Goal: Task Accomplishment & Management: Manage account settings

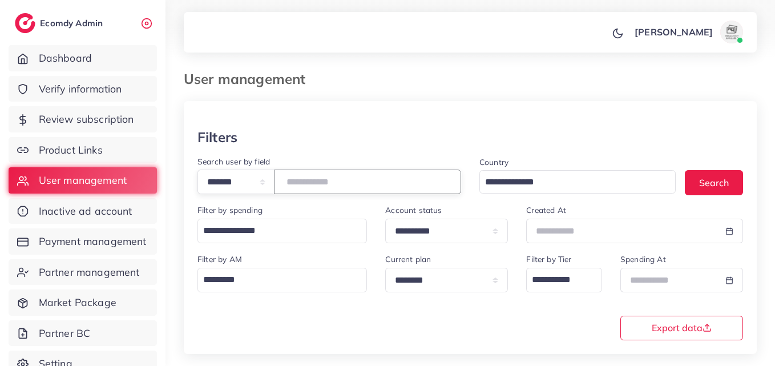
click at [312, 184] on input "*******" at bounding box center [367, 182] width 187 height 25
paste input "number"
drag, startPoint x: 706, startPoint y: 192, endPoint x: 701, endPoint y: 188, distance: 6.5
click at [706, 191] on button "Search" at bounding box center [714, 182] width 58 height 25
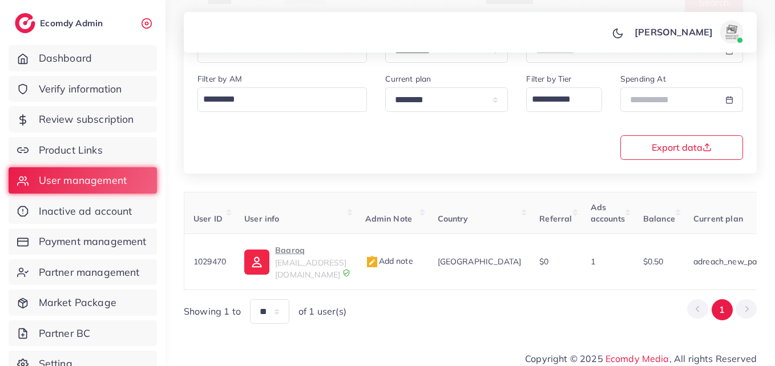
scroll to position [0, 380]
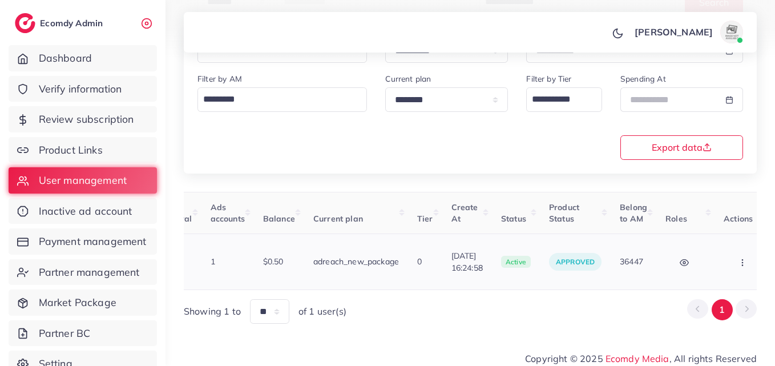
click at [724, 260] on button "button" at bounding box center [744, 262] width 40 height 26
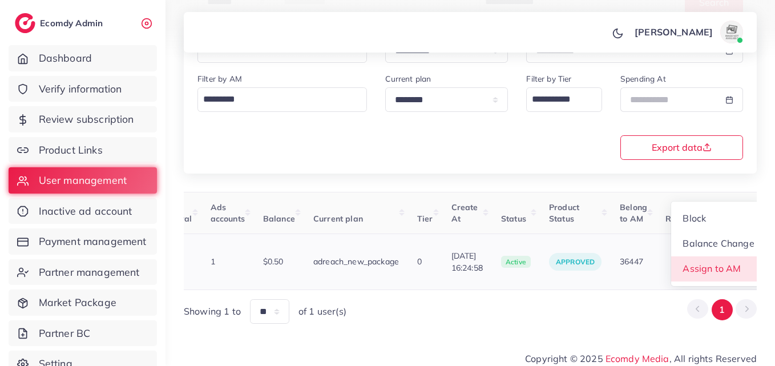
click at [696, 264] on span "Assign to AM" at bounding box center [713, 268] width 58 height 11
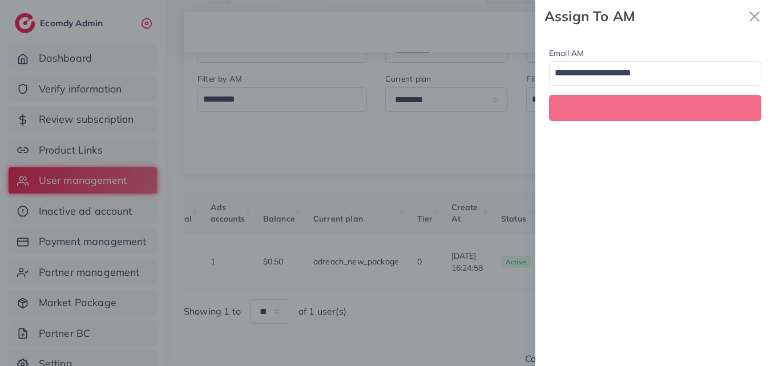
scroll to position [0, 380]
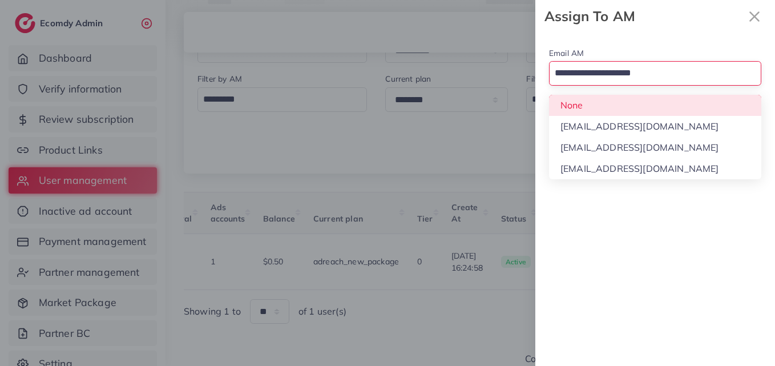
drag, startPoint x: 669, startPoint y: 81, endPoint x: 659, endPoint y: 111, distance: 31.4
click at [668, 86] on div "Email AM Loading... None hadibaaslam@gmail.com natashashahid163@gmail.com wajah…" at bounding box center [656, 83] width 240 height 101
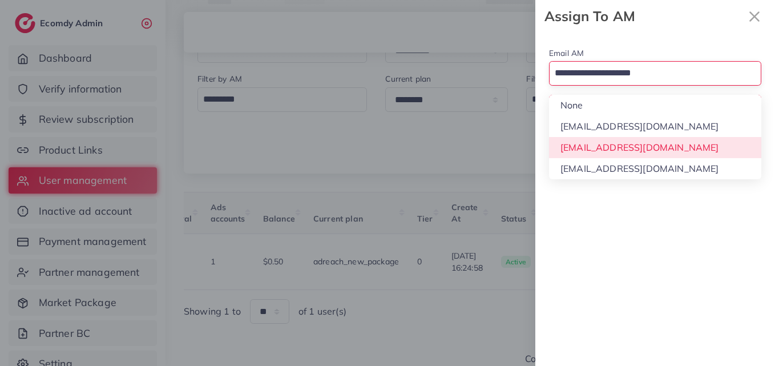
drag, startPoint x: 649, startPoint y: 156, endPoint x: 648, endPoint y: 148, distance: 8.6
click at [650, 156] on div "Email AM Loading... None hadibaaslam@gmail.com natashashahid163@gmail.com wajah…" at bounding box center [656, 199] width 240 height 333
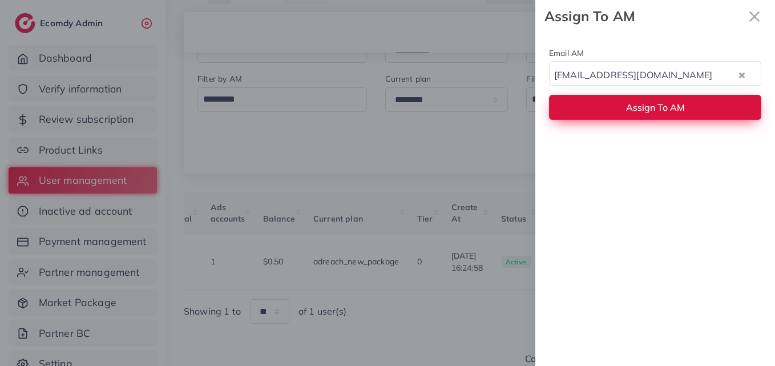
click at [645, 113] on span "Assign To AM" at bounding box center [655, 107] width 59 height 11
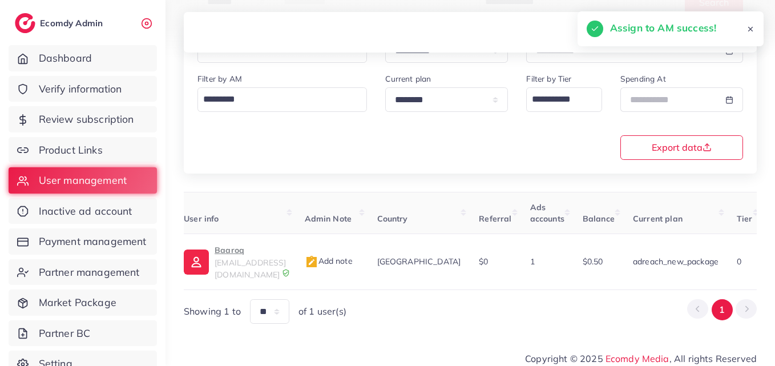
scroll to position [0, 0]
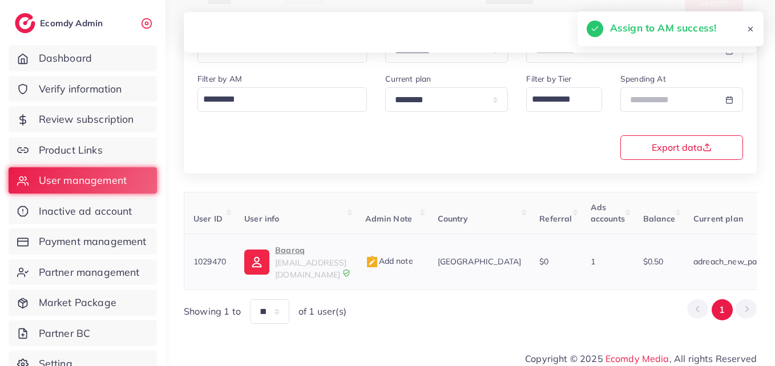
click at [259, 258] on img at bounding box center [256, 262] width 25 height 25
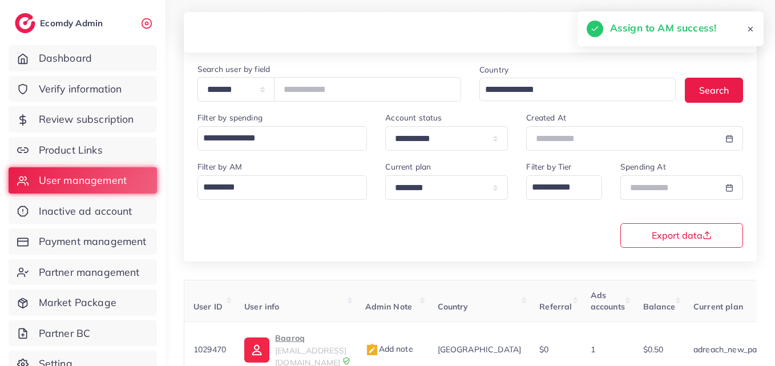
scroll to position [9, 0]
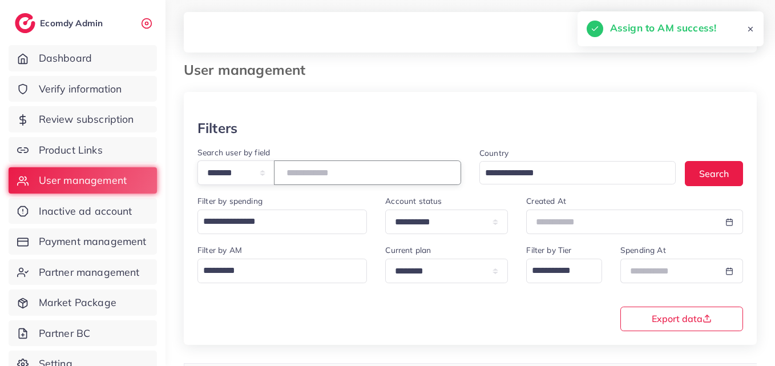
click at [328, 177] on input "*******" at bounding box center [367, 172] width 187 height 25
paste input "number"
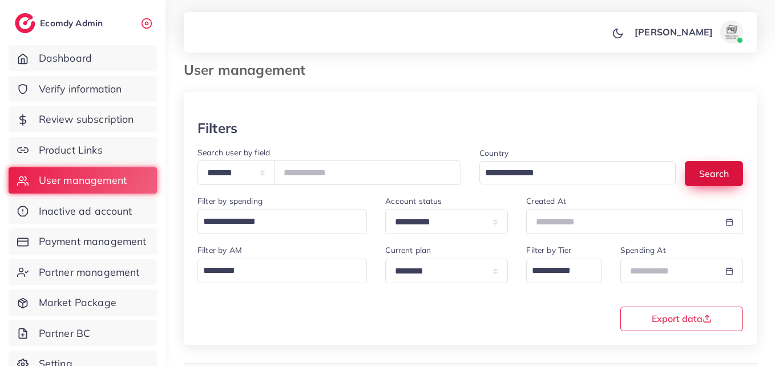
click at [735, 178] on button "Search" at bounding box center [714, 173] width 58 height 25
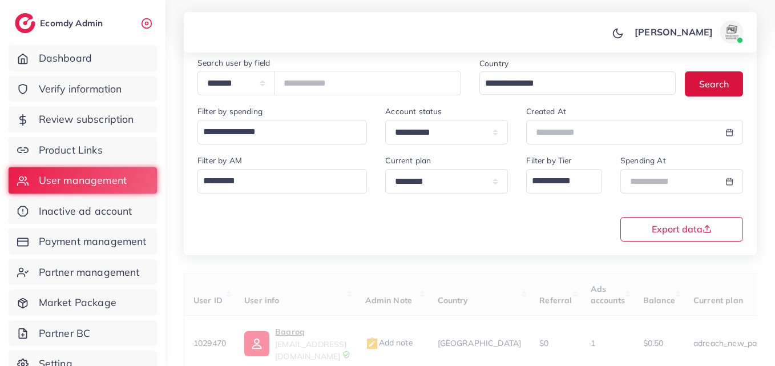
scroll to position [180, 0]
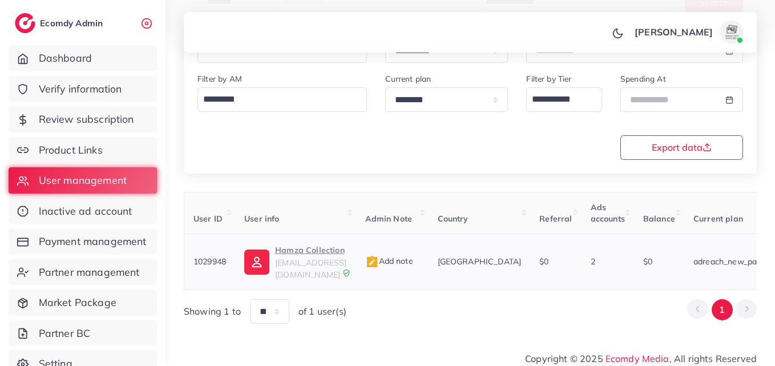
click at [333, 259] on span "hamxa03137790809@gmail.com" at bounding box center [310, 269] width 71 height 22
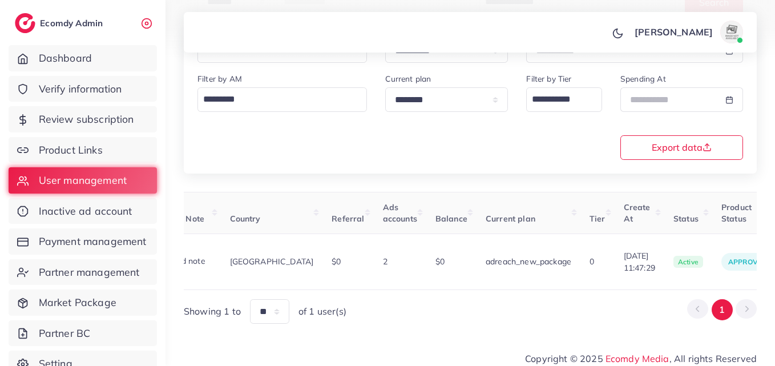
scroll to position [0, 415]
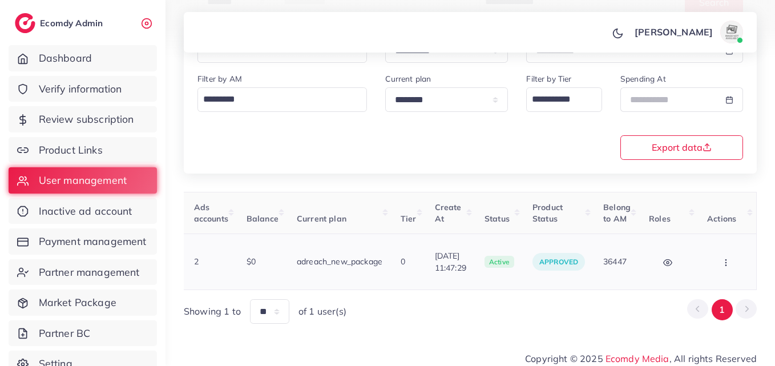
drag, startPoint x: 743, startPoint y: 242, endPoint x: 739, endPoint y: 255, distance: 13.0
click at [743, 243] on td "Block Balance Change Assign to AM" at bounding box center [727, 262] width 59 height 56
click at [739, 256] on button "button" at bounding box center [728, 262] width 40 height 26
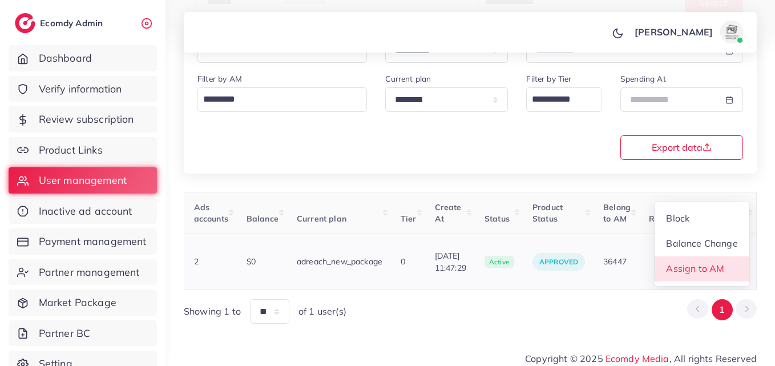
scroll to position [1, 415]
click at [735, 263] on link "Assign to AM" at bounding box center [702, 268] width 95 height 25
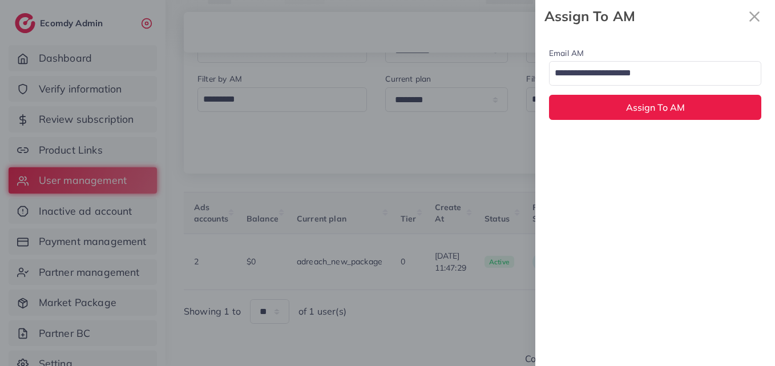
click at [698, 69] on input "Search for option" at bounding box center [649, 73] width 196 height 19
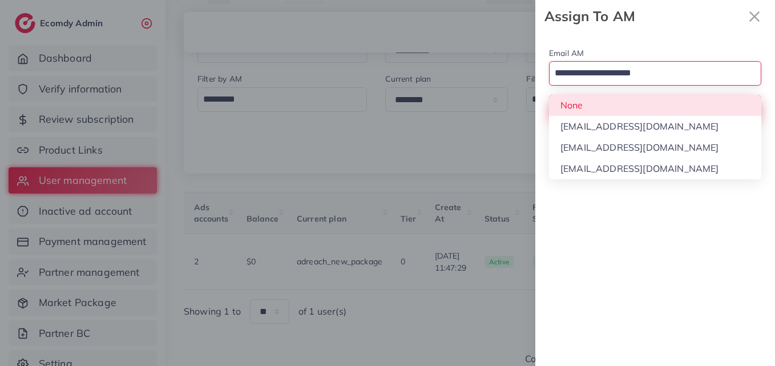
click at [681, 112] on div "Email AM Loading... None hadibaaslam@gmail.com natashashahid163@gmail.com wajah…" at bounding box center [656, 83] width 240 height 101
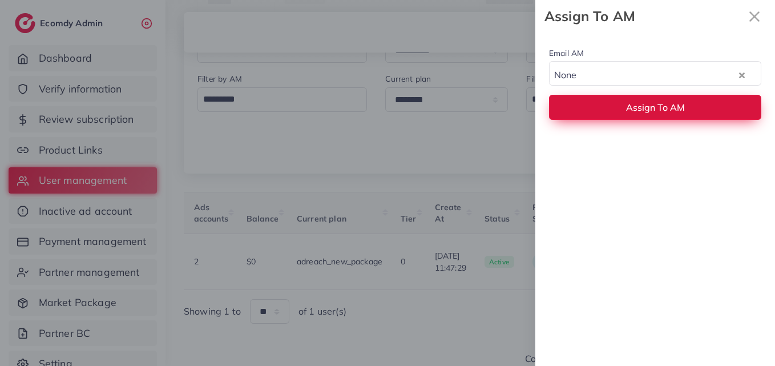
click at [678, 112] on span "Assign To AM" at bounding box center [655, 107] width 59 height 11
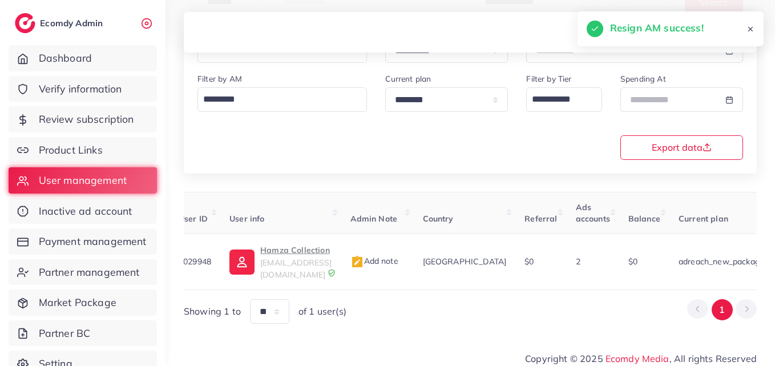
scroll to position [0, 0]
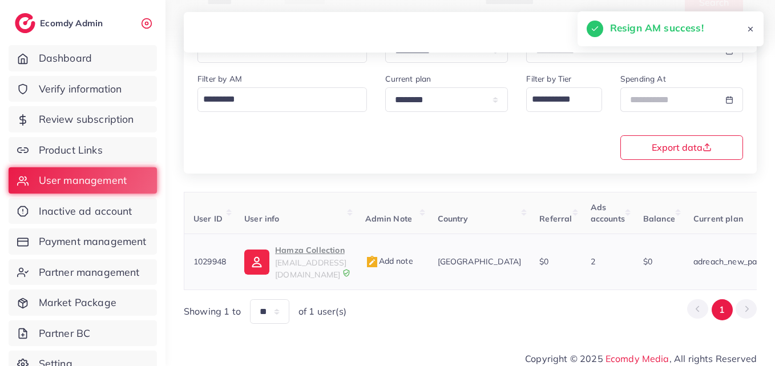
click at [254, 251] on img at bounding box center [256, 262] width 25 height 25
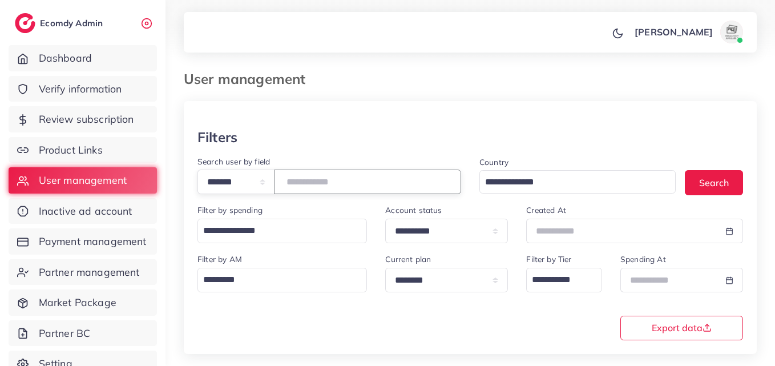
click at [325, 175] on input "*******" at bounding box center [367, 182] width 187 height 25
paste input "number"
type input "*******"
click at [741, 185] on button "Search" at bounding box center [714, 182] width 58 height 25
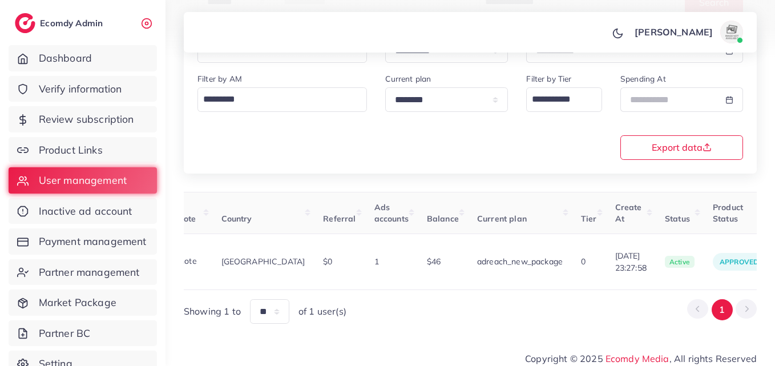
scroll to position [0, 384]
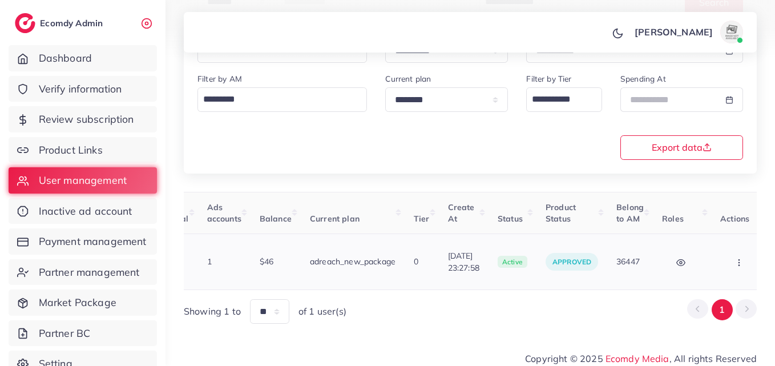
click at [735, 258] on icon "button" at bounding box center [739, 262] width 9 height 9
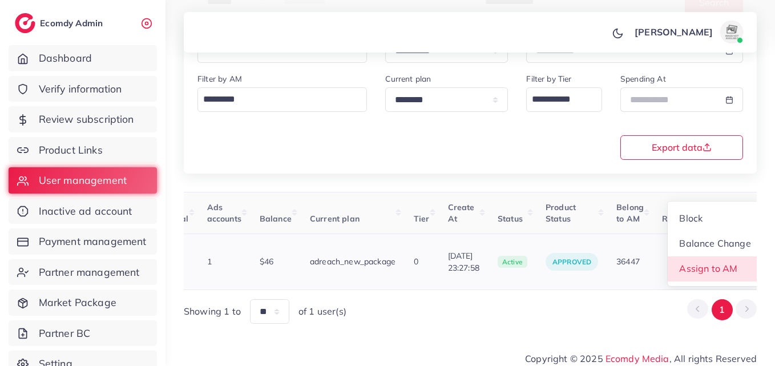
click at [728, 258] on link "Assign to AM" at bounding box center [715, 268] width 95 height 25
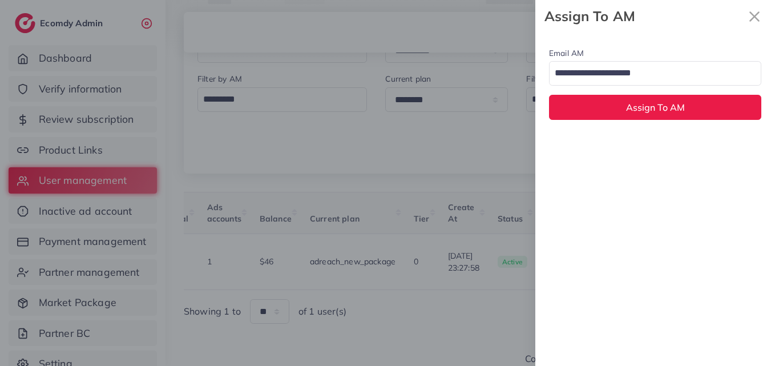
drag, startPoint x: 641, startPoint y: 73, endPoint x: 640, endPoint y: 83, distance: 10.3
click at [641, 78] on input "Search for option" at bounding box center [649, 73] width 196 height 19
drag, startPoint x: 637, startPoint y: 135, endPoint x: 643, endPoint y: 144, distance: 10.3
click at [630, 62] on div "hadibaaslam@gmail.com Loading..." at bounding box center [655, 73] width 212 height 25
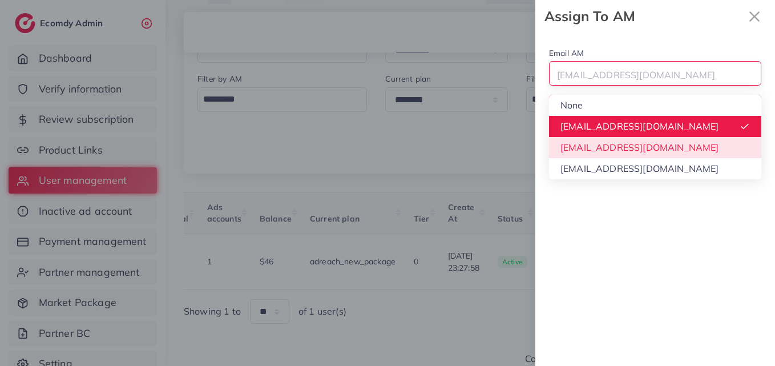
click at [624, 144] on div "Email AM hadibaaslam@gmail.com Loading... None hadibaaslam@gmail.com natashasha…" at bounding box center [656, 199] width 240 height 333
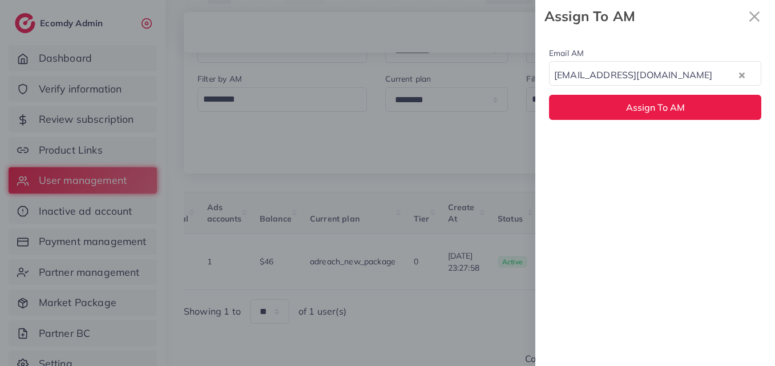
click at [624, 124] on div "Email AM natashashahid163@gmail.com Loading... Assign To AM" at bounding box center [656, 83] width 240 height 101
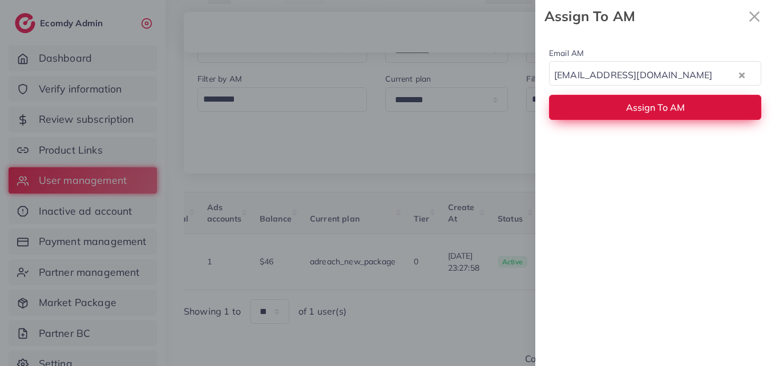
click at [629, 104] on span "Assign To AM" at bounding box center [655, 107] width 59 height 11
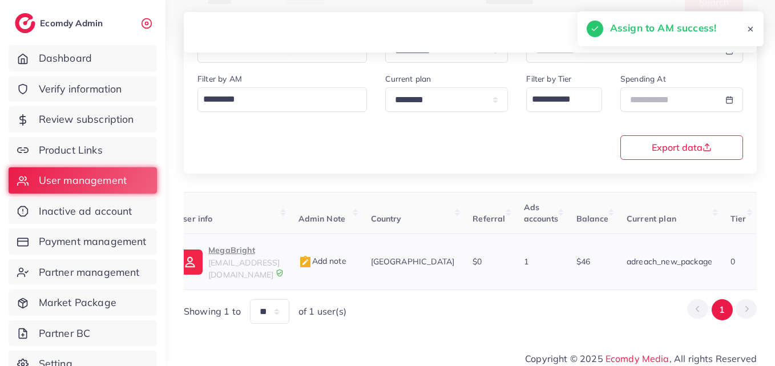
scroll to position [0, 65]
click at [282, 251] on p "MegaBright" at bounding box center [246, 250] width 71 height 14
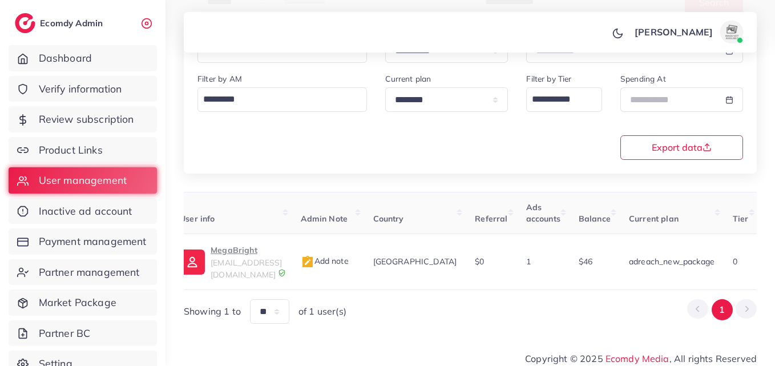
scroll to position [0, 384]
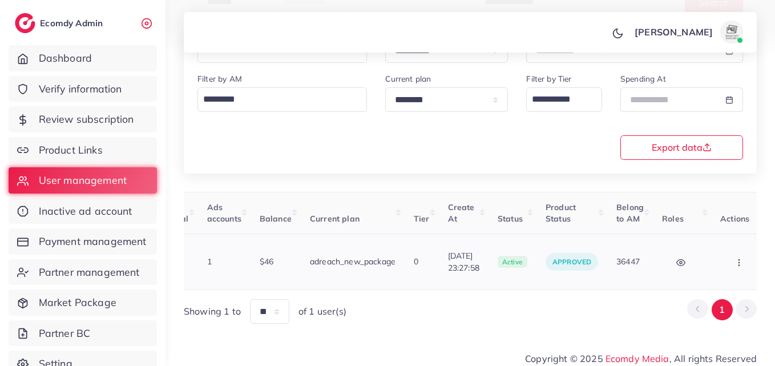
click at [735, 259] on button "button" at bounding box center [741, 262] width 40 height 26
click at [0, 0] on link "Assign to AM" at bounding box center [0, 0] width 0 height 0
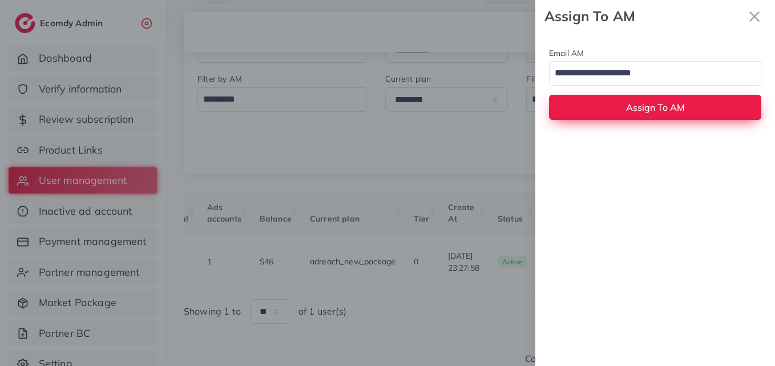
drag, startPoint x: 601, startPoint y: 71, endPoint x: 604, endPoint y: 95, distance: 24.2
click at [602, 71] on input "Search for option" at bounding box center [649, 73] width 196 height 19
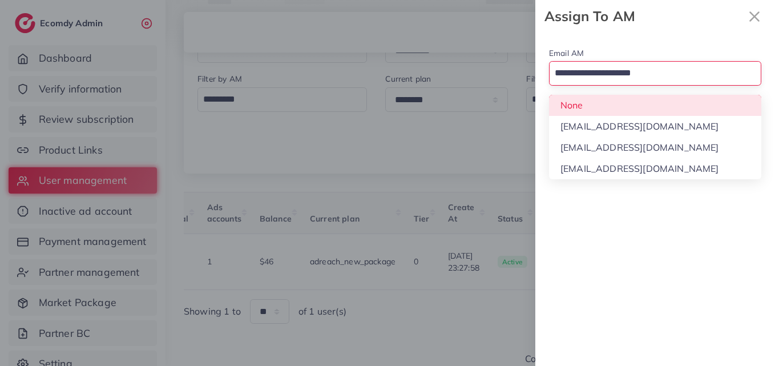
click at [610, 108] on div "Email AM Loading... None hadibaaslam@gmail.com natashashahid163@gmail.com wajah…" at bounding box center [656, 83] width 240 height 101
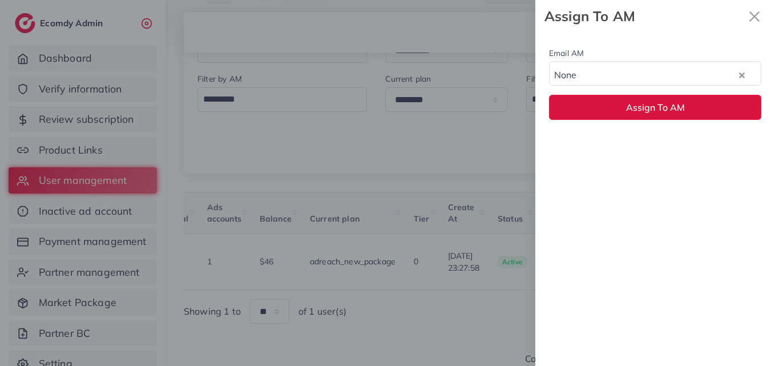
drag, startPoint x: 608, startPoint y: 112, endPoint x: 606, endPoint y: 124, distance: 11.5
click at [608, 112] on button "Assign To AM" at bounding box center [655, 107] width 212 height 25
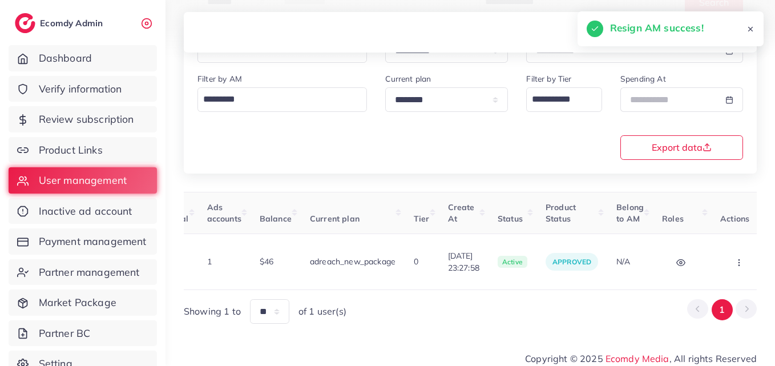
scroll to position [0, 15]
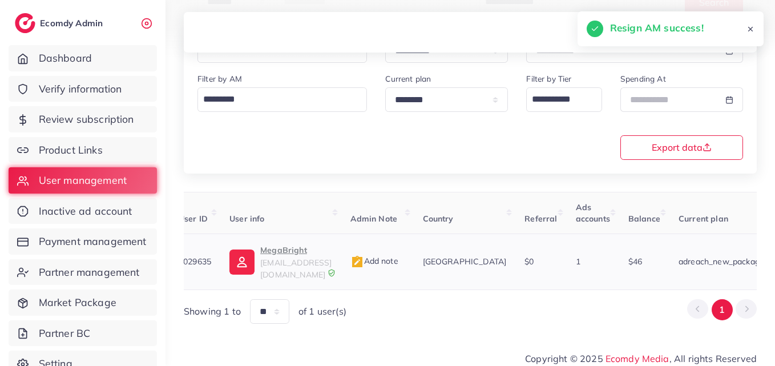
click at [271, 258] on span "mega3bright@gmail.com" at bounding box center [295, 269] width 71 height 22
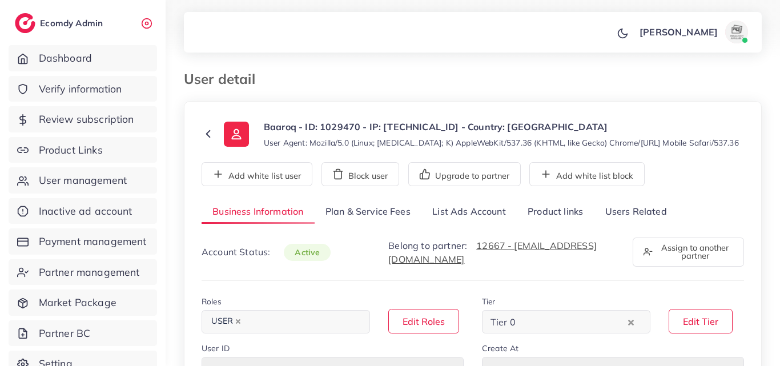
select select "********"
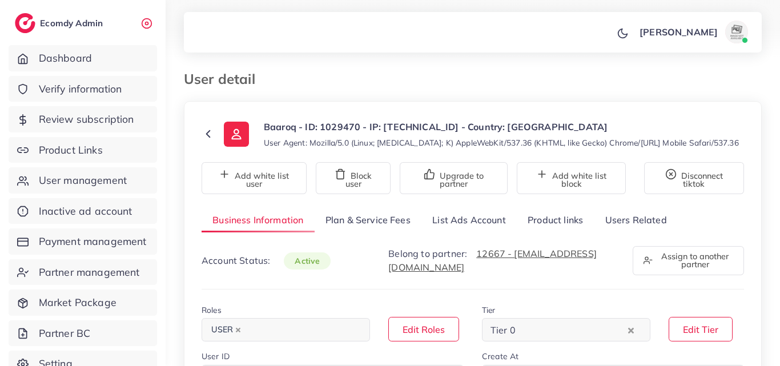
click at [483, 230] on link "List Ads Account" at bounding box center [468, 220] width 95 height 25
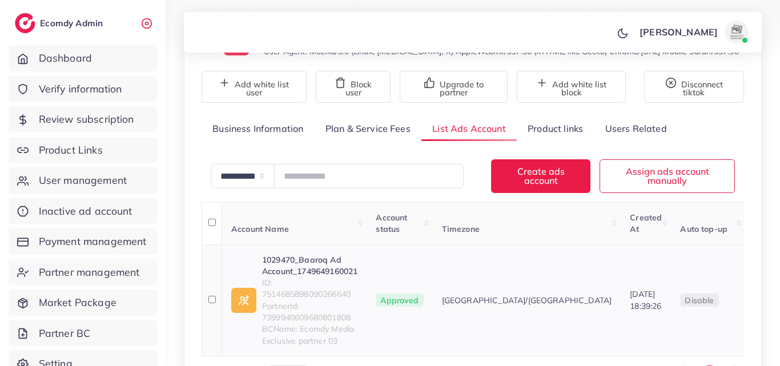
scroll to position [202, 0]
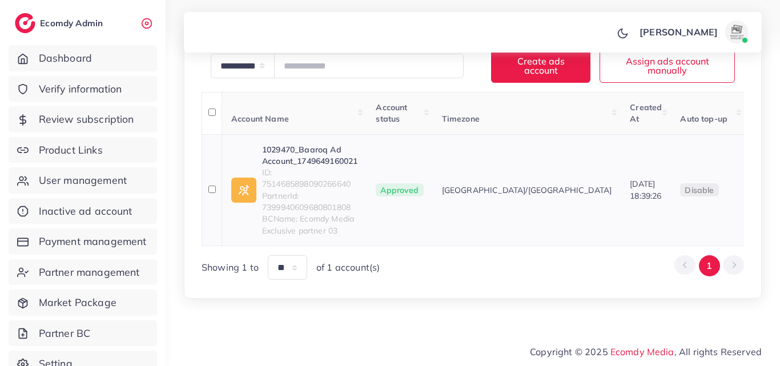
click at [332, 163] on link "1029470_Baaroq Ad Account_1749649160021" at bounding box center [309, 155] width 95 height 23
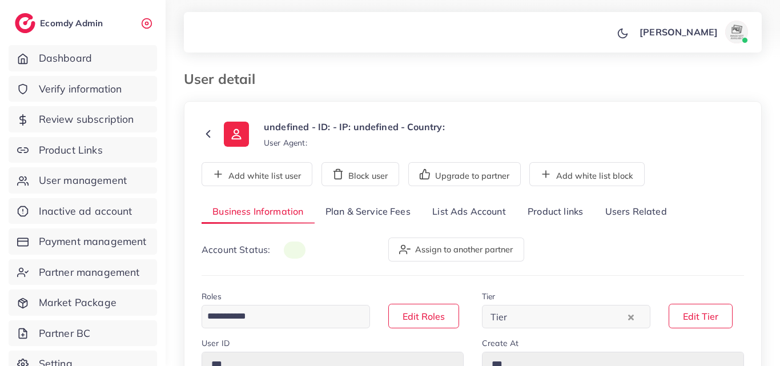
click at [507, 224] on link "List Ads Account" at bounding box center [468, 212] width 95 height 25
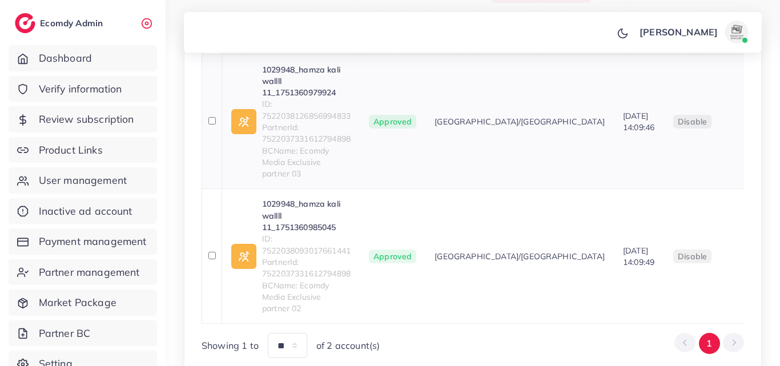
scroll to position [285, 0]
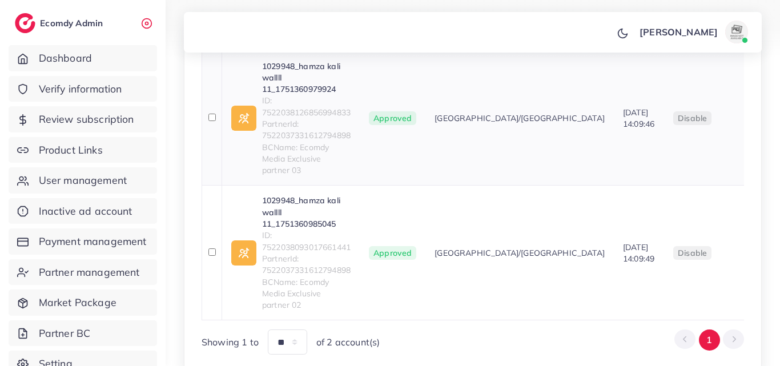
click at [320, 85] on link "1029948_hamza kali wallll 11_1751360979924" at bounding box center [306, 78] width 89 height 35
click at [308, 216] on link "1029948_hamza kali wallll 11_1751360985045" at bounding box center [306, 212] width 89 height 35
click at [276, 248] on span "ID: 7522038093017661441" at bounding box center [306, 241] width 89 height 23
copy span "7522038093017661441"
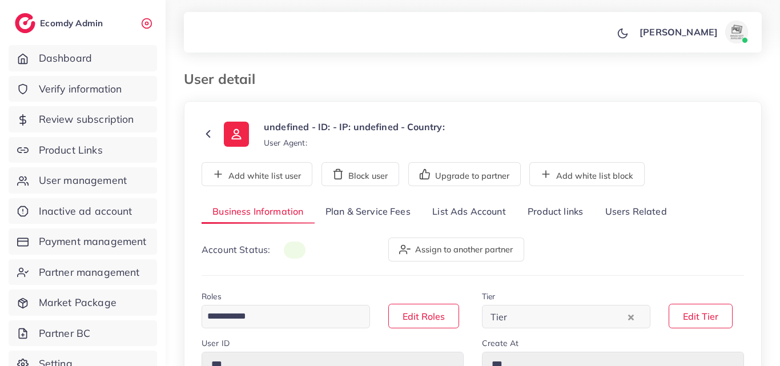
type input "*******"
type input "**********"
type input "******"
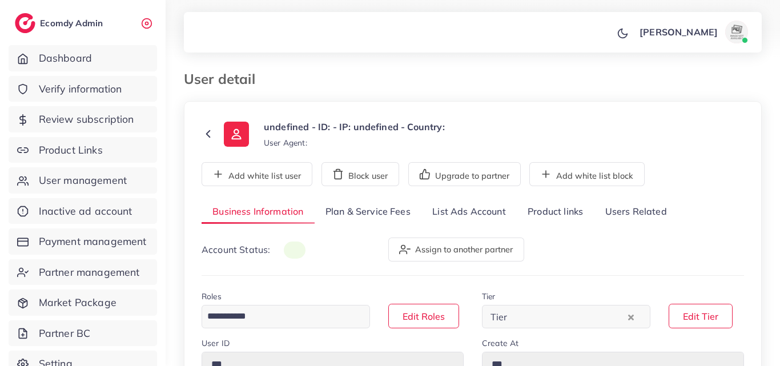
type input "**********"
select select "********"
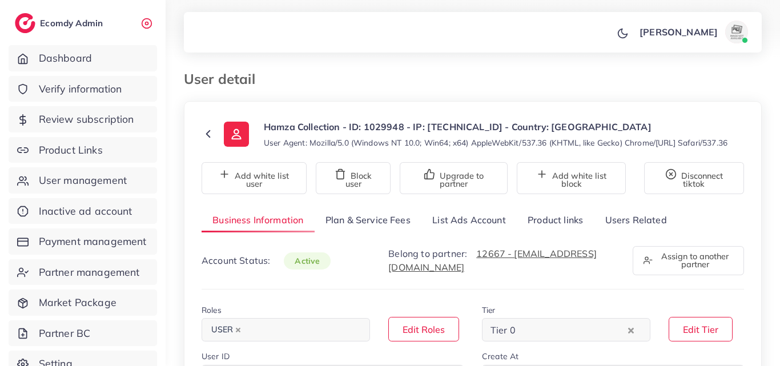
click at [484, 225] on link "List Ads Account" at bounding box center [468, 220] width 95 height 25
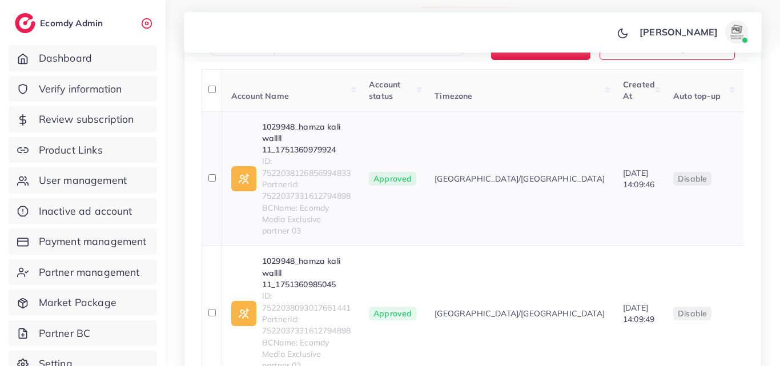
scroll to position [286, 0]
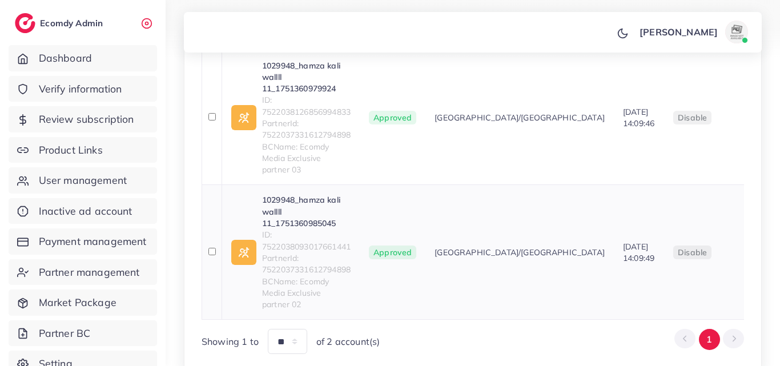
click at [321, 244] on span "ID: 7522038093017661441" at bounding box center [306, 240] width 89 height 23
copy span "7522038093017661441"
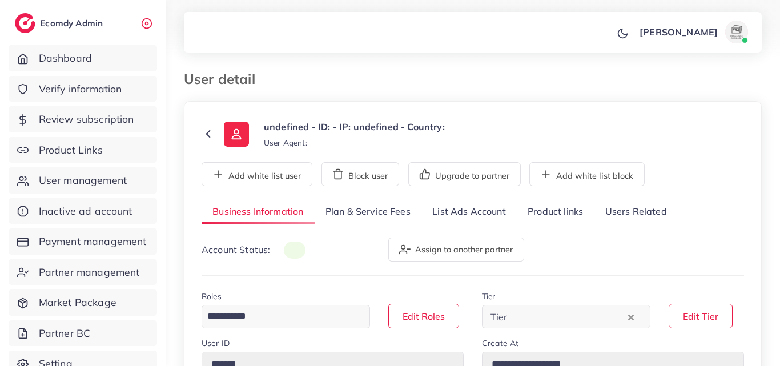
click at [455, 220] on link "List Ads Account" at bounding box center [468, 212] width 95 height 25
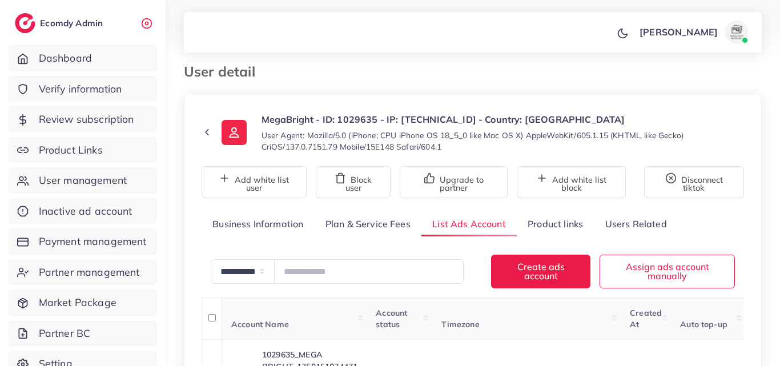
scroll to position [114, 0]
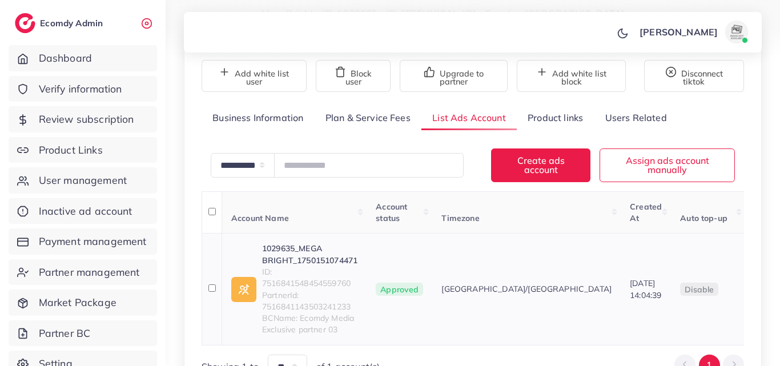
click at [290, 256] on link "1029635_MEGA BRIGHT_1750151074471" at bounding box center [309, 254] width 95 height 23
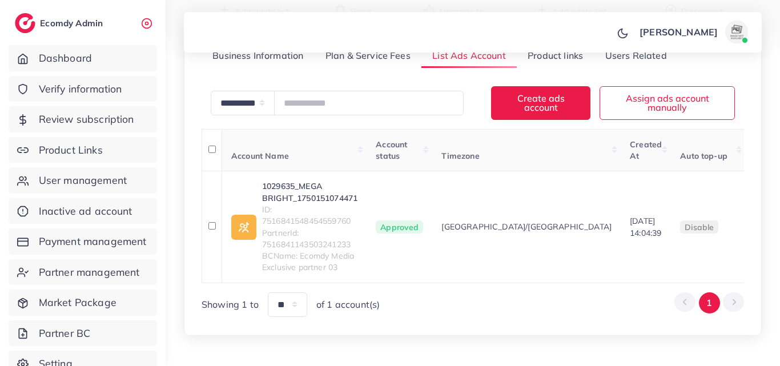
scroll to position [156, 0]
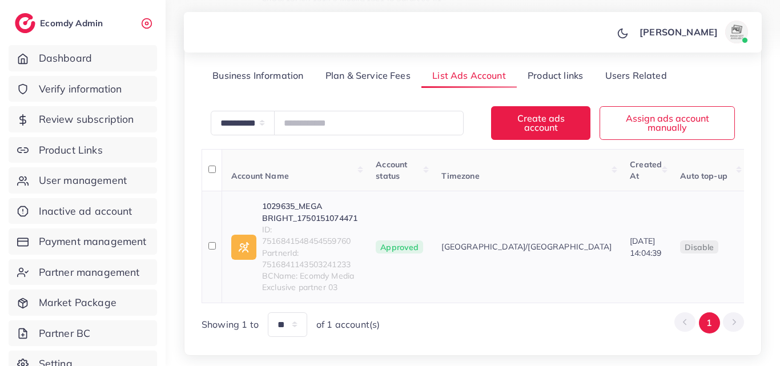
click at [290, 242] on span "ID: 7516841548454559760" at bounding box center [309, 235] width 95 height 23
click at [288, 240] on span "ID: 7516841548454559760" at bounding box center [309, 235] width 95 height 23
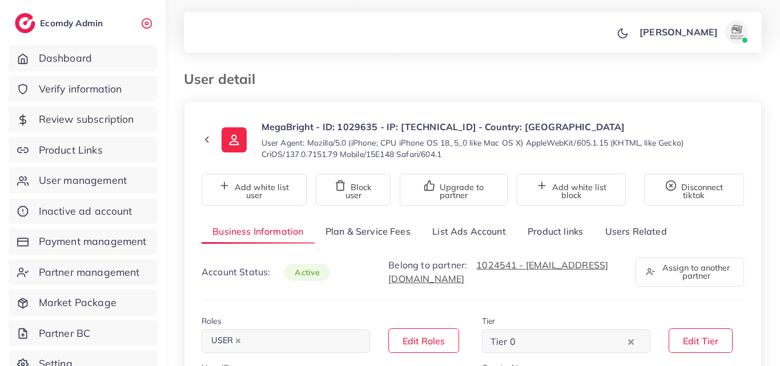
select select "********"
click at [501, 230] on link "List Ads Account" at bounding box center [468, 231] width 95 height 25
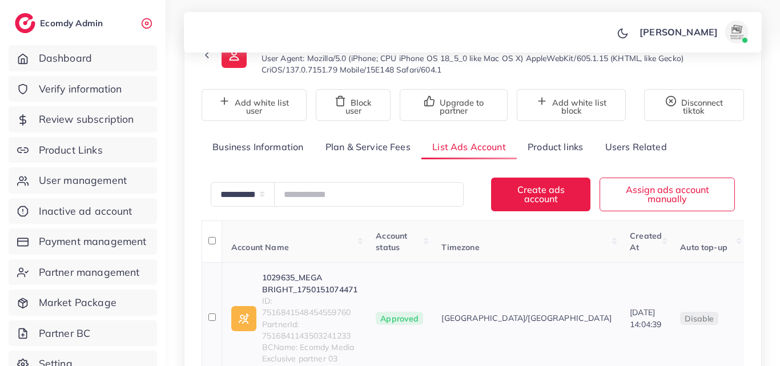
scroll to position [213, 0]
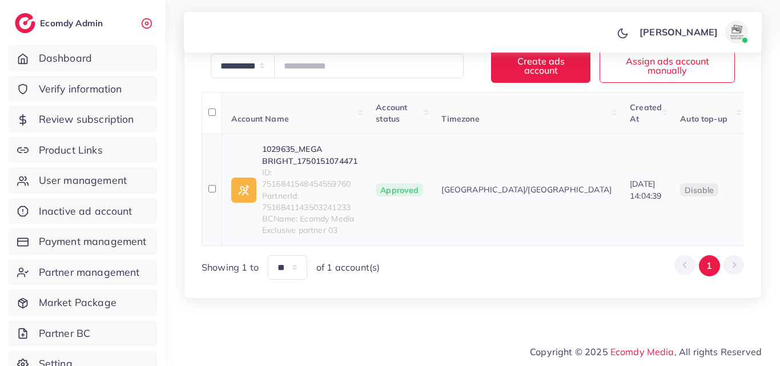
click at [330, 185] on span "ID: 7516841548454559760" at bounding box center [309, 178] width 95 height 23
copy span "7516841548454559760"
click at [94, 174] on span "User management" at bounding box center [86, 180] width 88 height 15
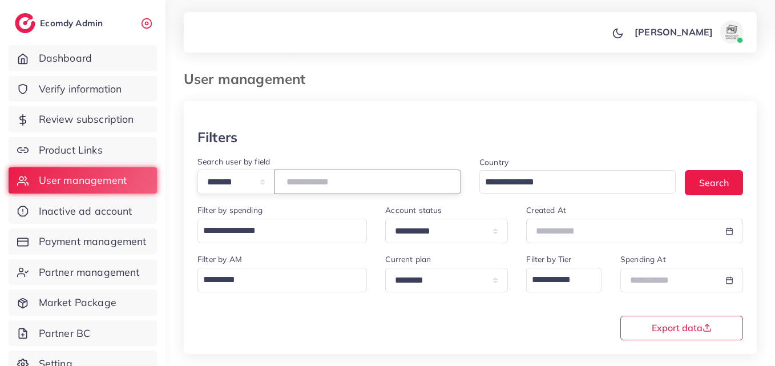
click at [328, 179] on input "number" at bounding box center [367, 182] width 187 height 25
paste input "*******"
click at [735, 179] on button "Search" at bounding box center [714, 182] width 58 height 25
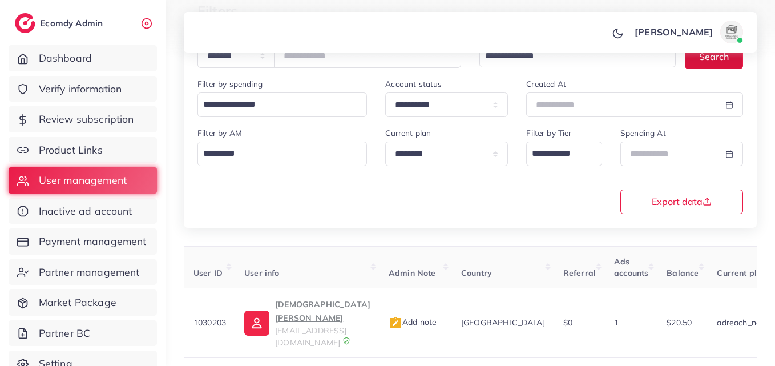
scroll to position [0, 378]
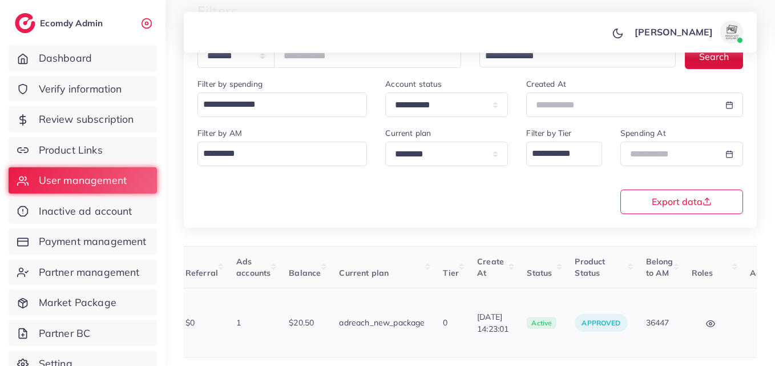
click at [750, 314] on button "button" at bounding box center [770, 323] width 40 height 26
click at [743, 317] on link "Assign to AM" at bounding box center [745, 329] width 95 height 25
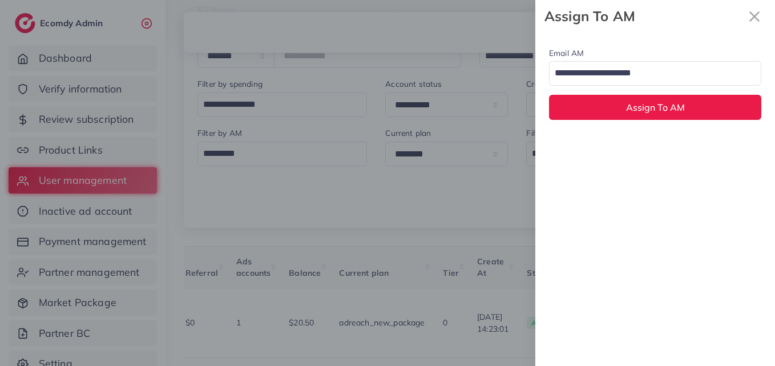
drag, startPoint x: 630, startPoint y: 76, endPoint x: 629, endPoint y: 91, distance: 15.5
click at [630, 77] on input "Search for option" at bounding box center [649, 73] width 196 height 19
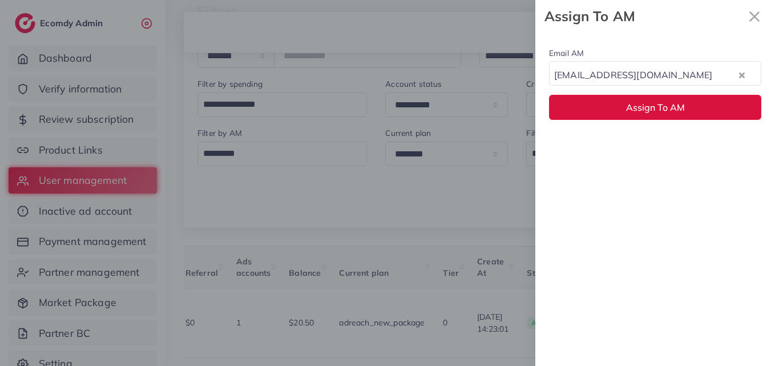
drag, startPoint x: 634, startPoint y: 101, endPoint x: 492, endPoint y: 283, distance: 230.6
click at [631, 107] on button "Assign To AM" at bounding box center [655, 107] width 212 height 25
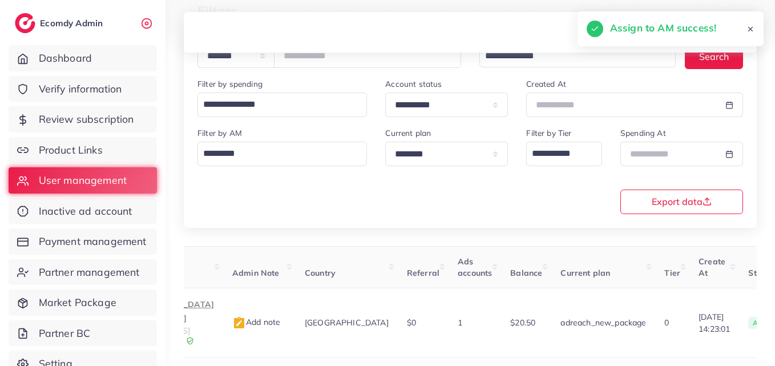
scroll to position [0, 0]
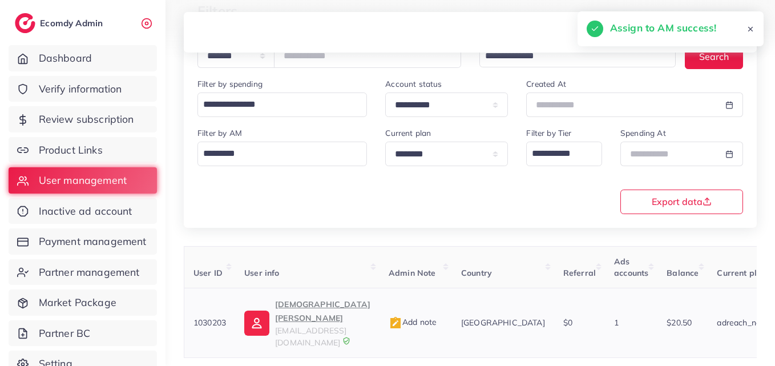
click at [271, 308] on link "Muhammad Usman uk5268312@gmail.com" at bounding box center [307, 323] width 126 height 51
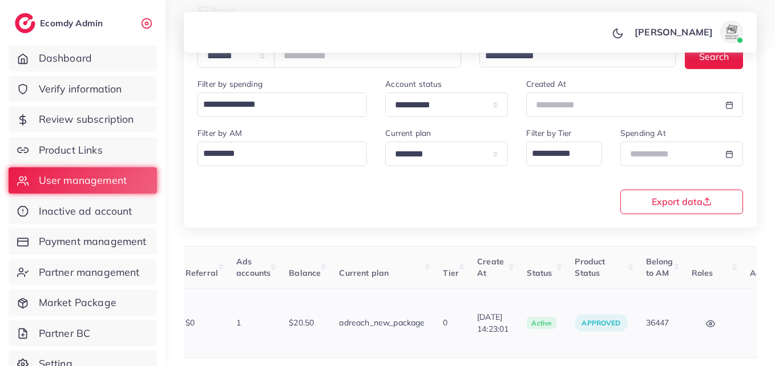
click at [750, 317] on button "button" at bounding box center [770, 323] width 40 height 26
click at [745, 317] on link "Assign to AM" at bounding box center [745, 329] width 95 height 25
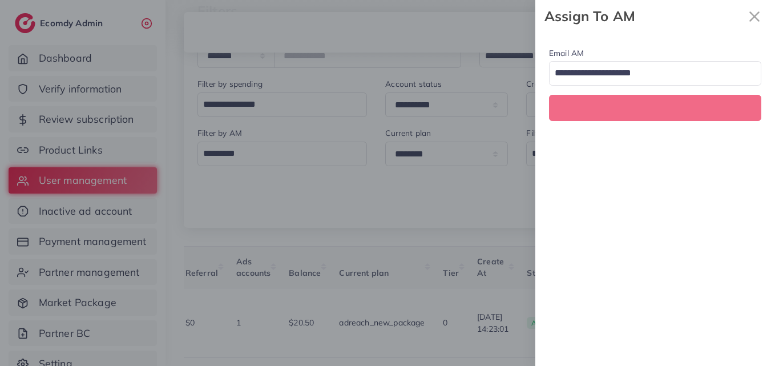
scroll to position [0, 378]
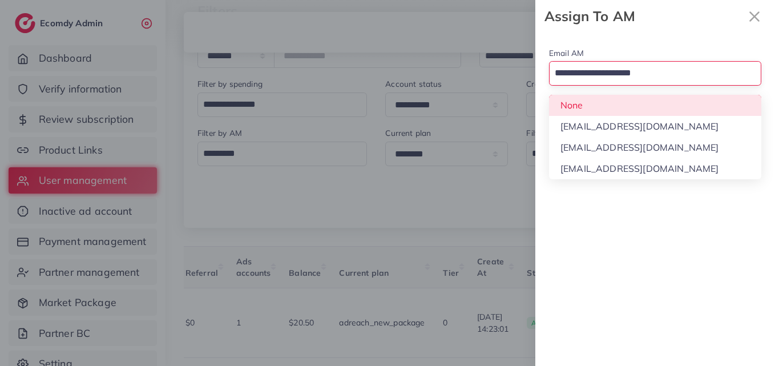
click at [622, 72] on input "Search for option" at bounding box center [649, 73] width 196 height 19
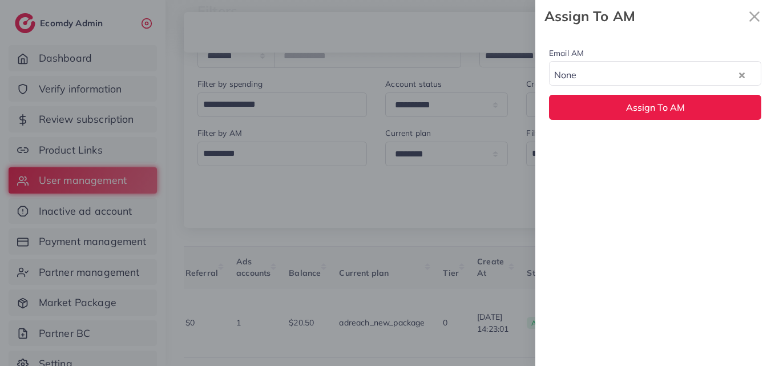
click at [620, 108] on div "Email AM None Loading... None hadibaaslam@gmail.com natashashahid163@gmail.com …" at bounding box center [656, 83] width 240 height 101
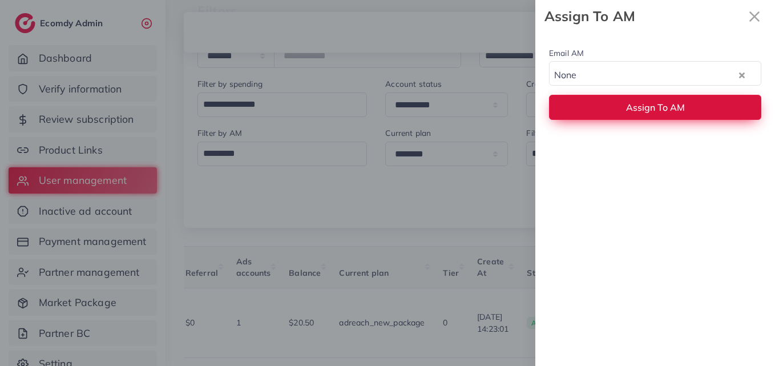
click at [621, 111] on button "Assign To AM" at bounding box center [655, 107] width 212 height 25
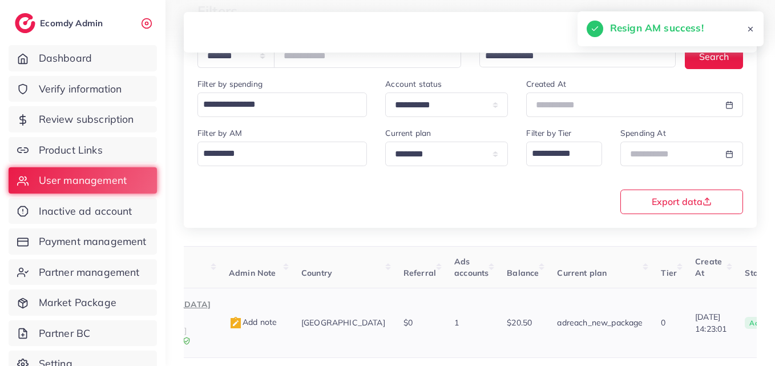
scroll to position [0, 103]
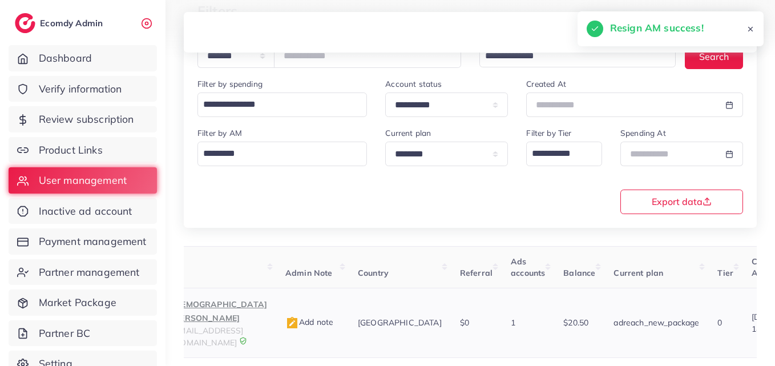
click at [240, 294] on td "Muhammad Usman uk5268312@gmail.com" at bounding box center [204, 323] width 144 height 70
click at [241, 297] on td "Muhammad Usman uk5268312@gmail.com" at bounding box center [204, 323] width 144 height 70
click at [241, 304] on p "Muhammad Usman" at bounding box center [219, 311] width 95 height 27
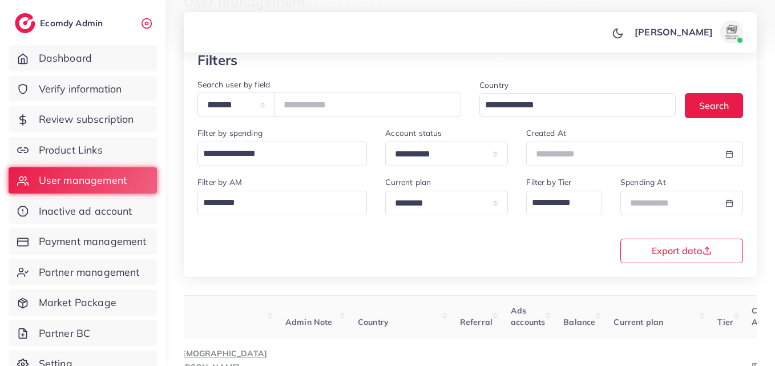
scroll to position [12, 0]
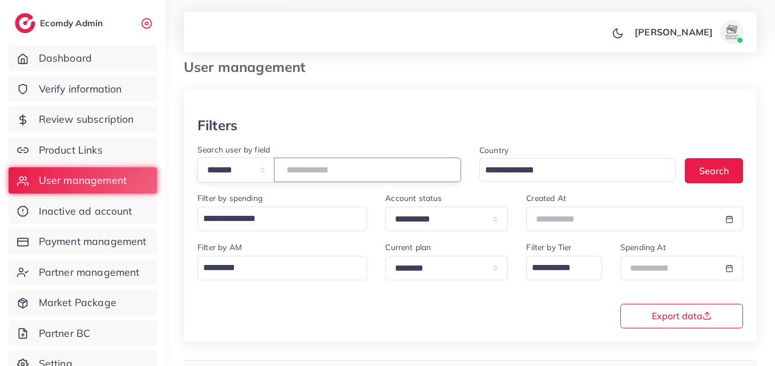
click at [324, 171] on input "*******" at bounding box center [367, 170] width 187 height 25
click at [325, 171] on input "*******" at bounding box center [367, 170] width 187 height 25
drag, startPoint x: 325, startPoint y: 170, endPoint x: 316, endPoint y: 166, distance: 10.2
click at [316, 166] on input "*******" at bounding box center [367, 170] width 187 height 25
click at [317, 166] on input "*******" at bounding box center [367, 170] width 187 height 25
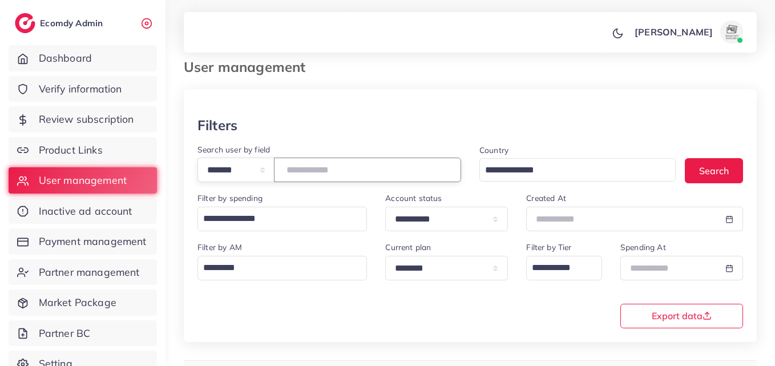
paste input "number"
click at [750, 183] on div "Country Loading... Search" at bounding box center [612, 167] width 282 height 49
click at [737, 173] on button "Search" at bounding box center [714, 170] width 58 height 25
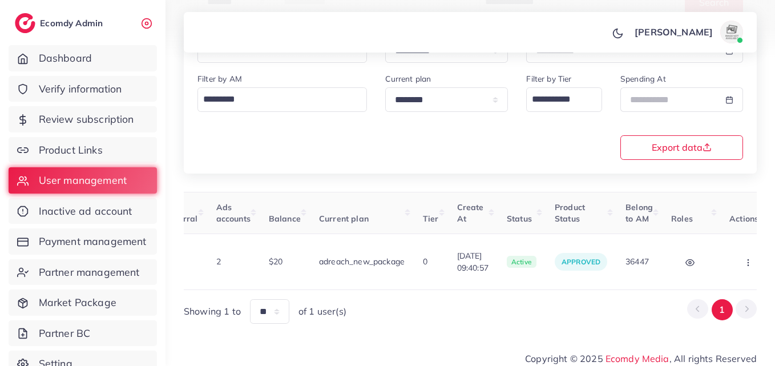
scroll to position [0, 386]
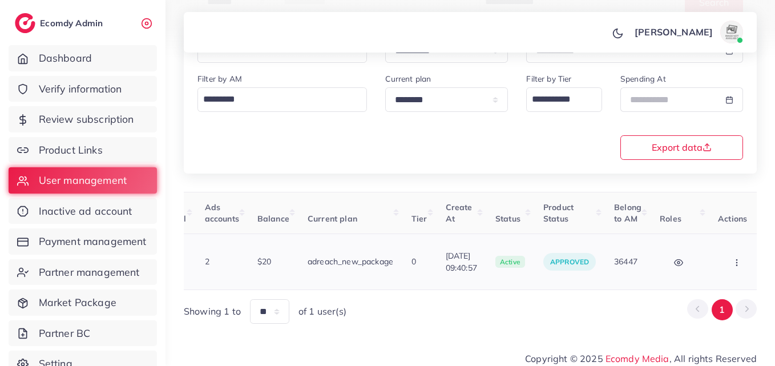
drag, startPoint x: 726, startPoint y: 248, endPoint x: 724, endPoint y: 259, distance: 11.6
click at [726, 249] on button "button" at bounding box center [738, 262] width 40 height 26
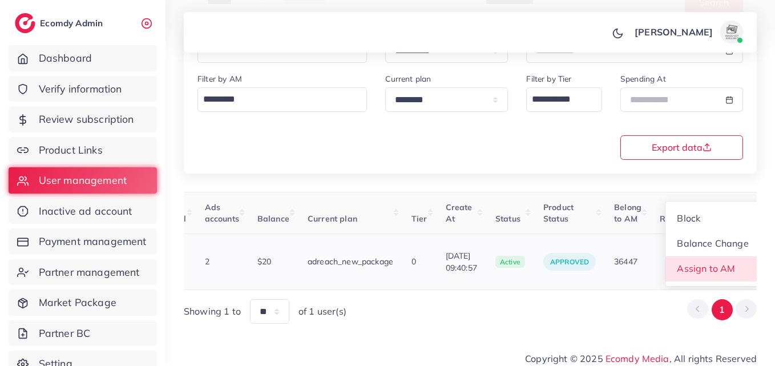
click at [724, 263] on span "Assign to AM" at bounding box center [707, 268] width 58 height 11
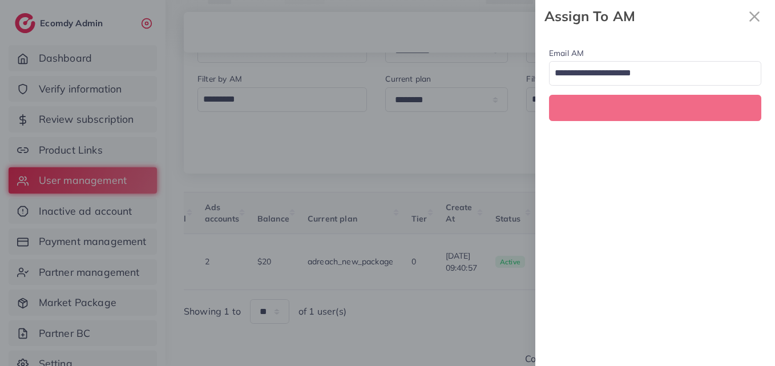
scroll to position [0, 386]
click at [657, 77] on input "Search for option" at bounding box center [649, 73] width 196 height 19
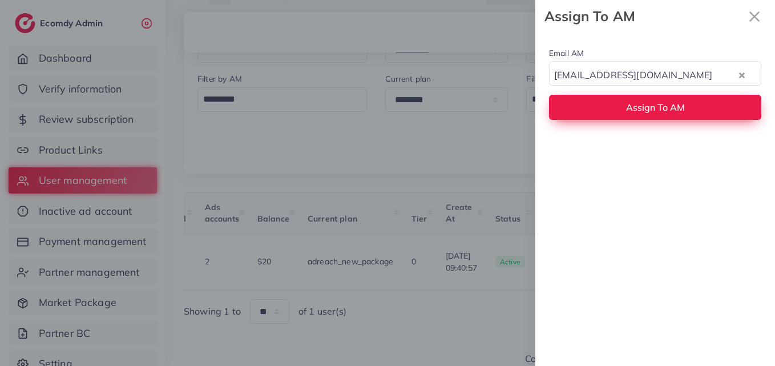
drag, startPoint x: 647, startPoint y: 142, endPoint x: 646, endPoint y: 97, distance: 45.7
click at [647, 142] on div "Email AM natashashahid163@gmail.com Loading... None hadibaaslam@gmail.com natas…" at bounding box center [656, 199] width 240 height 333
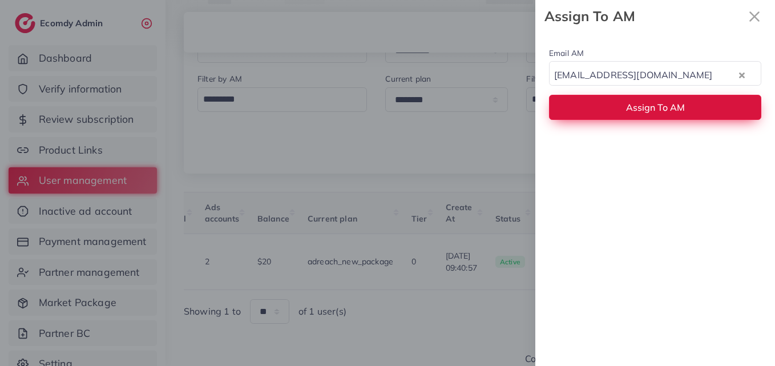
click at [646, 95] on button "Assign To AM" at bounding box center [655, 107] width 212 height 25
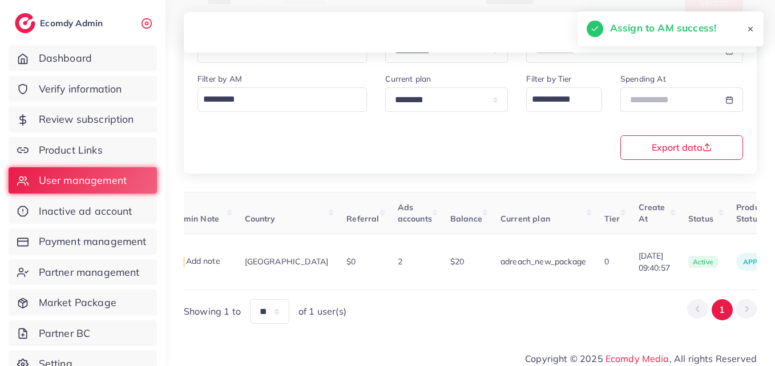
scroll to position [0, 111]
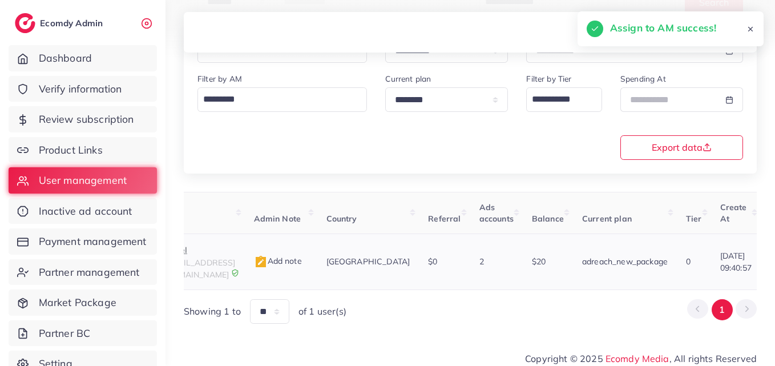
click at [268, 262] on img at bounding box center [261, 262] width 14 height 14
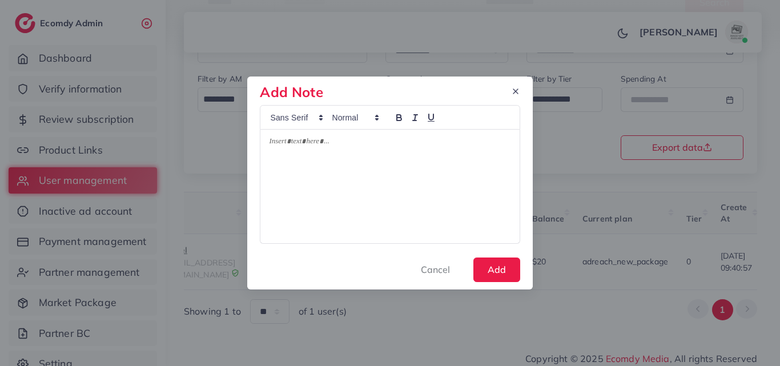
click at [517, 94] on icon at bounding box center [515, 91] width 9 height 9
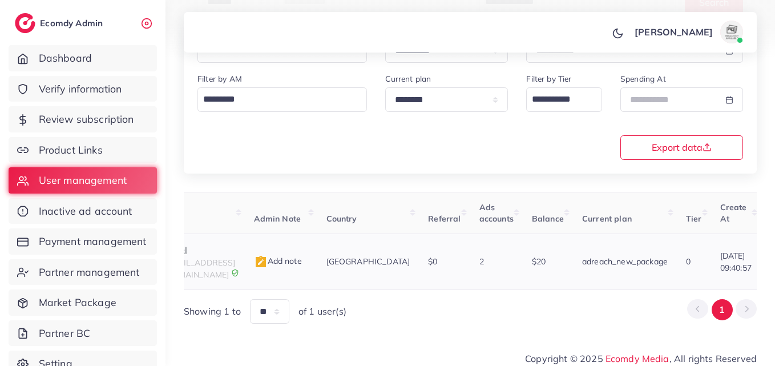
click at [223, 243] on td "Adeel tt3forkamyab@gmail.com" at bounding box center [184, 262] width 120 height 56
click at [231, 258] on span "tt3forkamyab@gmail.com" at bounding box center [199, 269] width 71 height 22
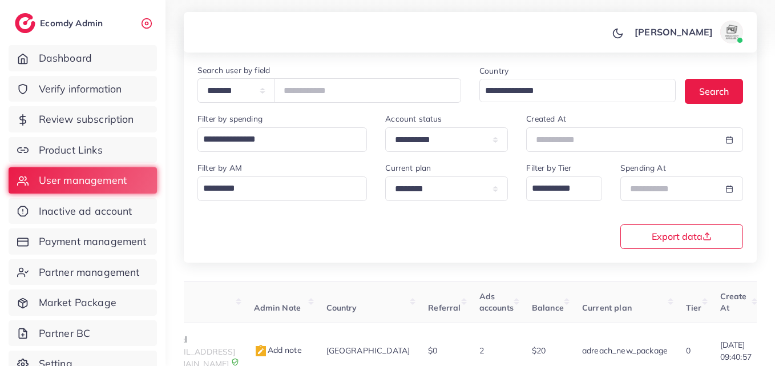
scroll to position [9, 0]
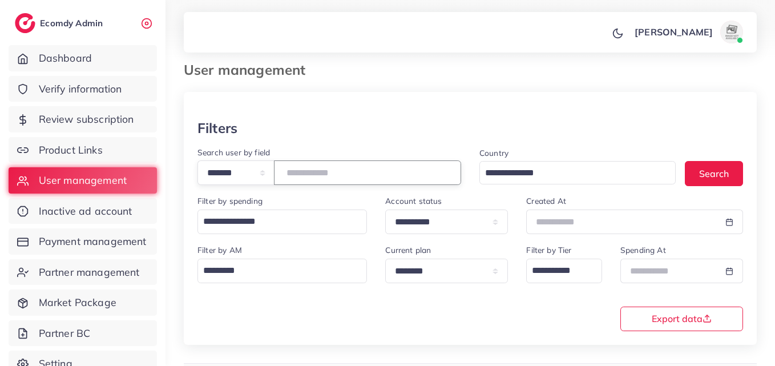
click at [333, 172] on input "*******" at bounding box center [367, 172] width 187 height 25
click at [333, 171] on input "*******" at bounding box center [367, 172] width 187 height 25
paste input "number"
click at [734, 172] on button "Search" at bounding box center [714, 173] width 58 height 25
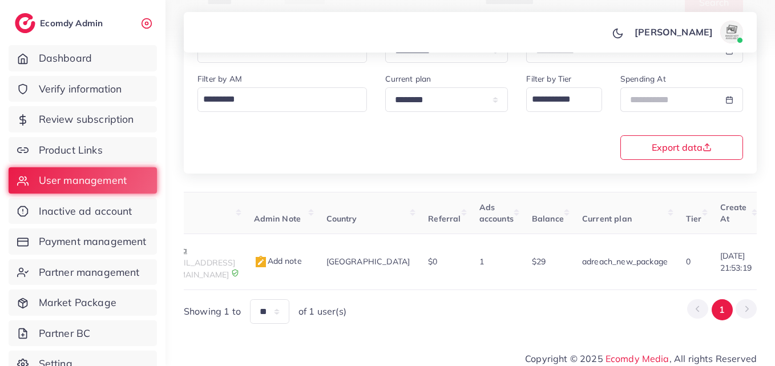
scroll to position [0, 388]
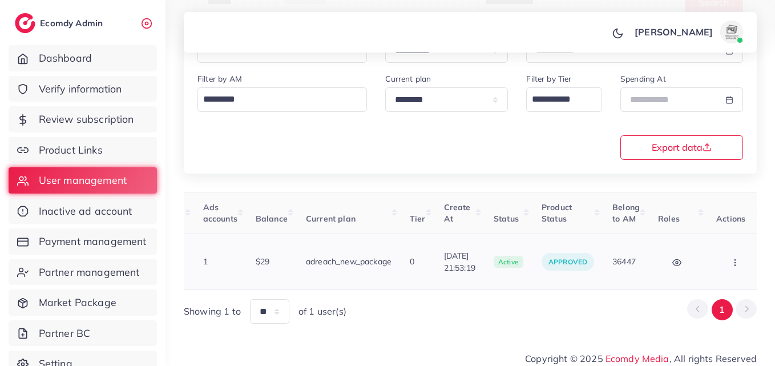
click at [743, 259] on button "button" at bounding box center [737, 262] width 40 height 26
click at [0, 0] on link "Assign to AM" at bounding box center [0, 0] width 0 height 0
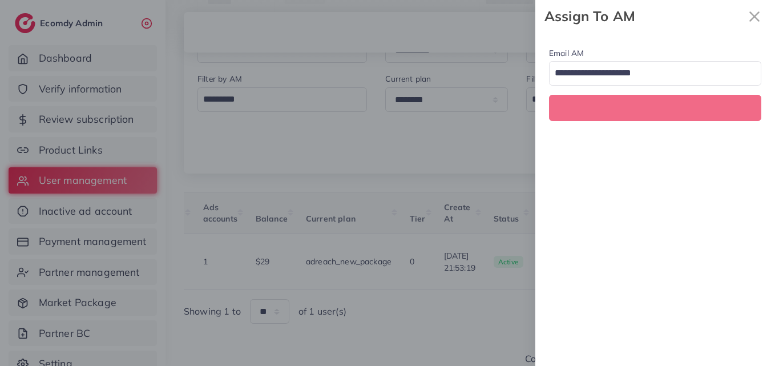
scroll to position [0, 388]
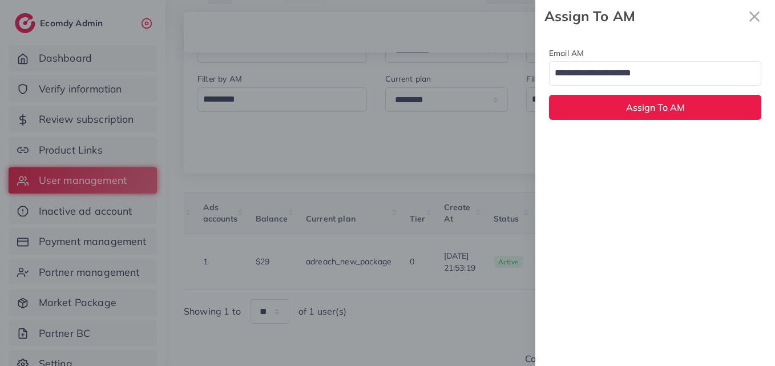
click at [672, 77] on input "Search for option" at bounding box center [649, 73] width 196 height 19
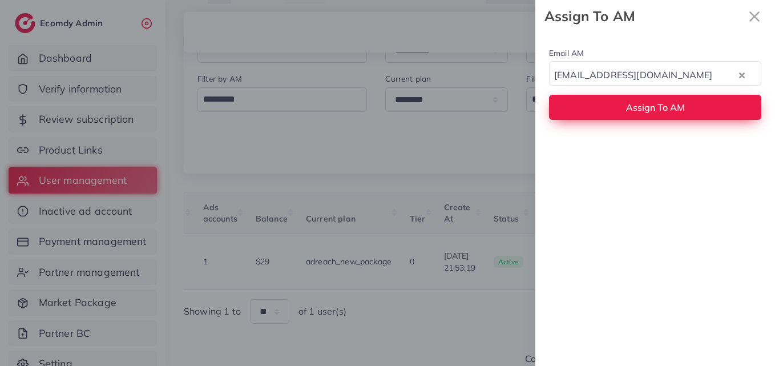
drag, startPoint x: 669, startPoint y: 144, endPoint x: 664, endPoint y: 102, distance: 43.1
click at [668, 140] on div "Email AM natashashahid163@gmail.com Loading... None hadibaaslam@gmail.com natas…" at bounding box center [656, 199] width 240 height 333
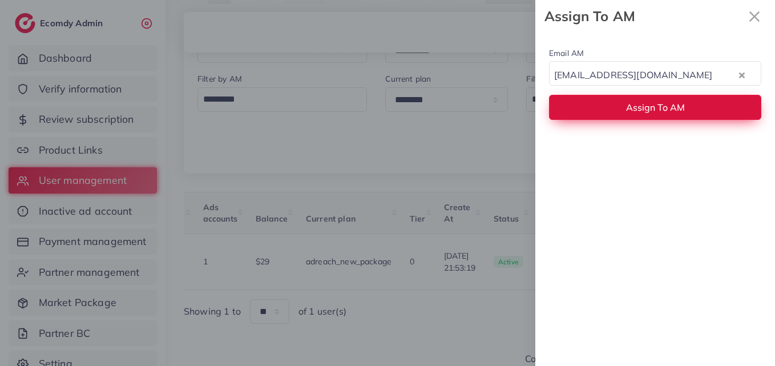
click at [664, 102] on span "Assign To AM" at bounding box center [655, 107] width 59 height 11
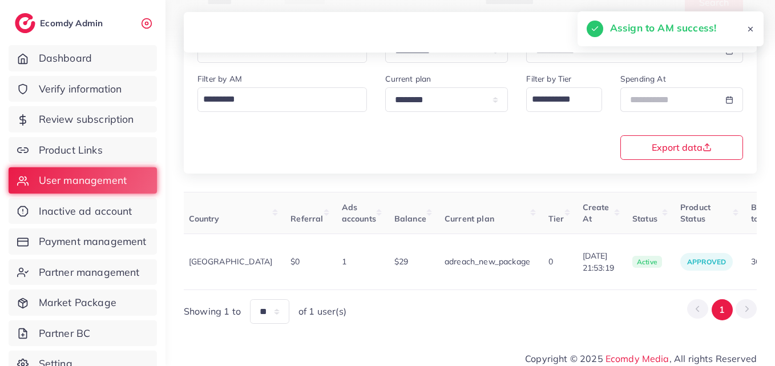
scroll to position [0, 127]
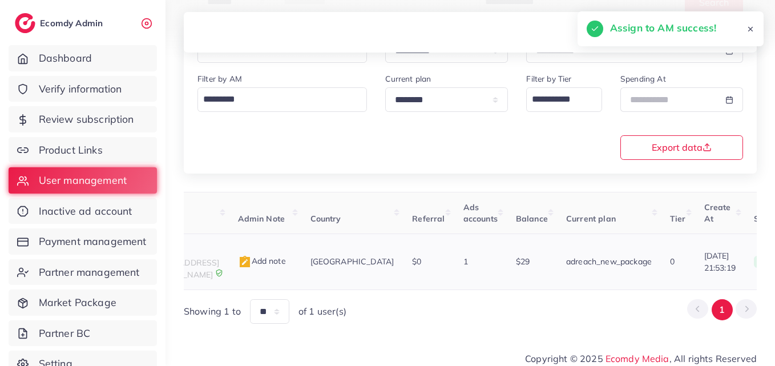
click at [219, 255] on p "nimra" at bounding box center [183, 250] width 71 height 14
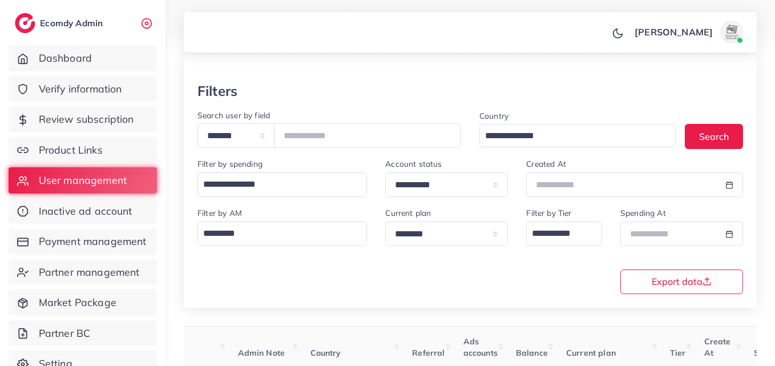
scroll to position [0, 0]
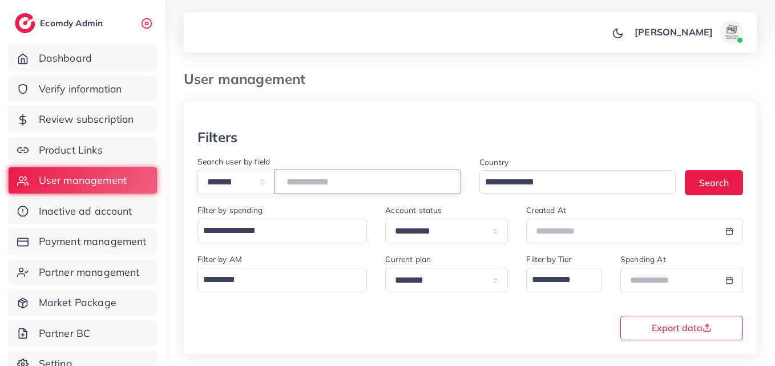
click at [329, 178] on input "*******" at bounding box center [367, 182] width 187 height 25
click at [331, 178] on input "*******" at bounding box center [367, 182] width 187 height 25
drag, startPoint x: 331, startPoint y: 178, endPoint x: 315, endPoint y: 182, distance: 15.8
click at [315, 182] on input "*******" at bounding box center [367, 182] width 187 height 25
click at [316, 182] on input "*******" at bounding box center [367, 182] width 187 height 25
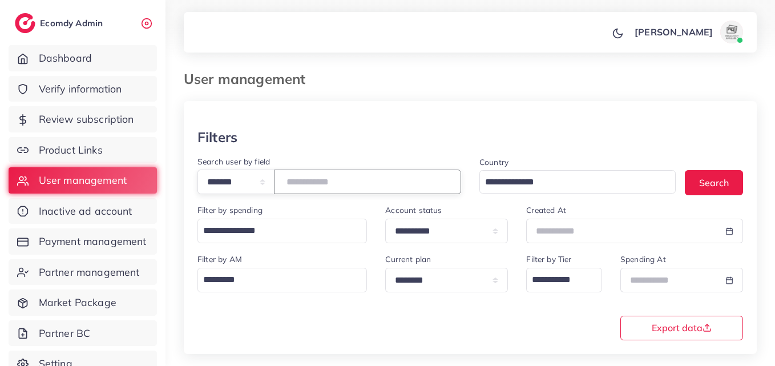
paste input "number"
click at [727, 192] on button "Search" at bounding box center [714, 182] width 58 height 25
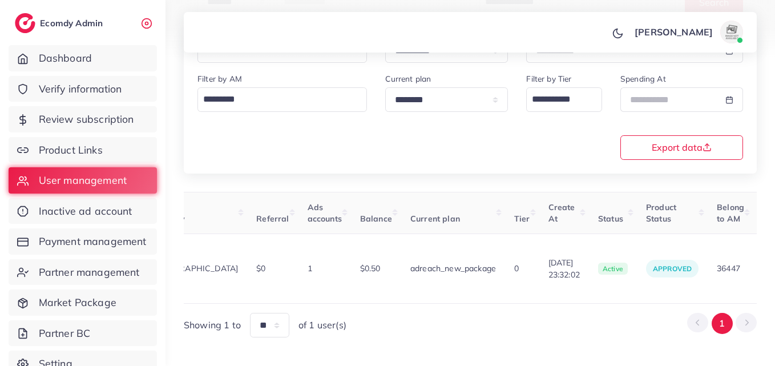
scroll to position [0, 419]
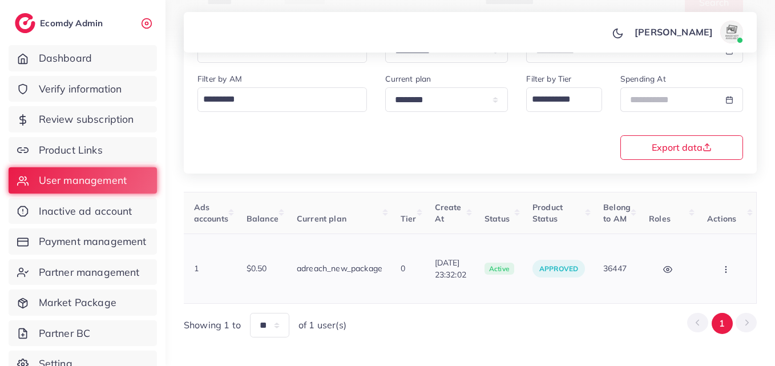
click at [722, 265] on icon "button" at bounding box center [726, 269] width 9 height 9
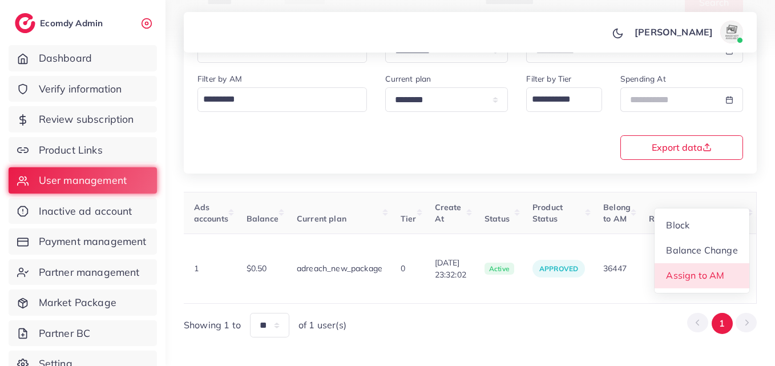
scroll to position [1, 419]
click at [722, 270] on span "Assign to AM" at bounding box center [696, 275] width 58 height 11
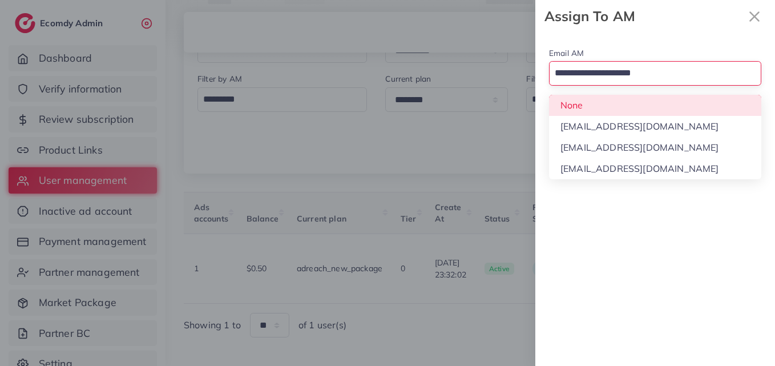
drag, startPoint x: 635, startPoint y: 83, endPoint x: 624, endPoint y: 110, distance: 29.2
click at [632, 91] on div "Email AM Loading... None hadibaaslam@gmail.com natashashahid163@gmail.com wajah…" at bounding box center [656, 83] width 240 height 101
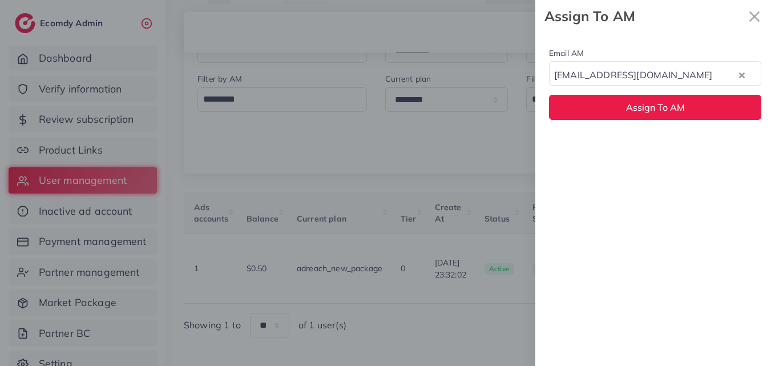
click at [619, 138] on div "Email AM natashashahid163@gmail.com Loading... None hadibaaslam@gmail.com natas…" at bounding box center [656, 199] width 240 height 333
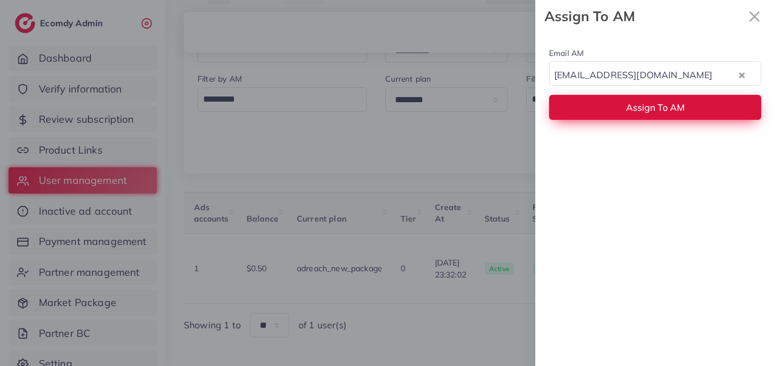
click at [626, 107] on button "Assign To AM" at bounding box center [655, 107] width 212 height 25
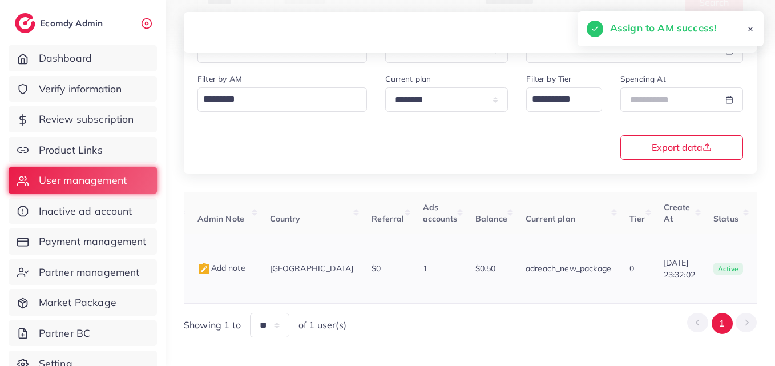
scroll to position [0, 164]
click at [183, 247] on p "Organic Care Products" at bounding box center [146, 256] width 71 height 27
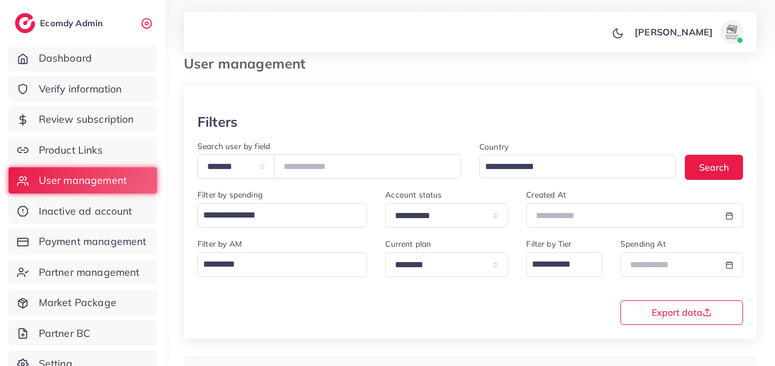
scroll to position [9, 0]
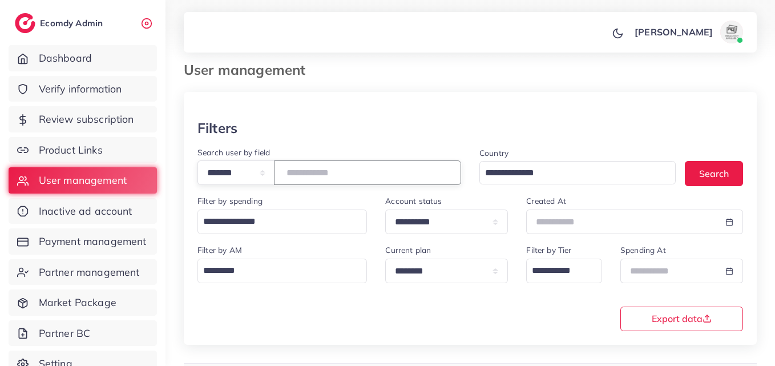
click at [317, 180] on input "*******" at bounding box center [367, 172] width 187 height 25
click at [318, 179] on input "*******" at bounding box center [367, 172] width 187 height 25
drag, startPoint x: 318, startPoint y: 178, endPoint x: 310, endPoint y: 175, distance: 8.9
click at [310, 175] on input "*******" at bounding box center [367, 172] width 187 height 25
click at [310, 174] on input "*******" at bounding box center [367, 172] width 187 height 25
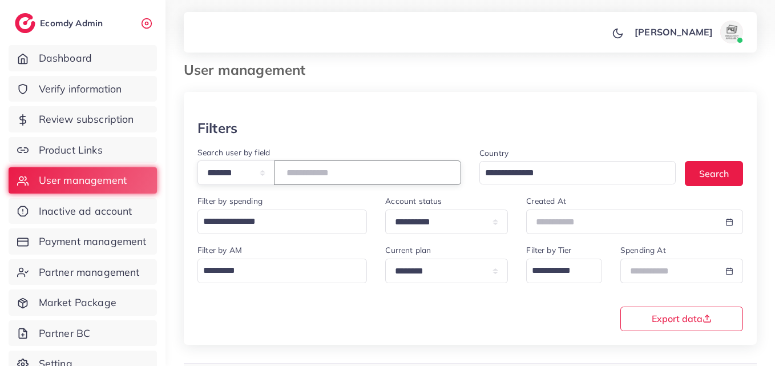
click at [310, 174] on input "*******" at bounding box center [367, 172] width 187 height 25
paste input "number"
click at [724, 183] on button "Search" at bounding box center [714, 173] width 58 height 25
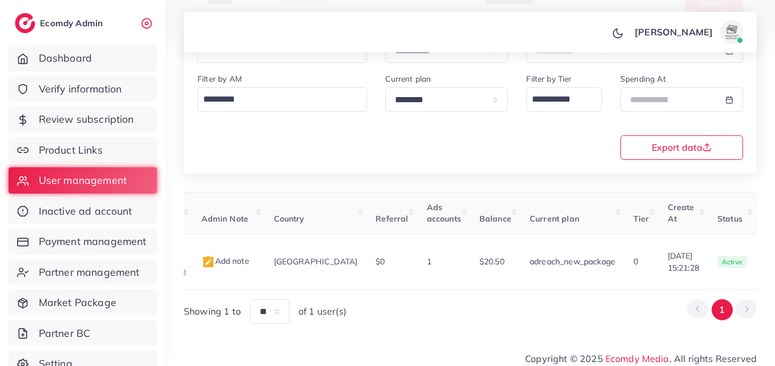
scroll to position [0, 380]
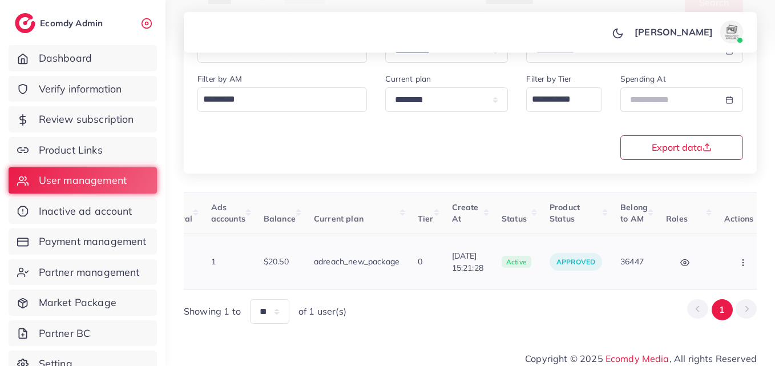
click at [734, 262] on button "button" at bounding box center [745, 262] width 40 height 26
click at [0, 0] on link "Assign to AM" at bounding box center [0, 0] width 0 height 0
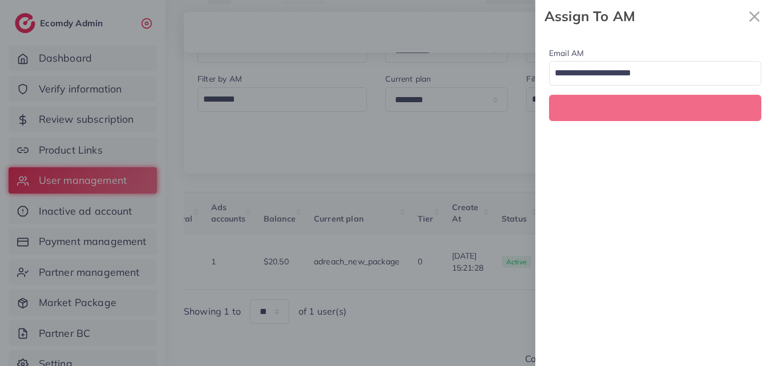
scroll to position [0, 380]
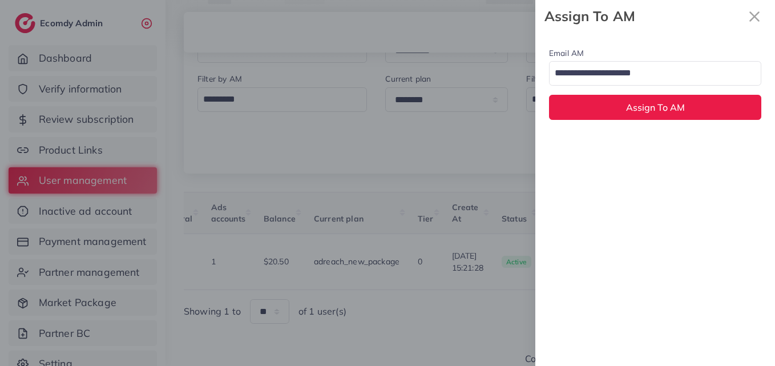
click at [662, 67] on input "Search for option" at bounding box center [649, 73] width 196 height 19
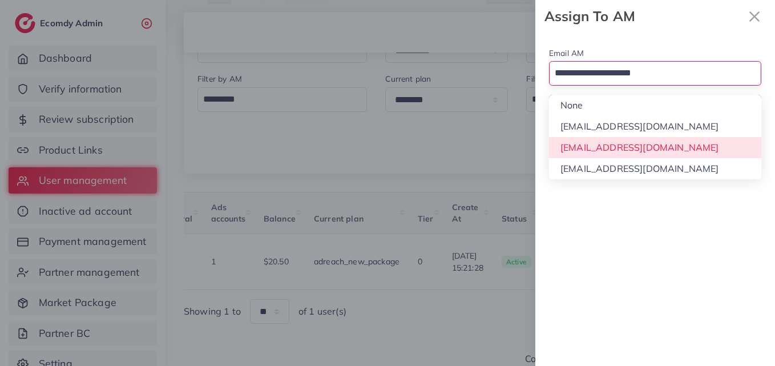
click at [650, 144] on div "Email AM Loading... None hadibaaslam@gmail.com natashashahid163@gmail.com wajah…" at bounding box center [656, 199] width 240 height 333
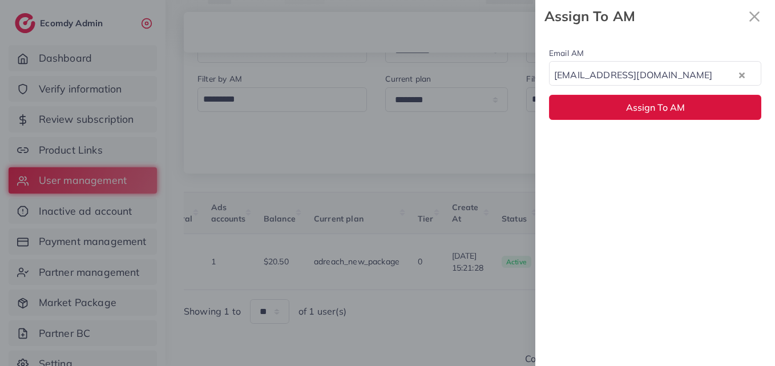
drag, startPoint x: 648, startPoint y: 107, endPoint x: 608, endPoint y: 160, distance: 65.7
click at [648, 107] on span "Assign To AM" at bounding box center [655, 107] width 59 height 11
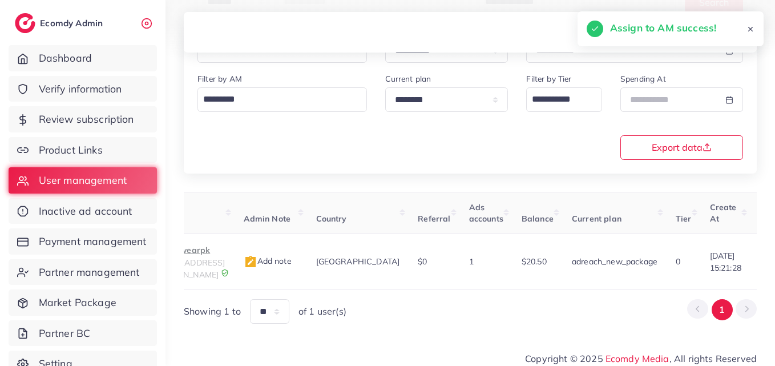
scroll to position [0, 30]
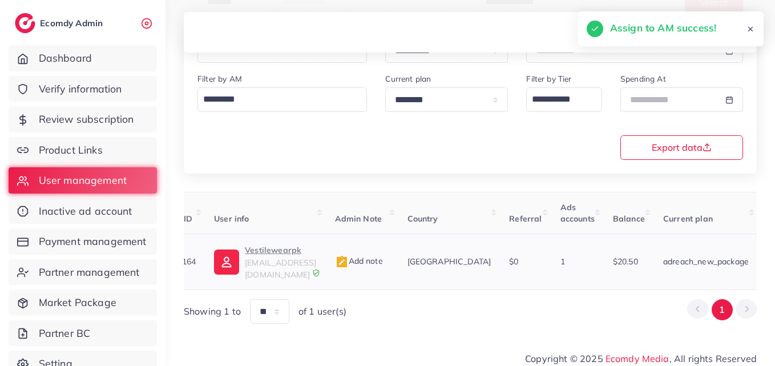
click at [255, 250] on p "Vestilewearpk" at bounding box center [280, 250] width 71 height 14
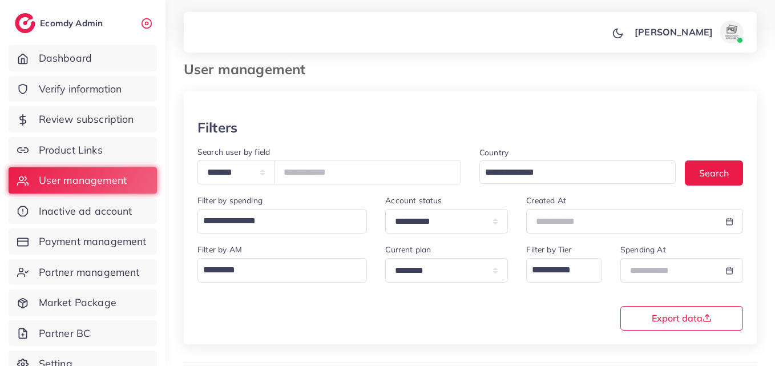
scroll to position [9, 0]
click at [324, 166] on input "*******" at bounding box center [367, 172] width 187 height 25
paste input "number"
click at [697, 173] on button "Search" at bounding box center [714, 173] width 58 height 25
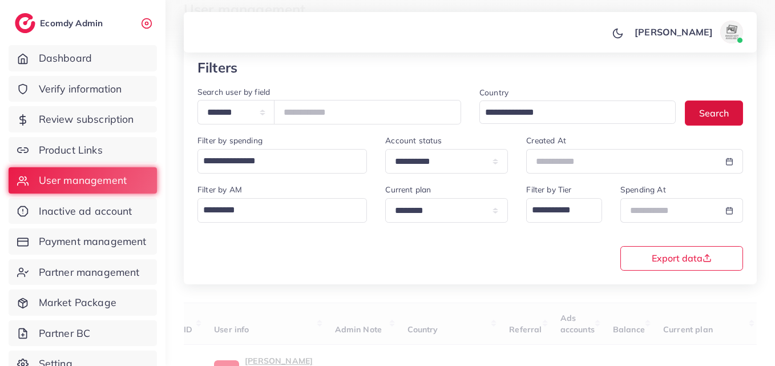
scroll to position [180, 0]
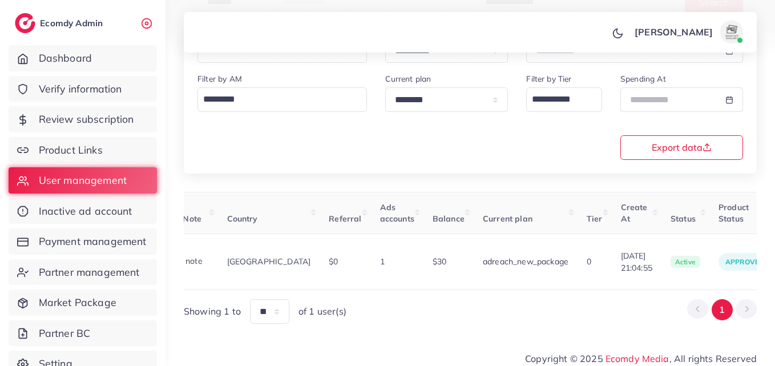
drag, startPoint x: 489, startPoint y: 284, endPoint x: 779, endPoint y: 260, distance: 291.6
click at [775, 186] on html "**********" at bounding box center [387, 3] width 775 height 366
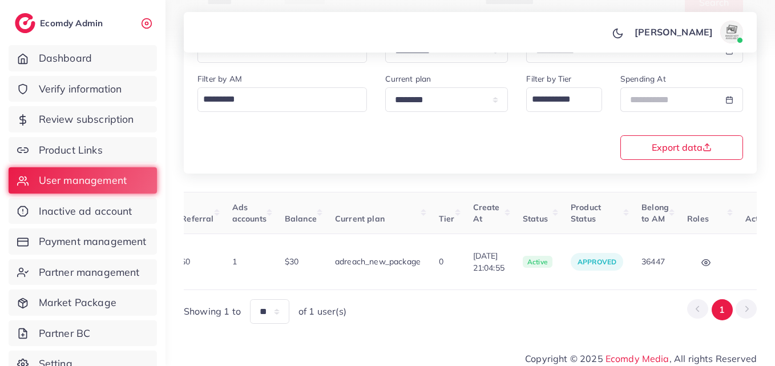
scroll to position [0, 394]
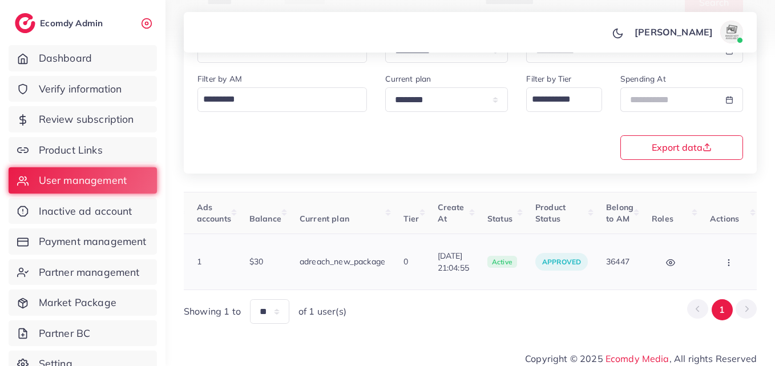
click at [733, 264] on button "button" at bounding box center [730, 262] width 40 height 26
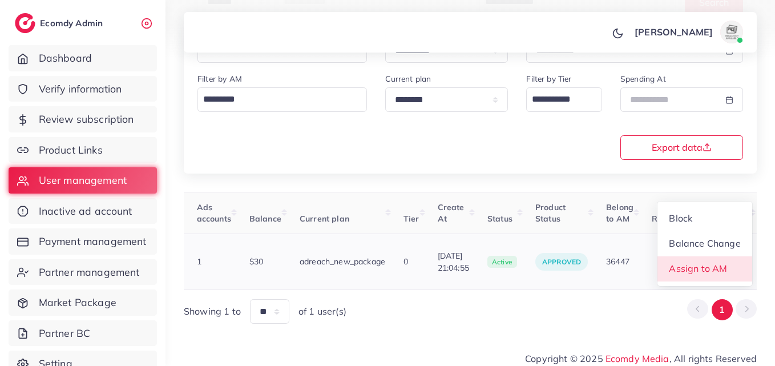
scroll to position [1, 394]
click at [733, 264] on link "Assign to AM" at bounding box center [705, 268] width 95 height 25
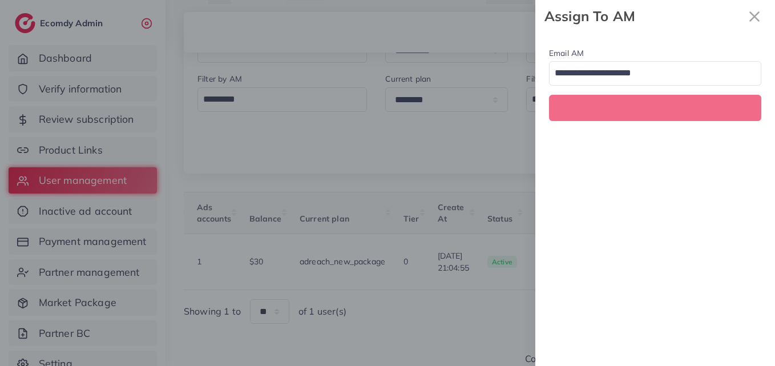
scroll to position [0, 394]
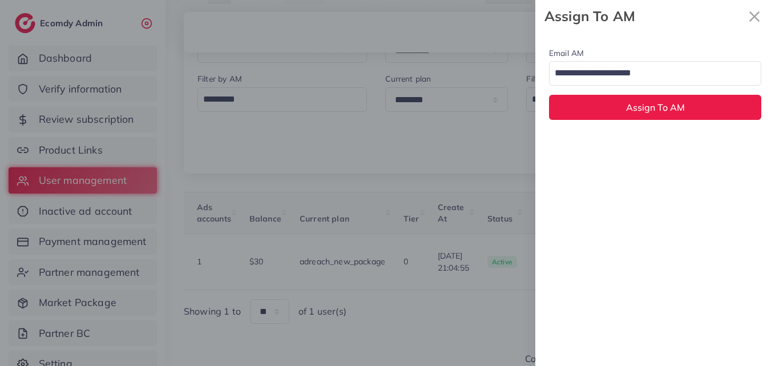
click at [665, 62] on div "Loading..." at bounding box center [655, 73] width 212 height 25
click at [661, 140] on div "Email AM natashashahid163@gmail.com Loading... None hadibaaslam@gmail.com natas…" at bounding box center [656, 199] width 240 height 333
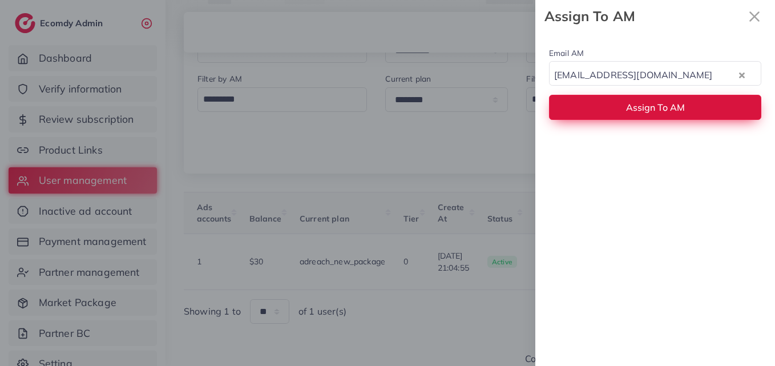
click at [665, 98] on button "Assign To AM" at bounding box center [655, 107] width 212 height 25
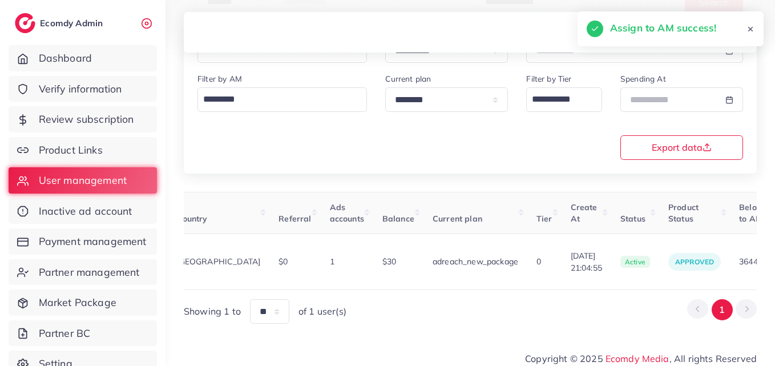
scroll to position [0, 0]
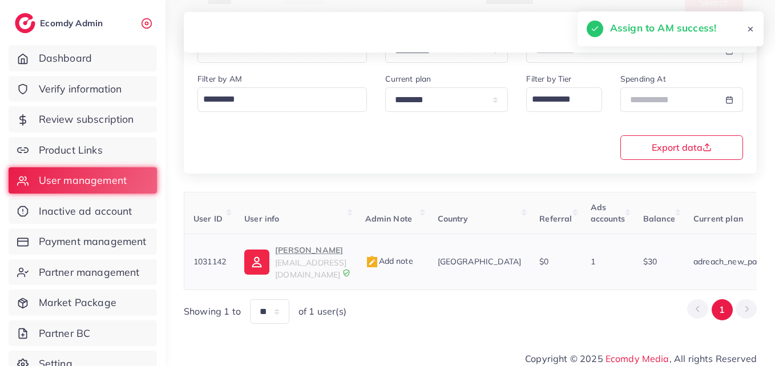
click at [267, 252] on img at bounding box center [256, 262] width 25 height 25
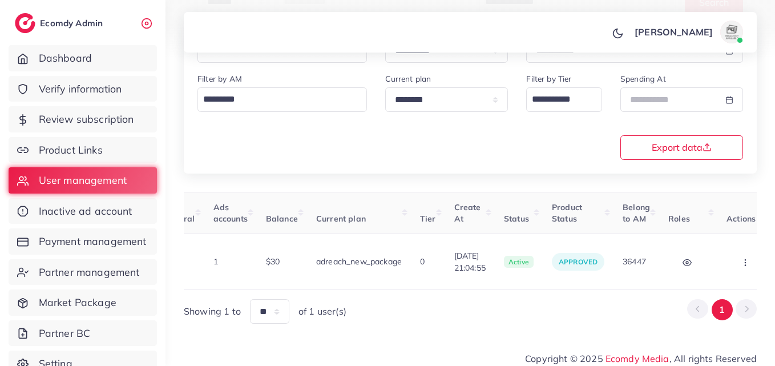
scroll to position [0, 394]
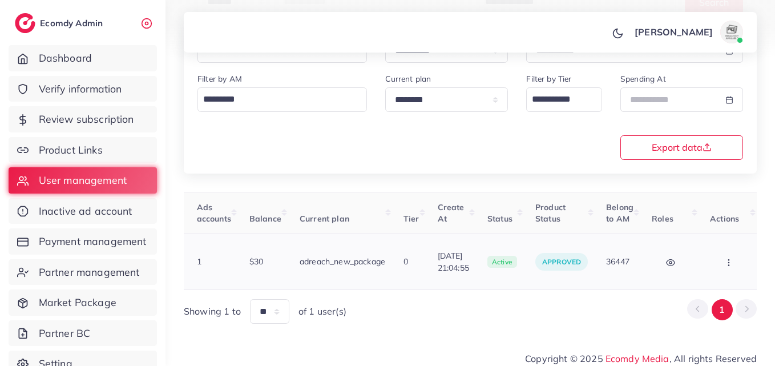
click at [725, 258] on icon "button" at bounding box center [729, 262] width 9 height 9
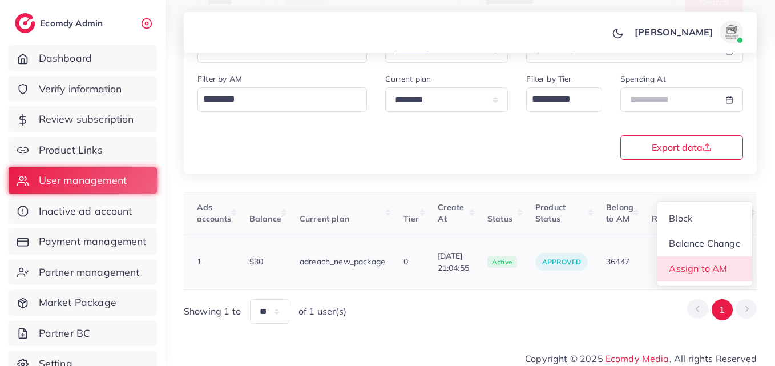
scroll to position [1, 394]
click at [724, 256] on link "Assign to AM" at bounding box center [705, 268] width 95 height 25
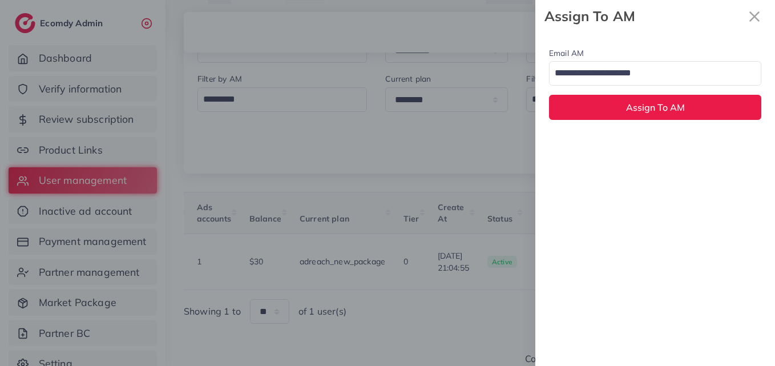
click at [665, 74] on input "Search for option" at bounding box center [649, 73] width 196 height 19
click at [648, 144] on div "Email AM natashashahid163@gmail.com Loading... None hadibaaslam@gmail.com natas…" at bounding box center [656, 199] width 240 height 333
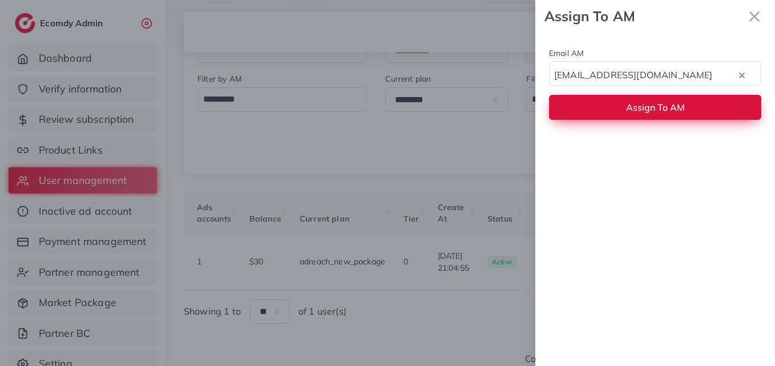
click at [644, 107] on span "Assign To AM" at bounding box center [655, 107] width 59 height 11
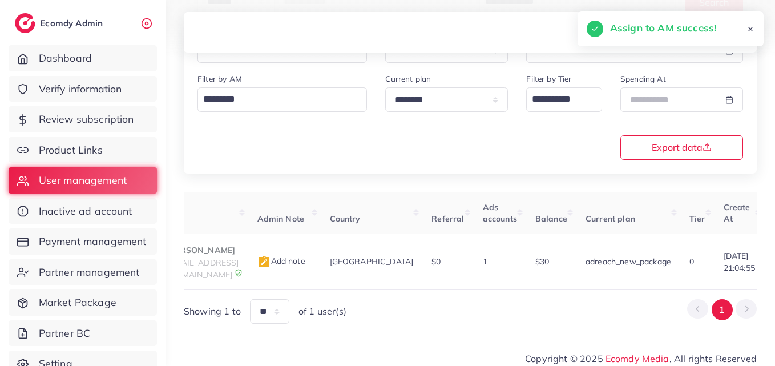
scroll to position [0, 0]
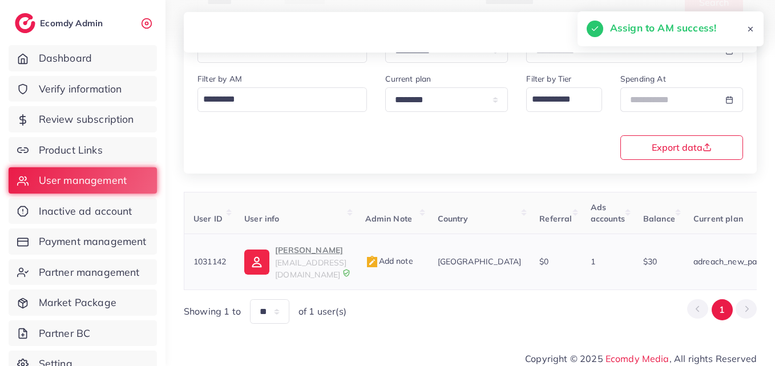
click at [266, 251] on img at bounding box center [256, 262] width 25 height 25
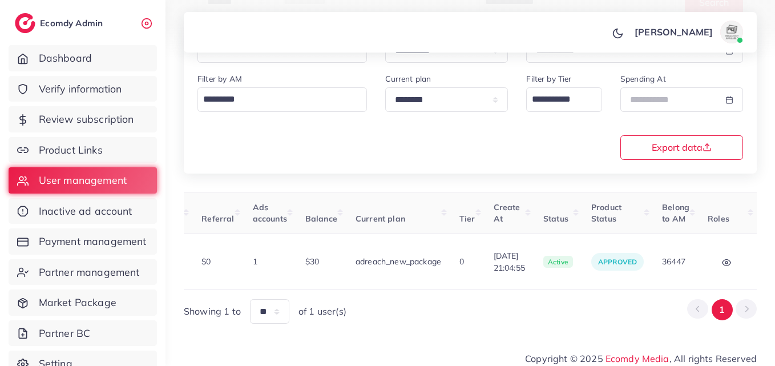
scroll to position [0, 394]
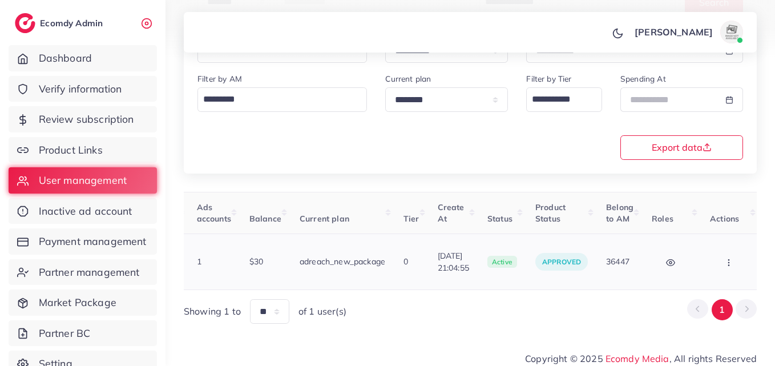
click at [738, 250] on button "button" at bounding box center [730, 262] width 40 height 26
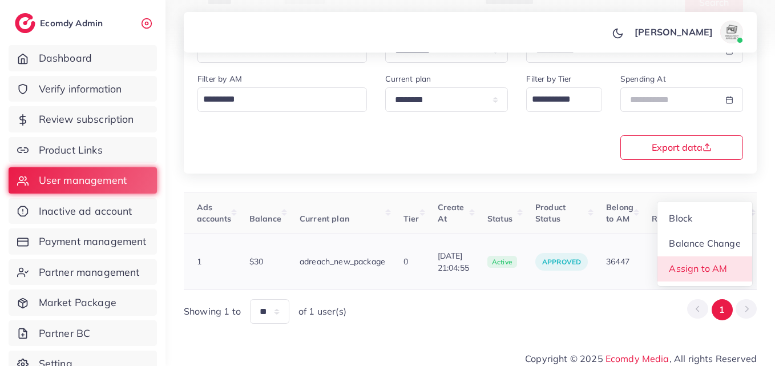
scroll to position [1, 394]
click at [736, 259] on link "Assign to AM" at bounding box center [705, 268] width 95 height 25
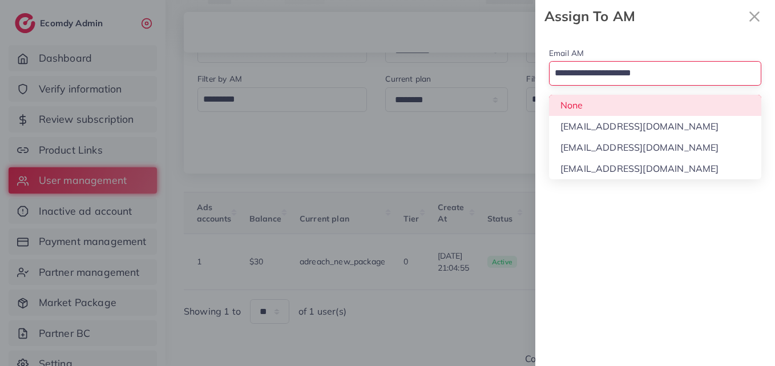
click at [694, 76] on input "Search for option" at bounding box center [649, 73] width 196 height 19
click at [666, 111] on div "Email AM Loading... None hadibaaslam@gmail.com natashashahid163@gmail.com wajah…" at bounding box center [656, 83] width 240 height 101
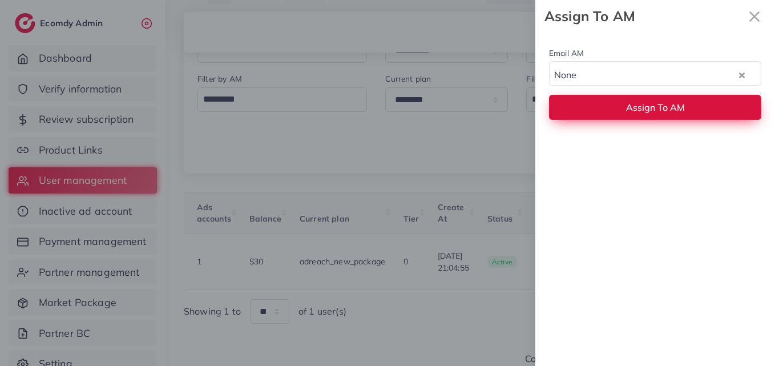
click at [666, 113] on span "Assign To AM" at bounding box center [655, 107] width 59 height 11
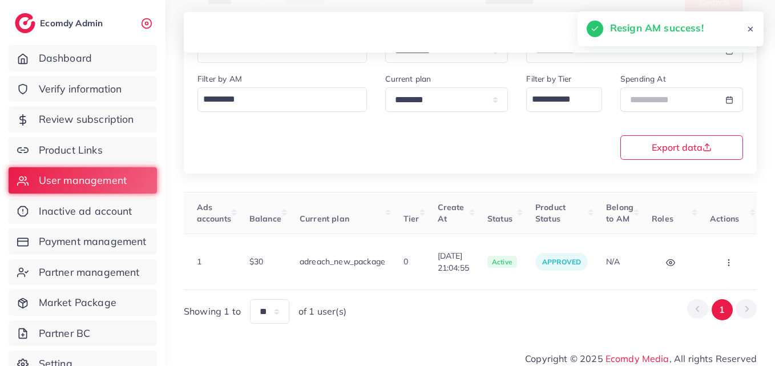
scroll to position [0, 0]
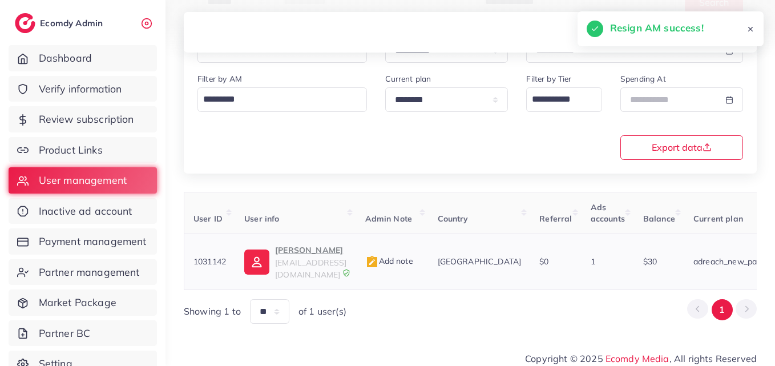
click at [255, 250] on img at bounding box center [256, 262] width 25 height 25
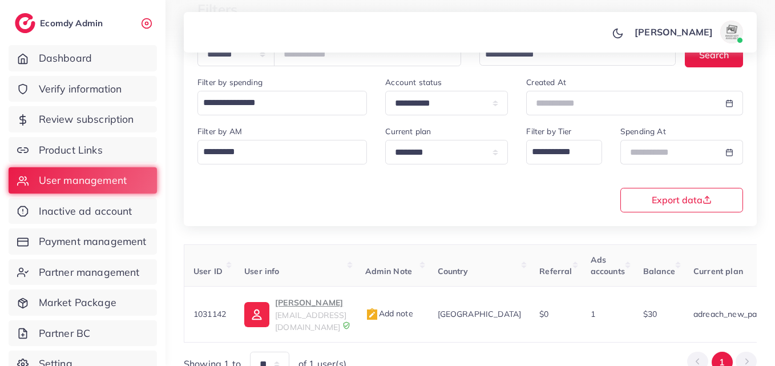
scroll to position [66, 0]
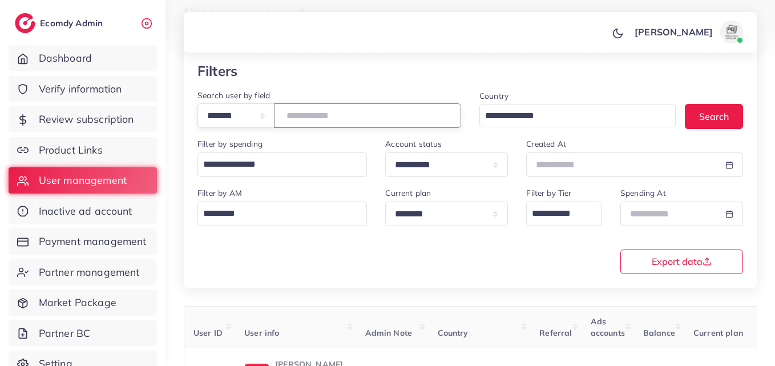
click at [316, 110] on input "*******" at bounding box center [367, 115] width 187 height 25
paste input "number"
click at [718, 119] on button "Search" at bounding box center [714, 116] width 58 height 25
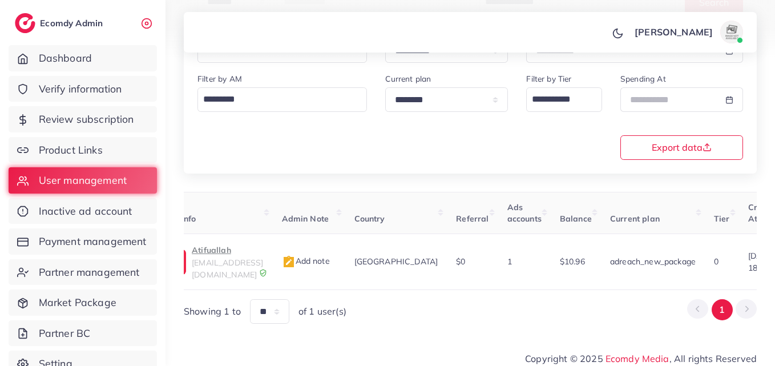
scroll to position [0, 381]
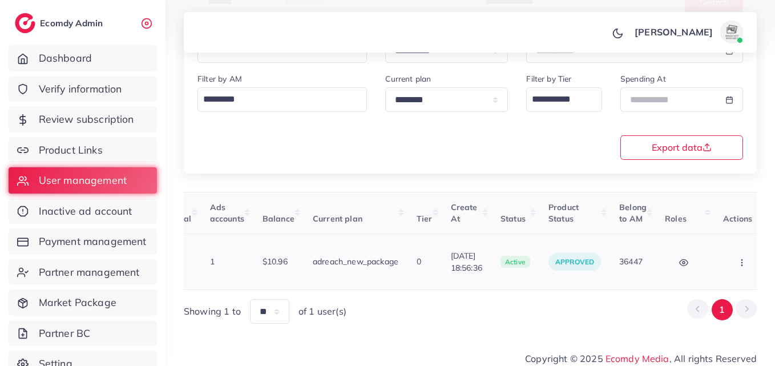
click at [724, 258] on button "button" at bounding box center [744, 262] width 40 height 26
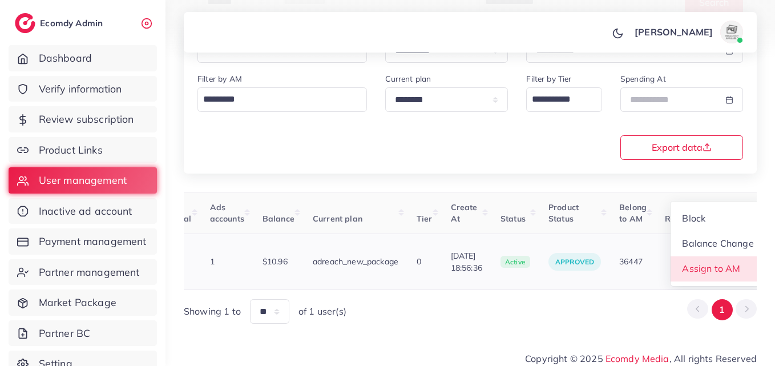
click at [712, 263] on span "Assign to AM" at bounding box center [712, 268] width 58 height 11
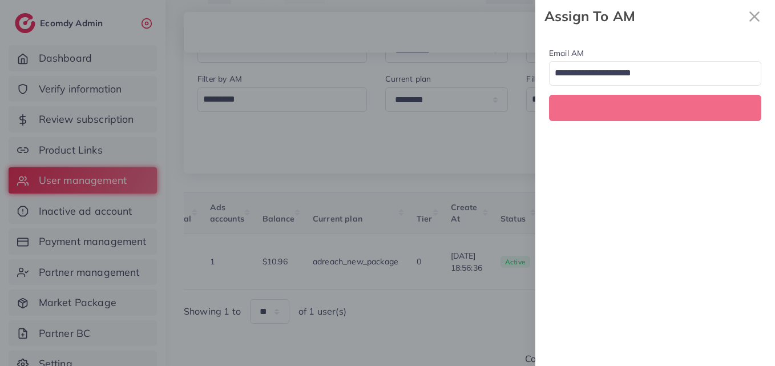
scroll to position [0, 381]
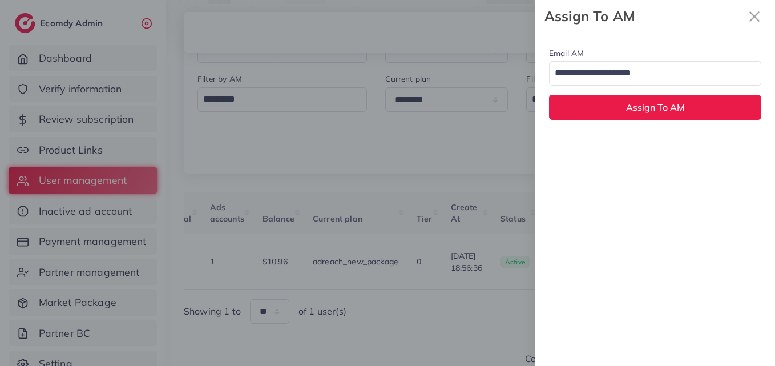
click at [646, 88] on div "Email AM Loading... Assign To AM" at bounding box center [656, 83] width 240 height 101
click at [648, 80] on input "Search for option" at bounding box center [649, 73] width 196 height 19
click at [645, 141] on div "Email AM natashashahid163@gmail.com Loading... None hadibaaslam@gmail.com natas…" at bounding box center [656, 199] width 240 height 333
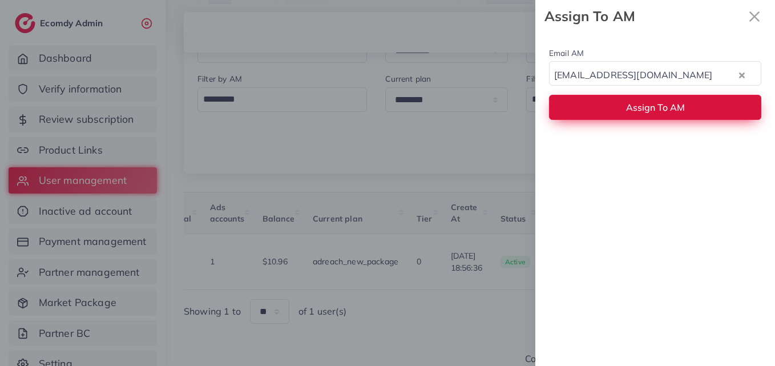
click at [651, 106] on span "Assign To AM" at bounding box center [655, 107] width 59 height 11
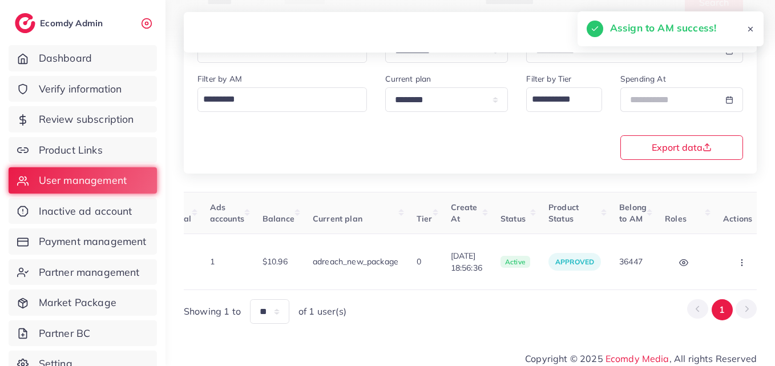
drag, startPoint x: 547, startPoint y: 284, endPoint x: 391, endPoint y: 279, distance: 156.0
click at [357, 291] on div "User ID User info Admin Note Country Referral Ads accounts Balance Current plan…" at bounding box center [470, 258] width 573 height 132
drag, startPoint x: 461, startPoint y: 277, endPoint x: 446, endPoint y: 279, distance: 15.6
click at [446, 279] on div "User ID User info Admin Note Country Referral Ads accounts Balance Current plan…" at bounding box center [470, 241] width 573 height 98
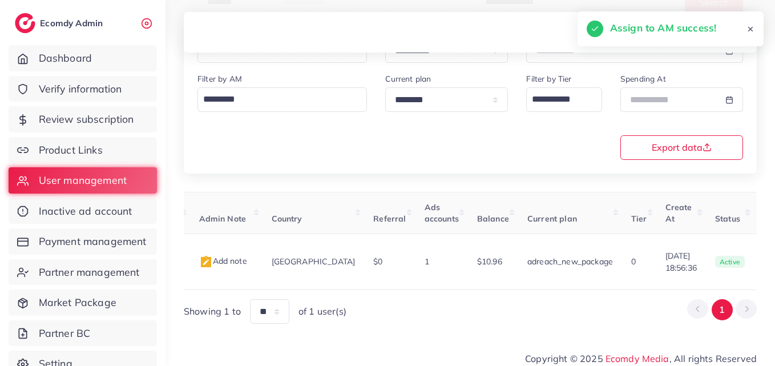
scroll to position [0, 106]
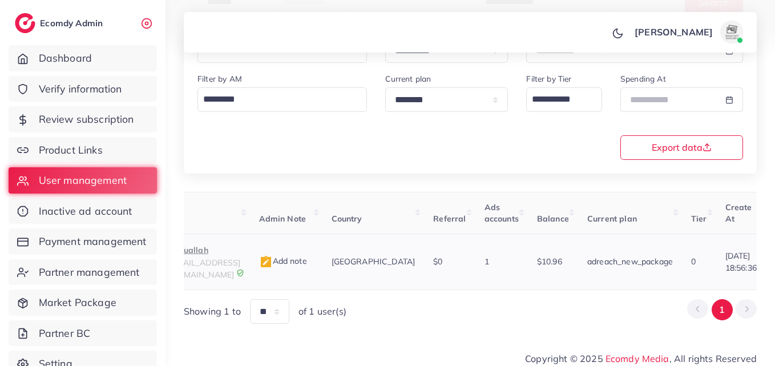
click at [240, 260] on span "atifuallah80@gmail.com" at bounding box center [204, 269] width 71 height 22
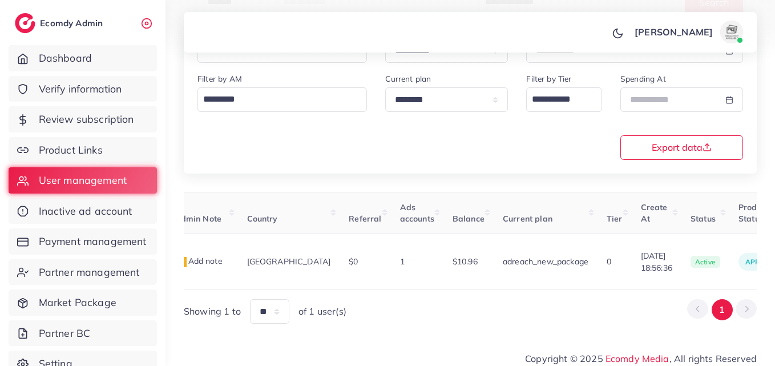
scroll to position [0, 359]
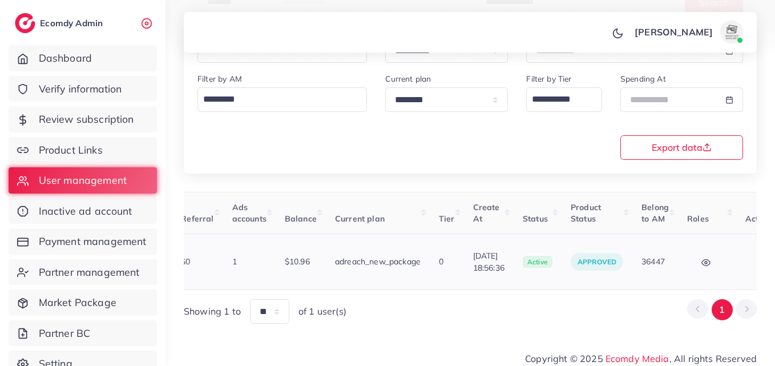
click at [760, 258] on icon "button" at bounding box center [764, 262] width 9 height 9
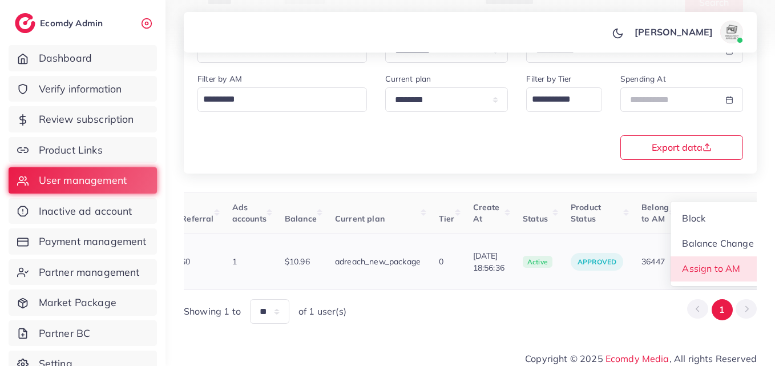
click at [745, 257] on link "Assign to AM" at bounding box center [718, 268] width 95 height 25
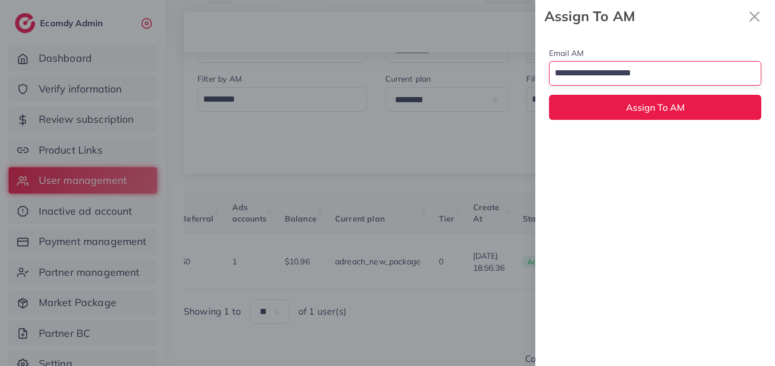
click at [643, 70] on input "Search for option" at bounding box center [649, 73] width 196 height 19
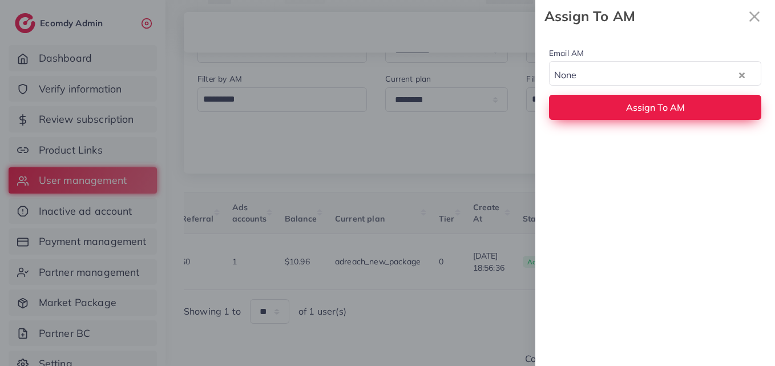
click at [640, 110] on div "Email AM None Loading... None hadibaaslam@gmail.com natashashahid163@gmail.com …" at bounding box center [656, 83] width 240 height 101
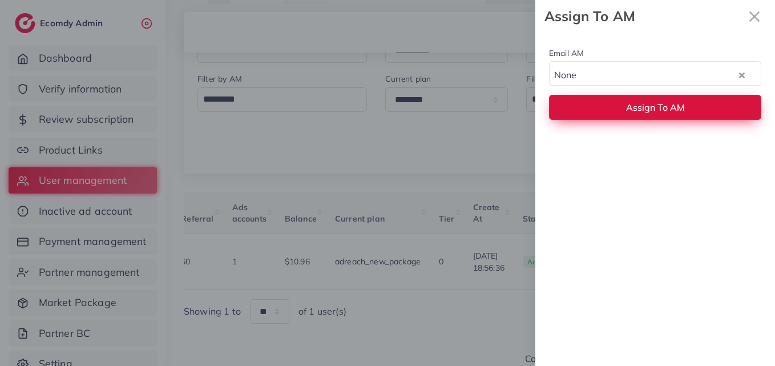
click at [639, 112] on span "Assign To AM" at bounding box center [655, 107] width 59 height 11
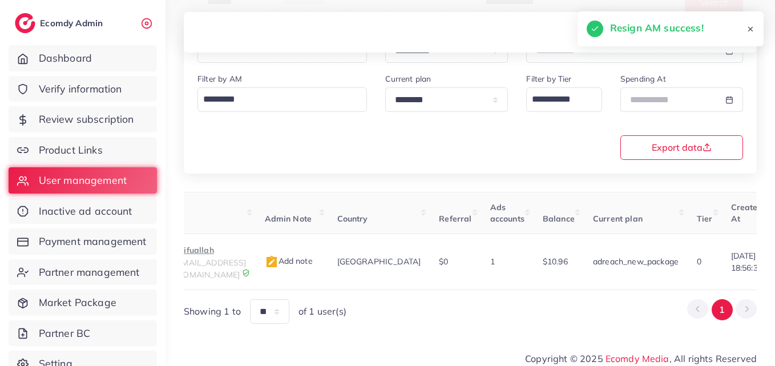
scroll to position [0, 0]
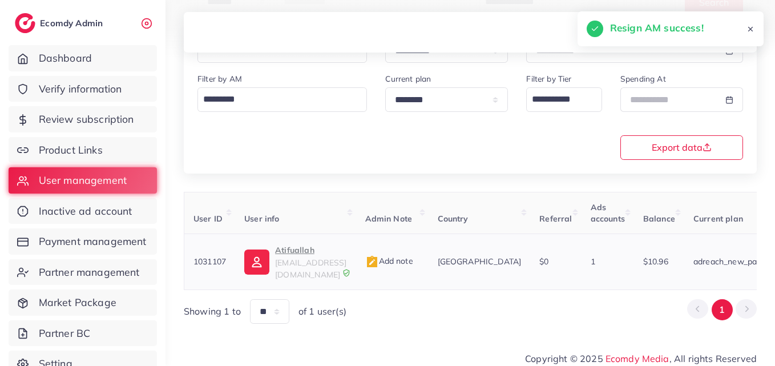
click at [251, 259] on img at bounding box center [256, 262] width 25 height 25
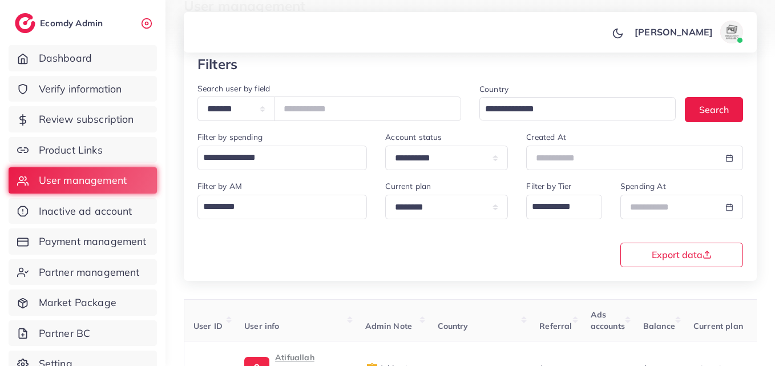
scroll to position [66, 0]
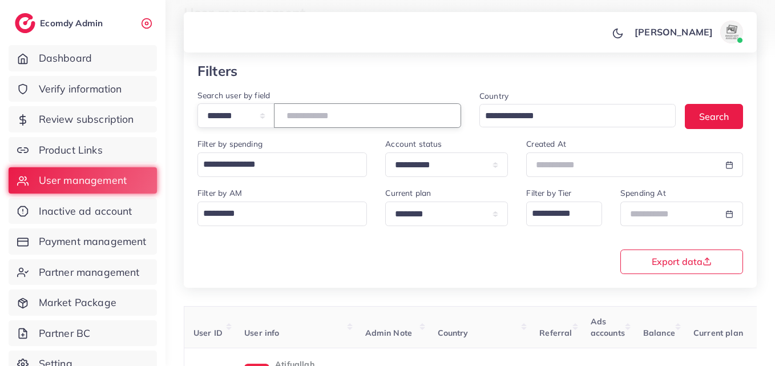
click at [319, 116] on input "*******" at bounding box center [367, 115] width 187 height 25
click at [701, 119] on button "Search" at bounding box center [714, 116] width 58 height 25
click at [312, 114] on input "*******" at bounding box center [367, 115] width 187 height 25
click at [312, 113] on input "*******" at bounding box center [367, 115] width 187 height 25
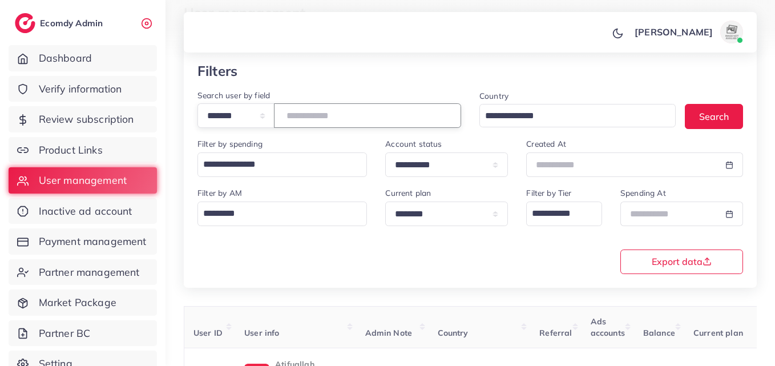
paste input "number"
click at [707, 114] on button "Search" at bounding box center [714, 116] width 58 height 25
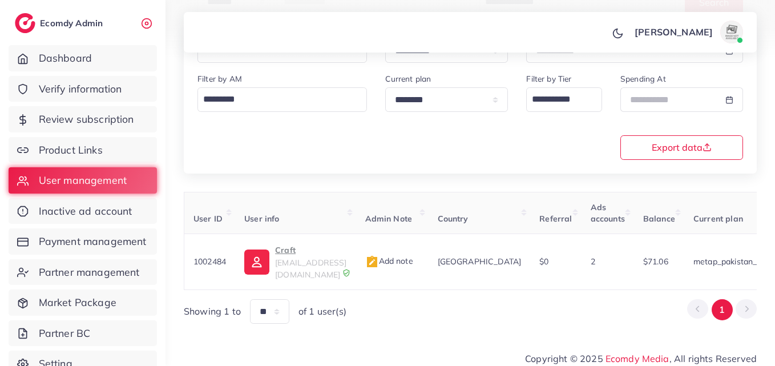
scroll to position [0, 365]
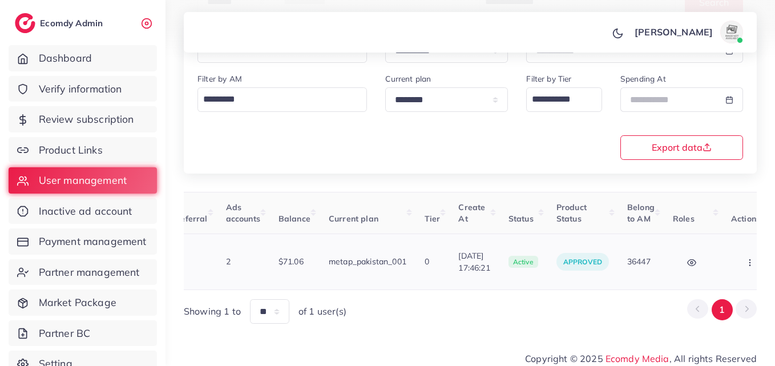
drag, startPoint x: 735, startPoint y: 255, endPoint x: 732, endPoint y: 261, distance: 6.9
click at [735, 254] on button "button" at bounding box center [752, 262] width 40 height 26
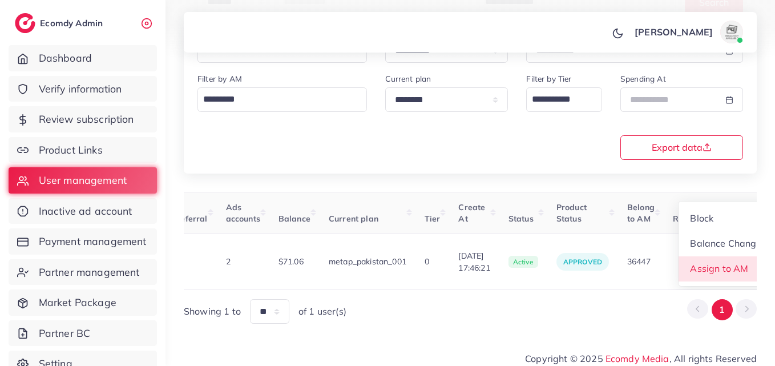
drag, startPoint x: 729, startPoint y: 266, endPoint x: 719, endPoint y: 259, distance: 11.6
click at [729, 265] on link "Assign to AM" at bounding box center [726, 268] width 95 height 25
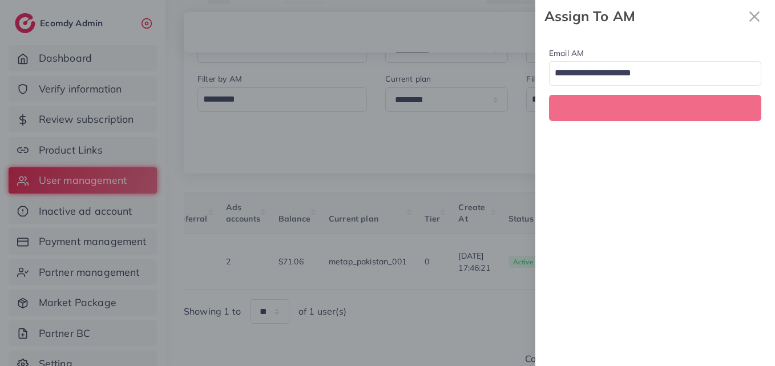
scroll to position [0, 365]
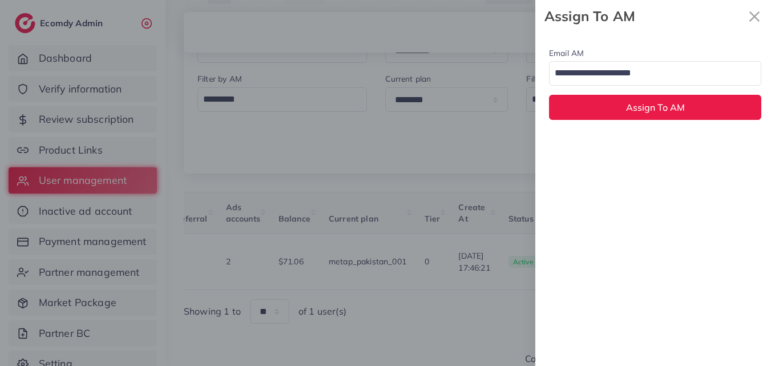
click at [637, 77] on input "Search for option" at bounding box center [649, 73] width 196 height 19
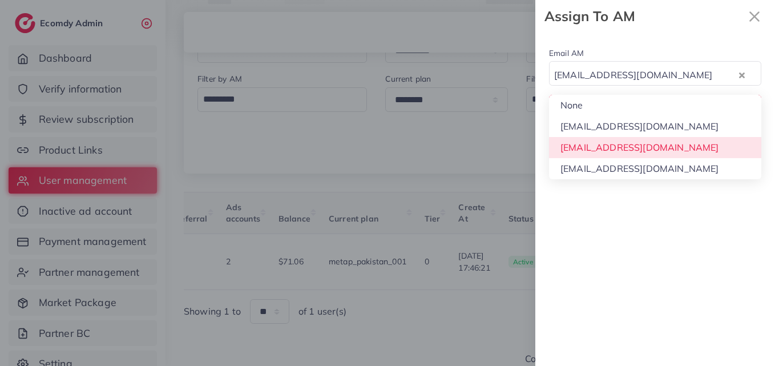
click at [630, 142] on div "Email AM natashashahid163@gmail.com Loading... None hadibaaslam@gmail.com natas…" at bounding box center [656, 199] width 240 height 333
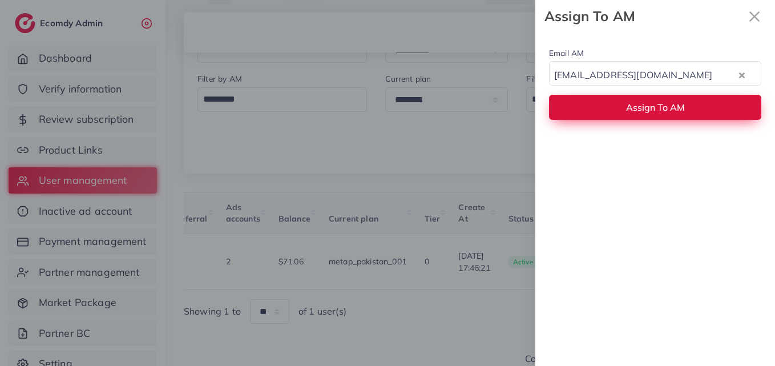
click at [637, 105] on span "Assign To AM" at bounding box center [655, 107] width 59 height 11
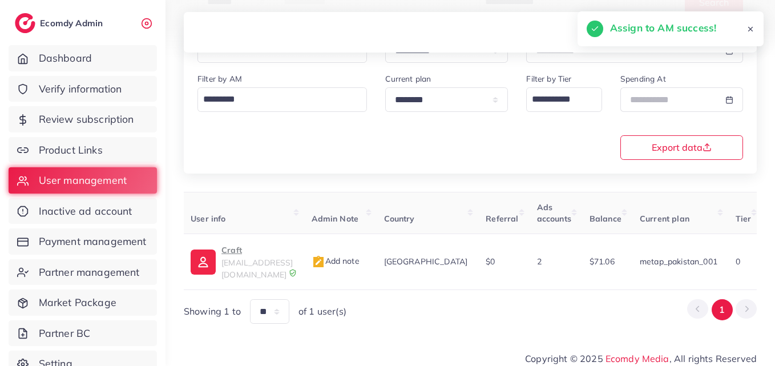
scroll to position [0, 19]
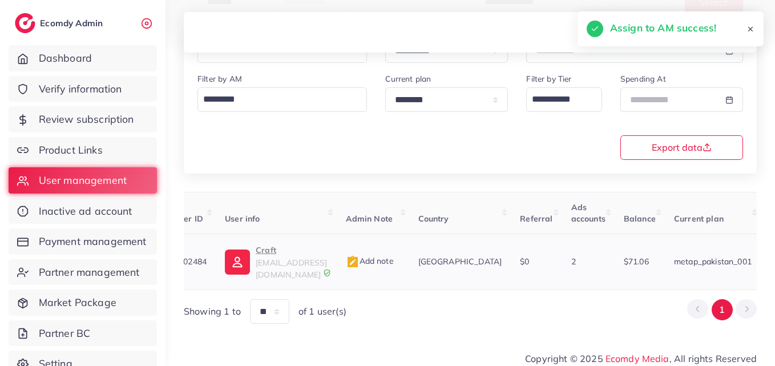
click at [250, 262] on img at bounding box center [237, 262] width 25 height 25
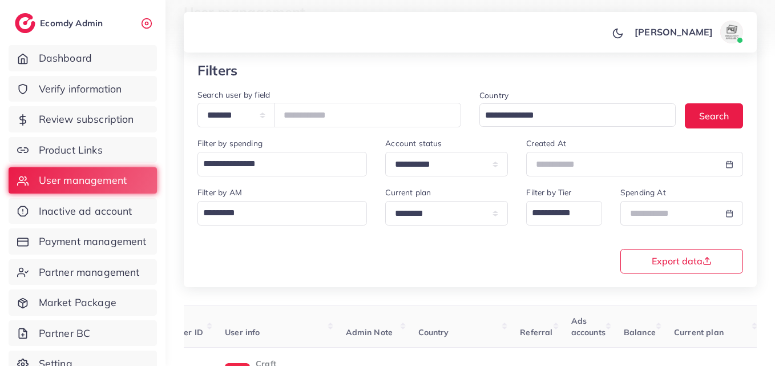
scroll to position [66, 0]
click at [327, 118] on input "*******" at bounding box center [367, 115] width 187 height 25
paste input "number"
click at [713, 123] on button "Search" at bounding box center [714, 116] width 58 height 25
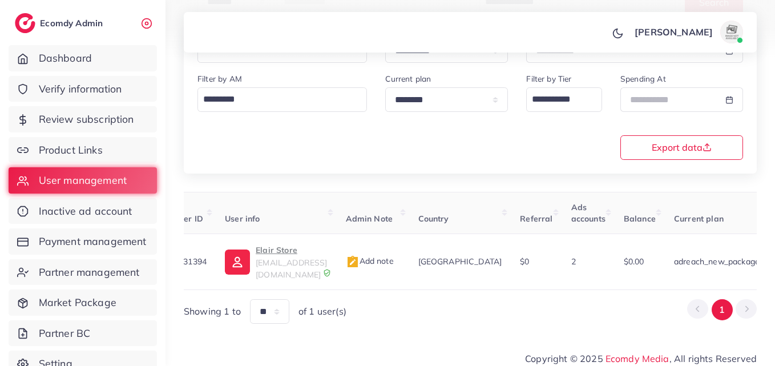
scroll to position [0, 386]
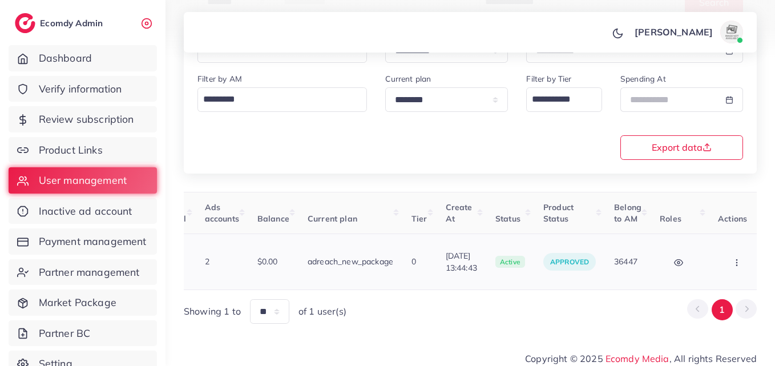
click at [719, 243] on td "Block Balance Change Assign to AM" at bounding box center [738, 262] width 59 height 56
click at [721, 249] on button "button" at bounding box center [738, 262] width 40 height 26
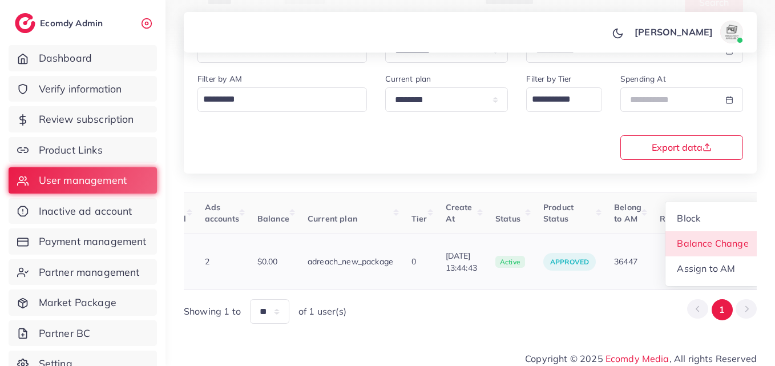
scroll to position [1, 386]
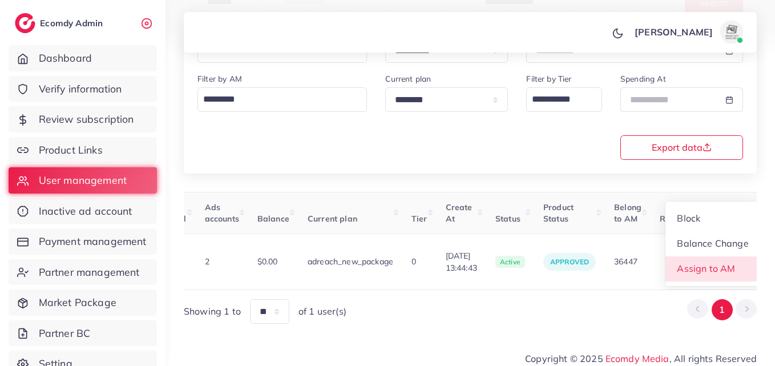
click at [721, 263] on span "Assign to AM" at bounding box center [707, 268] width 58 height 11
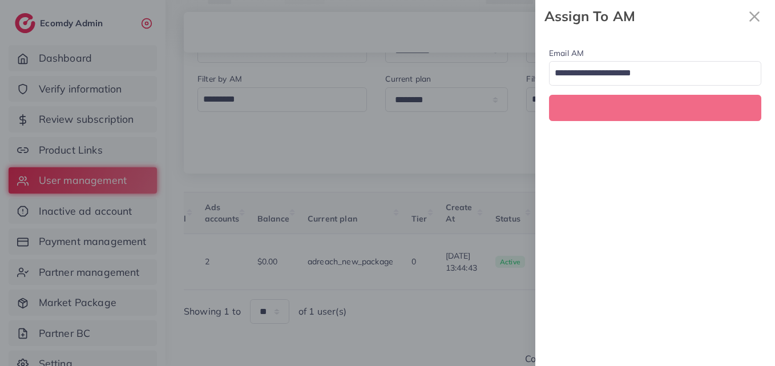
scroll to position [0, 386]
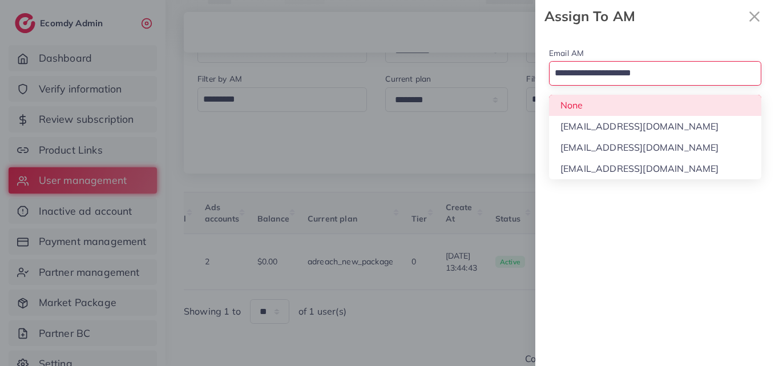
click at [682, 82] on input "Search for option" at bounding box center [649, 73] width 196 height 19
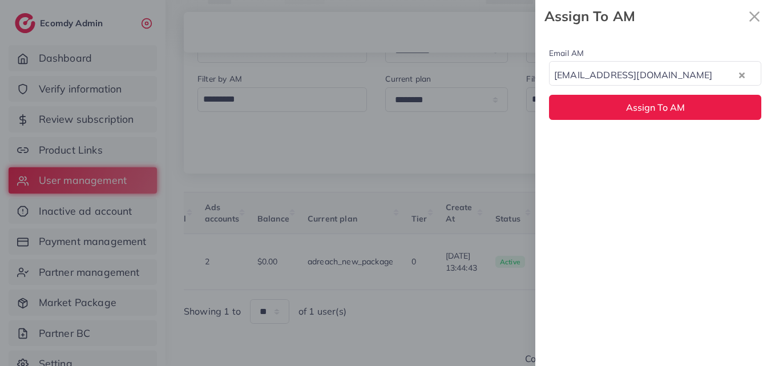
click at [675, 147] on div "Email AM natashashahid163@gmail.com Loading... None hadibaaslam@gmail.com natas…" at bounding box center [656, 199] width 240 height 333
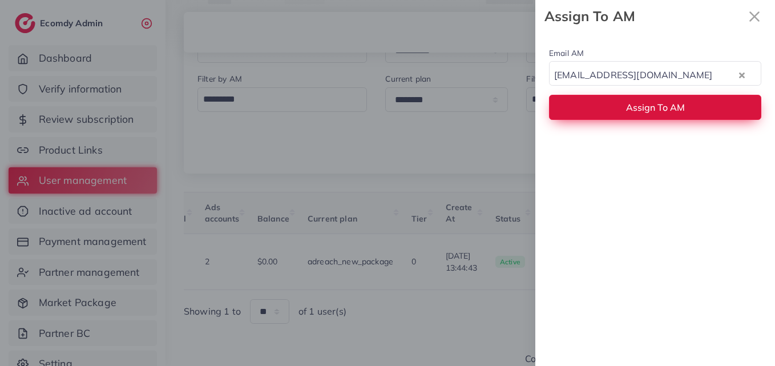
click at [675, 107] on span "Assign To AM" at bounding box center [655, 107] width 59 height 11
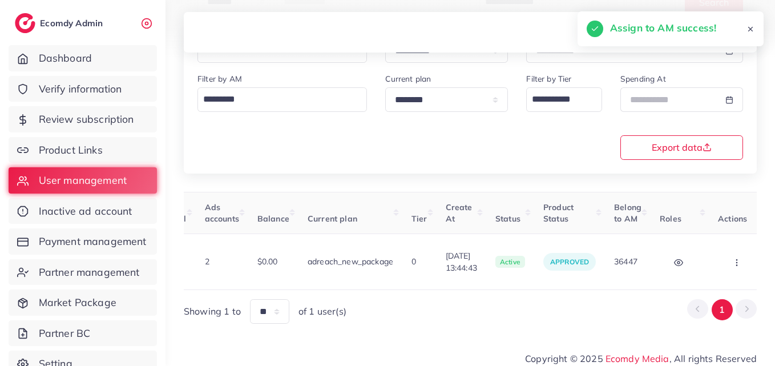
scroll to position [0, 55]
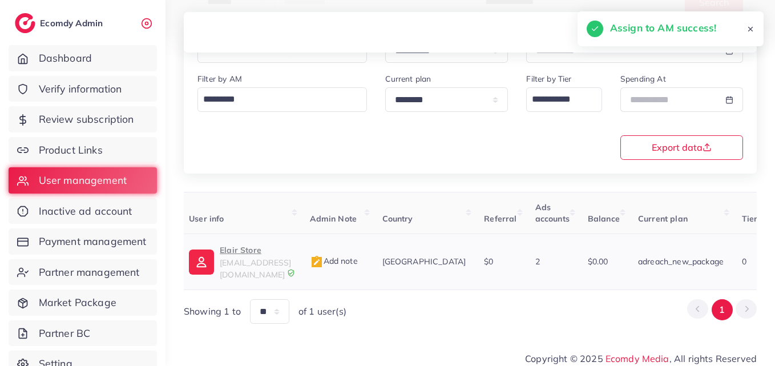
click at [287, 252] on p "Elair Store" at bounding box center [255, 250] width 71 height 14
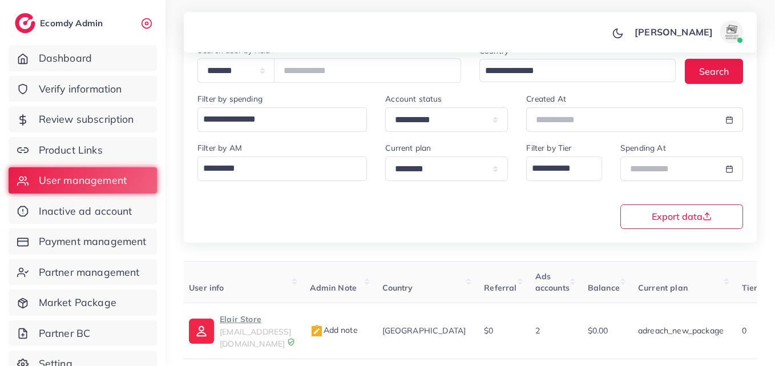
scroll to position [9, 0]
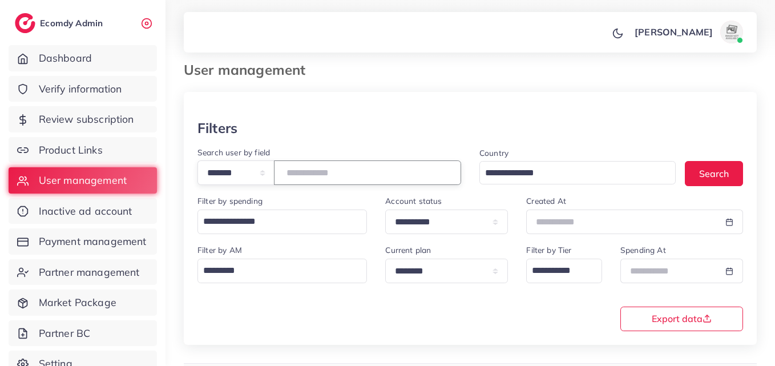
click at [315, 175] on input "*******" at bounding box center [367, 172] width 187 height 25
click at [315, 171] on input "*******" at bounding box center [367, 172] width 187 height 25
paste input "number"
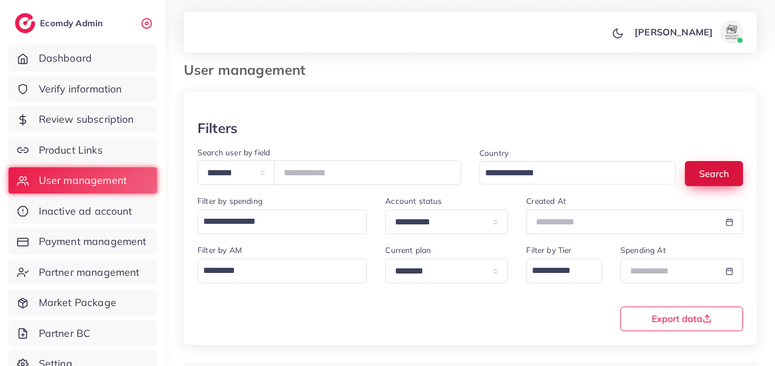
click at [702, 170] on button "Search" at bounding box center [714, 173] width 58 height 25
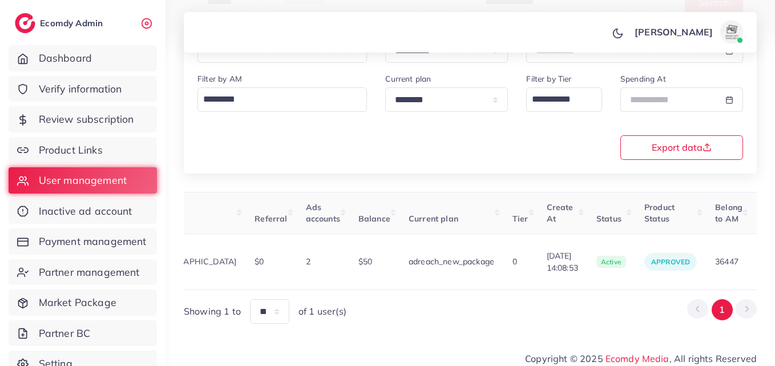
scroll to position [0, 396]
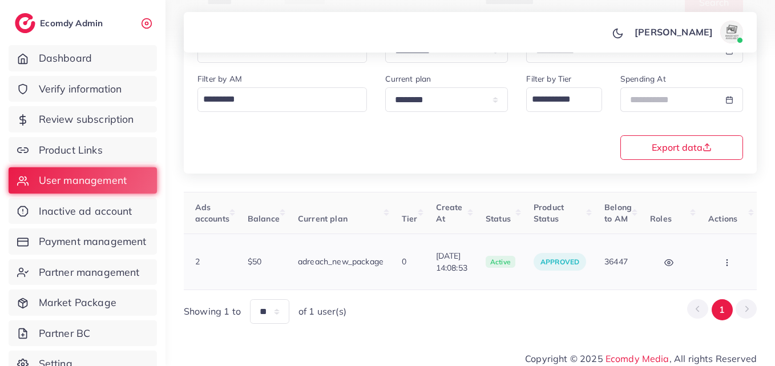
click at [725, 258] on icon "button" at bounding box center [727, 262] width 9 height 9
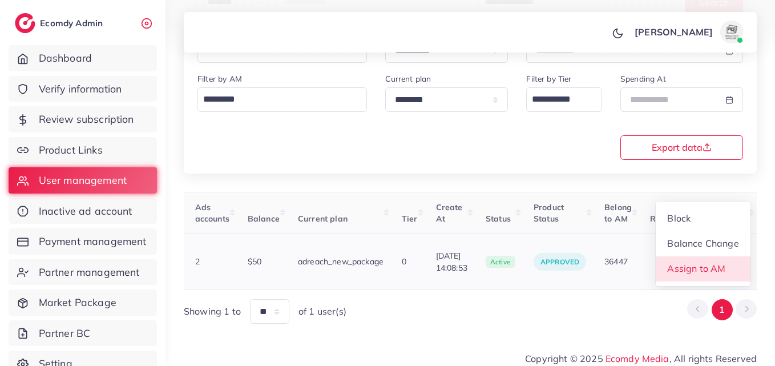
click at [721, 266] on span "Assign to AM" at bounding box center [697, 268] width 58 height 11
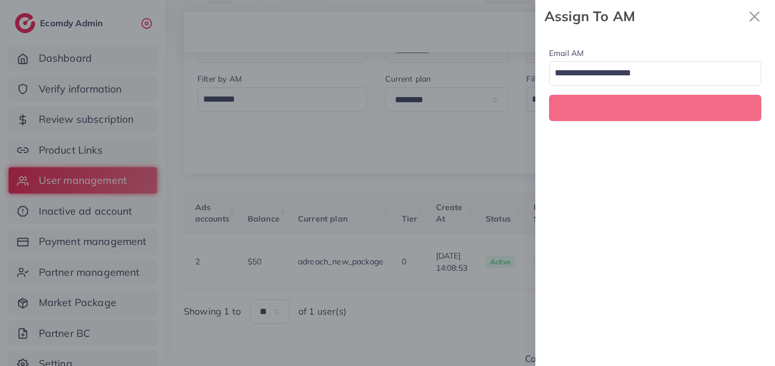
scroll to position [0, 396]
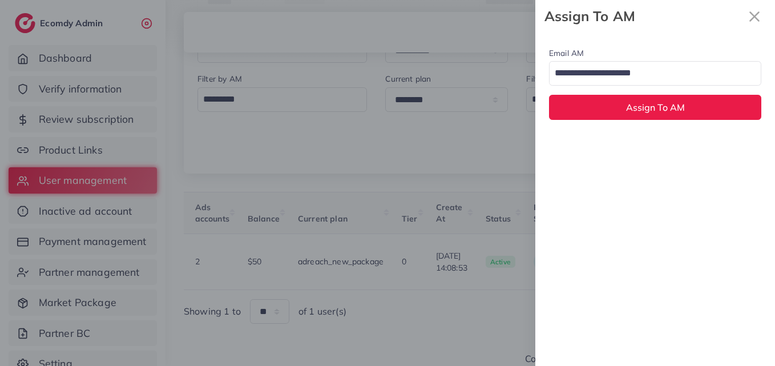
click at [644, 78] on input "Search for option" at bounding box center [649, 73] width 196 height 19
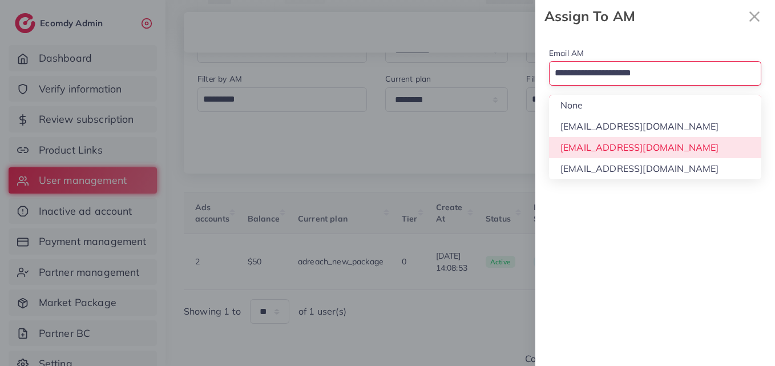
click at [623, 144] on div "Email AM Loading... None hadibaaslam@gmail.com natashashahid163@gmail.com wajah…" at bounding box center [656, 199] width 240 height 333
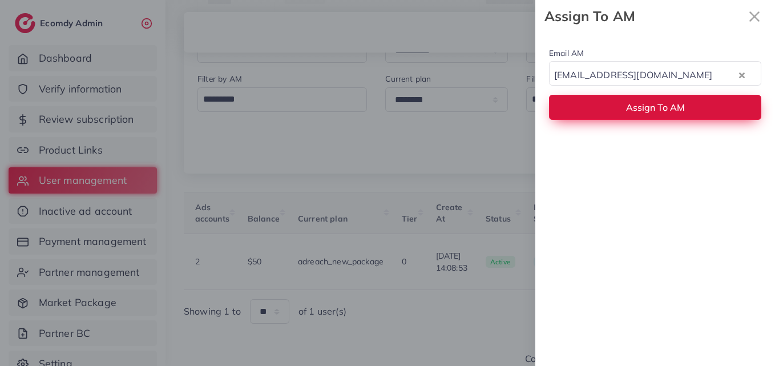
click at [629, 105] on span "Assign To AM" at bounding box center [655, 107] width 59 height 11
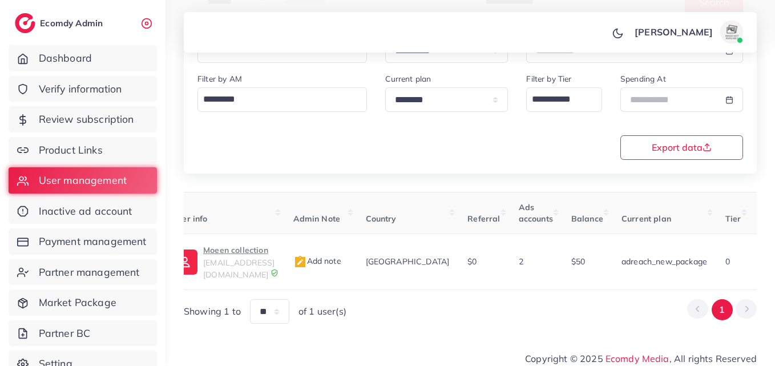
scroll to position [0, 0]
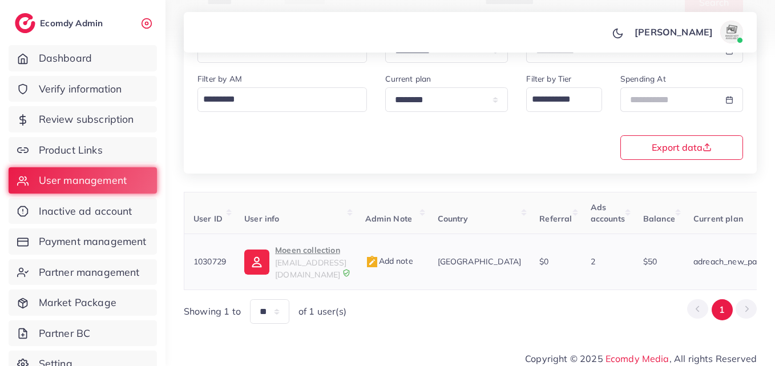
click at [282, 248] on p "Moeen collection" at bounding box center [310, 250] width 71 height 14
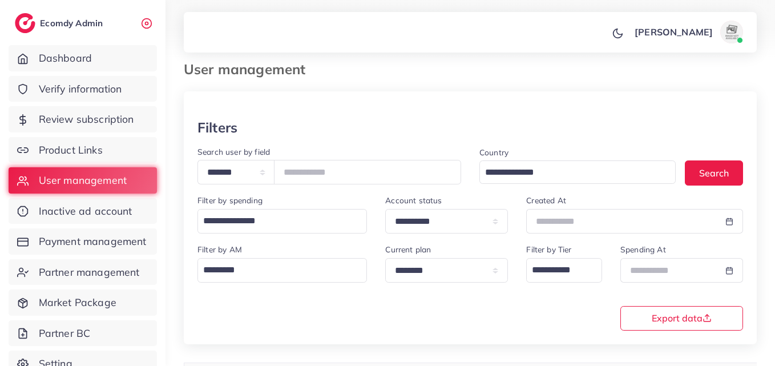
scroll to position [9, 0]
click at [318, 168] on input "*******" at bounding box center [367, 172] width 187 height 25
click at [319, 167] on input "*******" at bounding box center [367, 172] width 187 height 25
paste input "number"
click at [728, 186] on div "Country Loading... Search" at bounding box center [612, 170] width 282 height 49
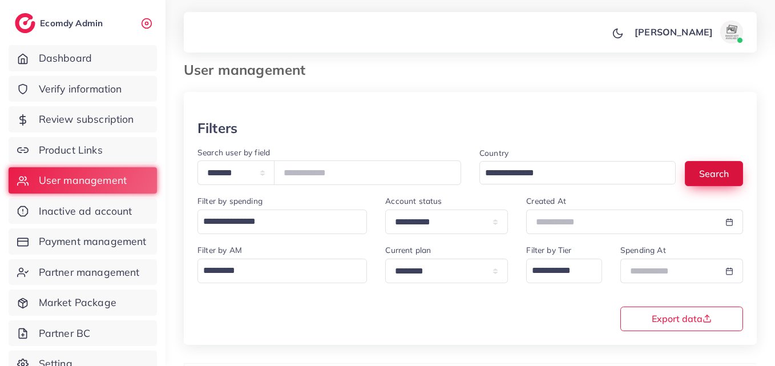
click at [724, 179] on button "Search" at bounding box center [714, 173] width 58 height 25
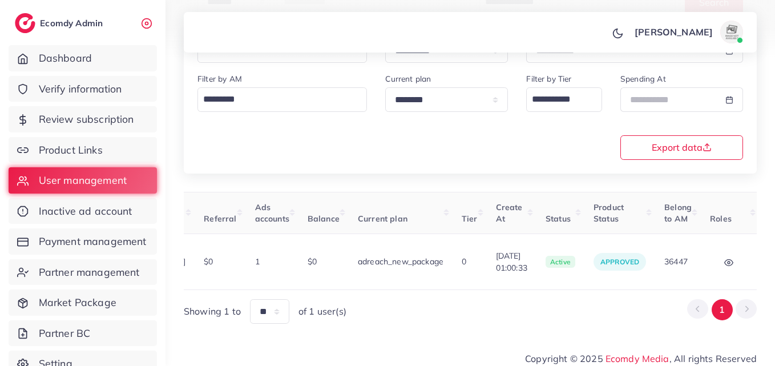
scroll to position [0, 410]
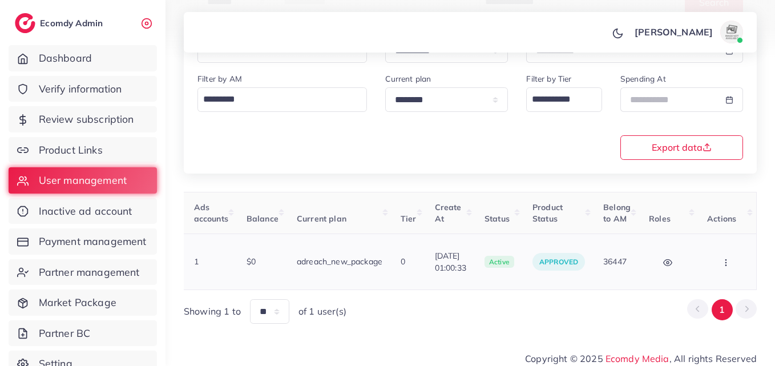
click at [725, 260] on icon "button" at bounding box center [726, 262] width 9 height 9
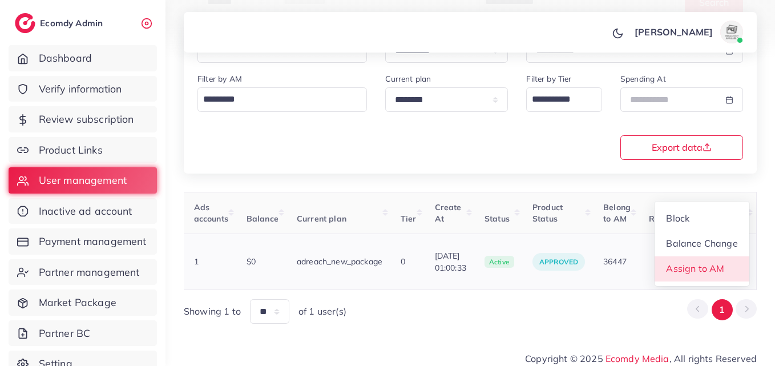
click at [725, 260] on link "Assign to AM" at bounding box center [702, 268] width 95 height 25
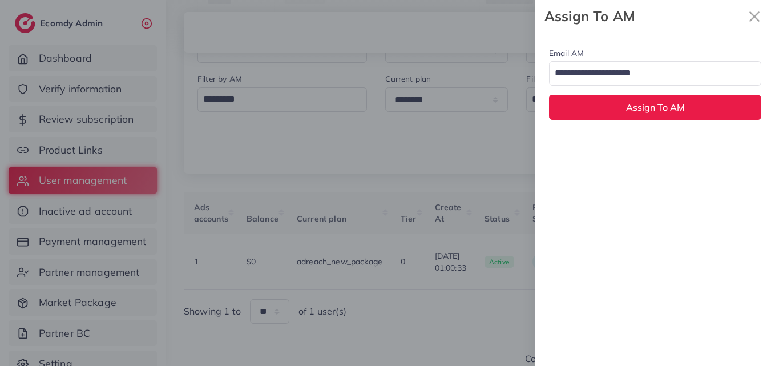
drag, startPoint x: 592, startPoint y: 79, endPoint x: 577, endPoint y: 154, distance: 76.9
click at [593, 78] on input "Search for option" at bounding box center [649, 73] width 196 height 19
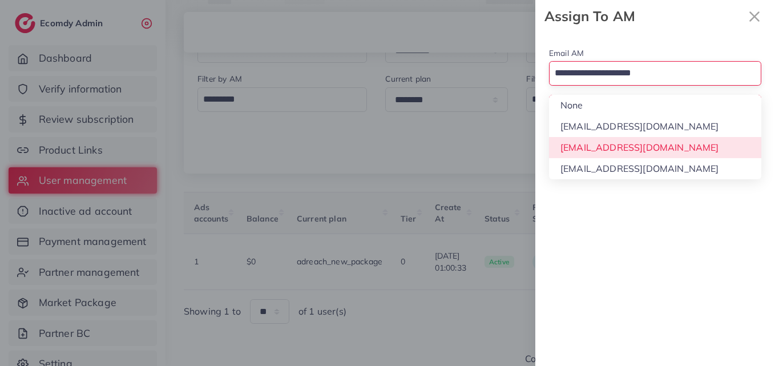
click at [589, 141] on div "Email AM Loading... None hadibaaslam@gmail.com natashashahid163@gmail.com wajah…" at bounding box center [656, 199] width 240 height 333
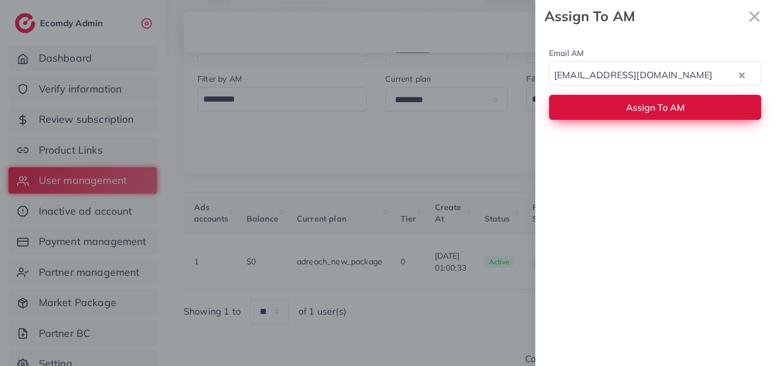
click at [603, 100] on button "Assign To AM" at bounding box center [655, 107] width 212 height 25
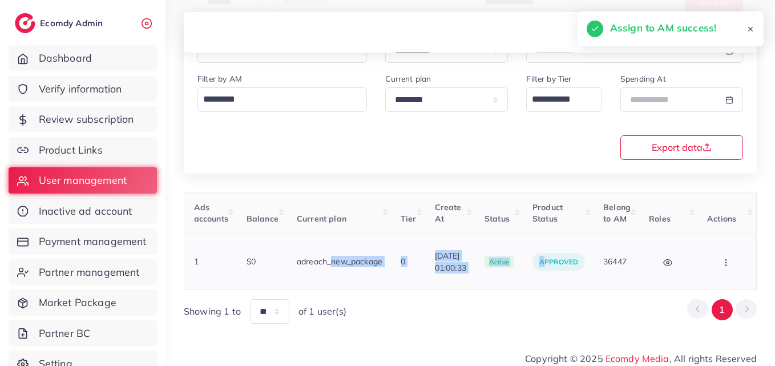
drag, startPoint x: 542, startPoint y: 279, endPoint x: 268, endPoint y: 270, distance: 273.7
click at [280, 270] on table "User ID User info Admin Note Country Referral Ads accounts Balance Current plan…" at bounding box center [272, 241] width 970 height 98
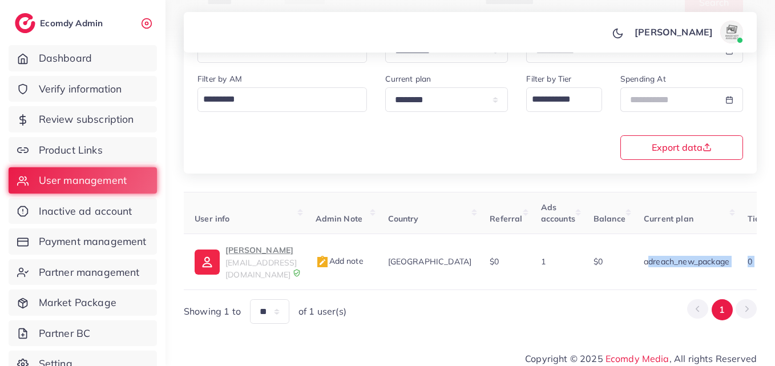
scroll to position [0, 0]
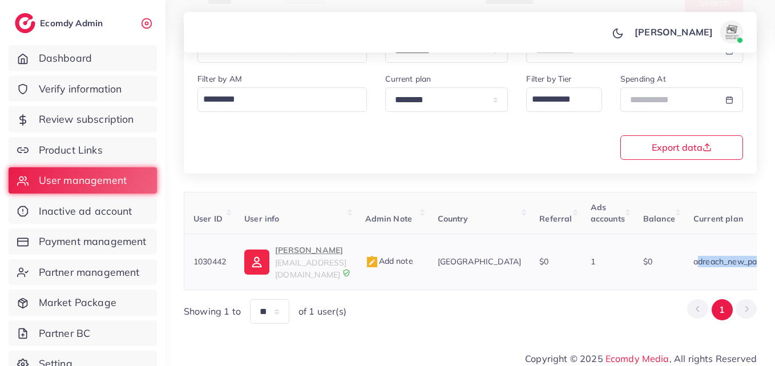
click at [273, 264] on link "Muhammad taha khuram tahakhuramkhuram@gmail.com" at bounding box center [295, 261] width 102 height 37
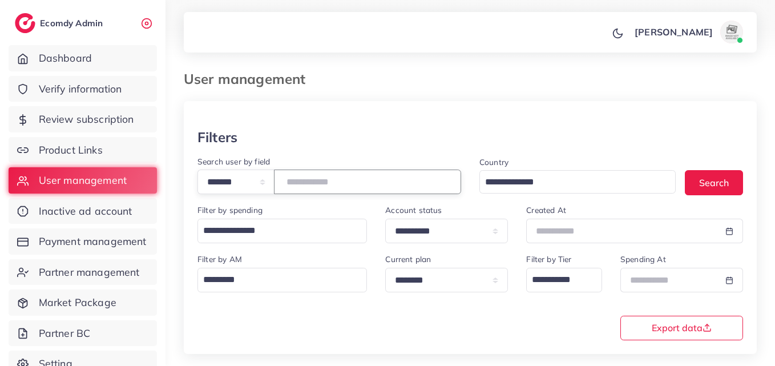
click at [319, 173] on input "*******" at bounding box center [367, 182] width 187 height 25
drag, startPoint x: 317, startPoint y: 175, endPoint x: 306, endPoint y: 180, distance: 13.0
click at [306, 180] on input "*******" at bounding box center [367, 182] width 187 height 25
click at [306, 179] on input "*******" at bounding box center [367, 182] width 187 height 25
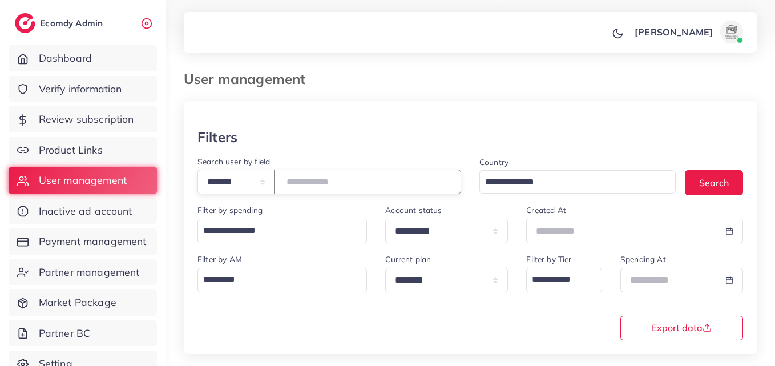
paste input "number"
click at [710, 179] on button "Search" at bounding box center [714, 182] width 58 height 25
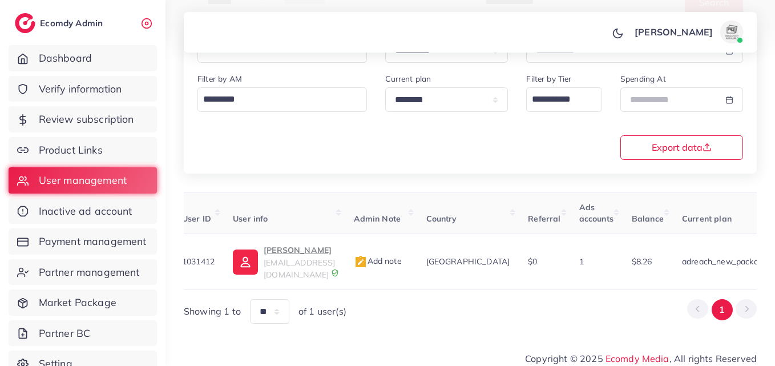
scroll to position [0, 398]
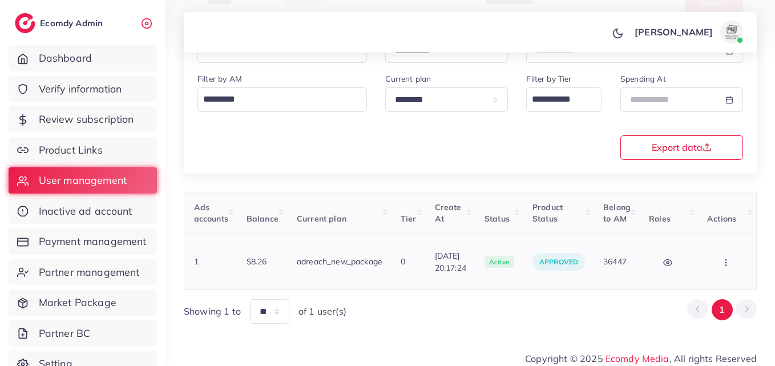
click at [724, 250] on button "button" at bounding box center [728, 262] width 40 height 26
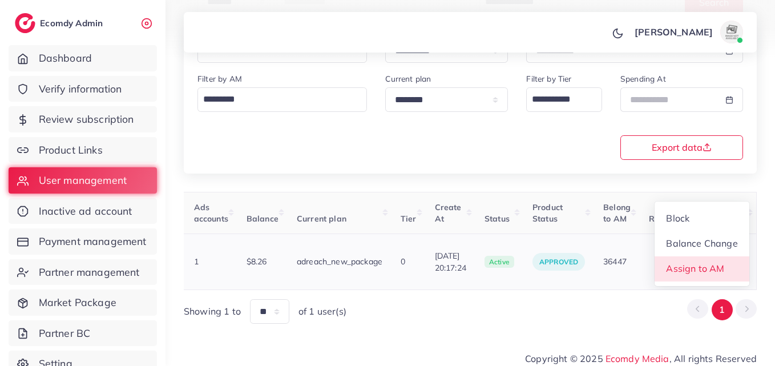
scroll to position [1, 398]
click at [724, 256] on link "Assign to AM" at bounding box center [702, 268] width 95 height 25
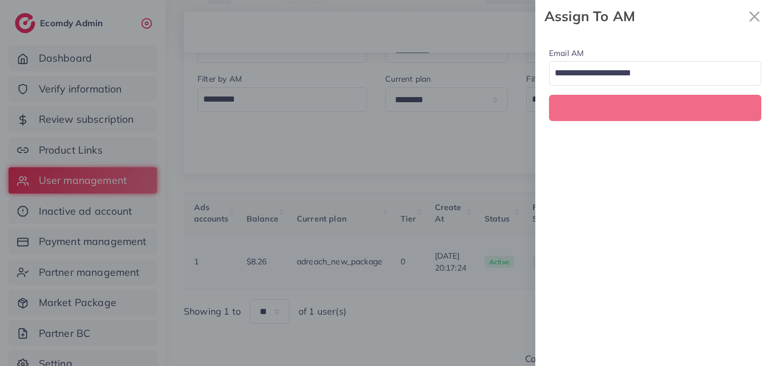
scroll to position [0, 398]
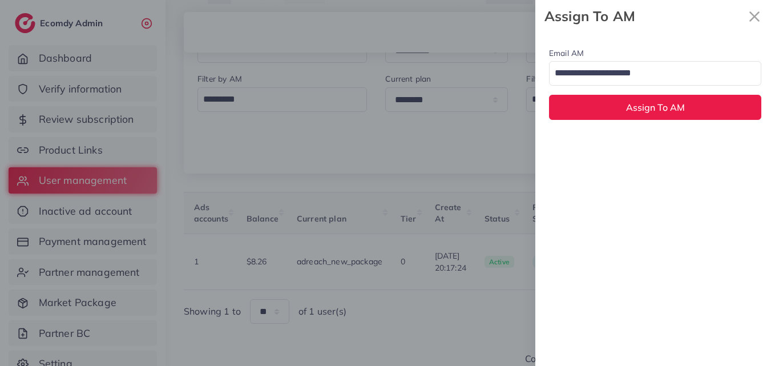
click at [642, 70] on input "Search for option" at bounding box center [649, 73] width 196 height 19
click at [621, 140] on div "Email AM natashashahid163@gmail.com Loading... None hadibaaslam@gmail.com natas…" at bounding box center [656, 199] width 240 height 333
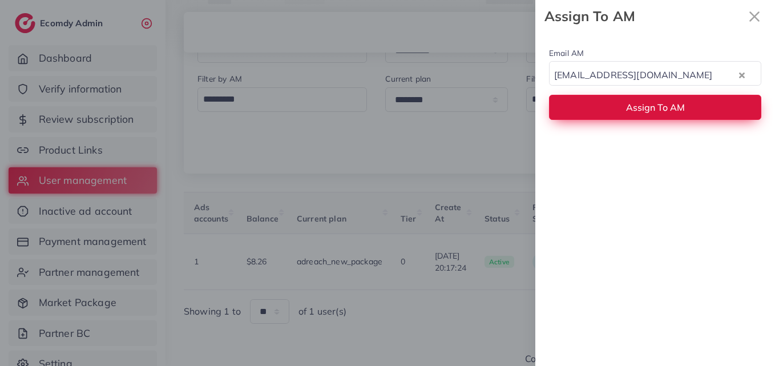
click at [622, 119] on button "Assign To AM" at bounding box center [655, 107] width 212 height 25
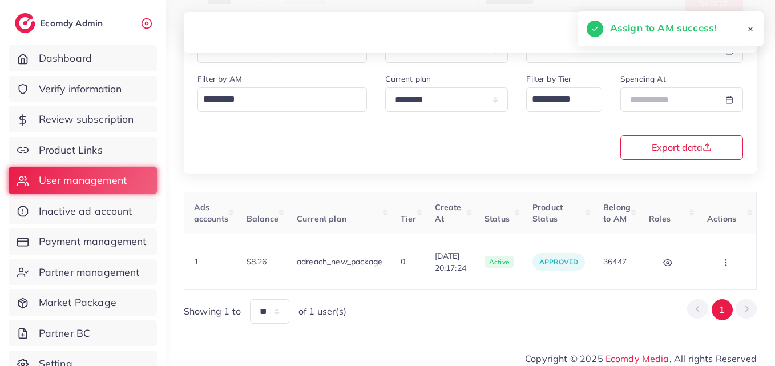
scroll to position [0, 0]
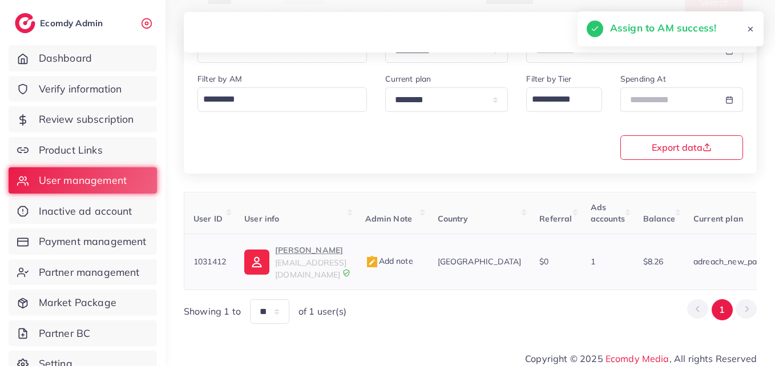
click at [306, 253] on p "Khalid Naeem" at bounding box center [310, 250] width 71 height 14
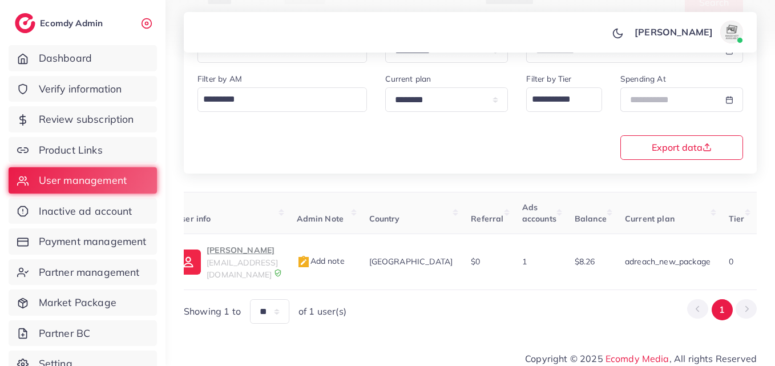
scroll to position [0, 398]
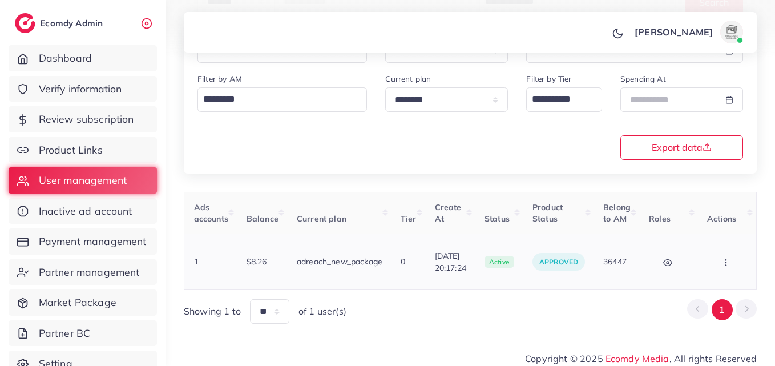
click at [741, 255] on button "button" at bounding box center [728, 262] width 40 height 26
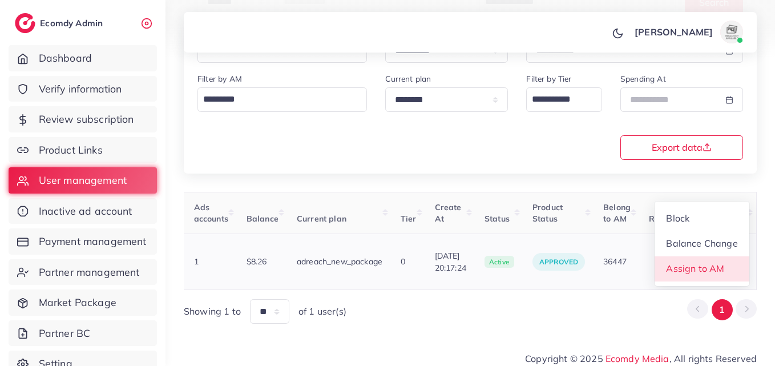
click at [741, 256] on link "Assign to AM" at bounding box center [702, 268] width 95 height 25
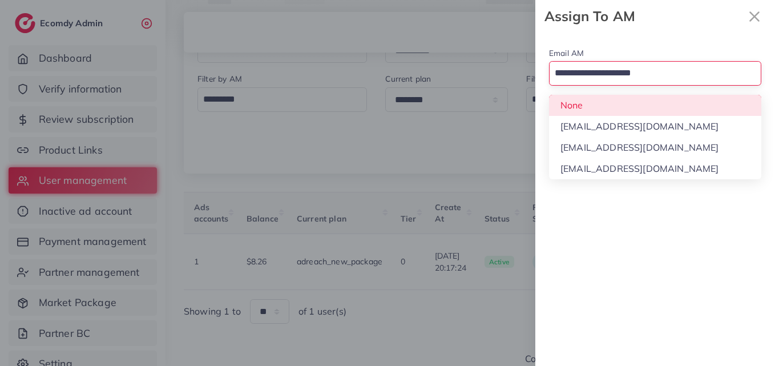
click at [674, 72] on input "Search for option" at bounding box center [649, 73] width 196 height 19
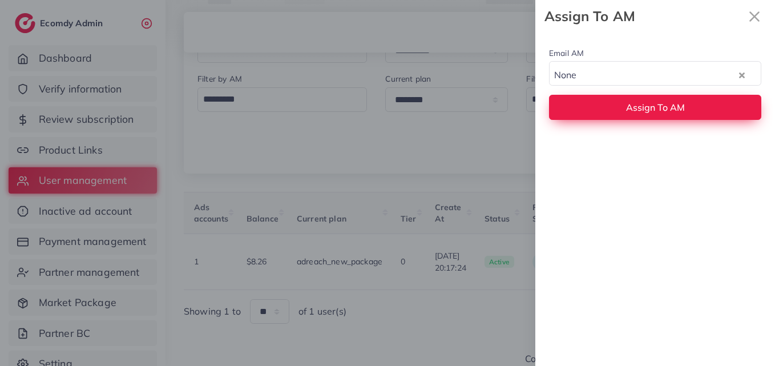
click at [669, 111] on div "Email AM None Loading... None hadibaaslam@gmail.com natashashahid163@gmail.com …" at bounding box center [656, 83] width 240 height 101
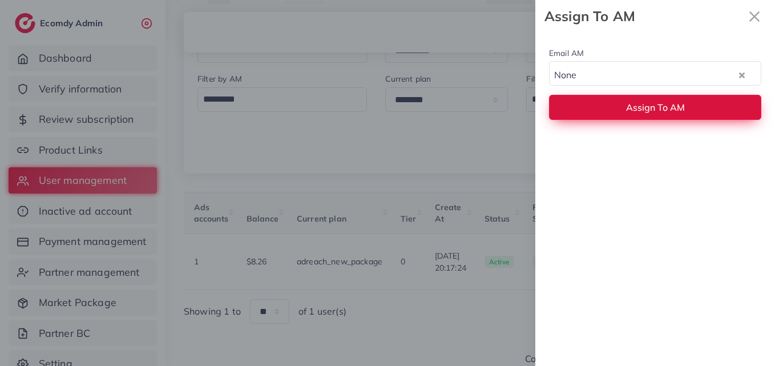
click at [669, 111] on span "Assign To AM" at bounding box center [655, 107] width 59 height 11
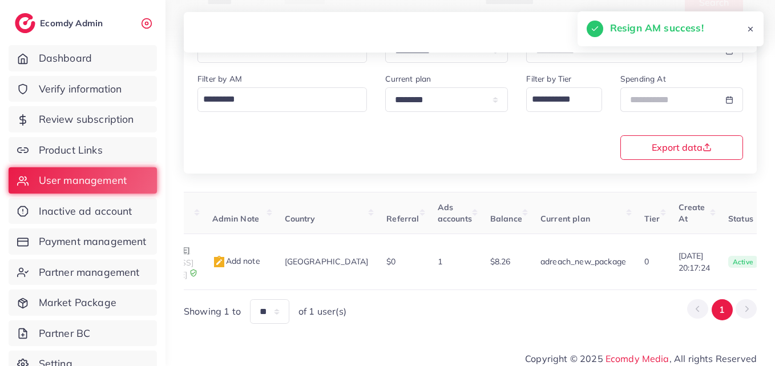
scroll to position [0, 33]
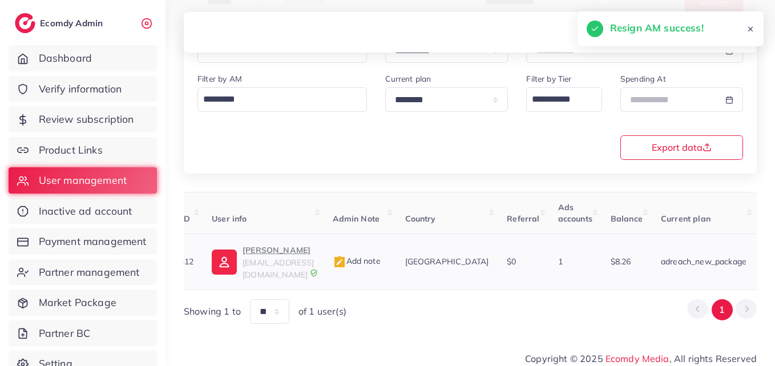
click at [283, 258] on span "khalidnaeem016@gmail.com" at bounding box center [278, 269] width 71 height 22
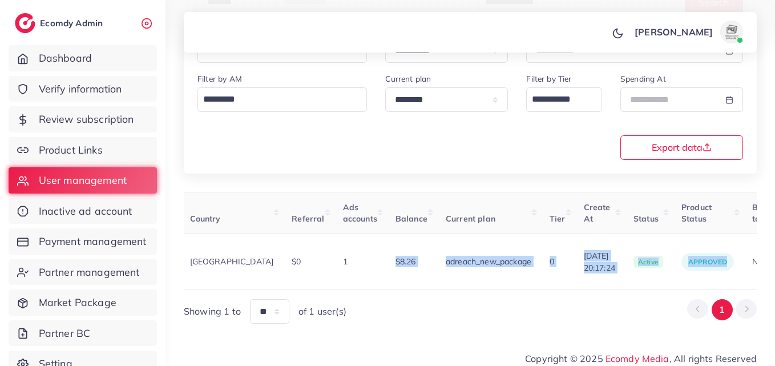
drag, startPoint x: 540, startPoint y: 279, endPoint x: 777, endPoint y: 277, distance: 237.0
click at [775, 186] on html "**********" at bounding box center [387, 3] width 775 height 366
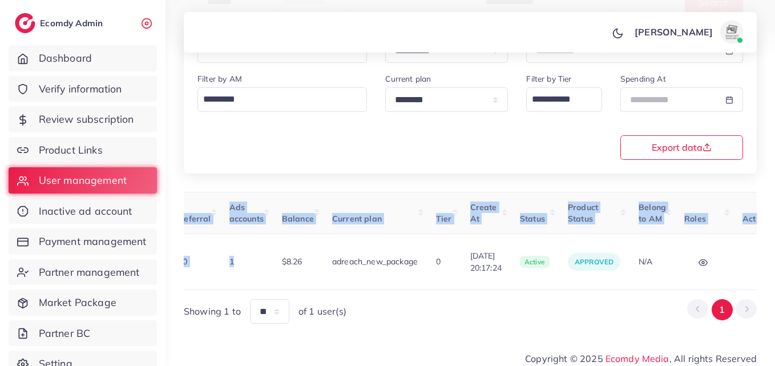
scroll to position [0, 398]
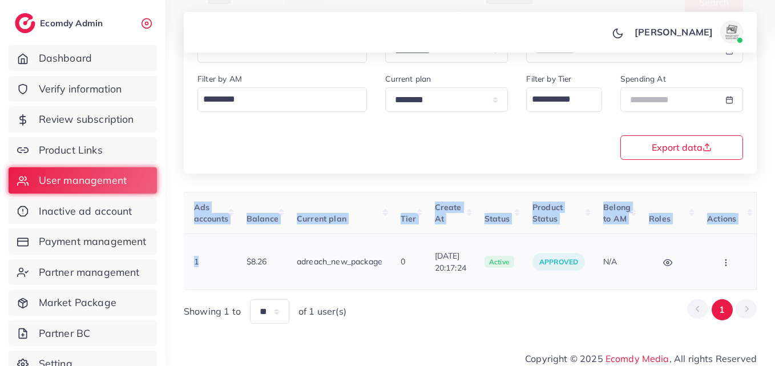
click at [742, 261] on button "button" at bounding box center [728, 262] width 40 height 26
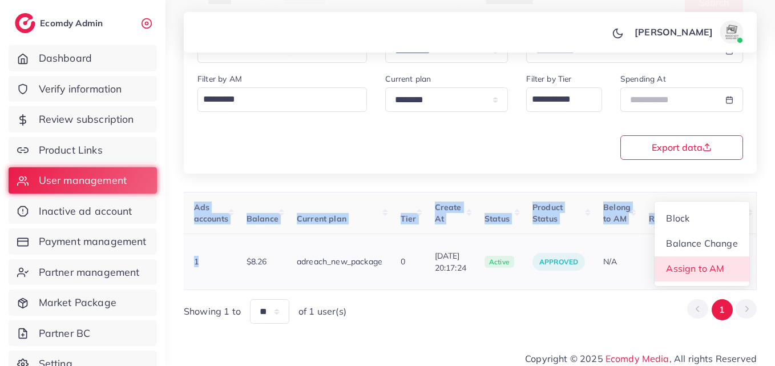
scroll to position [1, 398]
click at [742, 260] on link "Assign to AM" at bounding box center [702, 268] width 95 height 25
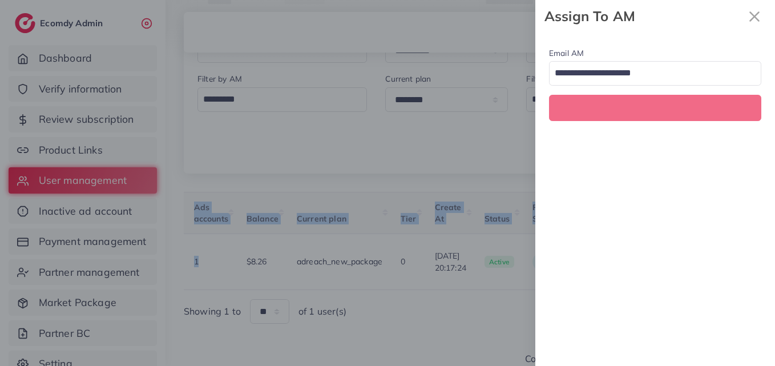
scroll to position [0, 398]
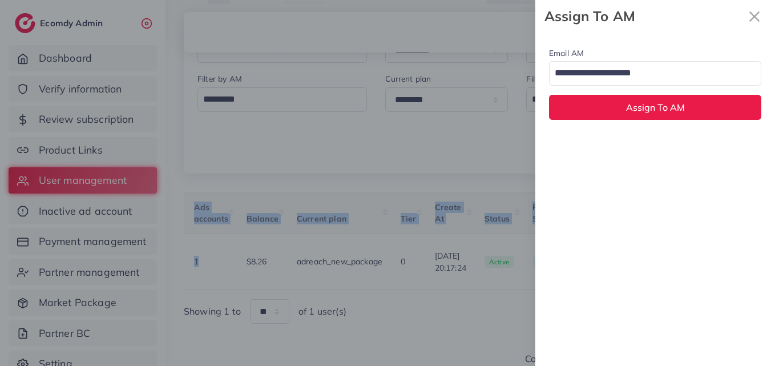
click at [694, 65] on input "Search for option" at bounding box center [649, 73] width 196 height 19
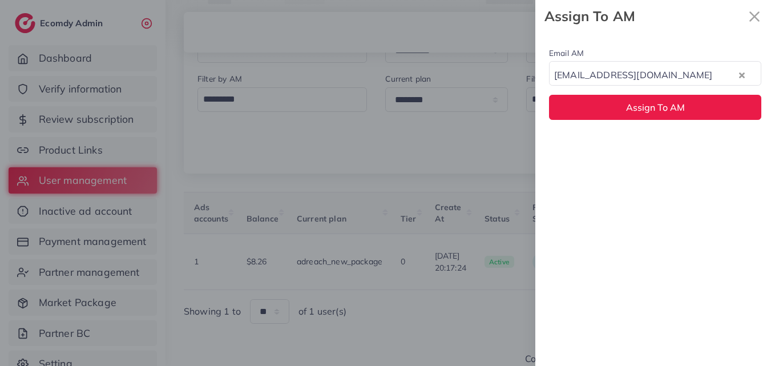
drag, startPoint x: 679, startPoint y: 128, endPoint x: 683, endPoint y: 140, distance: 12.6
click at [672, 47] on div "Email AM hadibaaslam@gmail.com Loading..." at bounding box center [655, 65] width 212 height 39
click at [716, 78] on input "Search for option" at bounding box center [726, 73] width 21 height 19
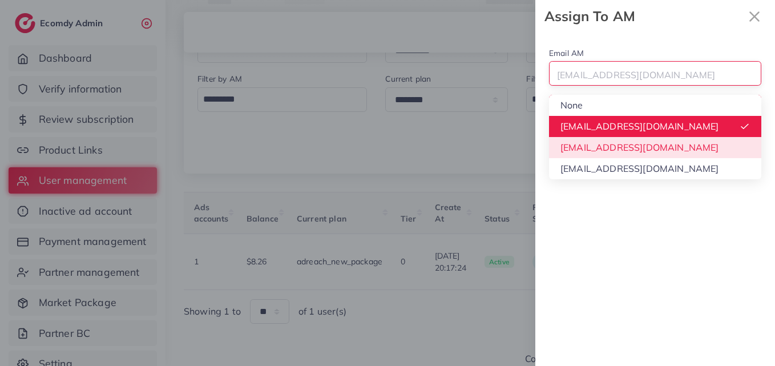
click at [636, 142] on div "Email AM hadibaaslam@gmail.com Loading... None hadibaaslam@gmail.com natashasha…" at bounding box center [656, 199] width 240 height 333
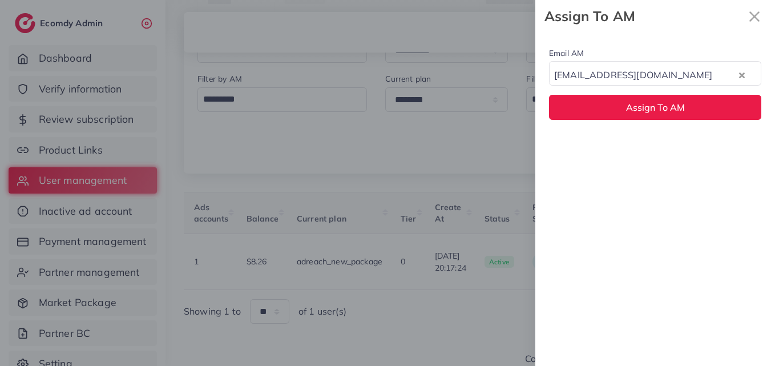
click at [630, 121] on div "Email AM natashashahid163@gmail.com Loading... Assign To AM" at bounding box center [656, 83] width 240 height 101
click at [595, 120] on div "Email AM natashashahid163@gmail.com Loading... Assign To AM" at bounding box center [656, 83] width 240 height 101
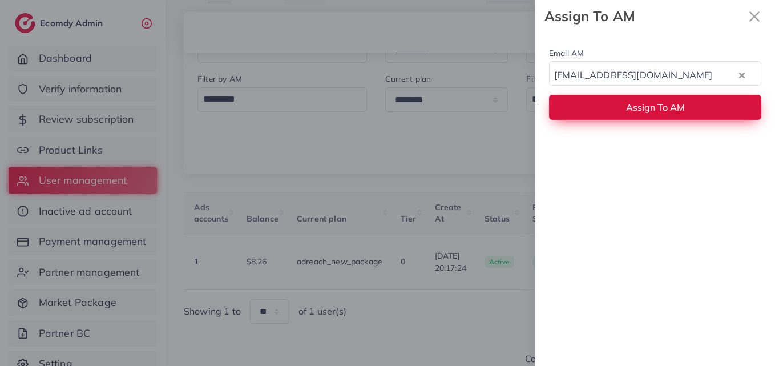
click at [595, 118] on button "Assign To AM" at bounding box center [655, 107] width 212 height 25
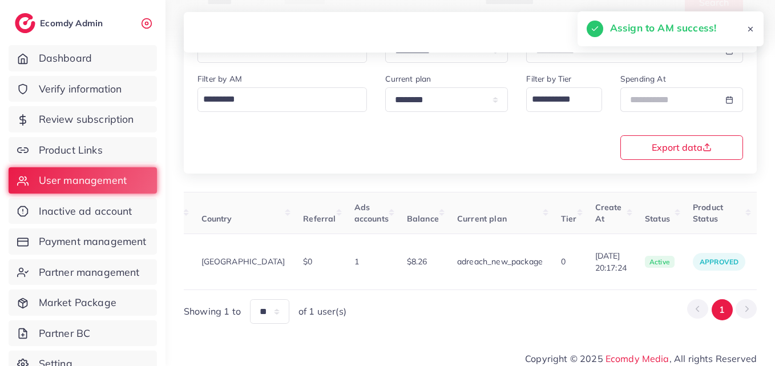
scroll to position [0, 63]
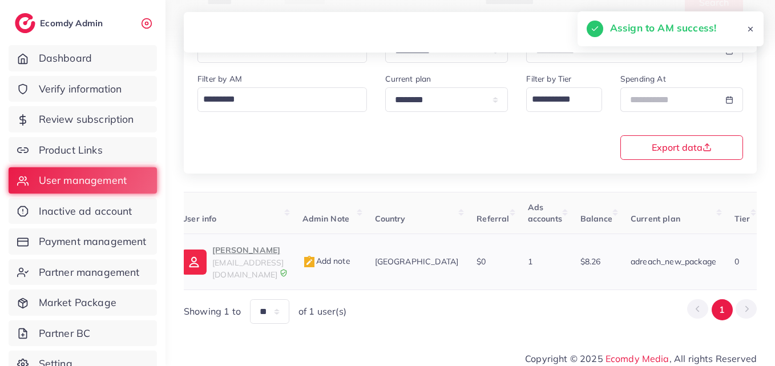
click at [238, 267] on td "Khalid Naeem khalidnaeem016@gmail.com" at bounding box center [232, 262] width 120 height 56
click at [240, 264] on span "khalidnaeem016@gmail.com" at bounding box center [247, 269] width 71 height 22
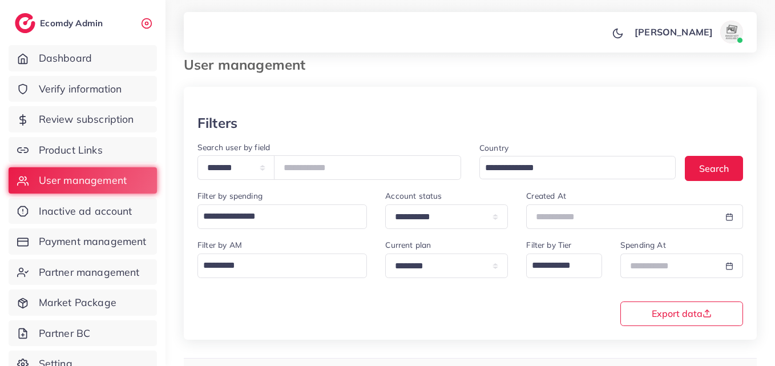
scroll to position [9, 0]
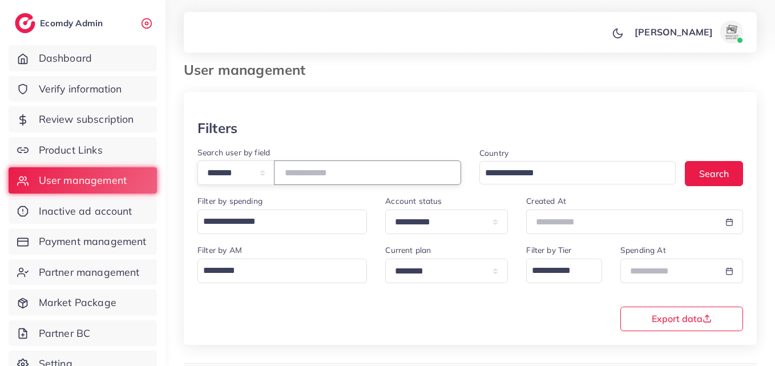
click at [326, 179] on input "*******" at bounding box center [367, 172] width 187 height 25
paste input "number"
click at [734, 174] on button "Search" at bounding box center [714, 173] width 58 height 25
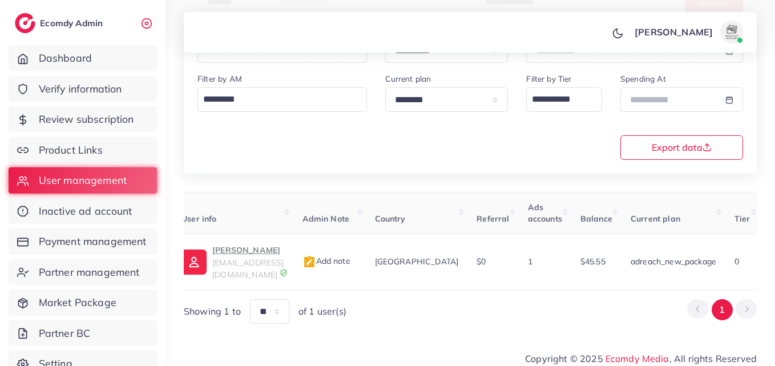
scroll to position [0, 374]
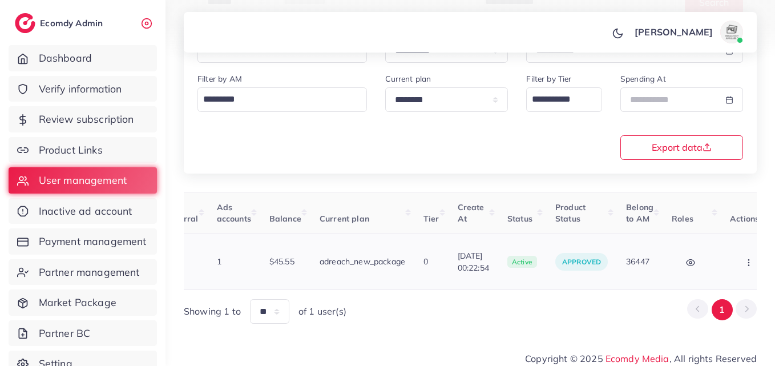
click at [730, 270] on button "button" at bounding box center [750, 262] width 40 height 26
click at [726, 270] on link "Assign to AM" at bounding box center [725, 261] width 95 height 25
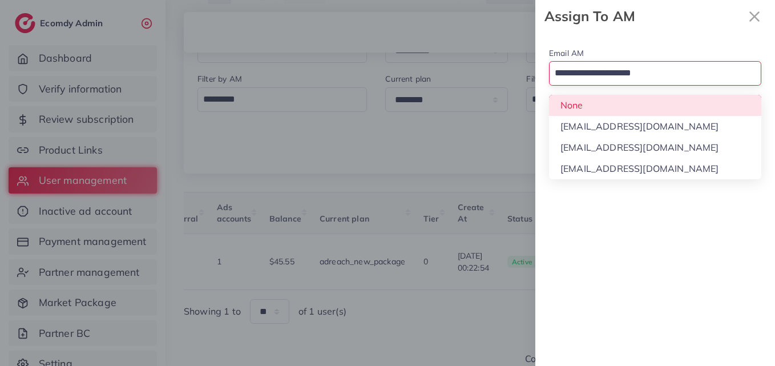
drag, startPoint x: 648, startPoint y: 79, endPoint x: 642, endPoint y: 96, distance: 17.5
click at [648, 79] on input "Search for option" at bounding box center [649, 73] width 196 height 19
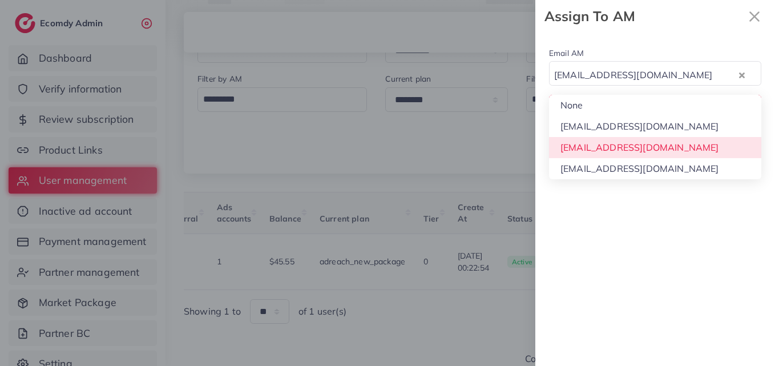
click at [637, 144] on div "Email AM natashashahid163@gmail.com Loading... None hadibaaslam@gmail.com natas…" at bounding box center [656, 199] width 240 height 333
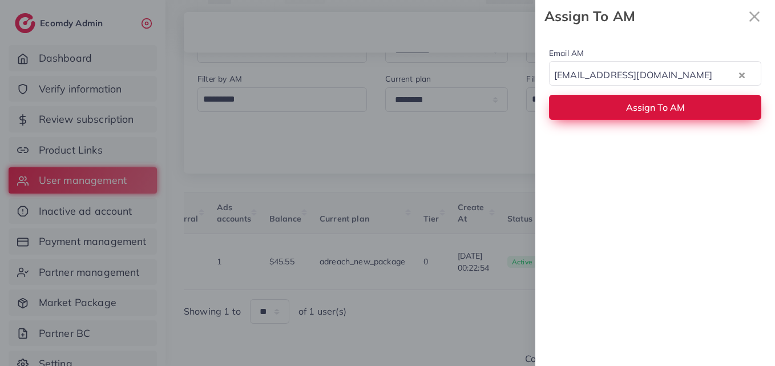
click at [644, 99] on button "Assign To AM" at bounding box center [655, 107] width 212 height 25
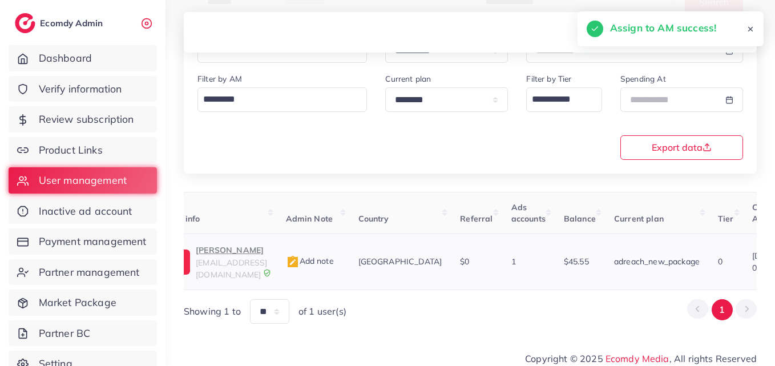
scroll to position [0, 68]
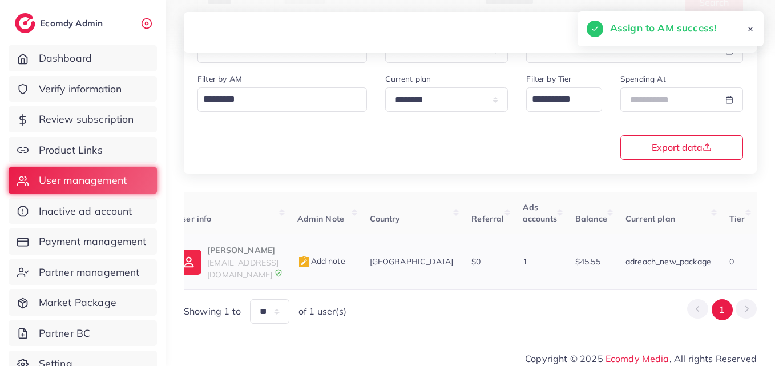
click at [276, 249] on p "Muhammad Adnan Afzal" at bounding box center [242, 250] width 71 height 14
click at [235, 254] on p "Muhammad Adnan Afzal" at bounding box center [242, 250] width 71 height 14
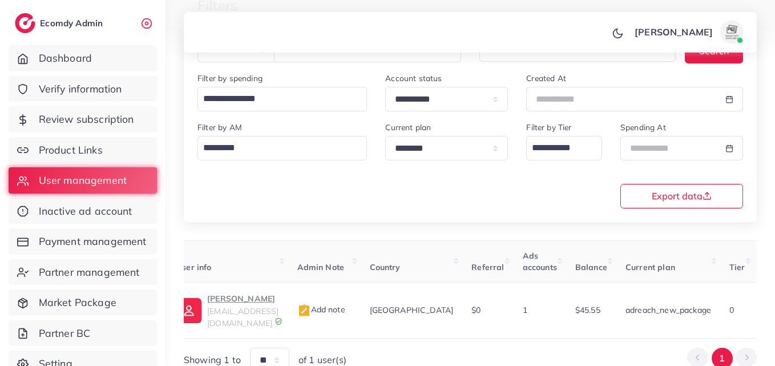
scroll to position [66, 0]
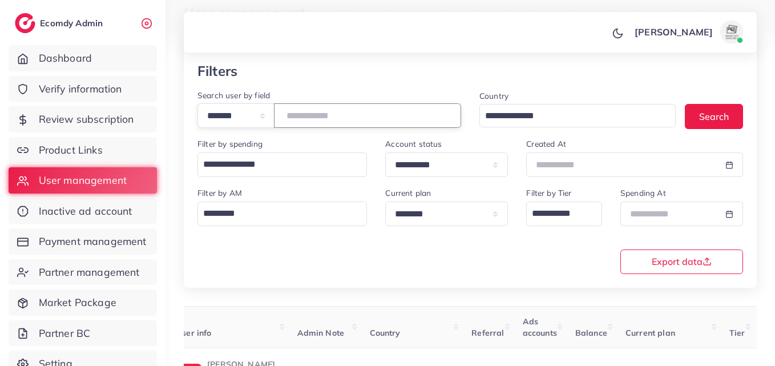
click at [324, 120] on input "*******" at bounding box center [367, 115] width 187 height 25
click at [324, 119] on input "*******" at bounding box center [367, 115] width 187 height 25
paste input "number"
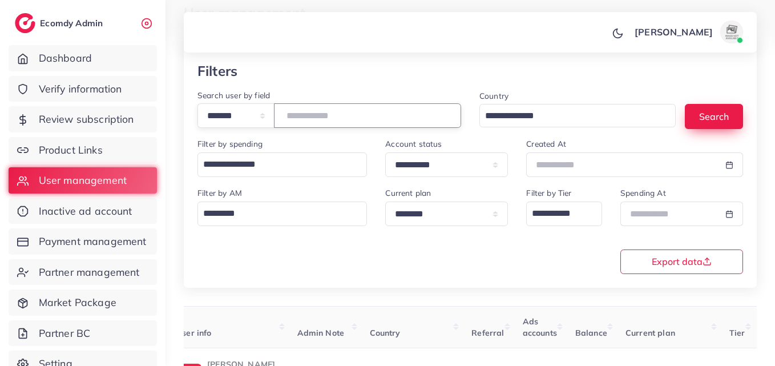
type input "*******"
click at [710, 125] on button "Search" at bounding box center [714, 116] width 58 height 25
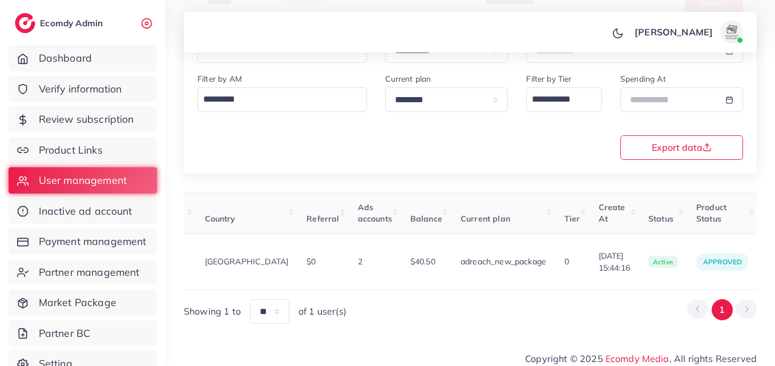
scroll to position [0, 412]
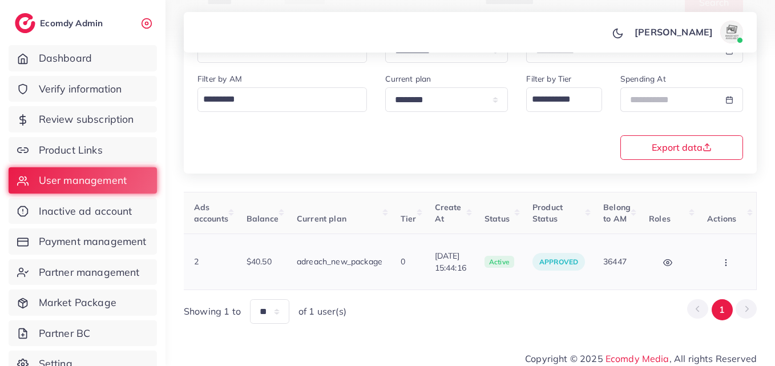
click at [735, 251] on button "button" at bounding box center [728, 262] width 40 height 26
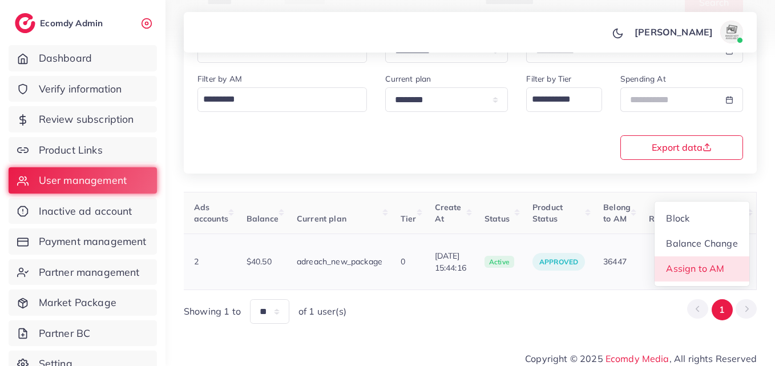
scroll to position [1, 412]
click at [735, 256] on link "Assign to AM" at bounding box center [702, 268] width 95 height 25
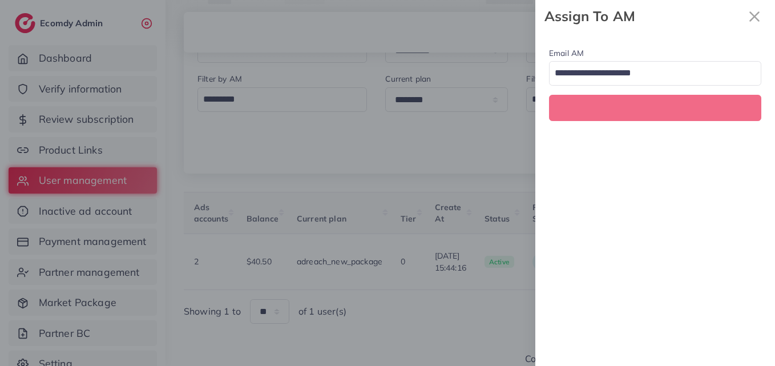
scroll to position [0, 412]
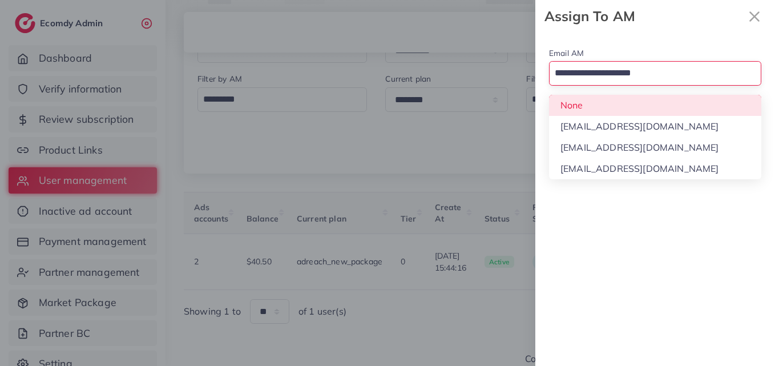
click at [665, 79] on input "Search for option" at bounding box center [649, 73] width 196 height 19
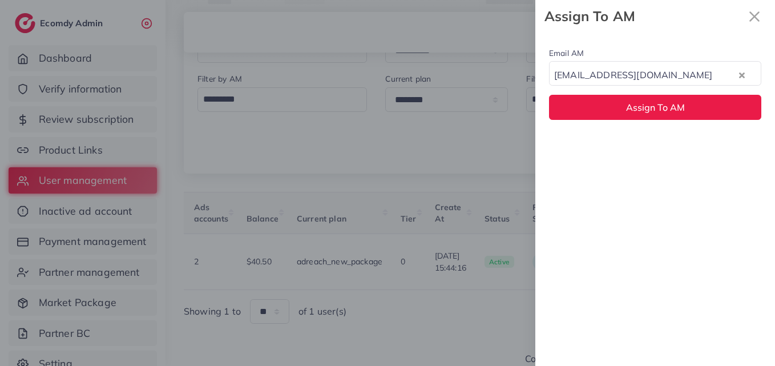
click at [626, 154] on div "Email AM natashashahid163@gmail.com Loading... None hadibaaslam@gmail.com natas…" at bounding box center [656, 199] width 240 height 333
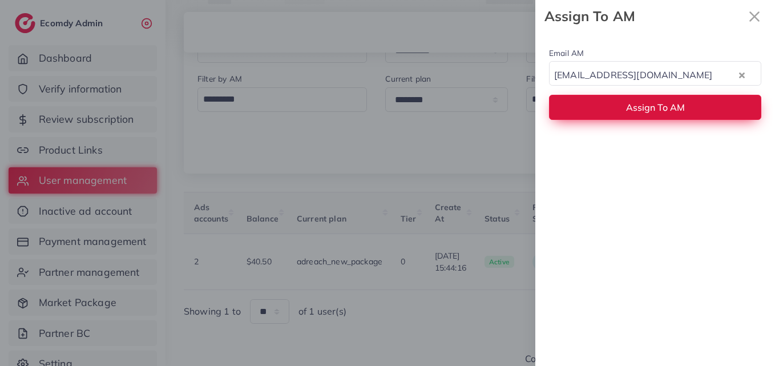
click at [629, 114] on button "Assign To AM" at bounding box center [655, 107] width 212 height 25
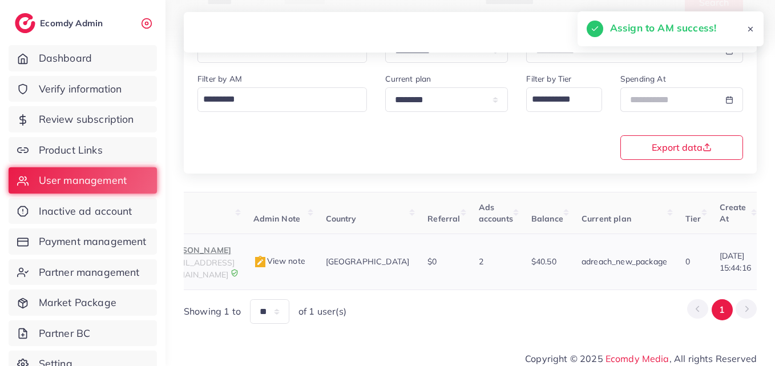
scroll to position [0, 55]
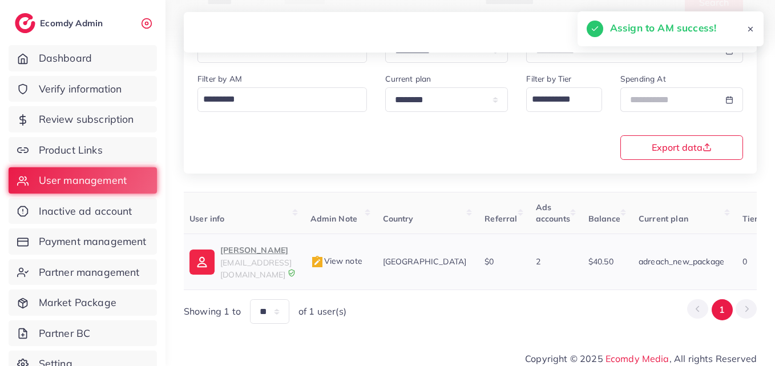
click at [292, 259] on span "corporatefreedom49@gmail.com" at bounding box center [255, 269] width 71 height 22
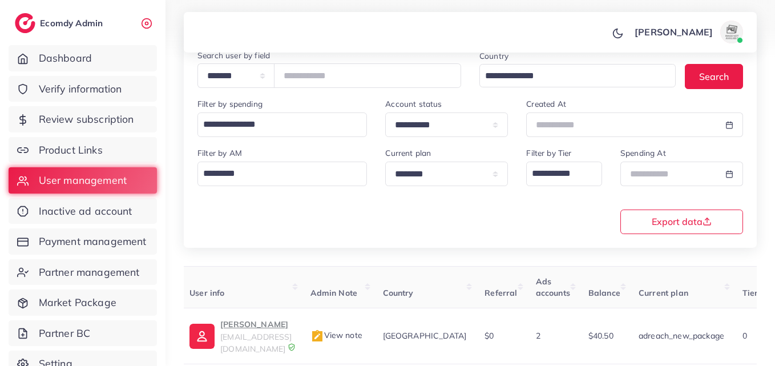
scroll to position [9, 0]
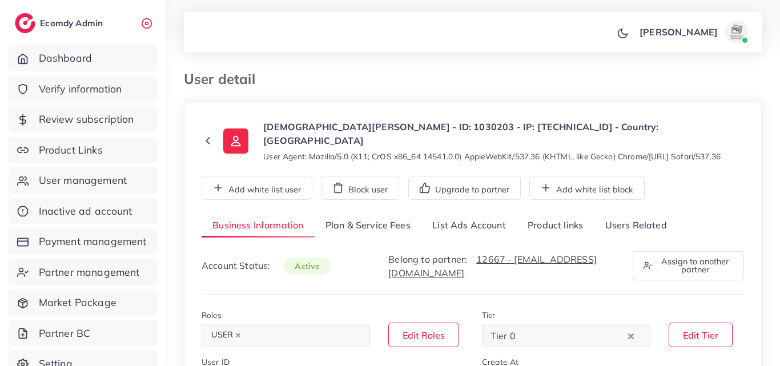
select select "********"
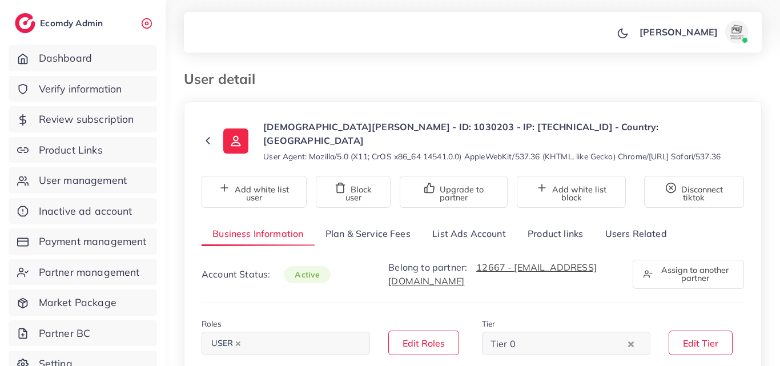
click at [472, 222] on link "List Ads Account" at bounding box center [468, 234] width 95 height 25
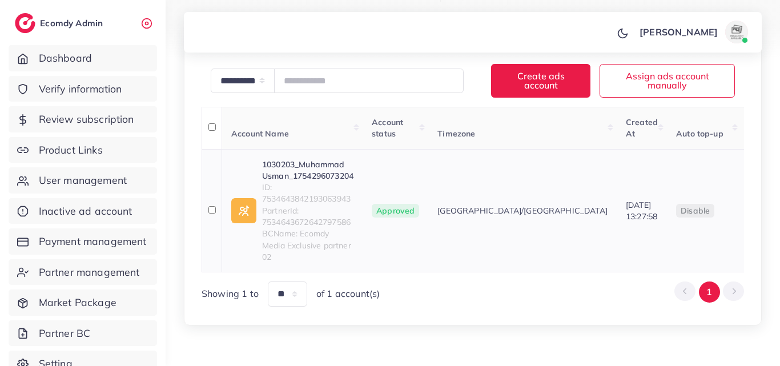
scroll to position [202, 0]
click at [289, 182] on span "ID: 7534643842193063943" at bounding box center [307, 191] width 91 height 23
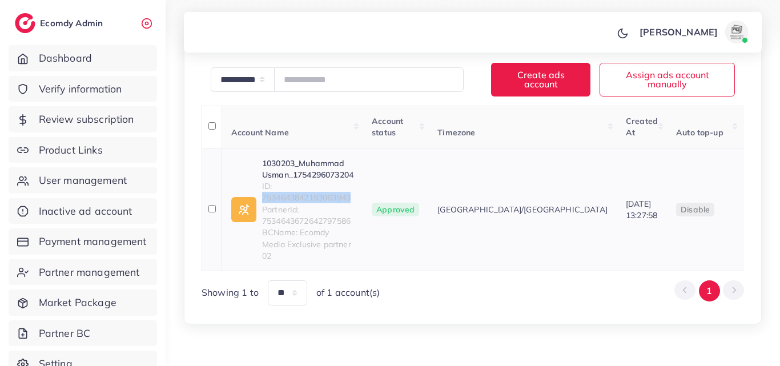
click at [289, 182] on span "ID: 7534643842193063943" at bounding box center [307, 191] width 91 height 23
copy span "7534643842193063943"
click at [317, 158] on link "1030203_Muhammad Usman_1754296073204" at bounding box center [307, 169] width 91 height 23
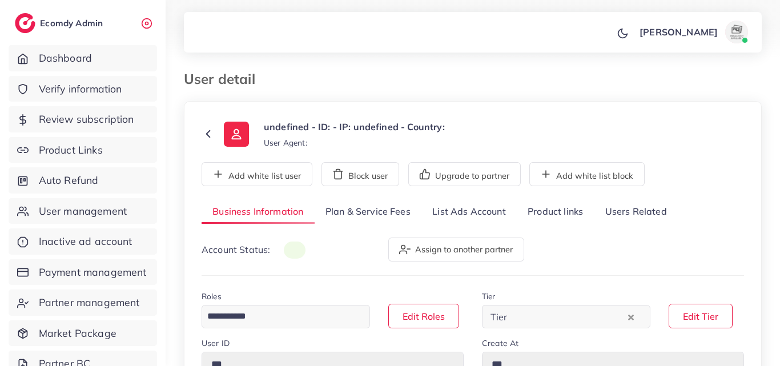
type input "*******"
type input "**********"
type input "******"
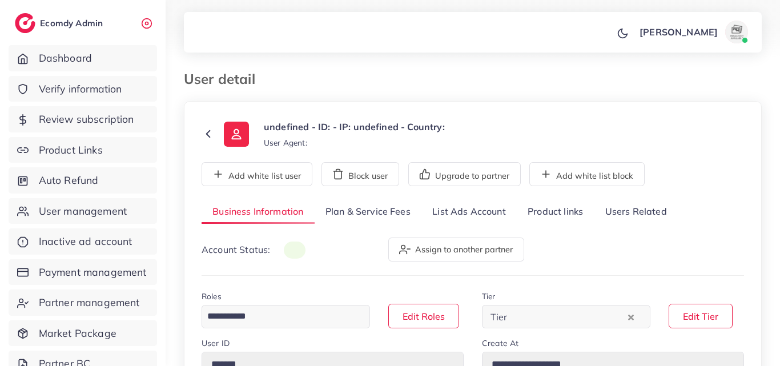
type input "**********"
select select "********"
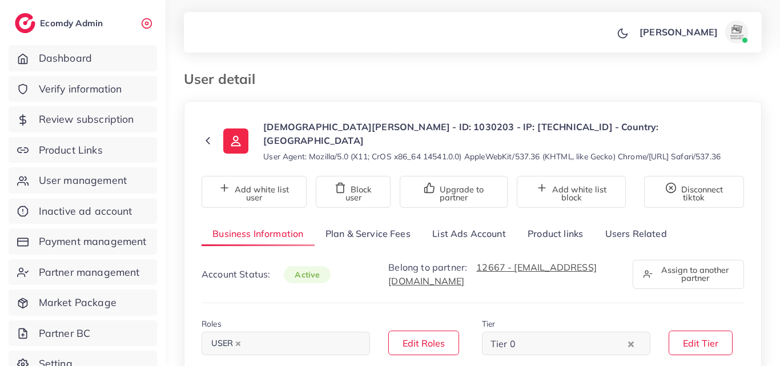
click at [445, 222] on link "List Ads Account" at bounding box center [468, 234] width 95 height 25
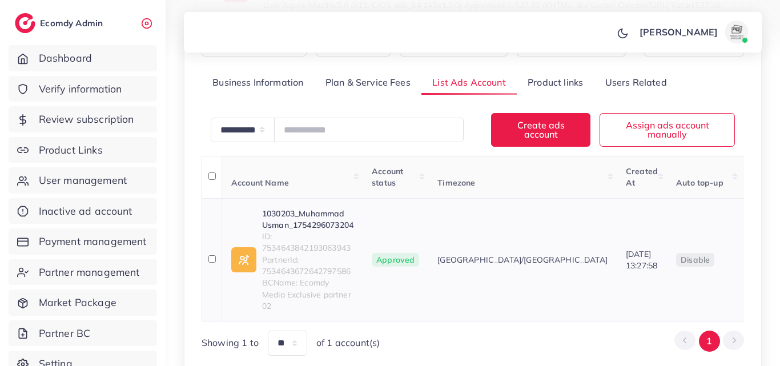
scroll to position [171, 0]
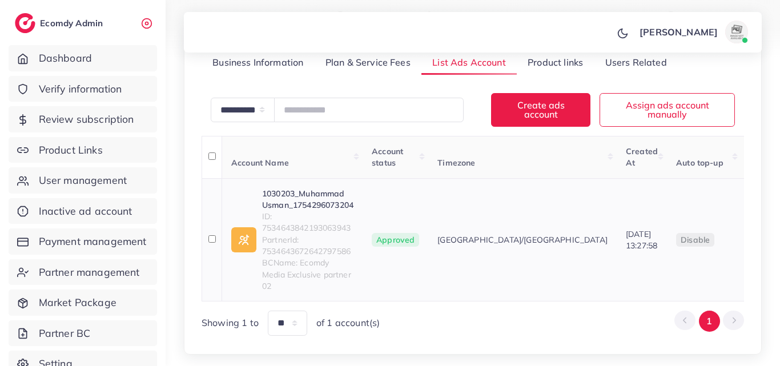
click at [337, 215] on span "ID: 7534643842193063943" at bounding box center [307, 222] width 91 height 23
copy span "7534643842193063943"
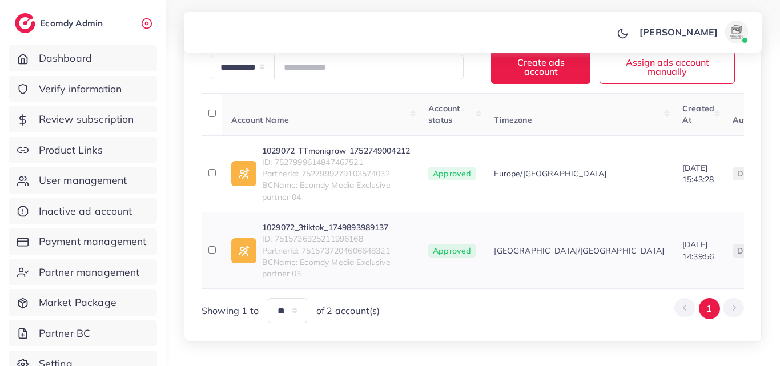
scroll to position [228, 0]
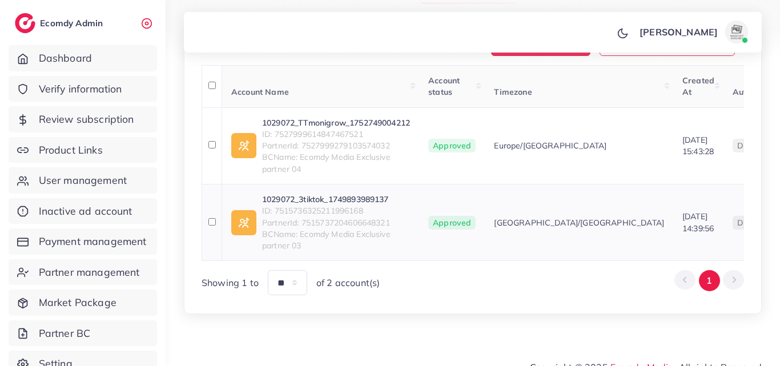
click at [371, 195] on link "1029072_3tiktok_1749893989137" at bounding box center [336, 199] width 148 height 11
click at [386, 119] on link "1029072_TTmonigrow_1752749004212" at bounding box center [336, 122] width 148 height 11
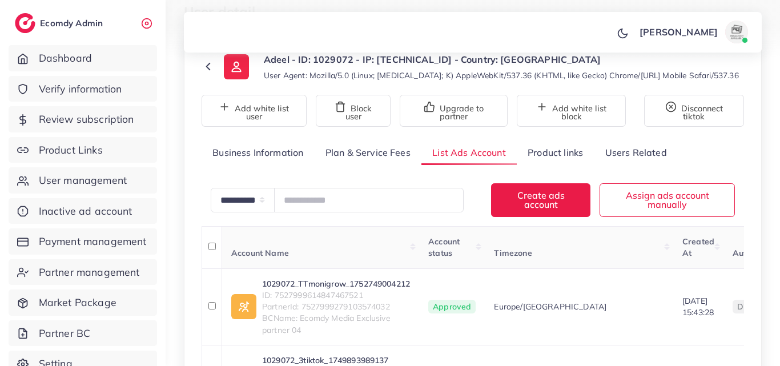
scroll to position [57, 0]
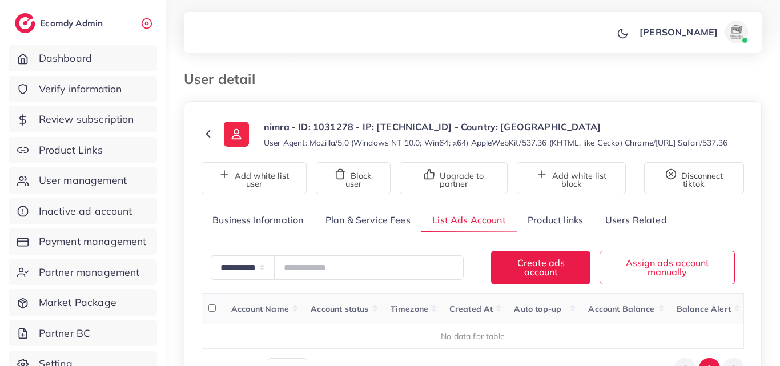
scroll to position [106, 0]
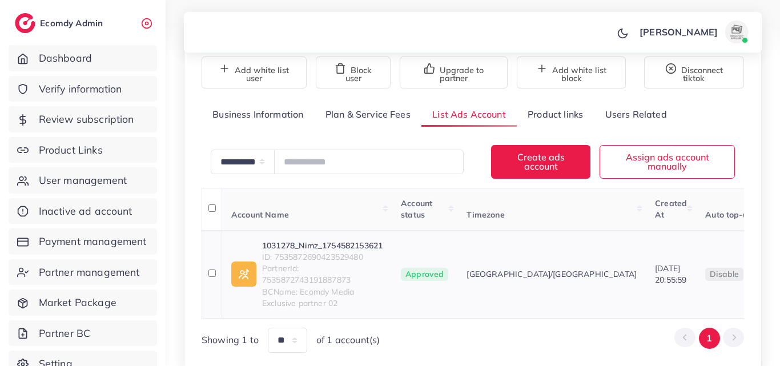
click at [329, 251] on link "1031278_Nimz_1754582153621" at bounding box center [322, 245] width 120 height 11
click at [344, 263] on span "ID: 7535872690423529480" at bounding box center [322, 256] width 120 height 11
click at [346, 263] on span "ID: 7535872690423529480" at bounding box center [322, 256] width 120 height 11
drag, startPoint x: 349, startPoint y: 260, endPoint x: 336, endPoint y: 269, distance: 15.7
copy span "7535872690423529480"
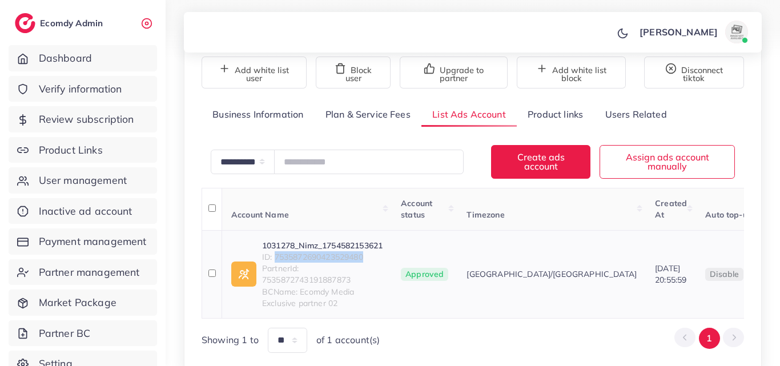
click at [365, 251] on link "1031278_Nimz_1754582153621" at bounding box center [322, 245] width 120 height 11
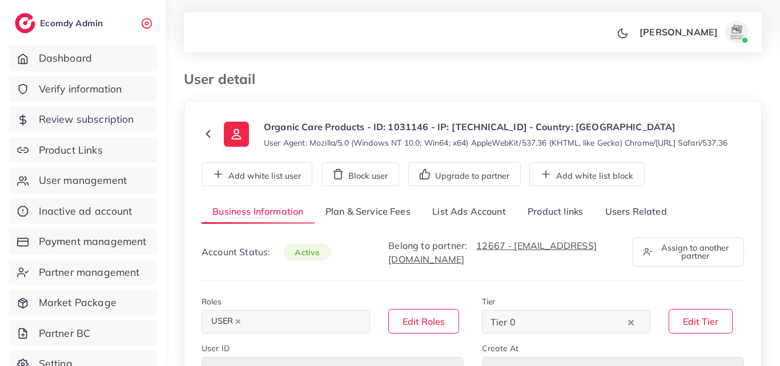
select select "********"
click at [455, 220] on link "List Ads Account" at bounding box center [468, 212] width 95 height 25
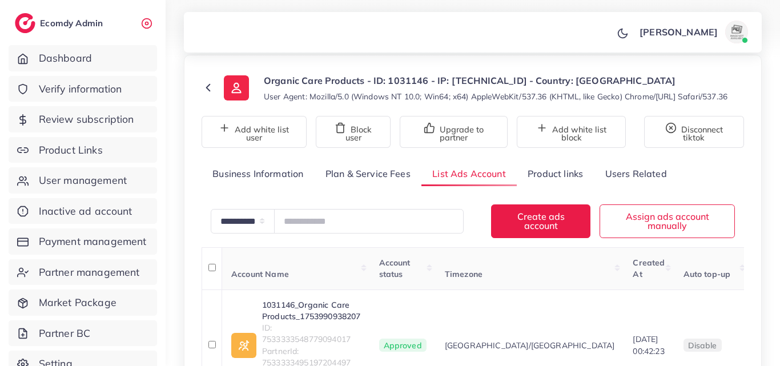
scroll to position [213, 0]
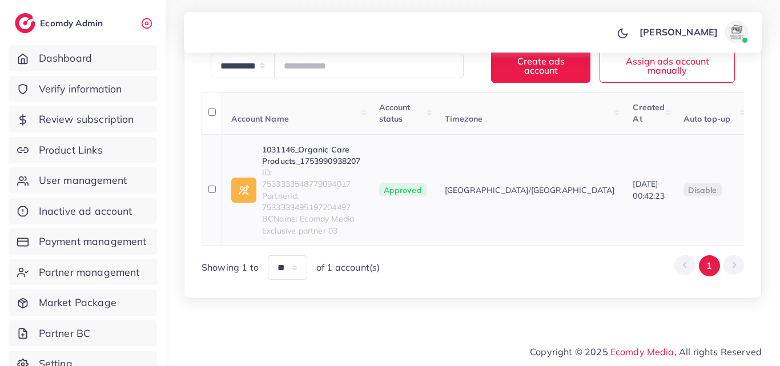
click at [351, 158] on link "1031146_Organic Care Products_1753990938207" at bounding box center [311, 155] width 99 height 23
click at [319, 181] on span "ID: 7533333548779094017" at bounding box center [311, 178] width 99 height 23
copy span "7533333548779094017"
click at [314, 154] on link "1031146_Organic Care Products_1753990938207" at bounding box center [311, 155] width 99 height 23
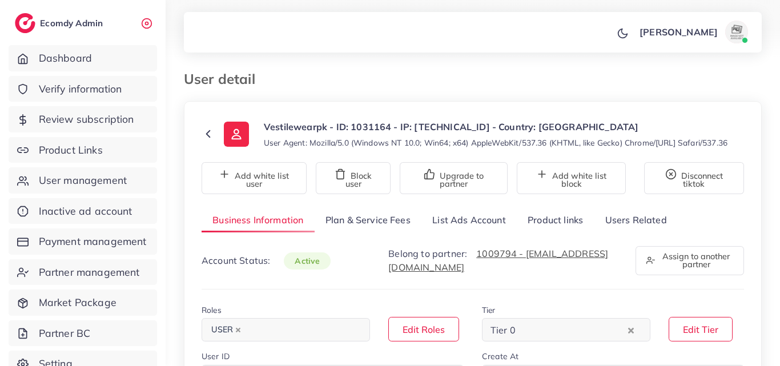
select select "********"
click at [495, 232] on link "List Ads Account" at bounding box center [468, 220] width 95 height 25
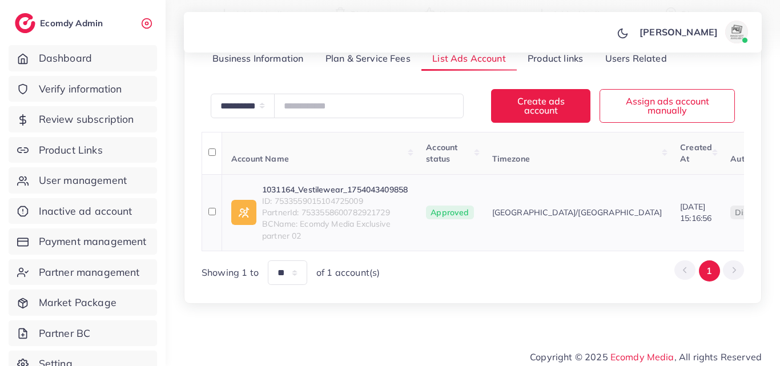
scroll to position [171, 0]
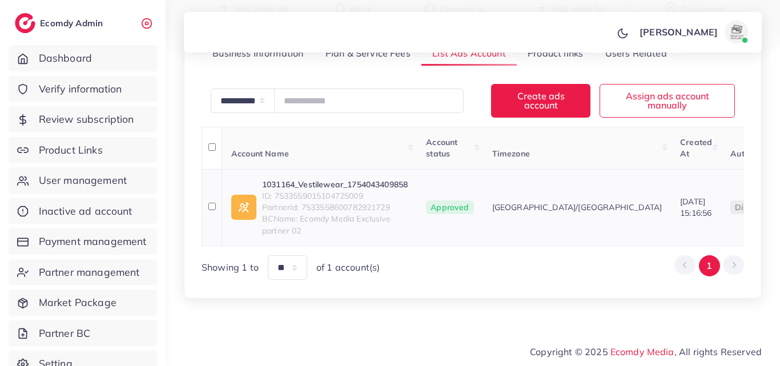
click at [395, 190] on link "1031164_Vestilewear_1754043409858" at bounding box center [335, 184] width 146 height 11
click at [359, 202] on span "ID: 7533559015104725009" at bounding box center [335, 195] width 146 height 11
copy span "7533559015104725009"
click at [348, 189] on link "1031164_Vestilewear_1754043409858" at bounding box center [335, 184] width 146 height 11
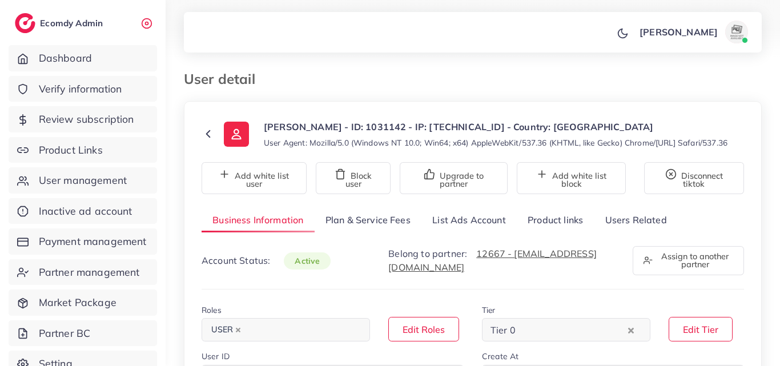
click at [471, 232] on link "List Ads Account" at bounding box center [468, 220] width 95 height 25
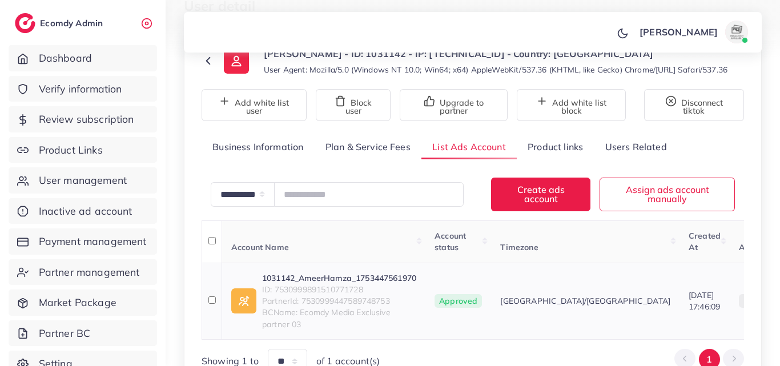
scroll to position [187, 0]
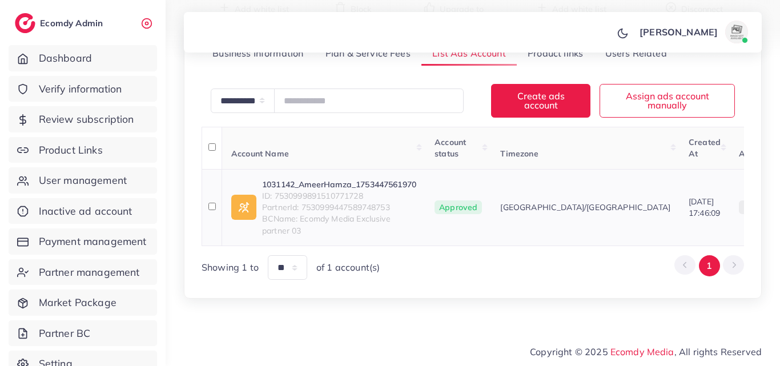
click at [352, 169] on td "1031142_AmeerHamza_1753447561970 ID: 7530999891510771728 PartnerId: 75309994475…" at bounding box center [324, 207] width 204 height 77
click at [358, 179] on link "1031142_AmeerHamza_1753447561970" at bounding box center [339, 184] width 154 height 11
click at [348, 190] on span "ID: 7530999891510771728" at bounding box center [339, 195] width 154 height 11
drag, startPoint x: 348, startPoint y: 189, endPoint x: 367, endPoint y: 195, distance: 19.3
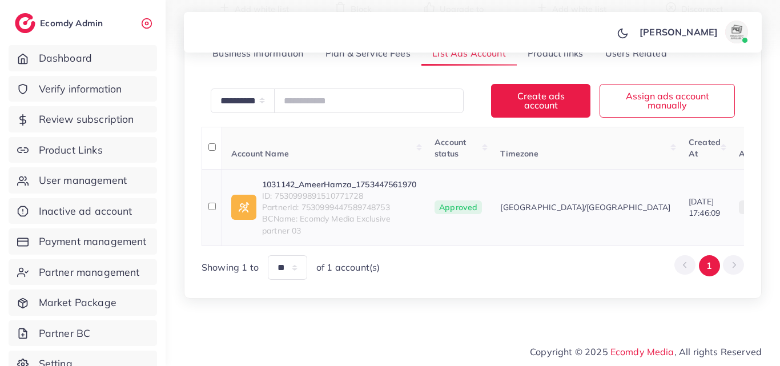
click at [367, 202] on span "PartnerId: 7530999447589748753" at bounding box center [339, 207] width 154 height 11
click at [357, 190] on span "ID: 7530999891510771728" at bounding box center [339, 195] width 154 height 11
copy span "7530999891510771728"
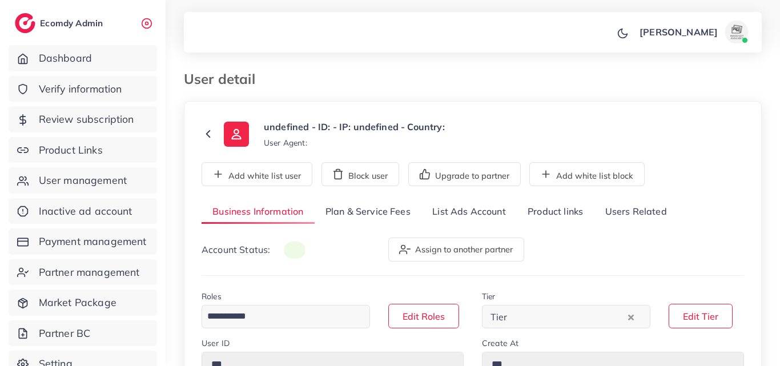
type input "*******"
type input "**********"
type input "******"
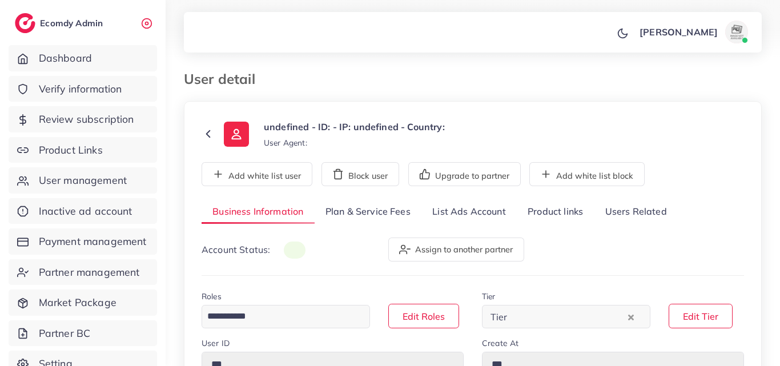
type input "**********"
select select "********"
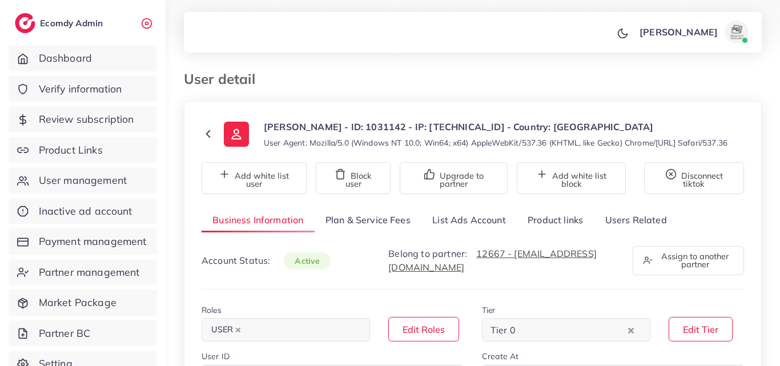
click at [480, 232] on link "List Ads Account" at bounding box center [468, 220] width 95 height 25
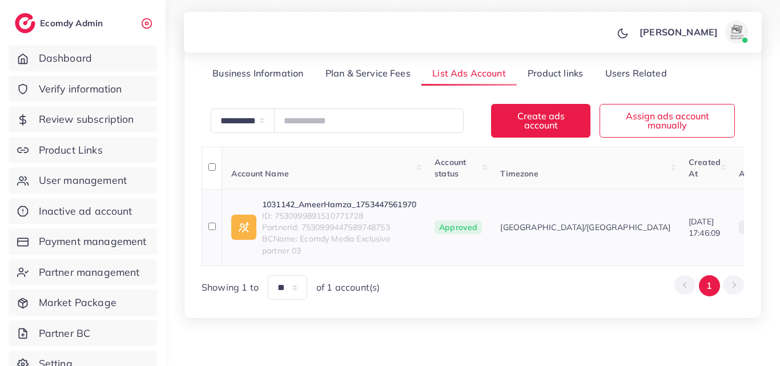
scroll to position [171, 0]
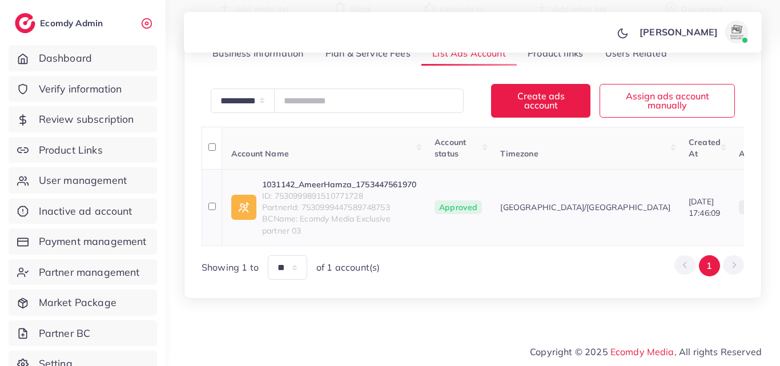
click at [353, 200] on span "ID: 7530999891510771728" at bounding box center [339, 195] width 154 height 11
copy span "7530999891510771728"
click at [373, 190] on link "1031142_AmeerHamza_1753447561970" at bounding box center [339, 184] width 154 height 11
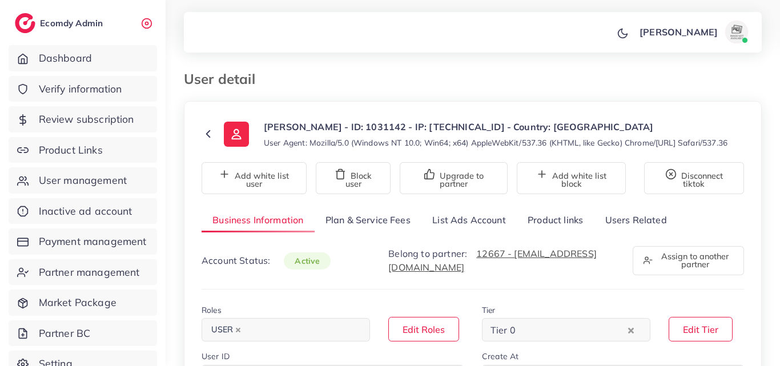
select select "********"
click at [440, 232] on link "List Ads Account" at bounding box center [468, 220] width 95 height 25
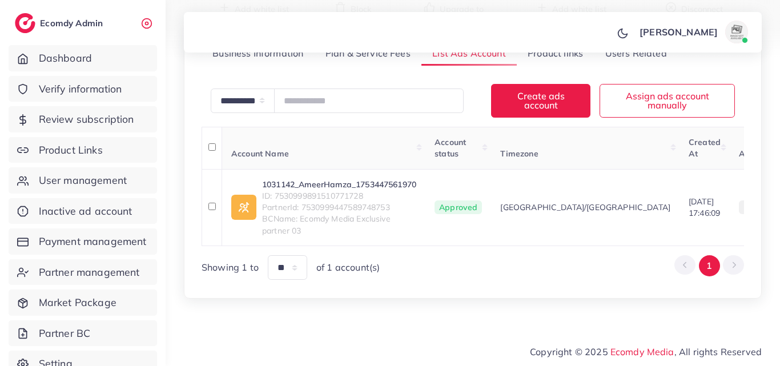
scroll to position [171, 0]
click at [330, 210] on span "PartnerId: 7530999447589748753" at bounding box center [339, 207] width 154 height 11
click at [329, 202] on span "ID: 7530999891510771728" at bounding box center [339, 195] width 154 height 11
copy span "7530999891510771728"
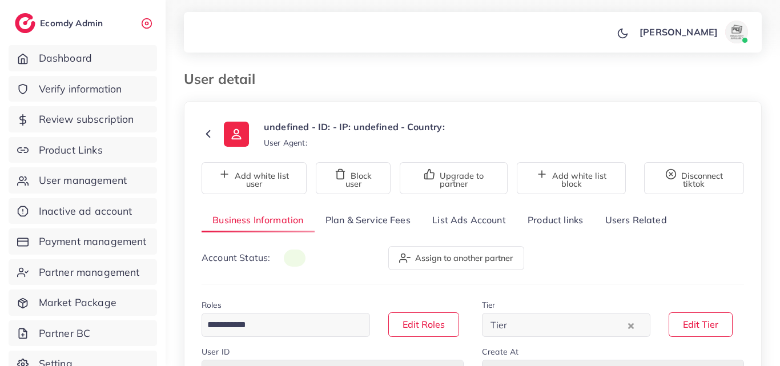
type input "*******"
type input "**********"
type input "******"
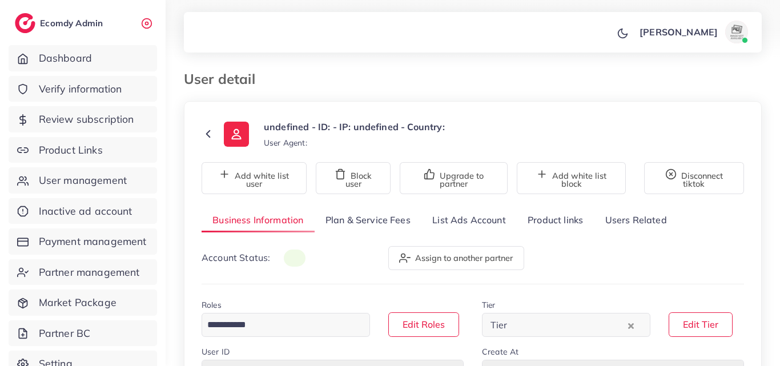
type input "**********"
select select "********"
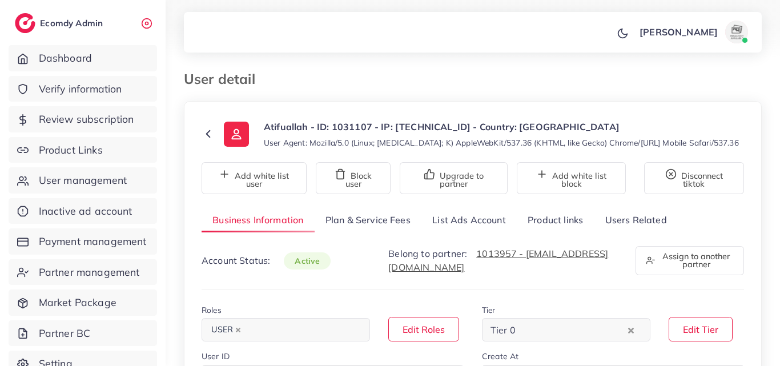
click at [476, 228] on link "List Ads Account" at bounding box center [468, 220] width 95 height 25
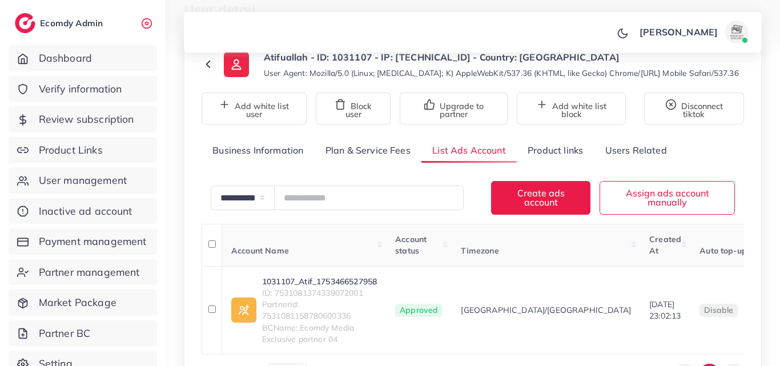
scroll to position [171, 0]
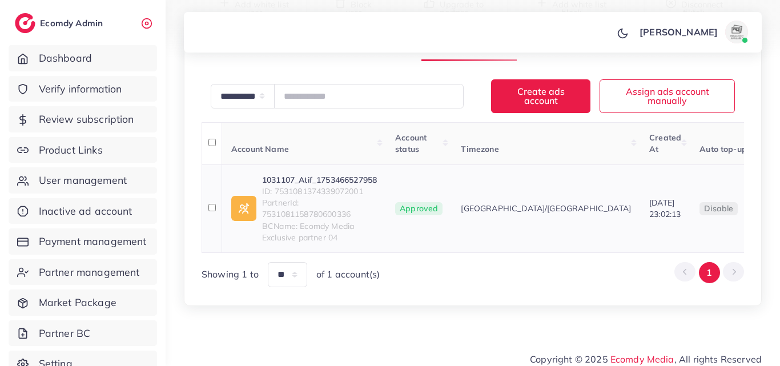
click at [333, 172] on td "1031107_Atif_1753466527958 ID: 7531081374339072001 PartnerId: 75310811587806003…" at bounding box center [304, 208] width 164 height 89
click at [345, 189] on span "ID: 7531081374339072001" at bounding box center [319, 191] width 115 height 11
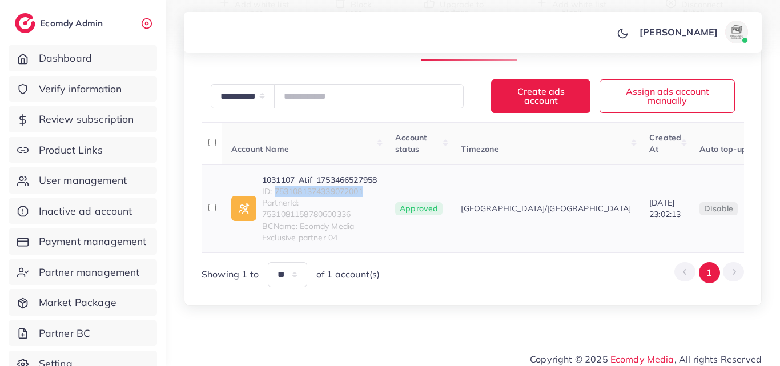
click at [345, 189] on span "ID: 7531081374339072001" at bounding box center [319, 191] width 115 height 11
click at [357, 183] on link "1031107_Atif_1753466527958" at bounding box center [319, 179] width 115 height 11
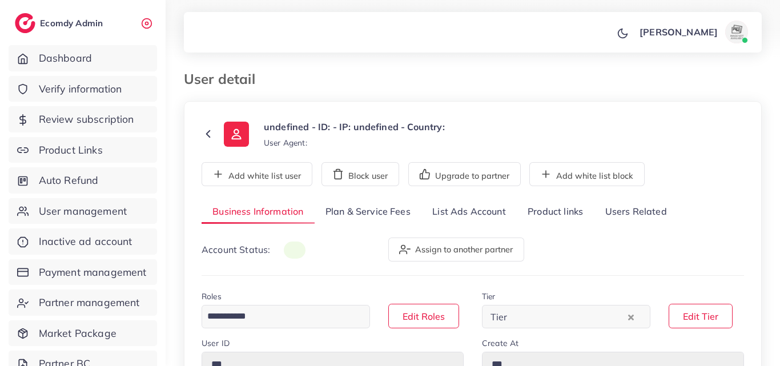
type input "*******"
type input "**********"
type input "******"
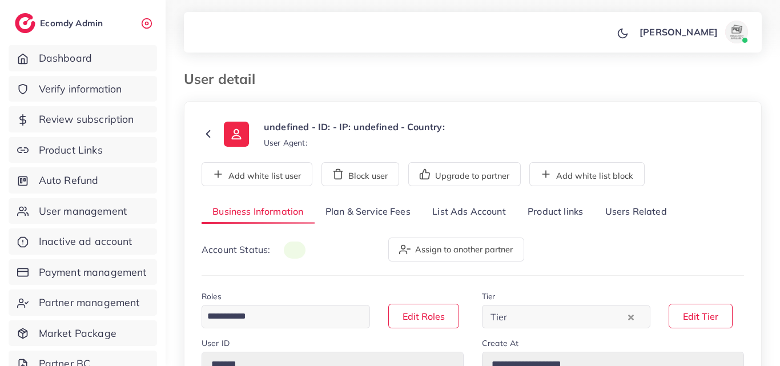
type input "**********"
select select "********"
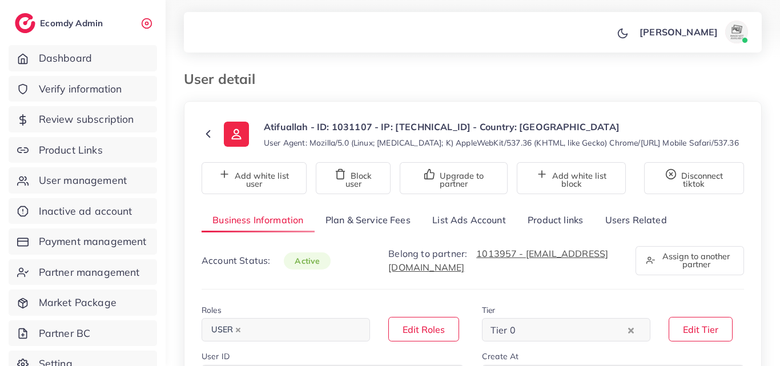
click at [500, 222] on link "List Ads Account" at bounding box center [468, 220] width 95 height 25
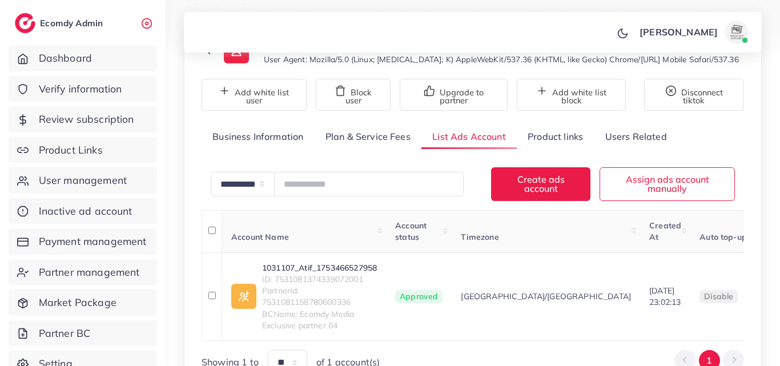
scroll to position [187, 0]
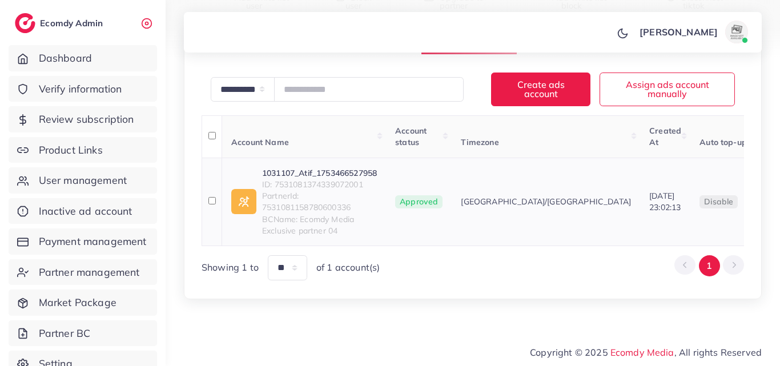
click at [328, 179] on span "ID: 7531081374339072001" at bounding box center [319, 184] width 115 height 11
copy span "7531081374339072001"
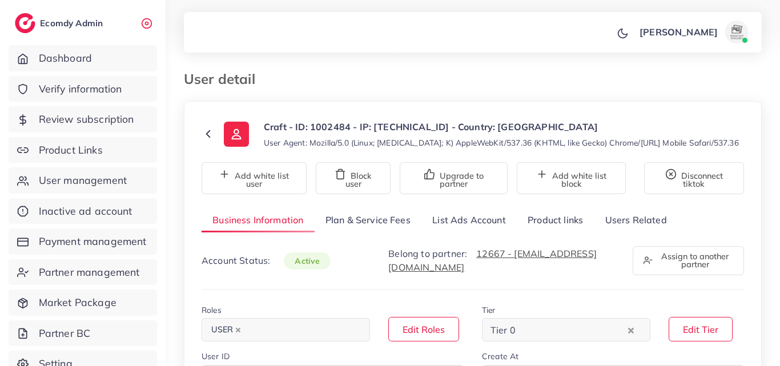
click at [503, 219] on link "List Ads Account" at bounding box center [468, 220] width 95 height 25
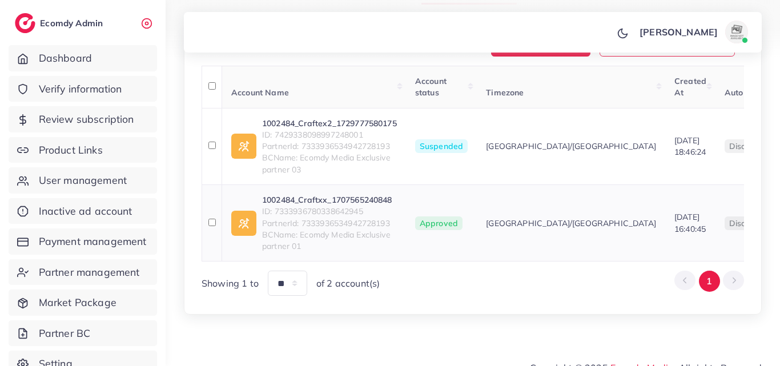
scroll to position [228, 0]
click at [431, 139] on span "Suspended" at bounding box center [441, 146] width 53 height 14
click at [320, 117] on link "1002484_Craftex2_1729777580175" at bounding box center [329, 122] width 135 height 11
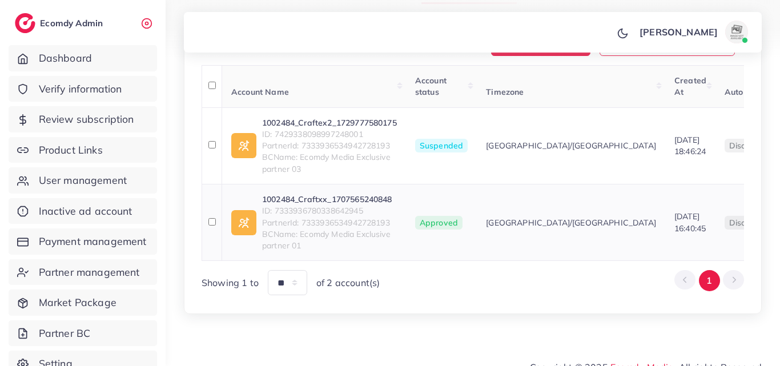
click at [361, 192] on td "1002484_Craftxx_1707565240848 ID: 7333936780338642945 PartnerId: 73339365349427…" at bounding box center [314, 222] width 184 height 77
click at [363, 200] on link "1002484_Craftxx_1707565240848" at bounding box center [329, 199] width 135 height 11
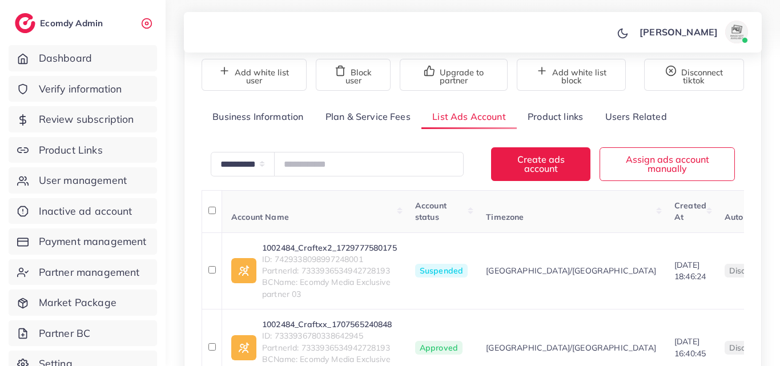
scroll to position [57, 0]
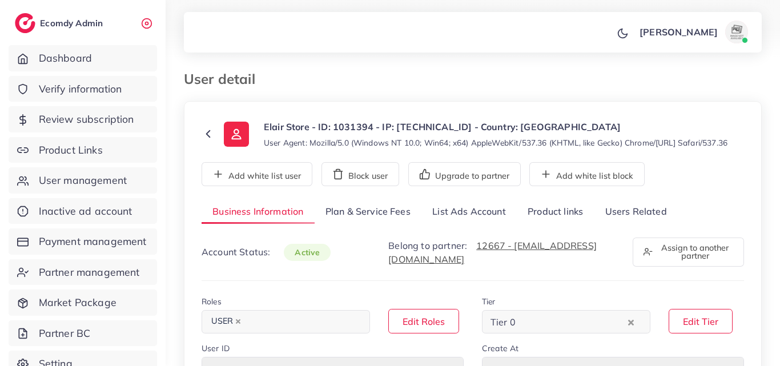
select select "********"
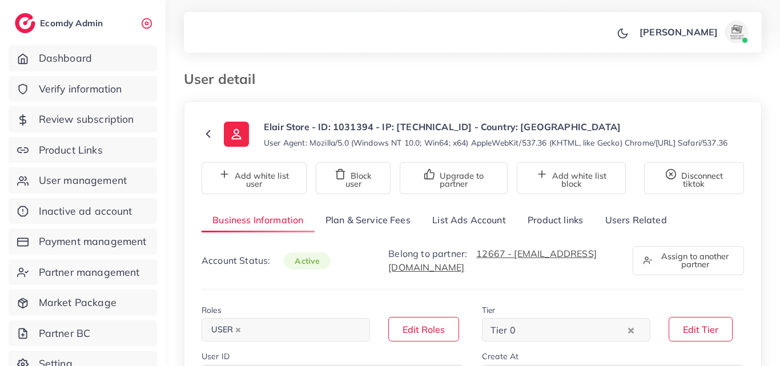
click at [467, 228] on link "List Ads Account" at bounding box center [468, 220] width 95 height 25
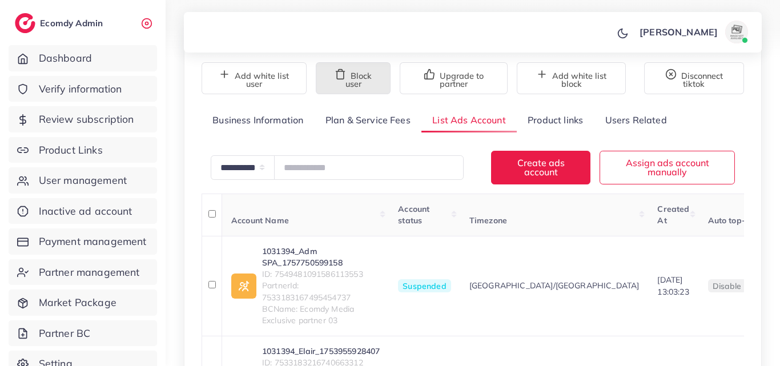
scroll to position [228, 0]
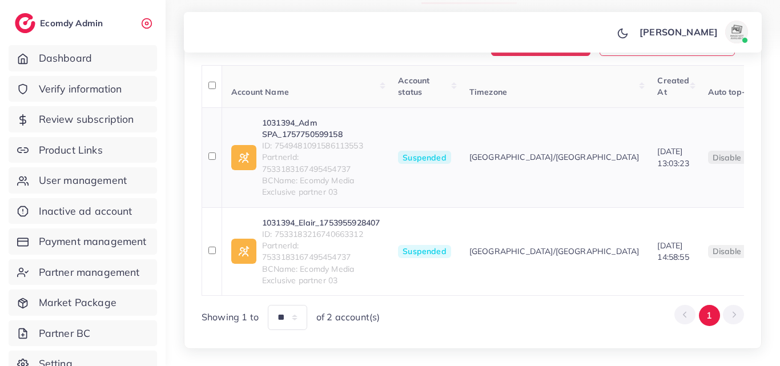
click at [329, 151] on span "ID: 7549481091586113553" at bounding box center [321, 145] width 118 height 11
click at [335, 228] on link "1031394_Elair_1753955928407" at bounding box center [321, 222] width 118 height 11
click at [306, 126] on td "1031394_Adm SPA_1757750599158 ID: 7549481091586113553 PartnerId: 75331831674954…" at bounding box center [305, 157] width 167 height 100
click at [291, 138] on link "1031394_Adm SPA_1757750599158" at bounding box center [321, 128] width 118 height 23
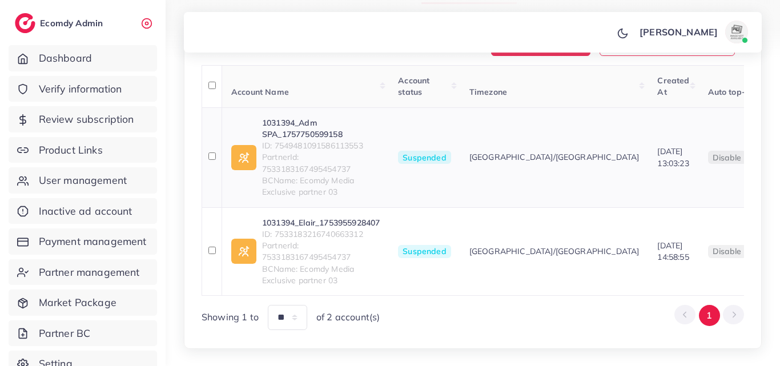
click at [332, 151] on span "ID: 7549481091586113553" at bounding box center [321, 145] width 118 height 11
copy span "7549481091586113553"
click at [316, 139] on link "1031394_Adm SPA_1757750599158" at bounding box center [321, 128] width 118 height 23
click at [346, 240] on span "ID: 7533183216740663312" at bounding box center [321, 233] width 118 height 11
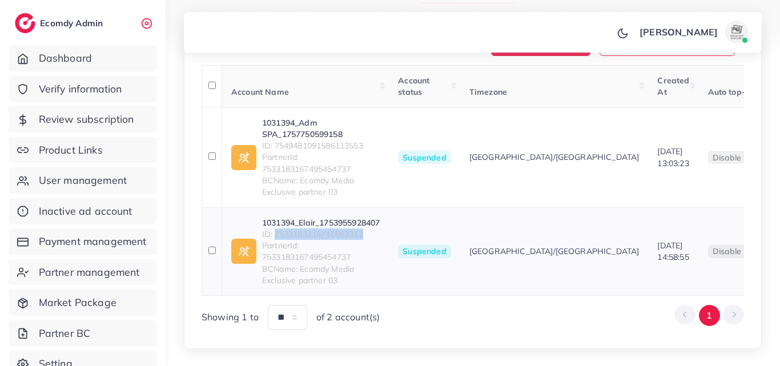
click at [347, 240] on span "ID: 7533183216740663312" at bounding box center [321, 233] width 118 height 11
copy span "7533183216740663312"
click at [368, 228] on link "1031394_Elair_1753955928407" at bounding box center [321, 222] width 118 height 11
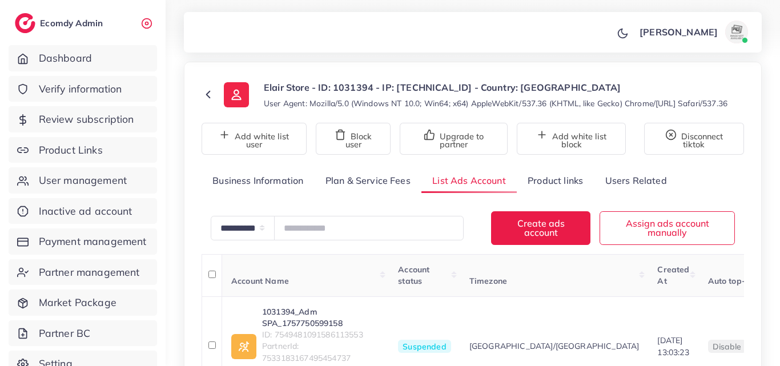
scroll to position [0, 0]
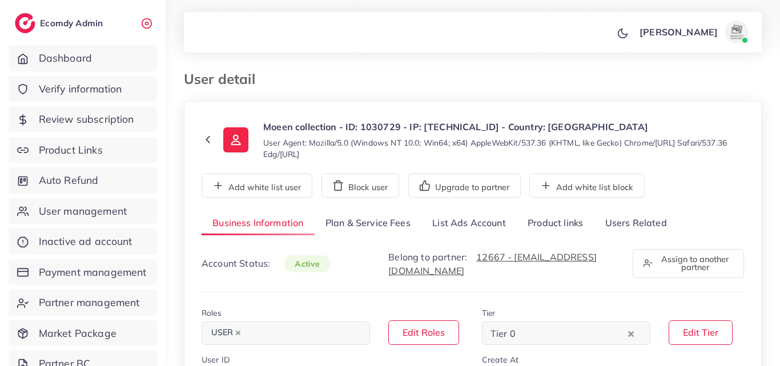
select select "********"
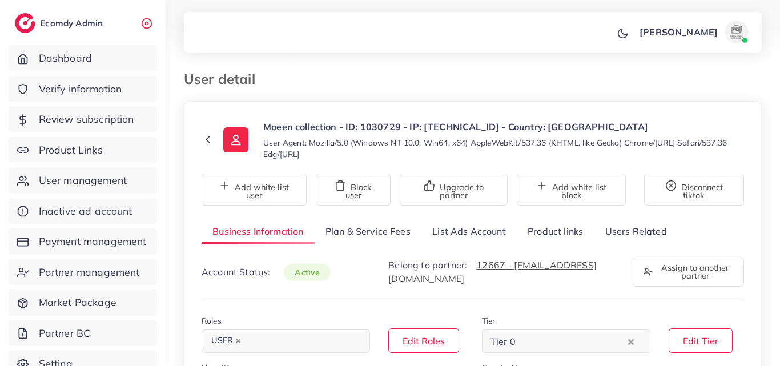
click at [483, 239] on link "List Ads Account" at bounding box center [468, 231] width 95 height 25
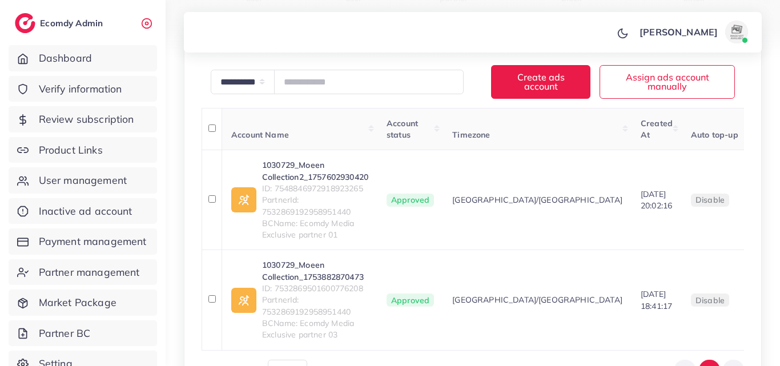
scroll to position [286, 0]
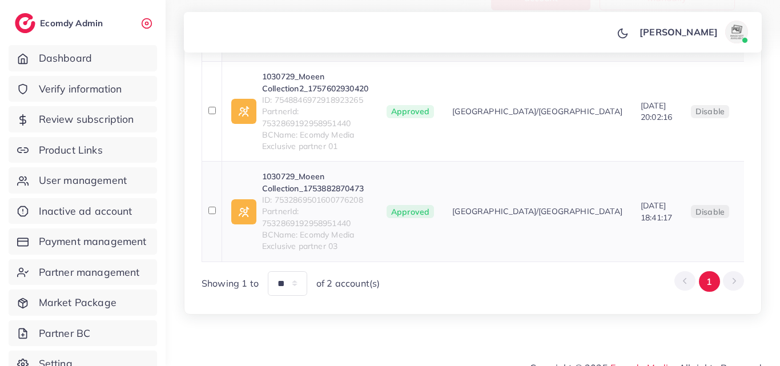
click at [332, 188] on link "1030729_Moeen Collection_1753882870473" at bounding box center [315, 182] width 106 height 23
click at [350, 93] on link "1030729_Moeen Collection2_1757602930420" at bounding box center [315, 82] width 106 height 23
click at [347, 98] on span "ID: 7548846972918923265" at bounding box center [315, 99] width 106 height 11
copy span "7548846972918923265"
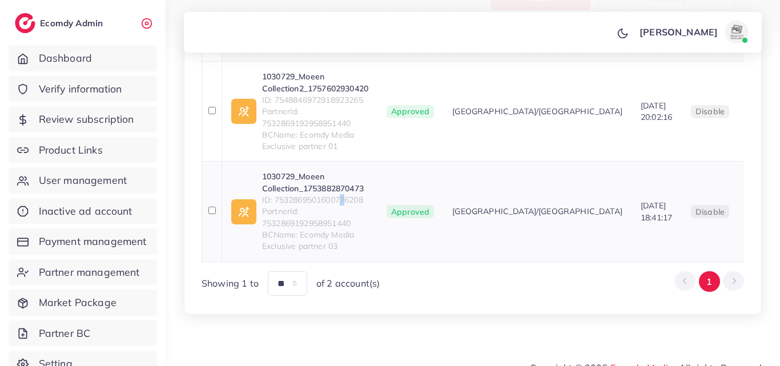
click at [345, 201] on span "ID: 7532869501600776208" at bounding box center [315, 199] width 106 height 11
click at [345, 200] on span "ID: 7532869501600776208" at bounding box center [315, 199] width 106 height 11
drag, startPoint x: 344, startPoint y: 200, endPoint x: 333, endPoint y: 196, distance: 12.1
click at [333, 196] on span "ID: 7532869501600776208" at bounding box center [315, 199] width 106 height 11
click at [333, 195] on span "ID: 7532869501600776208" at bounding box center [315, 199] width 106 height 11
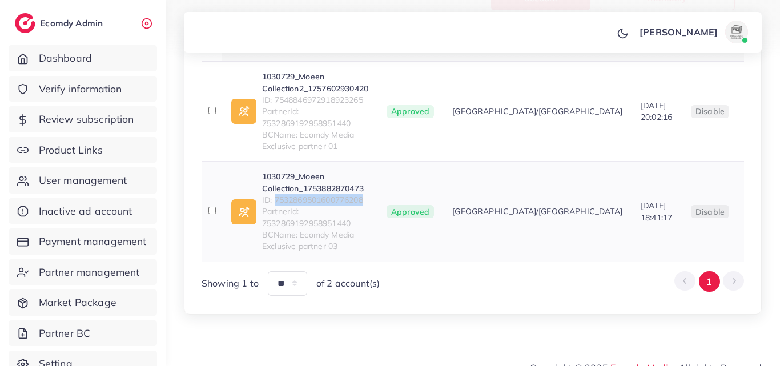
copy span "7532869501600776208"
click at [324, 185] on link "1030729_Moeen Collection_1753882870473" at bounding box center [315, 182] width 106 height 23
click at [317, 101] on span "ID: 7548846972918923265" at bounding box center [315, 99] width 106 height 11
click at [319, 100] on span "ID: 7548846972918923265" at bounding box center [315, 99] width 106 height 11
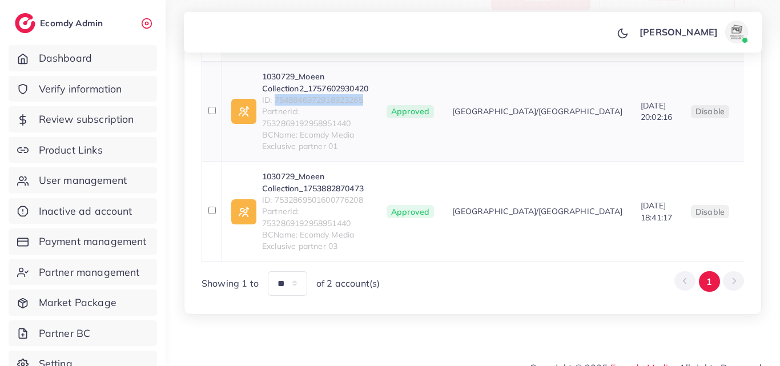
click at [319, 99] on span "ID: 7548846972918923265" at bounding box center [315, 99] width 106 height 11
drag, startPoint x: 319, startPoint y: 99, endPoint x: 305, endPoint y: 99, distance: 14.3
click at [305, 99] on span "ID: 7548846972918923265" at bounding box center [315, 99] width 106 height 11
click at [306, 99] on span "ID: 7548846972918923265" at bounding box center [315, 99] width 106 height 11
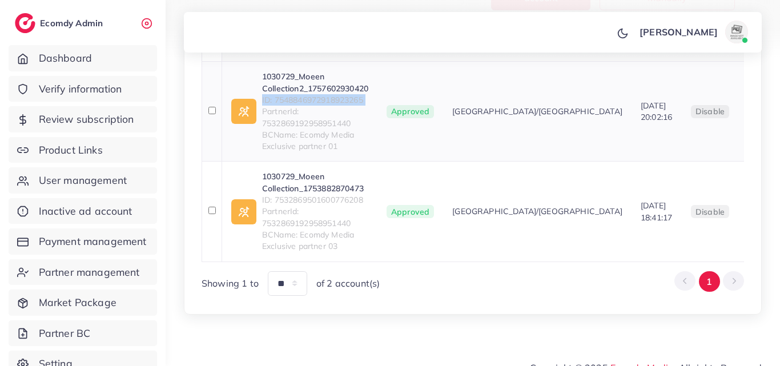
drag, startPoint x: 307, startPoint y: 97, endPoint x: 291, endPoint y: 99, distance: 16.2
click at [289, 99] on span "ID: 7548846972918923265" at bounding box center [315, 99] width 106 height 11
click at [292, 99] on span "ID: 7548846972918923265" at bounding box center [315, 99] width 106 height 11
click at [292, 97] on span "ID: 7548846972918923265" at bounding box center [315, 99] width 106 height 11
drag, startPoint x: 355, startPoint y: 124, endPoint x: 347, endPoint y: 115, distance: 11.3
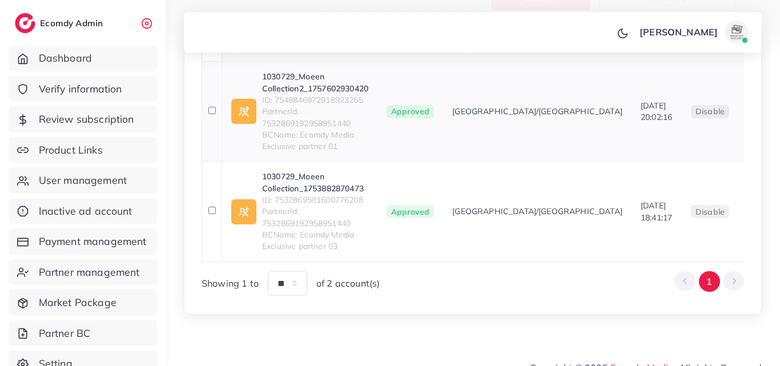
click at [353, 123] on span "PartnerId: 7532869192958951440" at bounding box center [315, 117] width 106 height 23
click at [339, 102] on span "ID: 7548846972918923265" at bounding box center [315, 99] width 106 height 11
drag, startPoint x: 339, startPoint y: 102, endPoint x: 345, endPoint y: 105, distance: 6.9
copy span "7548846972918923265"
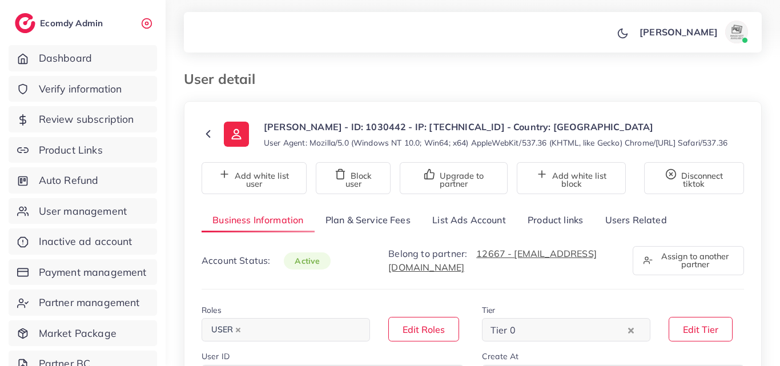
select select "********"
click at [440, 224] on link "List Ads Account" at bounding box center [468, 220] width 95 height 25
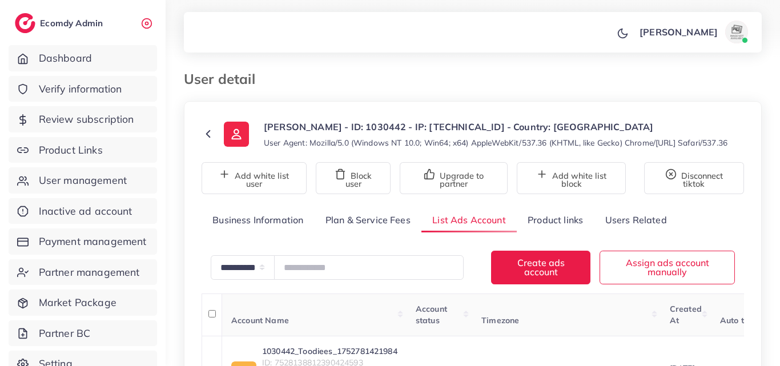
scroll to position [187, 0]
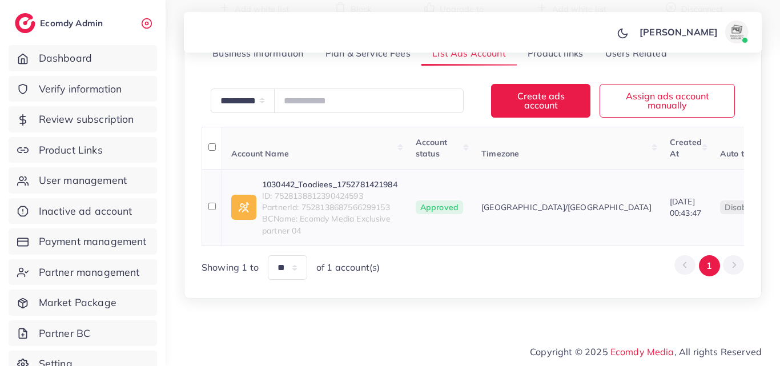
click at [364, 179] on link "1030442_Toodiees_1752781421984" at bounding box center [329, 184] width 135 height 11
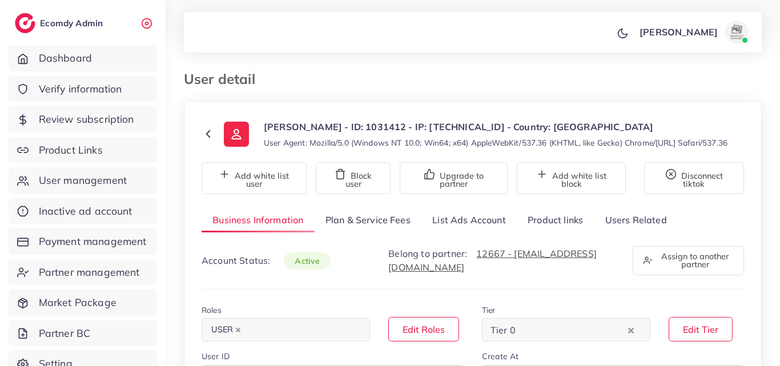
click at [464, 219] on link "List Ads Account" at bounding box center [468, 220] width 95 height 25
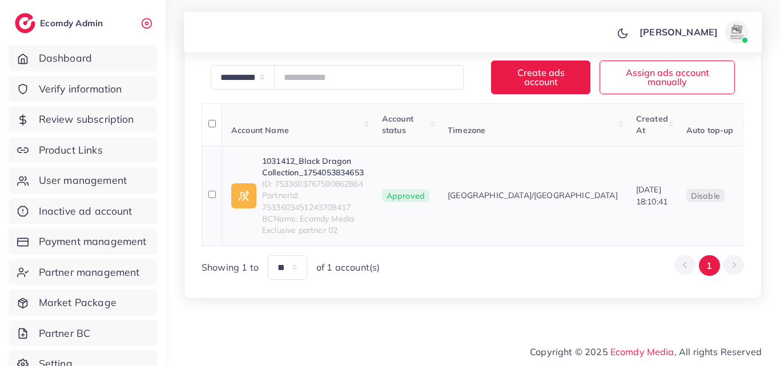
scroll to position [222, 0]
click at [307, 155] on link "1031412_Black Dragon Collection_1754053834653" at bounding box center [313, 166] width 102 height 23
click at [327, 179] on span "ID: 7533603767590862864" at bounding box center [313, 183] width 102 height 11
click at [329, 178] on span "ID: 7533603767590862864" at bounding box center [313, 183] width 102 height 11
drag, startPoint x: 329, startPoint y: 178, endPoint x: 321, endPoint y: 176, distance: 8.9
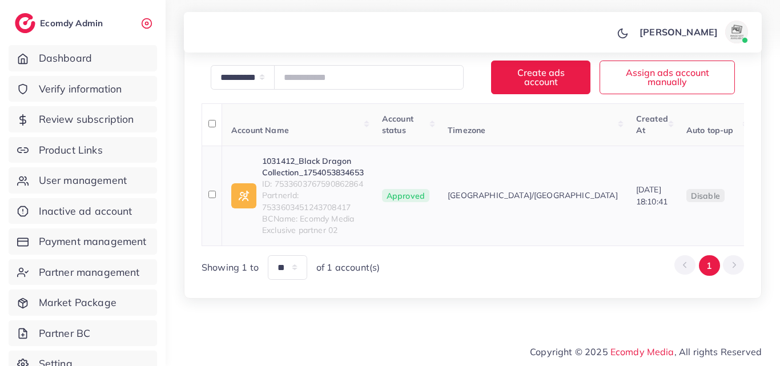
click at [321, 178] on span "ID: 7533603767590862864" at bounding box center [313, 183] width 102 height 11
click at [324, 178] on span "ID: 7533603767590862864" at bounding box center [313, 183] width 102 height 11
copy span "7533603767590862864"
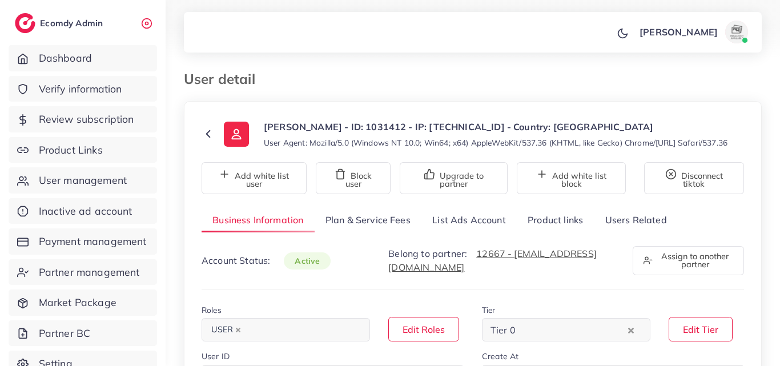
select select "********"
click at [497, 229] on link "List Ads Account" at bounding box center [468, 220] width 95 height 25
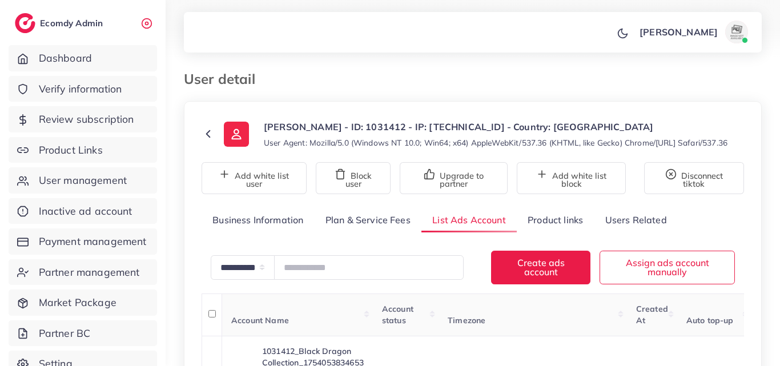
scroll to position [171, 0]
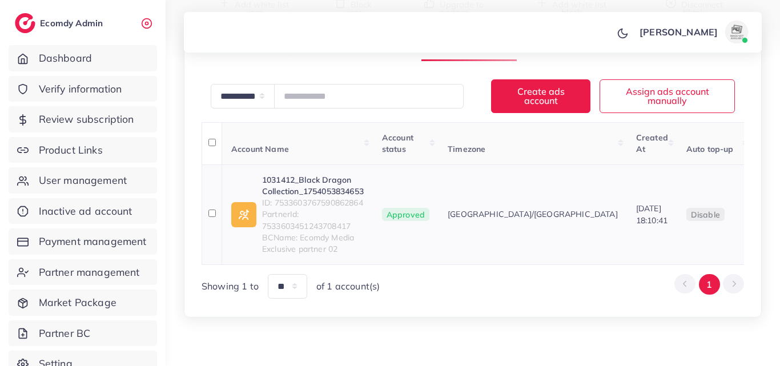
click at [325, 208] on span "ID: 7533603767590862864" at bounding box center [313, 202] width 102 height 11
copy span "7533603767590862864"
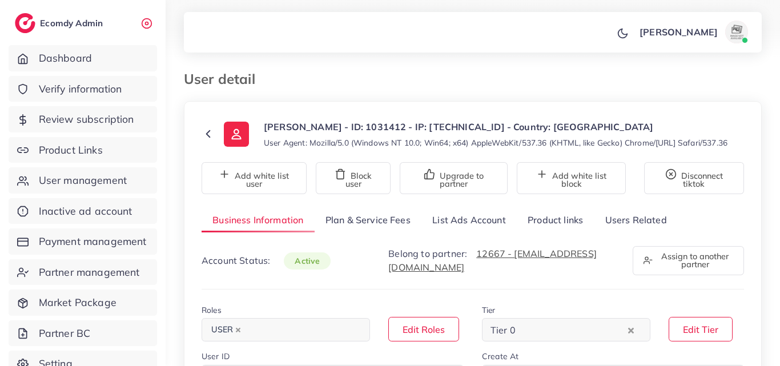
select select "********"
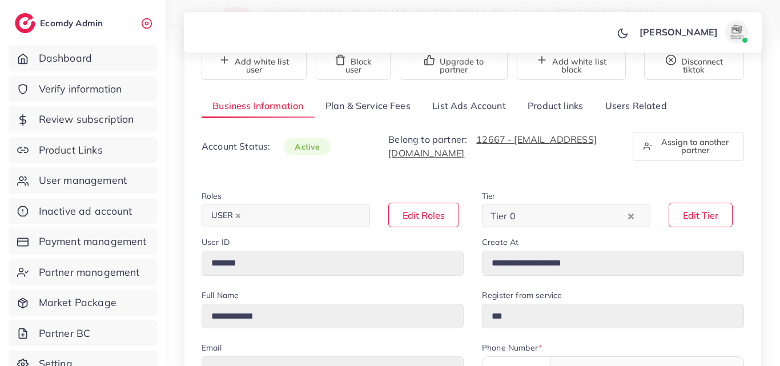
click at [470, 118] on link "List Ads Account" at bounding box center [468, 106] width 95 height 25
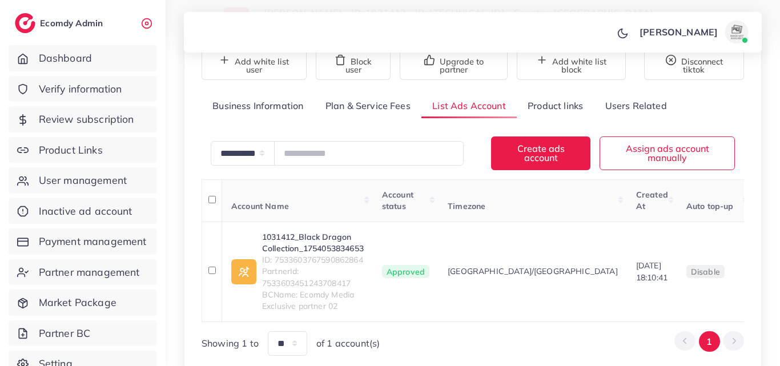
scroll to position [222, 0]
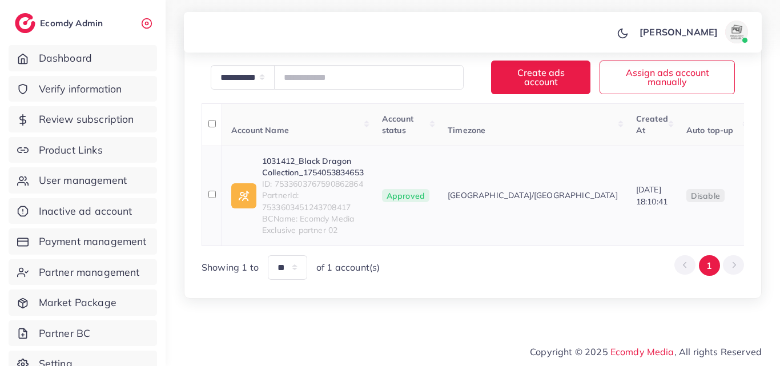
click at [302, 178] on span "ID: 7533603767590862864" at bounding box center [313, 183] width 102 height 11
copy span "7533603767590862864"
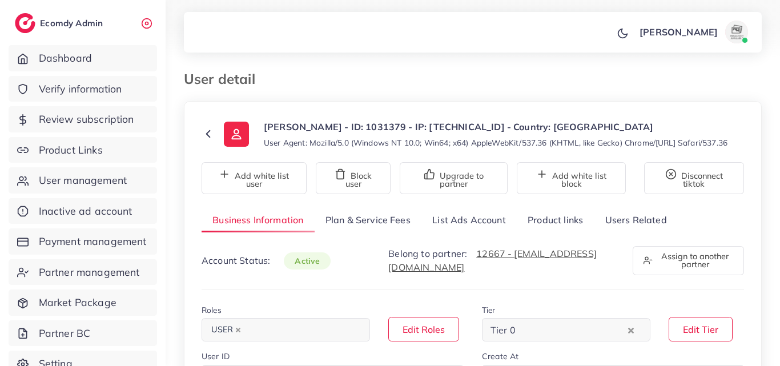
select select "********"
click at [441, 232] on link "List Ads Account" at bounding box center [468, 220] width 95 height 25
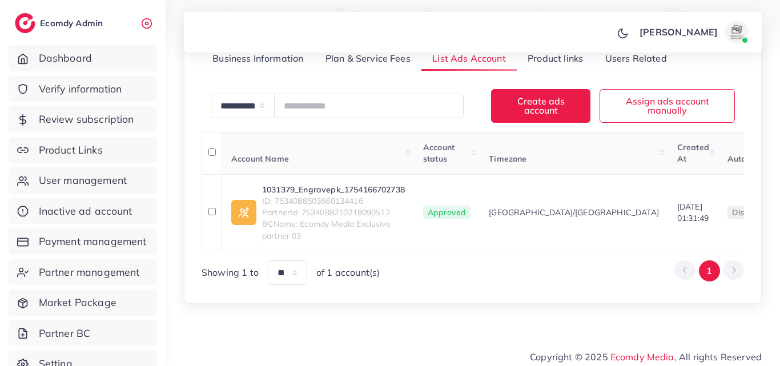
scroll to position [187, 0]
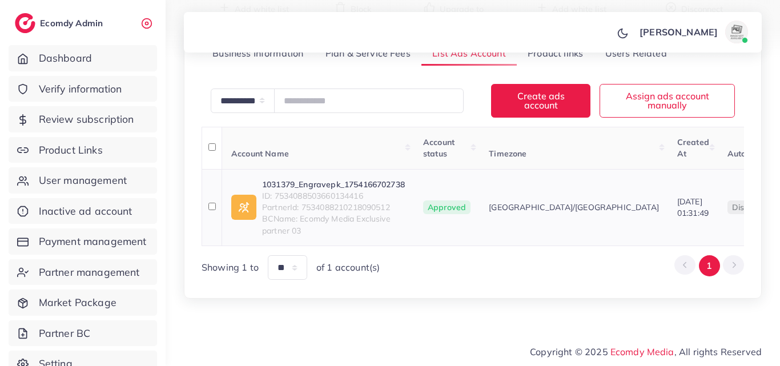
click at [335, 179] on link "1031379_Engravepk_1754166702738" at bounding box center [333, 184] width 143 height 11
click at [344, 190] on span "ID: 7534088503660134416" at bounding box center [333, 195] width 143 height 11
copy span "7534088503660134416"
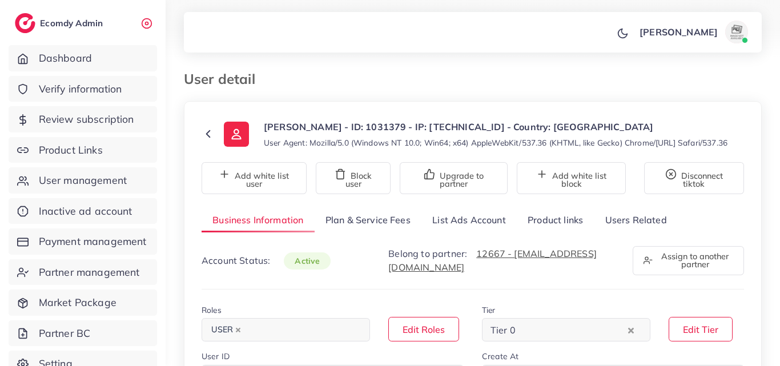
select select "********"
click at [475, 225] on link "List Ads Account" at bounding box center [468, 220] width 95 height 25
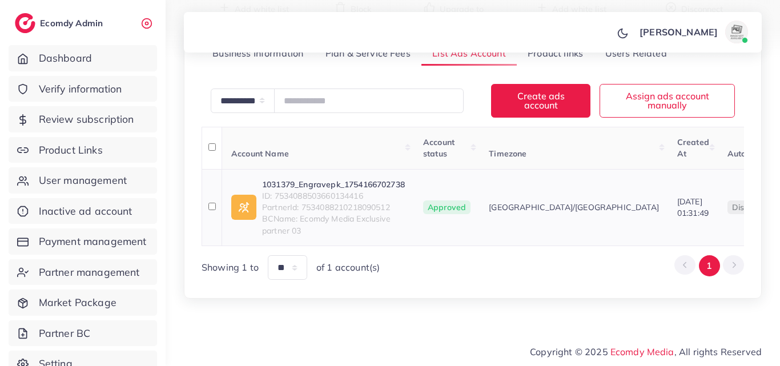
scroll to position [187, 0]
click at [329, 179] on link "1031379_Engravepk_1754166702738" at bounding box center [333, 184] width 143 height 11
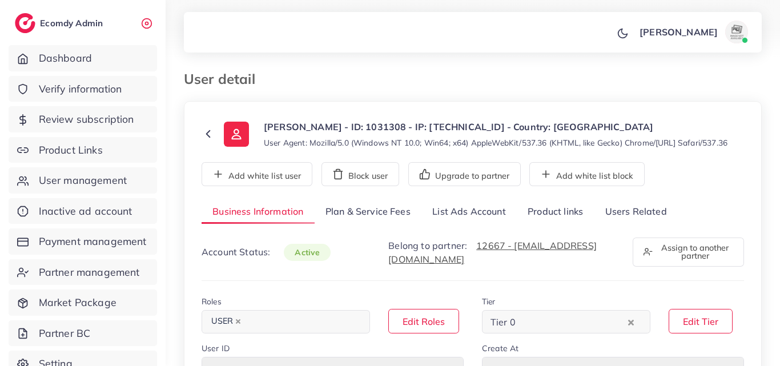
select select "********"
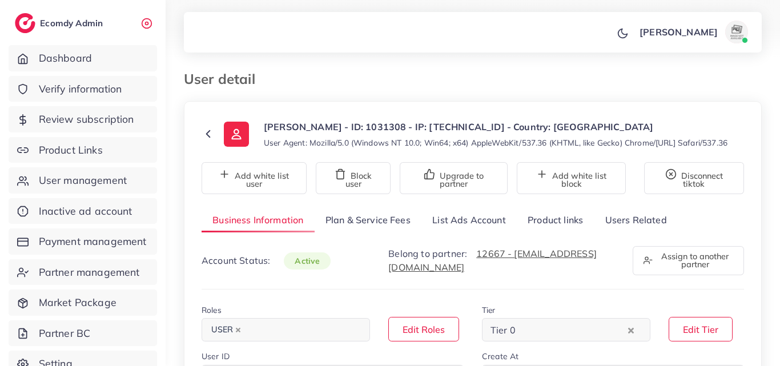
click at [493, 226] on link "List Ads Account" at bounding box center [468, 220] width 95 height 25
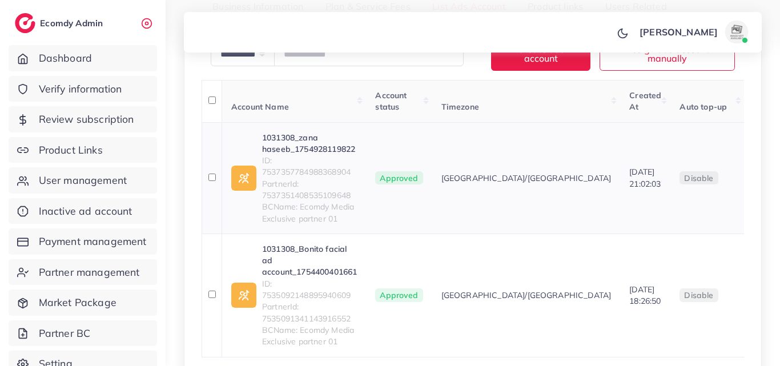
scroll to position [228, 0]
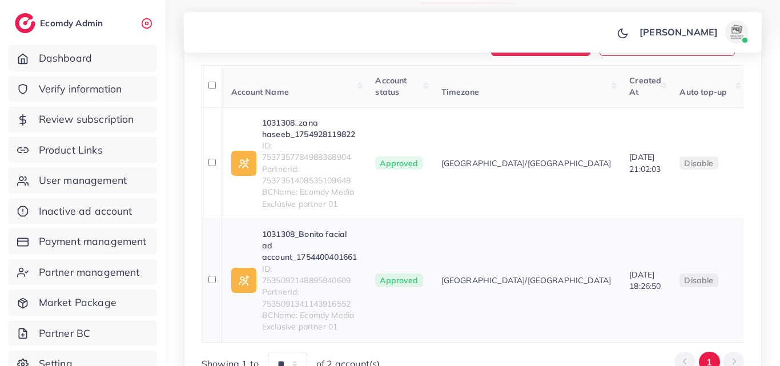
click at [311, 282] on span "ID: 7535092148895940609" at bounding box center [309, 274] width 95 height 23
copy span "7535092148895940609"
click at [311, 248] on link "1031308_Bonito facial ad account_1754400401661" at bounding box center [309, 245] width 95 height 35
drag, startPoint x: 333, startPoint y: 280, endPoint x: 301, endPoint y: 253, distance: 42.1
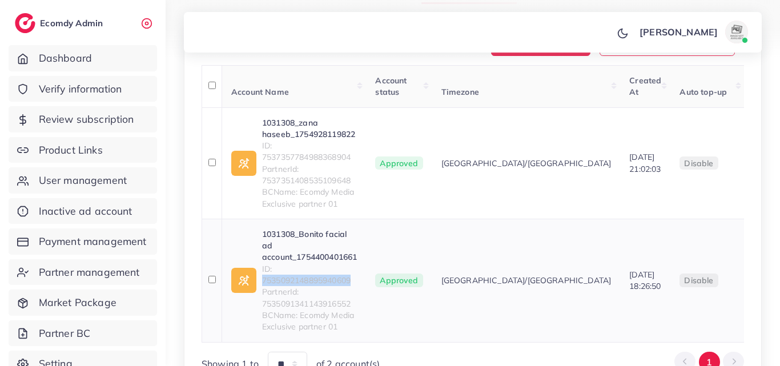
click at [301, 253] on link "1031308_Bonito facial ad account_1754400401661" at bounding box center [309, 245] width 95 height 35
click at [309, 163] on span "ID: 7537357784988368904" at bounding box center [309, 151] width 95 height 23
drag, startPoint x: 308, startPoint y: 171, endPoint x: 302, endPoint y: 170, distance: 6.0
click at [302, 163] on span "ID: 7537357784988368904" at bounding box center [309, 151] width 95 height 23
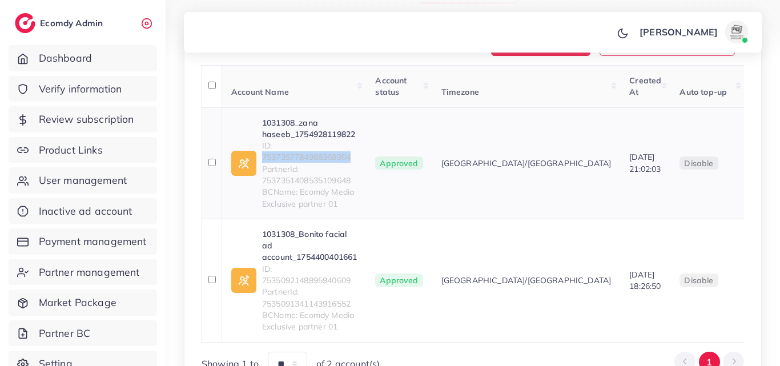
click at [302, 163] on span "ID: 7537357784988368904" at bounding box center [309, 151] width 95 height 23
copy span "7537357784988368904"
click at [341, 140] on link "1031308_zana haseeb_1754928119822" at bounding box center [309, 128] width 95 height 23
click at [50, 172] on link "User management" at bounding box center [83, 180] width 148 height 26
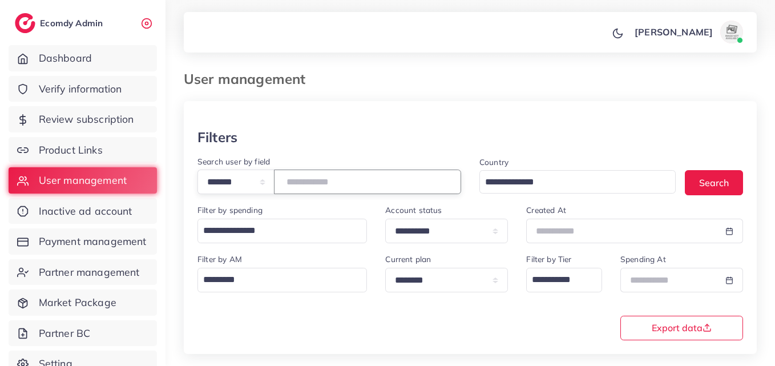
click at [339, 182] on input "number" at bounding box center [367, 182] width 187 height 25
paste input "*******"
click at [722, 176] on button "Search" at bounding box center [714, 182] width 58 height 25
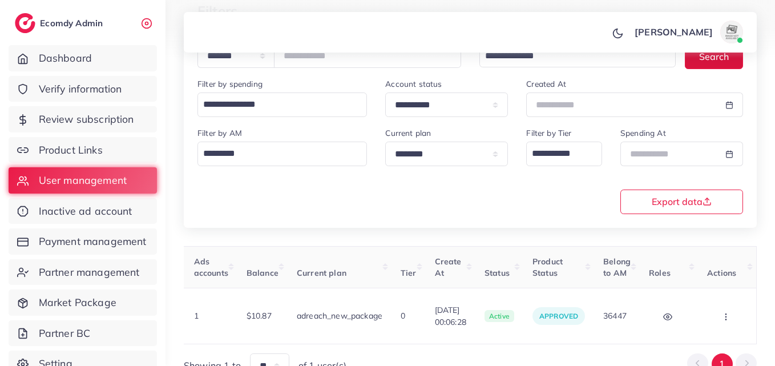
scroll to position [0, 411]
click at [735, 315] on button "button" at bounding box center [728, 316] width 40 height 26
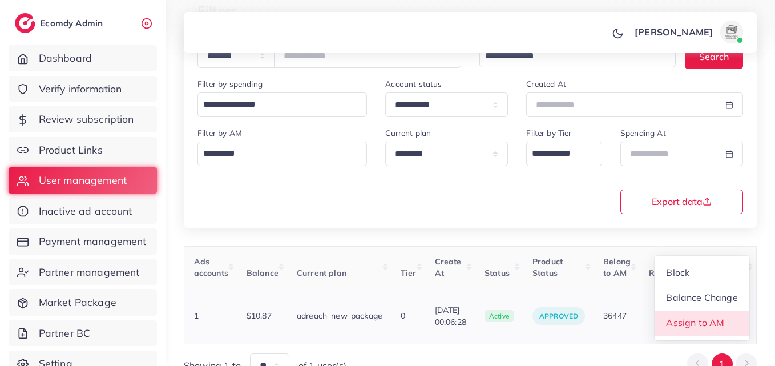
scroll to position [1, 411]
drag, startPoint x: 735, startPoint y: 315, endPoint x: 733, endPoint y: 308, distance: 6.9
click at [735, 314] on link "Assign to AM" at bounding box center [702, 323] width 95 height 25
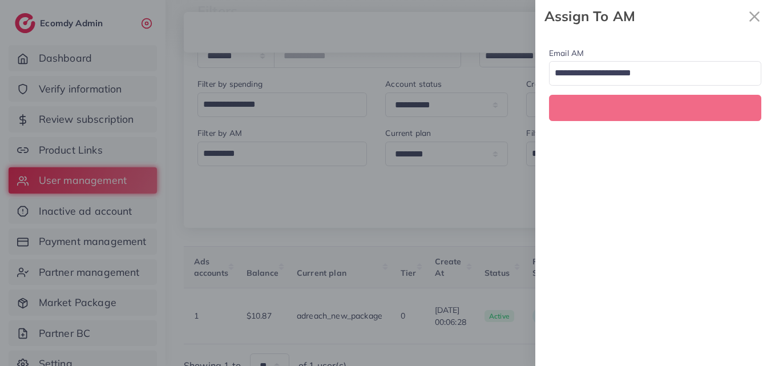
scroll to position [0, 411]
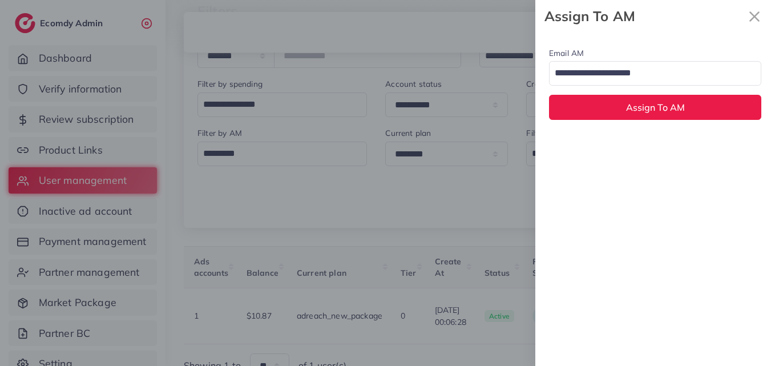
click at [602, 69] on input "Search for option" at bounding box center [649, 73] width 196 height 19
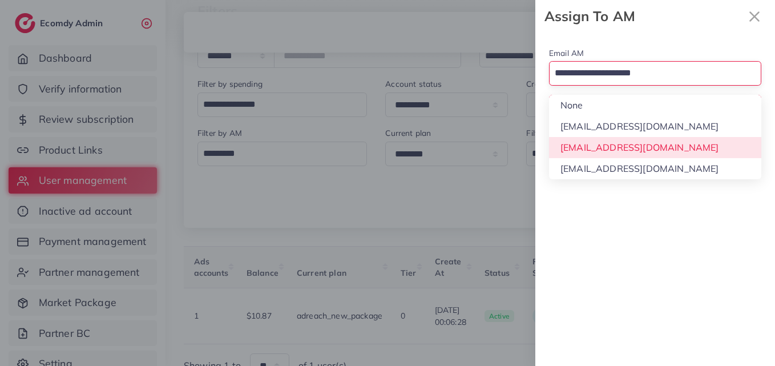
click at [600, 140] on div "Email AM Loading... None hadibaaslam@gmail.com natashashahid163@gmail.com wajah…" at bounding box center [656, 199] width 240 height 333
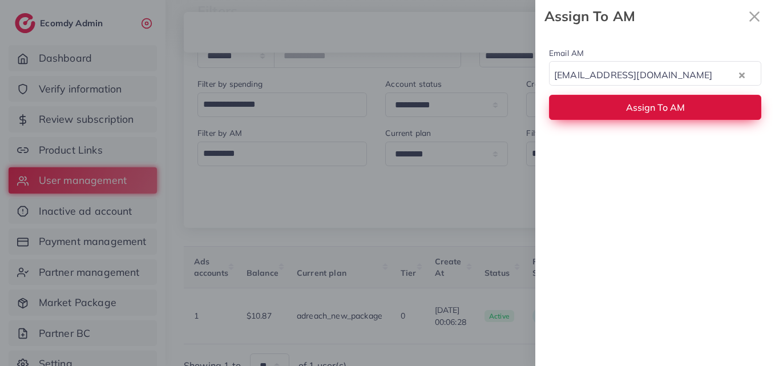
click at [599, 114] on button "Assign To AM" at bounding box center [655, 107] width 212 height 25
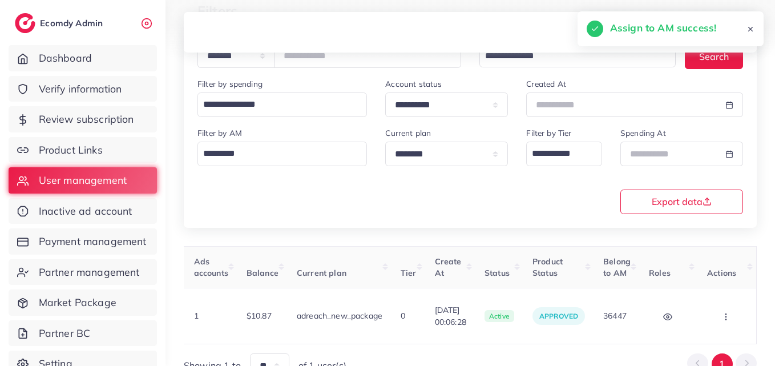
click at [537, 338] on div "User ID User info Admin Note Country Referral Ads accounts Balance Current plan…" at bounding box center [470, 312] width 573 height 132
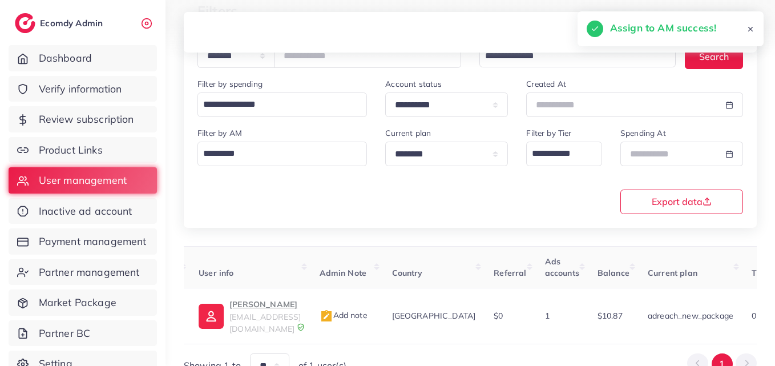
scroll to position [0, 0]
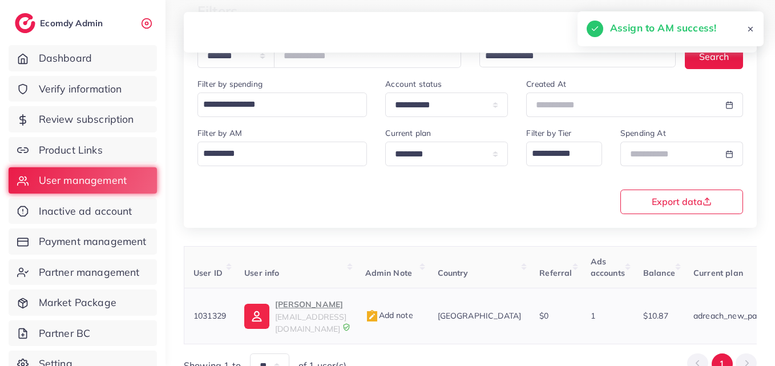
click at [262, 304] on img at bounding box center [256, 316] width 25 height 25
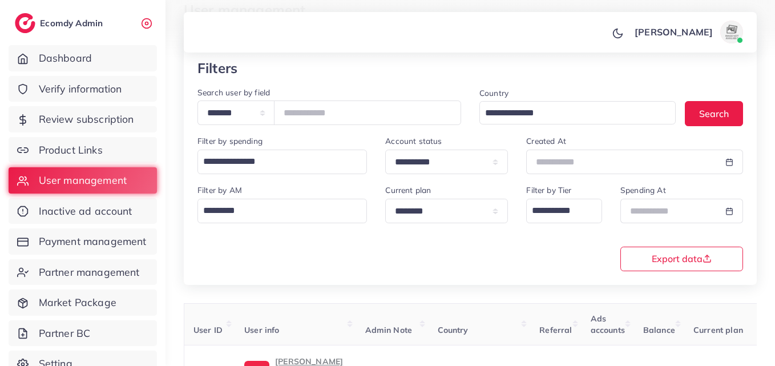
scroll to position [66, 0]
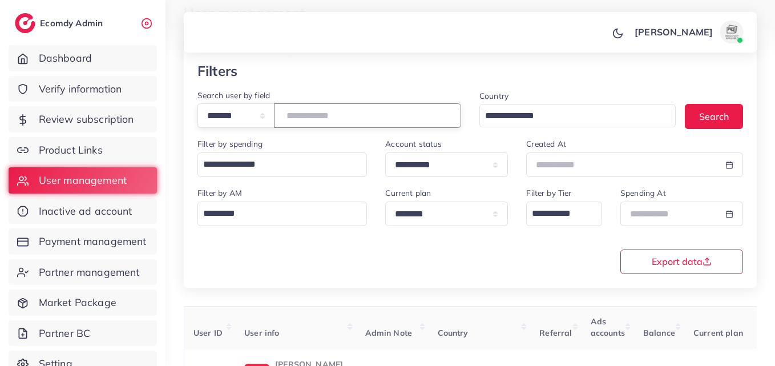
click at [323, 110] on input "*******" at bounding box center [367, 115] width 187 height 25
paste input "number"
click at [707, 114] on button "Search" at bounding box center [714, 116] width 58 height 25
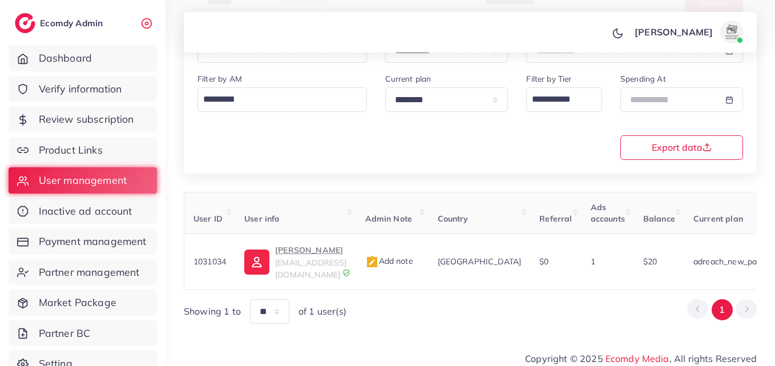
scroll to position [0, 381]
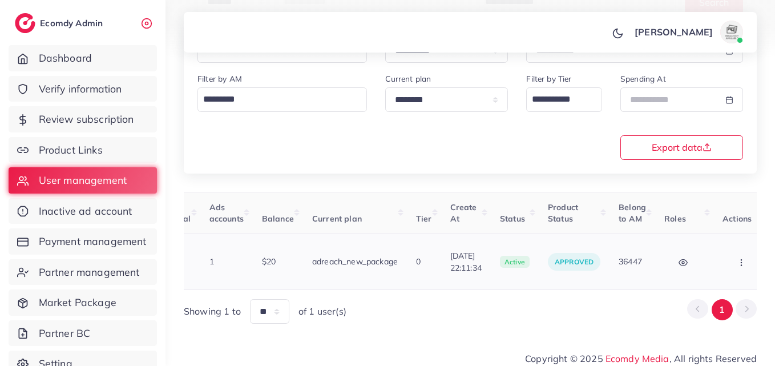
click at [734, 262] on button "button" at bounding box center [743, 262] width 40 height 26
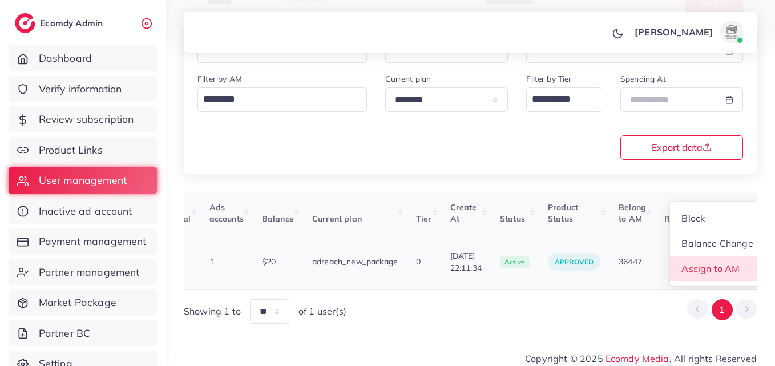
scroll to position [1, 381]
click at [734, 262] on link "Assign to AM" at bounding box center [717, 268] width 95 height 25
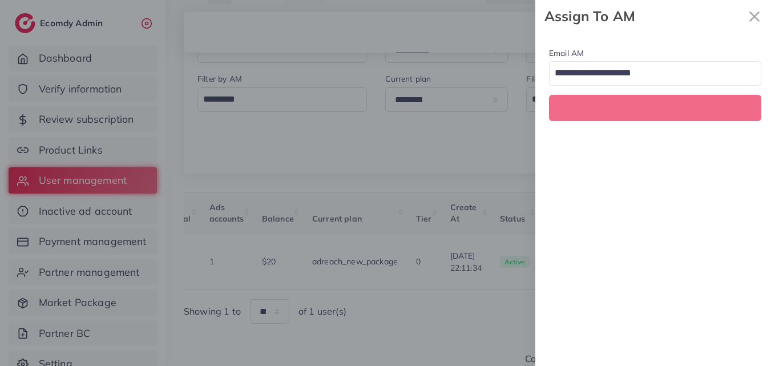
scroll to position [0, 381]
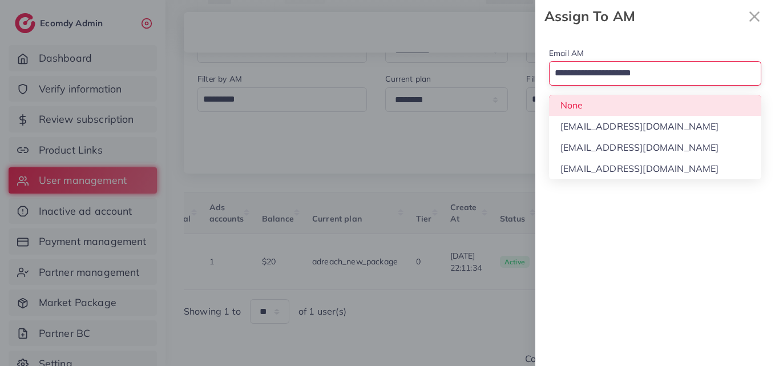
click at [621, 73] on input "Search for option" at bounding box center [649, 73] width 196 height 19
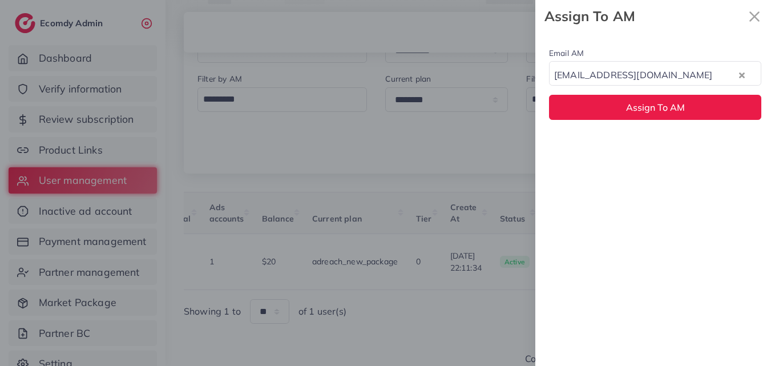
click at [625, 146] on div "Email AM natashashahid163@gmail.com Loading... None hadibaaslam@gmail.com natas…" at bounding box center [656, 199] width 240 height 333
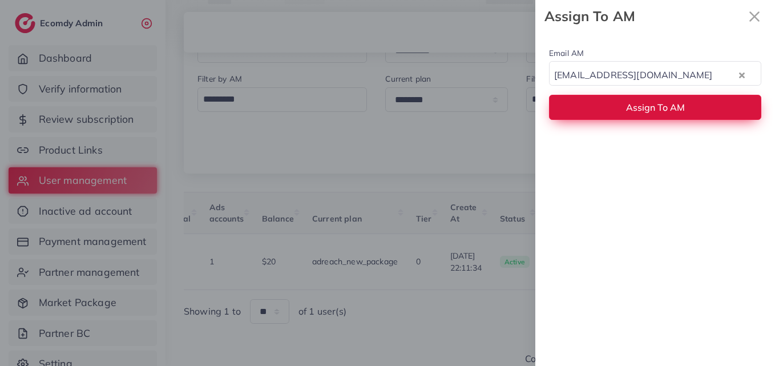
click at [631, 110] on span "Assign To AM" at bounding box center [655, 107] width 59 height 11
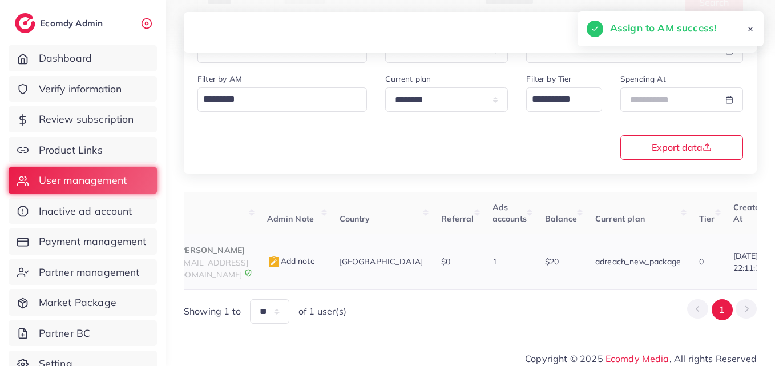
scroll to position [0, 77]
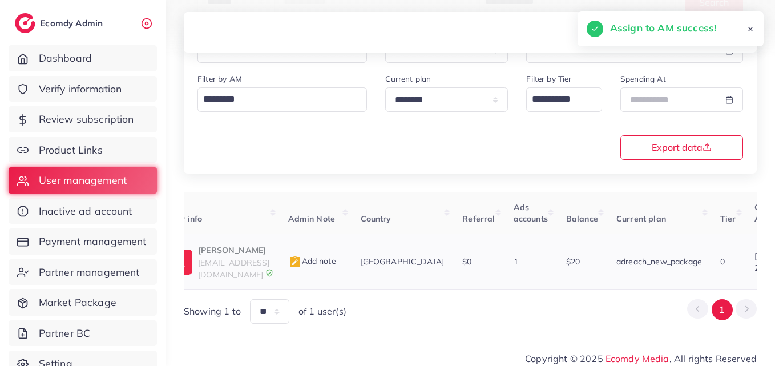
click at [236, 242] on td "Abdullah Shahid cheiforganic@gmail.com" at bounding box center [218, 262] width 120 height 56
click at [244, 254] on p "[PERSON_NAME]" at bounding box center [233, 250] width 71 height 14
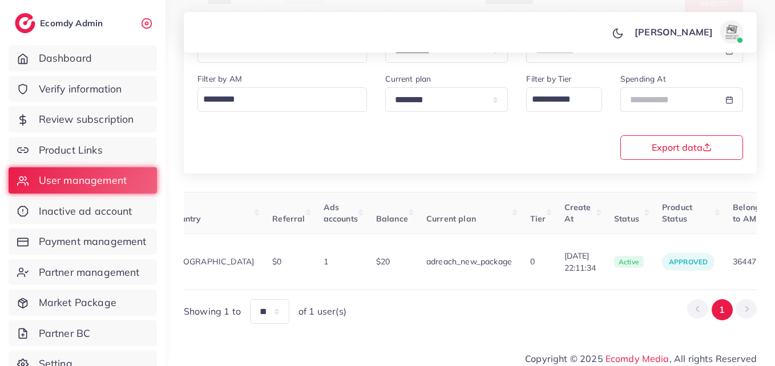
scroll to position [0, 381]
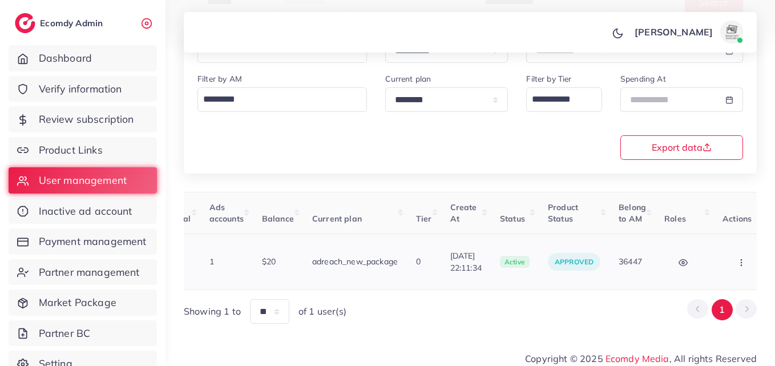
click at [735, 255] on button "button" at bounding box center [743, 262] width 40 height 26
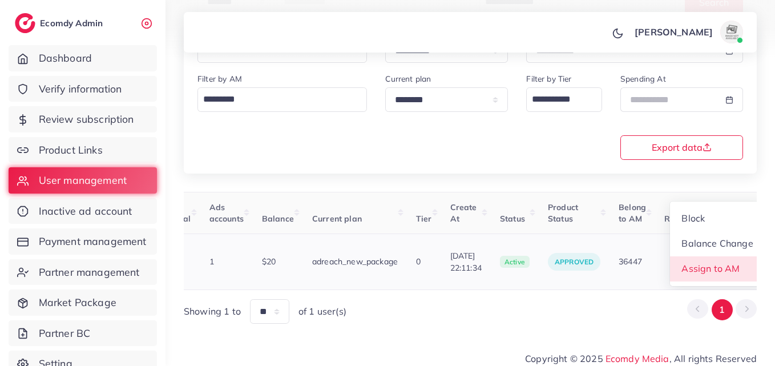
click at [735, 256] on link "Assign to AM" at bounding box center [717, 268] width 95 height 25
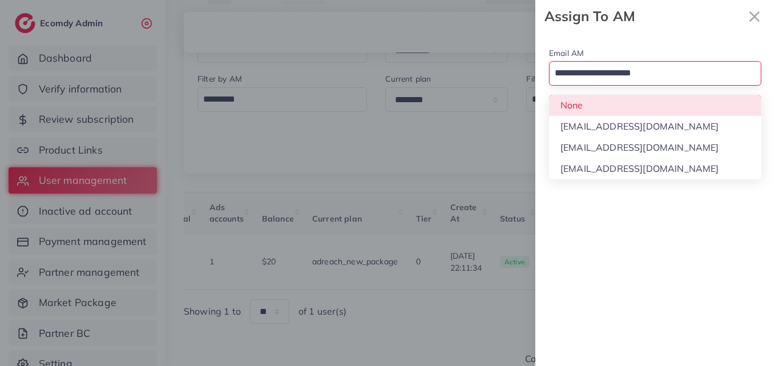
click at [619, 77] on input "Search for option" at bounding box center [649, 73] width 196 height 19
click at [627, 110] on div "Email AM Loading... None hadibaaslam@gmail.com natashashahid163@gmail.com wajah…" at bounding box center [656, 83] width 240 height 101
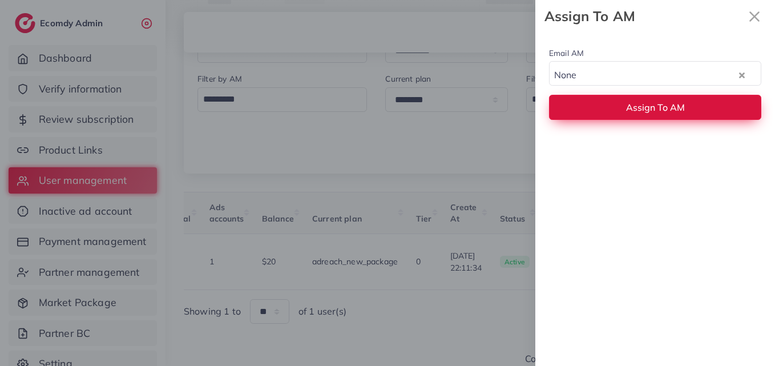
click at [627, 110] on span "Assign To AM" at bounding box center [655, 107] width 59 height 11
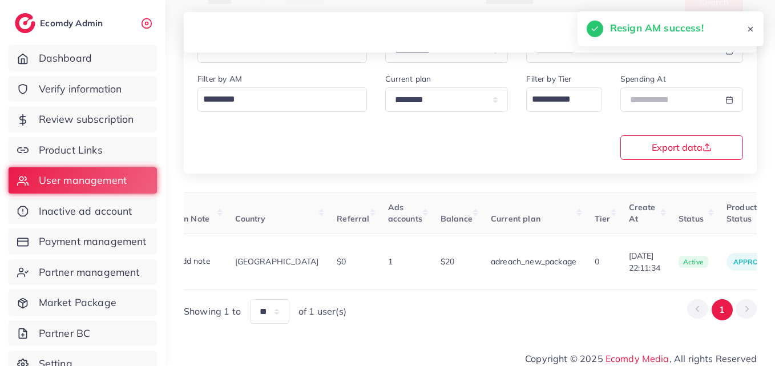
scroll to position [0, 0]
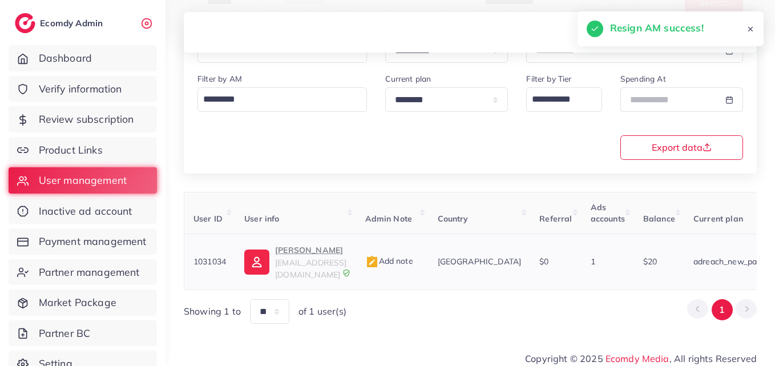
click at [259, 256] on img at bounding box center [256, 262] width 25 height 25
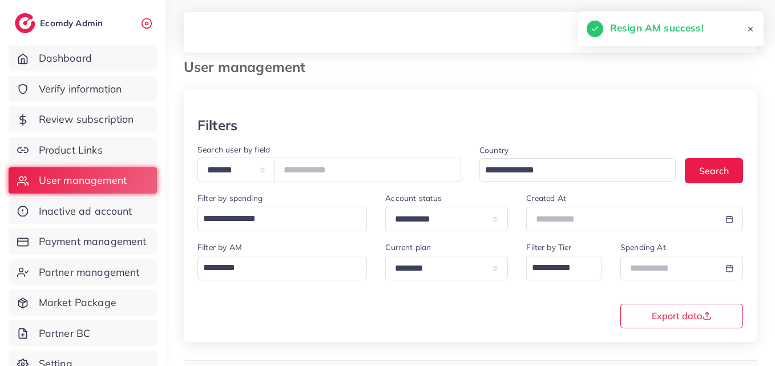
scroll to position [9, 0]
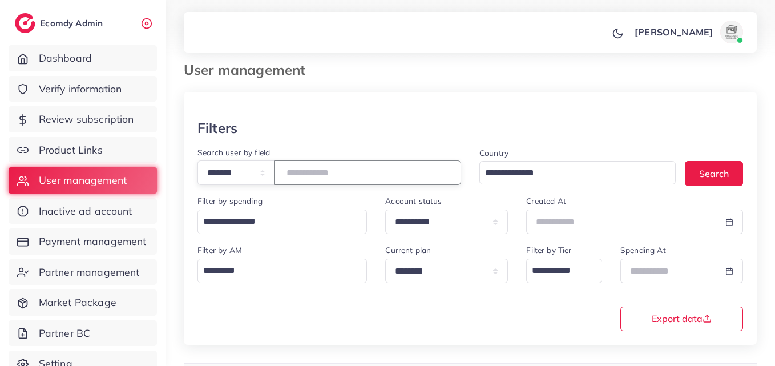
click at [317, 165] on input "*******" at bounding box center [367, 172] width 187 height 25
paste input "number"
click at [696, 174] on button "Search" at bounding box center [714, 173] width 58 height 25
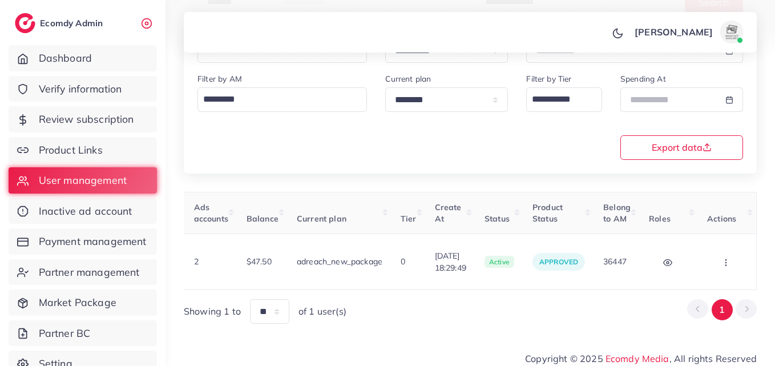
scroll to position [0, 413]
click at [725, 258] on icon "button" at bounding box center [726, 262] width 9 height 9
click at [0, 0] on link "Assign to AM" at bounding box center [0, 0] width 0 height 0
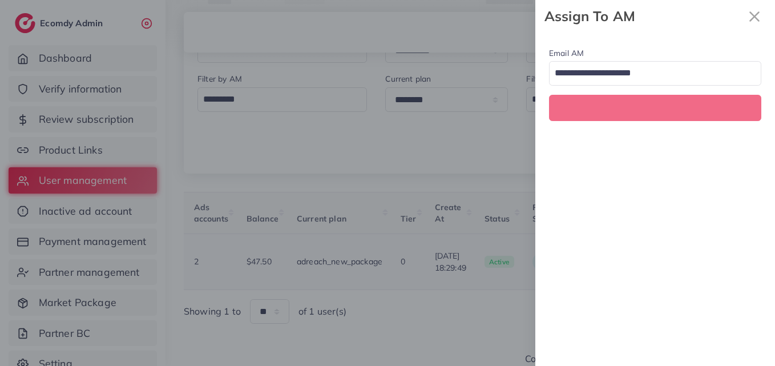
scroll to position [0, 413]
click at [610, 69] on input "Search for option" at bounding box center [649, 73] width 196 height 19
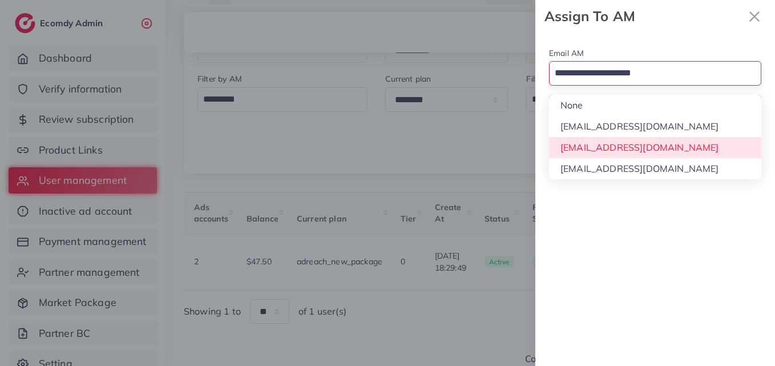
click at [630, 143] on div "Email AM Loading... None hadibaaslam@gmail.com natashashahid163@gmail.com wajah…" at bounding box center [656, 199] width 240 height 333
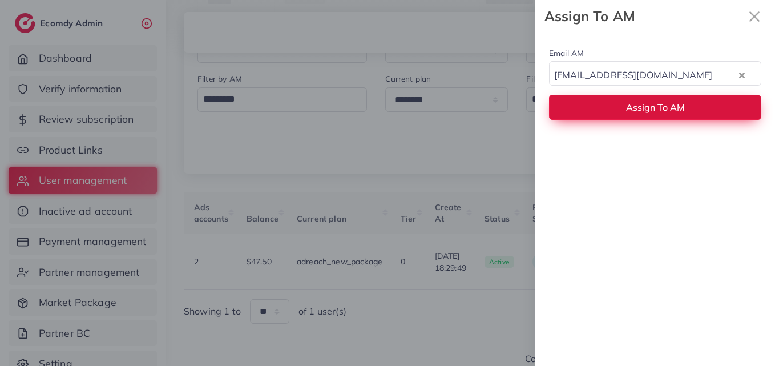
click at [629, 108] on span "Assign To AM" at bounding box center [655, 107] width 59 height 11
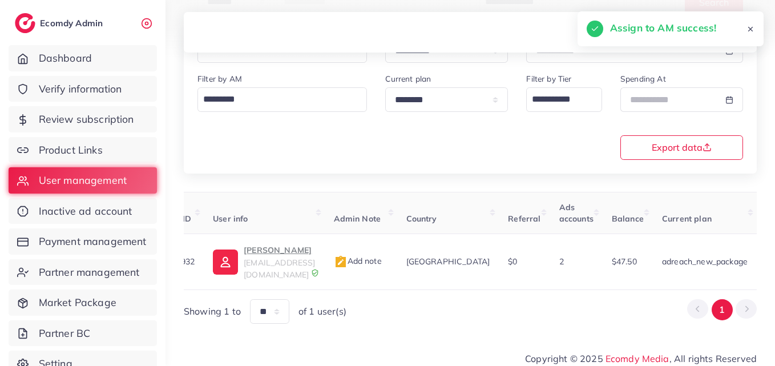
scroll to position [0, 0]
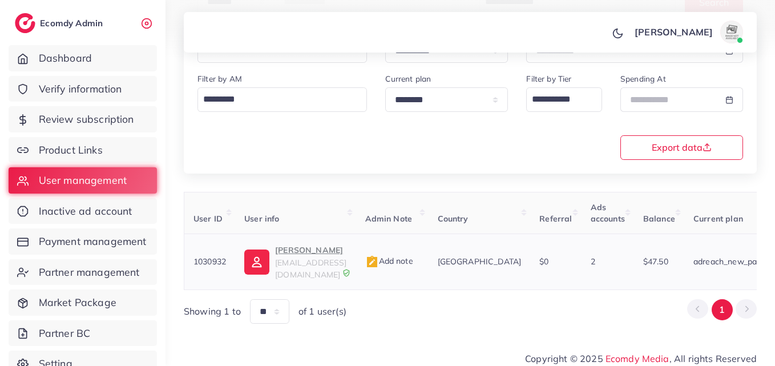
click at [282, 258] on span "zohaibecomdymedia@gmail.com" at bounding box center [310, 269] width 71 height 22
click at [738, 37] on img at bounding box center [732, 32] width 23 height 23
drag, startPoint x: 444, startPoint y: 284, endPoint x: 468, endPoint y: 286, distance: 24.0
click at [468, 286] on div "User ID User info Admin Note Country Referral Ads accounts Balance Current plan…" at bounding box center [470, 258] width 573 height 132
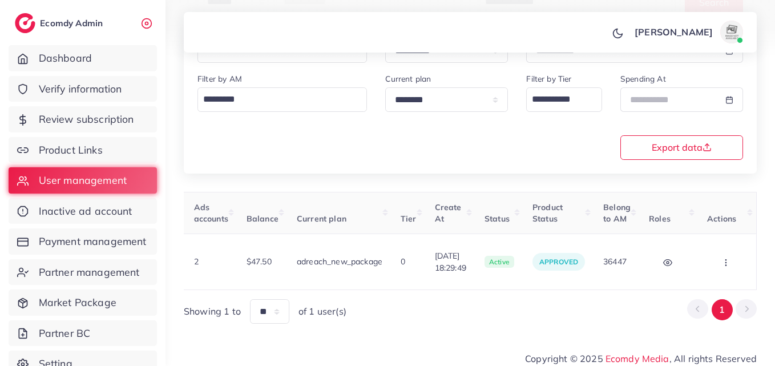
scroll to position [0, 413]
click at [728, 264] on button "button" at bounding box center [728, 262] width 40 height 26
click at [0, 0] on link "Assign to AM" at bounding box center [0, 0] width 0 height 0
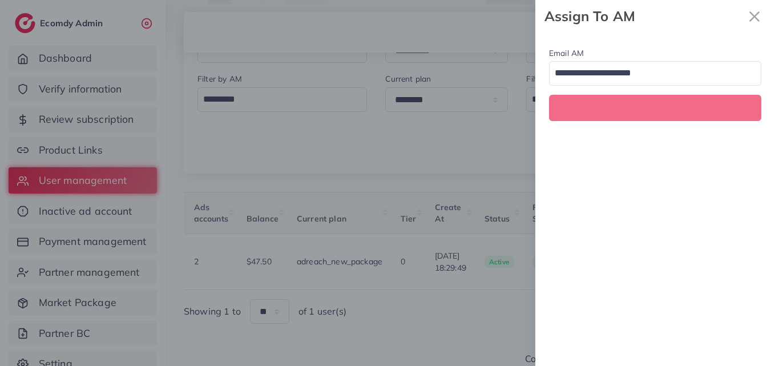
scroll to position [0, 413]
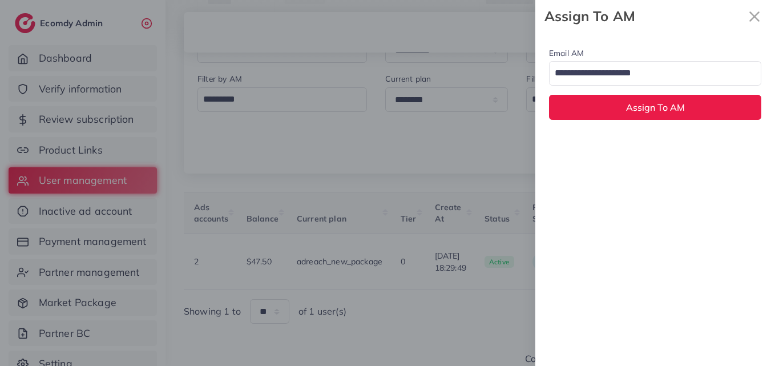
click at [643, 83] on div "Loading..." at bounding box center [655, 73] width 212 height 25
click at [640, 147] on div "Email AM natashashahid163@gmail.com Loading... None hadibaaslam@gmail.com natas…" at bounding box center [656, 199] width 240 height 333
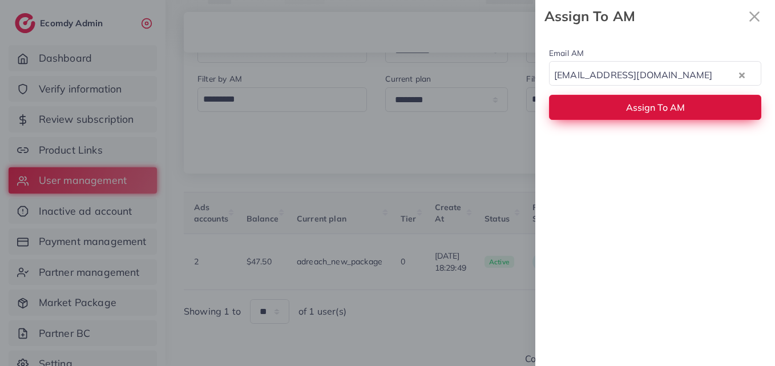
click at [644, 108] on span "Assign To AM" at bounding box center [655, 107] width 59 height 11
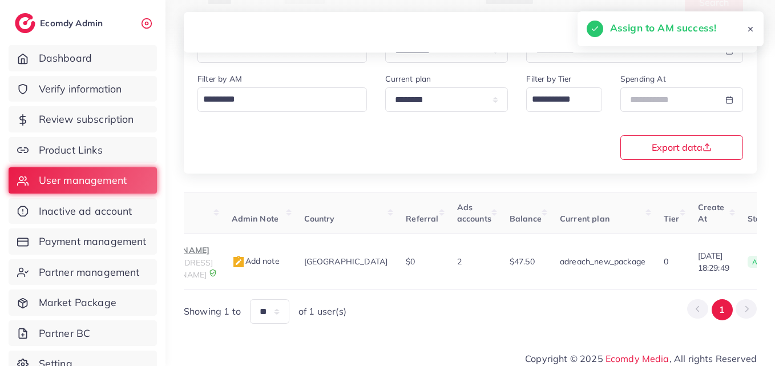
scroll to position [0, 0]
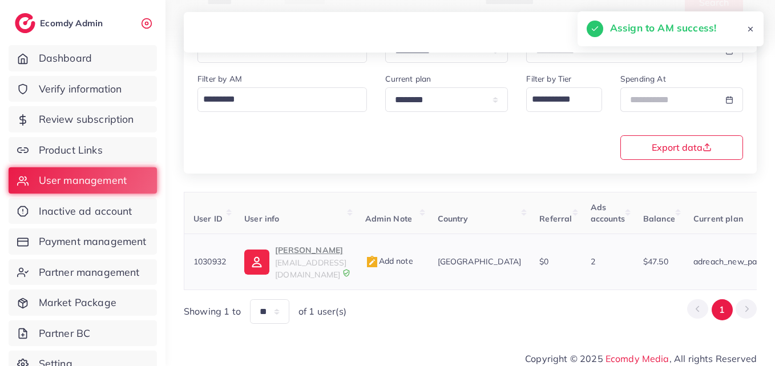
click at [277, 274] on td "ZOHAIB KHAN zohaibecomdymedia@gmail.com" at bounding box center [295, 262] width 120 height 56
click at [281, 253] on p "ZOHAIB KHAN" at bounding box center [310, 250] width 71 height 14
drag, startPoint x: 536, startPoint y: 287, endPoint x: 543, endPoint y: 287, distance: 7.4
click at [543, 287] on div "User ID User info Admin Note Country Referral Ads accounts Balance Current plan…" at bounding box center [470, 258] width 573 height 132
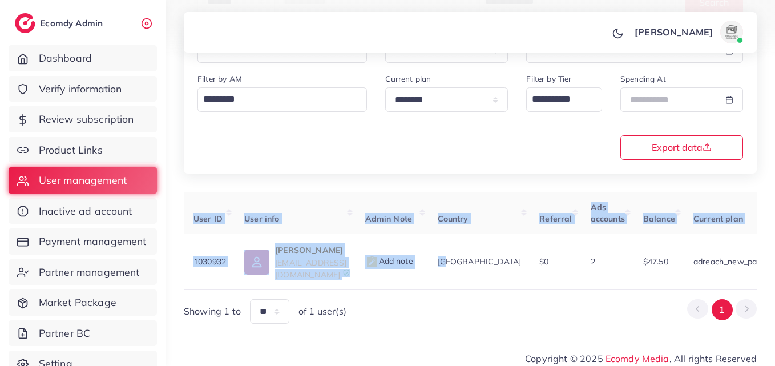
drag, startPoint x: 496, startPoint y: 278, endPoint x: 510, endPoint y: 279, distance: 14.4
click at [510, 279] on div "User ID User info Admin Note Country Referral Ads accounts Balance Current plan…" at bounding box center [470, 241] width 573 height 98
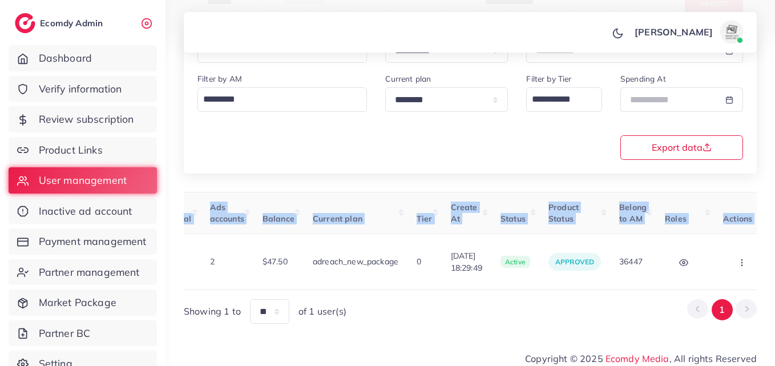
scroll to position [0, 413]
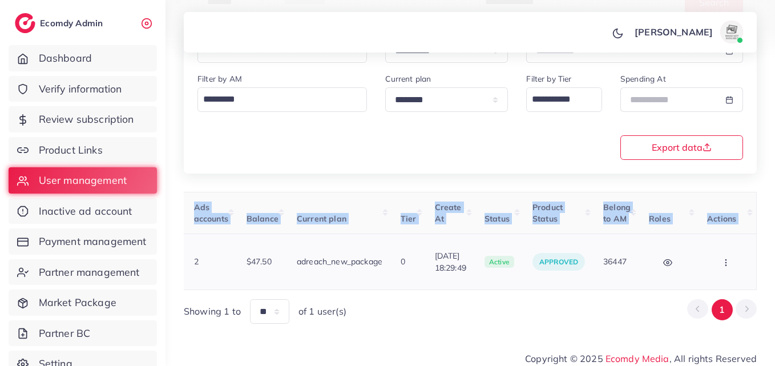
click at [721, 259] on button "button" at bounding box center [728, 262] width 40 height 26
click at [0, 0] on span "Assign to AM" at bounding box center [0, 0] width 0 height 0
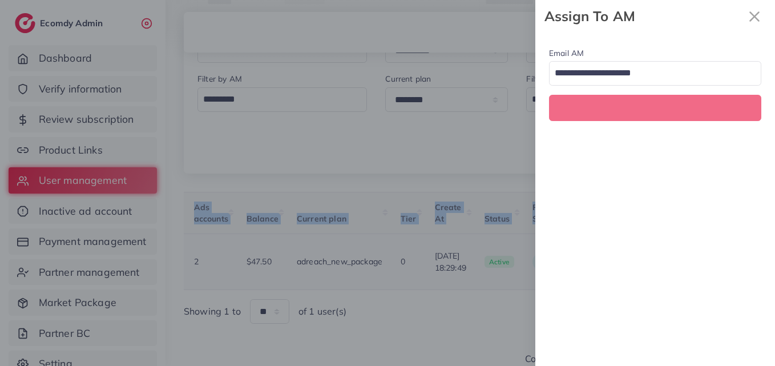
scroll to position [0, 413]
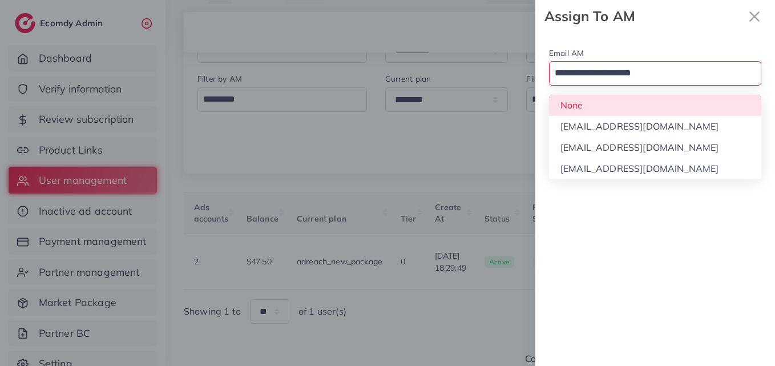
click at [694, 72] on input "Search for option" at bounding box center [649, 73] width 196 height 19
click at [658, 114] on div "Email AM Loading... None hadibaaslam@gmail.com natashashahid163@gmail.com wajah…" at bounding box center [656, 83] width 240 height 101
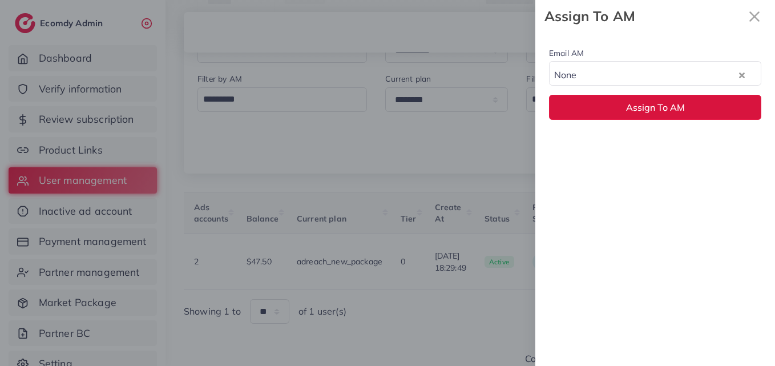
click at [658, 114] on button "Assign To AM" at bounding box center [655, 107] width 212 height 25
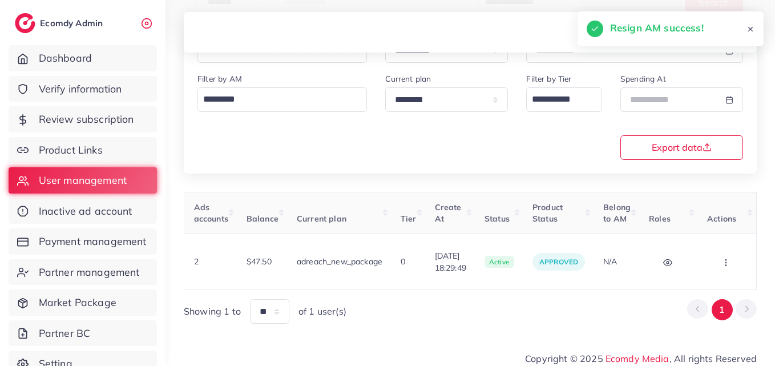
scroll to position [0, 132]
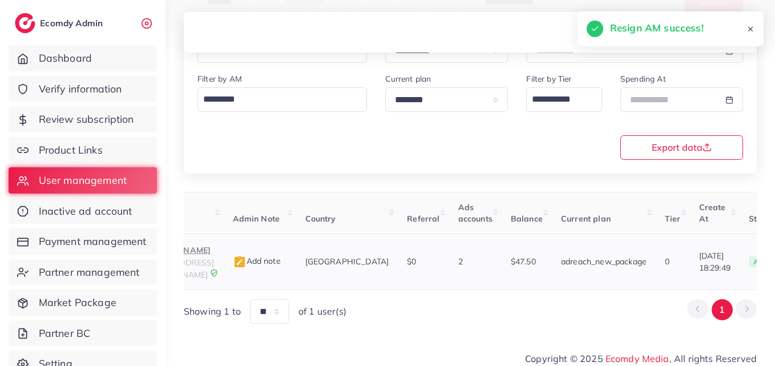
click at [218, 272] on td "ZOHAIB KHAN zohaibecomdymedia@gmail.com" at bounding box center [163, 262] width 120 height 56
click at [211, 254] on p "ZOHAIB KHAN" at bounding box center [178, 250] width 71 height 14
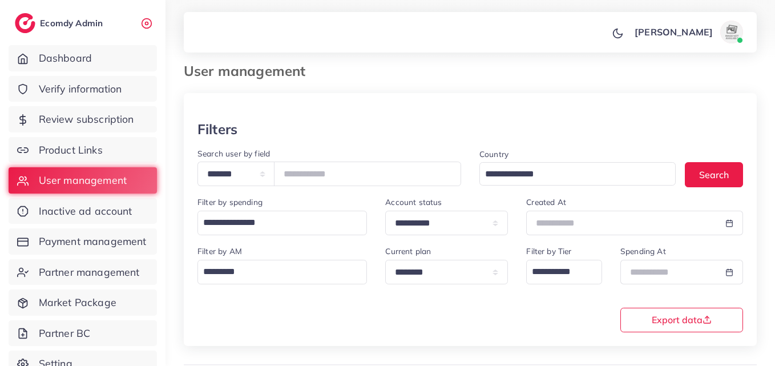
scroll to position [0, 0]
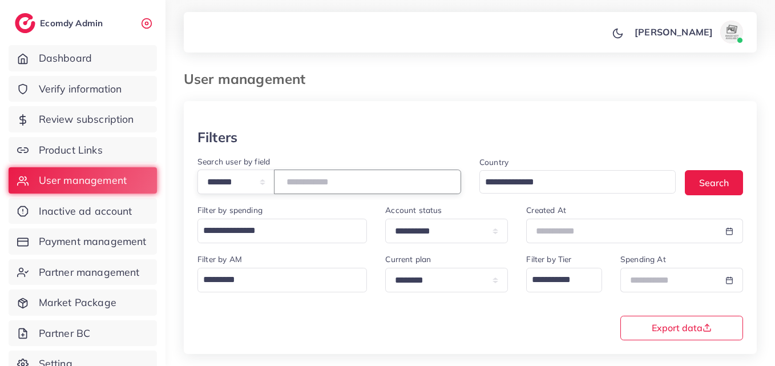
click at [317, 188] on input "*******" at bounding box center [367, 182] width 187 height 25
click at [318, 187] on input "*******" at bounding box center [367, 182] width 187 height 25
drag, startPoint x: 318, startPoint y: 187, endPoint x: 312, endPoint y: 182, distance: 8.1
click at [312, 182] on input "*******" at bounding box center [367, 182] width 187 height 25
click at [312, 181] on input "*******" at bounding box center [367, 182] width 187 height 25
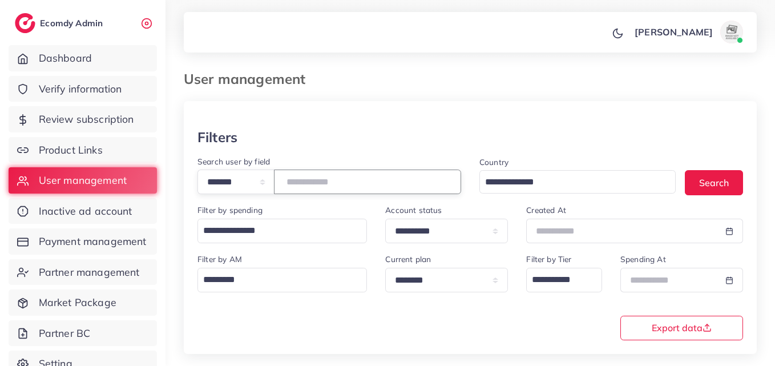
paste input "number"
click at [324, 184] on input "*******" at bounding box center [367, 182] width 187 height 25
click at [324, 182] on input "*******" at bounding box center [367, 182] width 187 height 25
drag, startPoint x: 324, startPoint y: 182, endPoint x: 315, endPoint y: 176, distance: 11.3
click at [315, 178] on input "*******" at bounding box center [367, 182] width 187 height 25
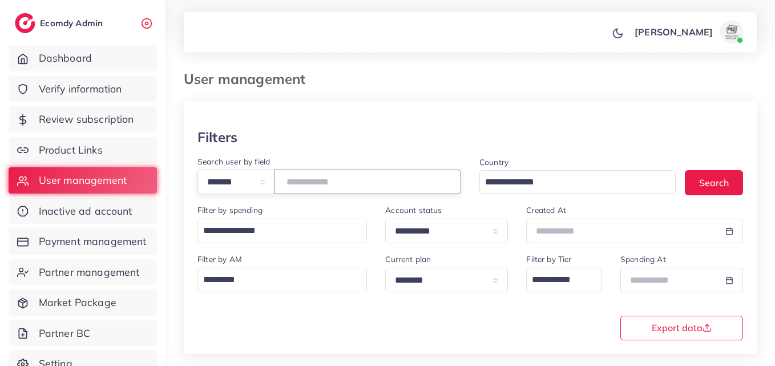
click at [315, 176] on input "*******" at bounding box center [367, 182] width 187 height 25
click at [314, 182] on input "*******" at bounding box center [367, 182] width 187 height 25
click at [314, 181] on input "*******" at bounding box center [367, 182] width 187 height 25
paste input "number"
click at [728, 181] on button "Search" at bounding box center [714, 182] width 58 height 25
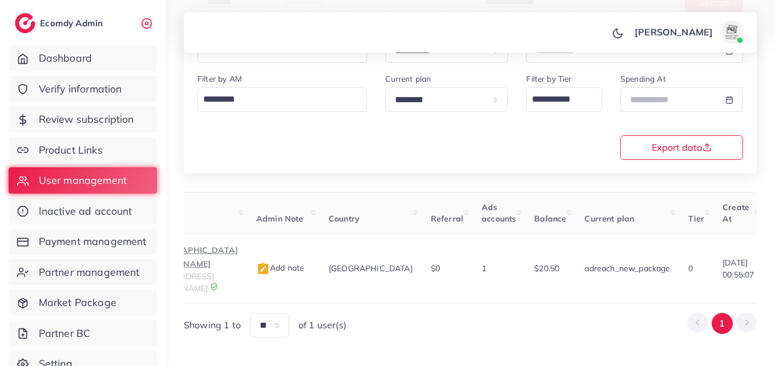
scroll to position [0, 412]
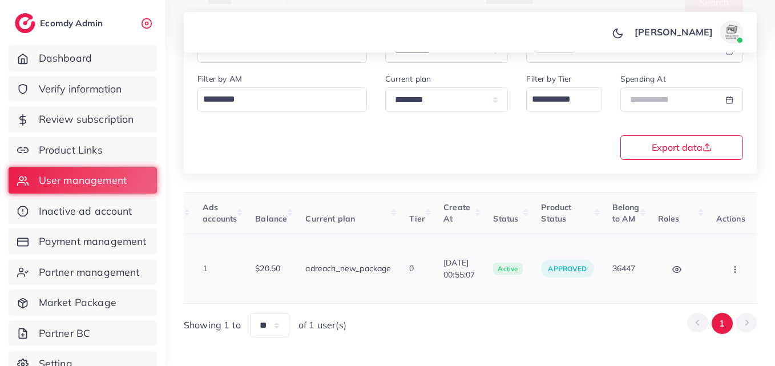
click at [739, 263] on button "button" at bounding box center [737, 269] width 40 height 26
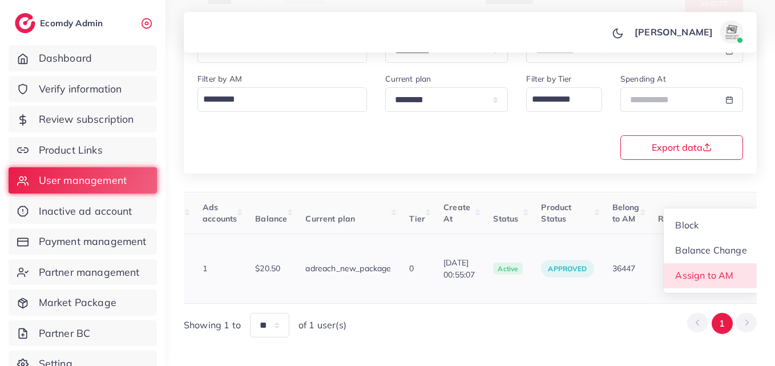
scroll to position [1, 412]
click at [739, 263] on link "Assign to AM" at bounding box center [711, 275] width 95 height 25
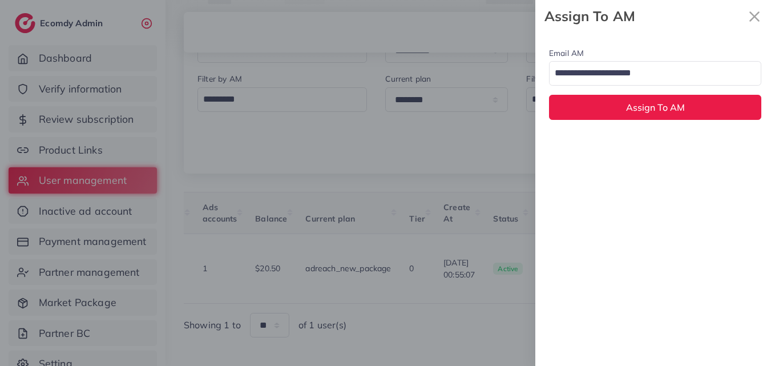
click at [673, 75] on input "Search for option" at bounding box center [649, 73] width 196 height 19
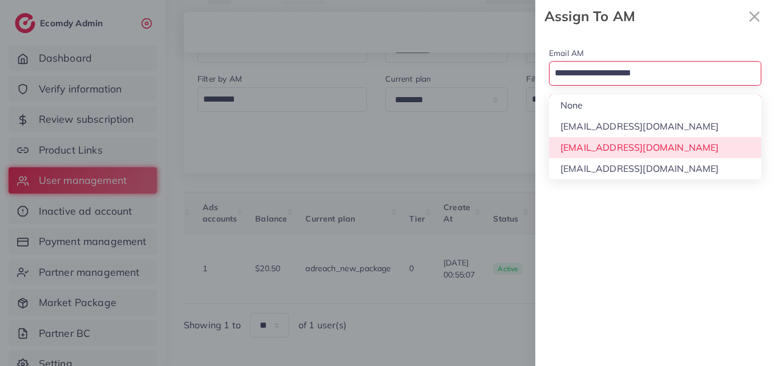
click at [649, 142] on div "Email AM Loading... None hadibaaslam@gmail.com natashashahid163@gmail.com wajah…" at bounding box center [656, 199] width 240 height 333
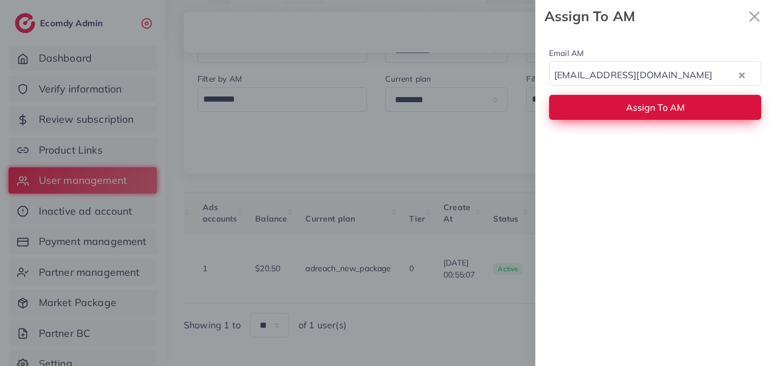
click at [646, 104] on span "Assign To AM" at bounding box center [655, 107] width 59 height 11
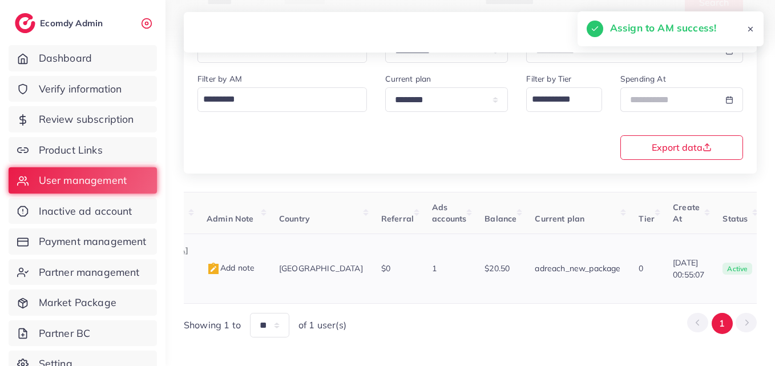
scroll to position [0, 152]
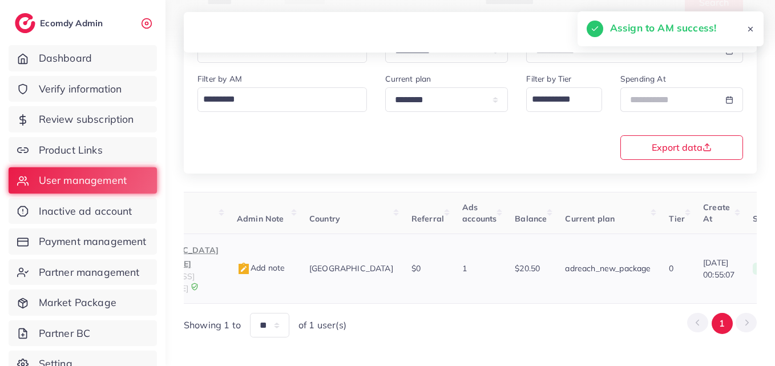
click at [219, 255] on p "[DEMOGRAPHIC_DATA][PERSON_NAME]" at bounding box center [170, 256] width 95 height 27
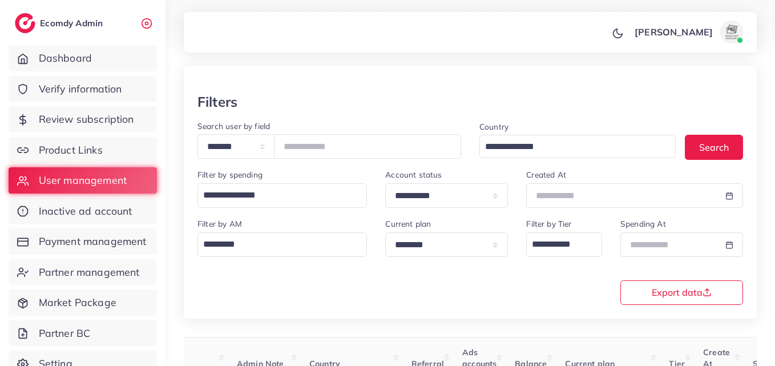
scroll to position [9, 0]
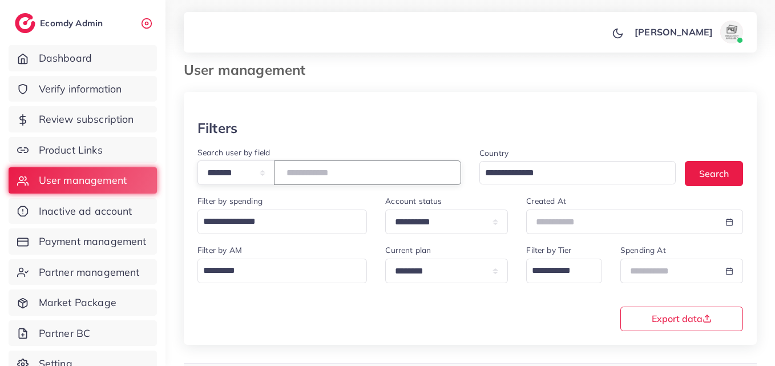
click at [317, 173] on input "*******" at bounding box center [367, 172] width 187 height 25
paste input "number"
type input "*******"
click at [690, 173] on button "Search" at bounding box center [714, 173] width 58 height 25
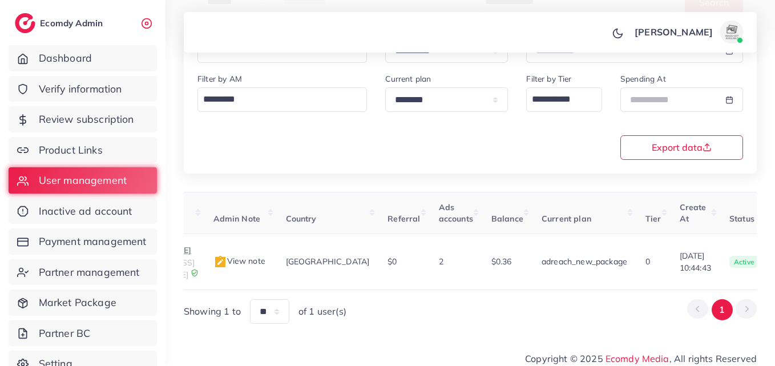
scroll to position [0, 419]
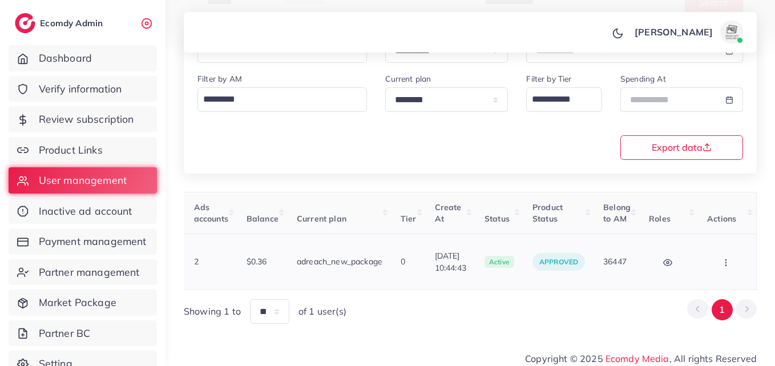
click at [749, 246] on td "Block Balance Change Assign to AM" at bounding box center [727, 262] width 59 height 56
click at [739, 250] on button "button" at bounding box center [728, 262] width 40 height 26
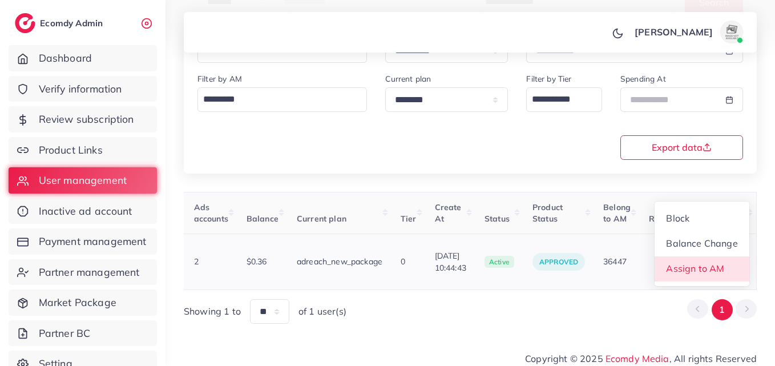
scroll to position [1, 419]
drag, startPoint x: 739, startPoint y: 252, endPoint x: 728, endPoint y: 226, distance: 28.4
click at [739, 256] on link "Assign to AM" at bounding box center [702, 268] width 95 height 25
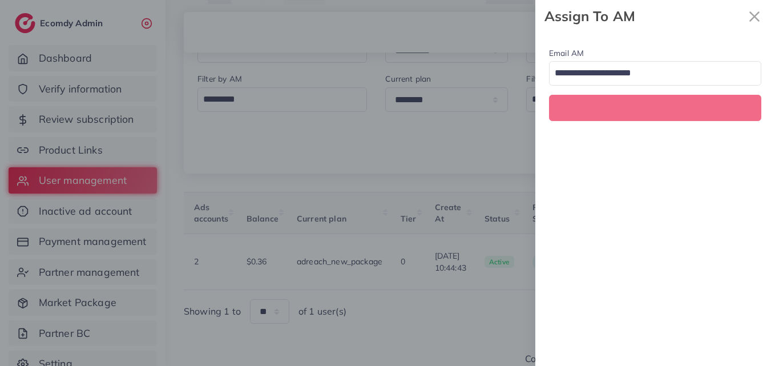
scroll to position [0, 419]
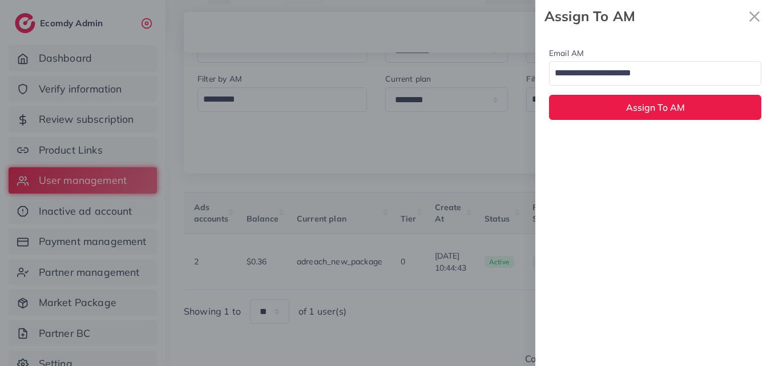
click at [628, 70] on input "Search for option" at bounding box center [649, 73] width 196 height 19
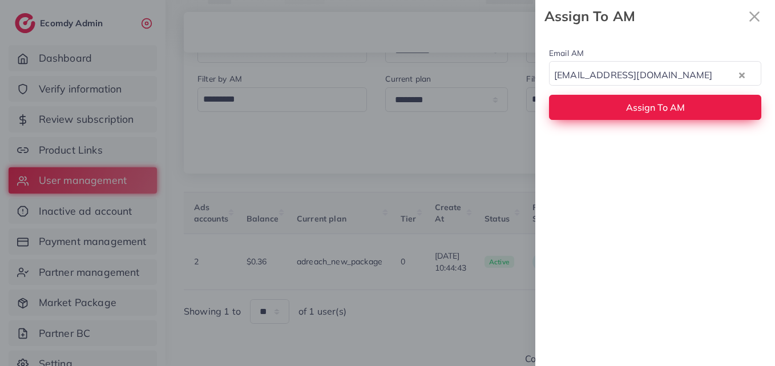
drag, startPoint x: 616, startPoint y: 136, endPoint x: 619, endPoint y: 107, distance: 29.3
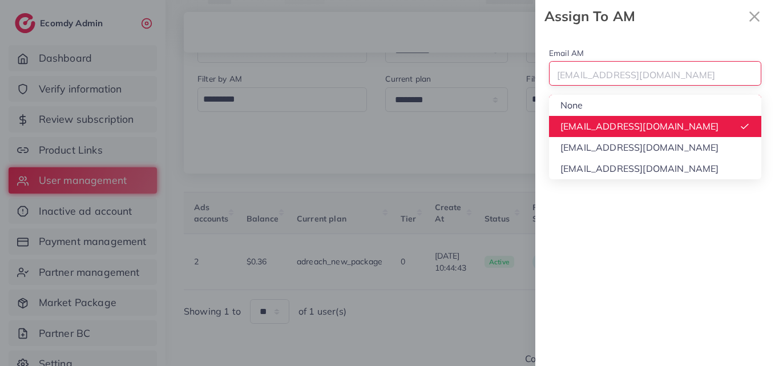
drag, startPoint x: 620, startPoint y: 74, endPoint x: 601, endPoint y: 158, distance: 85.9
click at [616, 95] on div "Email AM hadibaaslam@gmail.com Loading... None hadibaaslam@gmail.com natashasha…" at bounding box center [656, 83] width 240 height 101
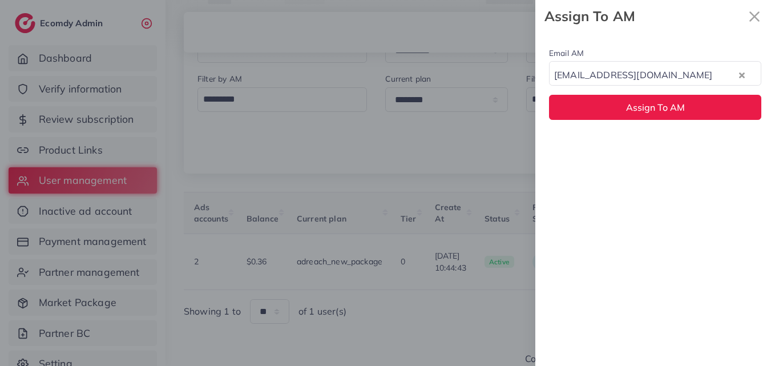
drag, startPoint x: 602, startPoint y: 159, endPoint x: 607, endPoint y: 98, distance: 61.9
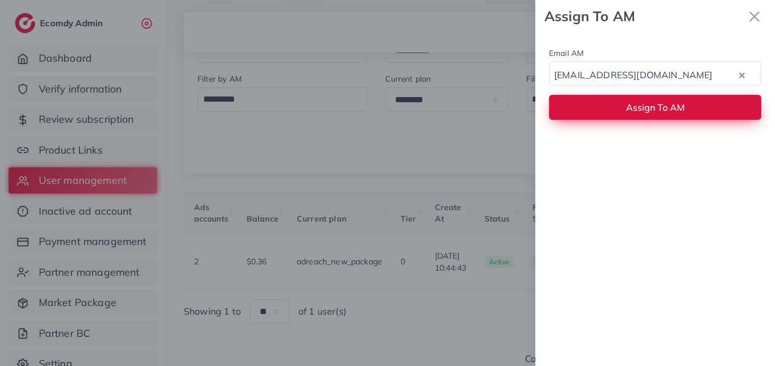
click at [608, 97] on button "Assign To AM" at bounding box center [655, 107] width 212 height 25
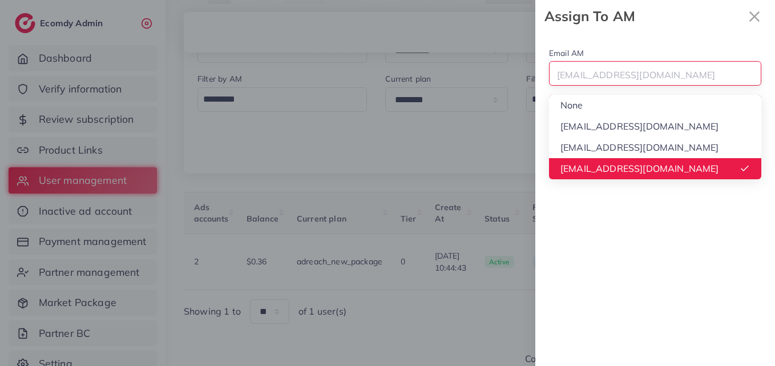
click at [611, 79] on div "wajahat@adreach.agency" at bounding box center [649, 73] width 198 height 19
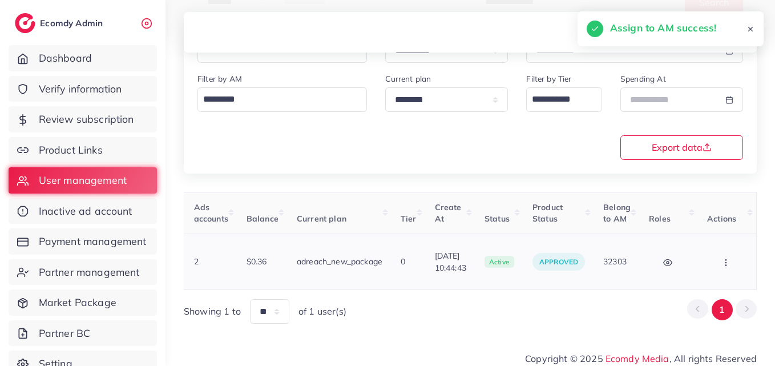
click at [717, 262] on button "button" at bounding box center [728, 262] width 40 height 26
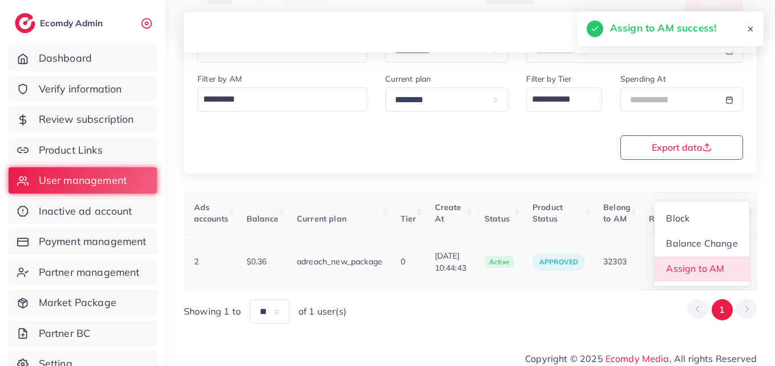
scroll to position [1, 419]
click at [716, 263] on span "Assign to AM" at bounding box center [696, 268] width 58 height 11
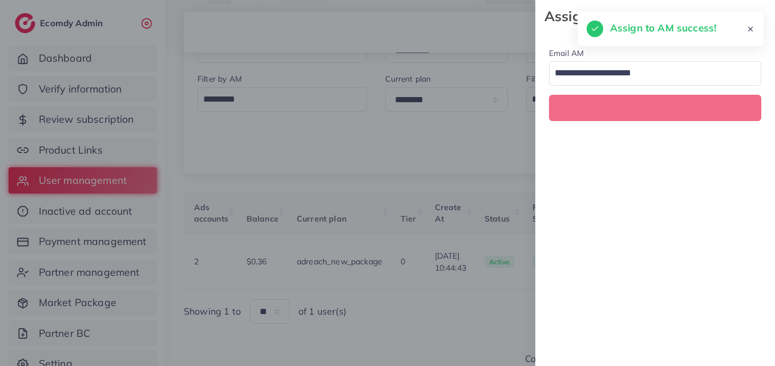
scroll to position [0, 419]
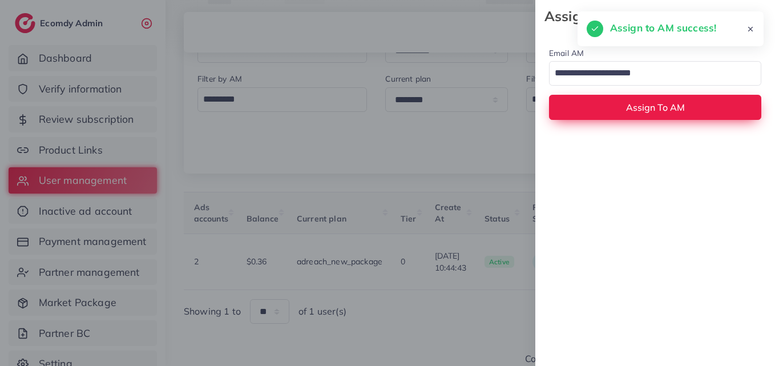
drag, startPoint x: 610, startPoint y: 66, endPoint x: 598, endPoint y: 97, distance: 33.8
click at [610, 67] on input "Search for option" at bounding box center [649, 73] width 196 height 19
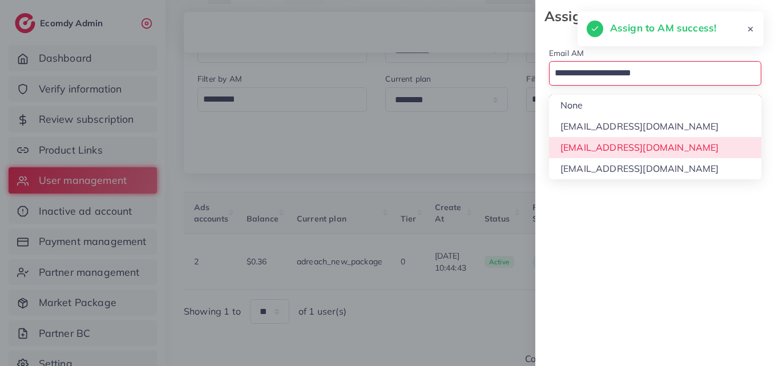
click at [600, 146] on div "Email AM Loading... None hadibaaslam@gmail.com natashashahid163@gmail.com wajah…" at bounding box center [656, 199] width 240 height 333
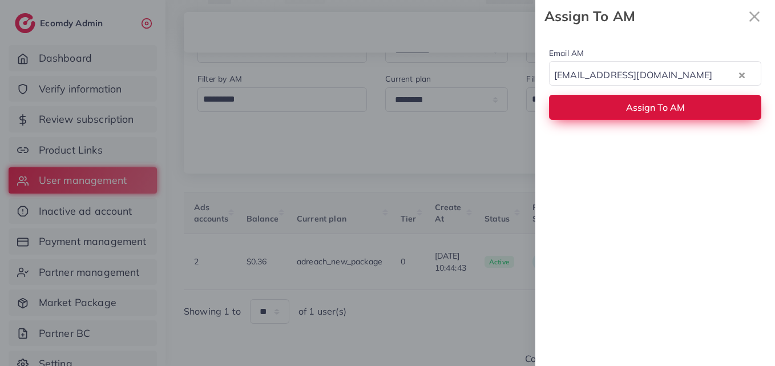
click at [596, 98] on button "Assign To AM" at bounding box center [655, 107] width 212 height 25
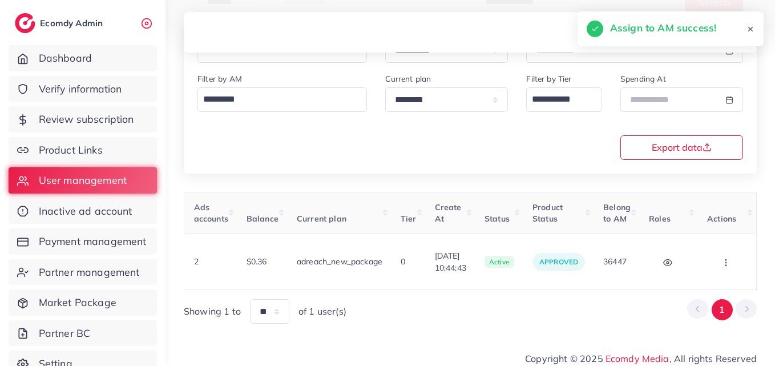
drag, startPoint x: 492, startPoint y: 286, endPoint x: 481, endPoint y: 286, distance: 10.9
click at [481, 286] on div "User ID User info Admin Note Country Referral Ads accounts Balance Current plan…" at bounding box center [470, 258] width 573 height 132
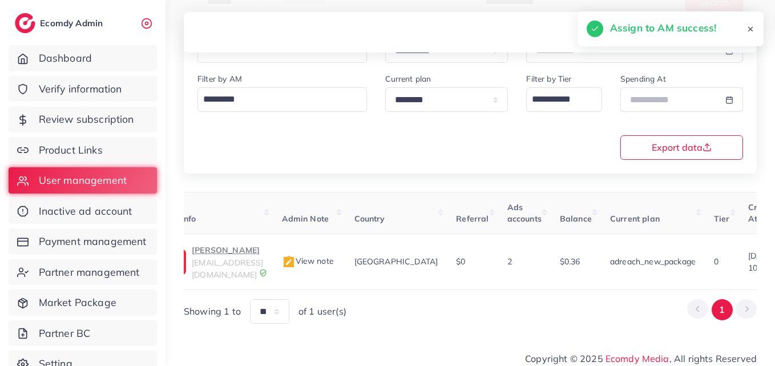
scroll to position [0, 0]
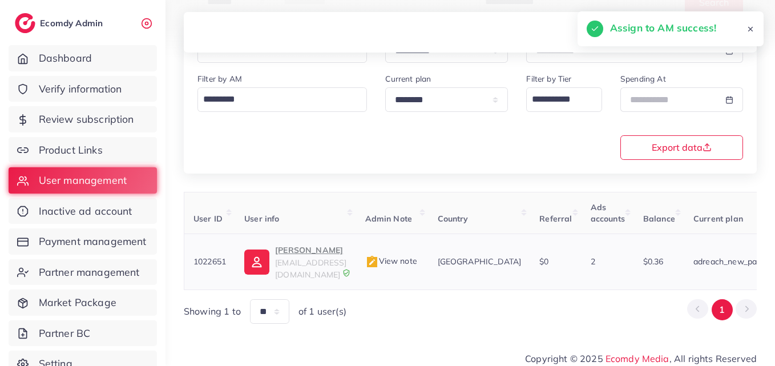
click at [268, 259] on img at bounding box center [256, 262] width 25 height 25
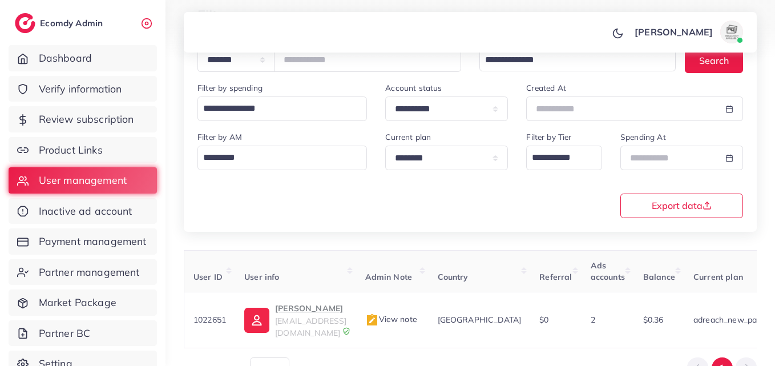
scroll to position [66, 0]
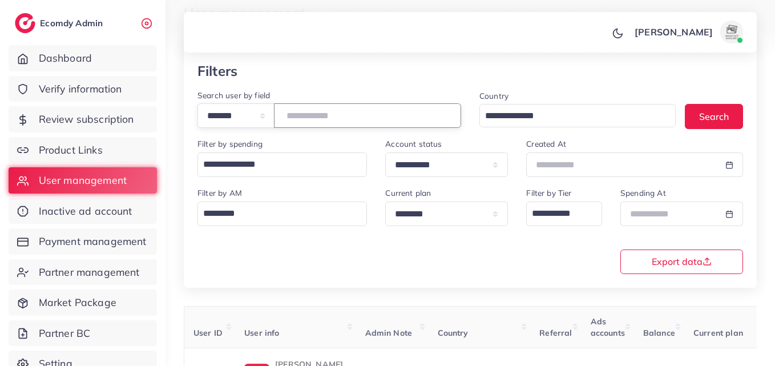
click at [328, 120] on input "*******" at bounding box center [367, 115] width 187 height 25
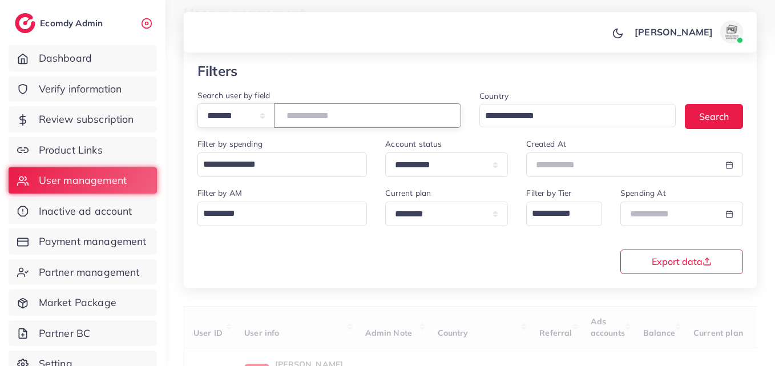
paste input "*******"
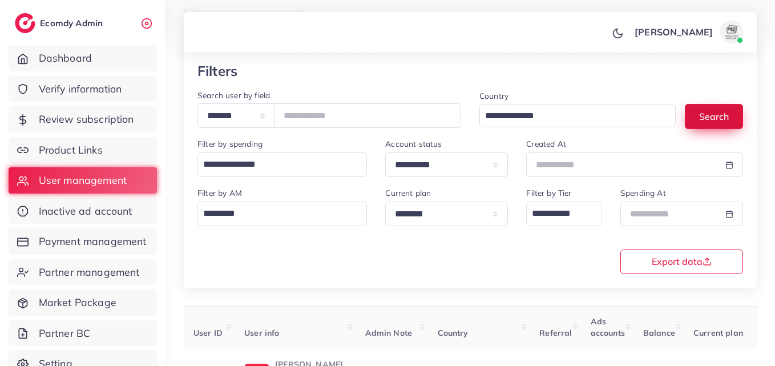
click at [693, 122] on button "Search" at bounding box center [714, 116] width 58 height 25
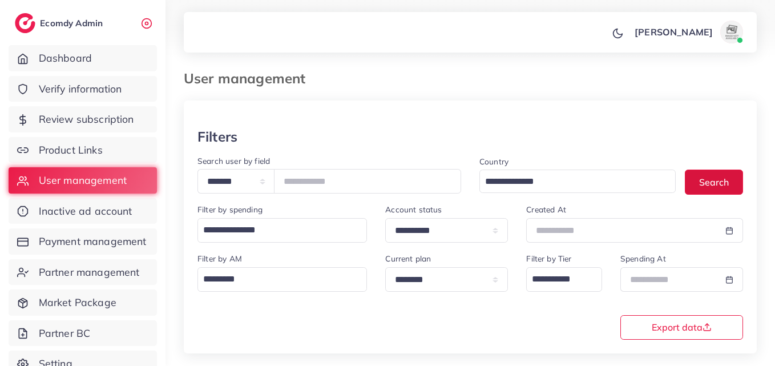
scroll to position [0, 0]
click at [325, 191] on input "*******" at bounding box center [367, 182] width 187 height 25
paste input "number"
click at [691, 186] on button "Search" at bounding box center [714, 182] width 58 height 25
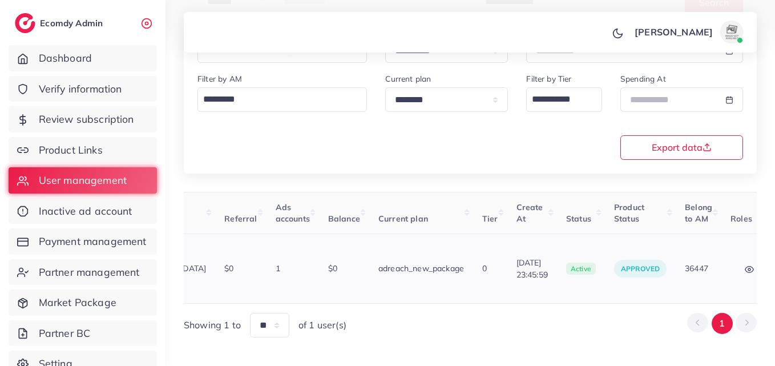
scroll to position [0, 393]
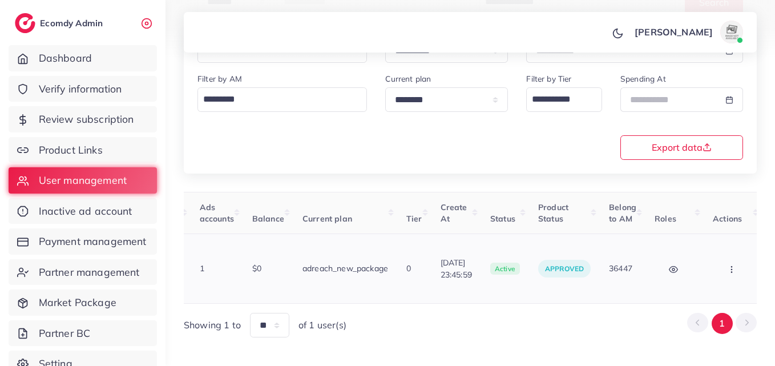
click at [728, 265] on icon "button" at bounding box center [732, 269] width 9 height 9
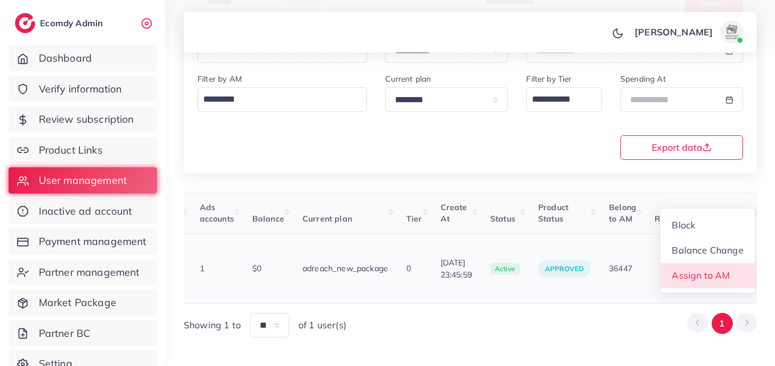
scroll to position [1, 393]
click at [722, 263] on link "Assign to AM" at bounding box center [708, 275] width 95 height 25
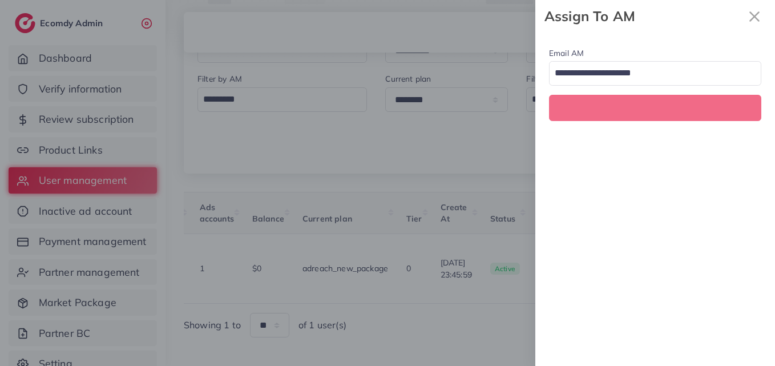
scroll to position [0, 393]
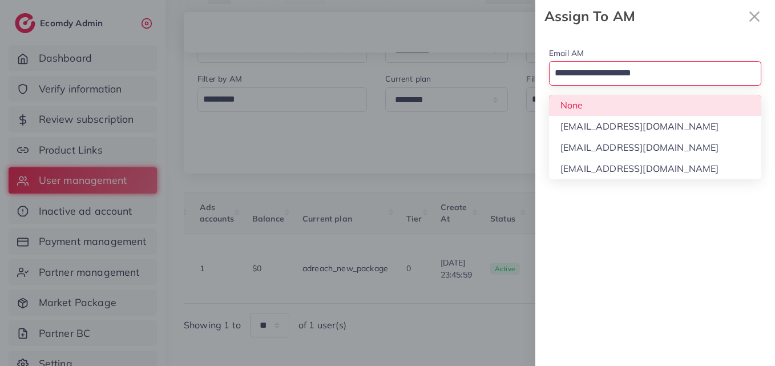
click at [650, 83] on div "Loading..." at bounding box center [655, 73] width 212 height 25
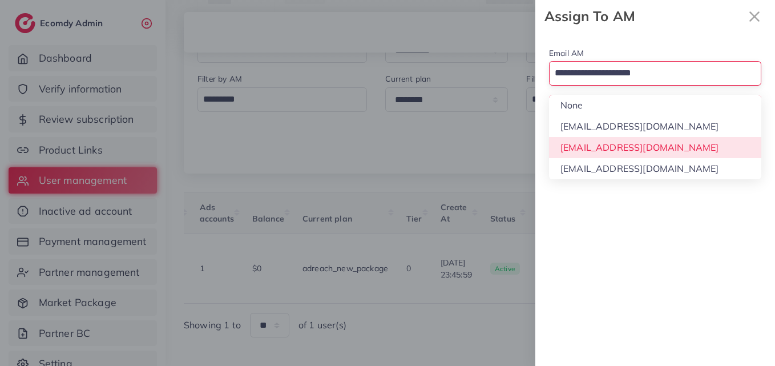
click at [652, 144] on div "Email AM Loading... None hadibaaslam@gmail.com natashashahid163@gmail.com wajah…" at bounding box center [656, 199] width 240 height 333
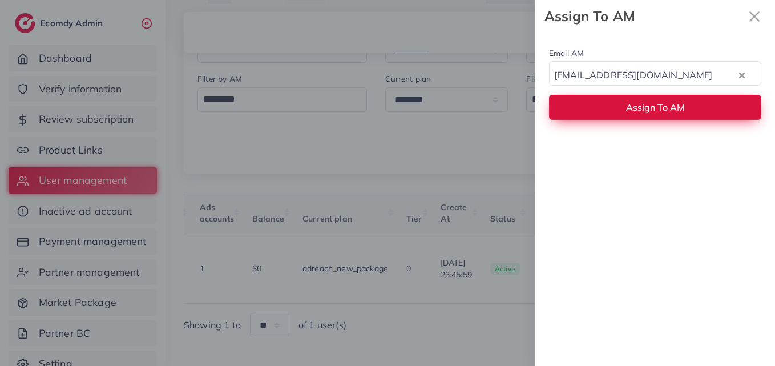
click at [654, 113] on span "Assign To AM" at bounding box center [655, 107] width 59 height 11
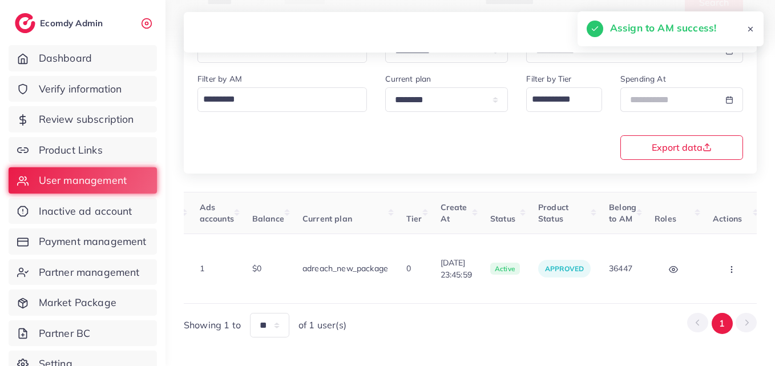
scroll to position [0, 0]
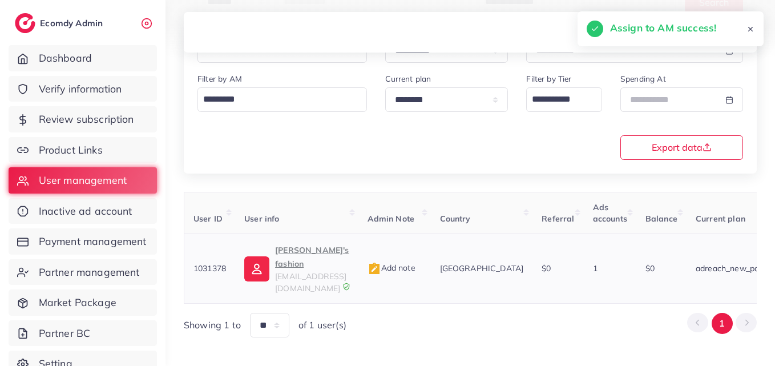
click at [274, 237] on td "Nanny's fashion ahadsheikh771@gmail.com" at bounding box center [296, 269] width 123 height 70
click at [282, 271] on span "ahadsheikh771@gmail.com" at bounding box center [310, 282] width 71 height 22
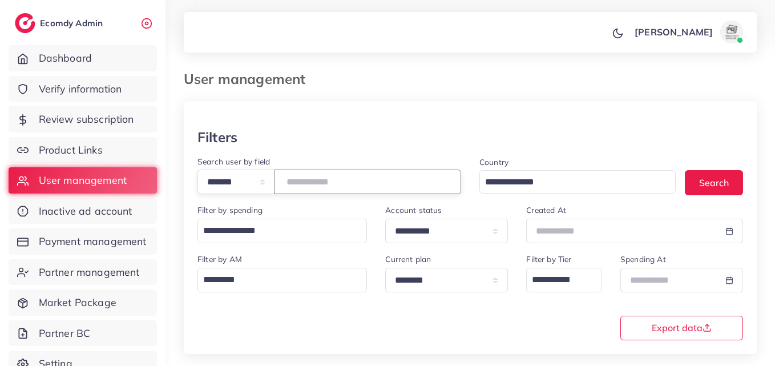
click at [323, 176] on input "*******" at bounding box center [367, 182] width 187 height 25
paste input "number"
click at [704, 177] on button "Search" at bounding box center [714, 182] width 58 height 25
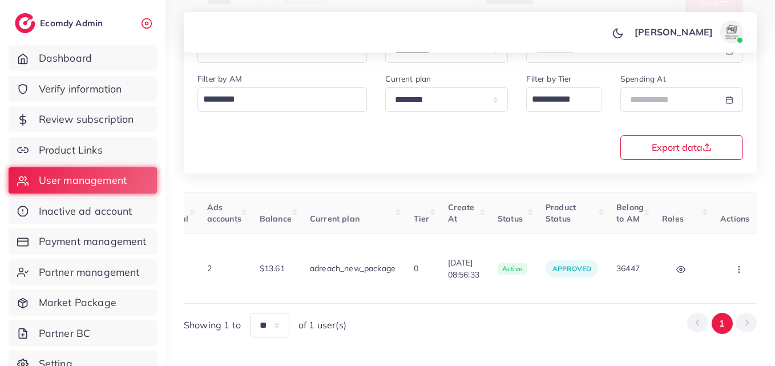
scroll to position [0, 400]
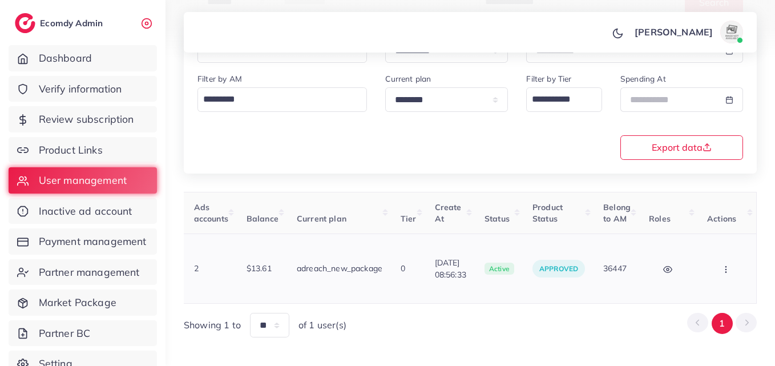
click at [708, 256] on button "button" at bounding box center [728, 269] width 40 height 26
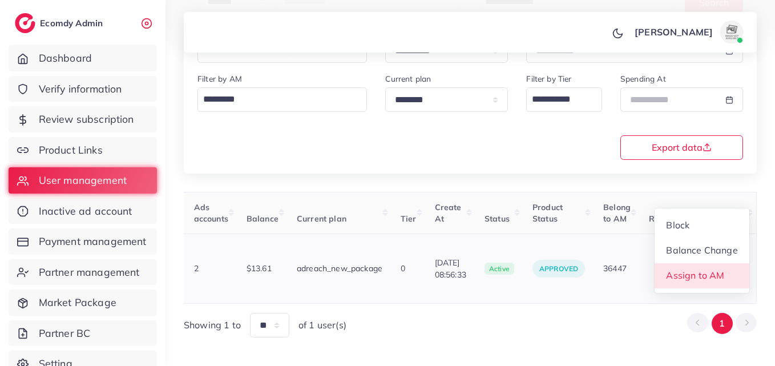
scroll to position [1, 400]
click at [708, 270] on span "Assign to AM" at bounding box center [696, 275] width 58 height 11
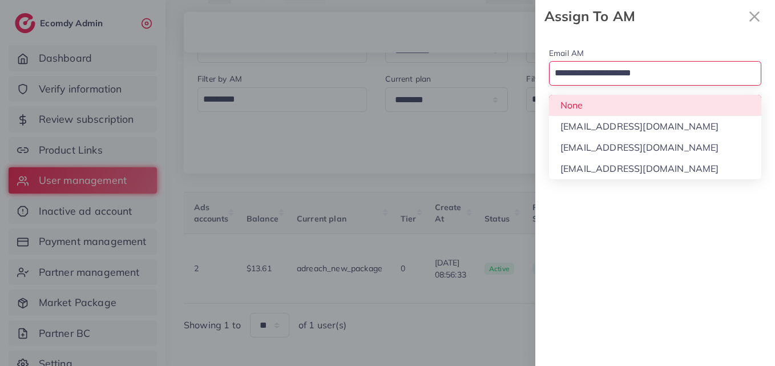
drag, startPoint x: 635, startPoint y: 69, endPoint x: 641, endPoint y: 97, distance: 28.7
click at [638, 86] on div "Loading..." at bounding box center [655, 73] width 212 height 25
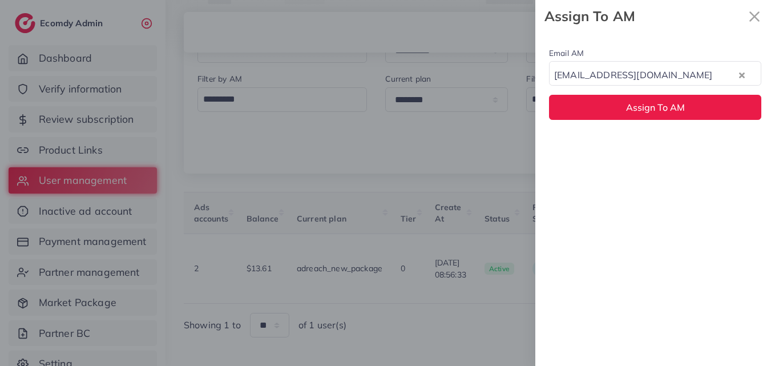
click at [652, 159] on div "Email AM wajahat@adreach.agency Loading... None hadibaaslam@gmail.com natashash…" at bounding box center [656, 199] width 240 height 333
drag, startPoint x: 637, startPoint y: 63, endPoint x: 637, endPoint y: 89, distance: 25.1
click at [637, 69] on div "[EMAIL_ADDRESS][DOMAIN_NAME]" at bounding box center [644, 73] width 188 height 19
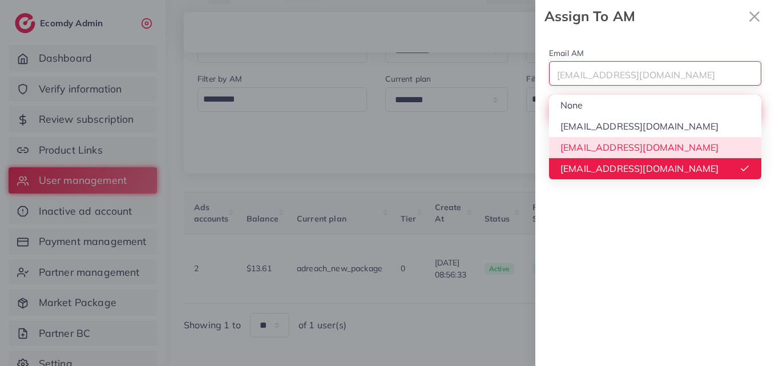
drag, startPoint x: 638, startPoint y: 148, endPoint x: 644, endPoint y: 98, distance: 50.0
click at [641, 141] on div "Email AM wajahat@adreach.agency Loading... None hadibaaslam@gmail.com natashash…" at bounding box center [656, 199] width 240 height 333
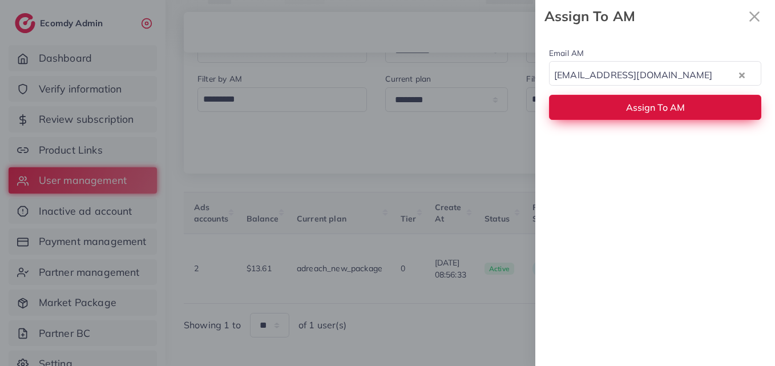
click at [644, 98] on button "Assign To AM" at bounding box center [655, 107] width 212 height 25
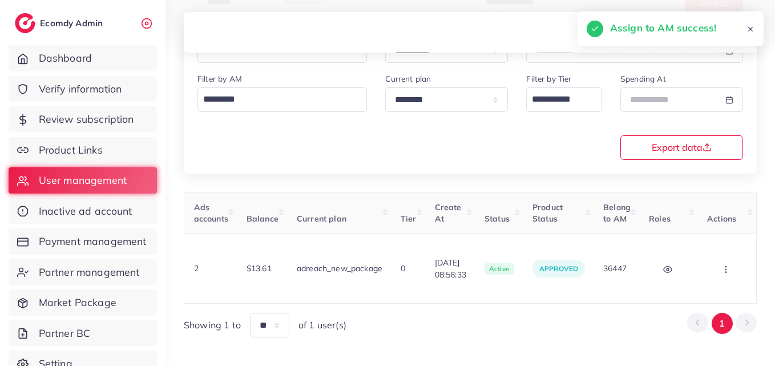
scroll to position [0, 0]
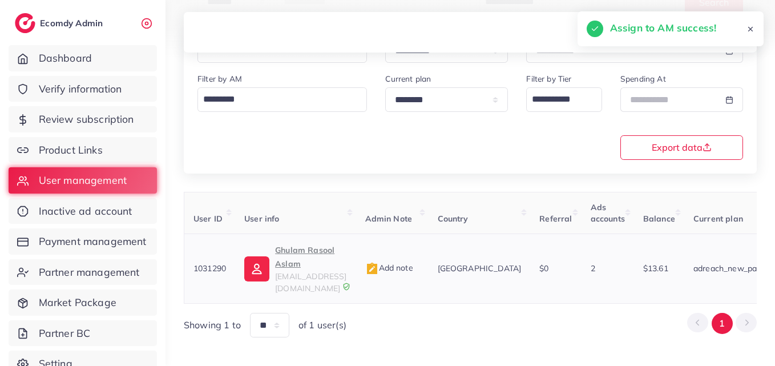
click at [269, 258] on img at bounding box center [256, 268] width 25 height 25
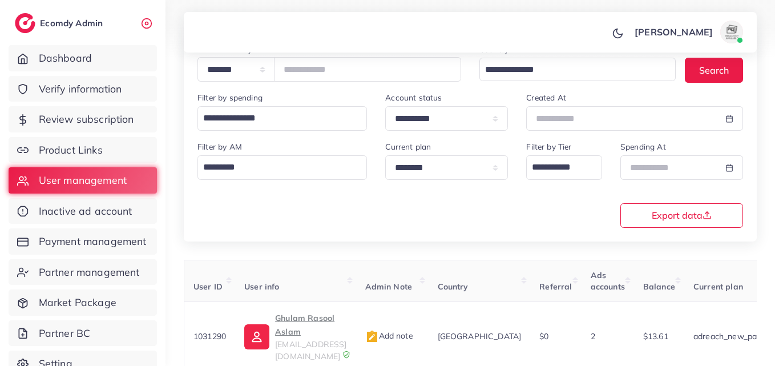
scroll to position [9, 0]
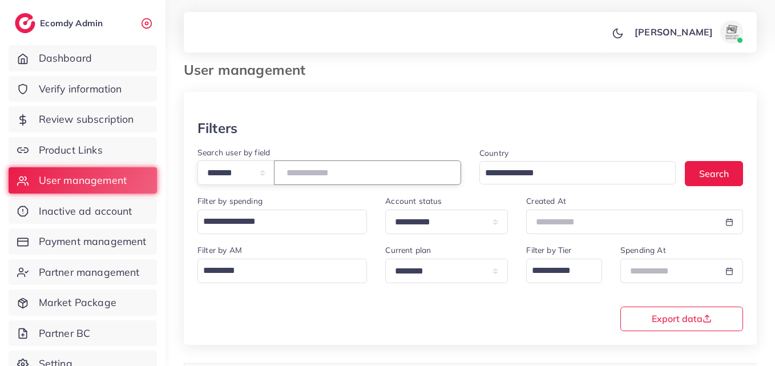
click at [315, 162] on input "*******" at bounding box center [367, 172] width 187 height 25
paste input "number"
type input "*******"
click at [705, 175] on button "Search" at bounding box center [714, 173] width 58 height 25
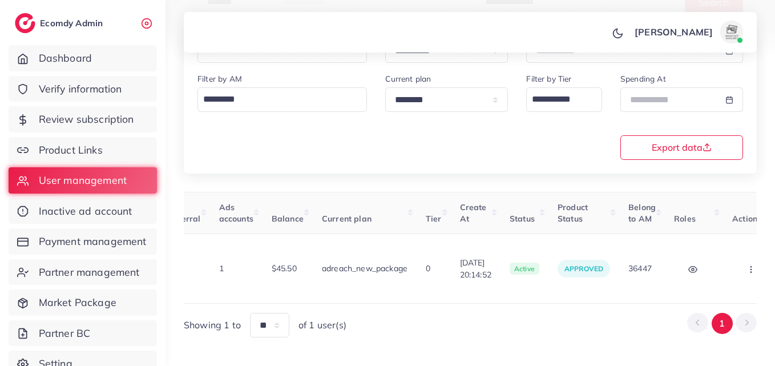
scroll to position [0, 405]
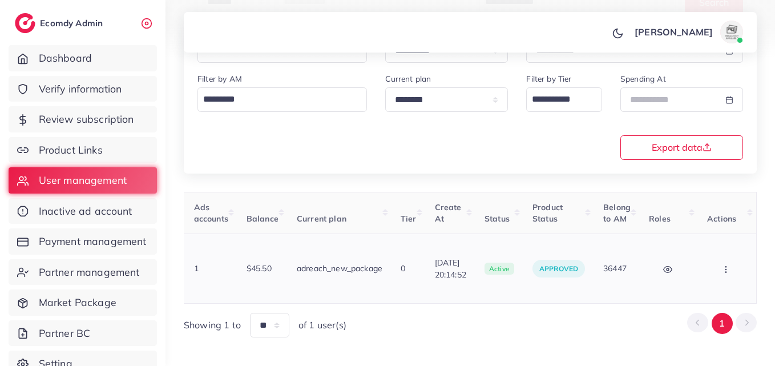
click at [729, 239] on td "Block Balance Change Assign to AM" at bounding box center [727, 269] width 59 height 70
click at [722, 265] on icon "button" at bounding box center [726, 269] width 9 height 9
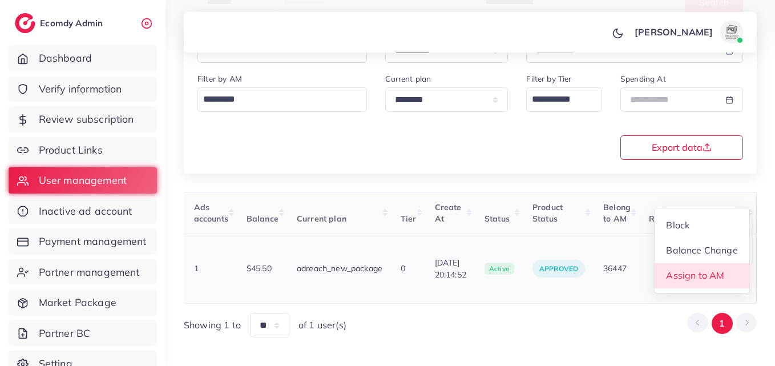
scroll to position [1, 405]
click at [721, 263] on link "Assign to AM" at bounding box center [702, 275] width 95 height 25
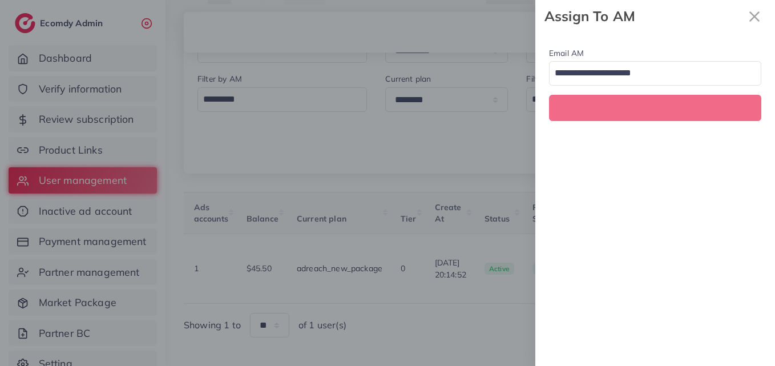
scroll to position [0, 405]
drag, startPoint x: 662, startPoint y: 75, endPoint x: 662, endPoint y: 85, distance: 9.7
click at [662, 74] on input "Search for option" at bounding box center [649, 73] width 196 height 19
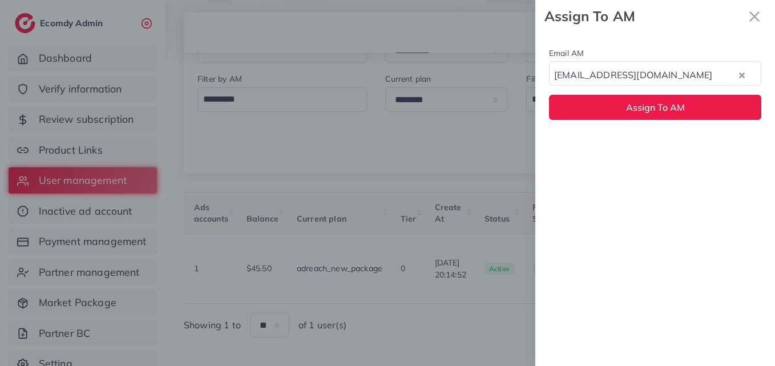
click at [669, 139] on div "Email AM natashashahid163@gmail.com Loading... None hadibaaslam@gmail.com natas…" at bounding box center [656, 199] width 240 height 333
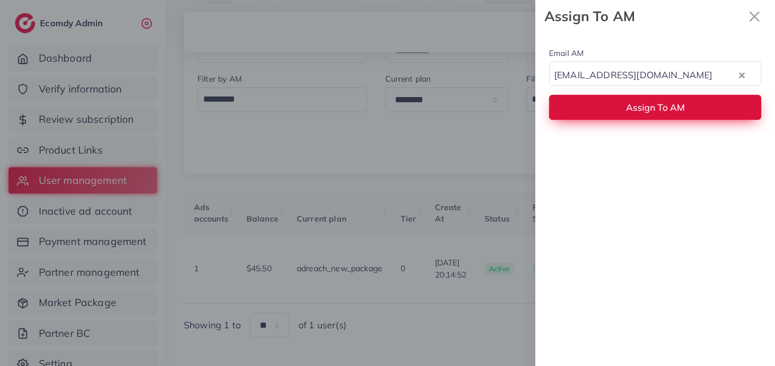
click at [668, 114] on button "Assign To AM" at bounding box center [655, 107] width 212 height 25
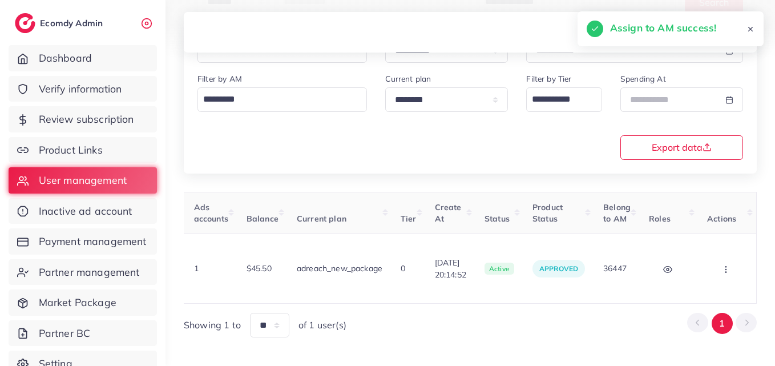
scroll to position [0, 0]
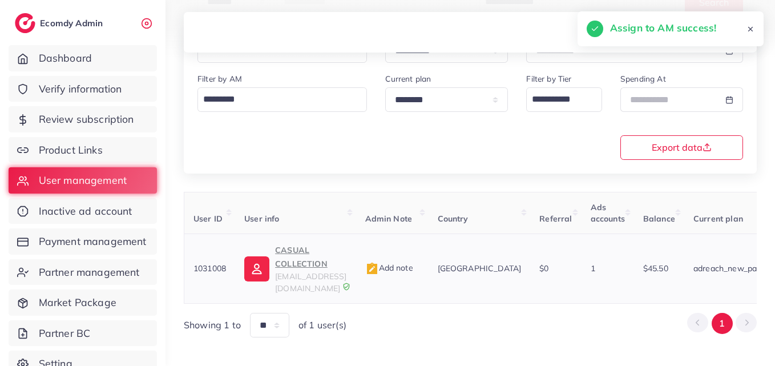
click at [277, 248] on p "CASUAL COLLECTION" at bounding box center [310, 256] width 71 height 27
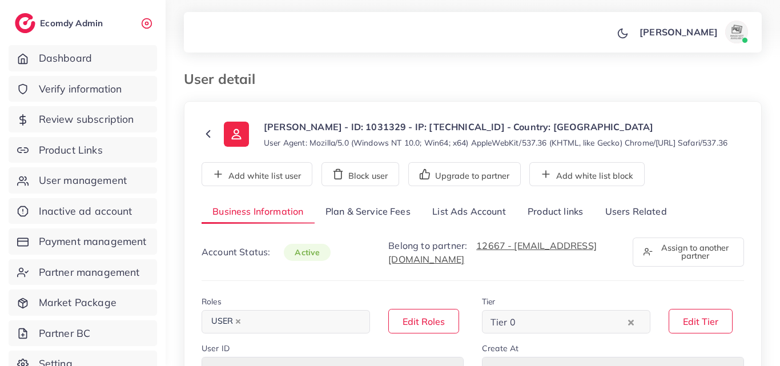
select select "********"
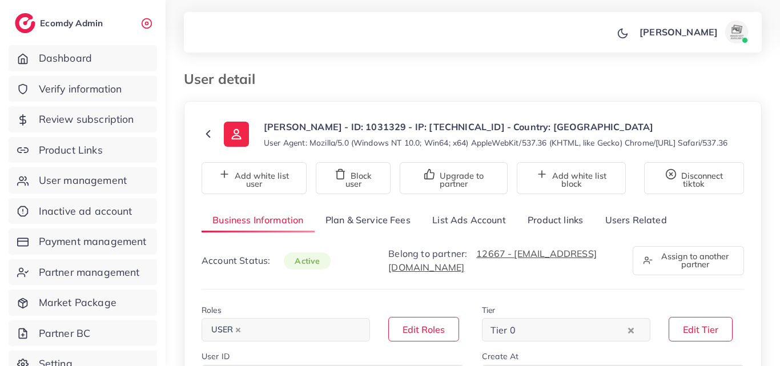
click at [453, 232] on link "List Ads Account" at bounding box center [468, 220] width 95 height 25
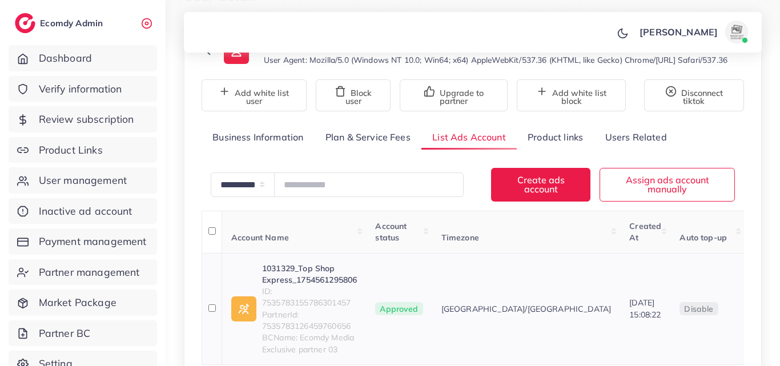
scroll to position [213, 0]
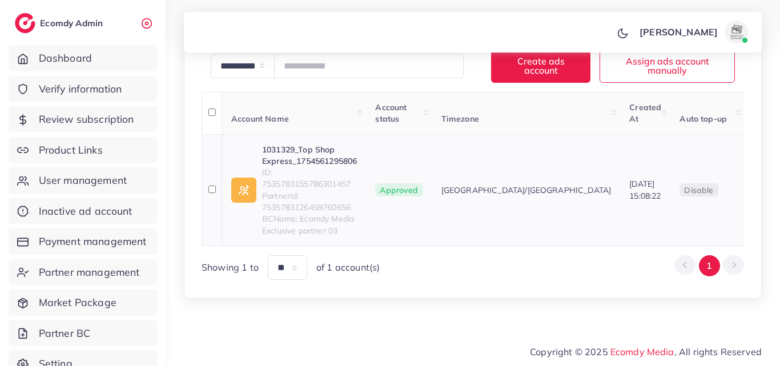
click at [330, 164] on link "1031329_Top Shop Express_1754561295806" at bounding box center [309, 155] width 95 height 23
click at [303, 187] on span "ID: 7535783155786301457" at bounding box center [309, 178] width 95 height 23
copy span "7535783155786301457"
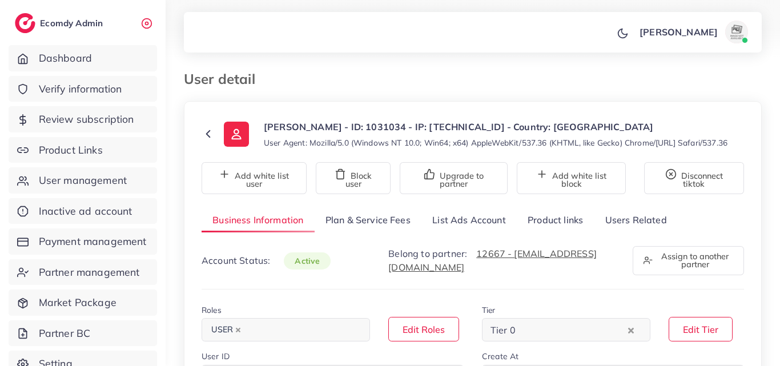
select select "********"
click at [447, 226] on link "List Ads Account" at bounding box center [468, 220] width 95 height 25
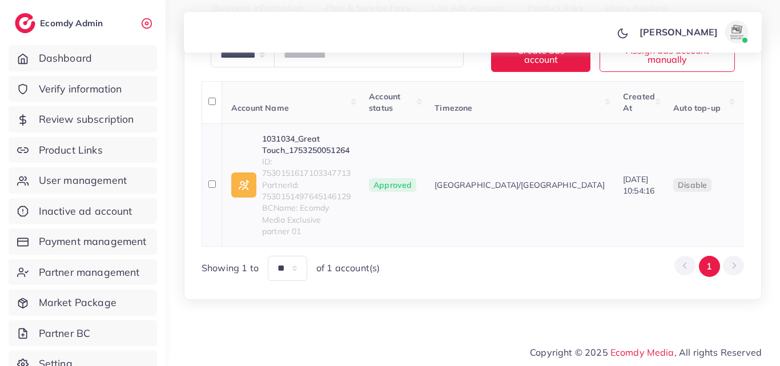
scroll to position [213, 0]
click at [323, 156] on link "1031034_Great Touch_1753250051264" at bounding box center [306, 143] width 89 height 23
click at [338, 179] on span "ID: 7530151617103347713" at bounding box center [306, 166] width 89 height 23
click at [339, 179] on span "ID: 7530151617103347713" at bounding box center [306, 166] width 89 height 23
drag, startPoint x: 339, startPoint y: 183, endPoint x: 319, endPoint y: 174, distance: 22.3
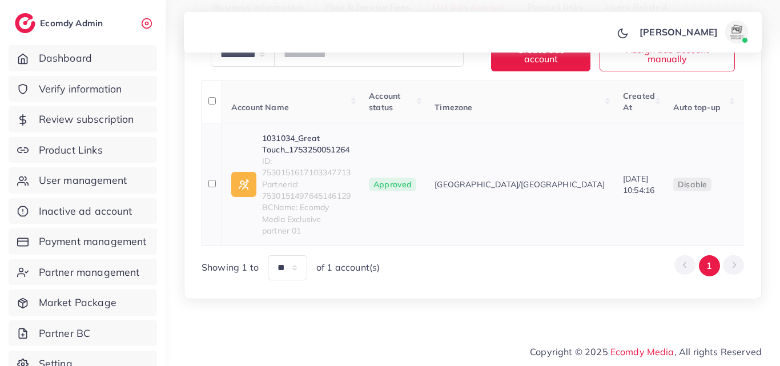
click at [319, 174] on span "ID: 7530151617103347713" at bounding box center [306, 166] width 89 height 23
click at [327, 179] on span "ID: 7530151617103347713" at bounding box center [306, 166] width 89 height 23
click at [328, 179] on span "ID: 7530151617103347713" at bounding box center [306, 166] width 89 height 23
copy span "7530151617103347713"
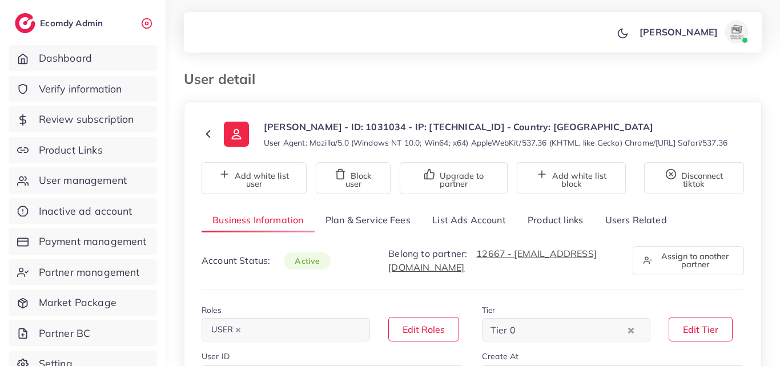
select select "********"
click at [461, 232] on link "List Ads Account" at bounding box center [468, 220] width 95 height 25
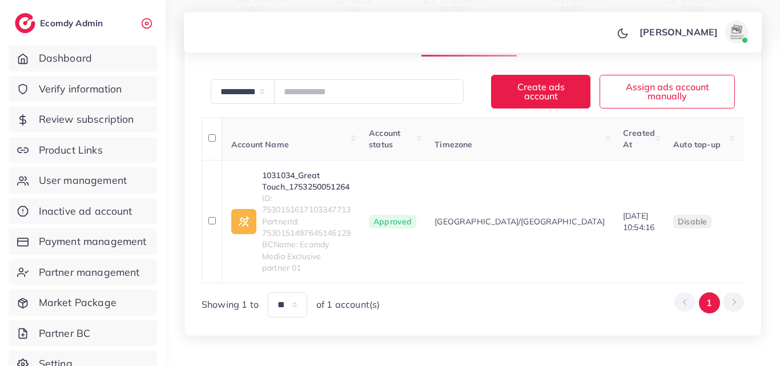
scroll to position [213, 0]
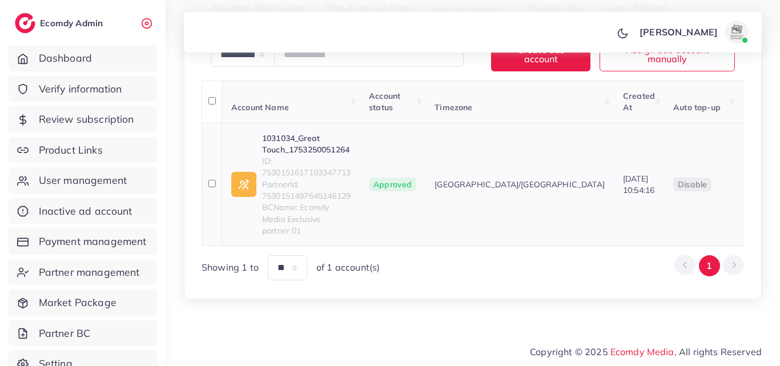
click at [304, 189] on div "1031034_Great Touch_1753250051264 ID: 7530151617103347713 PartnerId: 7530151497…" at bounding box center [306, 184] width 89 height 105
click at [305, 179] on span "ID: 7530151617103347713" at bounding box center [306, 166] width 89 height 23
click at [307, 179] on span "ID: 7530151617103347713" at bounding box center [306, 166] width 89 height 23
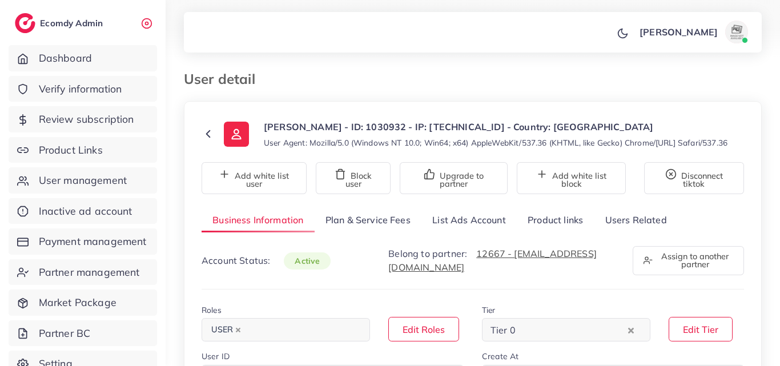
select select "********"
click at [473, 232] on link "List Ads Account" at bounding box center [468, 220] width 95 height 25
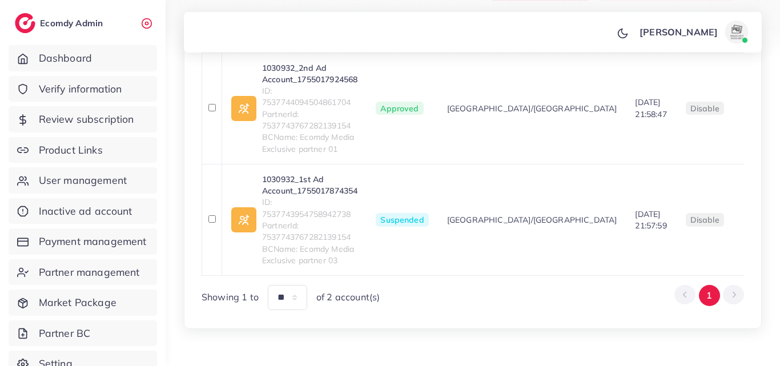
scroll to position [286, 0]
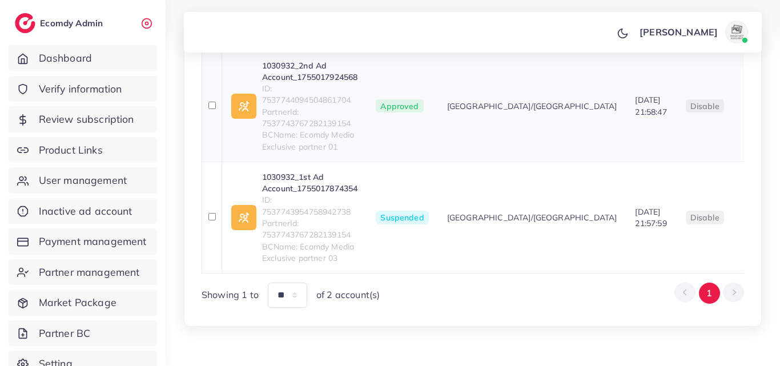
click at [308, 83] on link "1030932_2nd Ad Account_1755017924568" at bounding box center [309, 71] width 95 height 23
click at [316, 194] on link "1030932_1st Ad Account_1755017874354" at bounding box center [309, 182] width 95 height 23
click at [415, 224] on span "Suspended" at bounding box center [402, 218] width 53 height 14
copy span "Suspended"
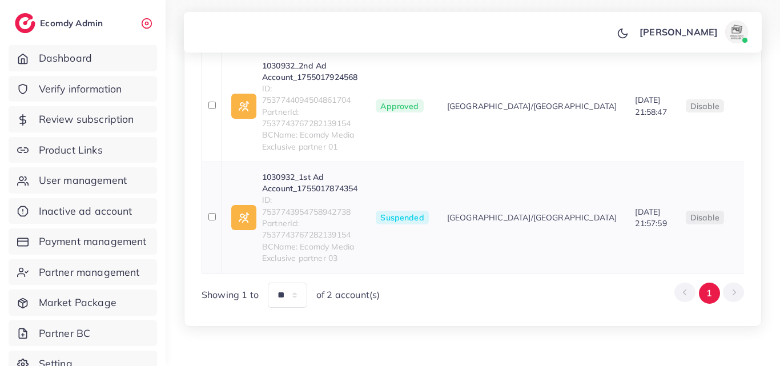
click at [329, 230] on span "PartnerId: 7537743767282139154" at bounding box center [309, 229] width 95 height 23
click at [329, 218] on span "ID: 7537743954758942738" at bounding box center [309, 205] width 95 height 23
click at [330, 218] on span "ID: 7537743954758942738" at bounding box center [309, 205] width 95 height 23
drag, startPoint x: 323, startPoint y: 230, endPoint x: 304, endPoint y: 212, distance: 26.2
click at [304, 211] on span "ID: 7537743954758942738" at bounding box center [309, 205] width 95 height 23
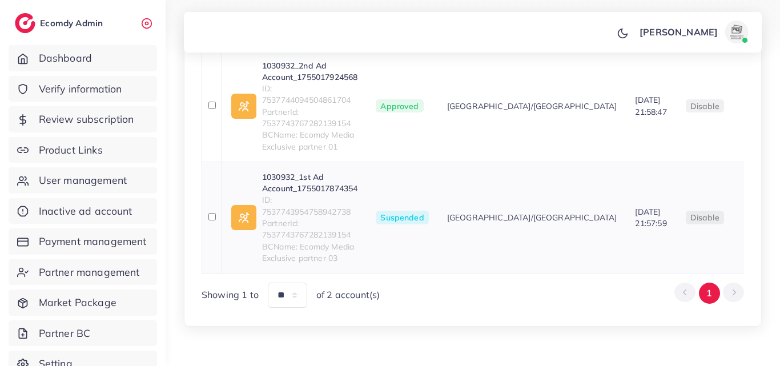
click at [307, 218] on span "ID: 7537743954758942738" at bounding box center [309, 205] width 95 height 23
copy span "7537743954758942738"
click at [320, 118] on span "PartnerId: 7537743767282139154" at bounding box center [309, 117] width 95 height 23
click at [320, 106] on span "ID: 7537744094504861704" at bounding box center [309, 94] width 95 height 23
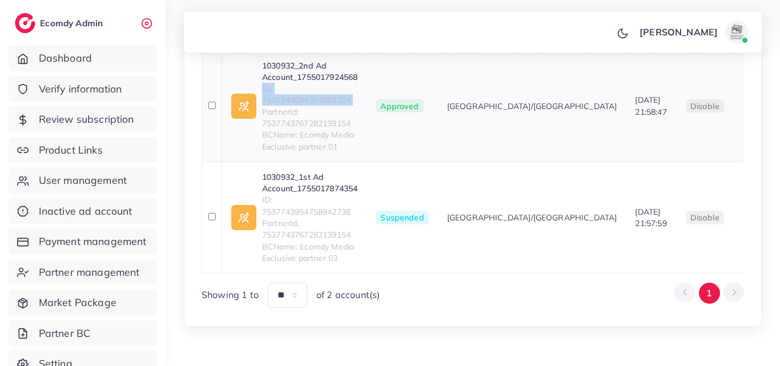
click at [320, 106] on span "ID: 7537744094504861704" at bounding box center [309, 94] width 95 height 23
click at [321, 106] on span "ID: 7537744094504861704" at bounding box center [309, 94] width 95 height 23
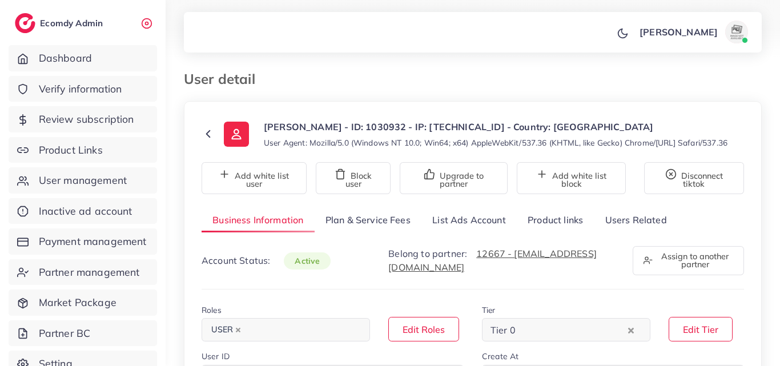
select select "********"
click at [473, 231] on link "List Ads Account" at bounding box center [468, 220] width 95 height 25
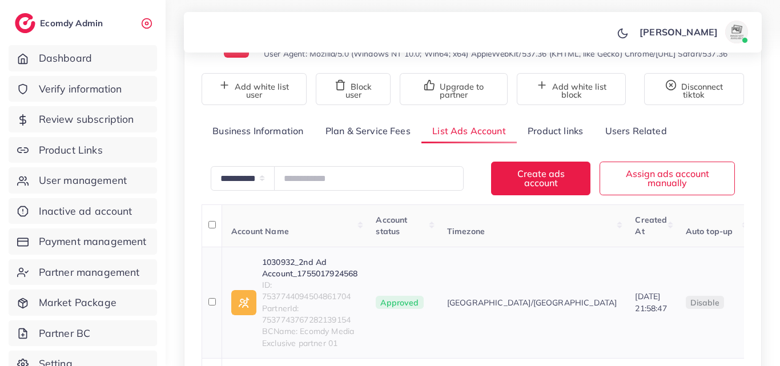
scroll to position [171, 0]
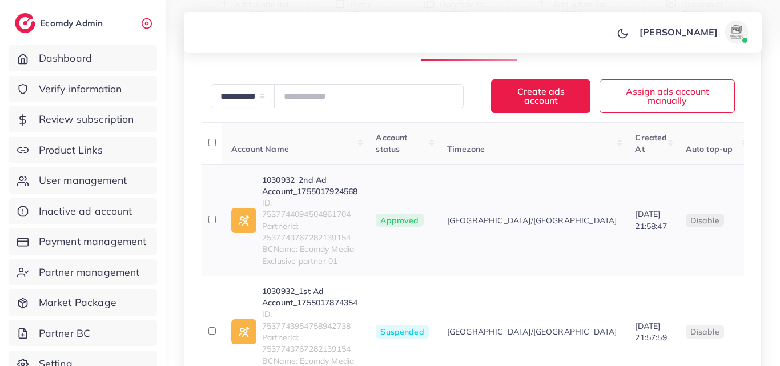
click at [319, 220] on span "ID: 7537744094504861704" at bounding box center [309, 208] width 95 height 23
copy span "7537744094504861704"
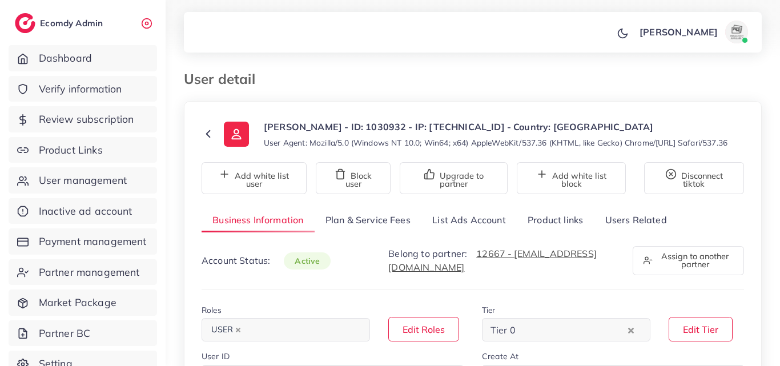
select select "********"
click at [472, 232] on link "List Ads Account" at bounding box center [468, 220] width 95 height 25
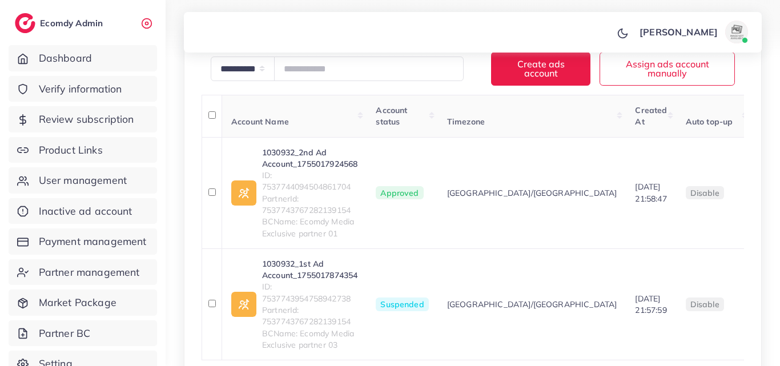
scroll to position [228, 0]
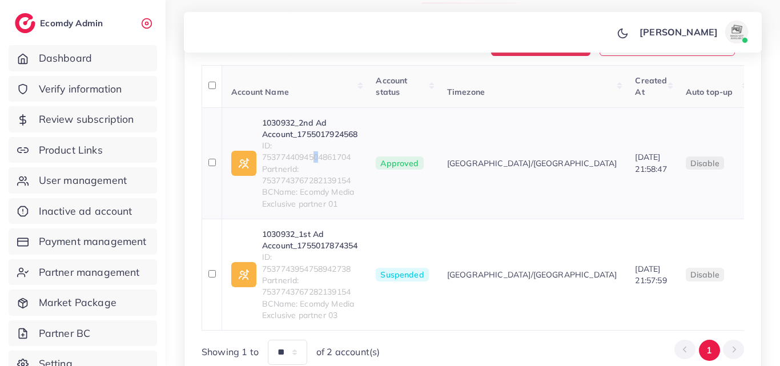
click at [319, 163] on span "ID: 7537744094504861704" at bounding box center [309, 151] width 95 height 23
drag, startPoint x: 319, startPoint y: 170, endPoint x: 301, endPoint y: 168, distance: 17.8
click at [301, 163] on span "ID: 7537744094504861704" at bounding box center [309, 151] width 95 height 23
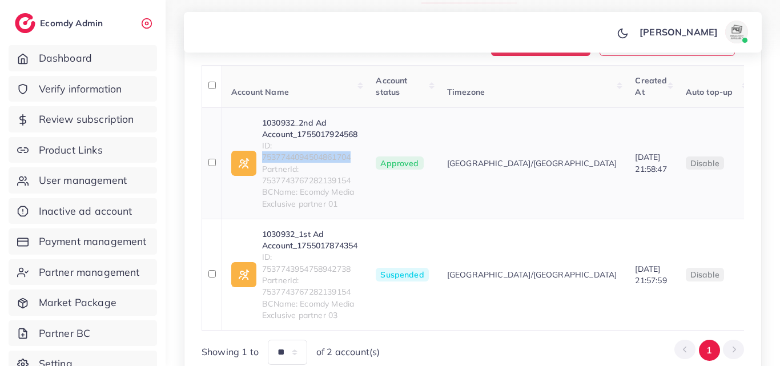
copy span "7537744094504861704"
click at [303, 275] on span "ID: 7537743954758942738" at bounding box center [309, 262] width 95 height 23
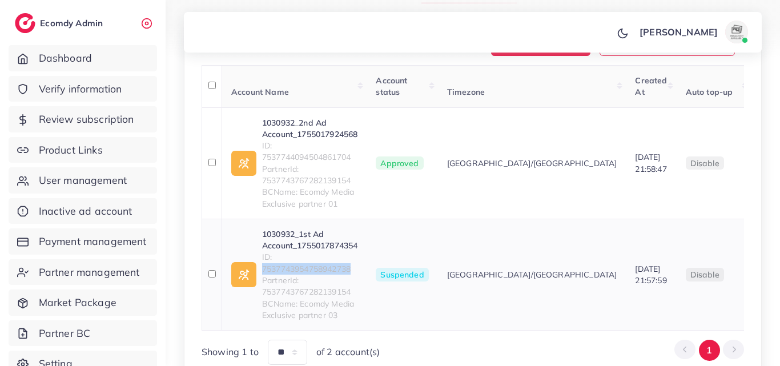
click at [303, 275] on span "ID: 7537743954758942738" at bounding box center [309, 262] width 95 height 23
copy span "7537743954758942738"
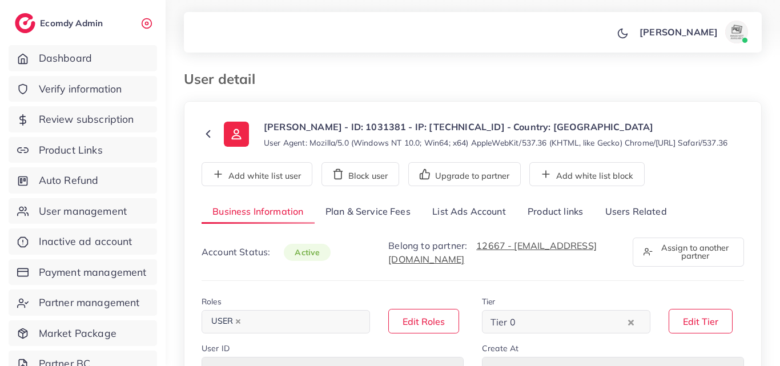
select select "********"
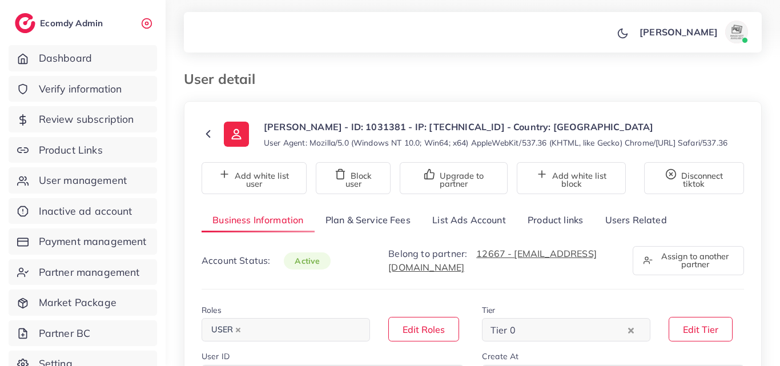
click at [497, 224] on link "List Ads Account" at bounding box center [468, 220] width 95 height 25
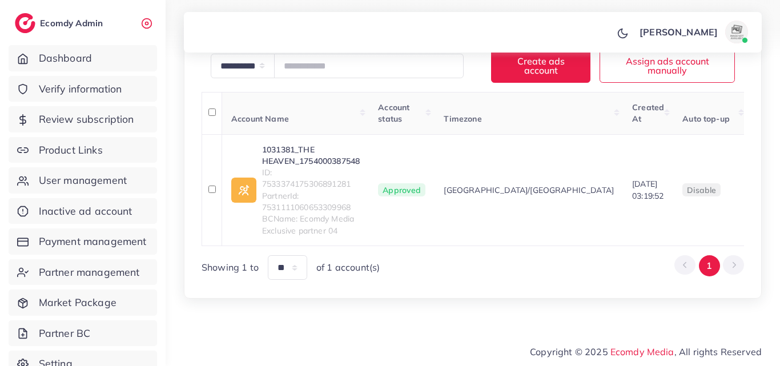
scroll to position [213, 0]
click at [325, 179] on span "ID: 7533374175306891281" at bounding box center [311, 178] width 98 height 23
copy span "7533374175306891281"
click at [331, 163] on link "1031381_THE HEAVEN_1754000387548" at bounding box center [311, 155] width 98 height 23
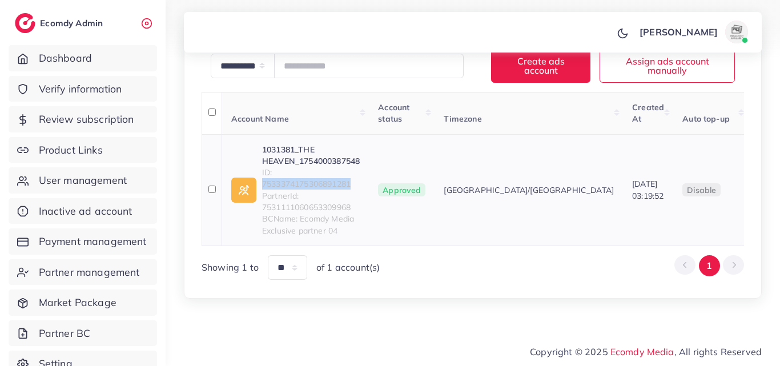
click at [324, 153] on link "1031381_THE HEAVEN_1754000387548" at bounding box center [311, 155] width 98 height 23
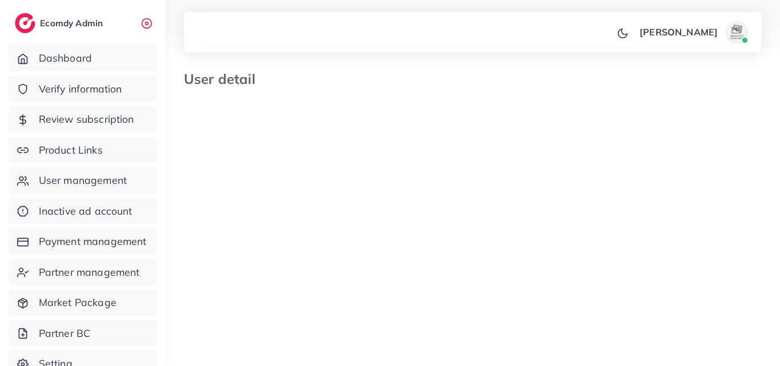
select select "**********"
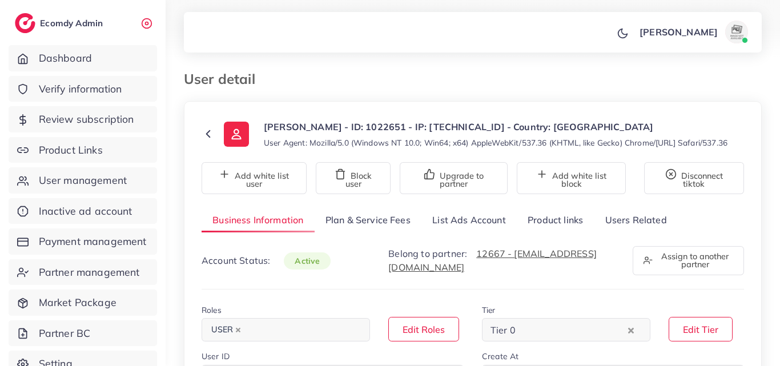
click at [501, 228] on link "List Ads Account" at bounding box center [468, 220] width 95 height 25
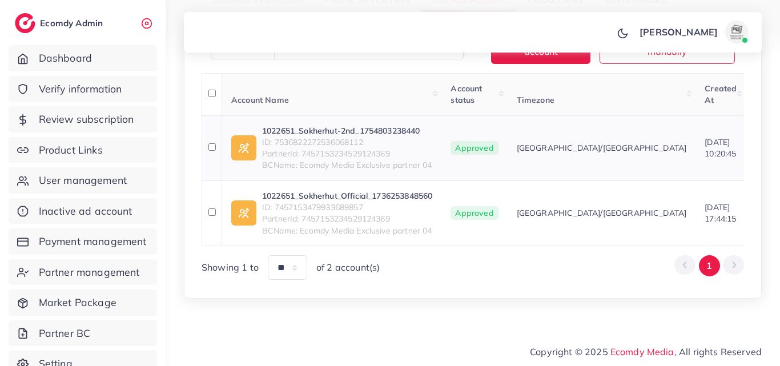
scroll to position [240, 0]
click at [353, 190] on link "1022651_Sokherhut_Official_1736253848560" at bounding box center [347, 195] width 170 height 11
click at [356, 125] on link "1022651_Sokherhut-2nd_1754803238440" at bounding box center [347, 130] width 170 height 11
click at [390, 190] on link "1022651_Sokherhut_Official_1736253848560" at bounding box center [347, 195] width 170 height 11
click at [431, 136] on span "ID: 7536822272536068112" at bounding box center [347, 141] width 170 height 11
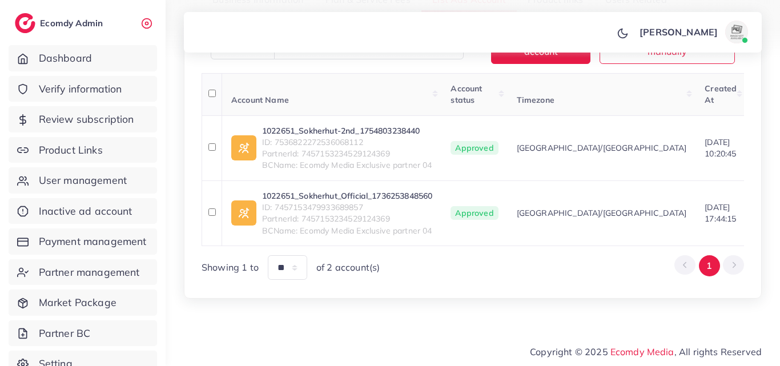
drag, startPoint x: 404, startPoint y: 119, endPoint x: 406, endPoint y: 102, distance: 16.6
click at [405, 125] on link "1022651_Sokherhut-2nd_1754803238440" at bounding box center [347, 130] width 170 height 11
click at [360, 136] on span "ID: 7536822272536068112" at bounding box center [347, 141] width 170 height 11
copy span "7536822272536068112"
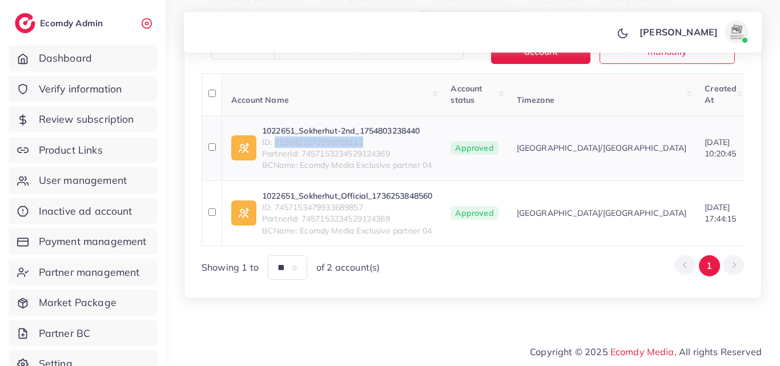
click at [359, 125] on link "1022651_Sokherhut-2nd_1754803238440" at bounding box center [347, 130] width 170 height 11
click at [335, 202] on span "ID: 7457153479933689857" at bounding box center [347, 207] width 170 height 11
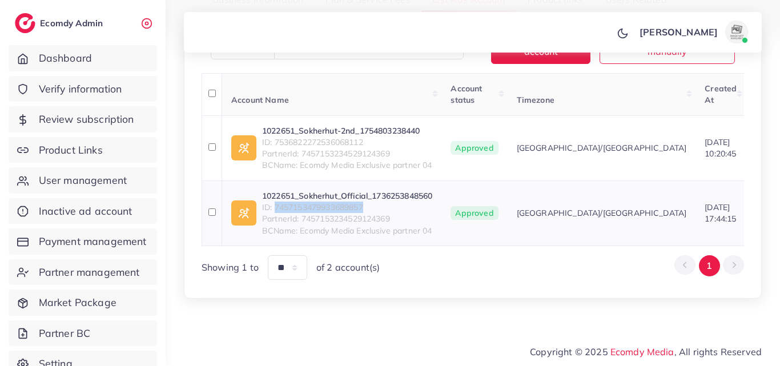
click at [335, 202] on span "ID: 7457153479933689857" at bounding box center [347, 207] width 170 height 11
copy span "7457153479933689857"
click at [349, 190] on link "1022651_Sokherhut_Official_1736253848560" at bounding box center [347, 195] width 170 height 11
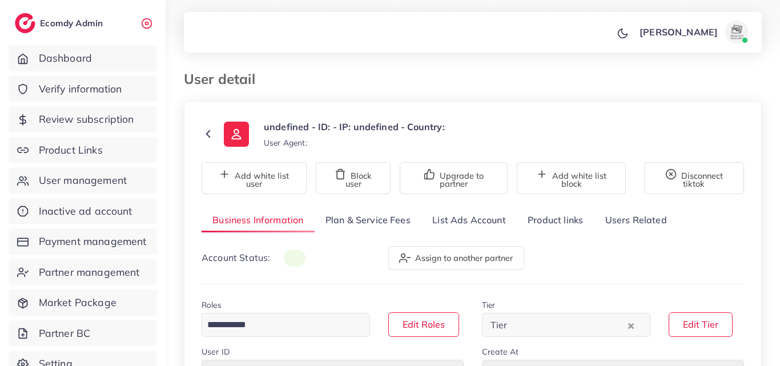
click at [462, 225] on link "List Ads Account" at bounding box center [468, 220] width 95 height 25
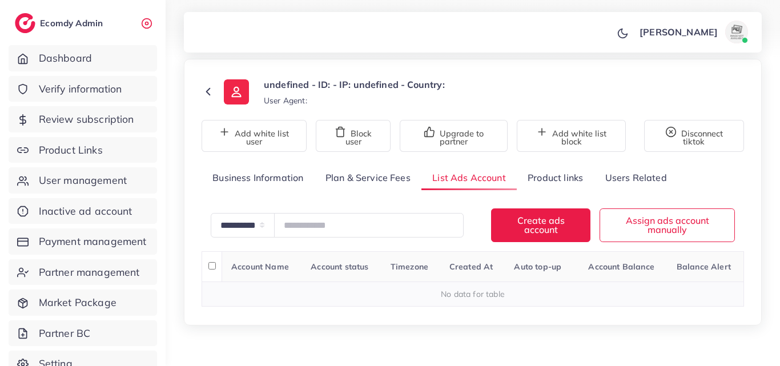
scroll to position [69, 0]
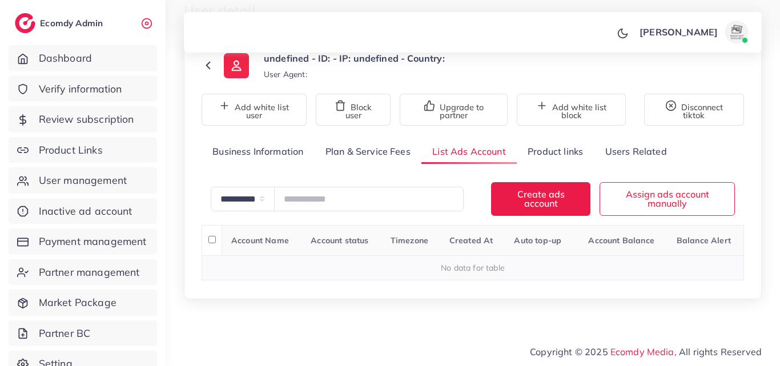
click at [480, 264] on div "No data for table" at bounding box center [472, 267] width 529 height 11
drag, startPoint x: 480, startPoint y: 264, endPoint x: 449, endPoint y: 273, distance: 31.5
click at [449, 273] on div "Account Name Account status Timezone Created At Auto top-up Account Balance Bal…" at bounding box center [473, 252] width 542 height 55
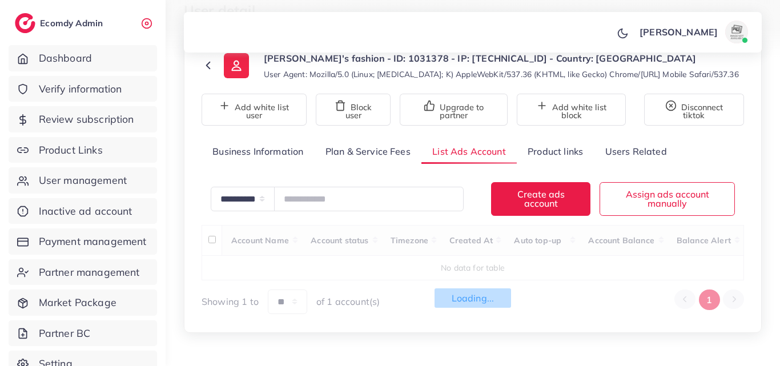
click at [449, 273] on div "Loading... Account Name Account status Timezone Created At Auto top-up Account …" at bounding box center [473, 269] width 542 height 89
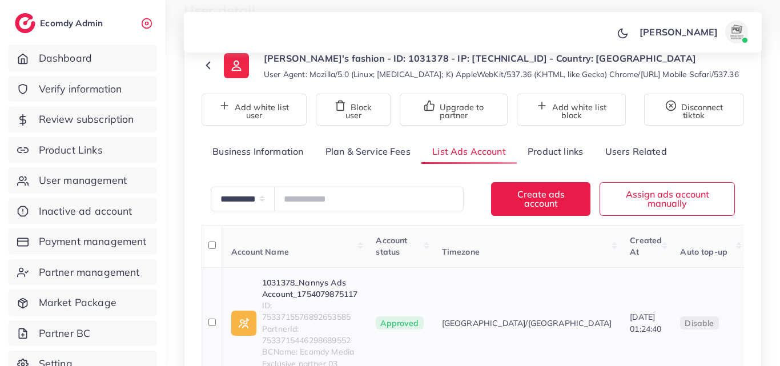
scroll to position [202, 0]
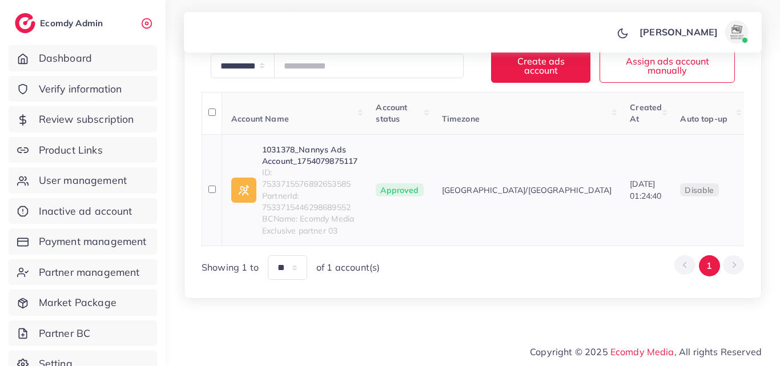
click at [345, 186] on span "ID: 7533715576892653585" at bounding box center [309, 178] width 95 height 23
copy span "7533715576892653585"
click at [335, 152] on link "1031378_Nannys Ads Account_1754079875117" at bounding box center [309, 155] width 95 height 23
click at [357, 158] on link "1031378_Nannys Ads Account_1754079875117" at bounding box center [309, 155] width 95 height 23
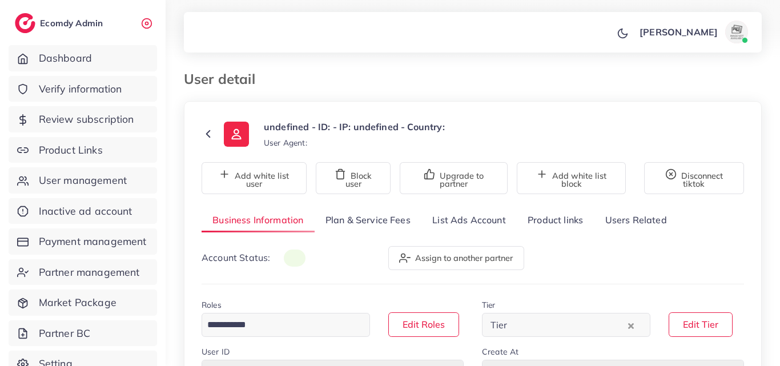
click at [447, 220] on link "List Ads Account" at bounding box center [468, 220] width 95 height 25
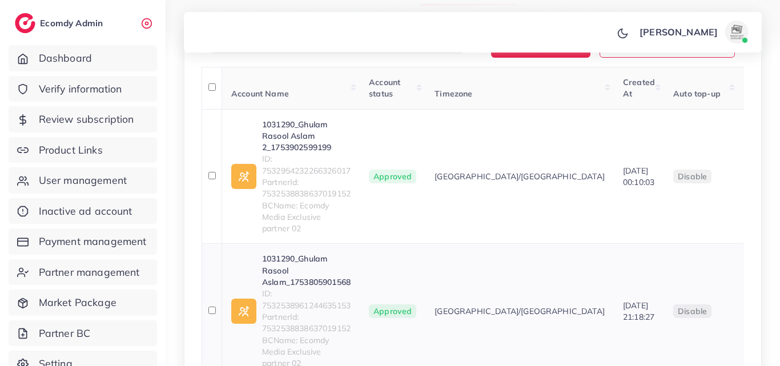
scroll to position [240, 0]
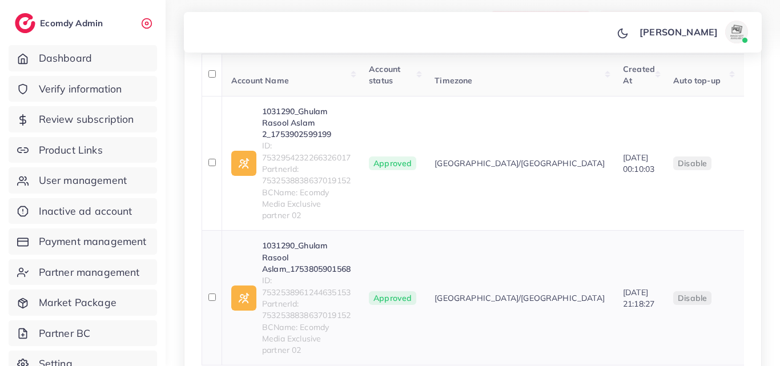
click at [336, 240] on link "1031290_Ghulam Rasool Aslam_1753805901568" at bounding box center [306, 257] width 89 height 35
click at [307, 118] on link "1031290_Ghulam Rasool Aslam 2_1753902599199" at bounding box center [306, 123] width 89 height 35
click at [338, 150] on span "ID: 7532954232266326017" at bounding box center [306, 151] width 89 height 23
click at [349, 160] on span "ID: 7532954232266326017" at bounding box center [306, 151] width 89 height 23
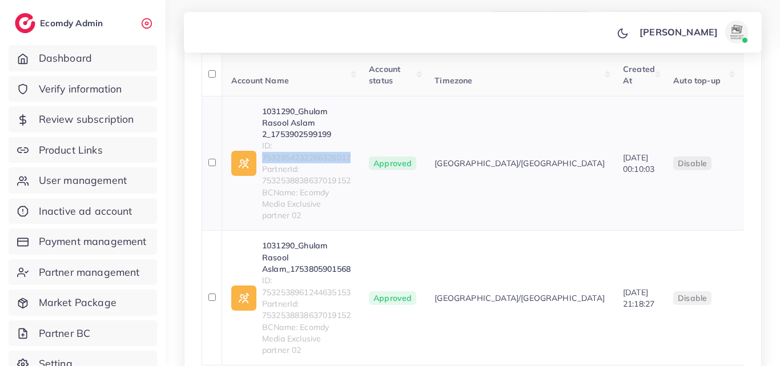
copy span "7532954232266326017"
click at [344, 275] on span "ID: 7532538961244635153" at bounding box center [306, 286] width 89 height 23
copy span "7532538961244635153"
click at [333, 240] on link "1031290_Ghulam Rasool Aslam_1753805901568" at bounding box center [306, 257] width 89 height 35
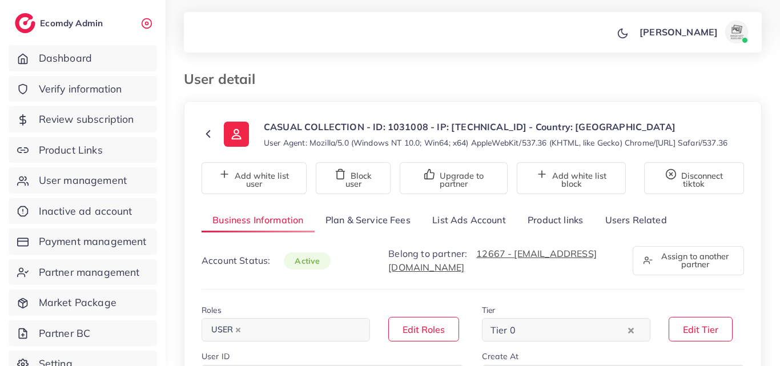
select select "********"
click at [445, 229] on link "List Ads Account" at bounding box center [468, 220] width 95 height 25
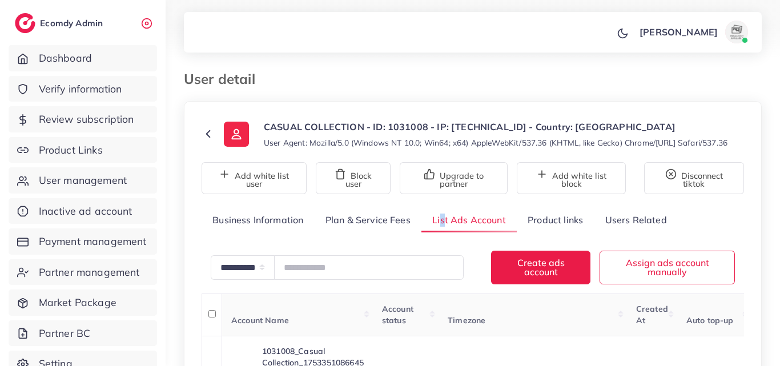
scroll to position [222, 0]
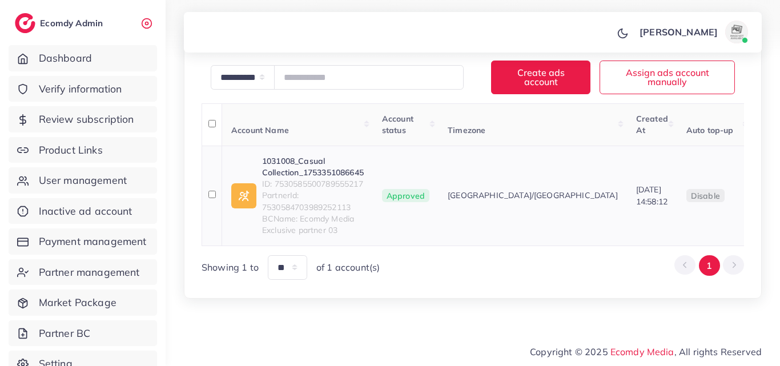
click at [335, 155] on link "1031008_Casual Collection_1753351086645" at bounding box center [313, 166] width 102 height 23
click at [341, 178] on span "ID: 7530585500789555217" at bounding box center [313, 183] width 102 height 11
copy span "7530585500789555217"
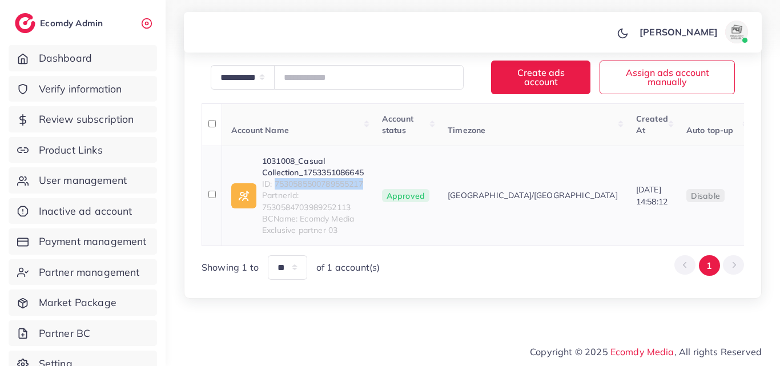
click at [319, 155] on link "1031008_Casual Collection_1753351086645" at bounding box center [313, 166] width 102 height 23
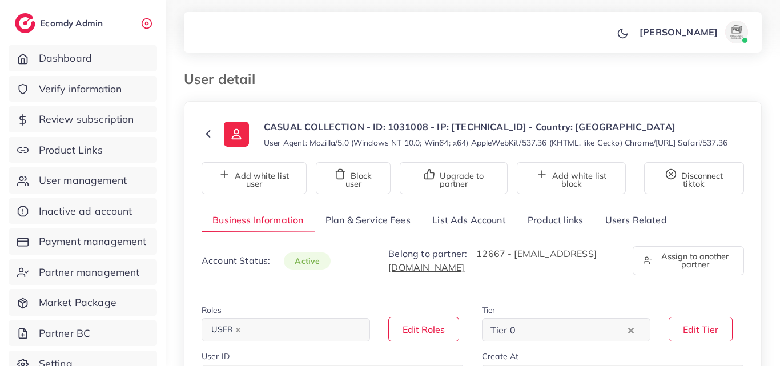
select select "********"
click at [110, 175] on span "User management" at bounding box center [86, 180] width 88 height 15
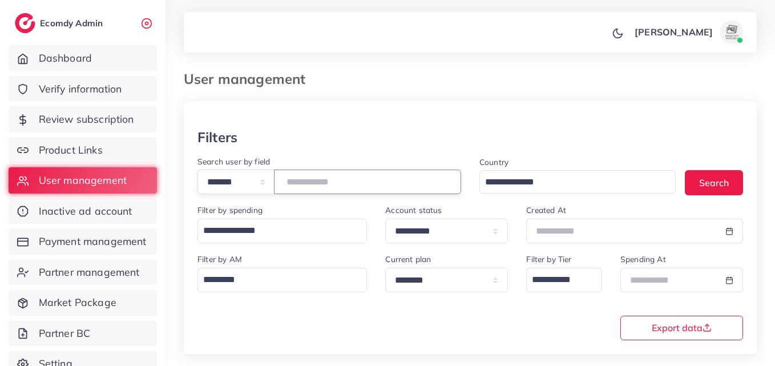
drag, startPoint x: 410, startPoint y: 135, endPoint x: 401, endPoint y: 189, distance: 55.0
click at [403, 192] on div "**********" at bounding box center [329, 179] width 282 height 49
paste input "*******"
click at [711, 171] on button "Search" at bounding box center [714, 182] width 58 height 25
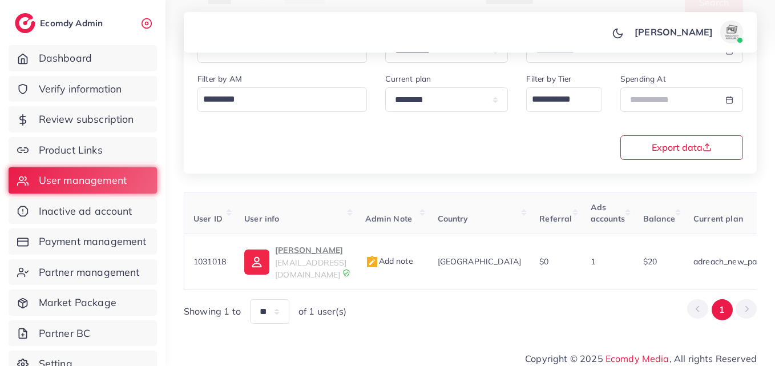
scroll to position [0, 399]
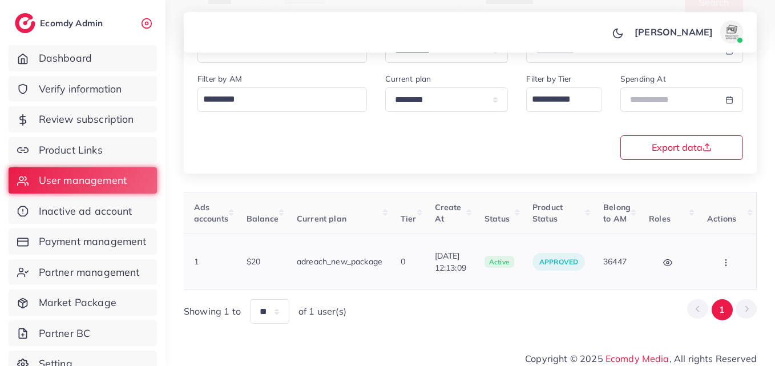
click at [717, 257] on button "button" at bounding box center [728, 262] width 40 height 26
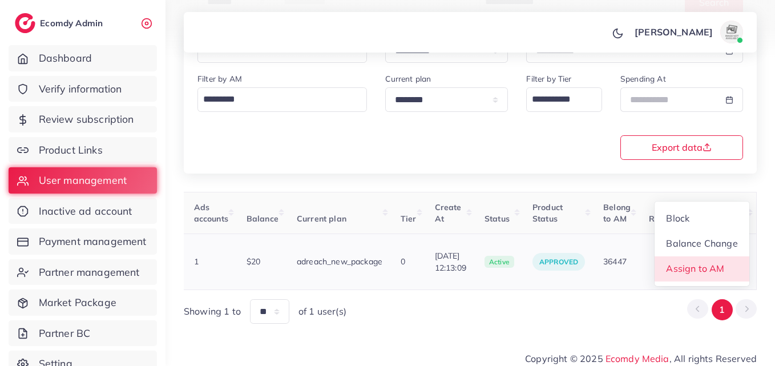
scroll to position [1, 399]
click at [717, 263] on span "Assign to AM" at bounding box center [696, 268] width 58 height 11
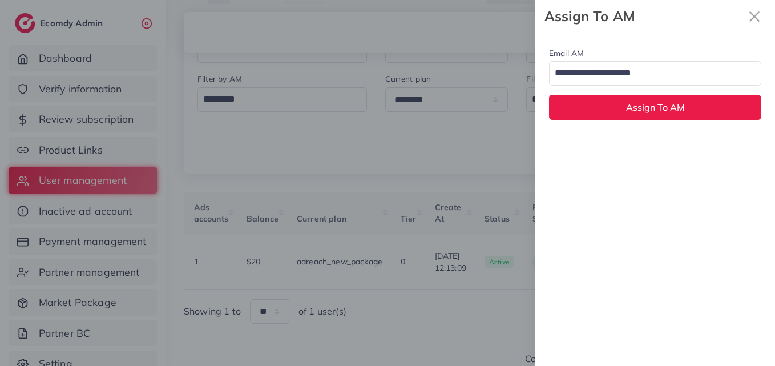
click at [617, 59] on div "Email AM Loading..." at bounding box center [655, 65] width 212 height 39
click at [610, 78] on input "Search for option" at bounding box center [649, 73] width 196 height 19
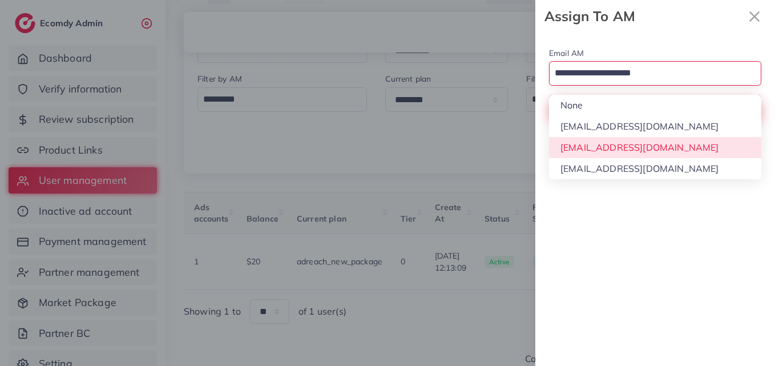
drag, startPoint x: 593, startPoint y: 144, endPoint x: 617, endPoint y: 114, distance: 38.6
click at [596, 139] on div "Email AM Loading... None hadibaaslam@gmail.com natashashahid163@gmail.com wajah…" at bounding box center [656, 199] width 240 height 333
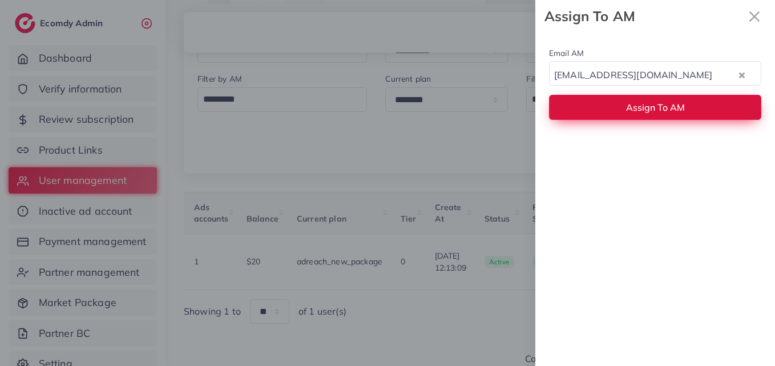
click at [618, 111] on button "Assign To AM" at bounding box center [655, 107] width 212 height 25
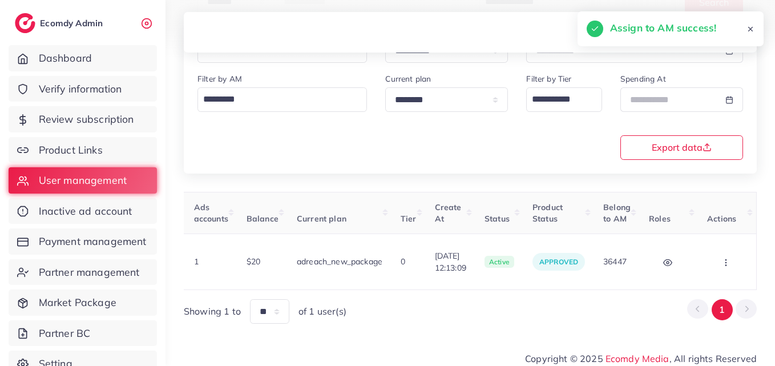
scroll to position [0, 92]
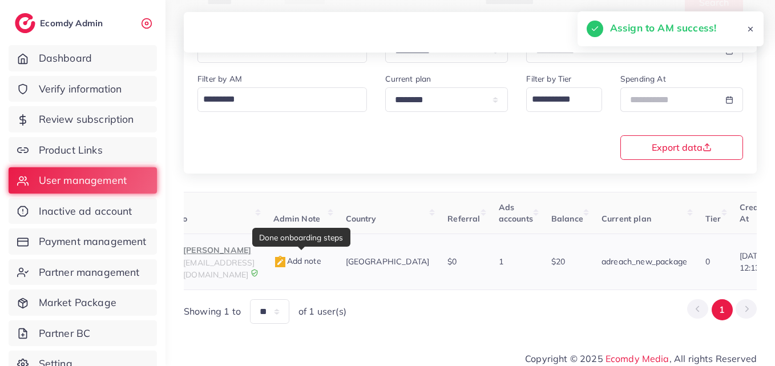
click at [255, 252] on p "Ahmad Raza" at bounding box center [218, 250] width 71 height 14
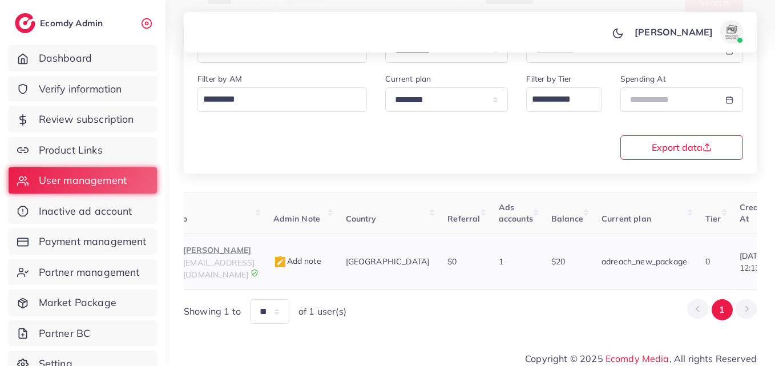
click at [234, 253] on p "Ahmad Raza" at bounding box center [218, 250] width 71 height 14
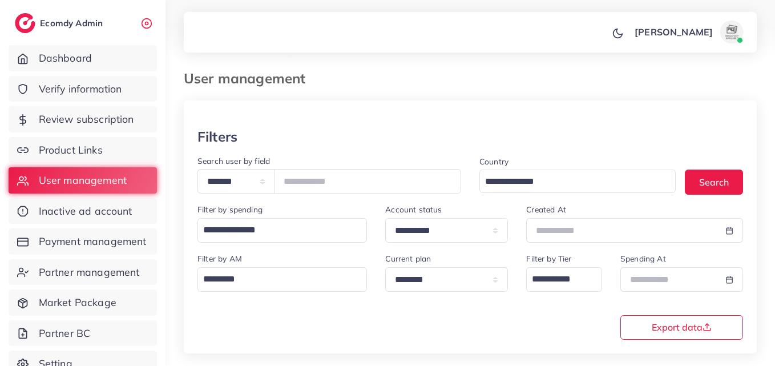
scroll to position [0, 0]
click at [318, 180] on input "*******" at bounding box center [367, 182] width 187 height 25
click at [318, 179] on input "*******" at bounding box center [367, 182] width 187 height 25
paste input "number"
click at [701, 187] on button "Search" at bounding box center [714, 182] width 58 height 25
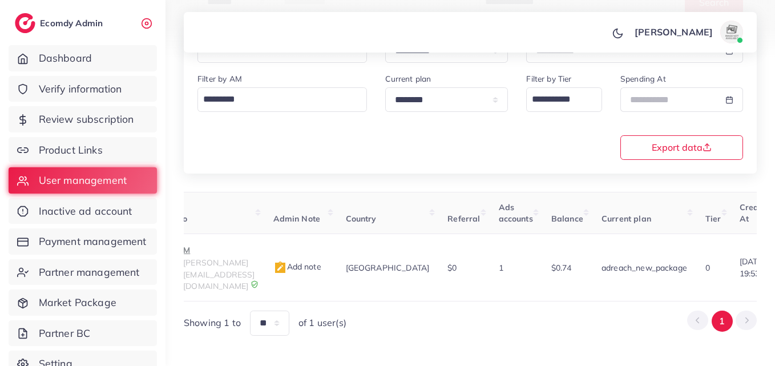
scroll to position [0, 390]
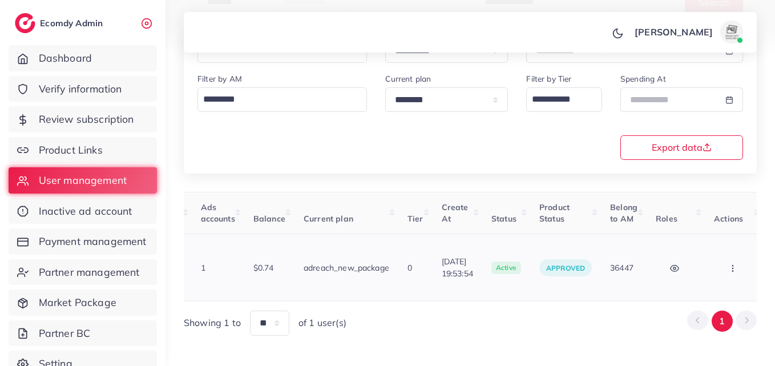
click at [718, 255] on button "button" at bounding box center [734, 268] width 40 height 26
click at [717, 262] on link "Assign to AM" at bounding box center [709, 274] width 95 height 25
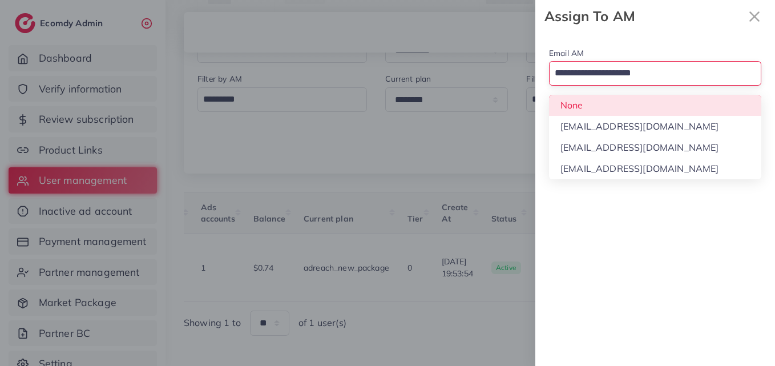
click at [646, 80] on input "Search for option" at bounding box center [649, 73] width 196 height 19
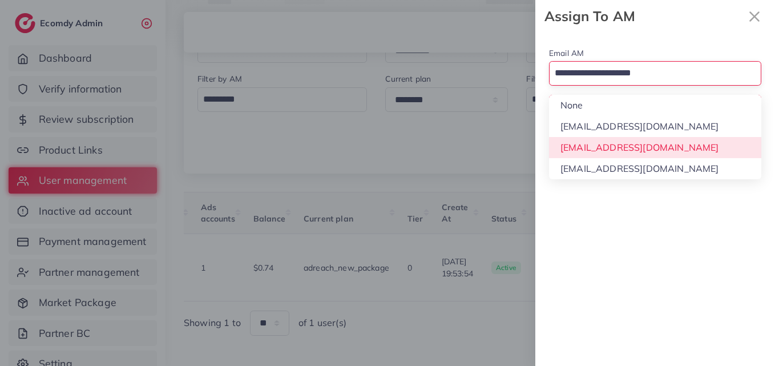
click at [638, 148] on div "Email AM Loading... None [EMAIL_ADDRESS][DOMAIN_NAME] [EMAIL_ADDRESS][DOMAIN_NA…" at bounding box center [656, 199] width 240 height 333
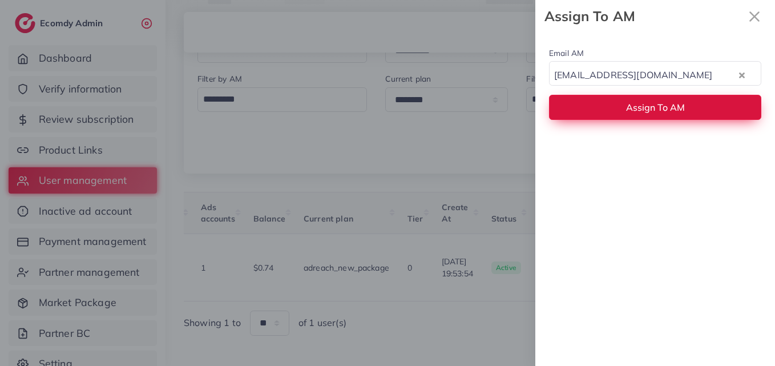
click at [653, 114] on button "Assign To AM" at bounding box center [655, 107] width 212 height 25
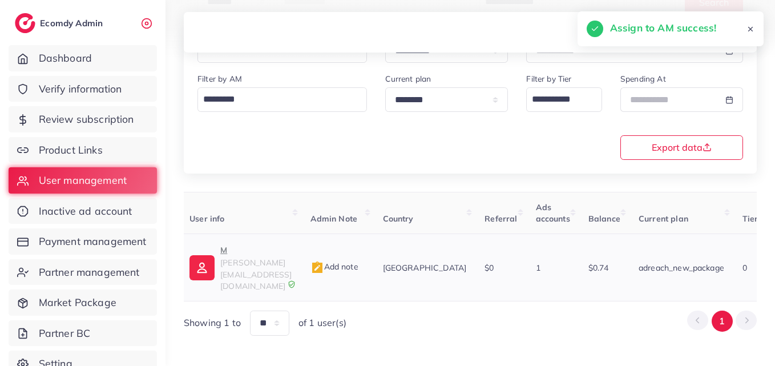
scroll to position [0, 27]
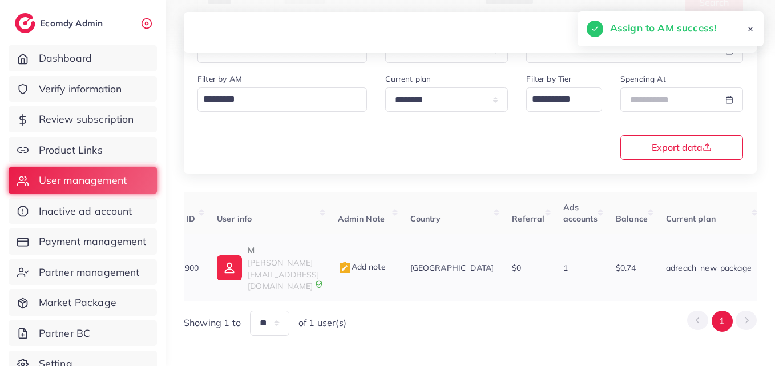
click at [310, 248] on p "M" at bounding box center [283, 250] width 71 height 14
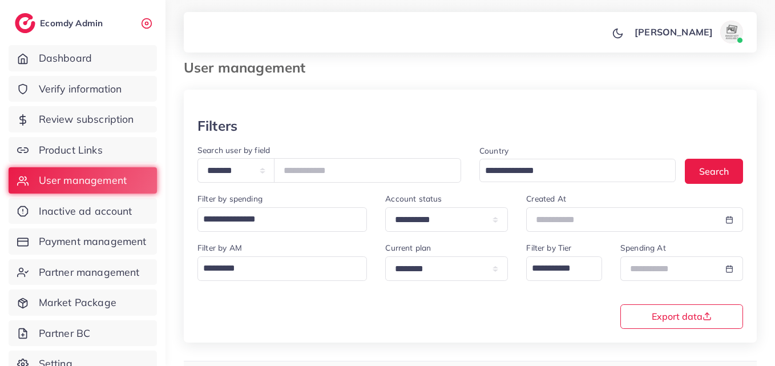
scroll to position [9, 0]
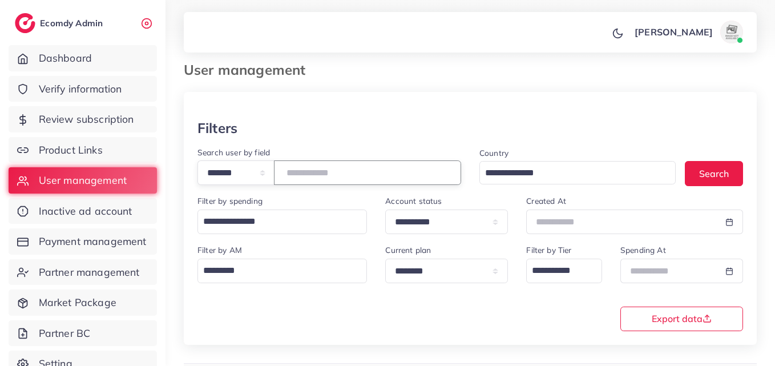
click at [329, 174] on input "*******" at bounding box center [367, 172] width 187 height 25
paste input "number"
click at [719, 174] on button "Search" at bounding box center [714, 173] width 58 height 25
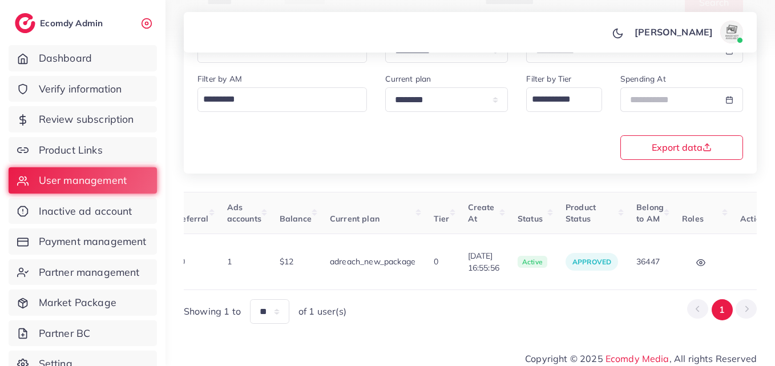
scroll to position [0, 409]
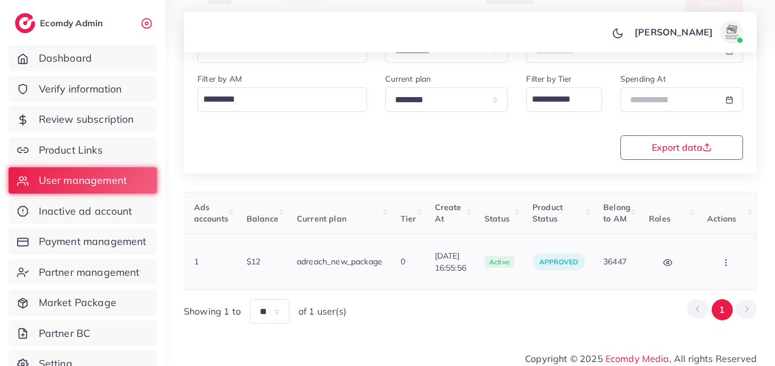
click at [726, 262] on circle "button" at bounding box center [726, 262] width 1 height 1
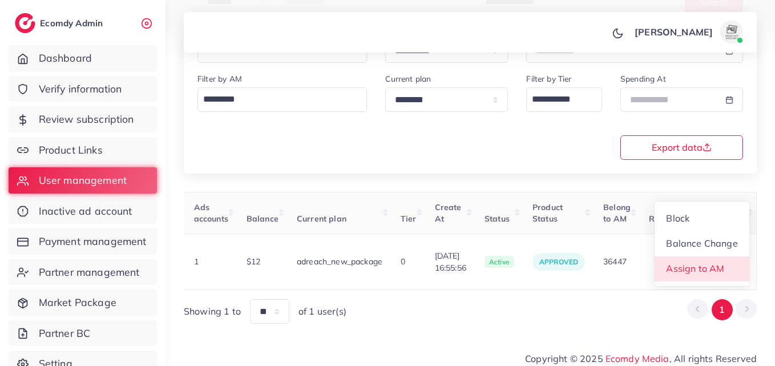
scroll to position [1, 409]
click at [726, 261] on link "Assign to AM" at bounding box center [702, 268] width 95 height 25
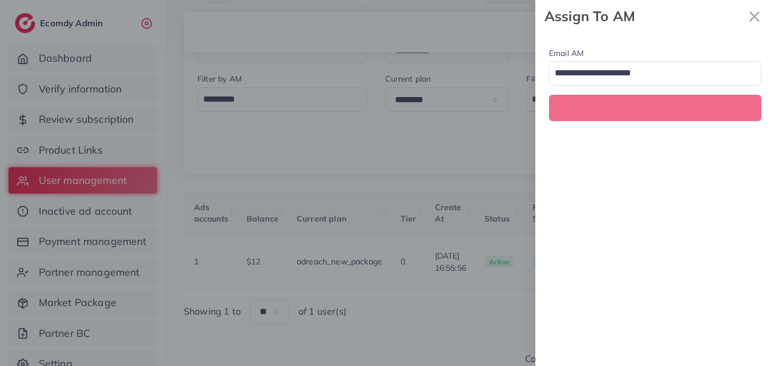
scroll to position [0, 409]
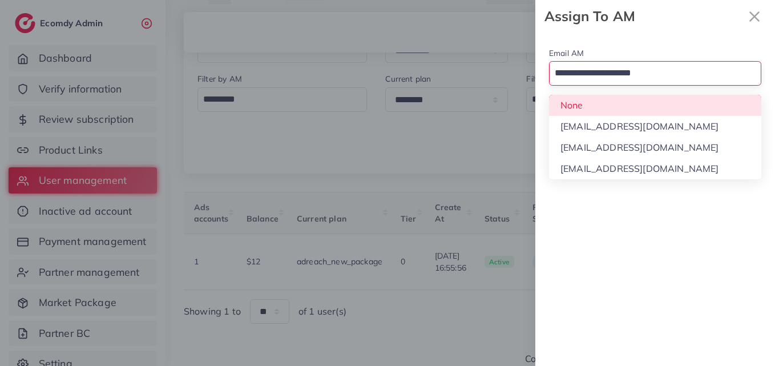
click at [683, 79] on input "Search for option" at bounding box center [649, 73] width 196 height 19
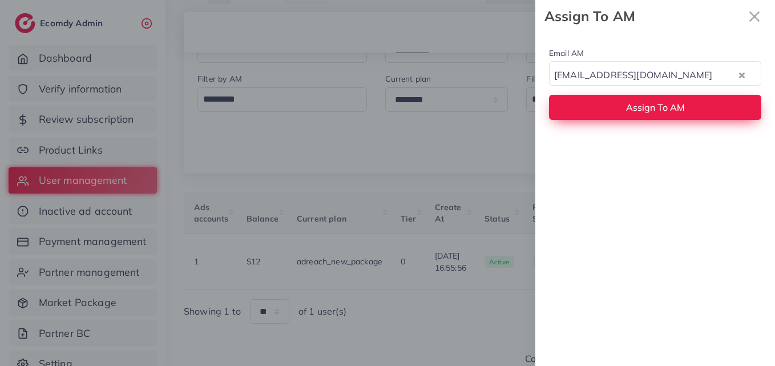
drag, startPoint x: 676, startPoint y: 148, endPoint x: 678, endPoint y: 112, distance: 36.7
click at [676, 137] on div "Email AM natashashahid163@gmail.com Loading... None hadibaaslam@gmail.com natas…" at bounding box center [656, 199] width 240 height 333
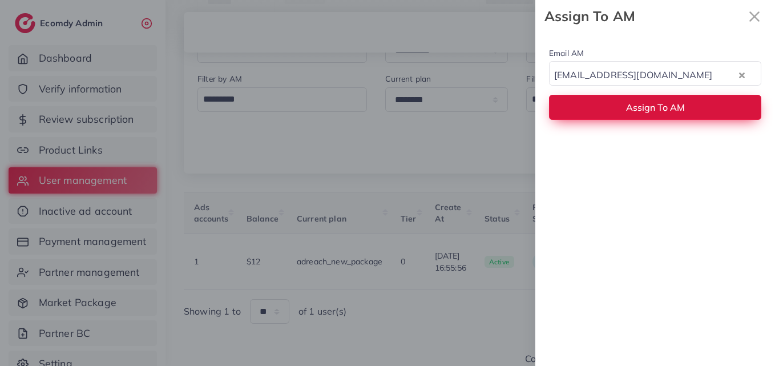
click at [680, 107] on span "Assign To AM" at bounding box center [655, 107] width 59 height 11
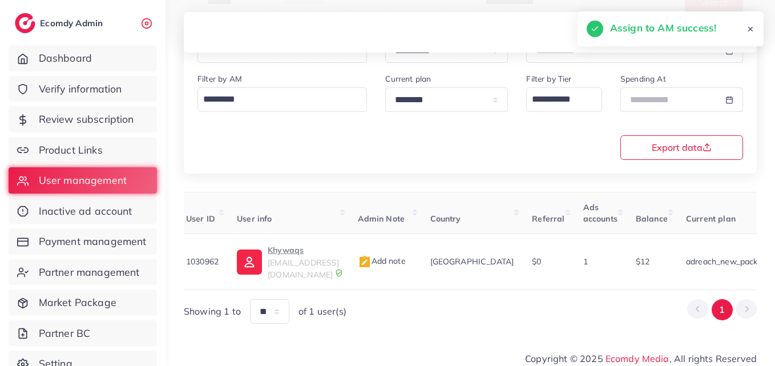
scroll to position [0, 0]
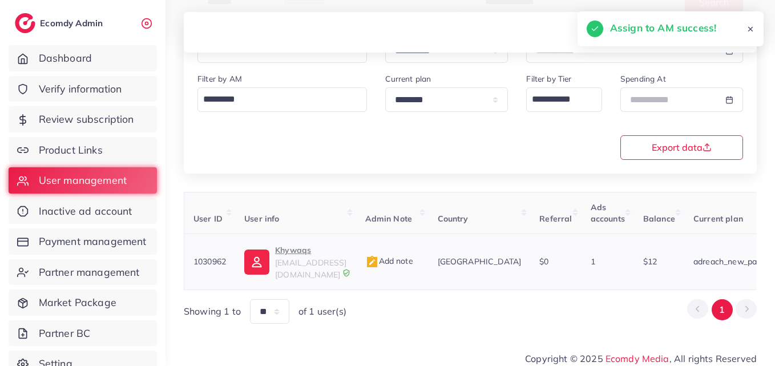
click at [280, 247] on p "Khywaqs" at bounding box center [310, 250] width 71 height 14
click at [258, 255] on img at bounding box center [256, 262] width 25 height 25
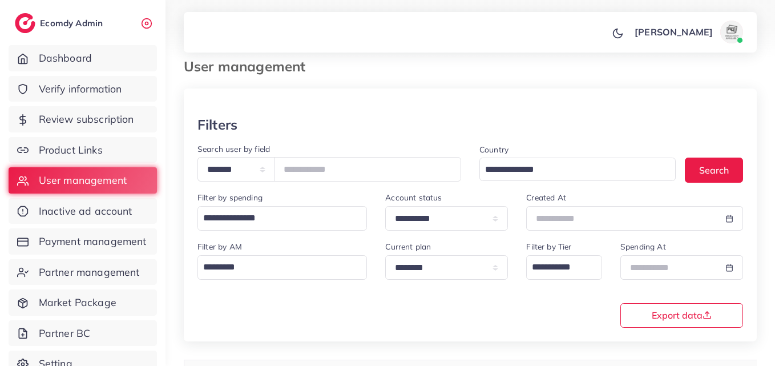
scroll to position [9, 0]
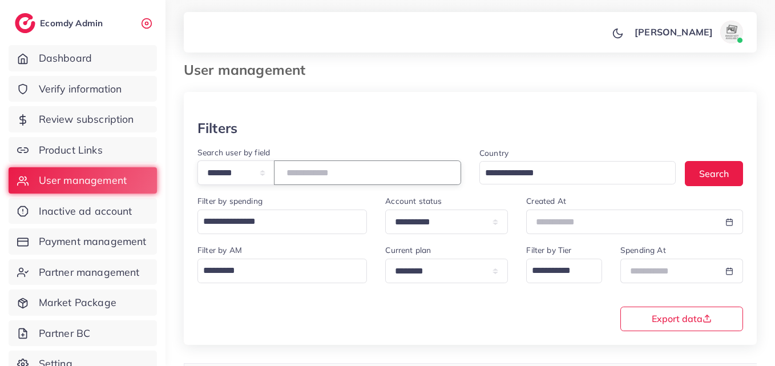
click at [310, 170] on input "*******" at bounding box center [367, 172] width 187 height 25
click at [310, 168] on input "*******" at bounding box center [367, 172] width 187 height 25
drag, startPoint x: 310, startPoint y: 167, endPoint x: 312, endPoint y: 173, distance: 6.0
click at [312, 173] on input "*******" at bounding box center [367, 172] width 187 height 25
click at [314, 171] on input "*******" at bounding box center [367, 172] width 187 height 25
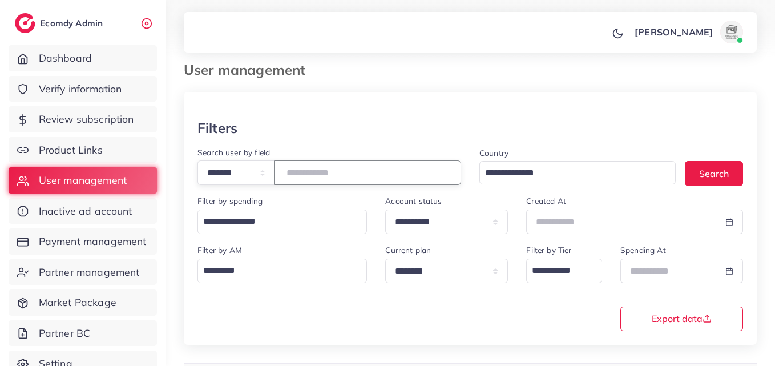
drag, startPoint x: 314, startPoint y: 171, endPoint x: 306, endPoint y: 166, distance: 9.5
drag, startPoint x: 306, startPoint y: 166, endPoint x: 304, endPoint y: 176, distance: 10.4
click at [304, 176] on input "*******" at bounding box center [367, 172] width 187 height 25
paste input "number"
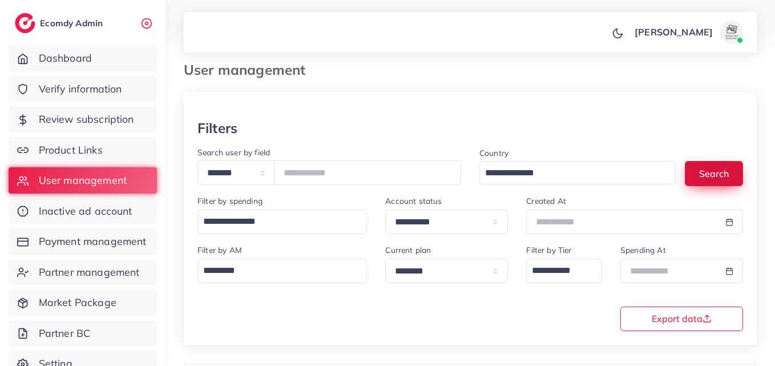
click at [725, 166] on button "Search" at bounding box center [714, 173] width 58 height 25
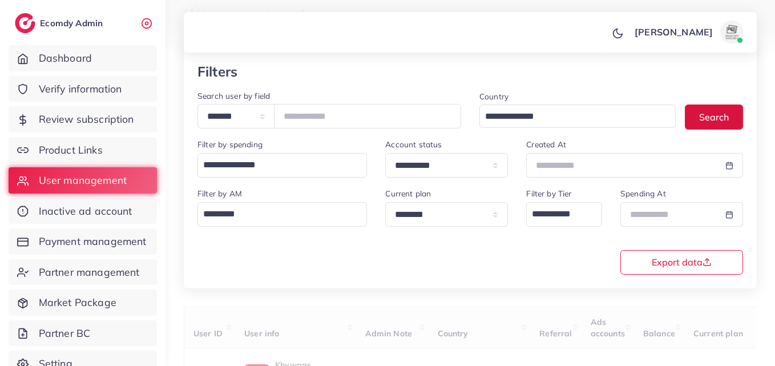
scroll to position [180, 0]
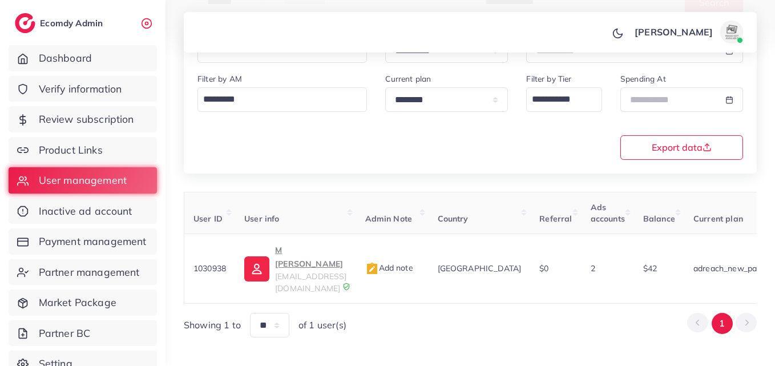
drag, startPoint x: 500, startPoint y: 286, endPoint x: 506, endPoint y: 285, distance: 6.4
click at [506, 285] on div "User ID User info Admin Note Country Referral Ads accounts Balance Current plan…" at bounding box center [470, 265] width 573 height 146
click at [510, 283] on div "User ID User info Admin Note Country Referral Ads accounts Balance Current plan…" at bounding box center [470, 265] width 573 height 146
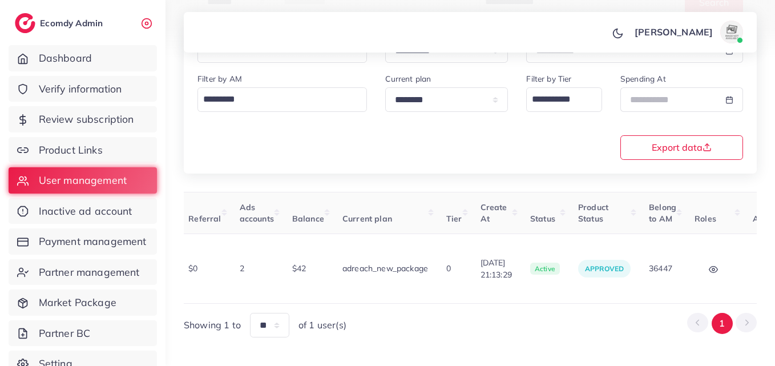
scroll to position [0, 389]
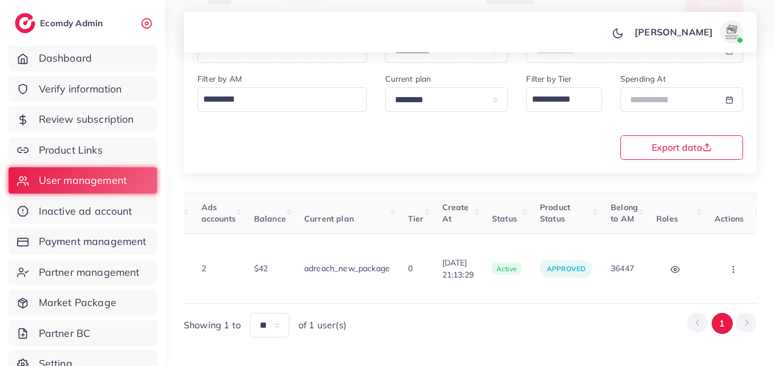
click at [730, 265] on icon "button" at bounding box center [733, 269] width 9 height 9
click at [0, 0] on link "Assign to AM" at bounding box center [0, 0] width 0 height 0
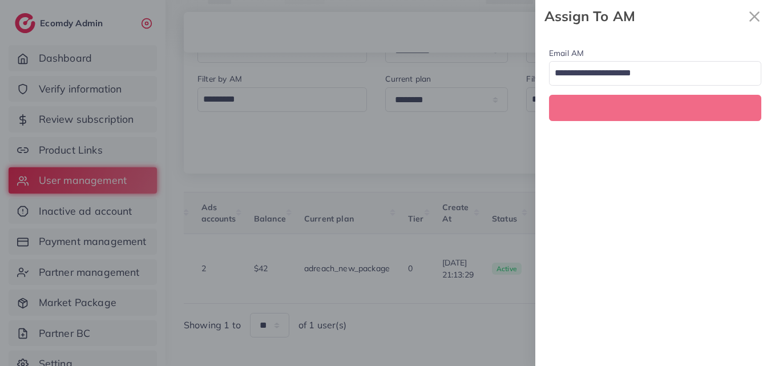
scroll to position [0, 389]
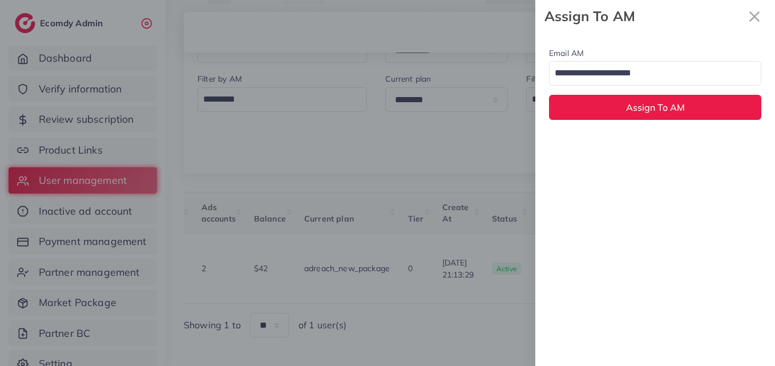
click at [656, 83] on input "Search for option" at bounding box center [649, 73] width 196 height 19
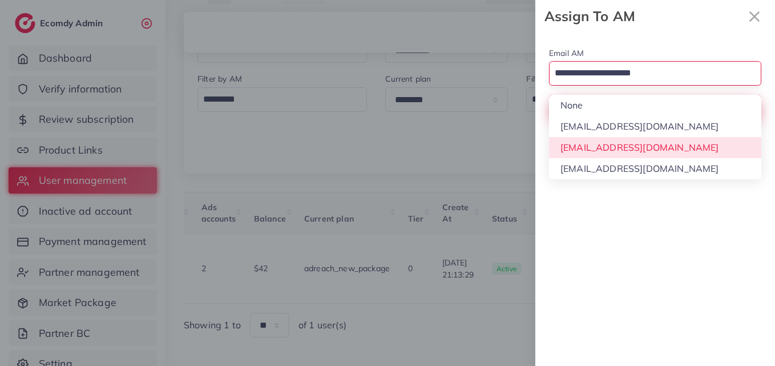
drag, startPoint x: 648, startPoint y: 144, endPoint x: 649, endPoint y: 118, distance: 26.9
click at [648, 140] on div "Email AM Loading... None hadibaaslam@gmail.com natashashahid163@gmail.com wajah…" at bounding box center [656, 199] width 240 height 333
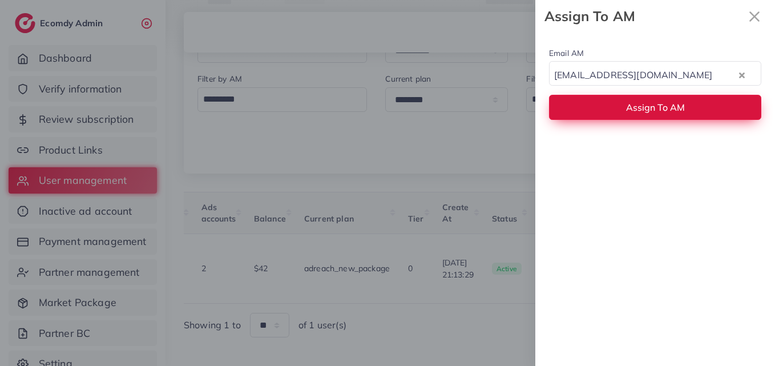
click at [649, 116] on button "Assign To AM" at bounding box center [655, 107] width 212 height 25
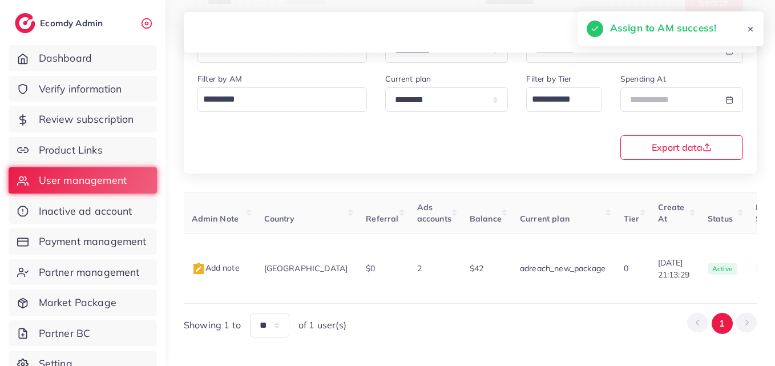
scroll to position [0, 79]
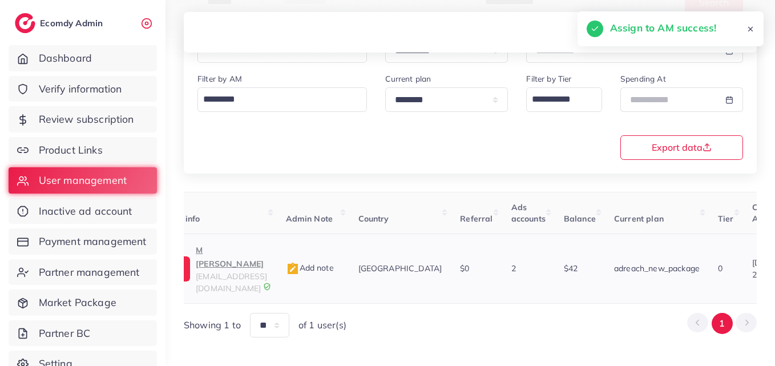
click at [250, 268] on div "M Touseef mtouseef5482@gmail.com" at bounding box center [231, 268] width 71 height 51
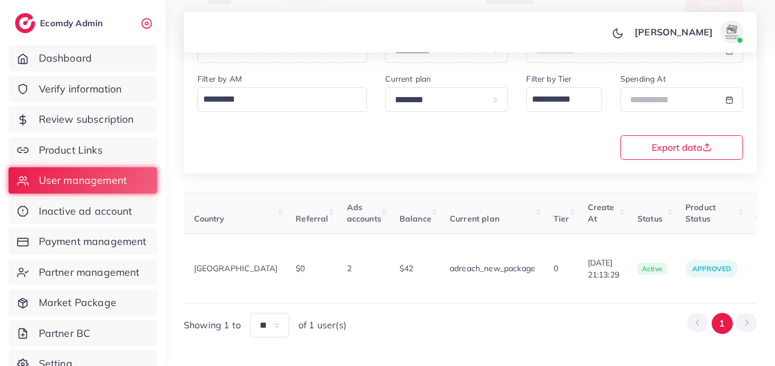
scroll to position [0, 389]
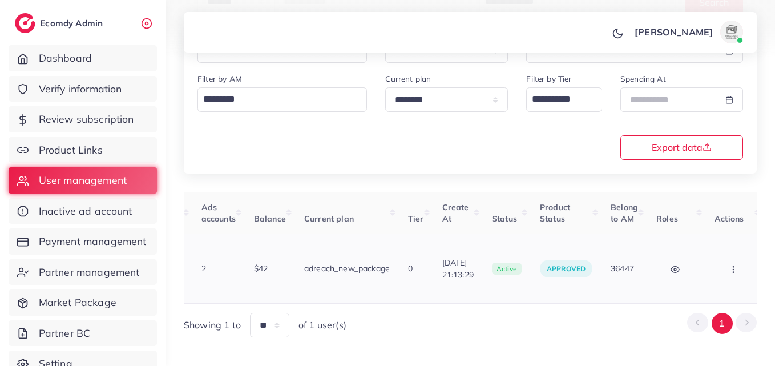
click at [744, 256] on button "button" at bounding box center [735, 269] width 40 height 26
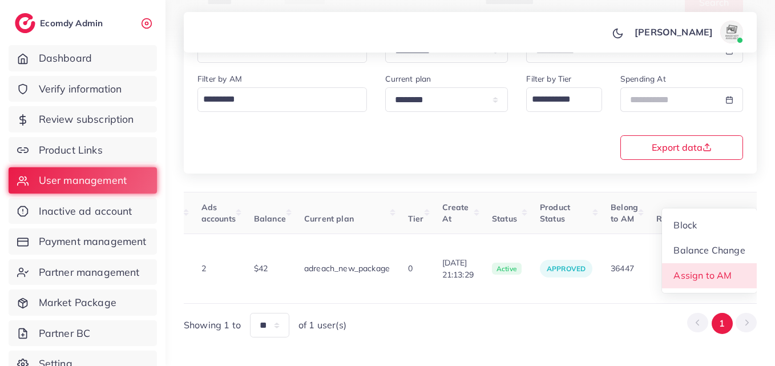
scroll to position [1, 389]
click at [744, 263] on link "Assign to AM" at bounding box center [709, 275] width 95 height 25
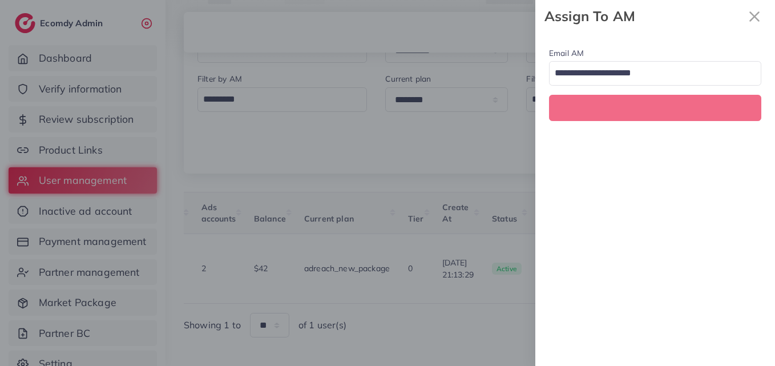
scroll to position [0, 389]
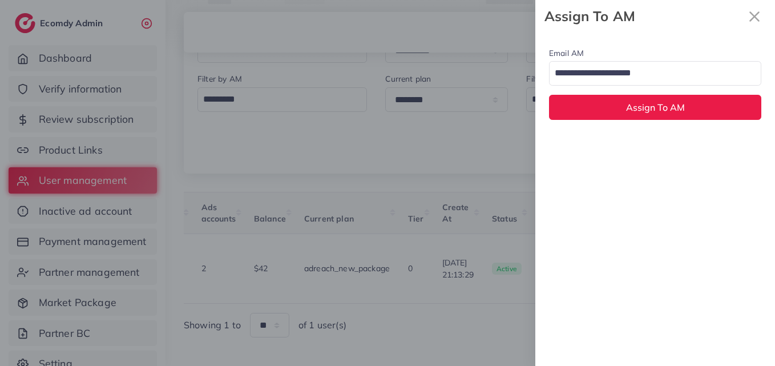
click at [566, 75] on input "Search for option" at bounding box center [649, 73] width 196 height 19
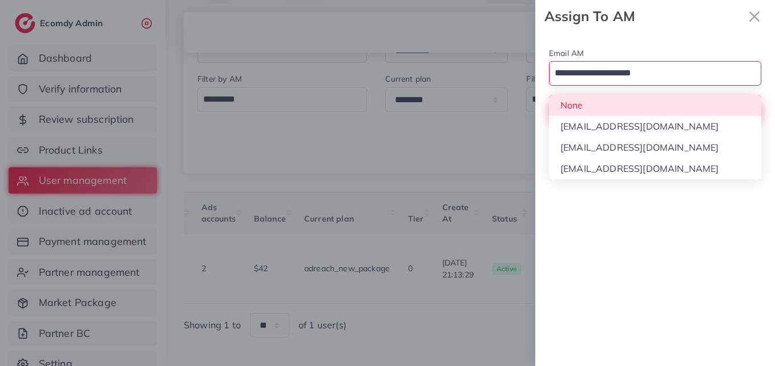
click at [571, 101] on div "Email AM Loading... None hadibaaslam@gmail.com natashashahid163@gmail.com wajah…" at bounding box center [656, 83] width 240 height 101
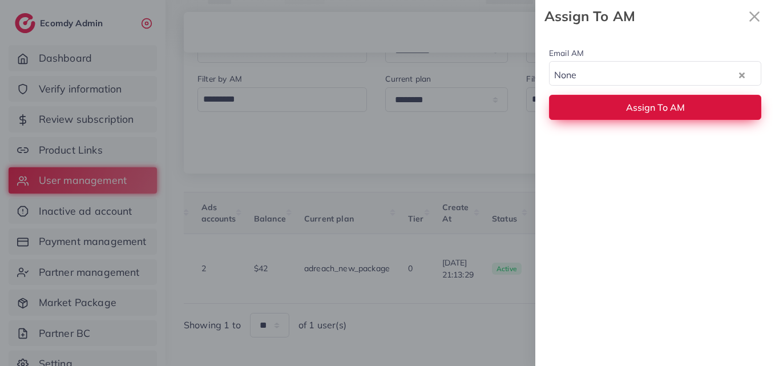
click at [576, 108] on button "Assign To AM" at bounding box center [655, 107] width 212 height 25
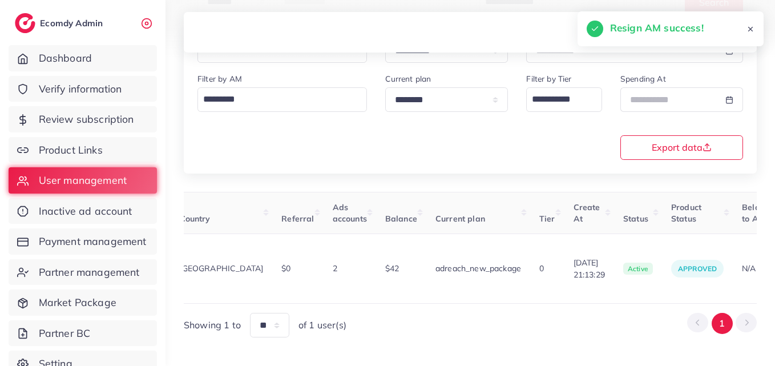
scroll to position [0, 142]
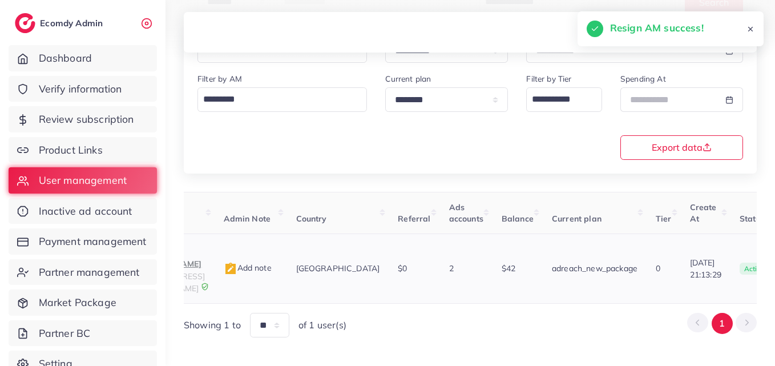
click at [205, 255] on p "M Touseef" at bounding box center [169, 256] width 71 height 27
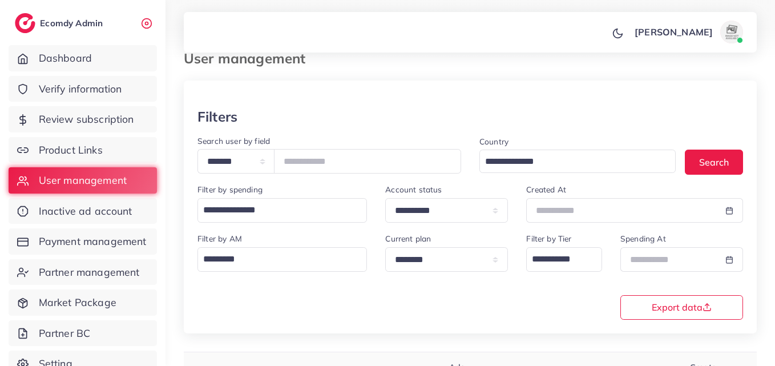
scroll to position [0, 0]
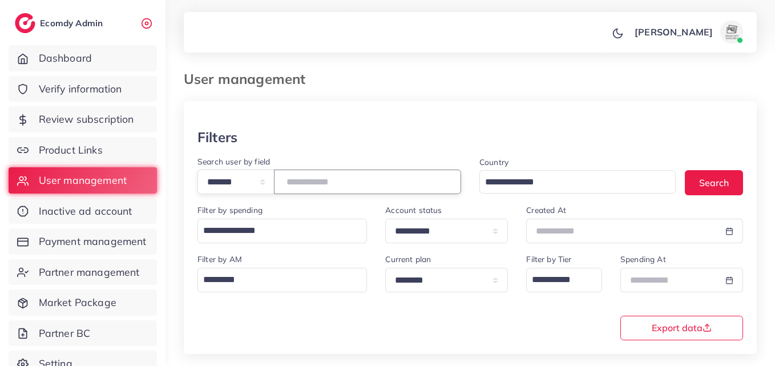
click at [320, 174] on input "*******" at bounding box center [367, 182] width 187 height 25
paste input "number"
click at [704, 173] on button "Search" at bounding box center [714, 182] width 58 height 25
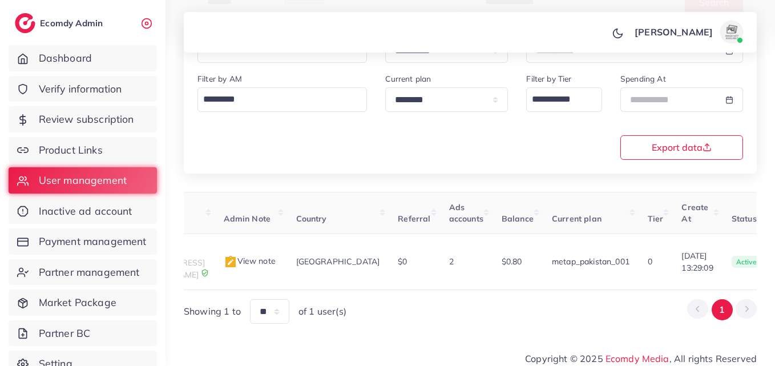
scroll to position [0, 380]
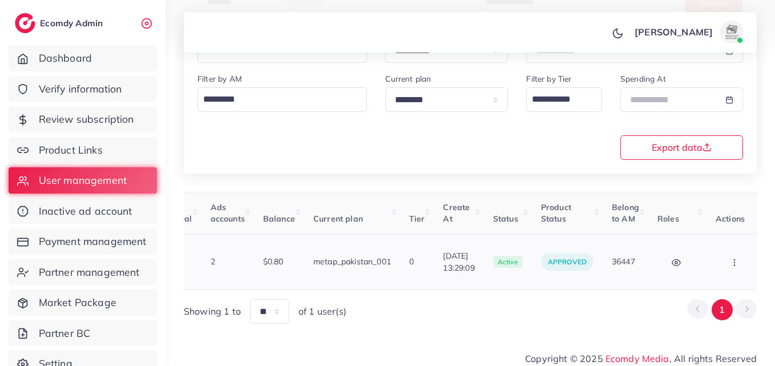
click at [730, 258] on icon "button" at bounding box center [734, 262] width 9 height 9
click at [0, 0] on link "Assign to AM" at bounding box center [0, 0] width 0 height 0
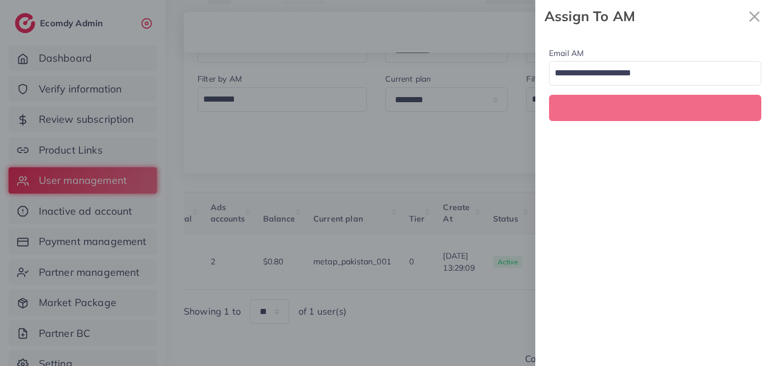
scroll to position [0, 380]
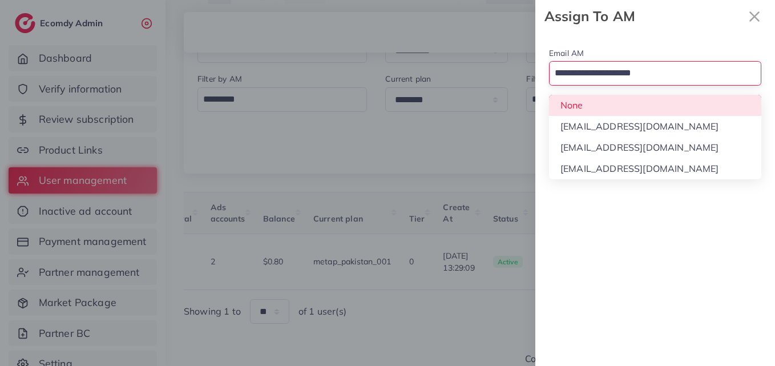
click at [654, 81] on input "Search for option" at bounding box center [649, 73] width 196 height 19
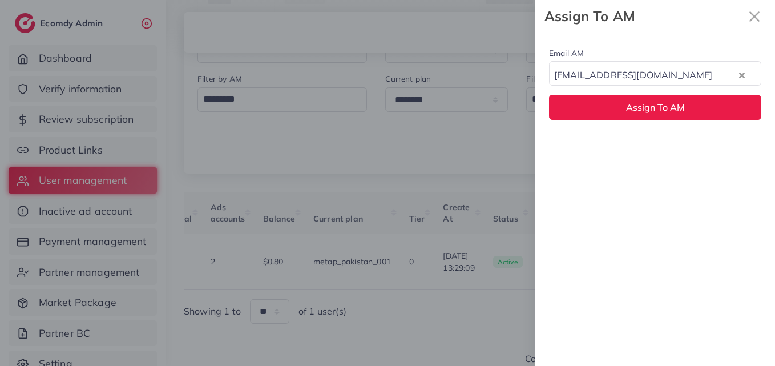
drag, startPoint x: 646, startPoint y: 127, endPoint x: 633, endPoint y: 69, distance: 60.4
drag, startPoint x: 627, startPoint y: 54, endPoint x: 627, endPoint y: 62, distance: 7.4
click at [627, 62] on div "Email AM hadibaaslam@gmail.com Loading..." at bounding box center [655, 65] width 212 height 39
click at [628, 77] on div "hadibaaslam@gmail.com" at bounding box center [644, 73] width 188 height 19
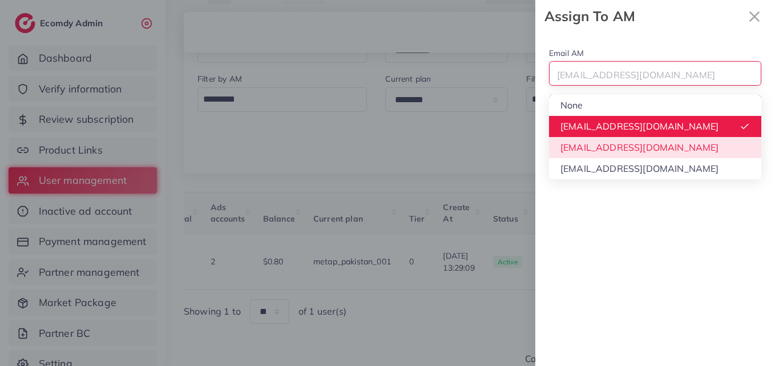
click at [610, 140] on div "Email AM hadibaaslam@gmail.com Loading... None hadibaaslam@gmail.com natashasha…" at bounding box center [656, 199] width 240 height 333
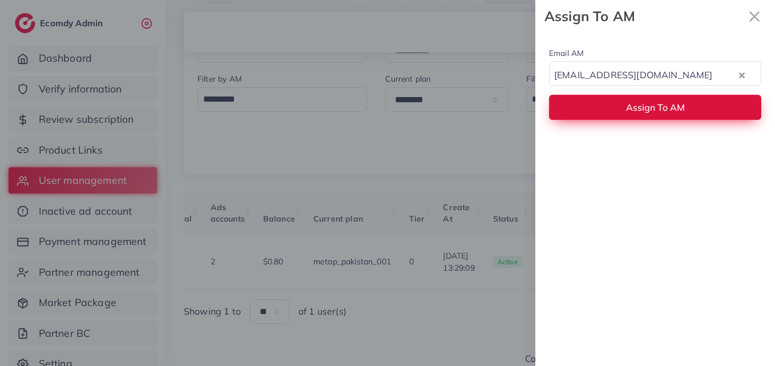
click at [609, 112] on button "Assign To AM" at bounding box center [655, 107] width 212 height 25
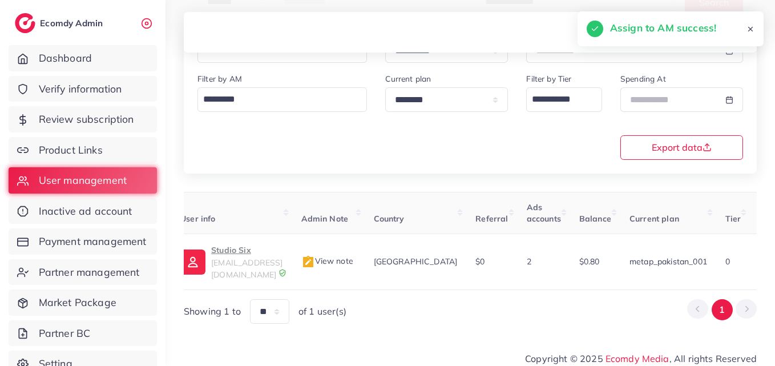
scroll to position [0, 0]
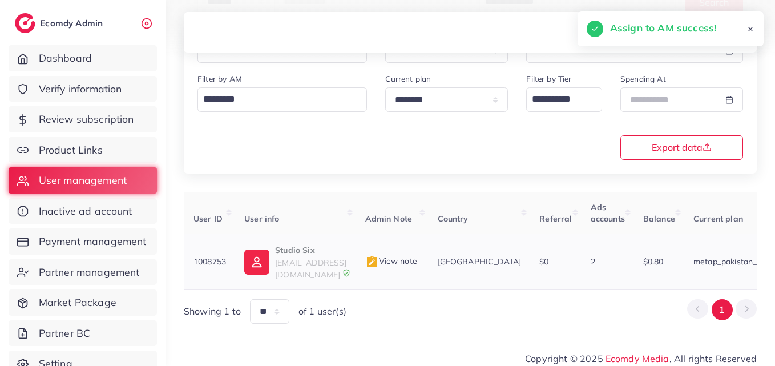
click at [247, 252] on img at bounding box center [256, 262] width 25 height 25
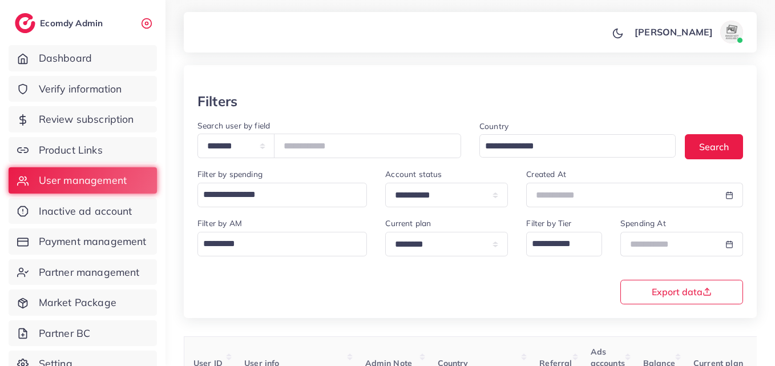
scroll to position [9, 0]
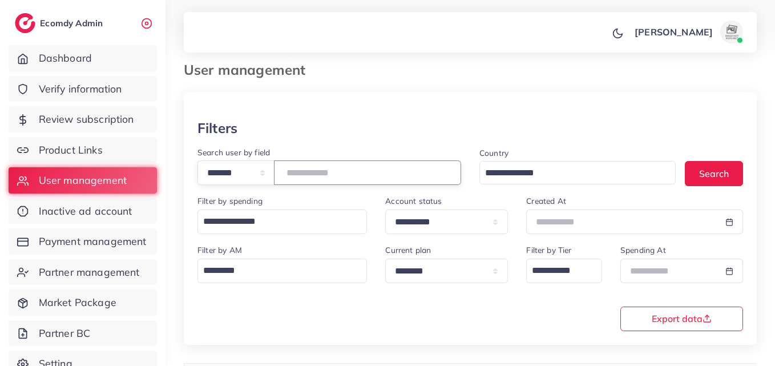
click at [331, 169] on input "*******" at bounding box center [367, 172] width 187 height 25
paste input "number"
click at [731, 168] on button "Search" at bounding box center [714, 173] width 58 height 25
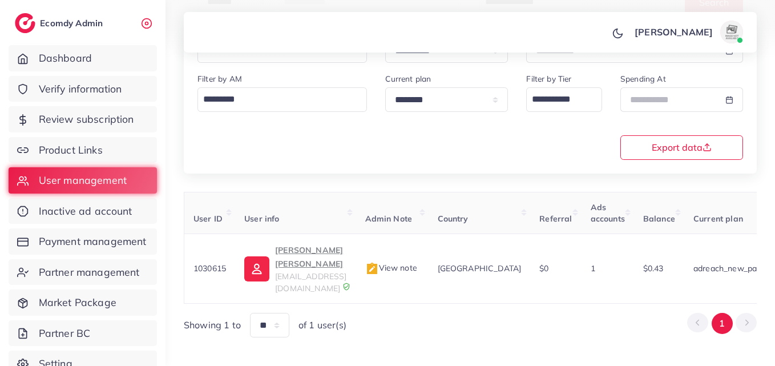
scroll to position [0, 376]
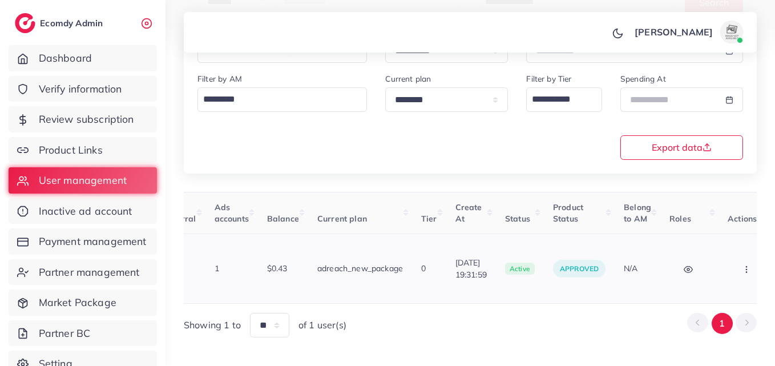
click at [728, 267] on button "button" at bounding box center [748, 269] width 40 height 26
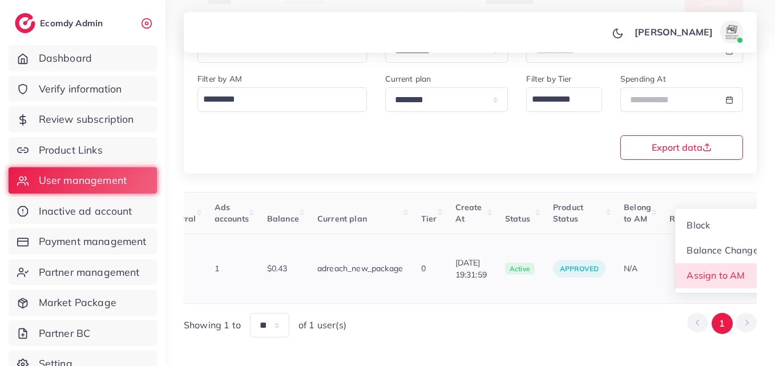
click at [701, 270] on span "Assign to AM" at bounding box center [717, 275] width 58 height 11
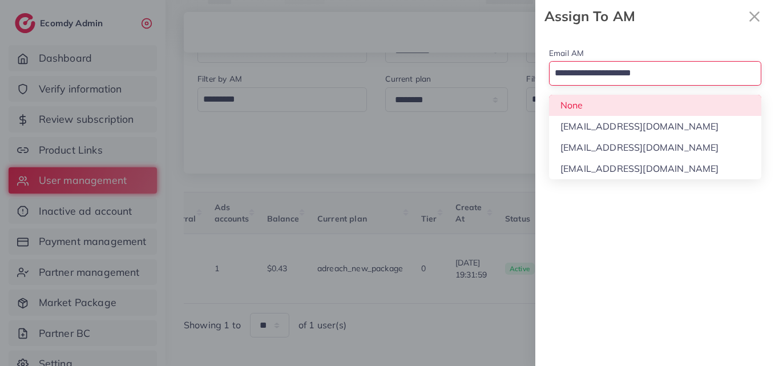
click at [653, 73] on input "Search for option" at bounding box center [649, 73] width 196 height 19
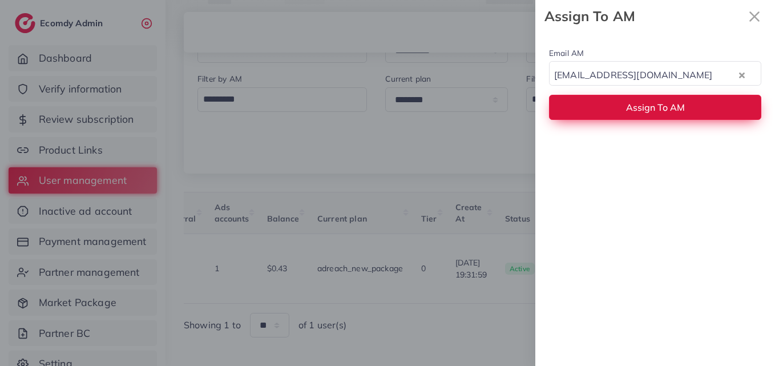
click at [651, 101] on button "Assign To AM" at bounding box center [655, 107] width 212 height 25
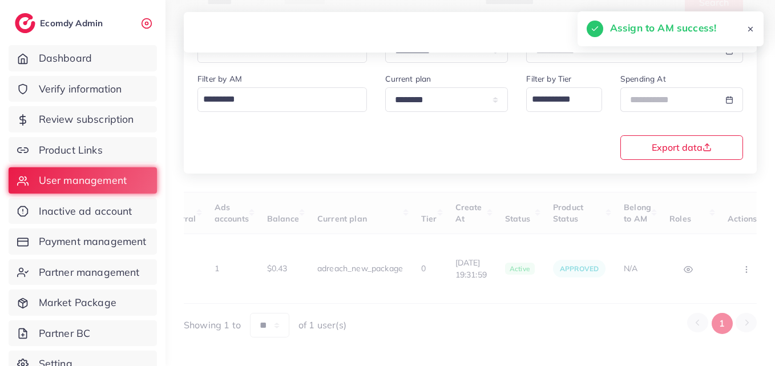
drag, startPoint x: 525, startPoint y: 281, endPoint x: 497, endPoint y: 282, distance: 28.6
click at [497, 282] on div "User ID User info Admin Note Country Referral Ads accounts Balance Current plan…" at bounding box center [470, 265] width 573 height 146
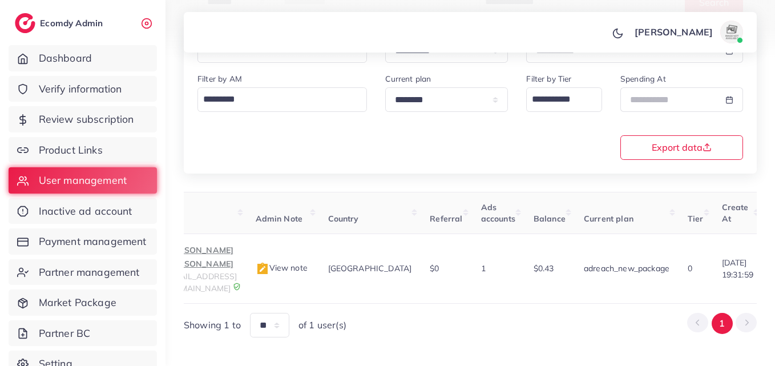
scroll to position [0, 71]
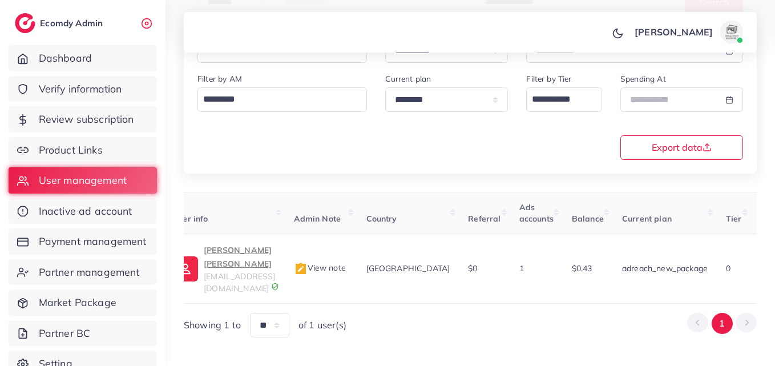
click at [282, 231] on th "User info" at bounding box center [224, 213] width 120 height 42
click at [284, 247] on td "Shah Nabeel Ahmed eminonupk@gmail.com" at bounding box center [224, 269] width 120 height 70
click at [275, 248] on p "Shah Nabeel Ahmed" at bounding box center [239, 256] width 71 height 27
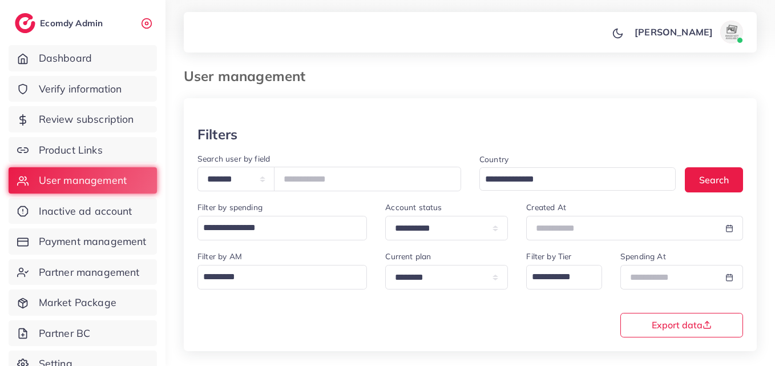
scroll to position [0, 0]
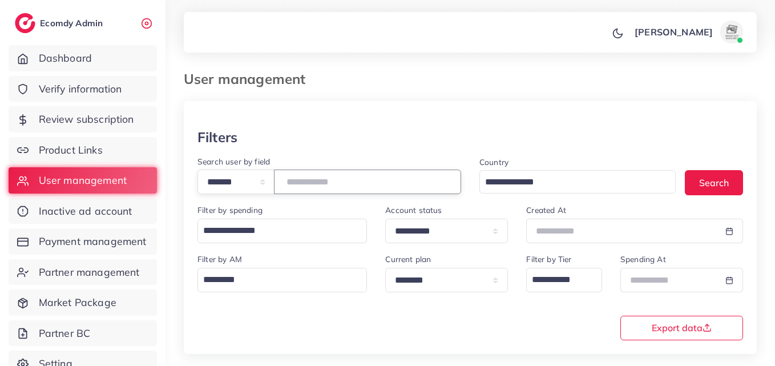
click at [308, 188] on input "*******" at bounding box center [367, 182] width 187 height 25
paste input "number"
click at [726, 179] on button "Search" at bounding box center [714, 182] width 58 height 25
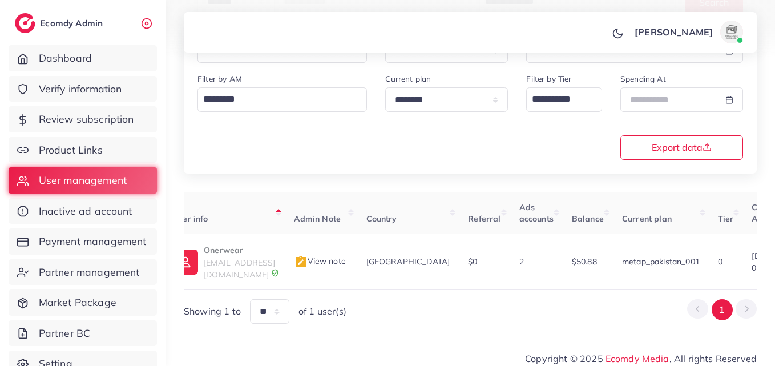
scroll to position [0, 389]
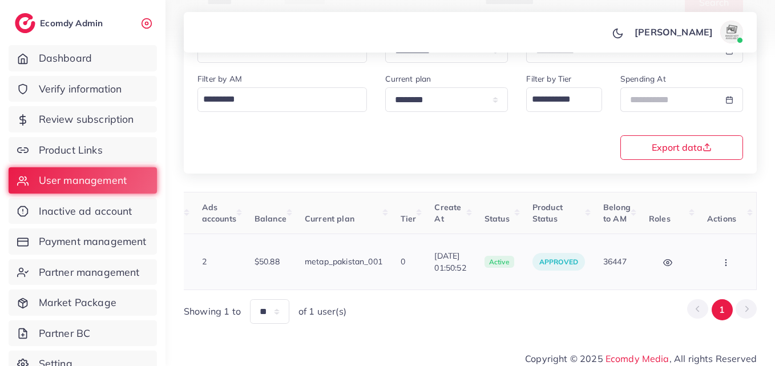
click at [729, 258] on icon "button" at bounding box center [726, 262] width 9 height 9
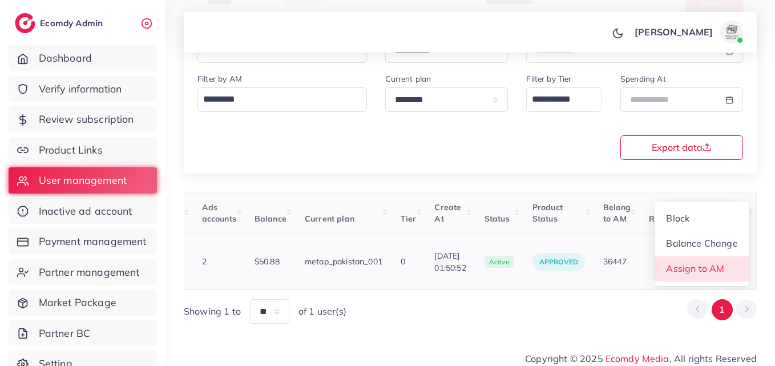
click at [729, 256] on link "Assign to AM" at bounding box center [702, 268] width 95 height 25
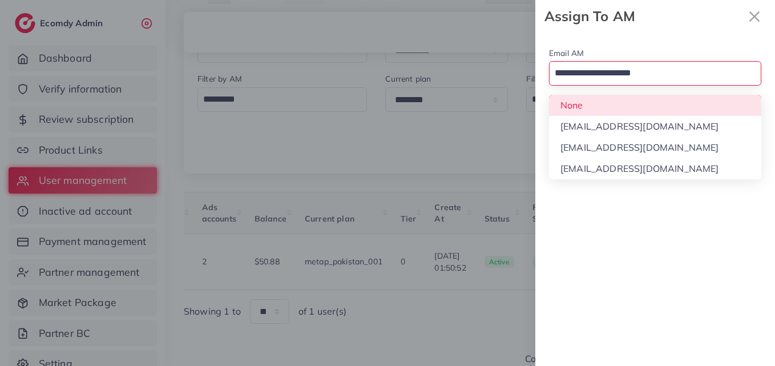
click at [637, 67] on input "Search for option" at bounding box center [649, 73] width 196 height 19
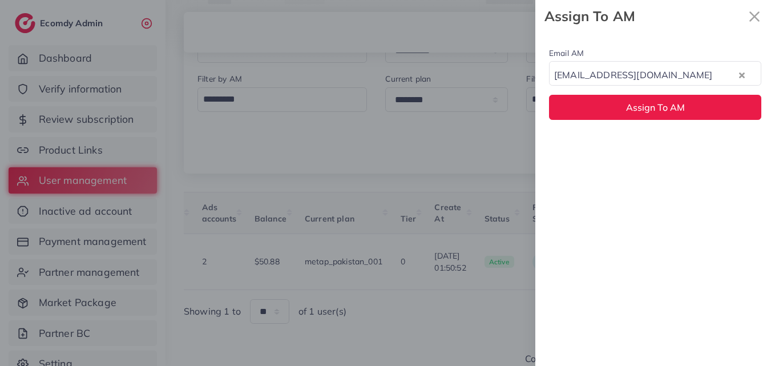
drag, startPoint x: 610, startPoint y: 134, endPoint x: 610, endPoint y: 141, distance: 6.9
click at [617, 73] on div "hadibaaslam@gmail.com" at bounding box center [644, 73] width 188 height 19
click at [613, 144] on div "Email AM natashashahid163@gmail.com Loading... None hadibaaslam@gmail.com natas…" at bounding box center [656, 199] width 240 height 333
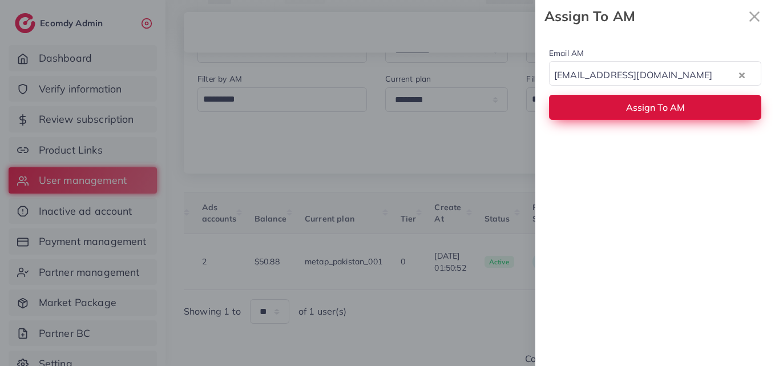
click at [613, 106] on button "Assign To AM" at bounding box center [655, 107] width 212 height 25
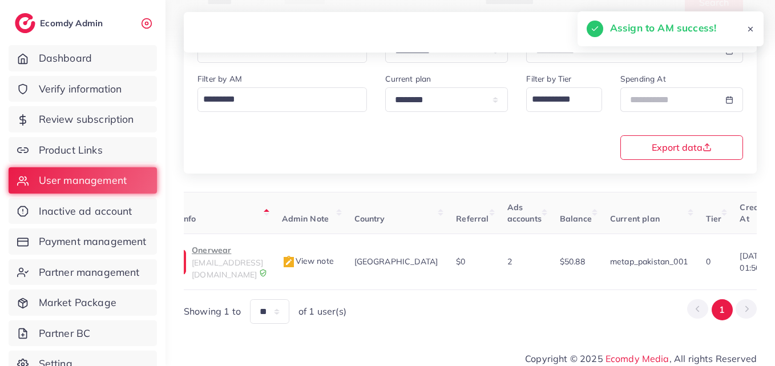
scroll to position [0, 78]
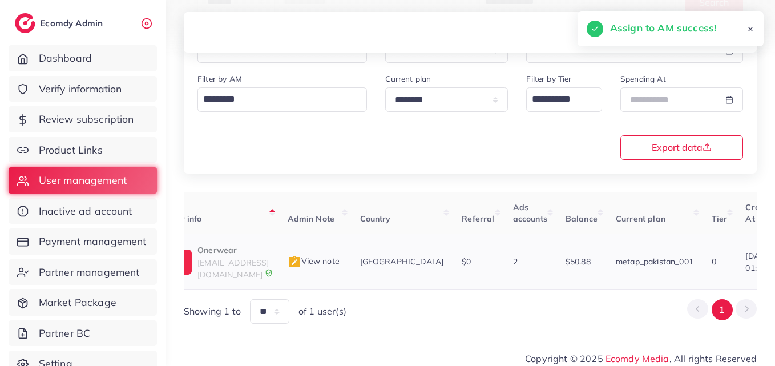
click at [269, 262] on span "beautynest2001@gmail.com" at bounding box center [233, 269] width 71 height 22
click at [207, 255] on p "Onerwear" at bounding box center [233, 250] width 71 height 14
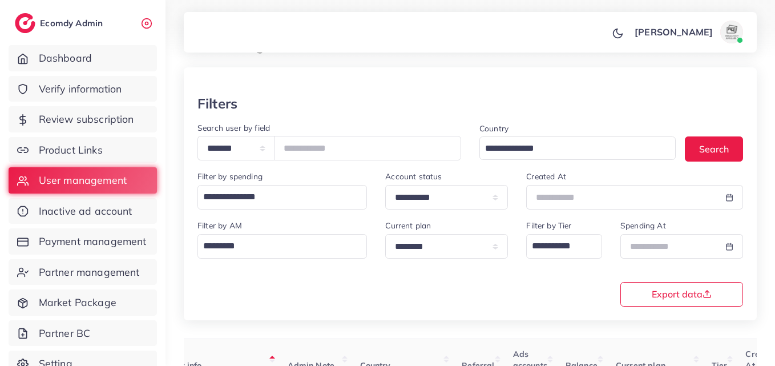
scroll to position [9, 0]
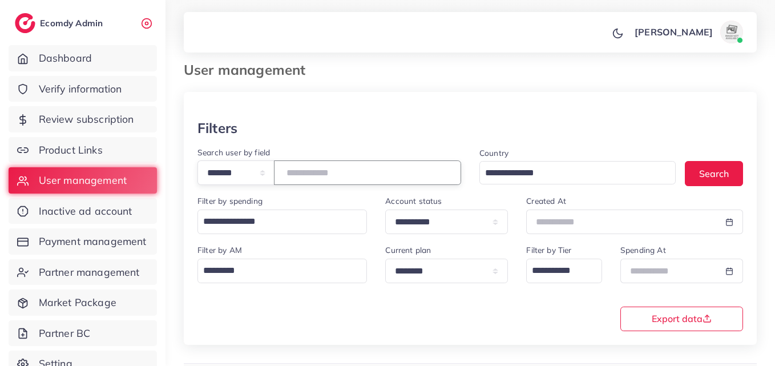
click at [326, 179] on input "*******" at bounding box center [367, 172] width 187 height 25
click at [326, 178] on input "*******" at bounding box center [367, 172] width 187 height 25
paste input "number"
type input "*******"
click at [695, 178] on button "Search" at bounding box center [714, 173] width 58 height 25
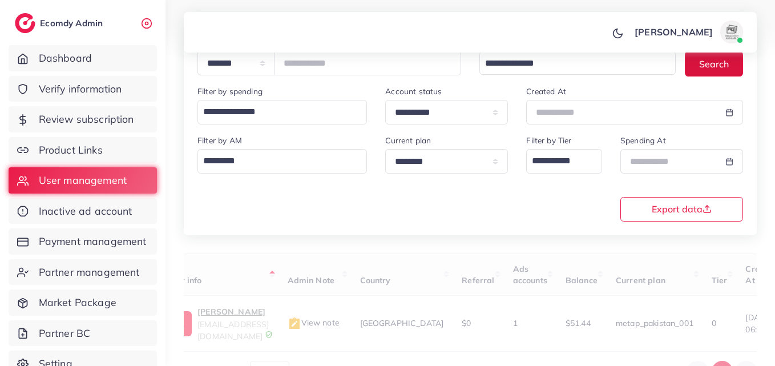
scroll to position [180, 0]
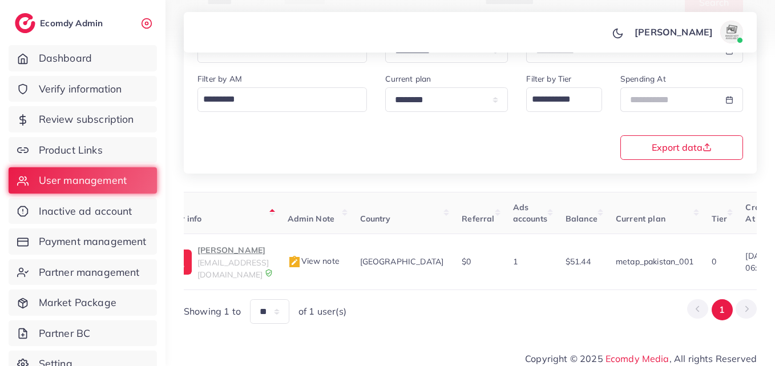
drag, startPoint x: 531, startPoint y: 288, endPoint x: 543, endPoint y: 286, distance: 12.1
click at [543, 286] on div "User ID User info Admin Note Country Referral Ads accounts Balance Current plan…" at bounding box center [470, 258] width 573 height 132
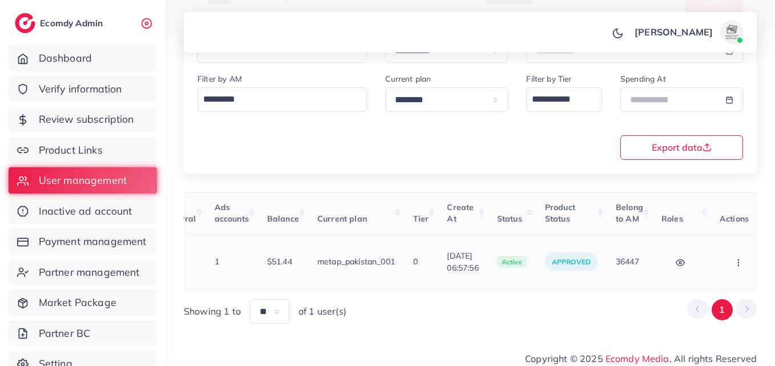
click at [730, 268] on button "button" at bounding box center [740, 262] width 40 height 26
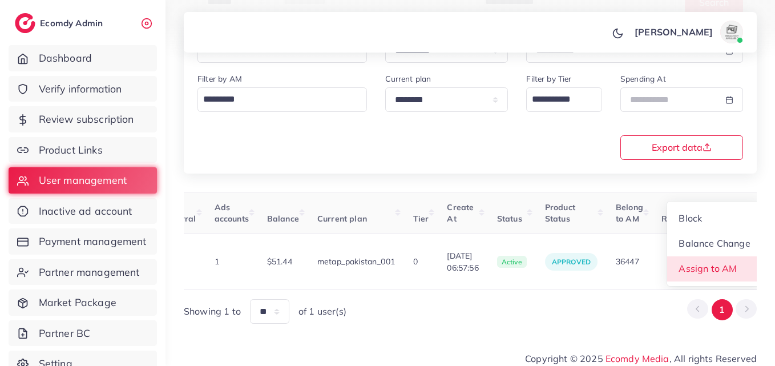
scroll to position [1, 376]
click at [730, 267] on link "Assign to AM" at bounding box center [715, 268] width 95 height 25
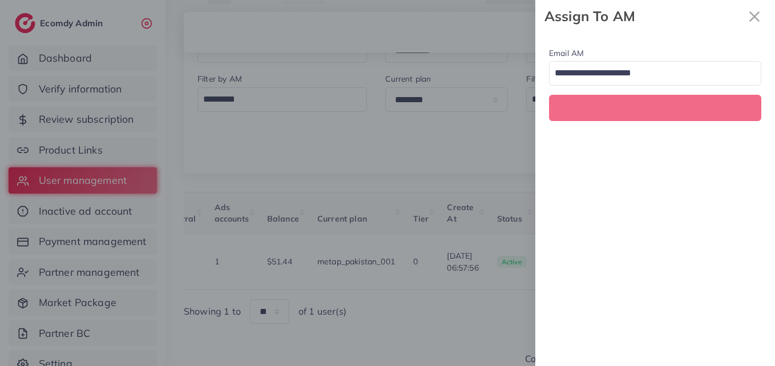
scroll to position [0, 376]
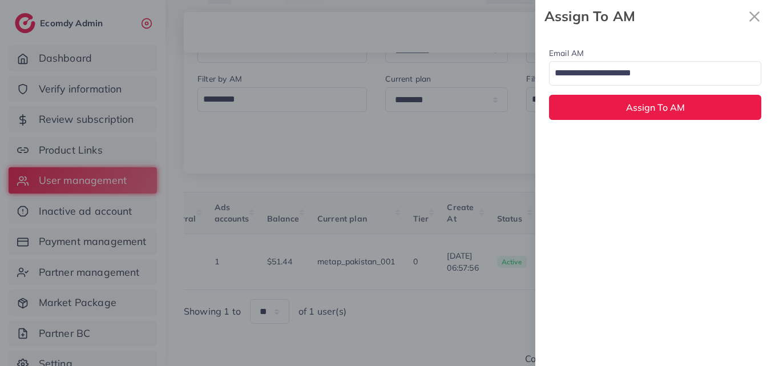
click at [657, 74] on input "Search for option" at bounding box center [649, 73] width 196 height 19
click at [637, 140] on div "Email AM natashashahid163@gmail.com Loading... None hadibaaslam@gmail.com natas…" at bounding box center [656, 199] width 240 height 333
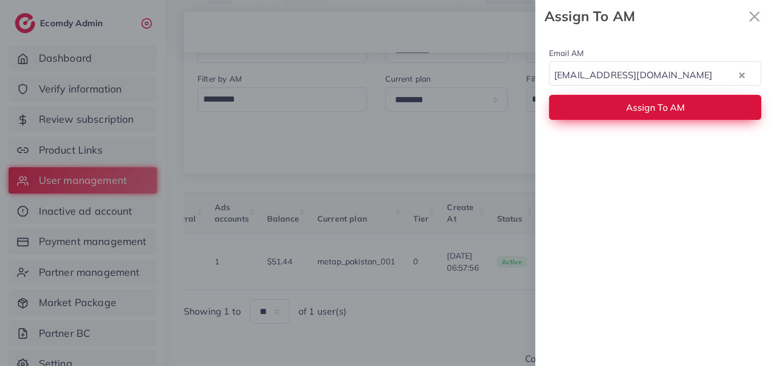
click at [638, 108] on span "Assign To AM" at bounding box center [655, 107] width 59 height 11
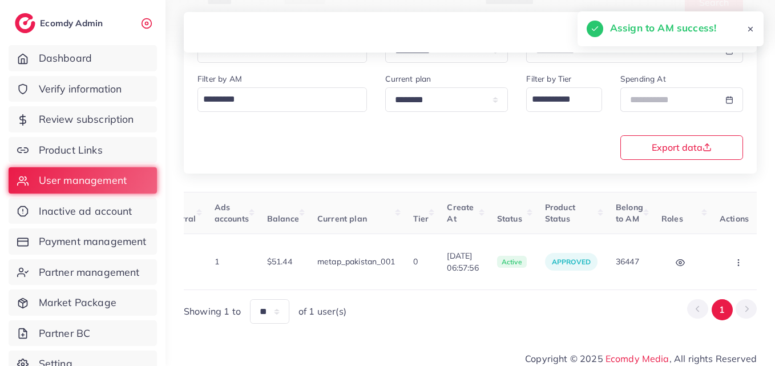
drag, startPoint x: 463, startPoint y: 279, endPoint x: 335, endPoint y: 284, distance: 128.0
click at [337, 285] on div "User ID User info Admin Note Country Referral Ads accounts Balance Current plan…" at bounding box center [470, 258] width 573 height 132
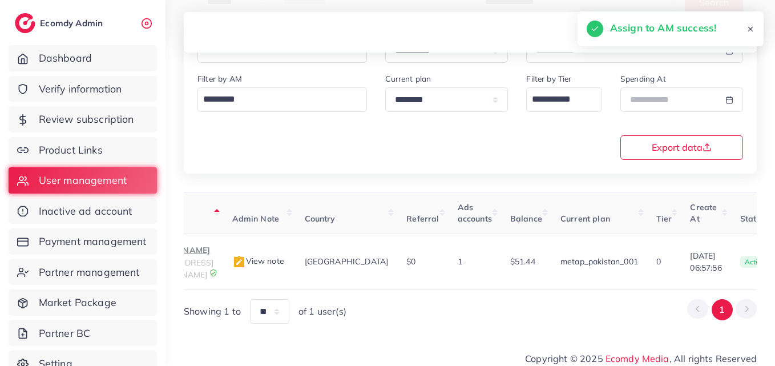
scroll to position [0, 110]
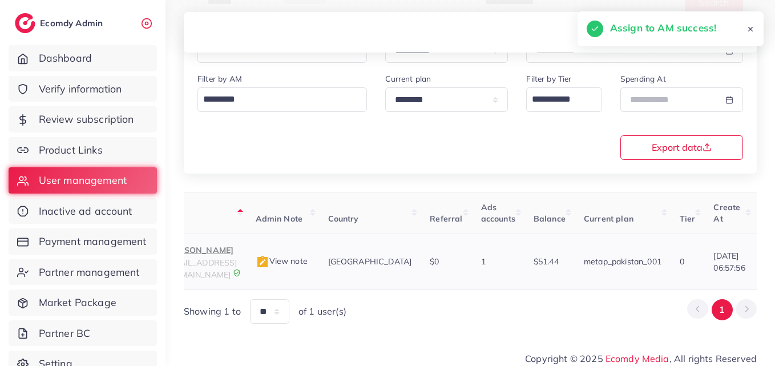
click at [237, 256] on p "Husnain Ibrahim" at bounding box center [201, 250] width 71 height 14
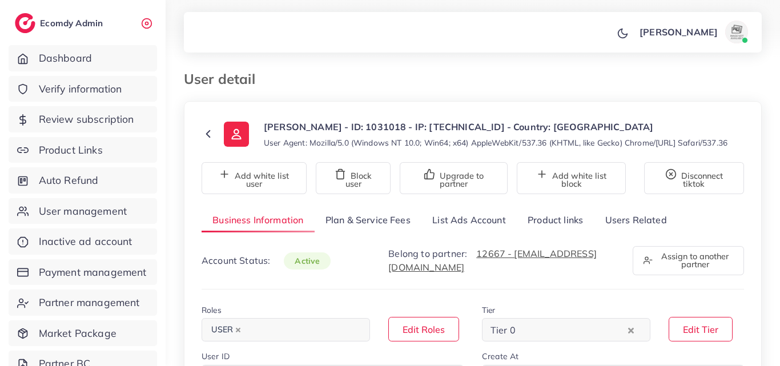
select select "********"
click at [445, 232] on link "List Ads Account" at bounding box center [468, 220] width 95 height 25
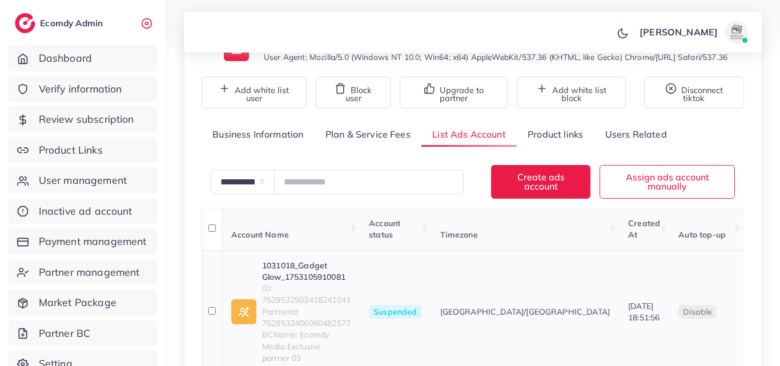
scroll to position [213, 0]
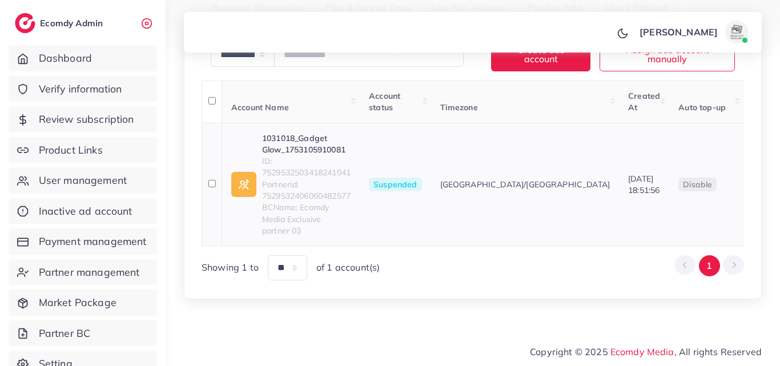
click at [415, 191] on span "Suspended" at bounding box center [395, 185] width 53 height 14
copy span "Suspended"
click at [314, 156] on link "1031018_Gadget Glow_1753105910081" at bounding box center [306, 143] width 89 height 23
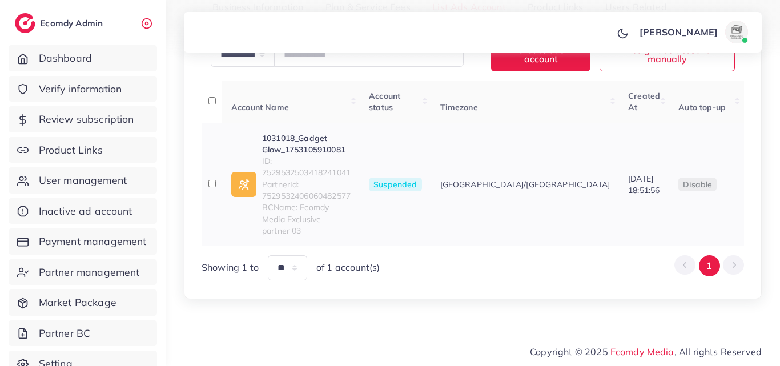
click at [292, 179] on span "ID: 7529532503418241041" at bounding box center [306, 166] width 89 height 23
click at [293, 179] on span "ID: 7529532503418241041" at bounding box center [306, 166] width 89 height 23
copy span "7529532503418241041"
click at [312, 148] on link "1031018_Gadget Glow_1753105910081" at bounding box center [306, 143] width 89 height 23
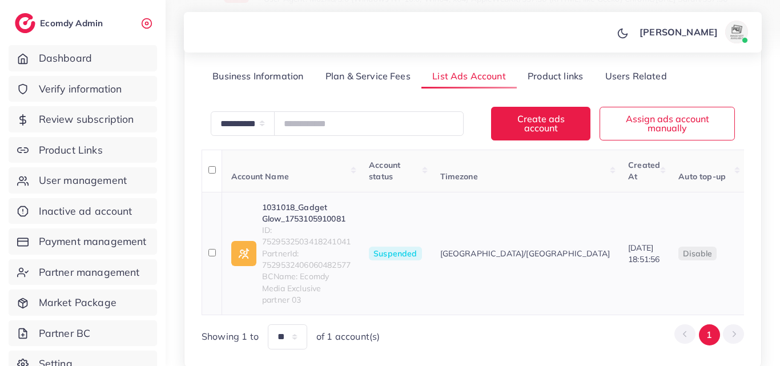
scroll to position [213, 0]
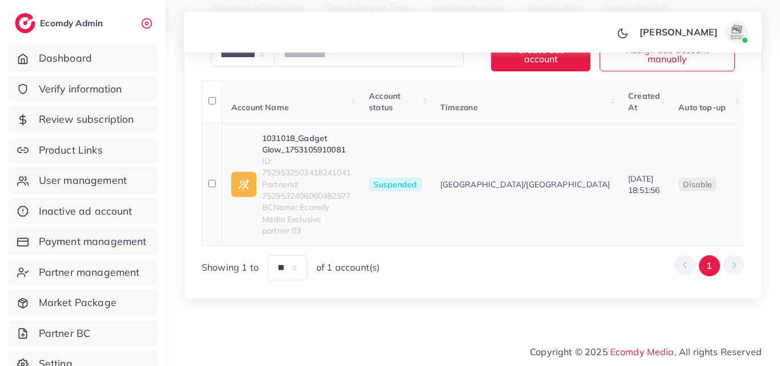
click at [341, 156] on link "1031018_Gadget Glow_1753105910081" at bounding box center [306, 143] width 89 height 23
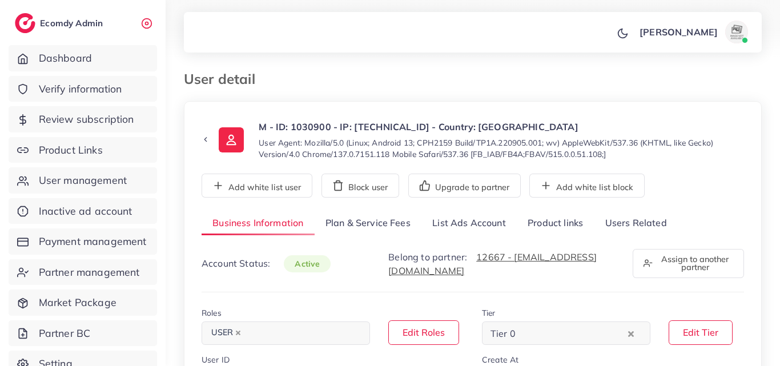
select select "********"
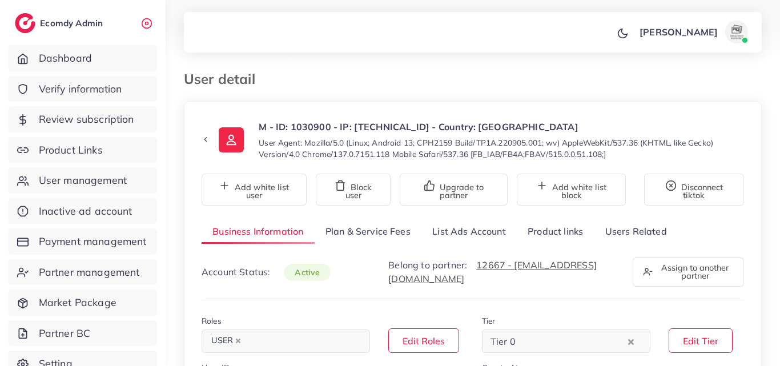
click at [456, 232] on link "List Ads Account" at bounding box center [468, 231] width 95 height 25
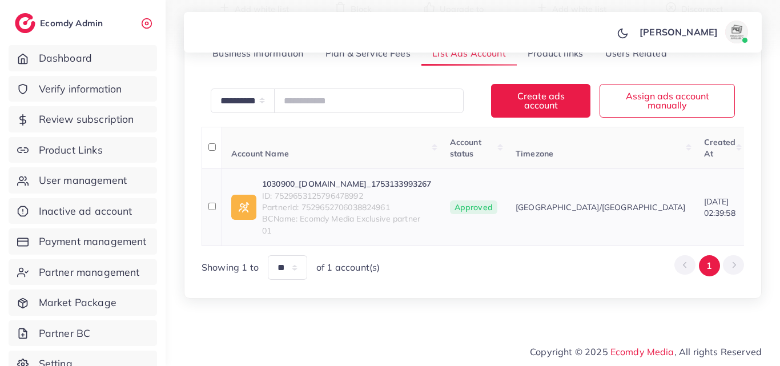
scroll to position [187, 0]
click at [311, 190] on span "ID: 7529653125796478992" at bounding box center [347, 195] width 170 height 11
copy span "7529653125796478992"
click at [350, 178] on link "1030900_[DOMAIN_NAME]_1753133993267" at bounding box center [347, 183] width 170 height 11
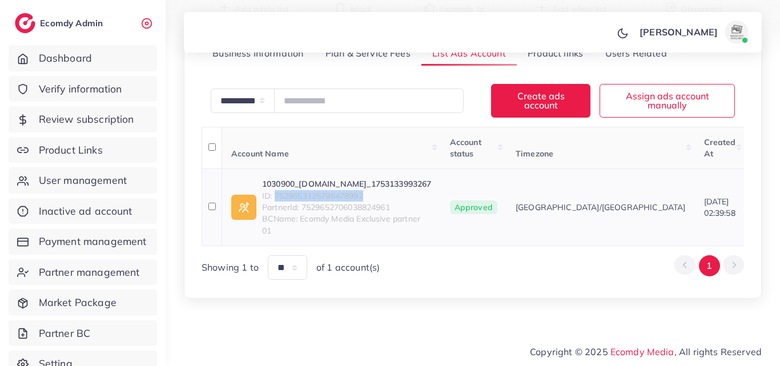
click at [359, 178] on link "1030900_[DOMAIN_NAME]_1753133993267" at bounding box center [347, 183] width 170 height 11
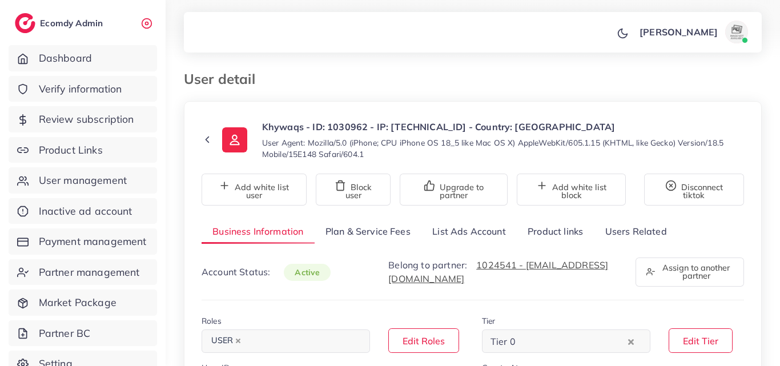
select select "********"
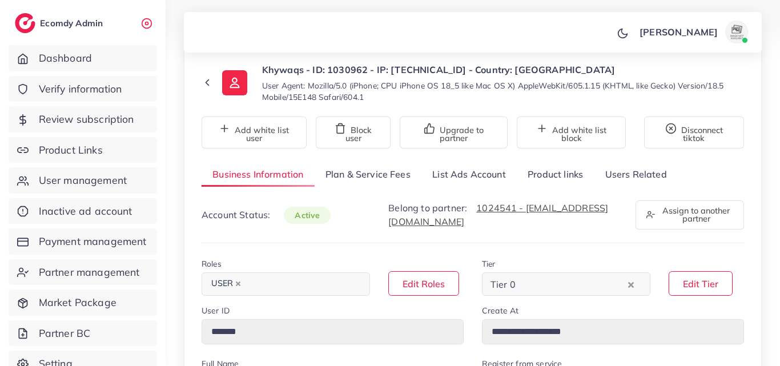
click at [451, 184] on link "List Ads Account" at bounding box center [468, 174] width 95 height 25
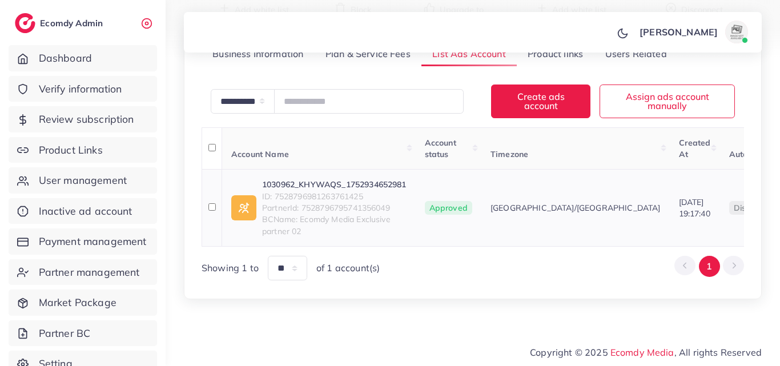
scroll to position [187, 0]
click at [358, 191] on span "ID: 7528796981263761425" at bounding box center [334, 195] width 144 height 11
click at [358, 190] on span "ID: 7528796981263761425" at bounding box center [334, 195] width 144 height 11
click at [356, 190] on span "ID: 7528796981263761425" at bounding box center [334, 195] width 144 height 11
click at [355, 190] on span "ID: 7528796981263761425" at bounding box center [334, 195] width 144 height 11
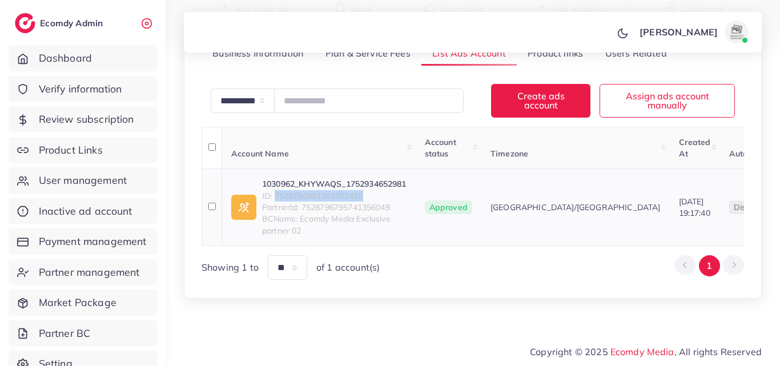
copy span "7528796981263761425"
click at [360, 169] on td "1030962_KHYWAQS_1752934652981 ID: 7528796981263761425 PartnerId: 75287967957413…" at bounding box center [319, 207] width 194 height 77
click at [362, 178] on link "1030962_KHYWAQS_1752934652981" at bounding box center [334, 183] width 144 height 11
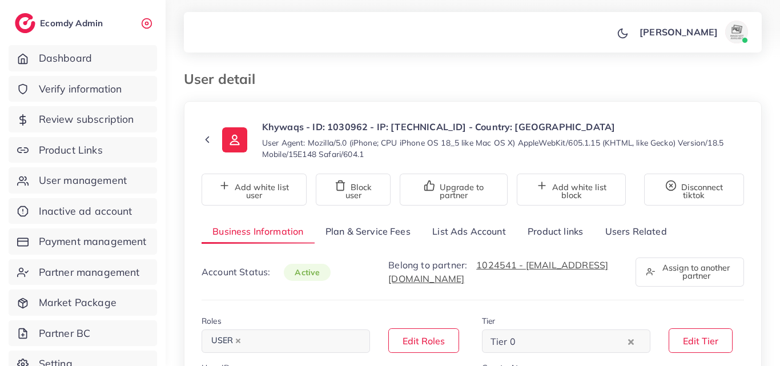
select select "********"
click at [436, 235] on link "List Ads Account" at bounding box center [468, 231] width 95 height 25
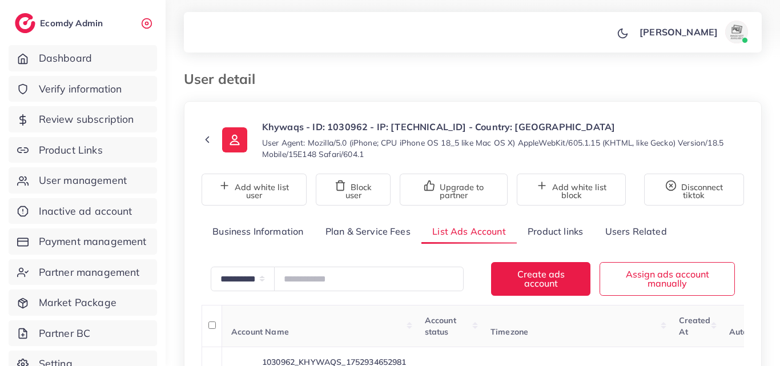
scroll to position [187, 0]
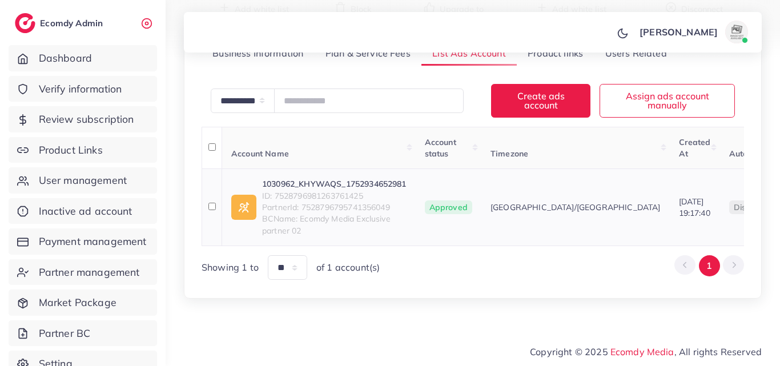
click at [361, 178] on link "1030962_KHYWAQS_1752934652981" at bounding box center [334, 183] width 144 height 11
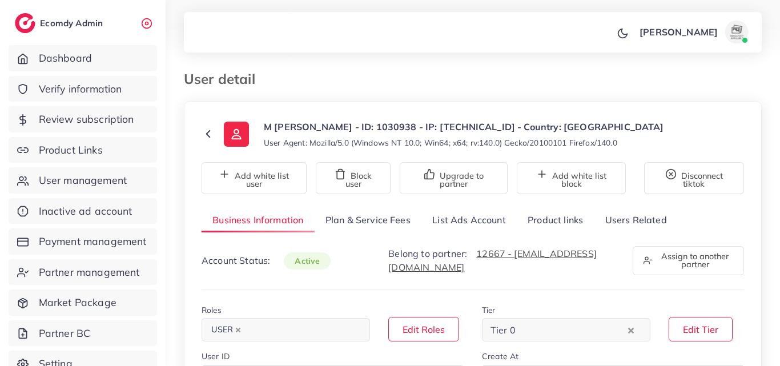
click at [447, 227] on link "List Ads Account" at bounding box center [468, 220] width 95 height 25
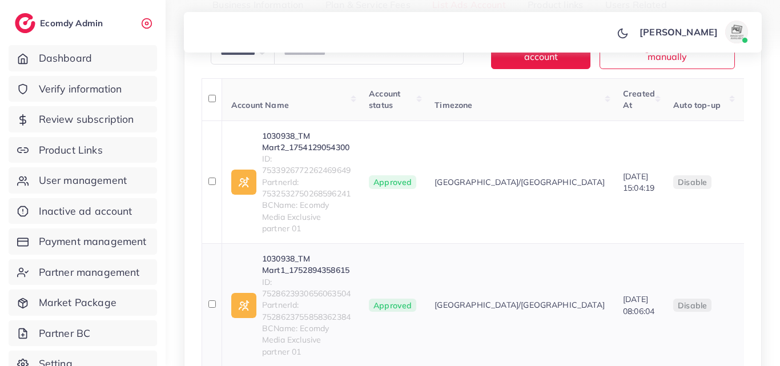
scroll to position [228, 0]
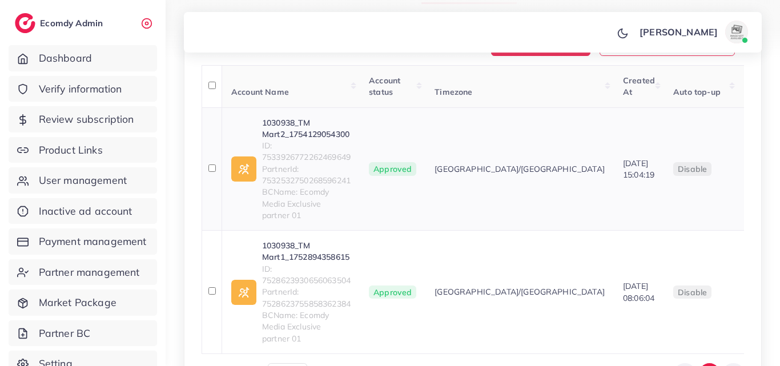
click at [309, 160] on span "ID: 7533926772262469649" at bounding box center [306, 151] width 89 height 23
click at [309, 159] on span "ID: 7533926772262469649" at bounding box center [306, 151] width 89 height 23
copy span "7533926772262469649"
click at [312, 124] on link "1030938_TM Mart2_1754129054300" at bounding box center [306, 128] width 89 height 23
click at [304, 268] on span "ID: 7528623930656063504" at bounding box center [306, 274] width 89 height 23
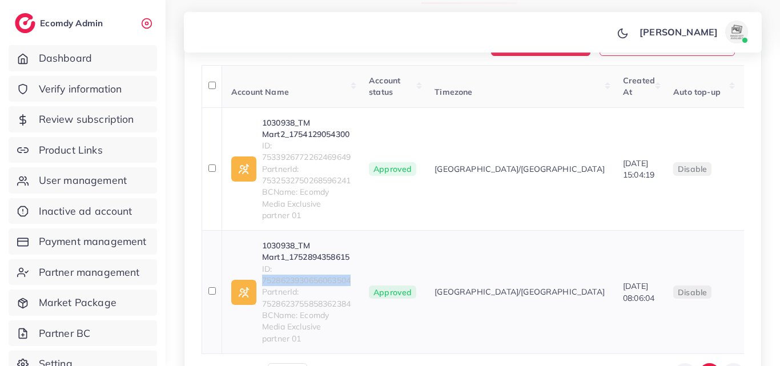
click at [304, 268] on span "ID: 7528623930656063504" at bounding box center [306, 274] width 89 height 23
copy span "7528623930656063504"
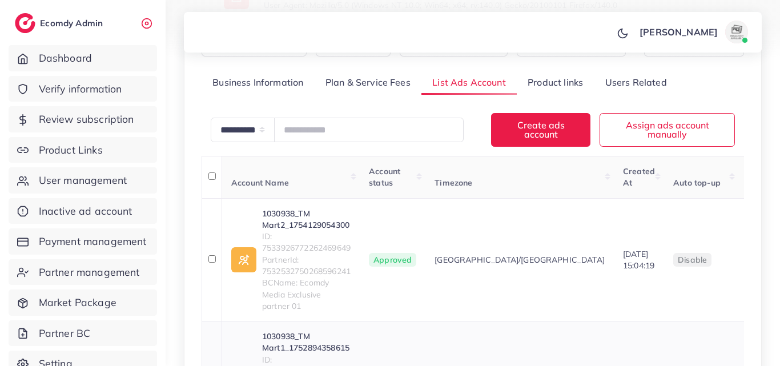
scroll to position [171, 0]
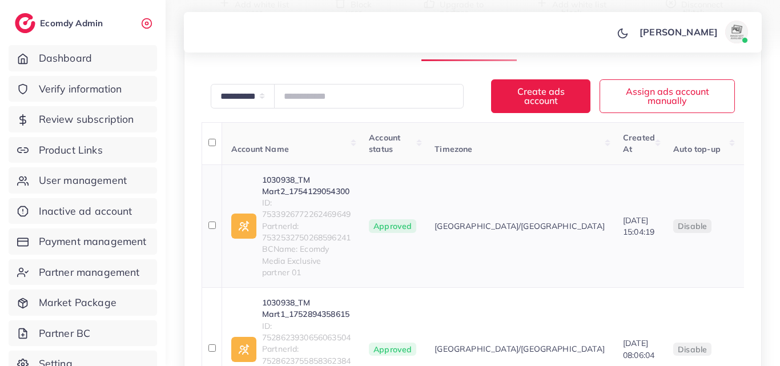
click at [322, 217] on span "ID: 7533926772262469649" at bounding box center [306, 208] width 89 height 23
copy span "7533926772262469649"
click at [299, 321] on span "ID: 7528623930656063504" at bounding box center [306, 331] width 89 height 23
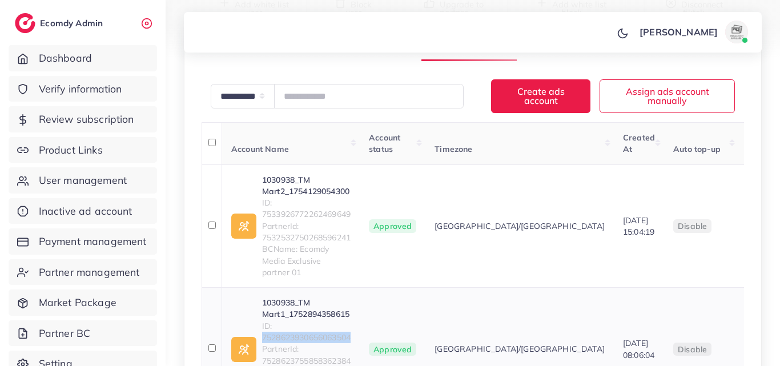
copy span "7528623930656063504"
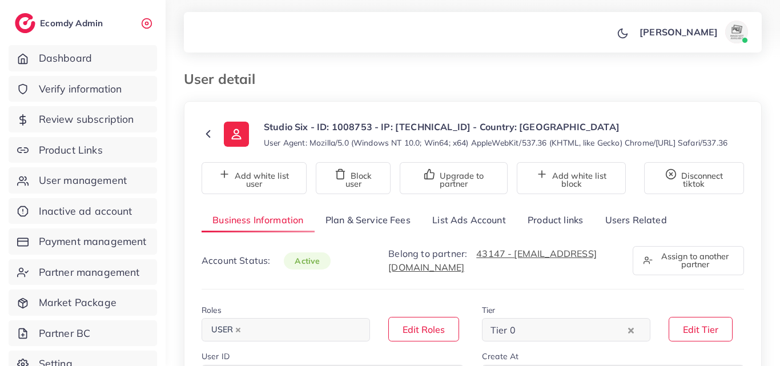
select select "********"
click at [478, 232] on link "List Ads Account" at bounding box center [468, 220] width 95 height 25
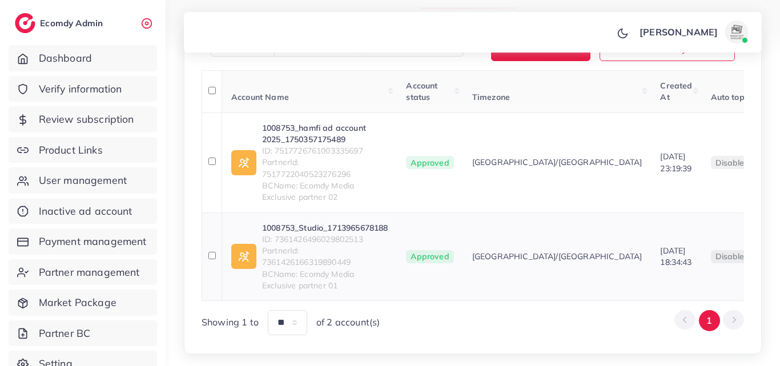
scroll to position [228, 0]
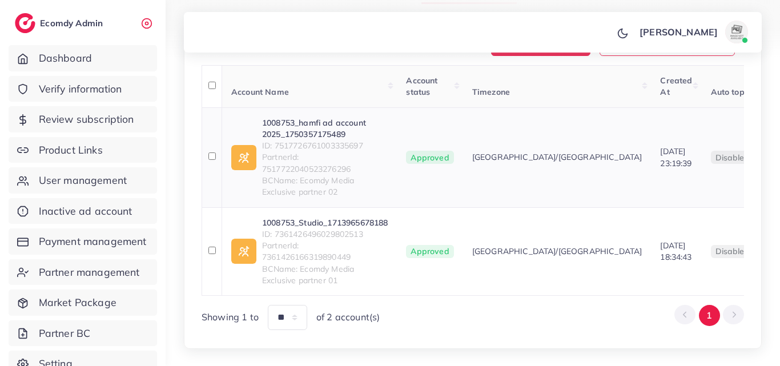
click at [341, 151] on span "ID: 7517726761003335697" at bounding box center [325, 145] width 126 height 11
copy span "7517726761003335697"
click at [340, 123] on td "1008753_hamfi ad account 2025_1750357175489 ID: 7517726761003335697 PartnerId: …" at bounding box center [309, 157] width 175 height 100
click at [307, 128] on link "1008753_hamfi ad account 2025_1750357175489" at bounding box center [325, 128] width 126 height 23
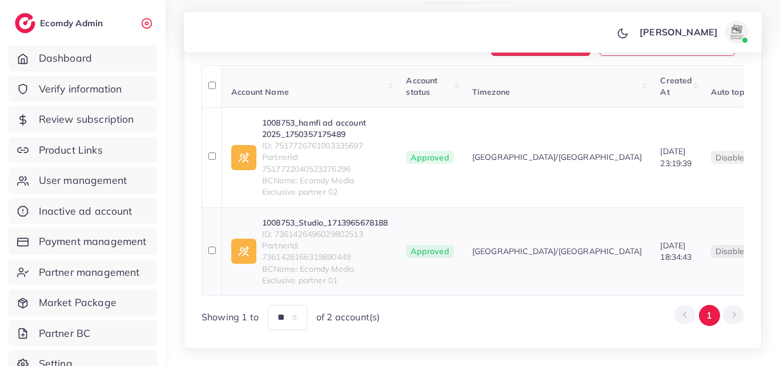
click at [339, 240] on span "ID: 7361426496029802513" at bounding box center [325, 233] width 126 height 11
click at [339, 228] on link "1008753_Studio_1713965678188" at bounding box center [325, 222] width 126 height 11
click at [361, 240] on span "ID: 7361426496029802513" at bounding box center [325, 233] width 126 height 11
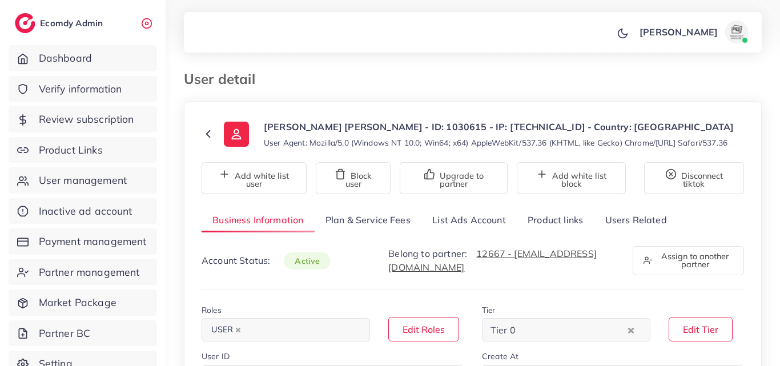
select select "********"
click at [473, 230] on link "List Ads Account" at bounding box center [468, 220] width 95 height 25
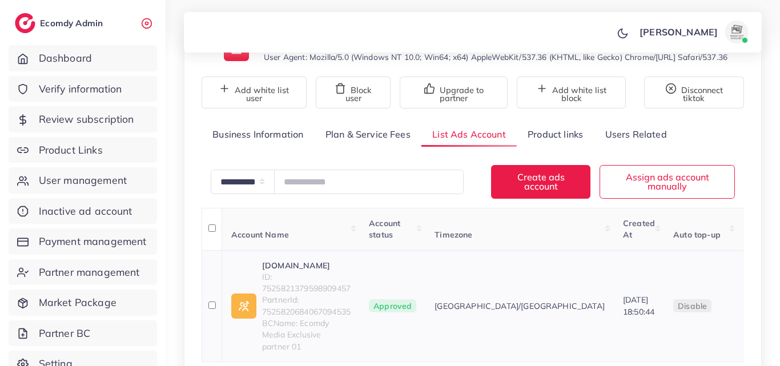
scroll to position [171, 0]
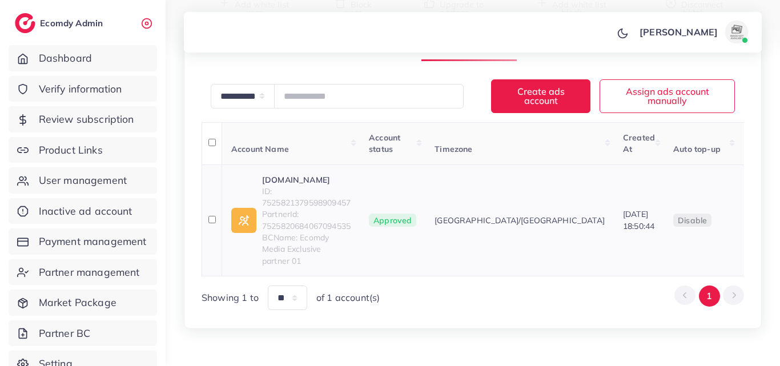
click at [324, 209] on span "ID: 7525821379598909457" at bounding box center [306, 197] width 89 height 23
drag, startPoint x: 324, startPoint y: 215, endPoint x: 325, endPoint y: 209, distance: 6.3
copy span "7525821379598909457"
click at [270, 186] on link "[DOMAIN_NAME]" at bounding box center [306, 179] width 89 height 11
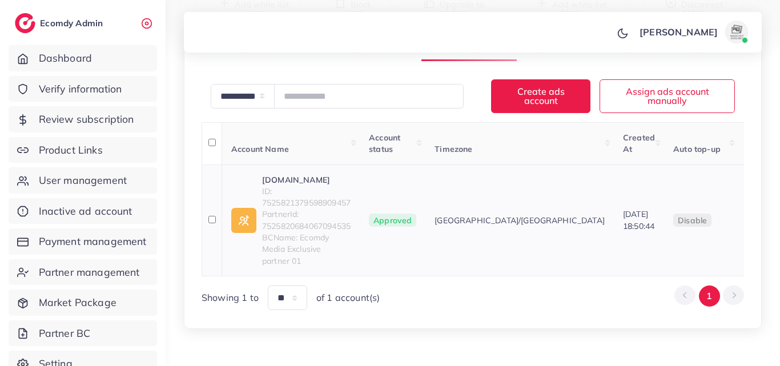
click at [304, 223] on span "PartnerId: 7525820684067094535" at bounding box center [306, 219] width 89 height 23
click at [302, 209] on span "ID: 7525821379598909457" at bounding box center [306, 197] width 89 height 23
click at [299, 186] on link "[DOMAIN_NAME]" at bounding box center [306, 179] width 89 height 11
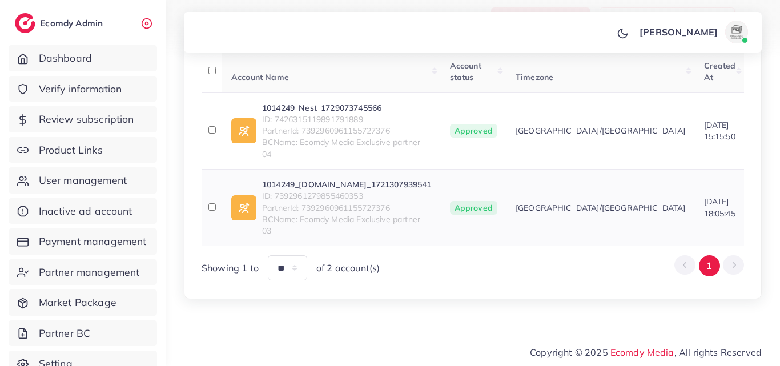
scroll to position [241, 0]
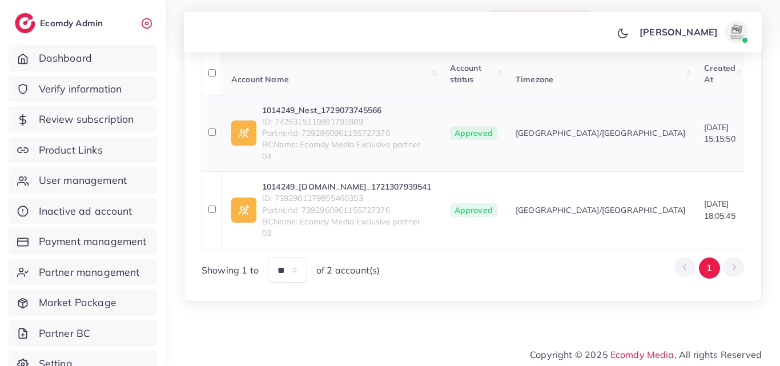
click at [340, 127] on span "ID: 7426315119891791889" at bounding box center [347, 121] width 170 height 11
copy span "7426315119891791889"
click at [376, 116] on link "1014249_Nest_1729073745566" at bounding box center [347, 110] width 170 height 11
click at [279, 192] on link "1014249_[DOMAIN_NAME]_1721307939541" at bounding box center [347, 186] width 170 height 11
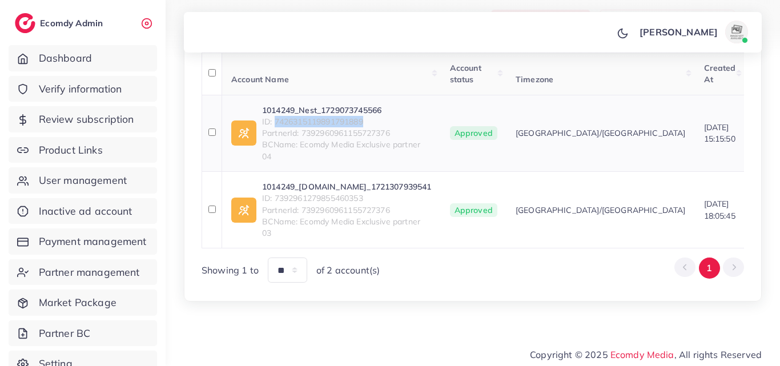
click at [339, 116] on link "1014249_Nest_1729073745566" at bounding box center [347, 110] width 170 height 11
copy span "7426315119891791889"
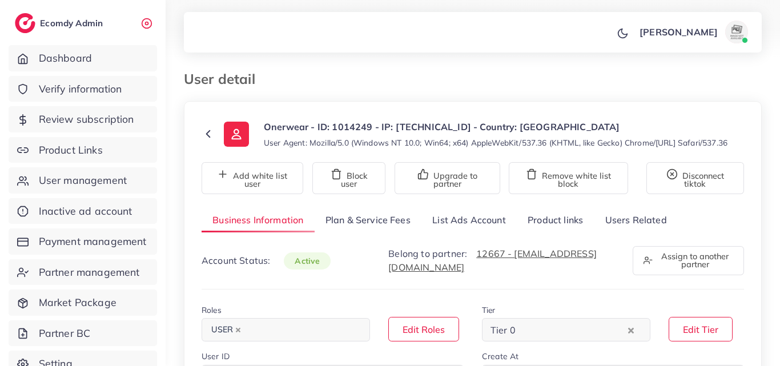
type input "*******"
type input "**********"
type input "********"
type input "**********"
type input "******"
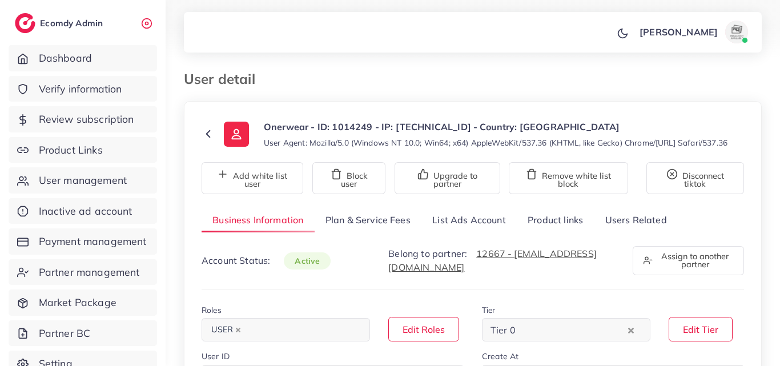
type input "**********"
select select "********"
select select "******"
type input "**********"
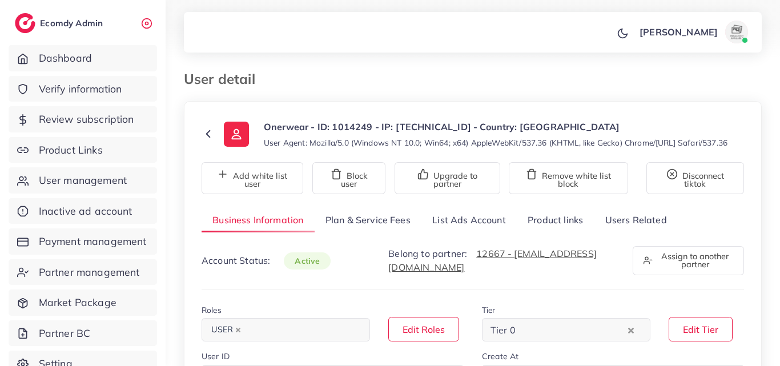
type input "*****"
click at [455, 230] on link "List Ads Account" at bounding box center [468, 220] width 95 height 25
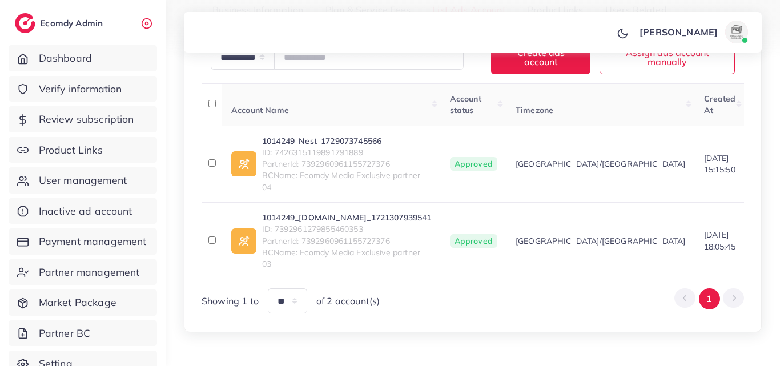
scroll to position [228, 0]
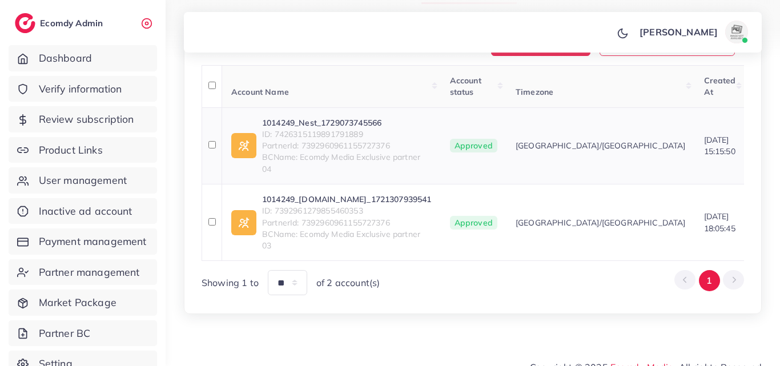
click at [346, 128] on link "1014249_Nest_1729073745566" at bounding box center [347, 122] width 170 height 11
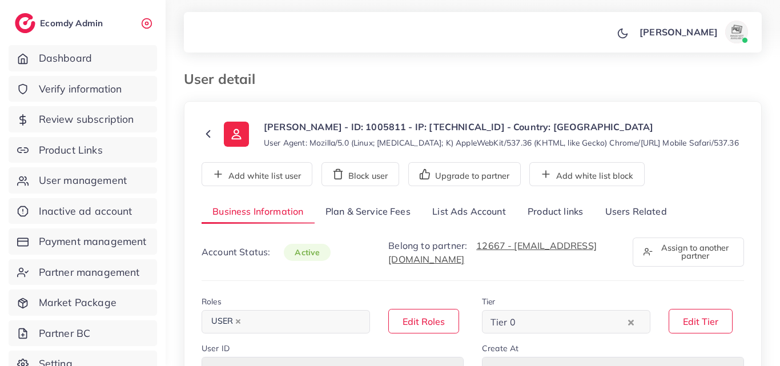
select select "********"
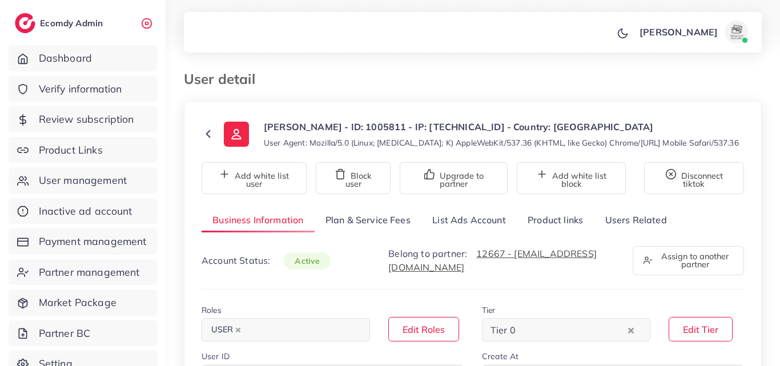
click at [439, 228] on link "List Ads Account" at bounding box center [468, 220] width 95 height 25
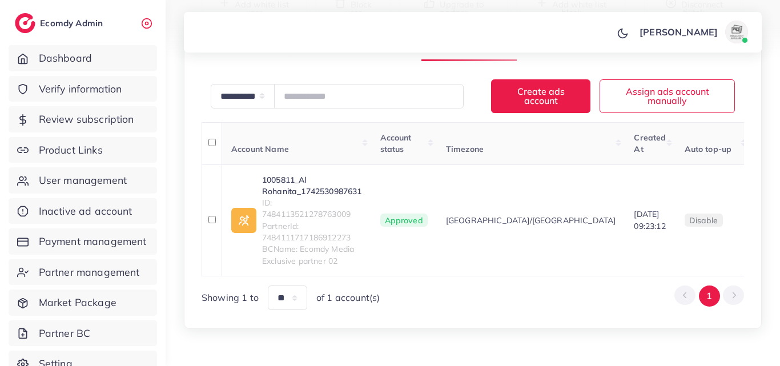
scroll to position [202, 0]
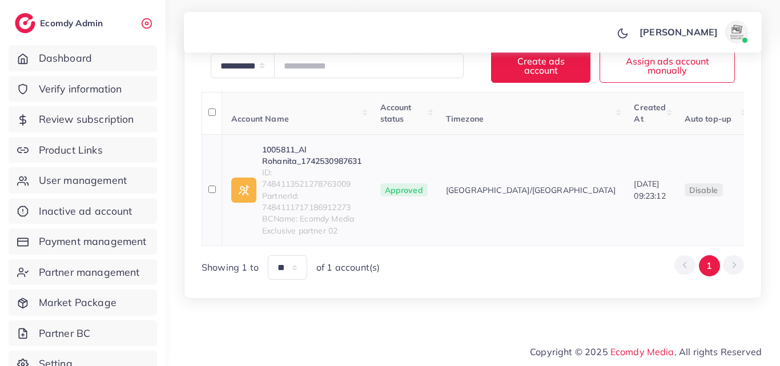
click at [316, 182] on span "ID: 7484113521278763009" at bounding box center [312, 178] width 100 height 23
click at [316, 181] on span "ID: 7484113521278763009" at bounding box center [312, 178] width 100 height 23
copy span "7484113521278763009"
click at [321, 139] on td "1005811_Al Rohanita_1742530987631 ID: 7484113521278763009 PartnerId: 7484111717…" at bounding box center [296, 189] width 149 height 111
click at [320, 142] on td "1005811_Al Rohanita_1742530987631 ID: 7484113521278763009 PartnerId: 7484111717…" at bounding box center [296, 189] width 149 height 111
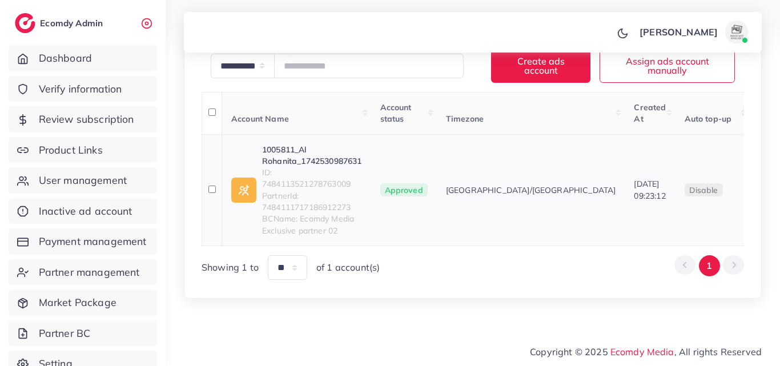
click at [306, 152] on link "1005811_Al Rohanita_1742530987631" at bounding box center [312, 155] width 100 height 23
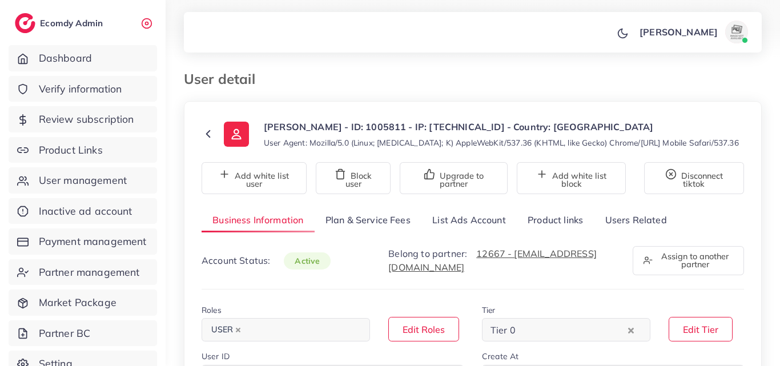
select select "********"
click at [460, 224] on link "List Ads Account" at bounding box center [468, 220] width 95 height 25
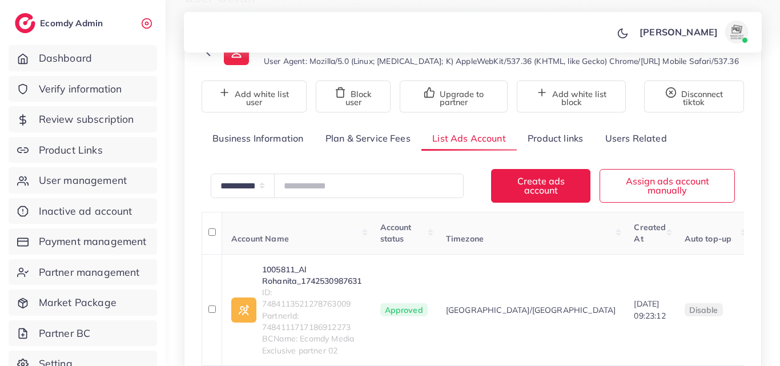
scroll to position [202, 0]
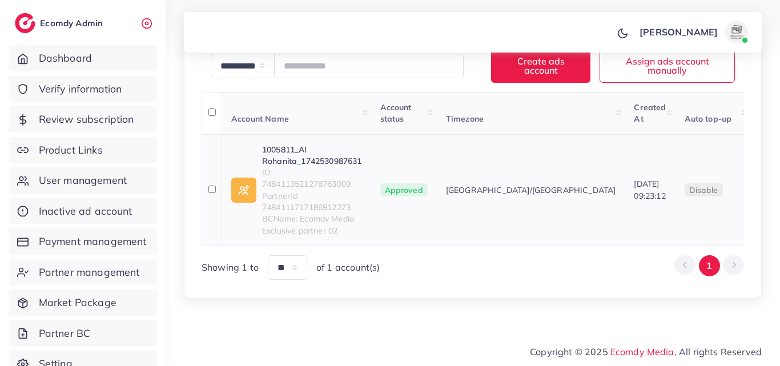
click at [281, 189] on span "ID: 7484113521278763009" at bounding box center [312, 178] width 100 height 23
click at [282, 184] on span "ID: 7484113521278763009" at bounding box center [312, 178] width 100 height 23
click at [278, 185] on span "ID: 7484113521278763009" at bounding box center [312, 178] width 100 height 23
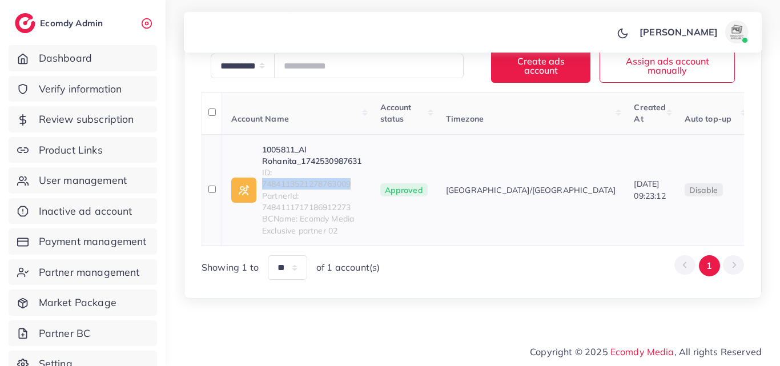
copy span "7484113521278763009"
click at [304, 145] on link "1005811_Al Rohanita_1742530987631" at bounding box center [312, 155] width 100 height 23
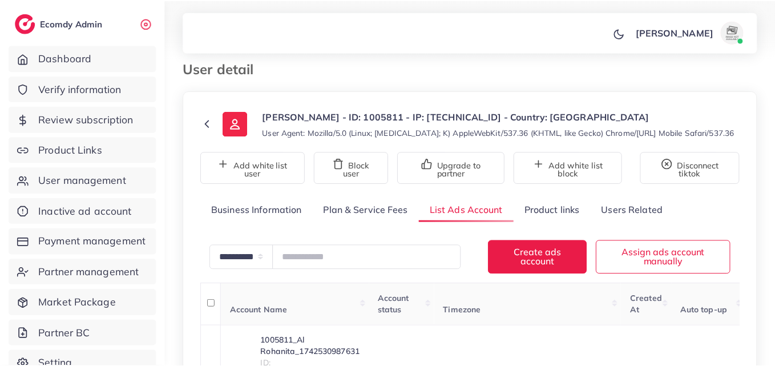
scroll to position [0, 0]
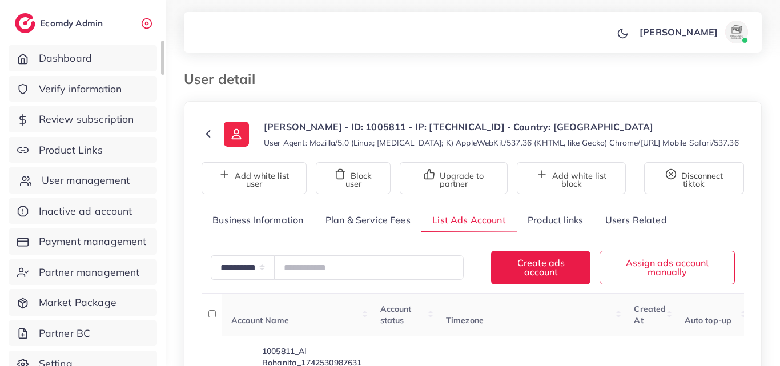
click at [102, 174] on span "User management" at bounding box center [86, 180] width 88 height 15
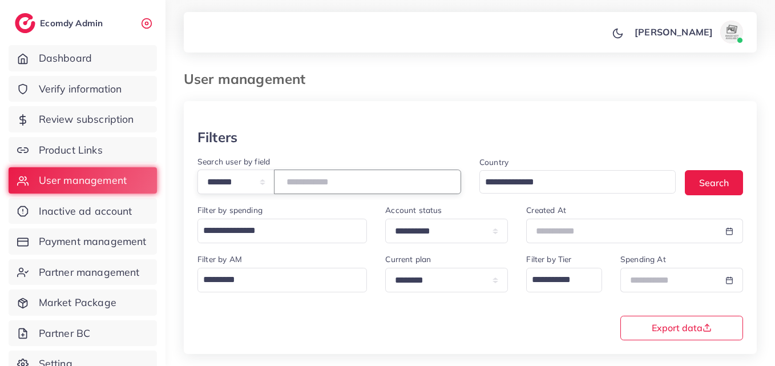
click at [344, 185] on input "number" at bounding box center [367, 182] width 187 height 25
paste input "*******"
click at [688, 183] on button "Search" at bounding box center [714, 182] width 58 height 25
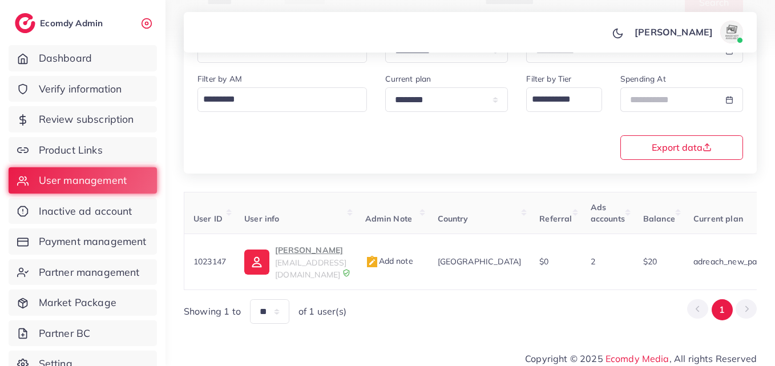
scroll to position [0, 411]
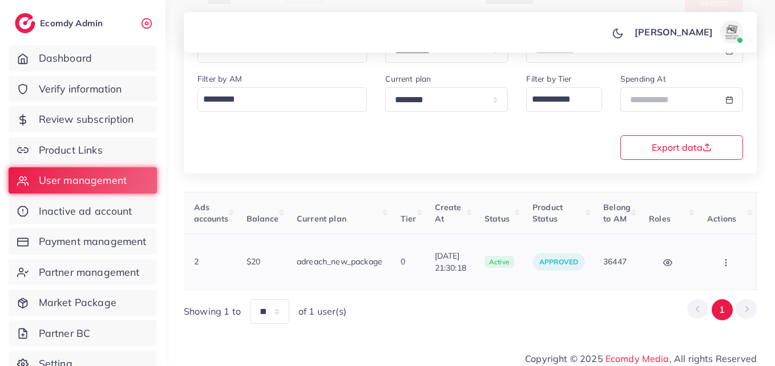
click at [720, 256] on button "button" at bounding box center [728, 262] width 40 height 26
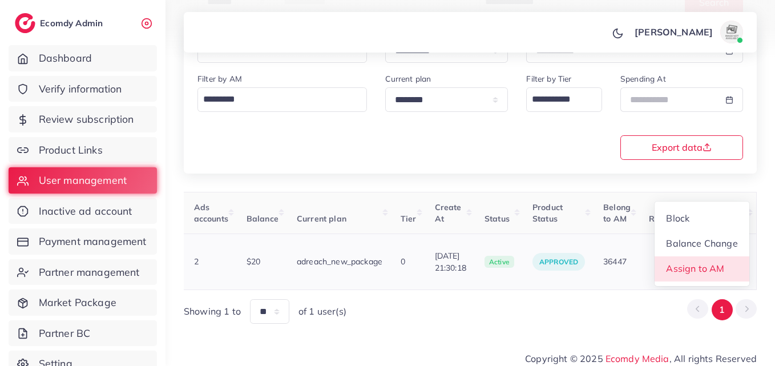
click at [716, 263] on span "Assign to AM" at bounding box center [696, 268] width 58 height 11
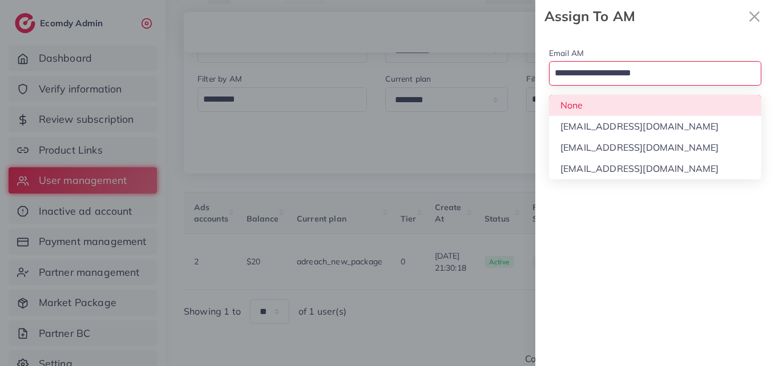
click at [664, 82] on input "Search for option" at bounding box center [649, 73] width 196 height 19
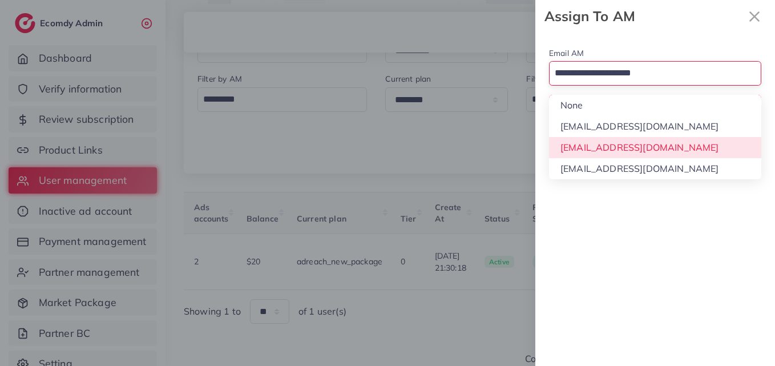
click at [648, 144] on div "Email AM Loading... None [EMAIL_ADDRESS][DOMAIN_NAME] [EMAIL_ADDRESS][DOMAIN_NA…" at bounding box center [656, 199] width 240 height 333
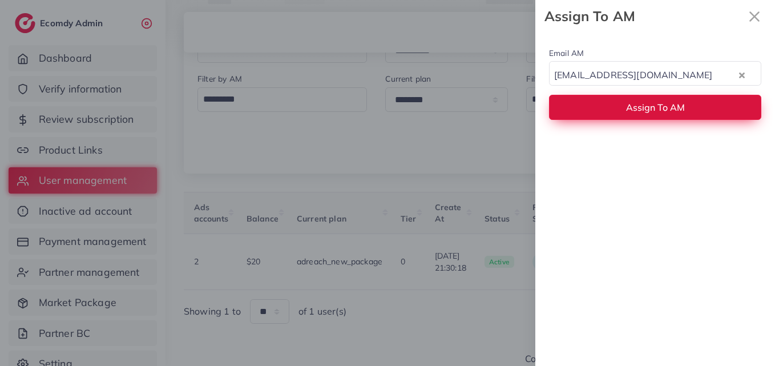
click at [654, 102] on span "Assign To AM" at bounding box center [655, 107] width 59 height 11
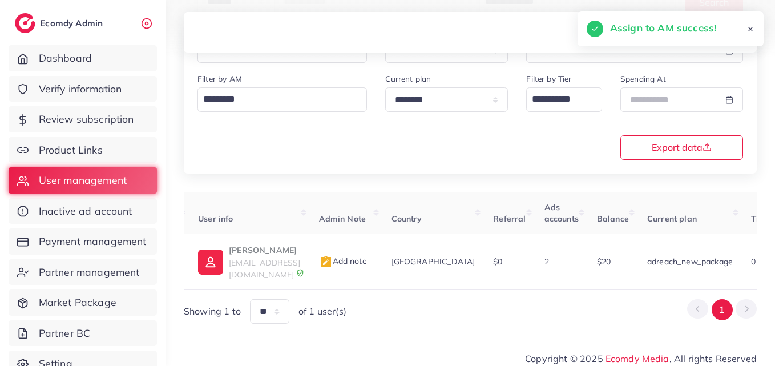
scroll to position [0, 36]
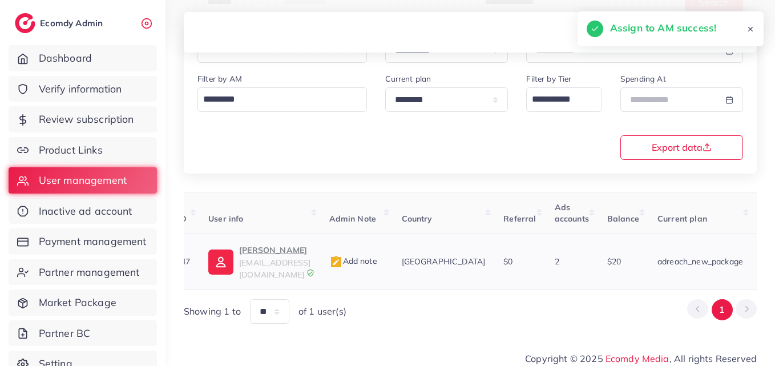
click at [274, 250] on p "[PERSON_NAME]" at bounding box center [274, 250] width 71 height 14
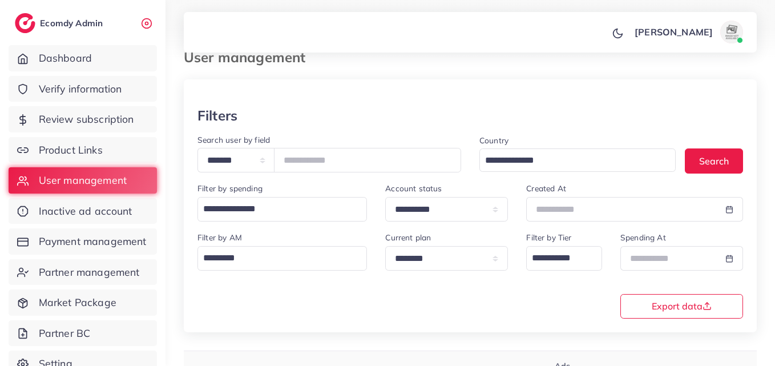
scroll to position [9, 0]
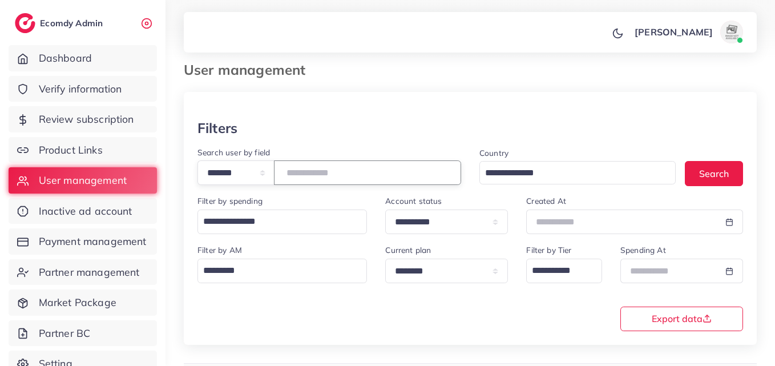
click at [340, 176] on input "*******" at bounding box center [367, 172] width 187 height 25
click at [316, 170] on input "*******" at bounding box center [367, 172] width 187 height 25
paste input "number"
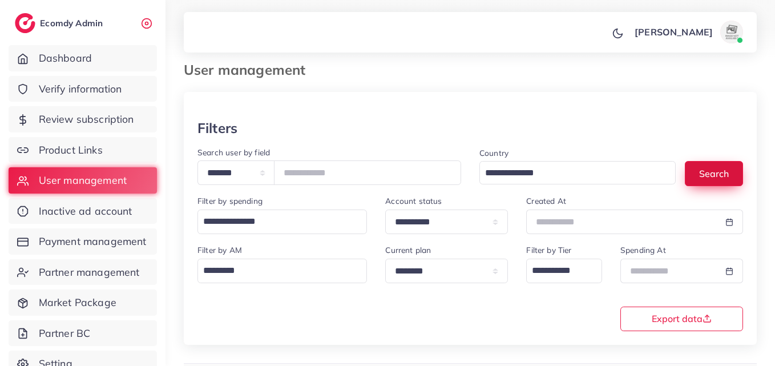
click at [720, 180] on button "Search" at bounding box center [714, 173] width 58 height 25
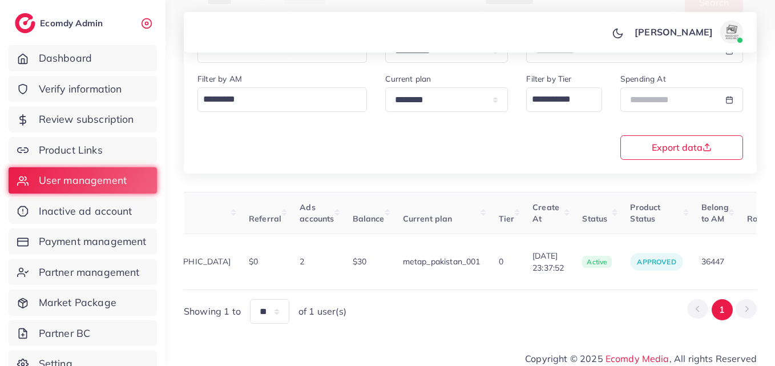
scroll to position [0, 355]
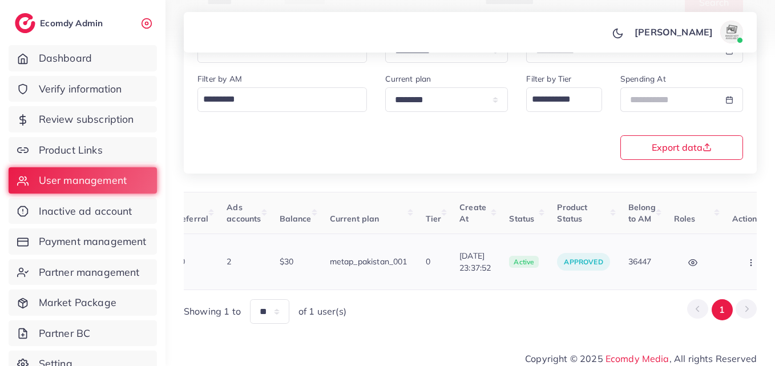
click at [749, 258] on icon "button" at bounding box center [751, 262] width 9 height 9
click at [749, 254] on ul "Block Balance Change Assign to AM" at bounding box center [704, 244] width 96 height 86
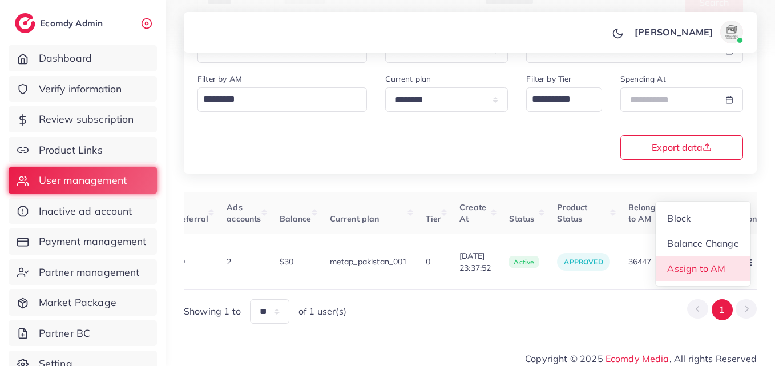
click at [718, 267] on span "Assign to AM" at bounding box center [697, 268] width 58 height 11
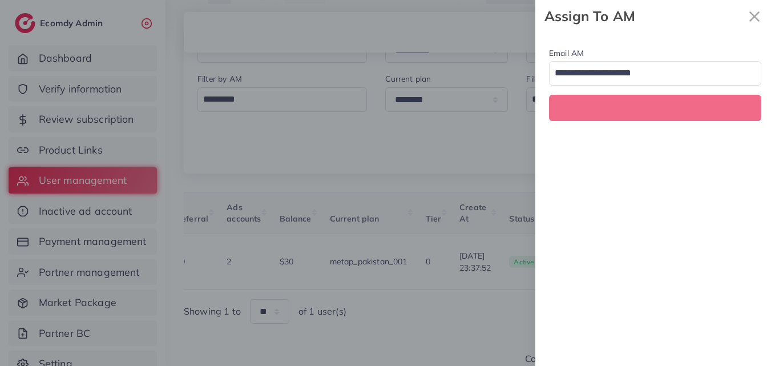
scroll to position [0, 355]
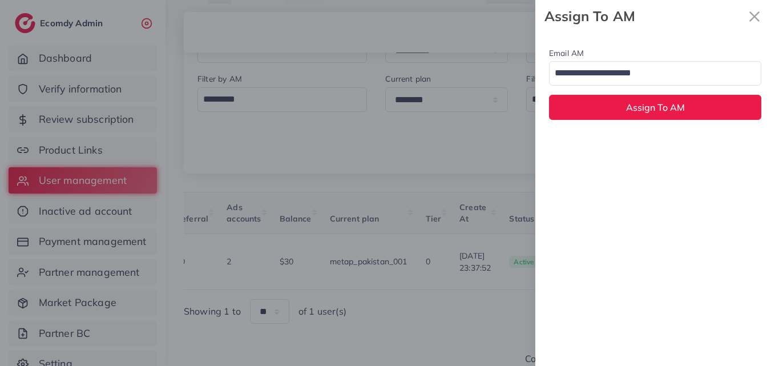
click at [625, 75] on input "Search for option" at bounding box center [649, 73] width 196 height 19
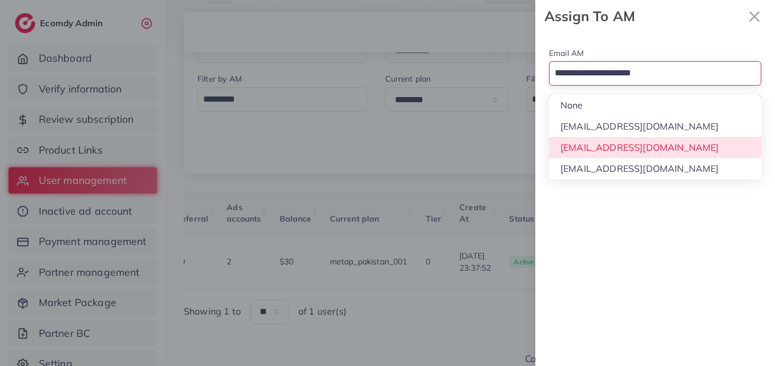
click at [643, 143] on div "Email AM Loading... None hadibaaslam@gmail.com natashashahid163@gmail.com wajah…" at bounding box center [656, 199] width 240 height 333
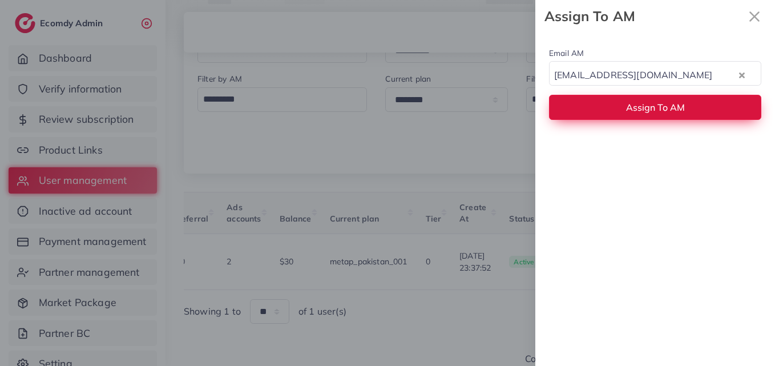
click at [642, 110] on span "Assign To AM" at bounding box center [655, 107] width 59 height 11
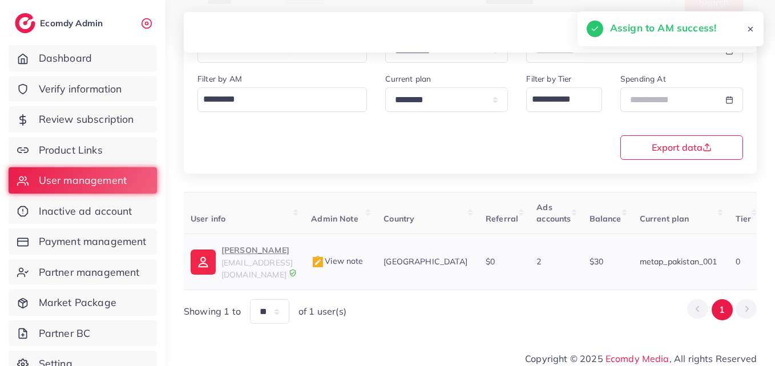
scroll to position [0, 2]
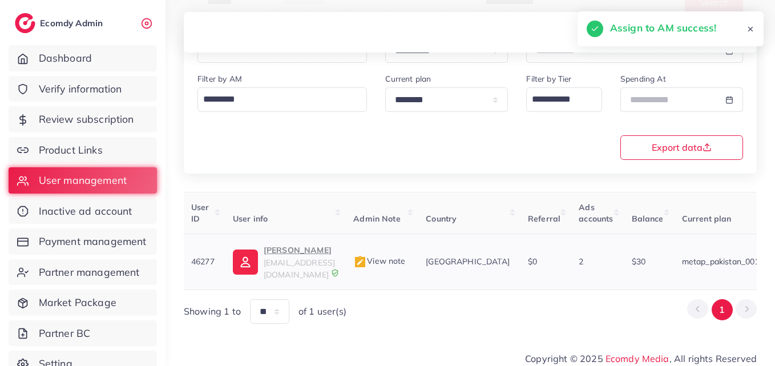
click at [257, 252] on img at bounding box center [245, 262] width 25 height 25
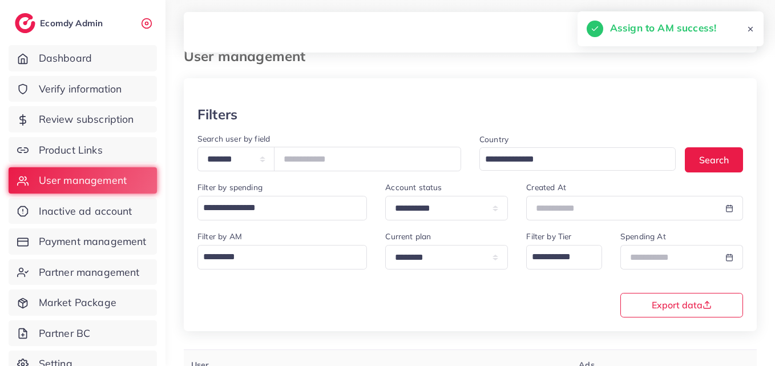
scroll to position [9, 0]
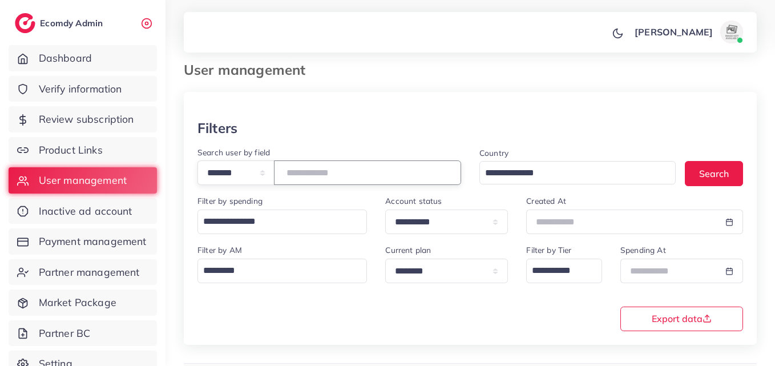
click at [316, 175] on input "*****" at bounding box center [367, 172] width 187 height 25
paste input "**"
type input "*******"
click at [710, 170] on button "Search" at bounding box center [714, 173] width 58 height 25
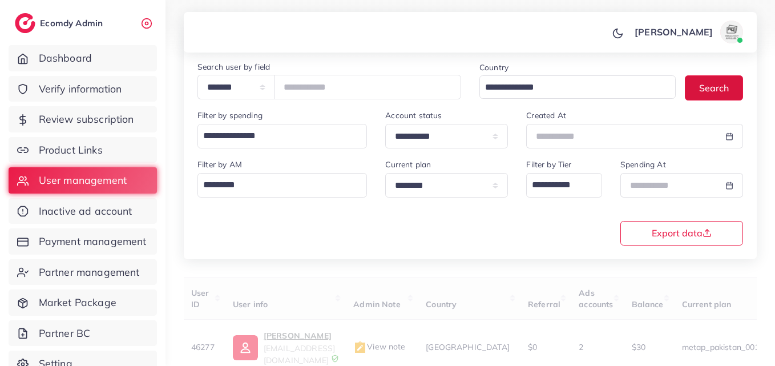
scroll to position [180, 0]
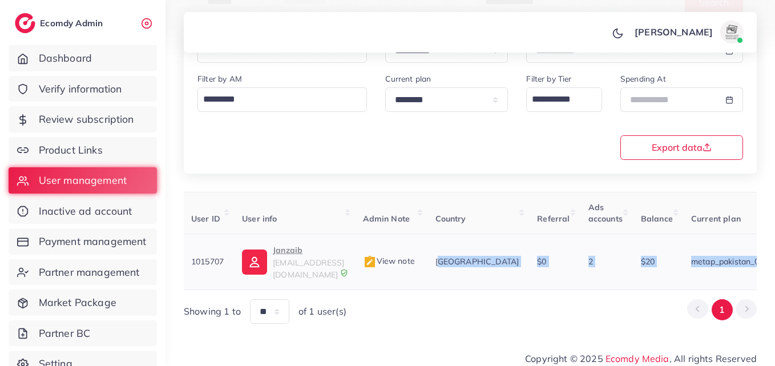
drag, startPoint x: 446, startPoint y: 279, endPoint x: 750, endPoint y: 271, distance: 304.5
click at [750, 271] on table "User ID User info Admin Note Country Referral Ads accounts Balance Current plan…" at bounding box center [663, 241] width 962 height 98
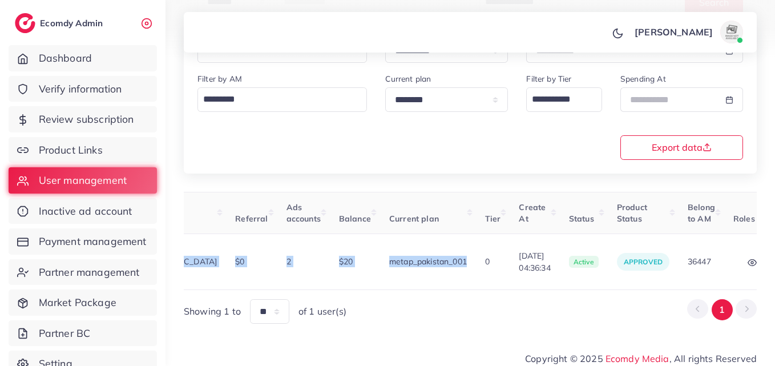
scroll to position [0, 364]
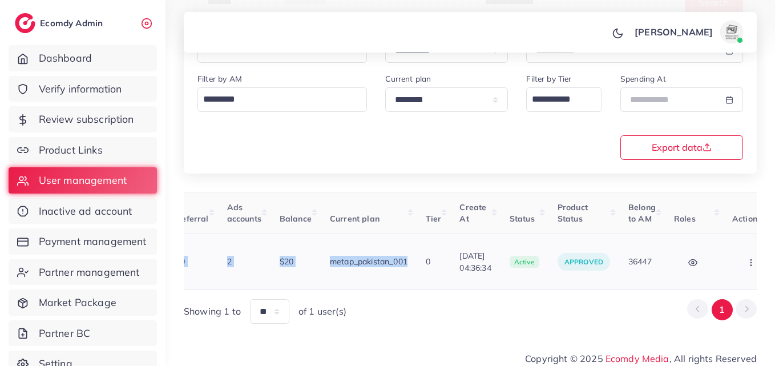
click at [733, 261] on button "button" at bounding box center [753, 262] width 40 height 26
click at [0, 0] on span "Assign to AM" at bounding box center [0, 0] width 0 height 0
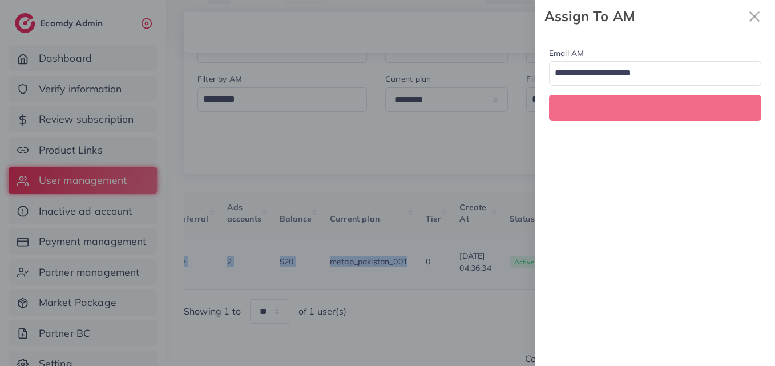
scroll to position [0, 364]
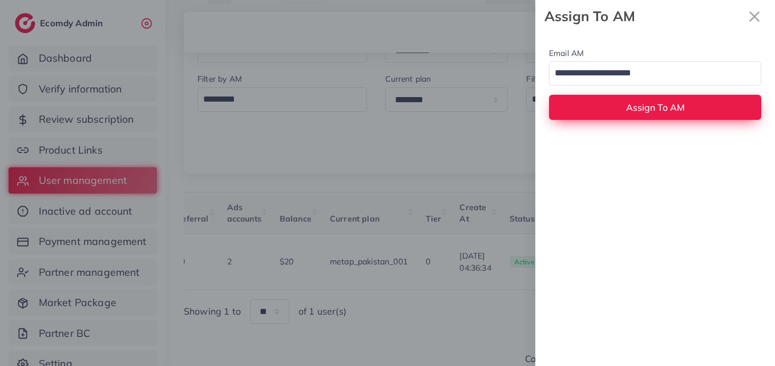
drag, startPoint x: 624, startPoint y: 74, endPoint x: 629, endPoint y: 117, distance: 43.1
click at [625, 74] on input "Search for option" at bounding box center [649, 73] width 196 height 19
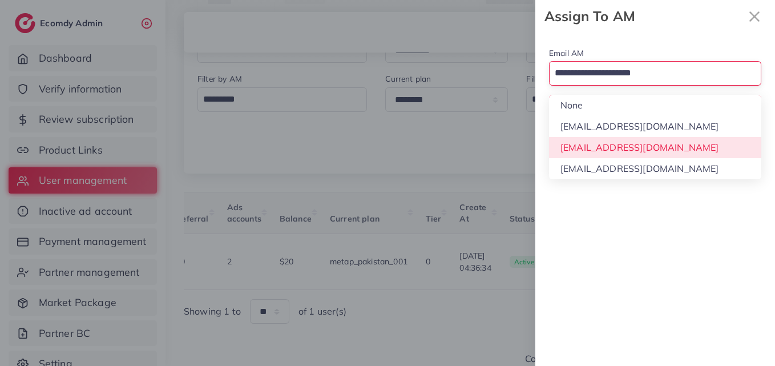
click at [641, 145] on div "Email AM Loading... None hadibaaslam@gmail.com natashashahid163@gmail.com wajah…" at bounding box center [656, 199] width 240 height 333
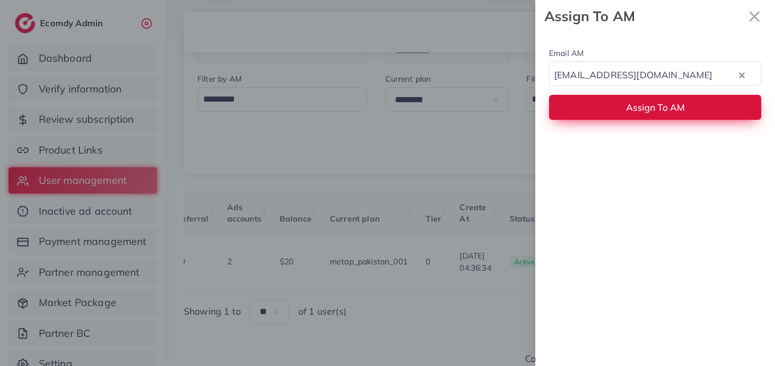
click at [646, 111] on span "Assign To AM" at bounding box center [655, 107] width 59 height 11
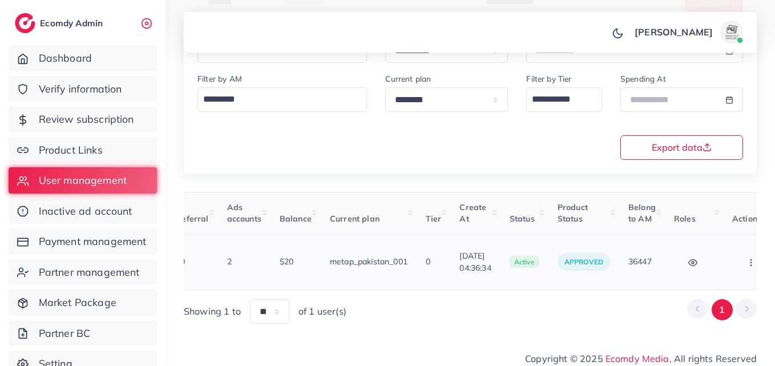
click at [733, 264] on button "button" at bounding box center [753, 262] width 40 height 26
click at [0, 0] on span "Assign to AM" at bounding box center [0, 0] width 0 height 0
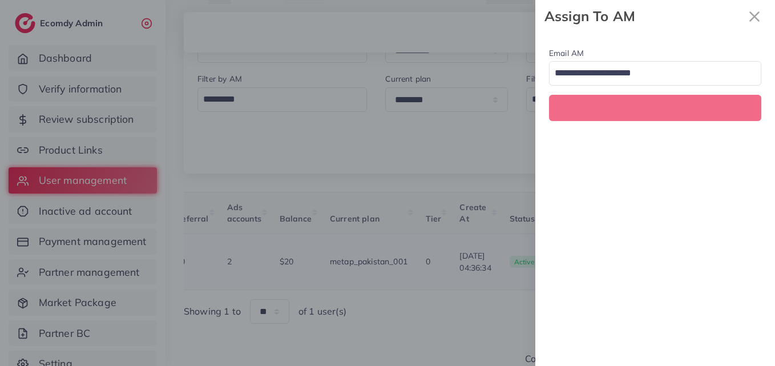
scroll to position [0, 364]
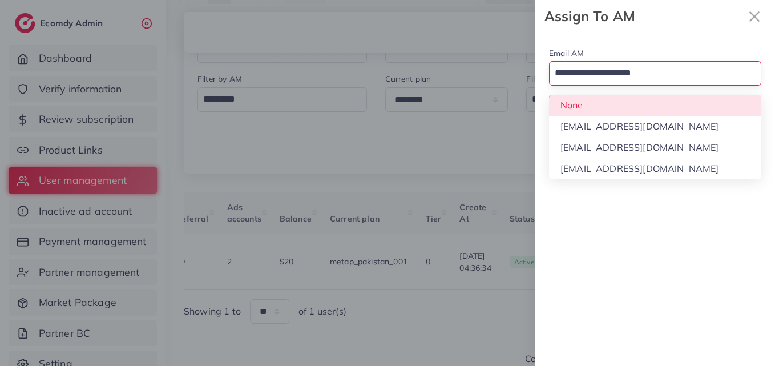
click at [601, 75] on input "Search for option" at bounding box center [649, 73] width 196 height 19
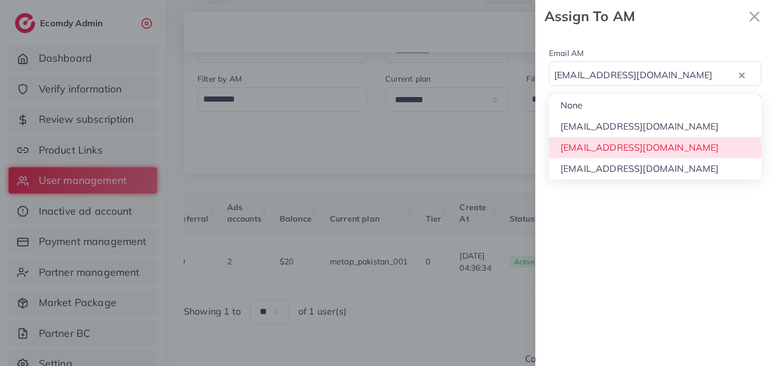
click at [648, 143] on div "Email AM natashashahid163@gmail.com Loading... None hadibaaslam@gmail.com natas…" at bounding box center [656, 199] width 240 height 333
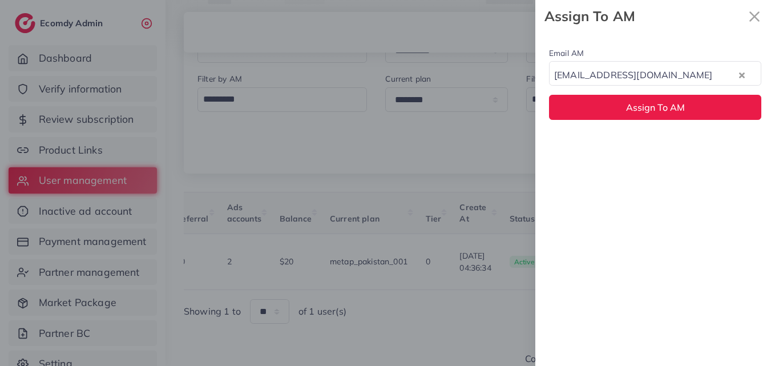
click at [645, 94] on div "Email AM natashashahid163@gmail.com Loading... Assign To AM" at bounding box center [656, 83] width 240 height 101
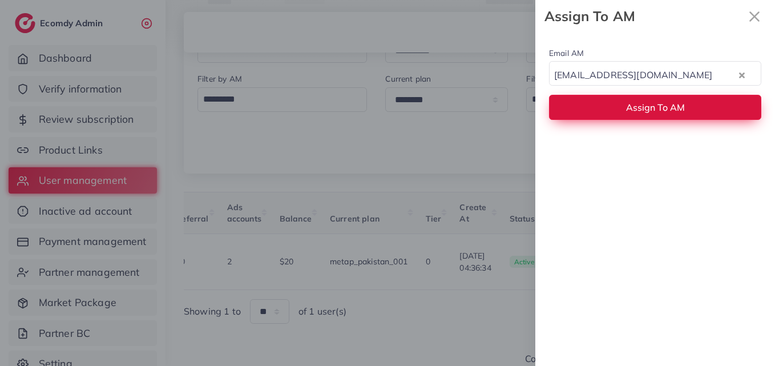
click at [646, 102] on span "Assign To AM" at bounding box center [655, 107] width 59 height 11
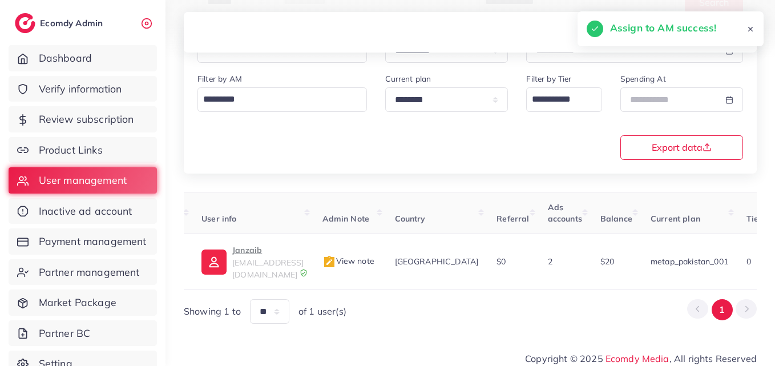
scroll to position [0, 38]
click at [283, 250] on p "Janzaib" at bounding box center [272, 250] width 71 height 14
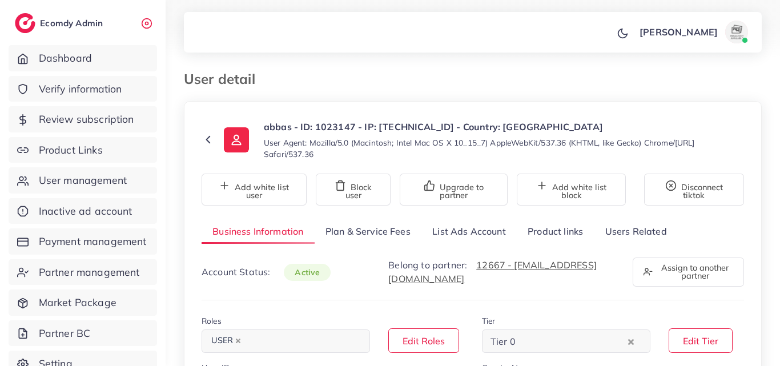
select select "********"
click at [459, 232] on link "List Ads Account" at bounding box center [468, 231] width 95 height 25
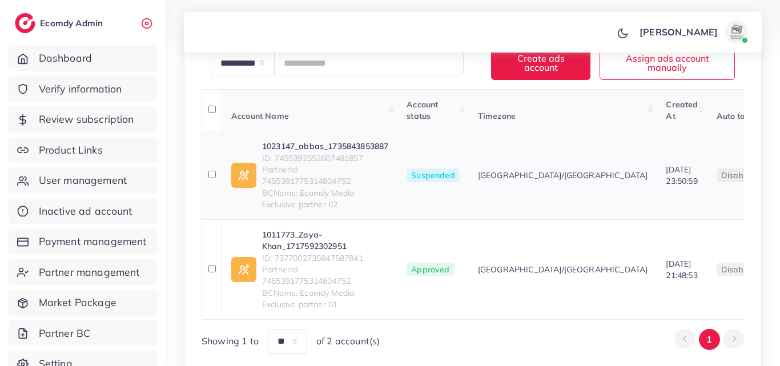
scroll to position [228, 0]
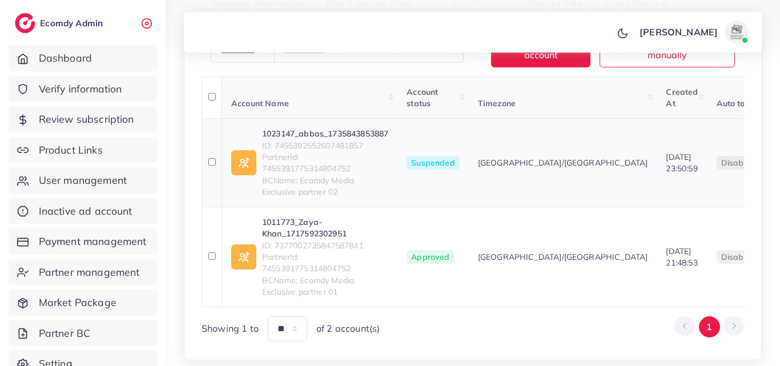
click at [425, 163] on span "Suspended" at bounding box center [433, 163] width 53 height 14
copy span "Suspended"
click at [345, 147] on span "ID: 7455392552607481857" at bounding box center [325, 145] width 126 height 11
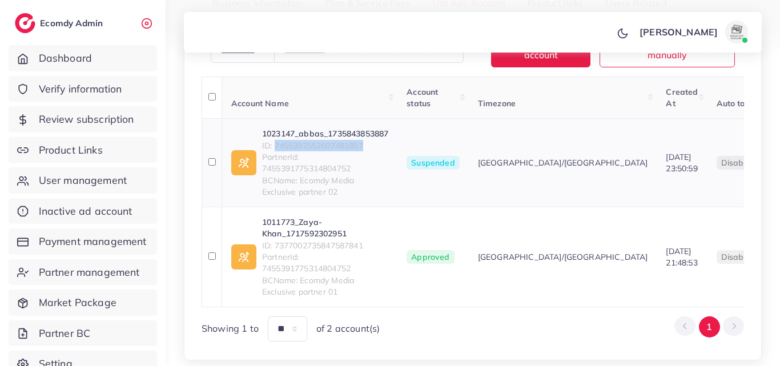
copy span "7455392552607481857"
click at [364, 128] on link "1023147_abbas_1735843853887" at bounding box center [325, 133] width 126 height 11
click at [373, 130] on link "1023147_abbas_1735843853887" at bounding box center [325, 133] width 126 height 11
click at [308, 244] on span "ID: 7377002735847587841" at bounding box center [325, 245] width 126 height 11
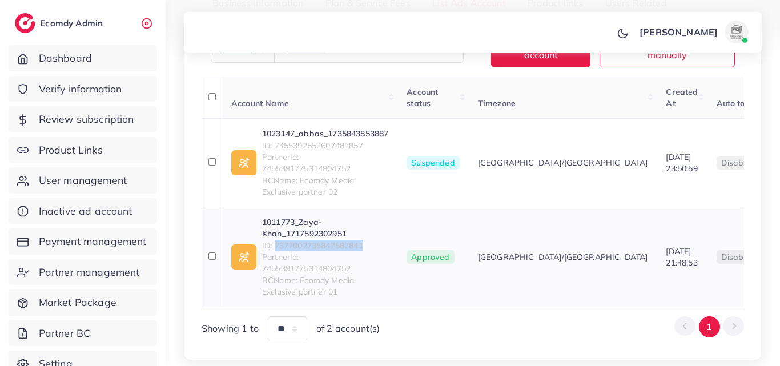
copy span "7377002735847587841"
click at [329, 220] on link "1011773_Zaya-Khan_1717592302951" at bounding box center [325, 227] width 126 height 23
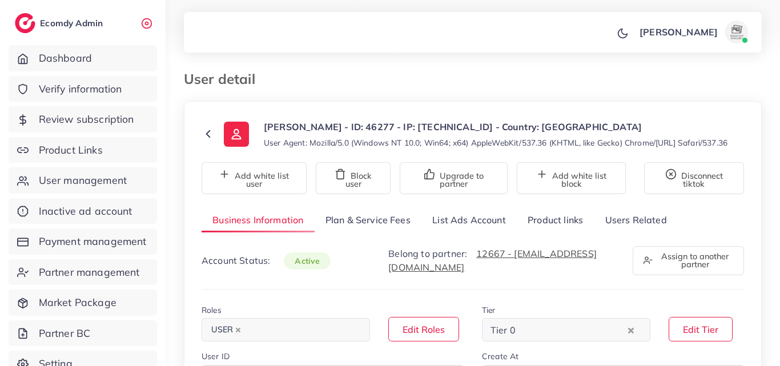
select select "********"
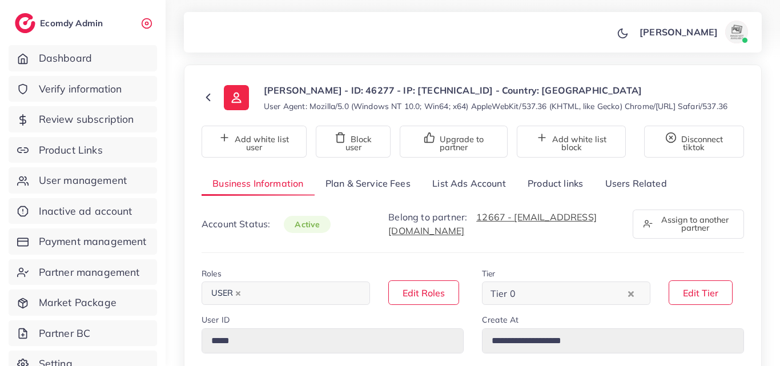
scroll to position [57, 0]
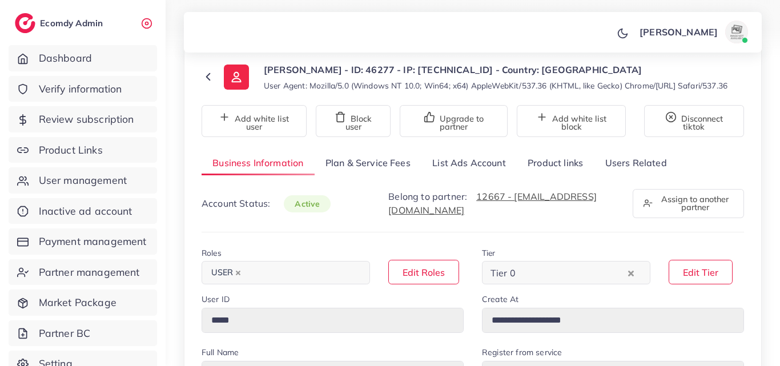
click at [485, 175] on link "List Ads Account" at bounding box center [468, 163] width 95 height 25
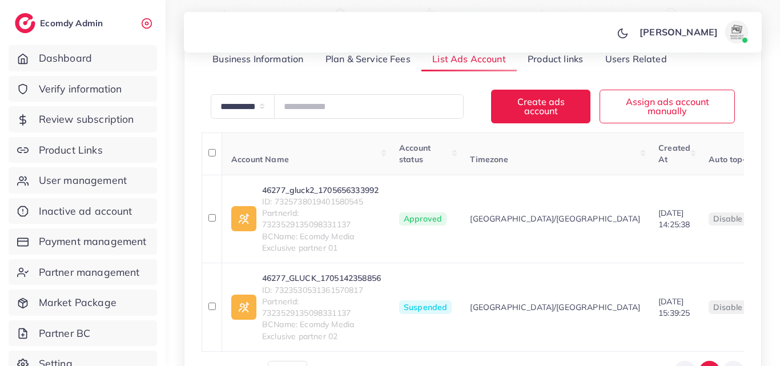
scroll to position [228, 0]
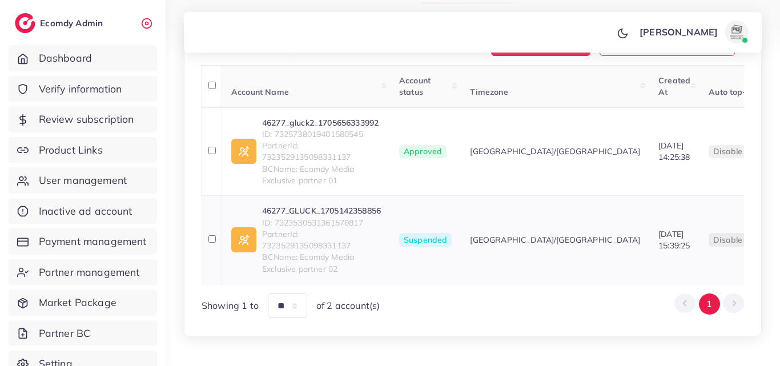
click at [320, 216] on link "46277_GLUCK_1705142358856" at bounding box center [321, 210] width 119 height 11
click at [310, 128] on link "46277_gluck2_1705656333992" at bounding box center [321, 122] width 119 height 11
click at [419, 247] on span "Suspended" at bounding box center [425, 240] width 53 height 14
copy span "Suspended"
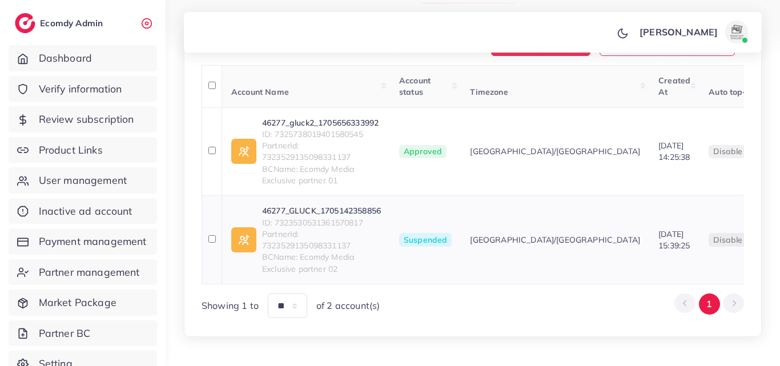
click at [318, 216] on link "46277_GLUCK_1705142358856" at bounding box center [321, 210] width 119 height 11
click at [324, 140] on span "ID: 7325738019401580545" at bounding box center [321, 133] width 119 height 11
copy span "7325738019401580545"
click at [318, 128] on link "46277_gluck2_1705656333992" at bounding box center [321, 122] width 119 height 11
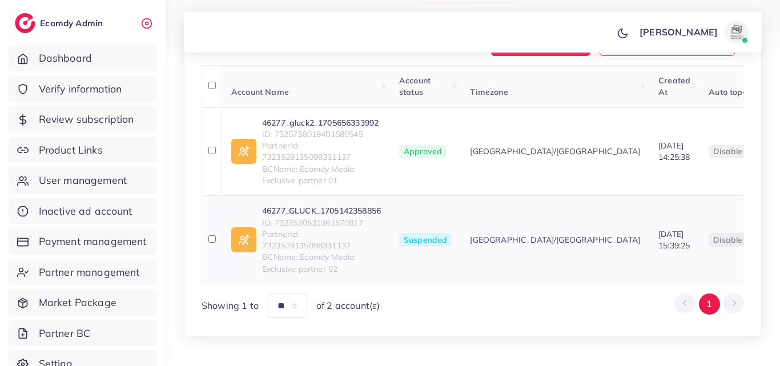
click at [309, 228] on span "ID: 7323530531361570817" at bounding box center [321, 222] width 119 height 11
copy span "7323530531361570817"
click at [306, 216] on link "46277_GLUCK_1705142358856" at bounding box center [321, 210] width 119 height 11
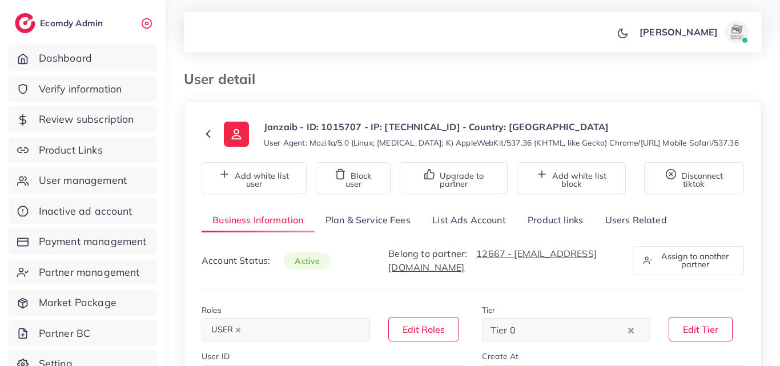
select select "********"
click at [493, 227] on link "List Ads Account" at bounding box center [468, 220] width 95 height 25
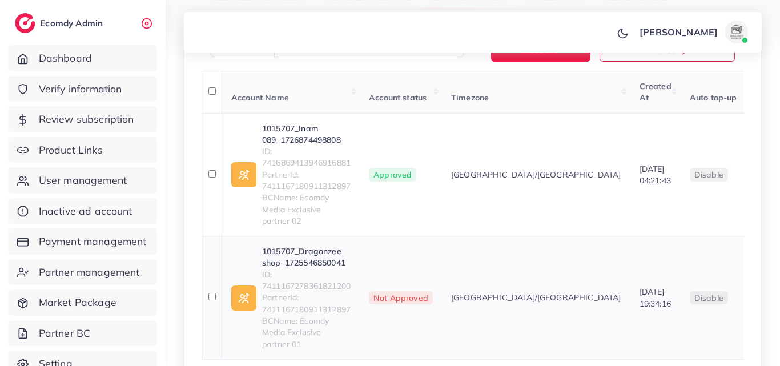
scroll to position [228, 0]
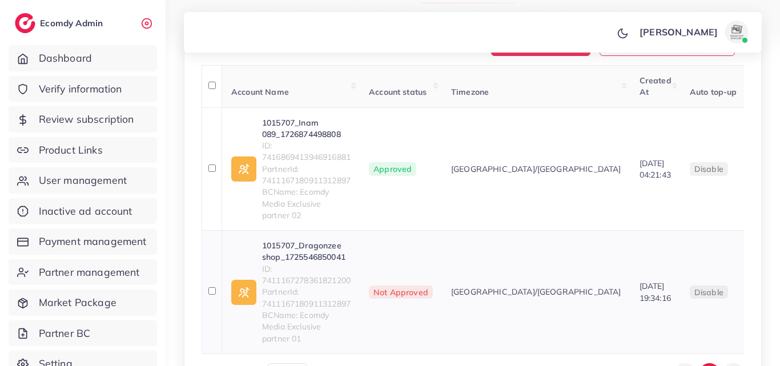
click at [390, 286] on span "Not Approved" at bounding box center [401, 293] width 64 height 14
copy span "Not Approved"
click at [297, 244] on link "1015707_Dragonzee shop_1725546850041" at bounding box center [306, 251] width 89 height 23
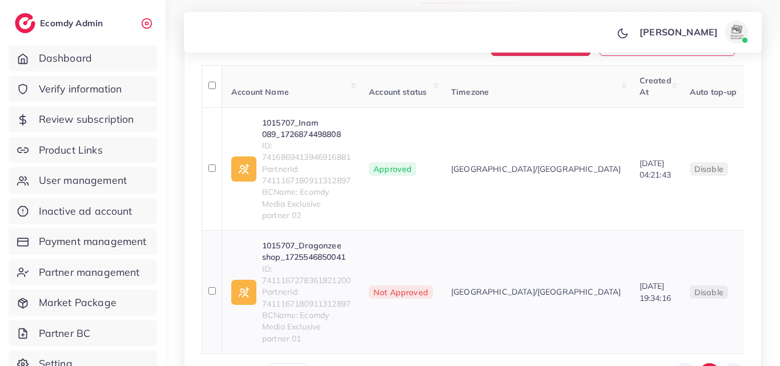
click at [303, 266] on span "ID: 7411167278361821200" at bounding box center [306, 274] width 89 height 23
copy span "7411167278361821200"
click at [323, 240] on link "1015707_Dragonzee shop_1725546850041" at bounding box center [306, 251] width 89 height 23
click at [349, 158] on span "ID: 7416869413946916881" at bounding box center [306, 151] width 89 height 23
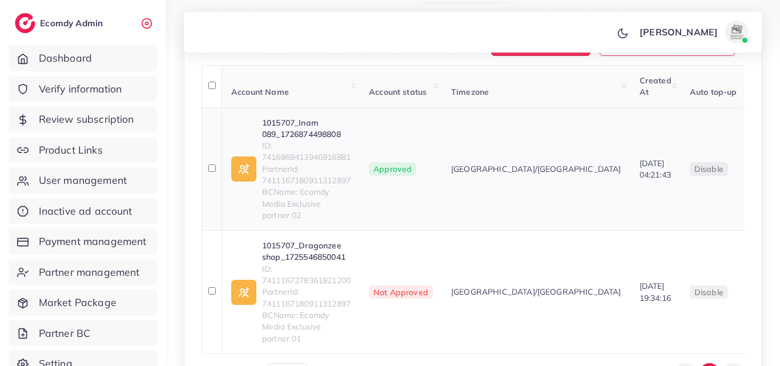
click at [348, 150] on span "ID: 7416869413946916881" at bounding box center [306, 151] width 89 height 23
drag, startPoint x: 348, startPoint y: 150, endPoint x: 321, endPoint y: 158, distance: 28.0
click at [321, 158] on span "ID: 7416869413946916881" at bounding box center [306, 151] width 89 height 23
click at [321, 157] on span "ID: 7416869413946916881" at bounding box center [306, 151] width 89 height 23
drag, startPoint x: 322, startPoint y: 156, endPoint x: 328, endPoint y: 159, distance: 6.7
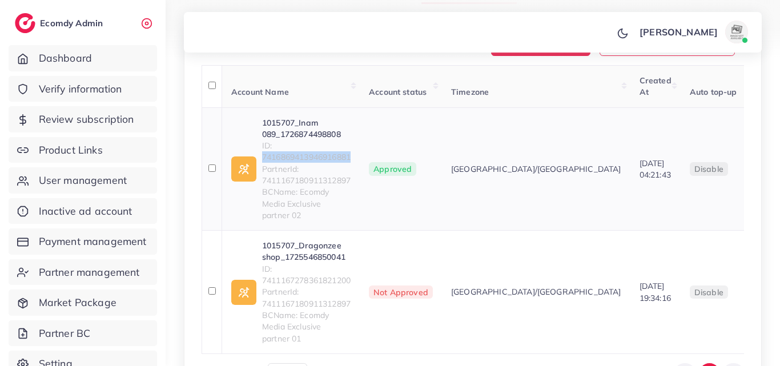
copy span "7416869413946916881"
drag, startPoint x: 321, startPoint y: 121, endPoint x: 316, endPoint y: 113, distance: 9.8
click at [321, 120] on link "1015707_Inam 089_1726874498808" at bounding box center [306, 128] width 89 height 23
click at [111, 182] on span "User management" at bounding box center [86, 180] width 88 height 15
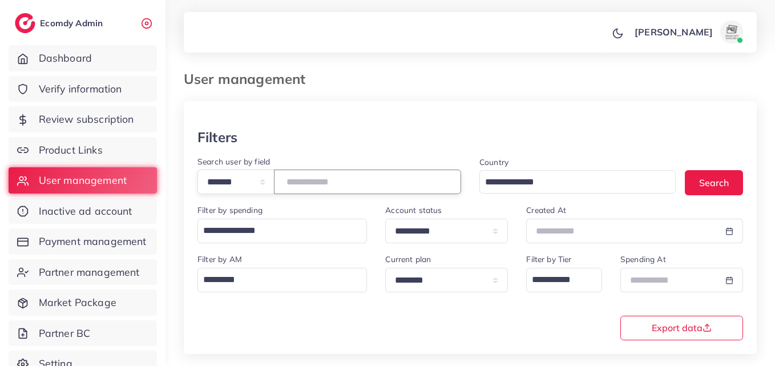
click at [397, 184] on input "number" at bounding box center [367, 182] width 187 height 25
paste input "*******"
drag, startPoint x: 379, startPoint y: 188, endPoint x: 256, endPoint y: 190, distance: 122.8
click at [256, 190] on div "**********" at bounding box center [330, 182] width 264 height 25
paste input "number"
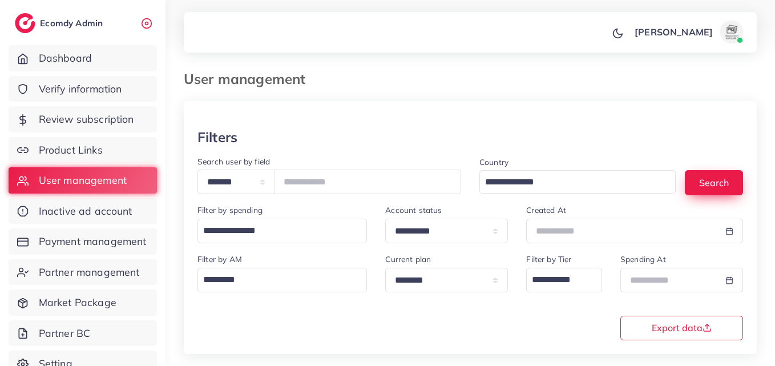
click at [689, 170] on div "Country Loading... Search" at bounding box center [612, 179] width 282 height 49
click at [700, 178] on button "Search" at bounding box center [714, 182] width 58 height 25
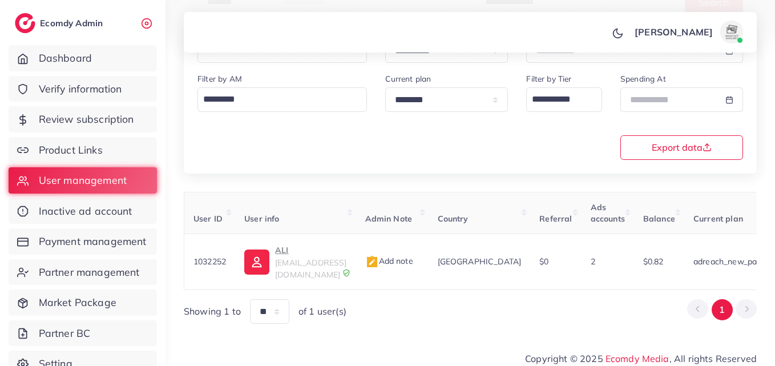
scroll to position [0, 384]
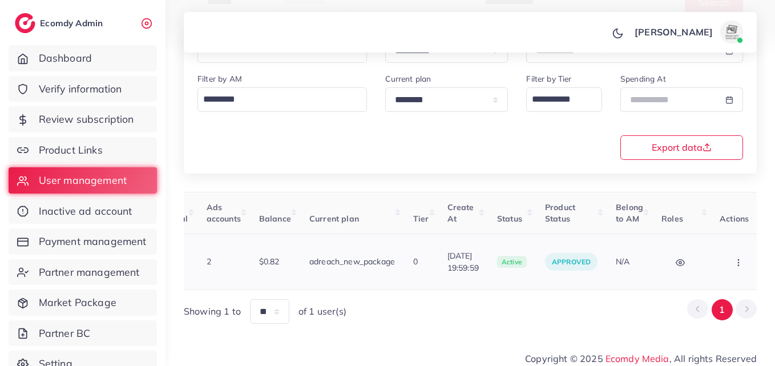
click at [738, 259] on button "button" at bounding box center [740, 262] width 40 height 26
click at [0, 0] on link "Assign to AM" at bounding box center [0, 0] width 0 height 0
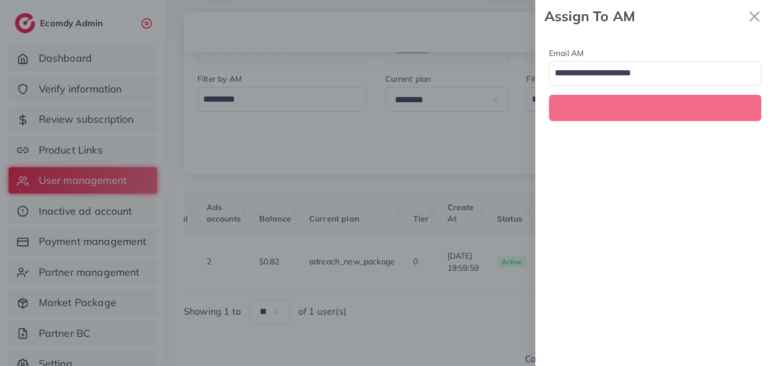
scroll to position [0, 384]
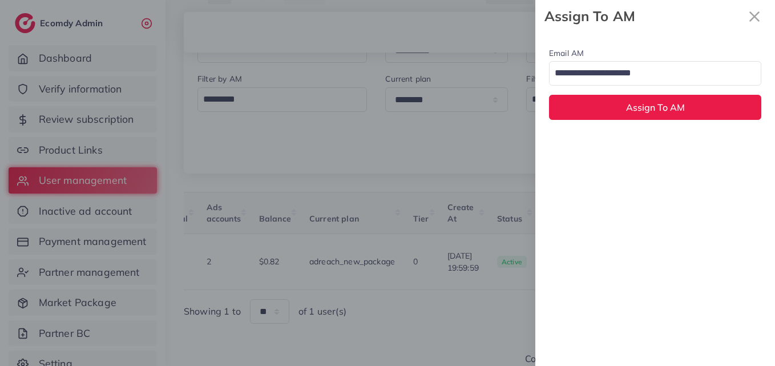
click at [607, 65] on input "Search for option" at bounding box center [649, 73] width 196 height 19
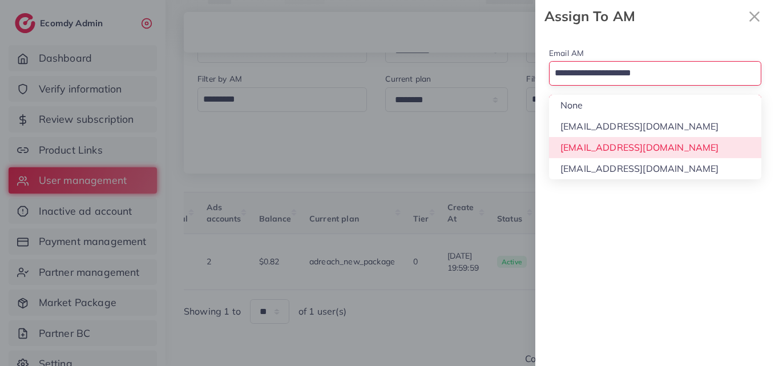
drag, startPoint x: 622, startPoint y: 153, endPoint x: 622, endPoint y: 130, distance: 23.4
click at [623, 151] on div "Email AM Loading... None hadibaaslam@gmail.com natashashahid163@gmail.com wajah…" at bounding box center [656, 199] width 240 height 333
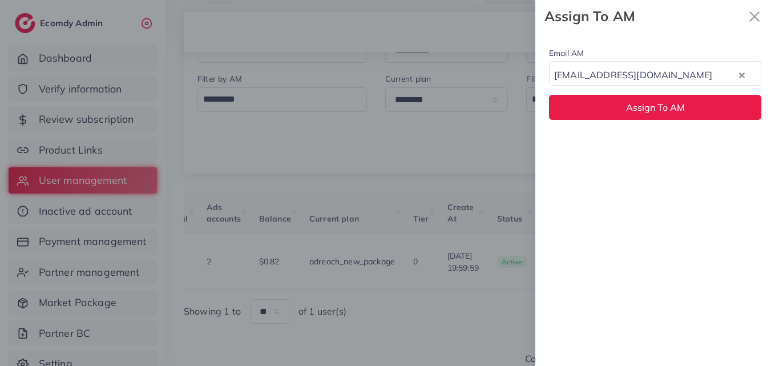
click at [621, 123] on div "Email AM natashashahid163@gmail.com Loading... None hadibaaslam@gmail.com natas…" at bounding box center [656, 83] width 240 height 101
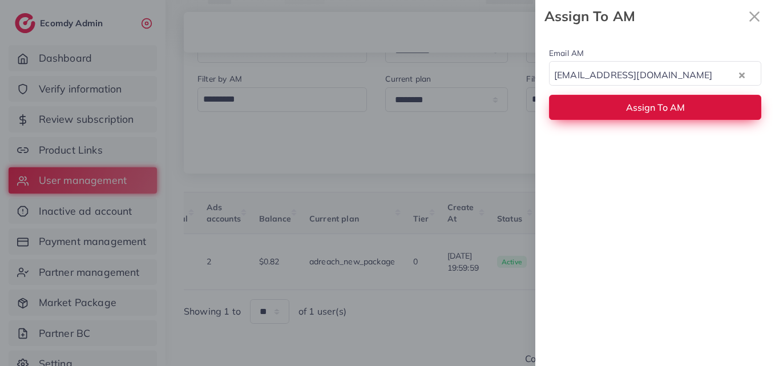
click at [624, 116] on button "Assign To AM" at bounding box center [655, 107] width 212 height 25
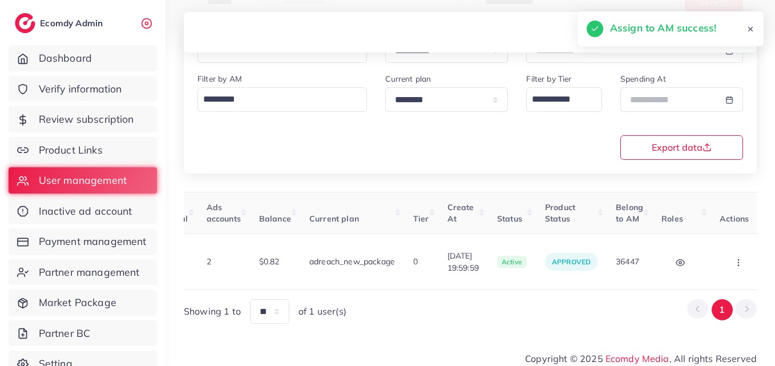
scroll to position [0, 0]
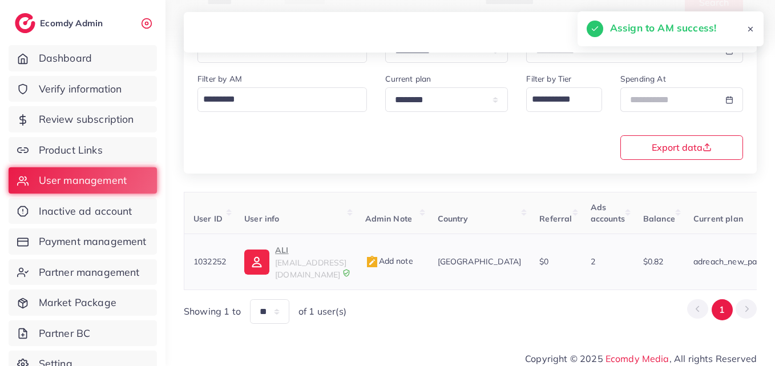
click at [239, 259] on td "ALI nextharry543@gmail.com" at bounding box center [295, 262] width 120 height 56
click at [253, 257] on img at bounding box center [256, 262] width 25 height 25
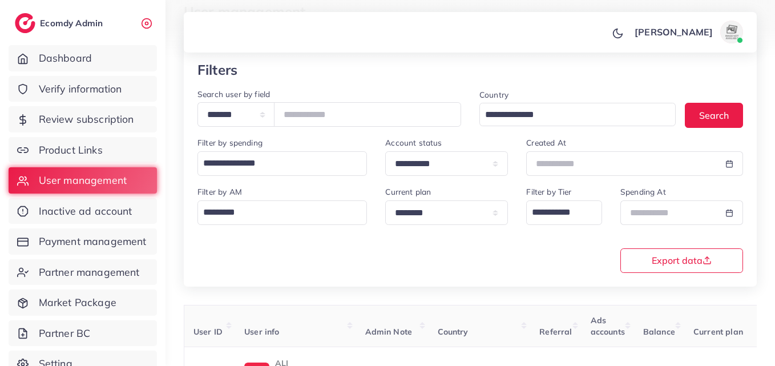
scroll to position [66, 0]
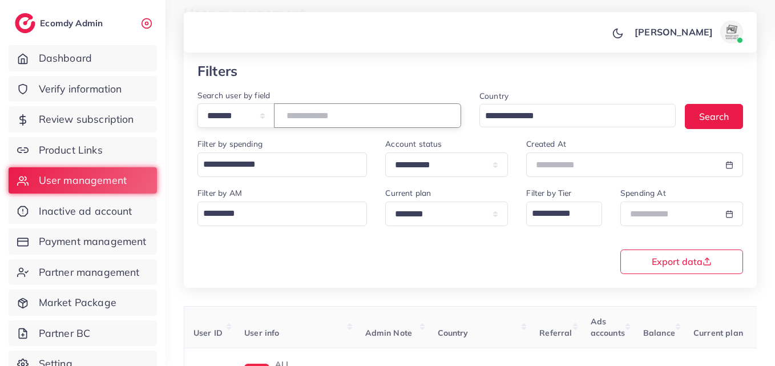
click at [317, 110] on input "*******" at bounding box center [367, 115] width 187 height 25
paste input "number"
click at [730, 110] on button "Search" at bounding box center [714, 116] width 58 height 25
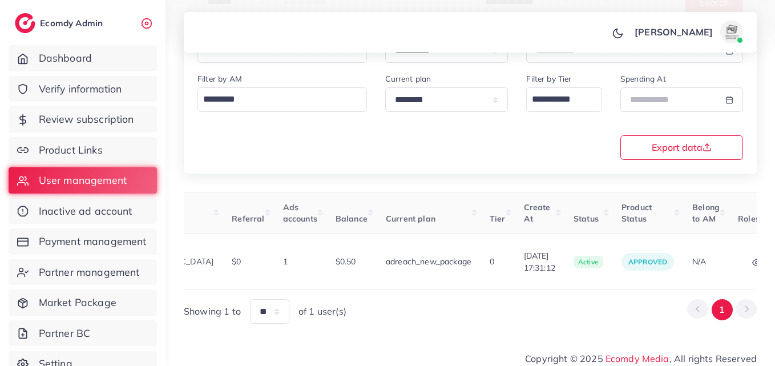
scroll to position [0, 372]
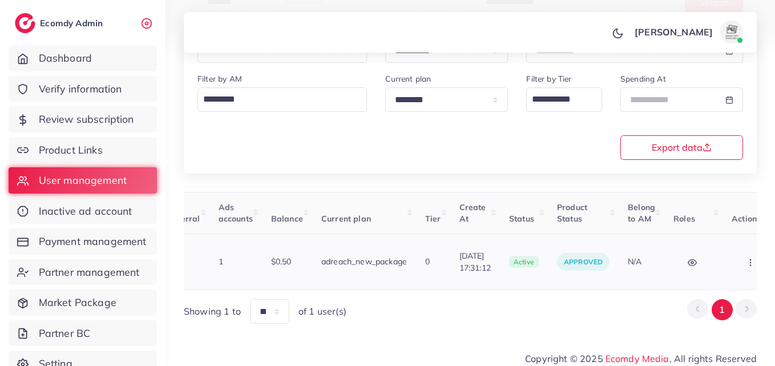
click at [754, 250] on td "Block Balance Change Assign to AM" at bounding box center [752, 262] width 59 height 56
click at [746, 259] on icon "button" at bounding box center [750, 262] width 9 height 9
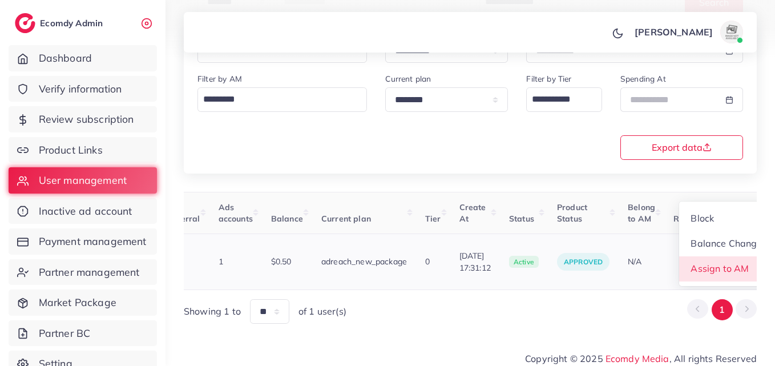
click at [729, 259] on link "Assign to AM" at bounding box center [727, 268] width 95 height 25
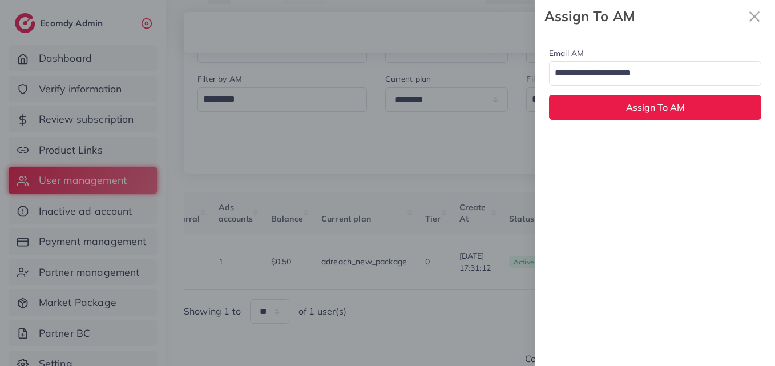
click at [666, 70] on input "Search for option" at bounding box center [649, 73] width 196 height 19
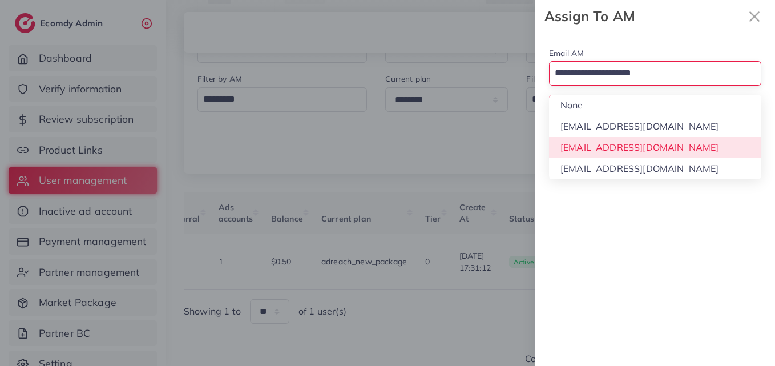
click at [636, 150] on div "Email AM Loading... None hadibaaslam@gmail.com natashashahid163@gmail.com wajah…" at bounding box center [656, 199] width 240 height 333
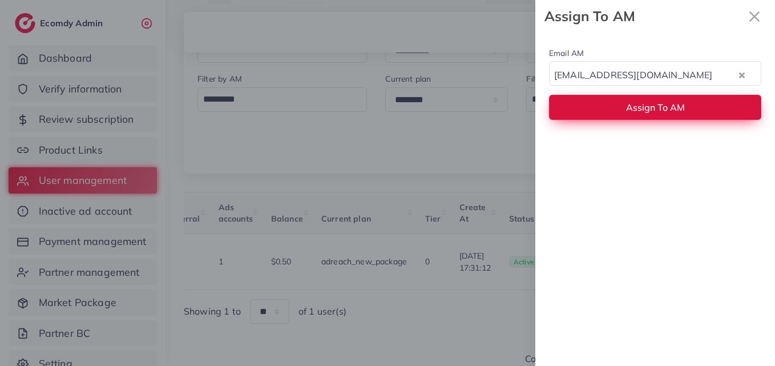
click at [645, 102] on span "Assign To AM" at bounding box center [655, 107] width 59 height 11
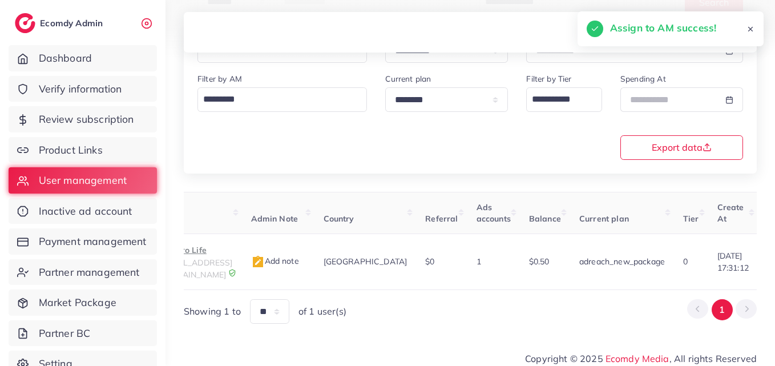
scroll to position [0, 4]
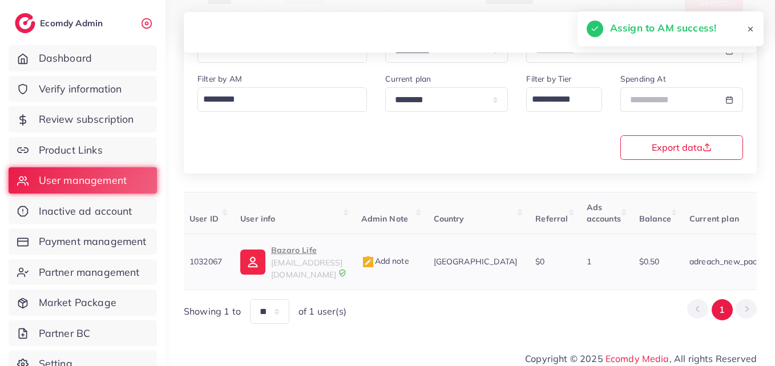
click at [314, 256] on p "Bazaro Life" at bounding box center [306, 250] width 71 height 14
click at [301, 251] on p "Bazaro Life" at bounding box center [306, 250] width 71 height 14
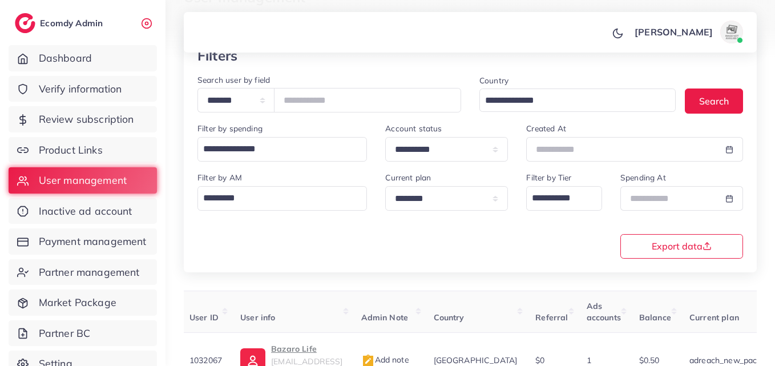
scroll to position [0, 0]
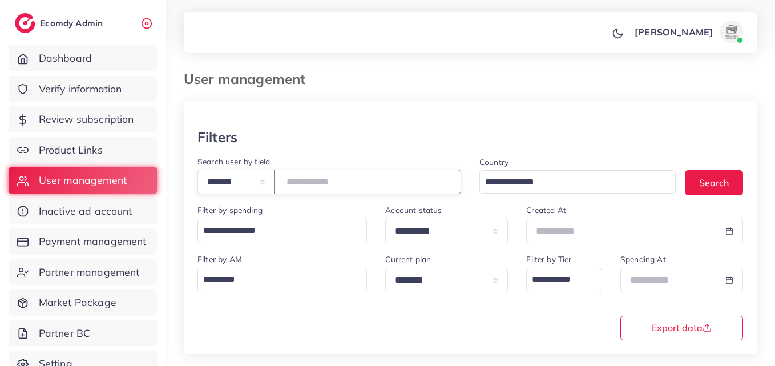
click at [331, 187] on input "*******" at bounding box center [367, 182] width 187 height 25
drag, startPoint x: 331, startPoint y: 187, endPoint x: 325, endPoint y: 191, distance: 6.9
paste input "number"
click at [706, 179] on button "Search" at bounding box center [714, 182] width 58 height 25
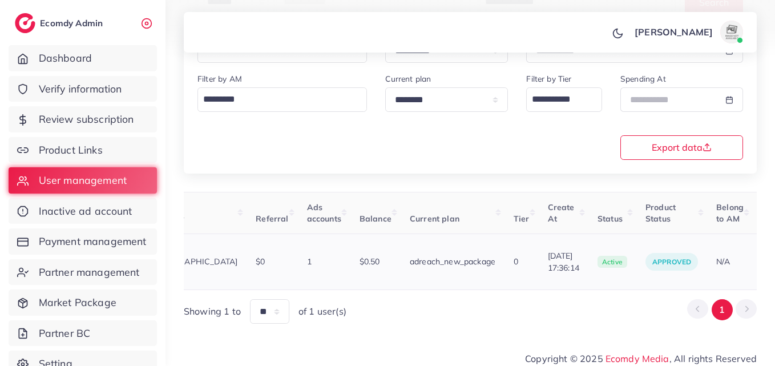
scroll to position [0, 346]
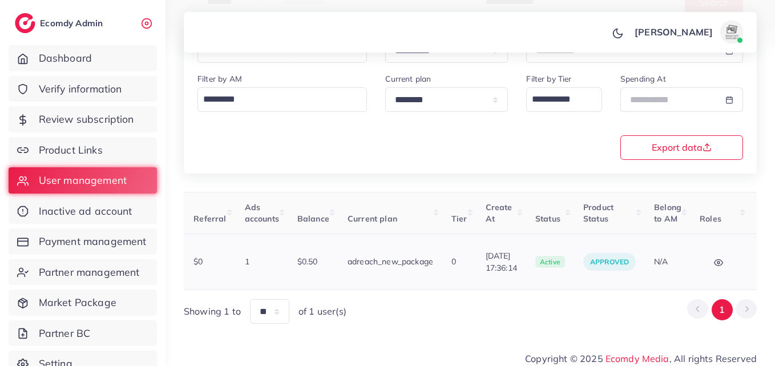
click at [758, 261] on button "button" at bounding box center [778, 262] width 40 height 26
click at [0, 0] on link "Assign to AM" at bounding box center [0, 0] width 0 height 0
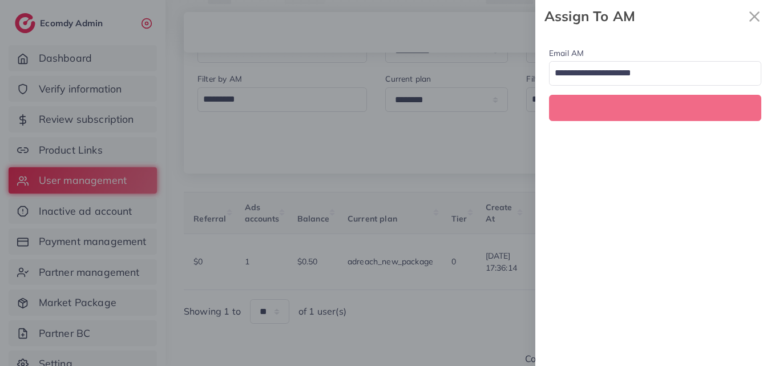
scroll to position [0, 346]
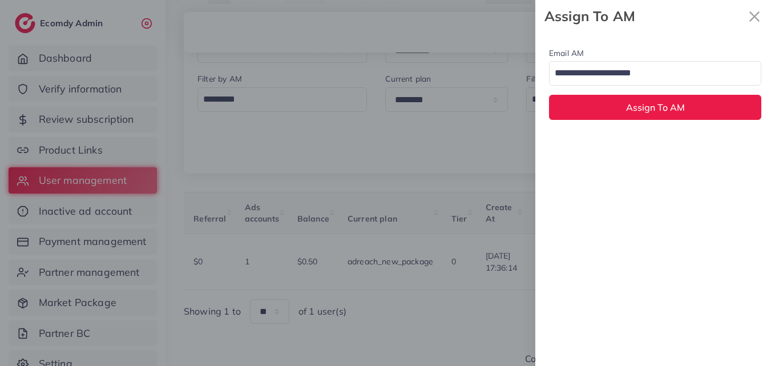
click at [629, 71] on input "Search for option" at bounding box center [649, 73] width 196 height 19
click at [623, 144] on div "Email AM natashashahid163@gmail.com Loading... None hadibaaslam@gmail.com natas…" at bounding box center [656, 199] width 240 height 333
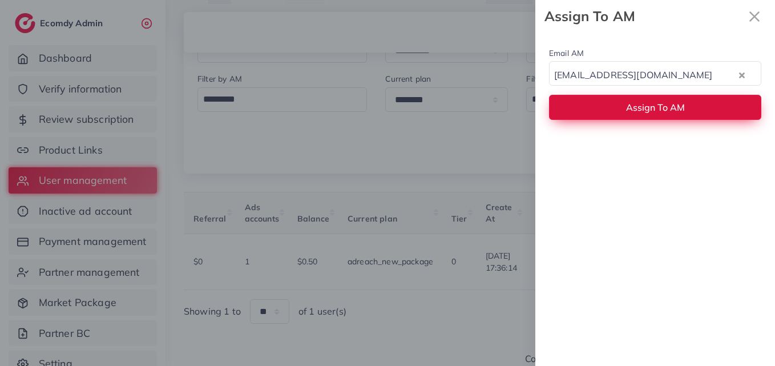
click at [631, 102] on span "Assign To AM" at bounding box center [655, 107] width 59 height 11
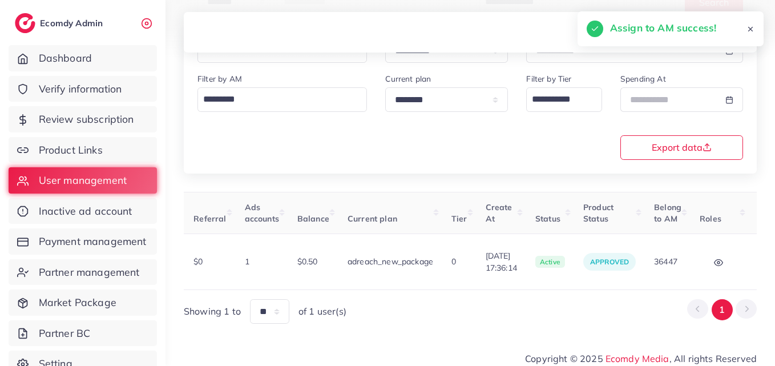
scroll to position [0, 0]
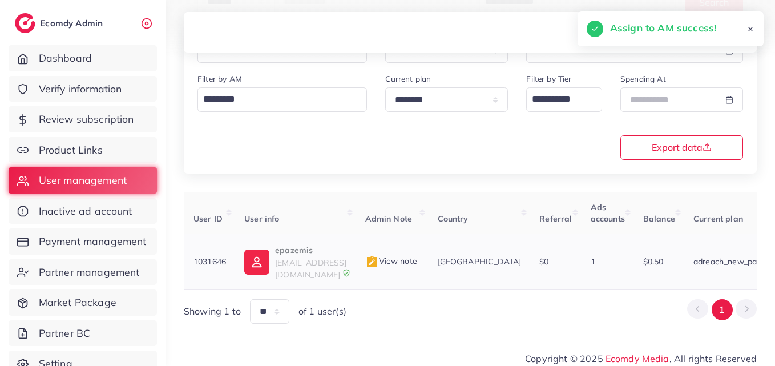
click at [274, 264] on link "epazemis epazemis@gmail.com" at bounding box center [295, 261] width 102 height 37
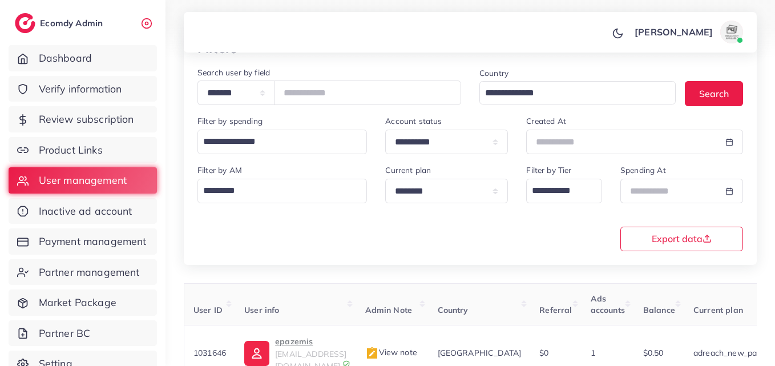
scroll to position [9, 0]
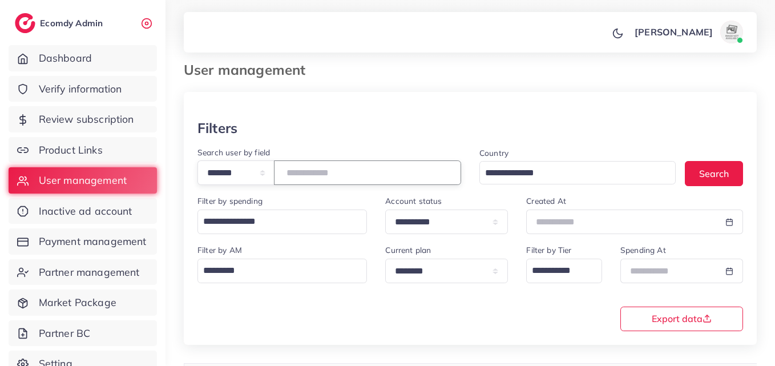
click at [305, 174] on input "*******" at bounding box center [367, 172] width 187 height 25
paste input "number"
click at [729, 174] on button "Search" at bounding box center [714, 173] width 58 height 25
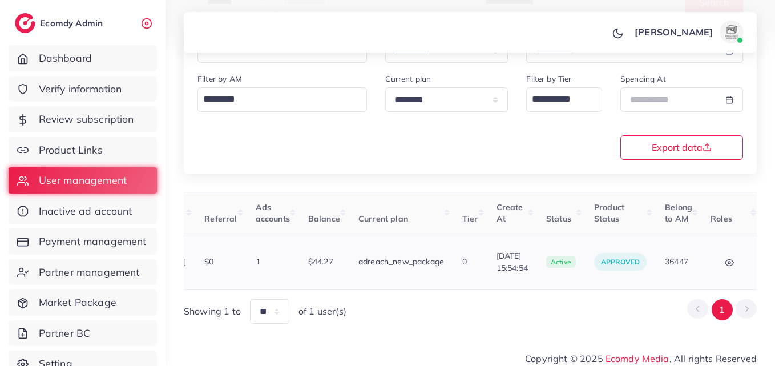
scroll to position [0, 392]
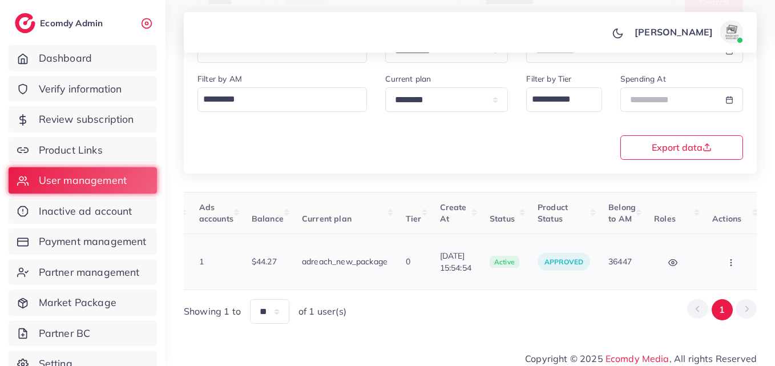
drag, startPoint x: 690, startPoint y: 278, endPoint x: 755, endPoint y: 274, distance: 65.2
click at [755, 275] on tr "1031853 danyal danyalkhan7276@gmail.com Add note Pakistan $0 1 $44.27 adreach_n…" at bounding box center [278, 262] width 970 height 56
click at [733, 263] on button "button" at bounding box center [733, 262] width 40 height 26
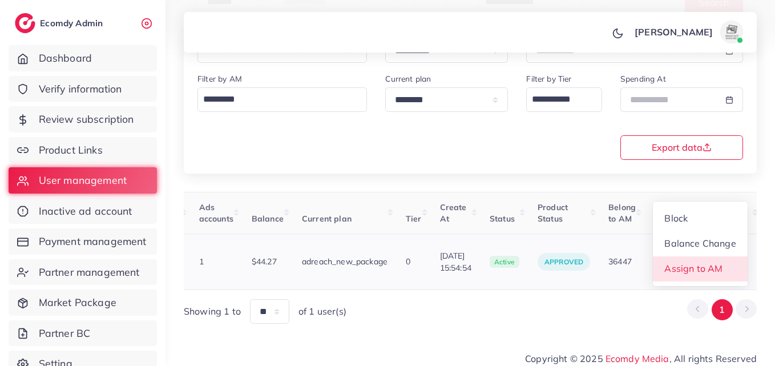
click at [733, 263] on link "Assign to AM" at bounding box center [700, 268] width 95 height 25
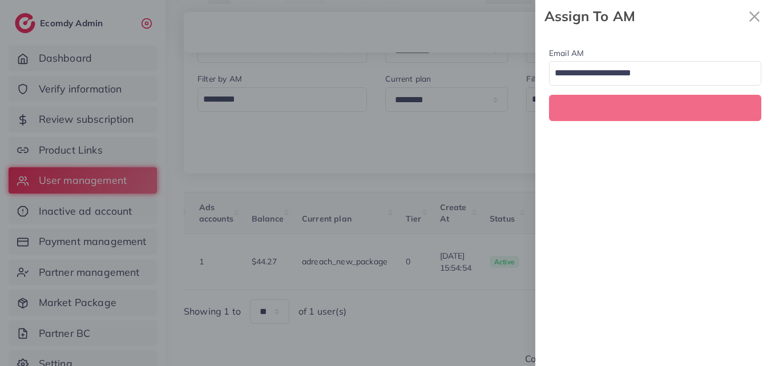
scroll to position [0, 392]
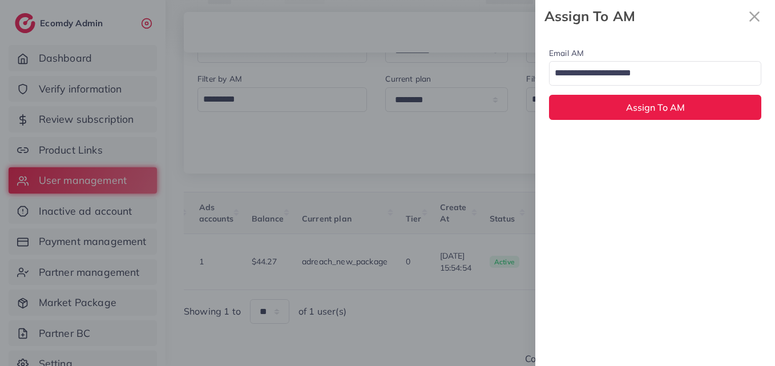
click at [677, 78] on input "Search for option" at bounding box center [649, 73] width 196 height 19
click at [679, 142] on div "Email AM natashashahid163@gmail.com Loading... None hadibaaslam@gmail.com natas…" at bounding box center [656, 199] width 240 height 333
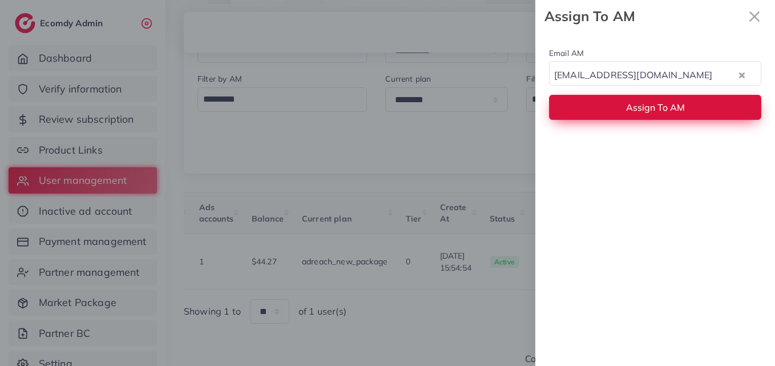
click at [681, 112] on span "Assign To AM" at bounding box center [655, 107] width 59 height 11
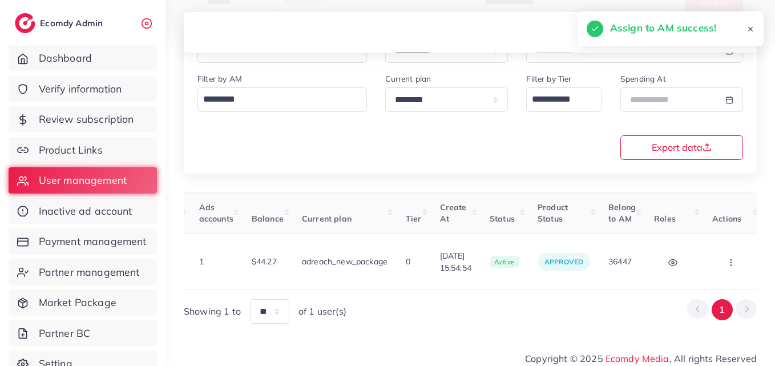
drag, startPoint x: 500, startPoint y: 279, endPoint x: 494, endPoint y: 280, distance: 6.5
click at [494, 280] on div "User ID User info Admin Note Country Referral Ads accounts Balance Current plan…" at bounding box center [470, 241] width 573 height 98
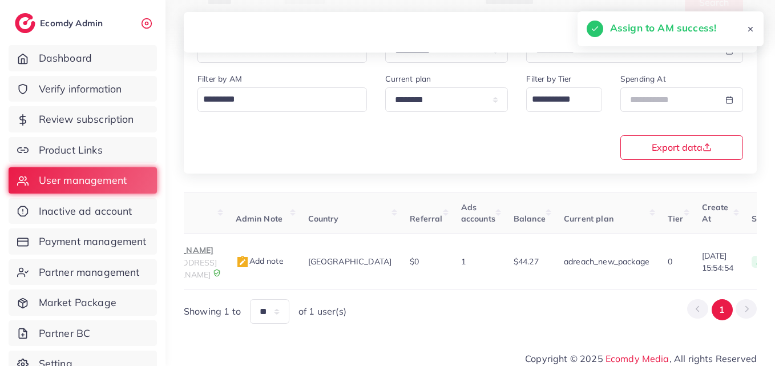
scroll to position [0, 99]
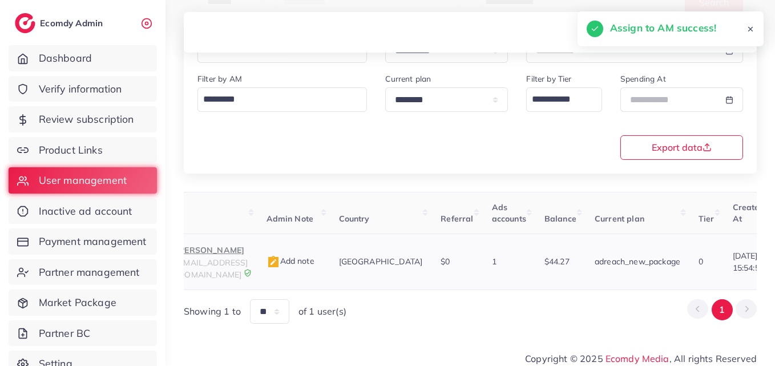
click at [243, 252] on p "danyal" at bounding box center [211, 250] width 71 height 14
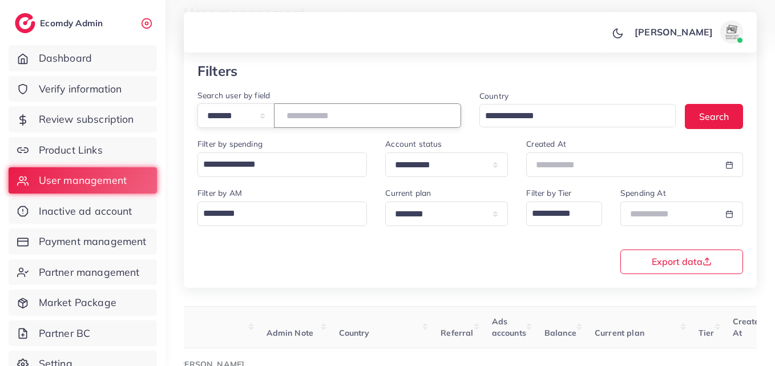
click at [323, 122] on input "*******" at bounding box center [367, 115] width 187 height 25
paste input "number"
click at [693, 123] on button "Search" at bounding box center [714, 116] width 58 height 25
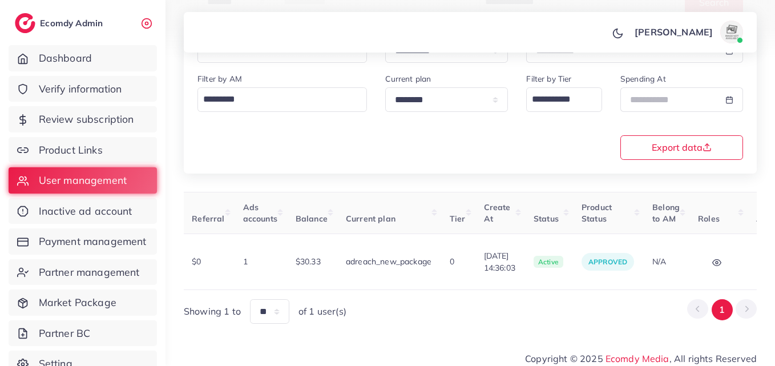
scroll to position [0, 381]
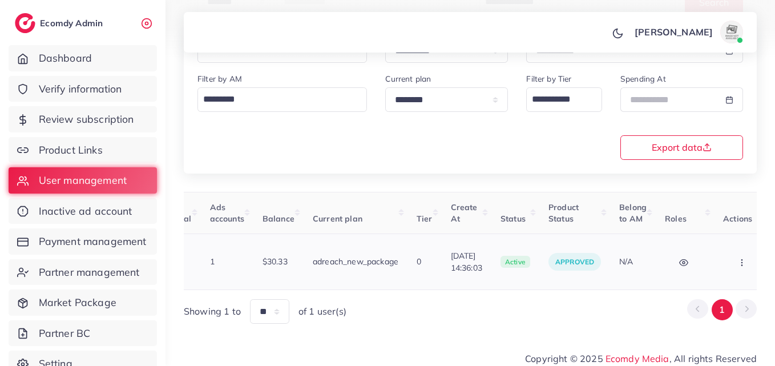
click at [734, 261] on button "button" at bounding box center [744, 262] width 40 height 26
click at [0, 0] on link "Assign to AM" at bounding box center [0, 0] width 0 height 0
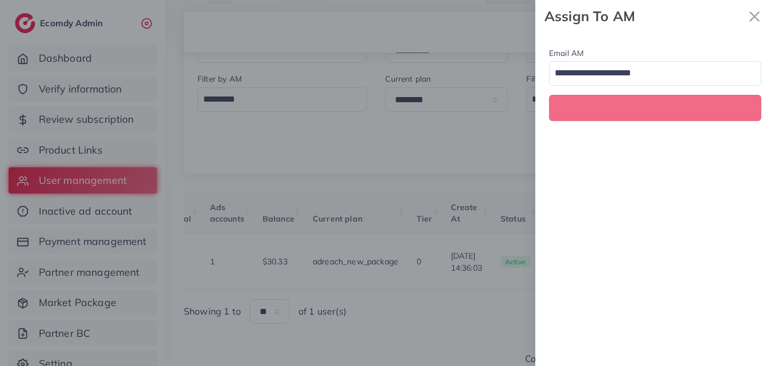
scroll to position [0, 381]
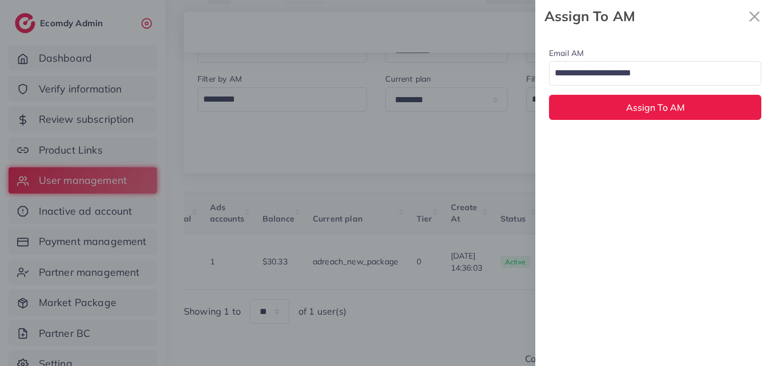
click at [676, 87] on div "Email AM Loading... Assign To AM" at bounding box center [656, 83] width 240 height 101
click at [659, 60] on div "Email AM Loading..." at bounding box center [655, 65] width 212 height 39
click at [658, 71] on input "Search for option" at bounding box center [649, 73] width 196 height 19
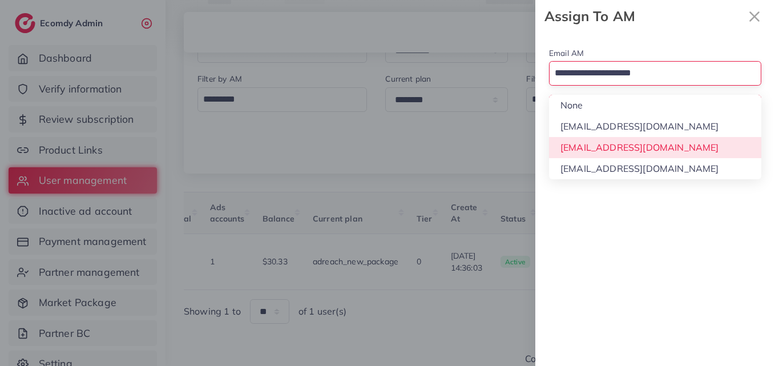
drag, startPoint x: 634, startPoint y: 151, endPoint x: 634, endPoint y: 138, distance: 13.1
click at [634, 150] on div "Email AM Loading... None hadibaaslam@gmail.com natashashahid163@gmail.com wajah…" at bounding box center [656, 199] width 240 height 333
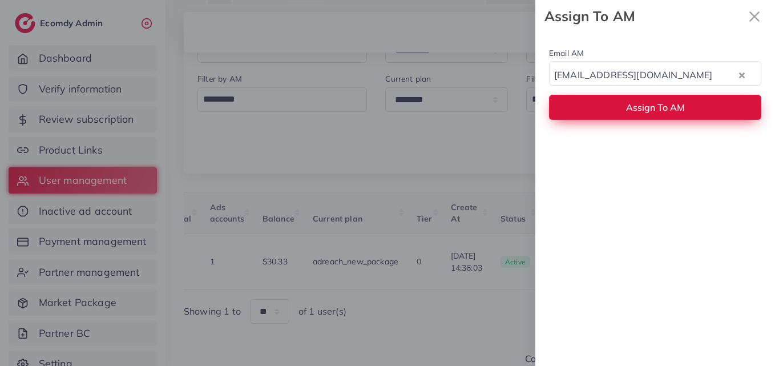
click at [639, 115] on button "Assign To AM" at bounding box center [655, 107] width 212 height 25
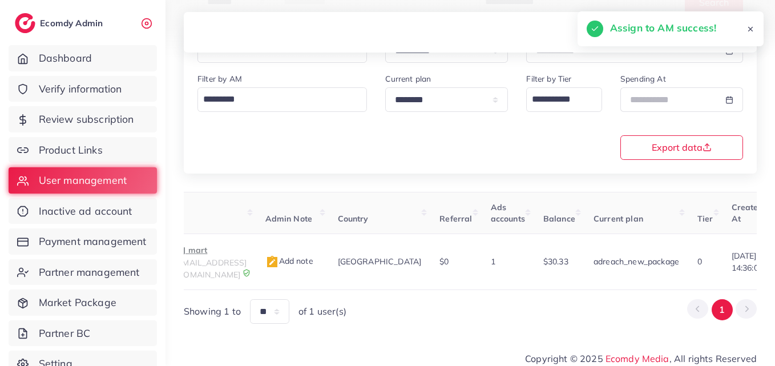
scroll to position [0, 81]
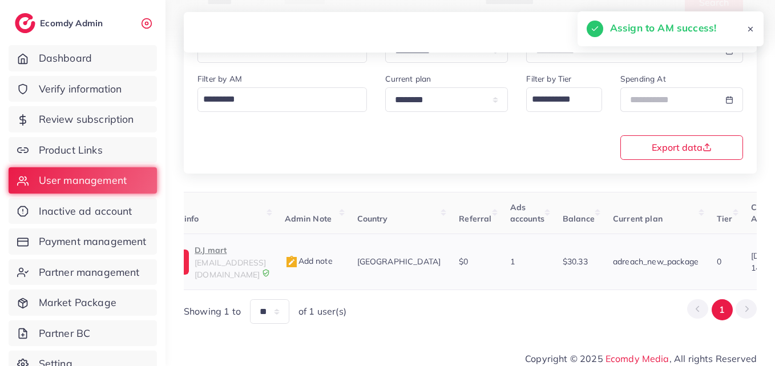
click at [258, 249] on p "D.J mart" at bounding box center [230, 250] width 71 height 14
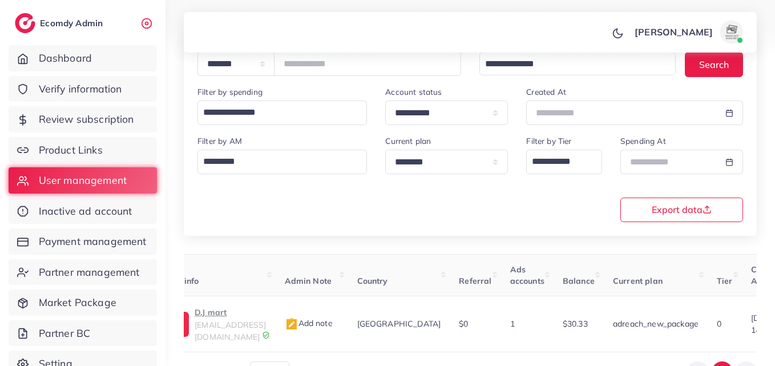
scroll to position [9, 0]
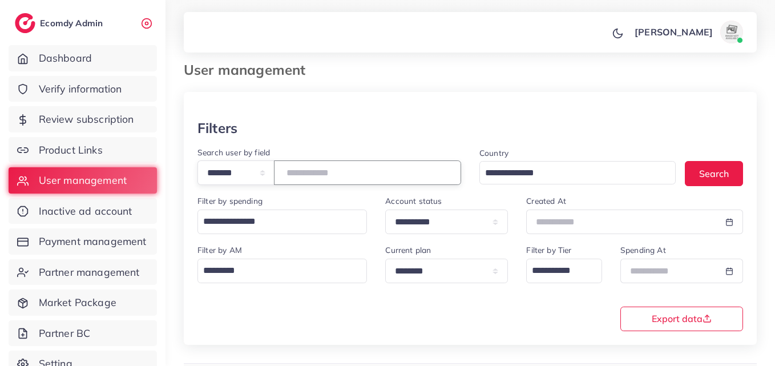
click at [317, 174] on input "*******" at bounding box center [367, 172] width 187 height 25
paste input "number"
click at [697, 176] on button "Search" at bounding box center [714, 173] width 58 height 25
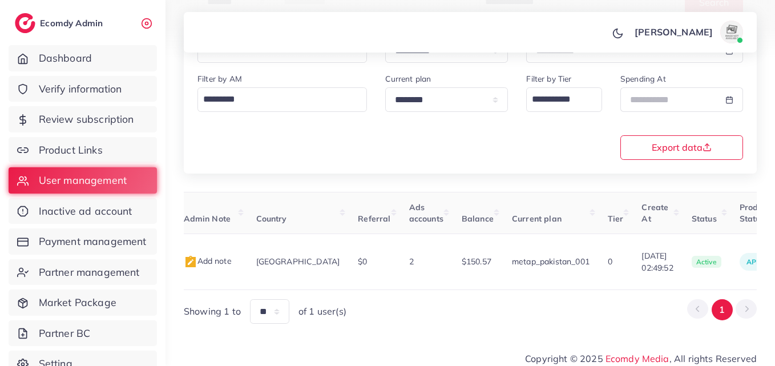
scroll to position [0, 390]
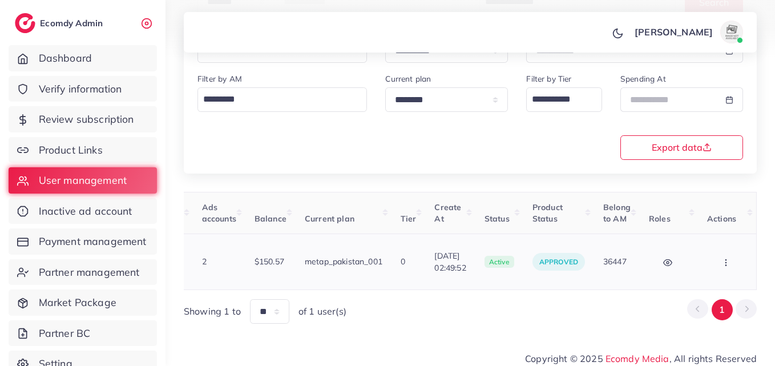
click at [712, 257] on button "button" at bounding box center [728, 262] width 40 height 26
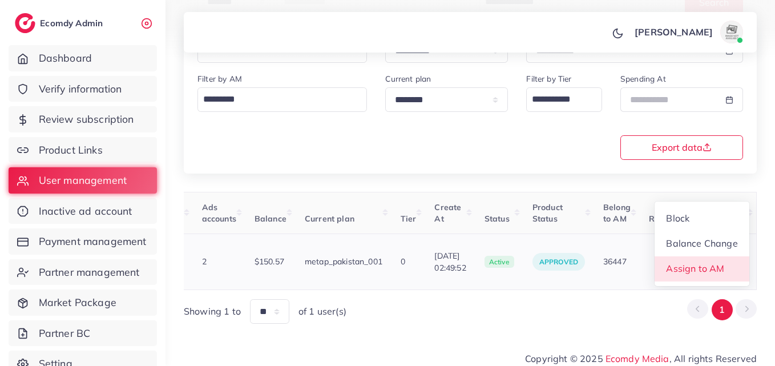
scroll to position [1, 390]
click at [712, 263] on span "Assign to AM" at bounding box center [695, 268] width 58 height 11
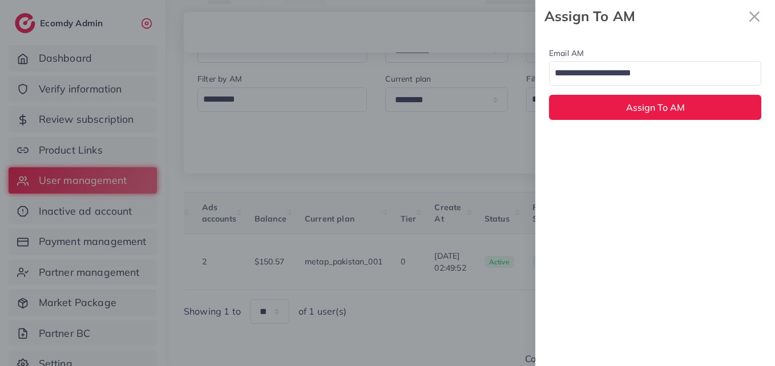
click at [629, 73] on input "Search for option" at bounding box center [649, 73] width 196 height 19
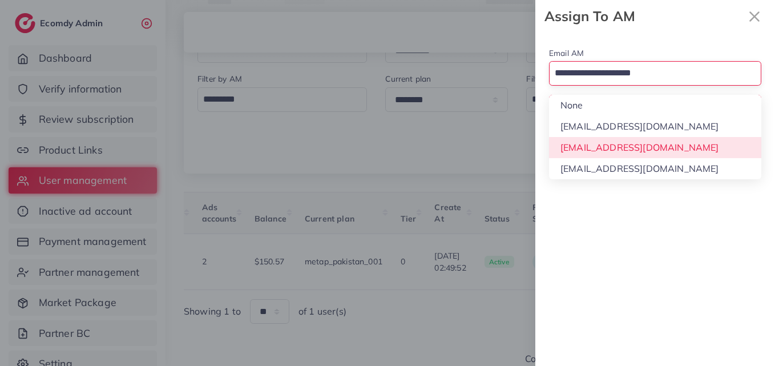
click at [638, 143] on div "Email AM Loading... None hadibaaslam@gmail.com natashashahid163@gmail.com wajah…" at bounding box center [656, 199] width 240 height 333
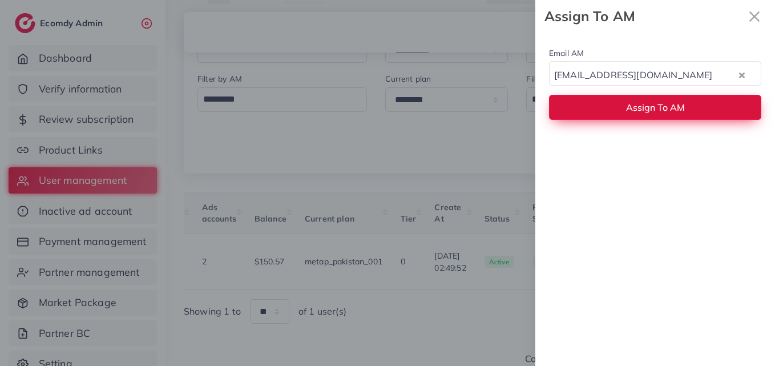
click at [640, 114] on button "Assign To AM" at bounding box center [655, 107] width 212 height 25
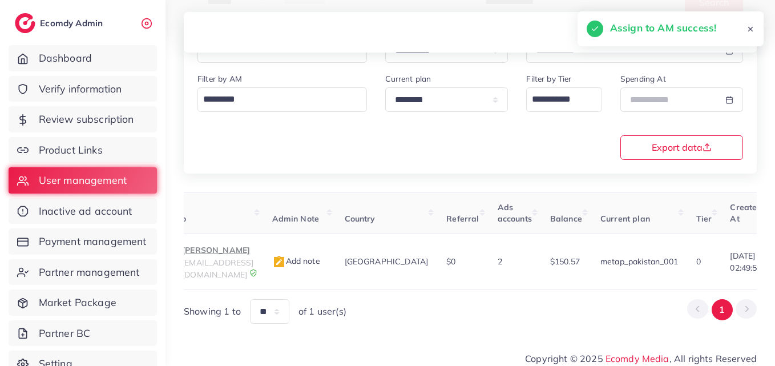
scroll to position [0, 78]
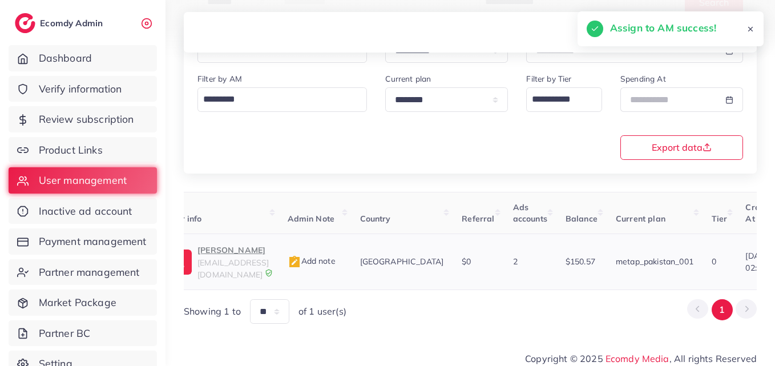
click at [254, 246] on p "Shahzaib Ali" at bounding box center [233, 250] width 71 height 14
drag, startPoint x: 386, startPoint y: 286, endPoint x: 396, endPoint y: 287, distance: 10.3
click at [396, 287] on div "User ID User info Admin Note Country Referral Ads accounts Balance Current plan…" at bounding box center [470, 258] width 573 height 132
drag, startPoint x: 396, startPoint y: 284, endPoint x: 449, endPoint y: 287, distance: 53.2
click at [453, 288] on div "User ID User info Admin Note Country Referral Ads accounts Balance Current plan…" at bounding box center [470, 258] width 573 height 132
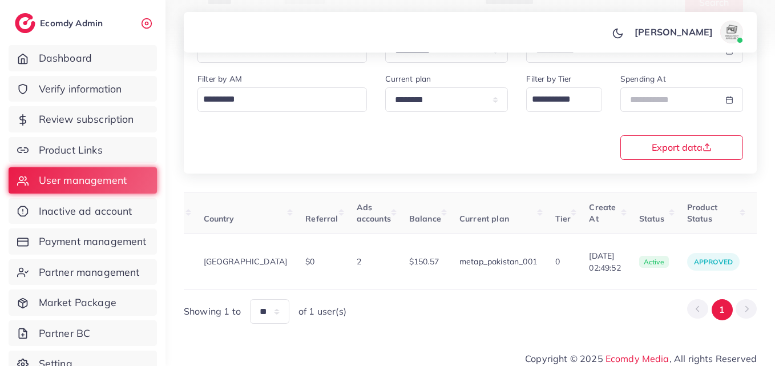
scroll to position [0, 390]
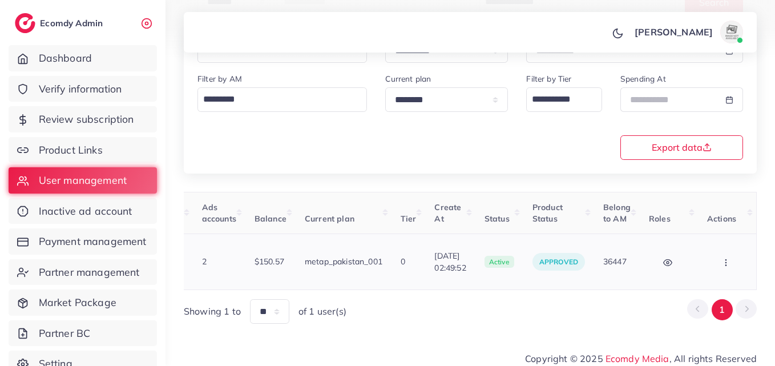
click at [742, 267] on button "button" at bounding box center [728, 262] width 40 height 26
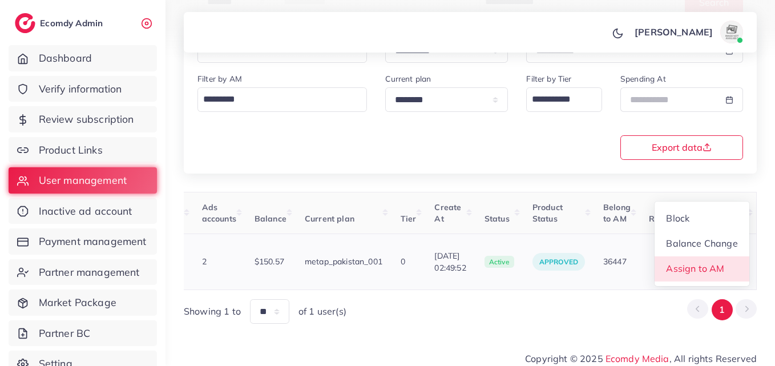
scroll to position [1, 390]
click at [739, 266] on link "Assign to AM" at bounding box center [702, 268] width 95 height 25
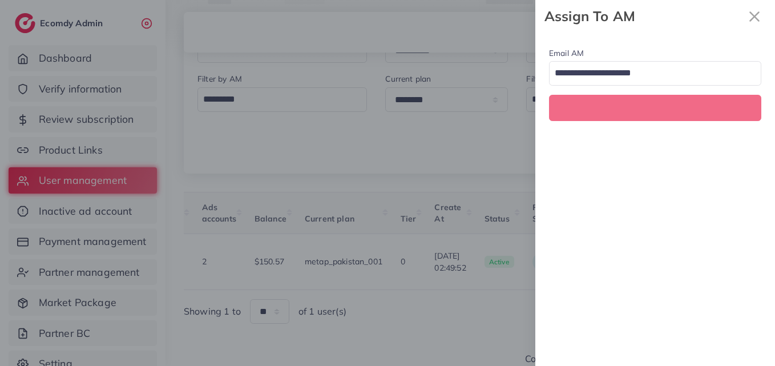
scroll to position [0, 390]
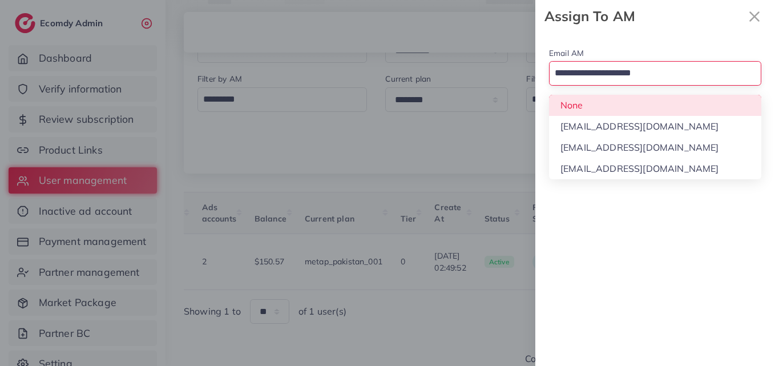
click at [657, 78] on input "Search for option" at bounding box center [649, 73] width 196 height 19
click at [650, 110] on div "Email AM Loading... None hadibaaslam@gmail.com natashashahid163@gmail.com wajah…" at bounding box center [656, 83] width 240 height 101
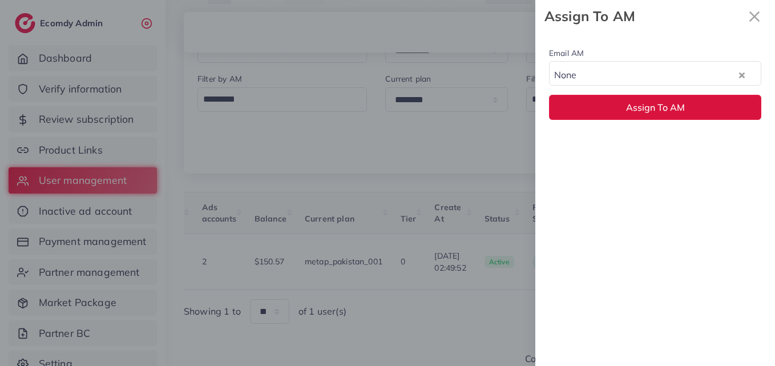
click at [650, 110] on span "Assign To AM" at bounding box center [655, 107] width 59 height 11
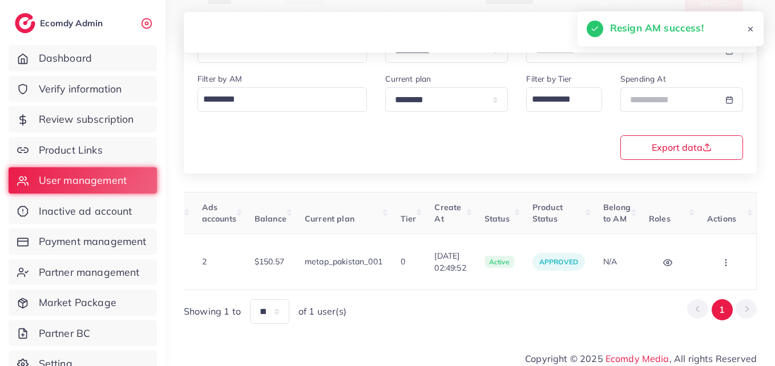
scroll to position [0, 199]
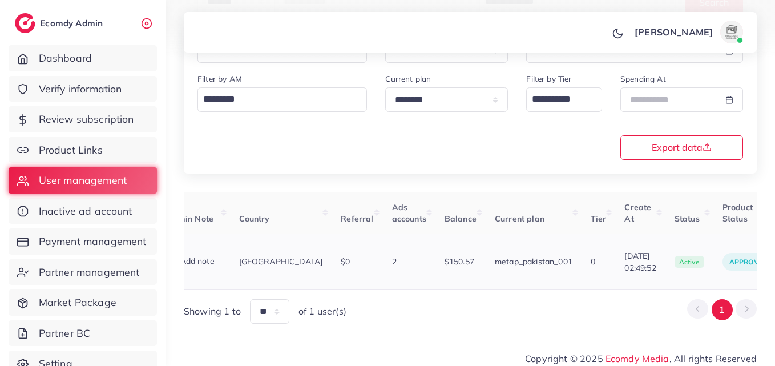
click at [157, 252] on td "Shahzaib Ali almahairsofficial@gmail.com" at bounding box center [97, 262] width 120 height 56
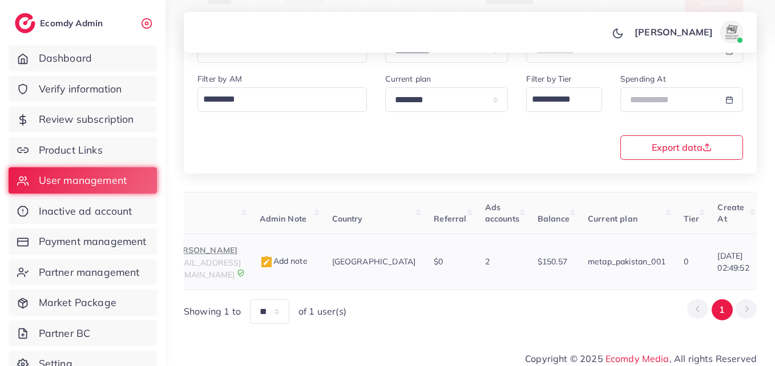
click at [241, 260] on span "almahairsofficial@gmail.com" at bounding box center [205, 269] width 71 height 22
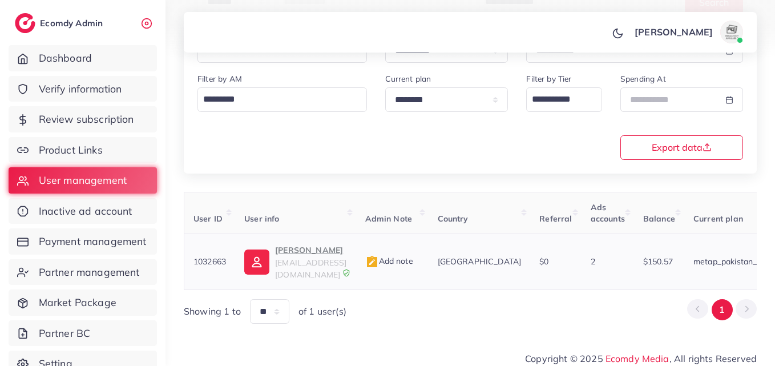
click at [267, 260] on img at bounding box center [256, 262] width 25 height 25
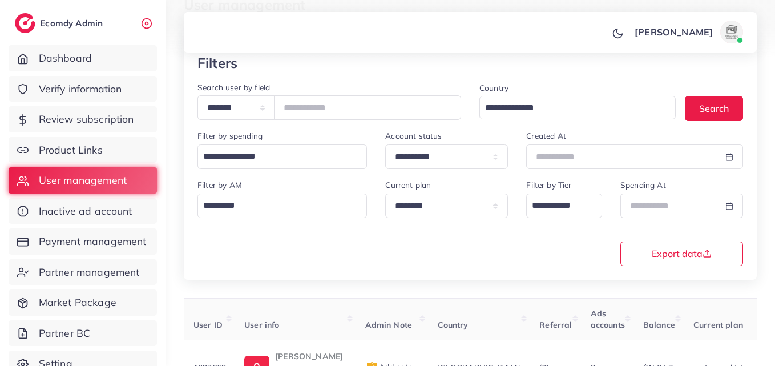
scroll to position [66, 0]
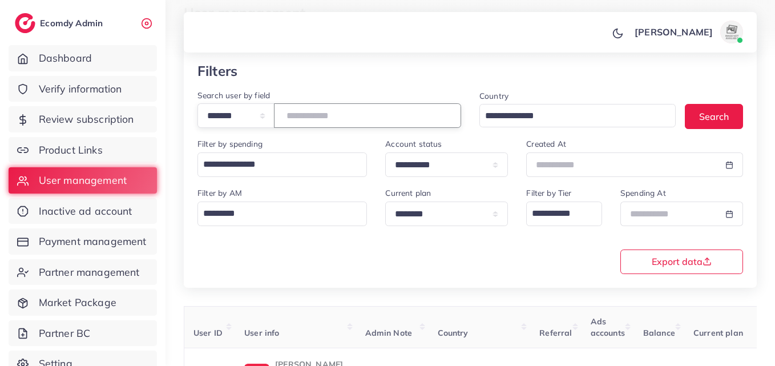
click at [324, 119] on input "*******" at bounding box center [367, 115] width 187 height 25
paste input "number"
click at [321, 108] on input "*******" at bounding box center [367, 115] width 187 height 25
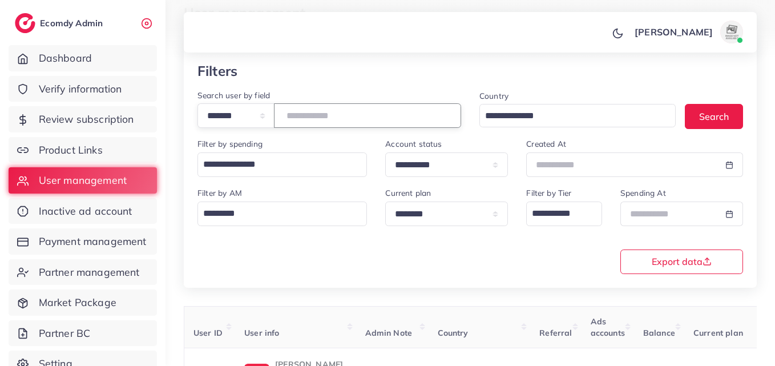
drag, startPoint x: 321, startPoint y: 108, endPoint x: 335, endPoint y: 118, distance: 17.3
paste input "number"
click at [722, 111] on button "Search" at bounding box center [714, 116] width 58 height 25
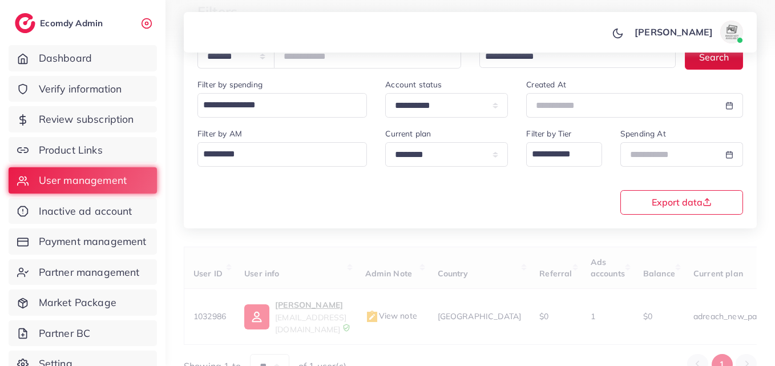
scroll to position [180, 0]
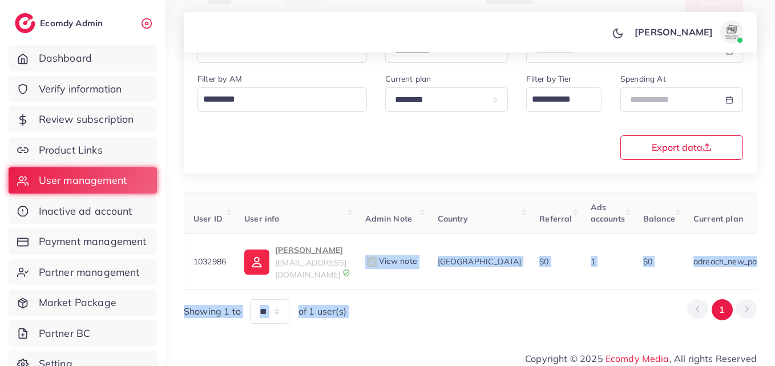
drag, startPoint x: 386, startPoint y: 279, endPoint x: 618, endPoint y: 286, distance: 232.5
click at [618, 286] on div "User ID User info Admin Note Country Referral Ads accounts Balance Current plan…" at bounding box center [470, 258] width 573 height 132
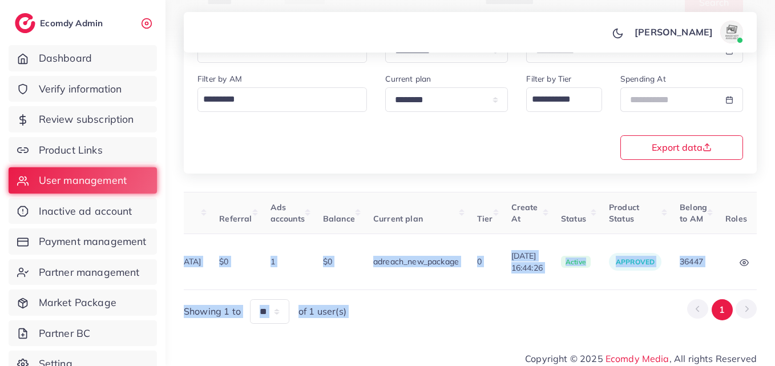
scroll to position [0, 371]
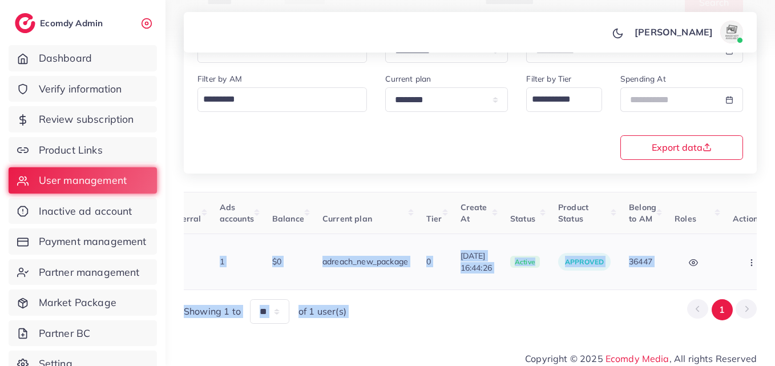
click at [749, 262] on button "button" at bounding box center [753, 262] width 40 height 26
click at [749, 262] on link "Assign to AM" at bounding box center [715, 268] width 95 height 25
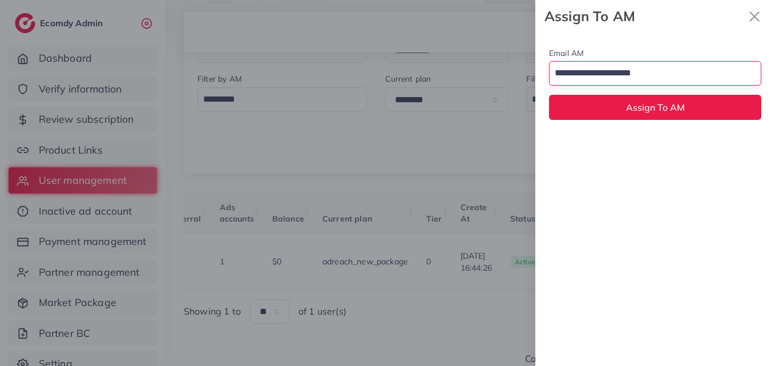
drag, startPoint x: 672, startPoint y: 83, endPoint x: 664, endPoint y: 94, distance: 13.5
click at [673, 83] on div "Loading..." at bounding box center [655, 73] width 212 height 25
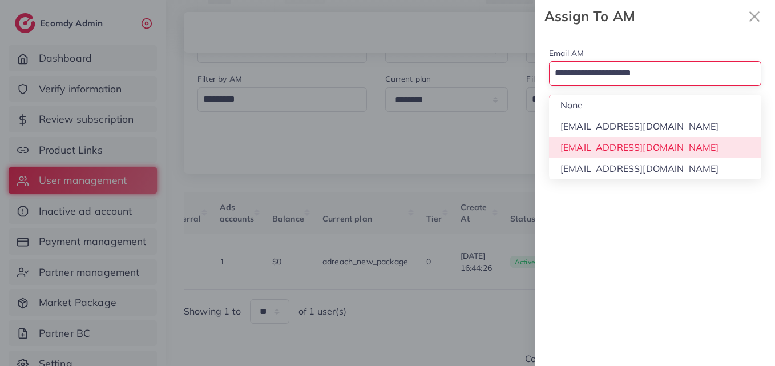
click at [628, 148] on div "Email AM Loading... None hadibaaslam@gmail.com natashashahid163@gmail.com wajah…" at bounding box center [656, 199] width 240 height 333
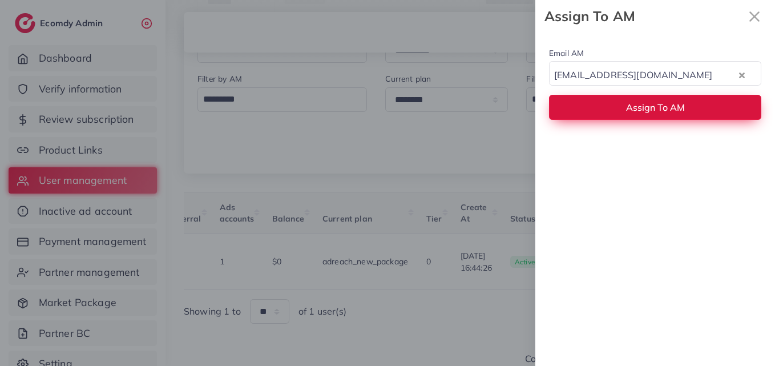
click at [634, 114] on button "Assign To AM" at bounding box center [655, 107] width 212 height 25
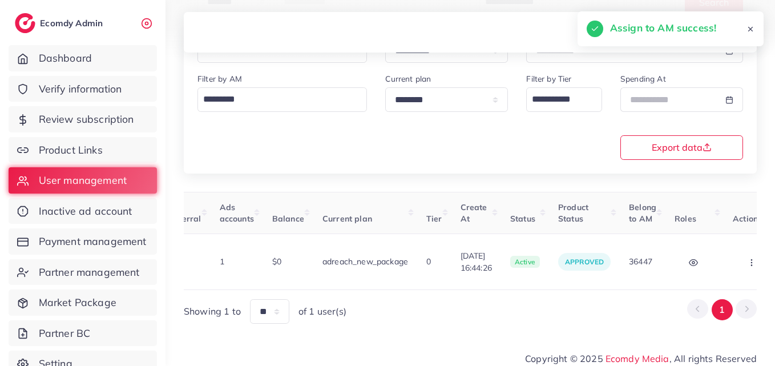
drag, startPoint x: 509, startPoint y: 279, endPoint x: 327, endPoint y: 283, distance: 181.6
click at [327, 283] on div "User ID User info Admin Note Country Referral Ads accounts Balance Current plan…" at bounding box center [470, 241] width 573 height 98
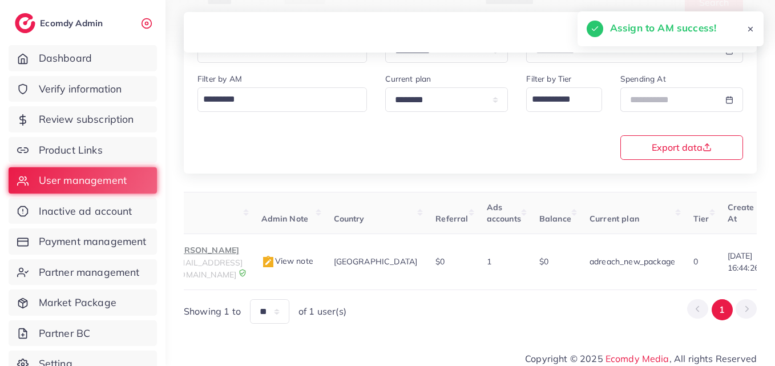
scroll to position [0, 101]
click at [239, 262] on span "info.growvita@gmail.com" at bounding box center [209, 269] width 71 height 22
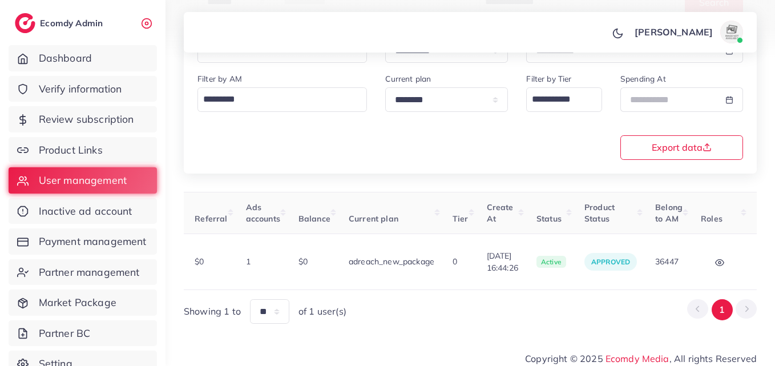
scroll to position [0, 384]
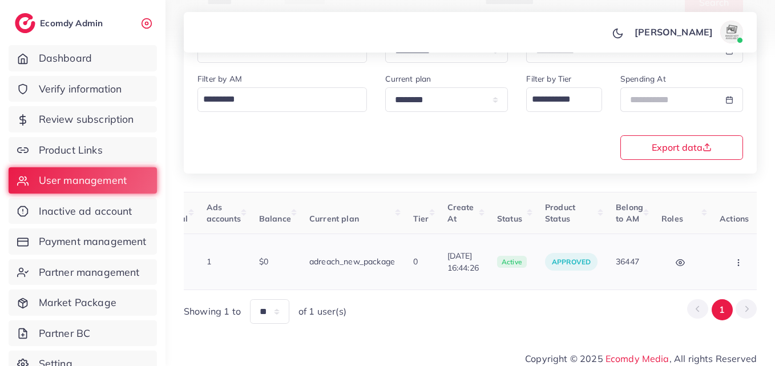
click at [728, 263] on button "button" at bounding box center [740, 262] width 40 height 26
click at [0, 0] on link "Assign to AM" at bounding box center [0, 0] width 0 height 0
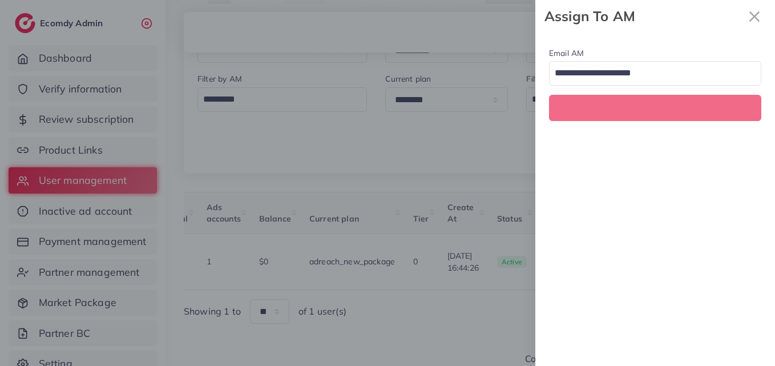
scroll to position [0, 384]
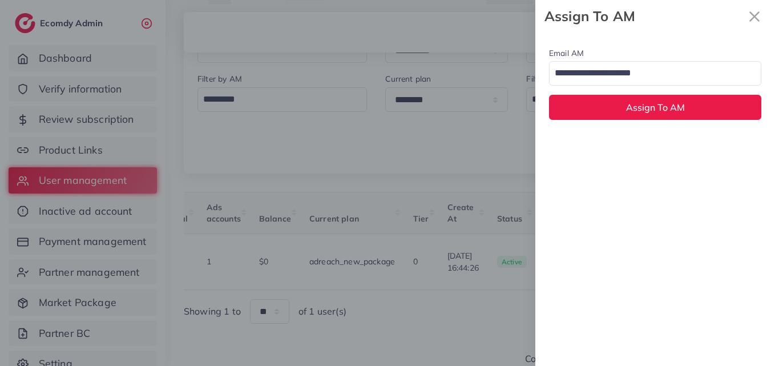
click at [650, 72] on input "Search for option" at bounding box center [649, 73] width 196 height 19
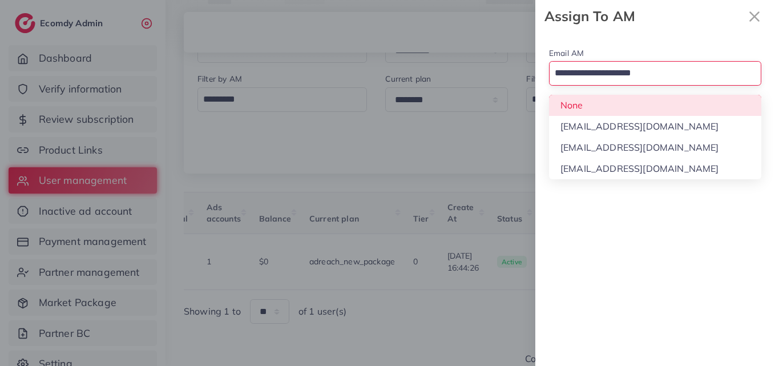
click at [651, 101] on div "Email AM Loading... None hadibaaslam@gmail.com natashashahid163@gmail.com wajah…" at bounding box center [656, 83] width 240 height 101
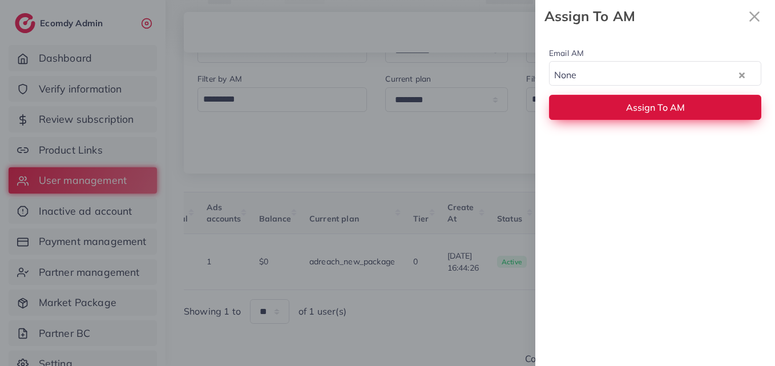
click at [633, 99] on button "Assign To AM" at bounding box center [655, 107] width 212 height 25
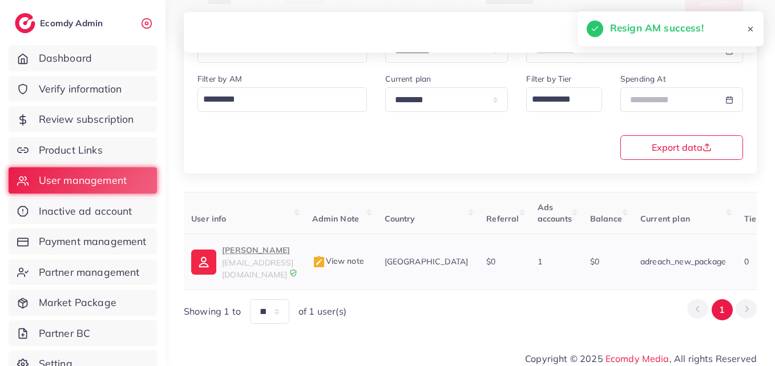
scroll to position [0, 52]
click at [260, 264] on span "info.growvita@gmail.com" at bounding box center [258, 269] width 71 height 22
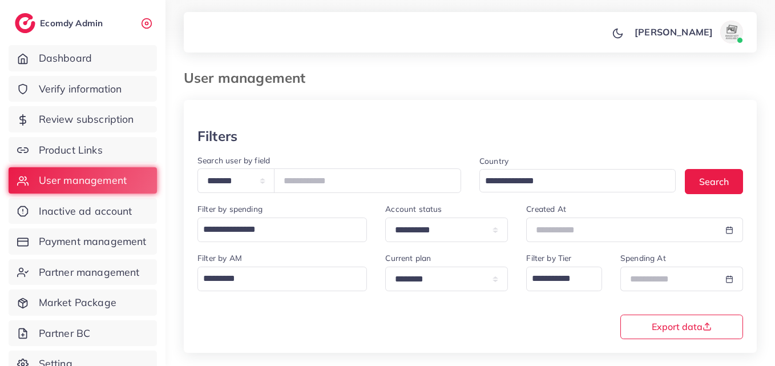
scroll to position [0, 0]
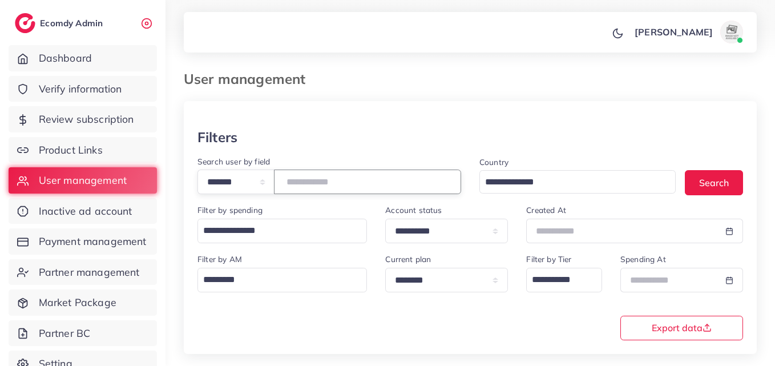
click at [340, 173] on input "*******" at bounding box center [367, 182] width 187 height 25
drag, startPoint x: 340, startPoint y: 173, endPoint x: 303, endPoint y: 183, distance: 38.4
click at [303, 183] on input "*******" at bounding box center [367, 182] width 187 height 25
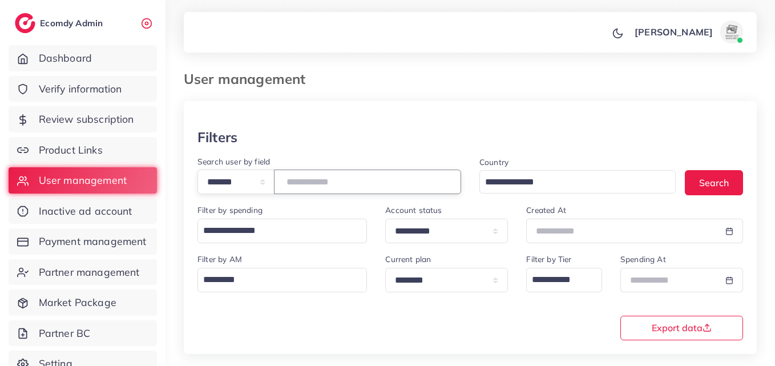
paste input "number"
click at [716, 183] on button "Search" at bounding box center [714, 182] width 58 height 25
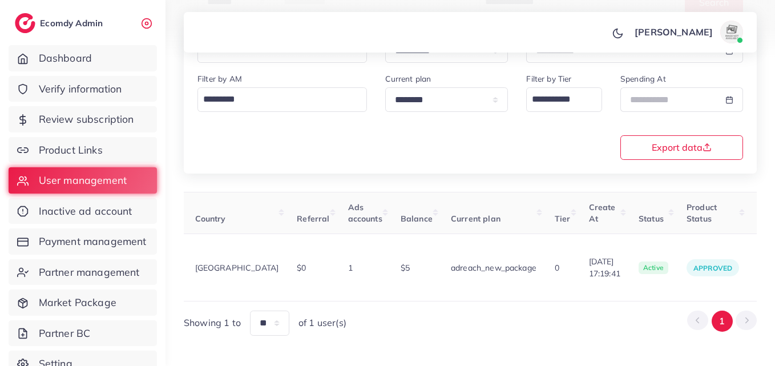
scroll to position [0, 387]
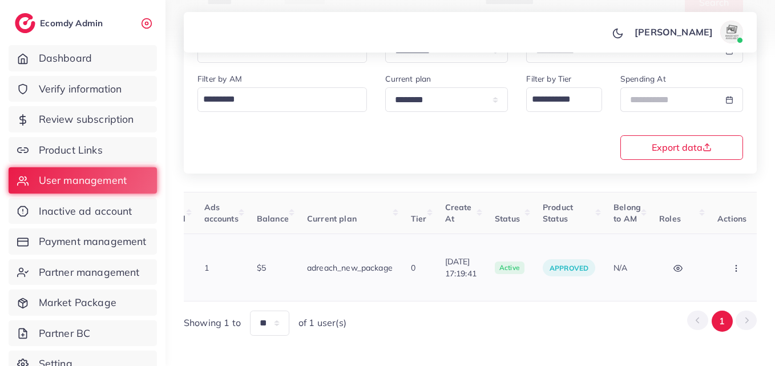
click at [709, 262] on td "Block Balance Change Assign to AM" at bounding box center [738, 267] width 59 height 67
click at [722, 263] on button "button" at bounding box center [738, 268] width 40 height 26
click at [0, 0] on span "Assign to AM" at bounding box center [0, 0] width 0 height 0
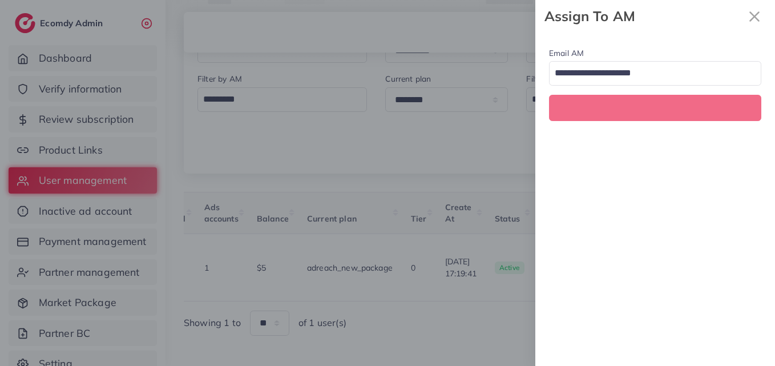
scroll to position [0, 387]
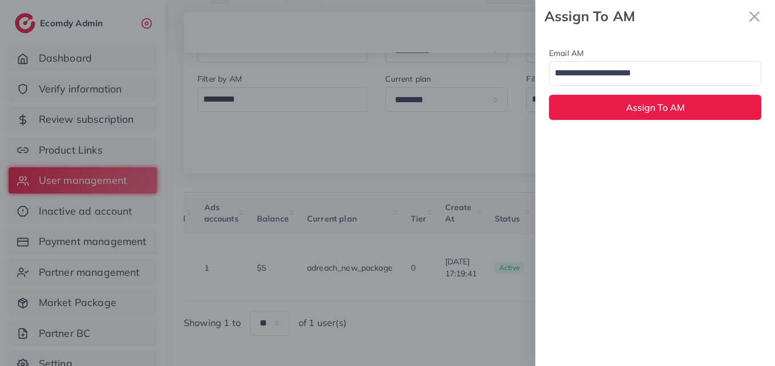
click at [648, 69] on input "Search for option" at bounding box center [649, 73] width 196 height 19
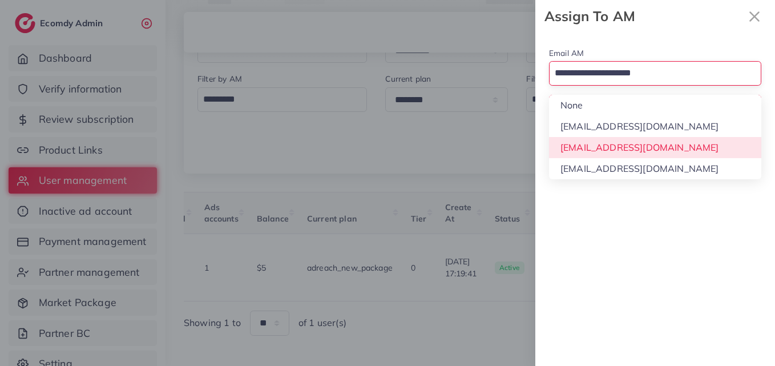
click at [618, 147] on div "Email AM Loading... None hadibaaslam@gmail.com natashashahid163@gmail.com wajah…" at bounding box center [656, 199] width 240 height 333
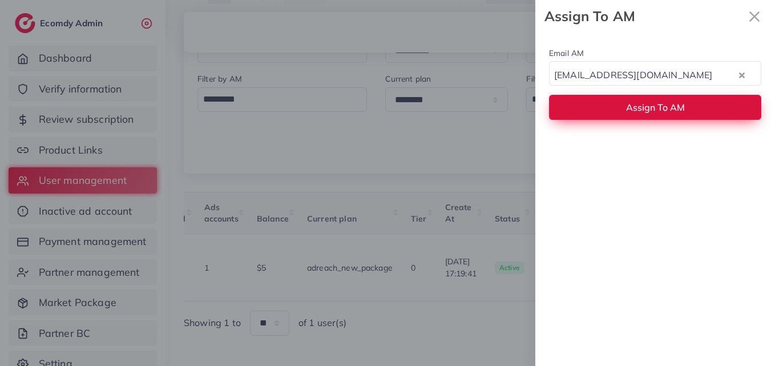
click at [628, 98] on button "Assign To AM" at bounding box center [655, 107] width 212 height 25
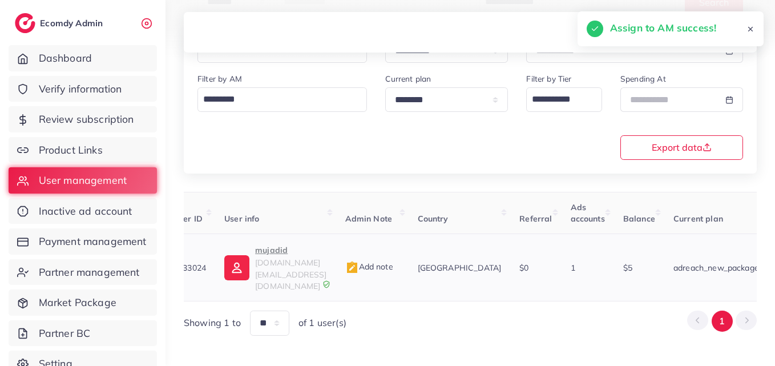
scroll to position [0, 11]
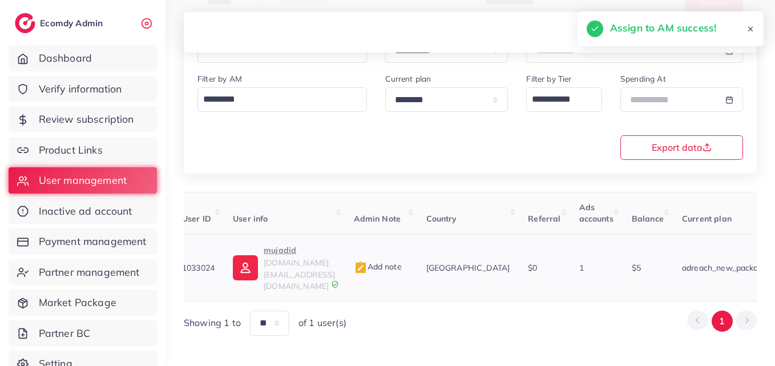
click at [316, 239] on td "mujadid 48hours.store@gmail.com" at bounding box center [284, 267] width 120 height 67
click at [311, 240] on td "mujadid 48hours.store@gmail.com" at bounding box center [284, 267] width 120 height 67
click at [290, 243] on p "mujadid" at bounding box center [299, 250] width 71 height 14
click at [335, 252] on p "mujadid" at bounding box center [299, 250] width 71 height 14
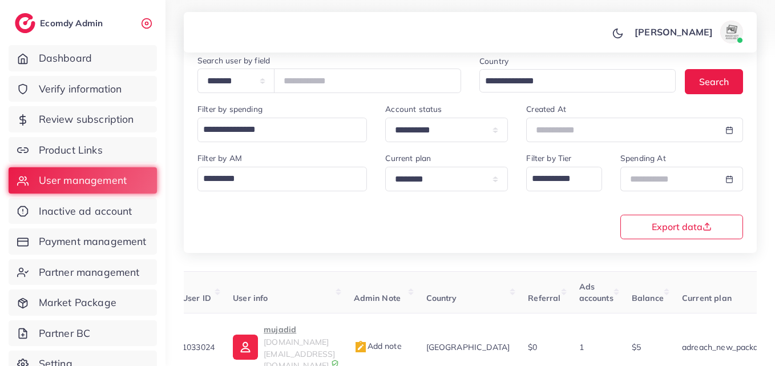
scroll to position [0, 0]
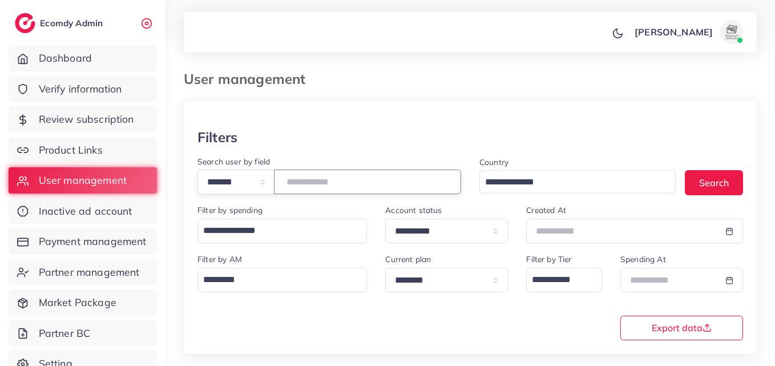
click at [317, 187] on input "*******" at bounding box center [367, 182] width 187 height 25
paste input "number"
drag, startPoint x: 722, startPoint y: 188, endPoint x: 509, endPoint y: 375, distance: 283.7
click at [509, 365] on html "**********" at bounding box center [387, 183] width 775 height 366
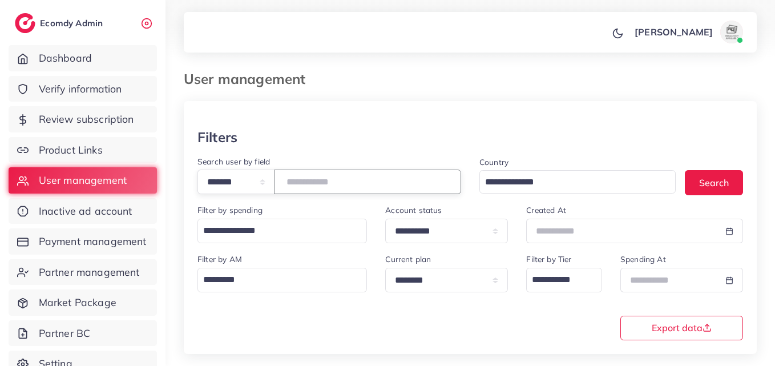
click at [305, 177] on input "*****" at bounding box center [367, 182] width 187 height 25
paste input "**"
click at [740, 179] on button "Search" at bounding box center [714, 182] width 58 height 25
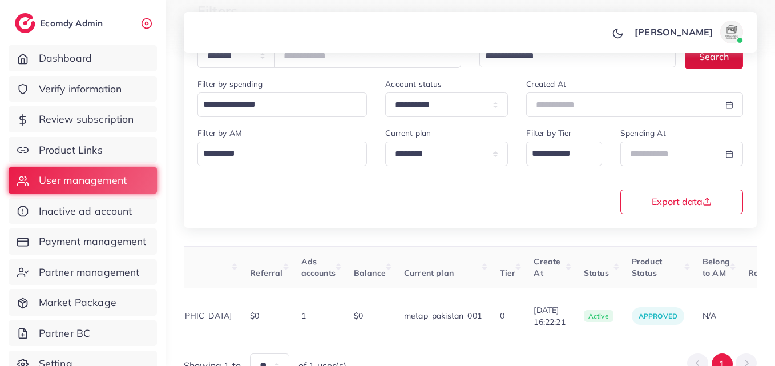
scroll to position [0, 408]
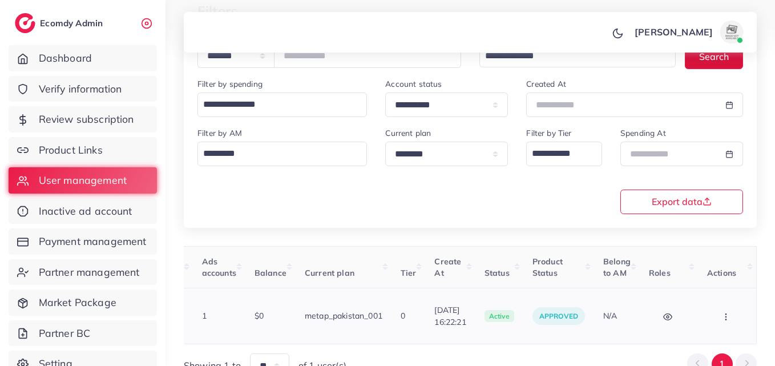
click at [721, 313] on button "button" at bounding box center [728, 316] width 40 height 26
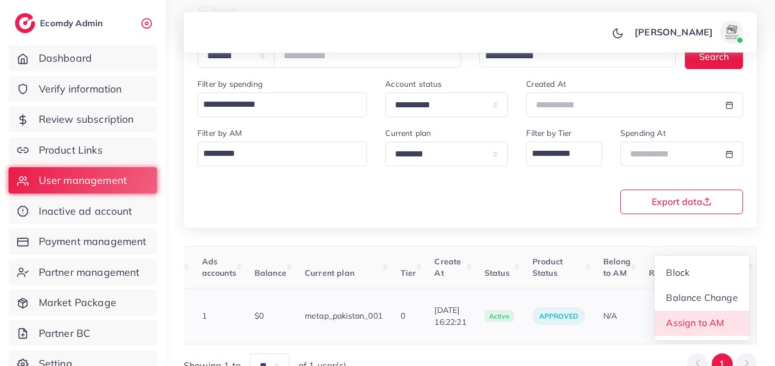
scroll to position [1, 408]
click at [721, 317] on span "Assign to AM" at bounding box center [695, 322] width 58 height 11
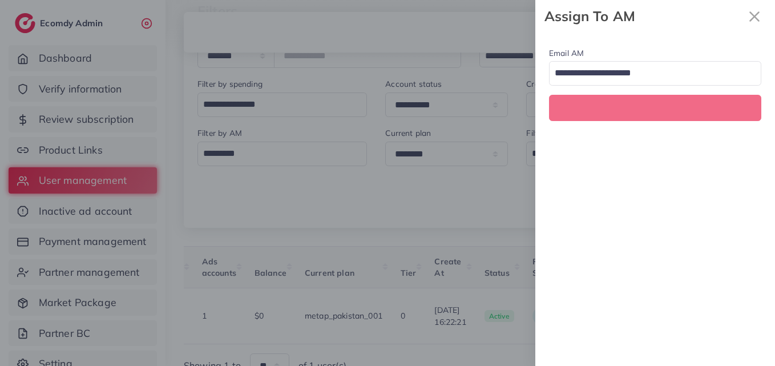
scroll to position [0, 408]
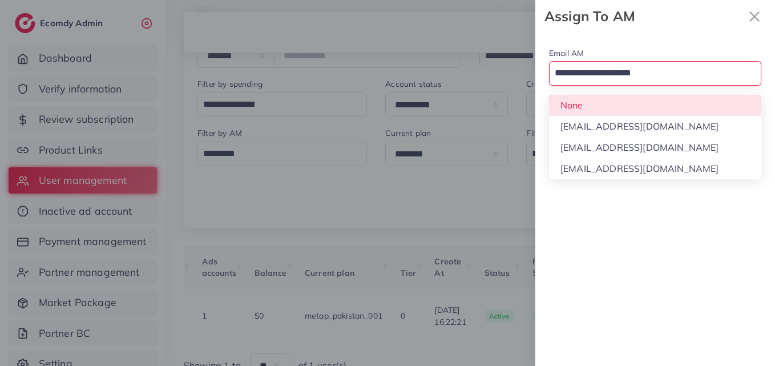
click at [680, 81] on input "Search for option" at bounding box center [649, 73] width 196 height 19
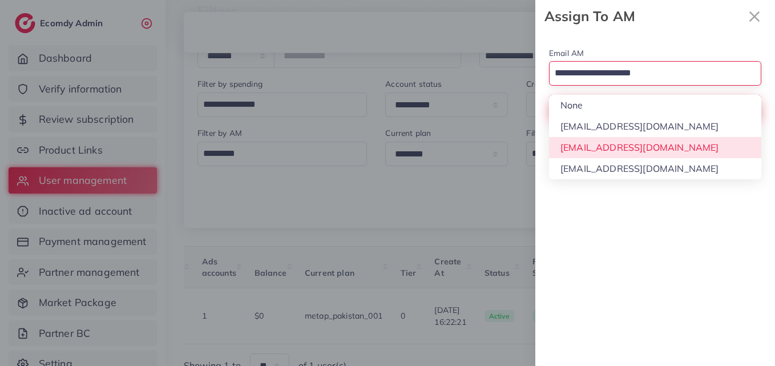
drag, startPoint x: 675, startPoint y: 155, endPoint x: 673, endPoint y: 111, distance: 44.0
click at [675, 155] on div "Email AM Loading... None hadibaaslam@gmail.com natashashahid163@gmail.com wajah…" at bounding box center [656, 199] width 240 height 333
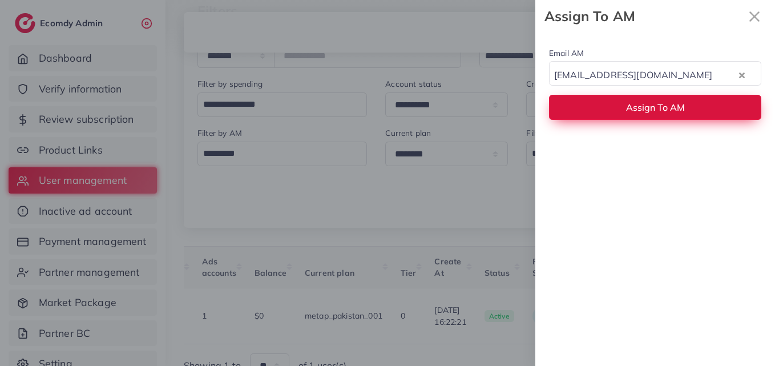
click at [673, 108] on span "Assign To AM" at bounding box center [655, 107] width 59 height 11
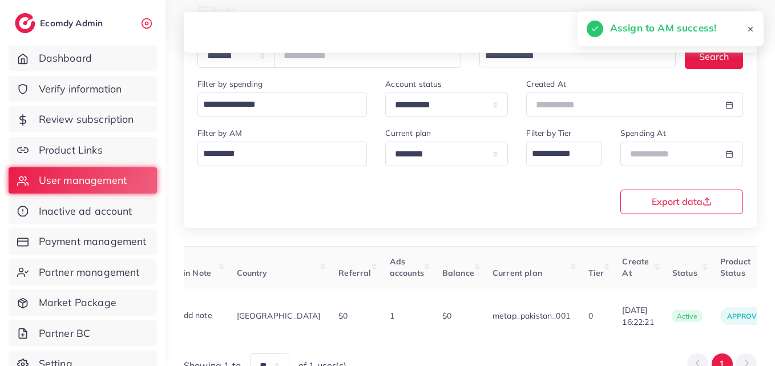
scroll to position [0, 63]
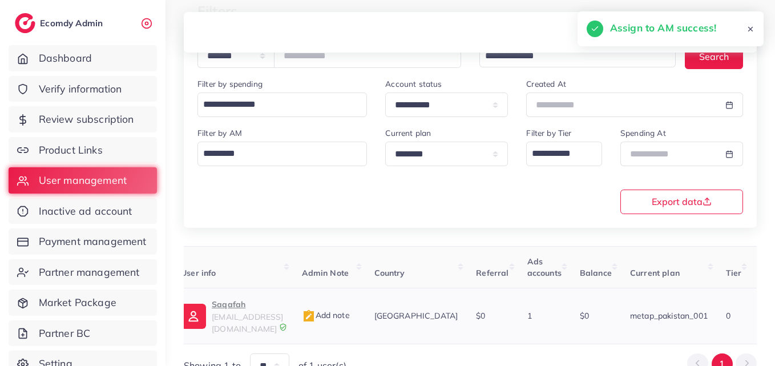
click at [283, 302] on p "Saqafah" at bounding box center [247, 305] width 71 height 14
click at [247, 298] on td "Saqafah hussainweavers2588@gmail.com" at bounding box center [232, 316] width 120 height 56
click at [226, 306] on p "Saqafah" at bounding box center [247, 305] width 71 height 14
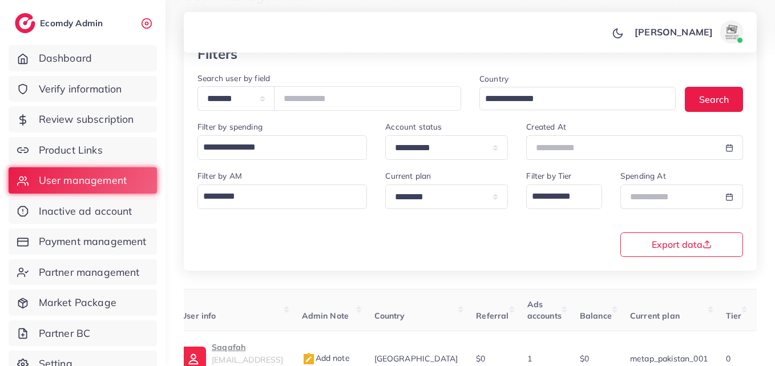
scroll to position [69, 0]
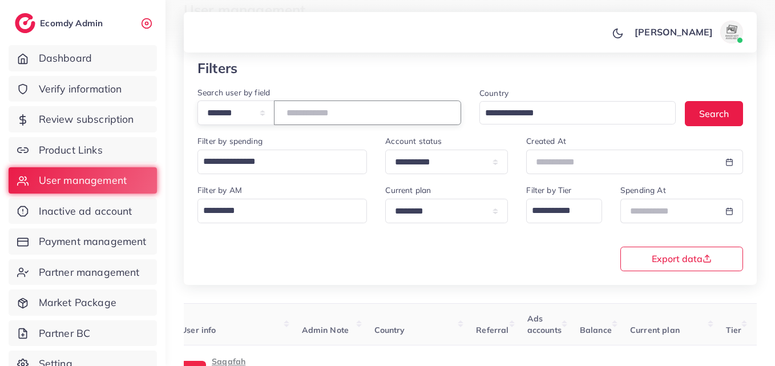
click at [333, 105] on input "*******" at bounding box center [367, 113] width 187 height 25
paste input "number"
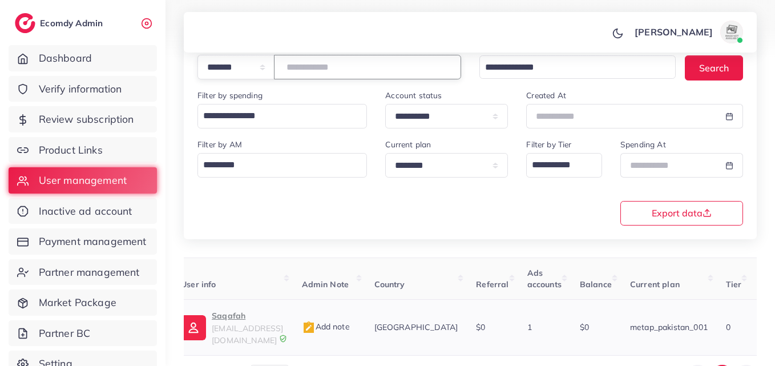
scroll to position [180, 0]
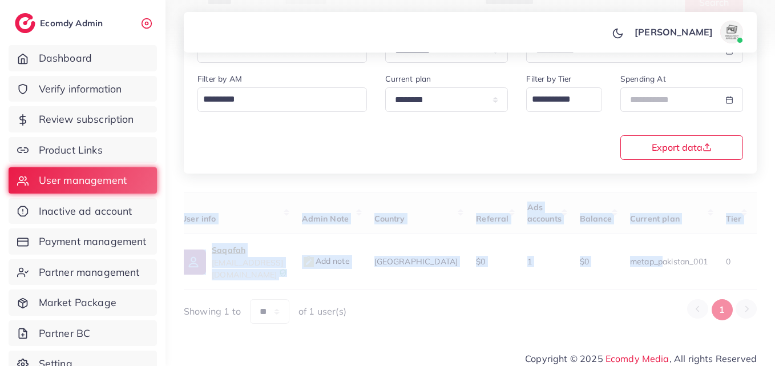
drag, startPoint x: 392, startPoint y: 281, endPoint x: 665, endPoint y: 279, distance: 272.4
click at [665, 279] on div "User ID User info Admin Note Country Referral Ads accounts Balance Current plan…" at bounding box center [470, 258] width 573 height 132
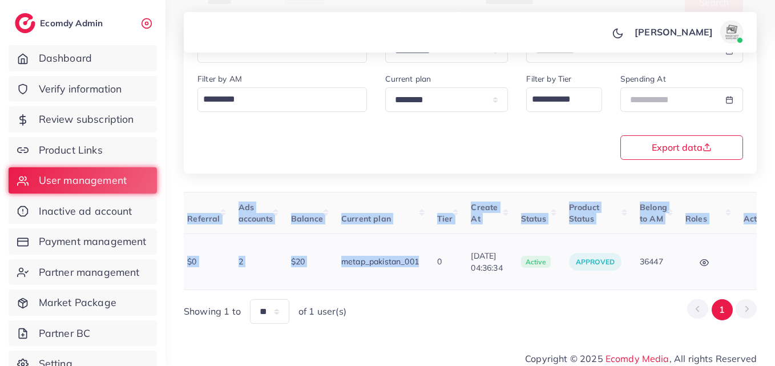
scroll to position [0, 353]
click at [743, 250] on button "button" at bounding box center [763, 262] width 40 height 26
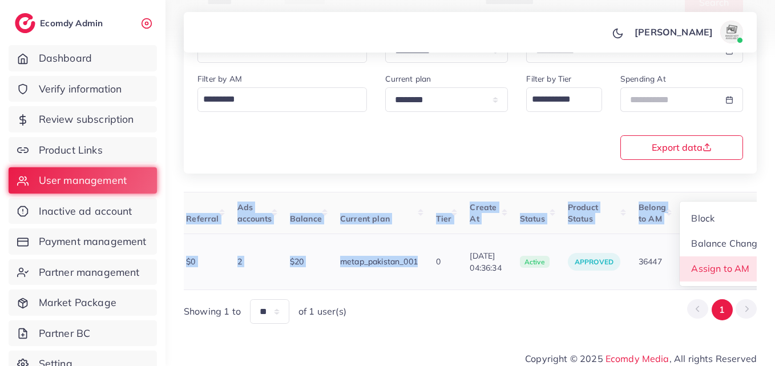
scroll to position [1, 353]
click at [729, 256] on link "Assign to AM" at bounding box center [727, 268] width 95 height 25
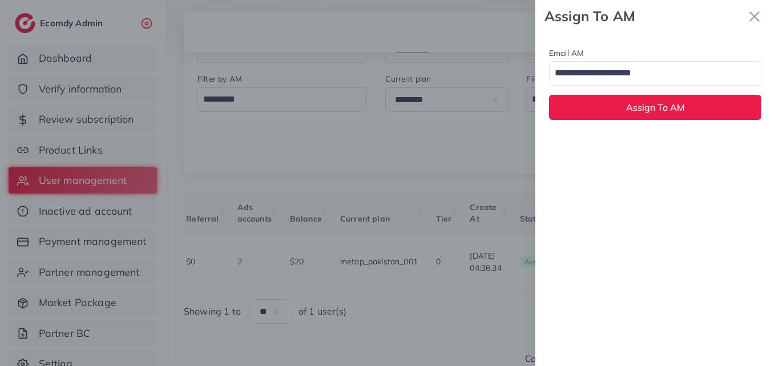
click at [608, 68] on input "Search for option" at bounding box center [649, 73] width 196 height 19
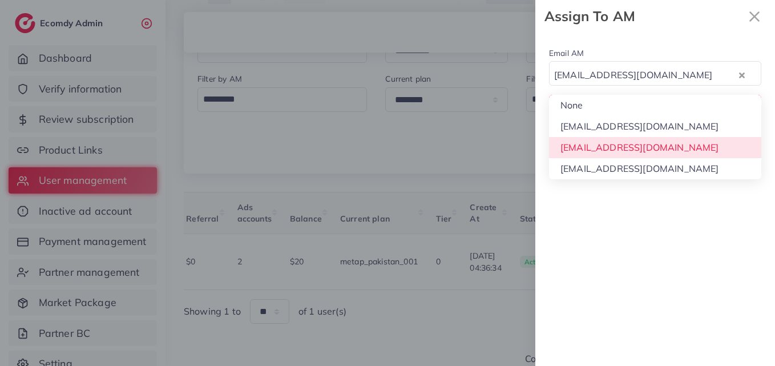
click at [630, 142] on div "Email AM natashashahid163@gmail.com Loading... None hadibaaslam@gmail.com natas…" at bounding box center [656, 199] width 240 height 333
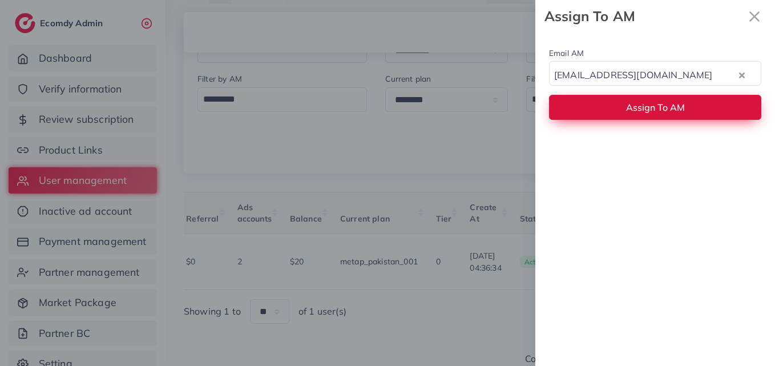
click at [628, 116] on button "Assign To AM" at bounding box center [655, 107] width 212 height 25
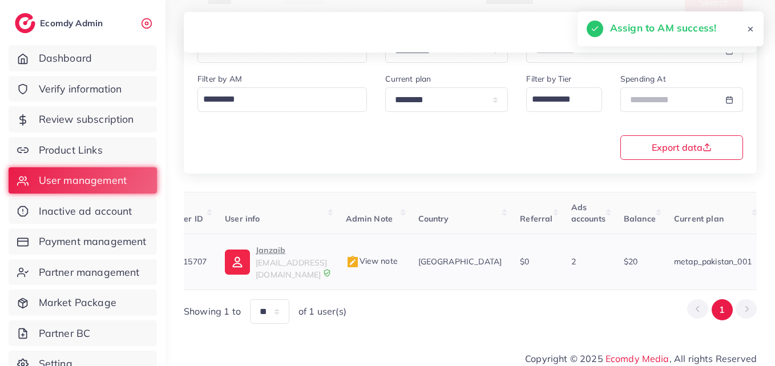
scroll to position [0, 15]
click at [288, 264] on span "j4580452@gmail.com" at bounding box center [295, 269] width 71 height 22
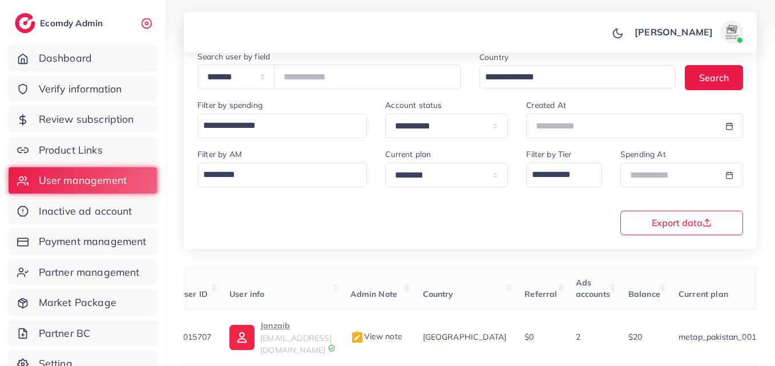
scroll to position [9, 0]
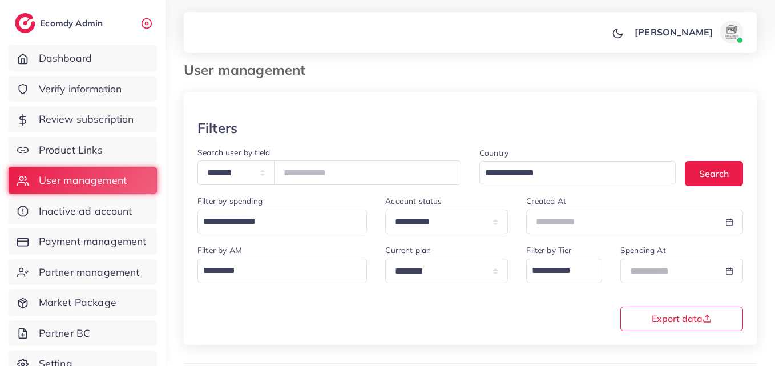
click at [321, 187] on div "**********" at bounding box center [329, 170] width 282 height 49
click at [321, 175] on input "*******" at bounding box center [367, 172] width 187 height 25
paste input "number"
type input "*******"
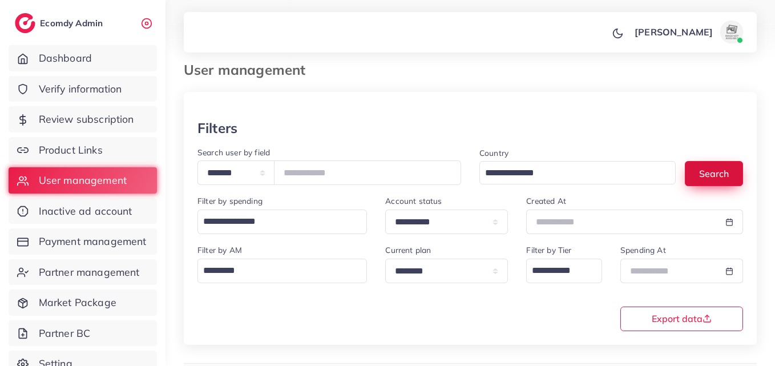
click at [710, 171] on button "Search" at bounding box center [714, 173] width 58 height 25
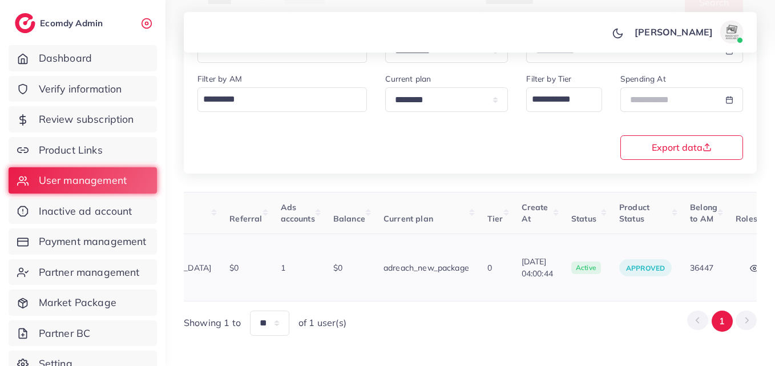
scroll to position [0, 392]
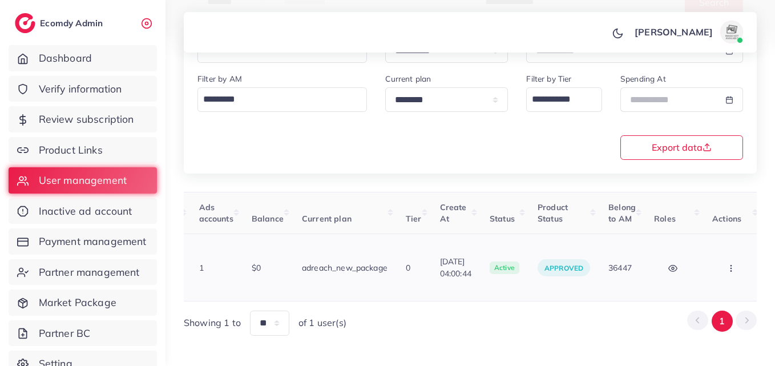
click at [721, 255] on button "button" at bounding box center [733, 268] width 40 height 26
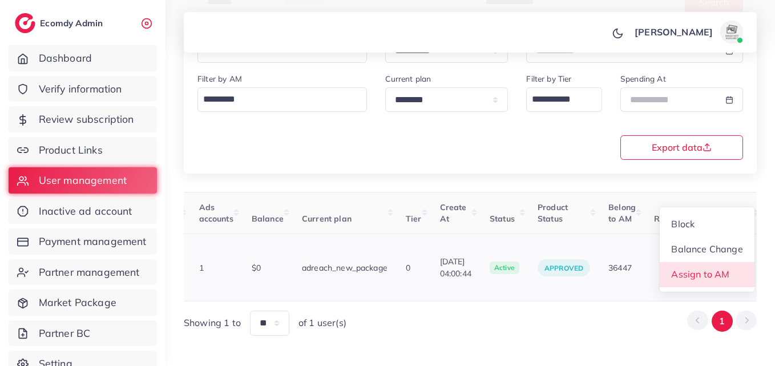
click at [721, 262] on link "Assign to AM" at bounding box center [707, 274] width 95 height 25
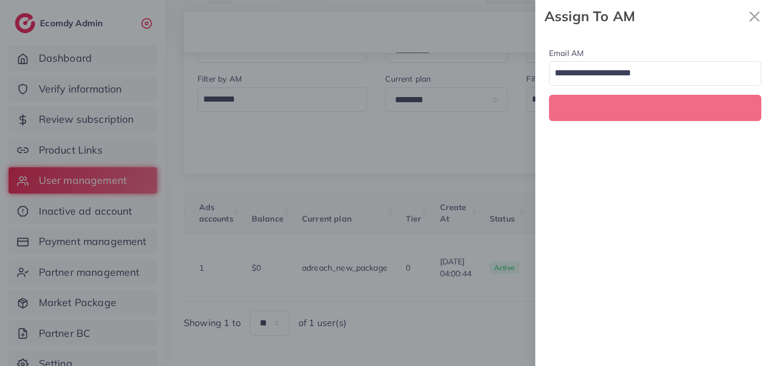
scroll to position [0, 392]
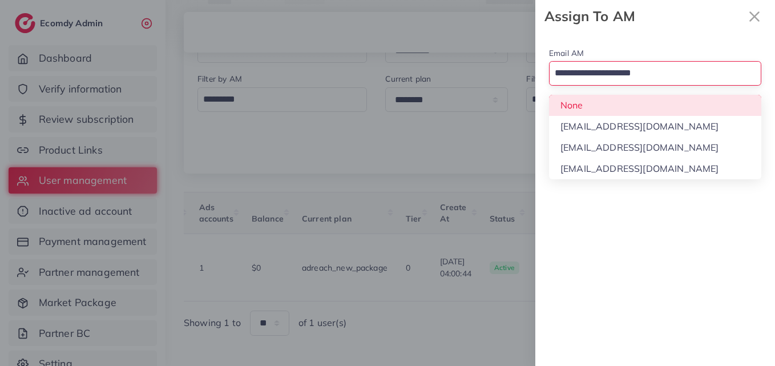
click at [611, 83] on div "Loading..." at bounding box center [655, 73] width 212 height 25
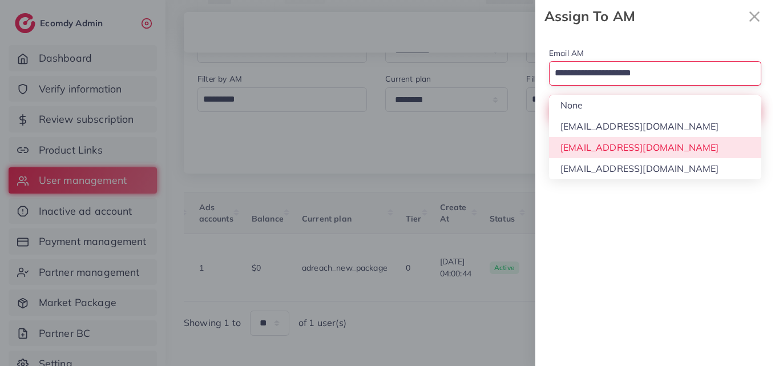
drag, startPoint x: 614, startPoint y: 147, endPoint x: 620, endPoint y: 114, distance: 33.0
click at [614, 146] on div "Email AM Loading... None hadibaaslam@gmail.com natashashahid163@gmail.com wajah…" at bounding box center [656, 199] width 240 height 333
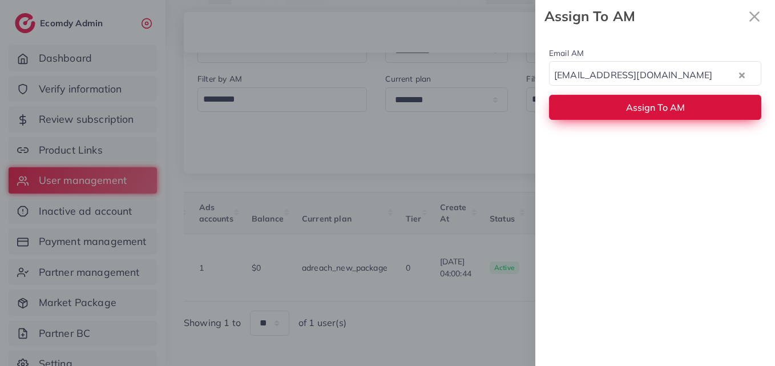
click at [620, 112] on button "Assign To AM" at bounding box center [655, 107] width 212 height 25
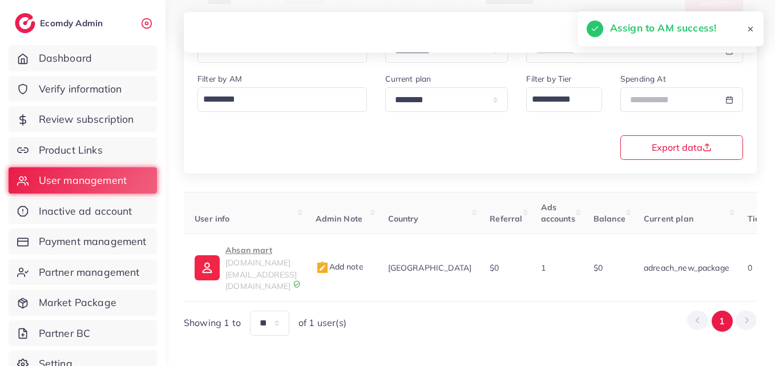
scroll to position [0, 0]
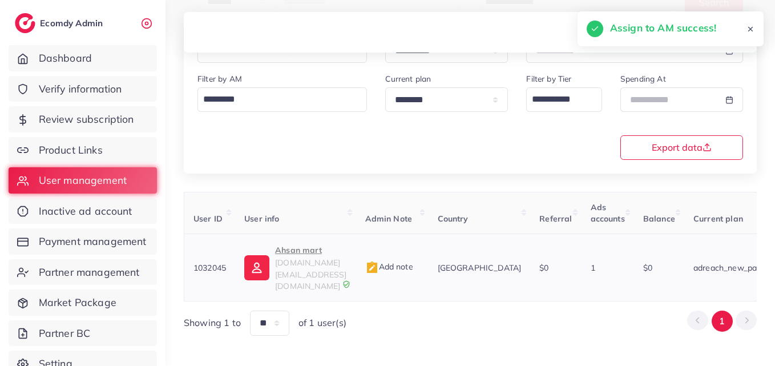
click at [275, 261] on link "Ahsan mart ahsanmart.site@gmail.com" at bounding box center [295, 267] width 102 height 49
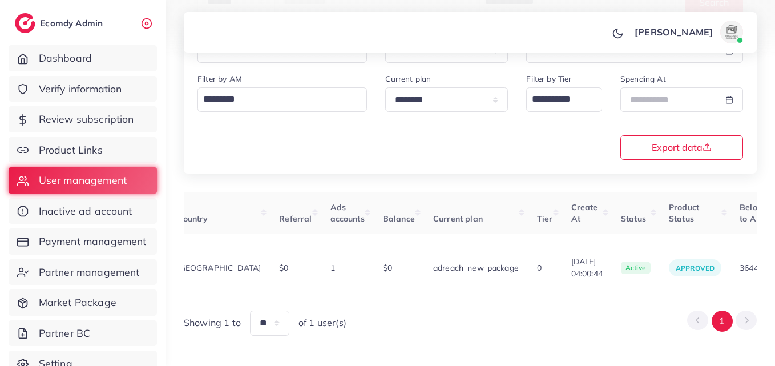
scroll to position [0, 392]
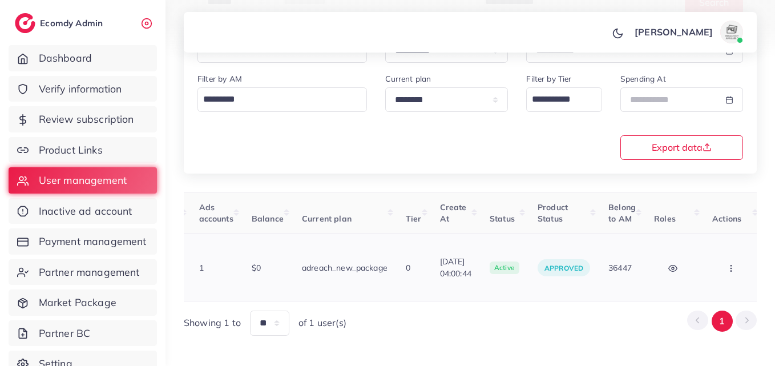
drag, startPoint x: 750, startPoint y: 240, endPoint x: 739, endPoint y: 248, distance: 13.0
click at [749, 240] on td "Block Balance Change Assign to AM" at bounding box center [733, 267] width 59 height 67
click at [735, 255] on button "button" at bounding box center [733, 268] width 40 height 26
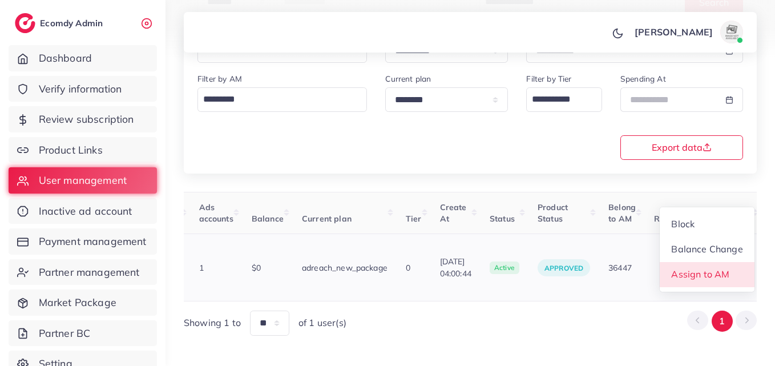
click at [733, 262] on link "Assign to AM" at bounding box center [707, 274] width 95 height 25
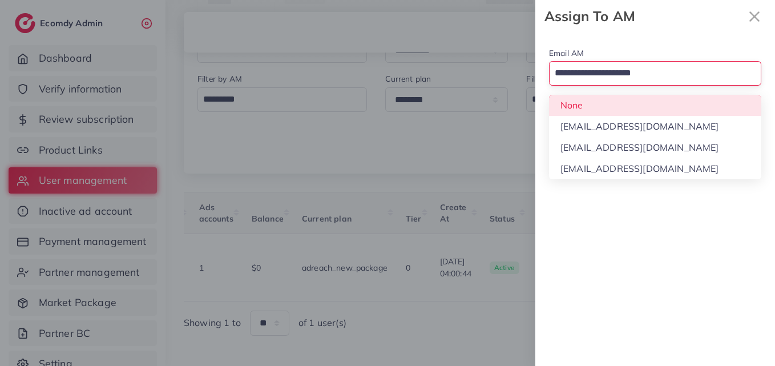
click at [648, 79] on input "Search for option" at bounding box center [649, 73] width 196 height 19
click at [645, 102] on div "Email AM Loading... None hadibaaslam@gmail.com natashashahid163@gmail.com wajah…" at bounding box center [656, 83] width 240 height 101
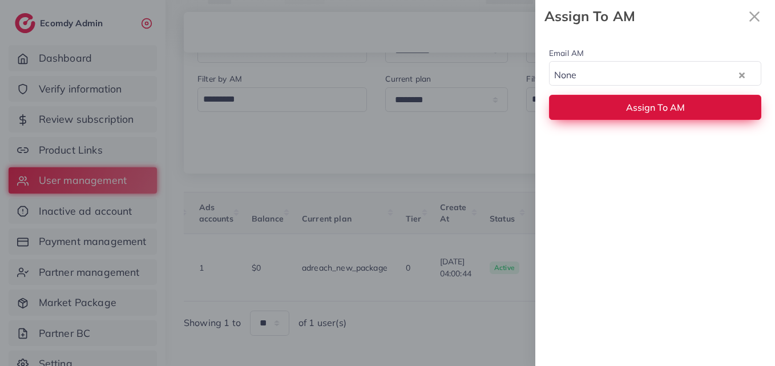
click at [639, 112] on span "Assign To AM" at bounding box center [655, 107] width 59 height 11
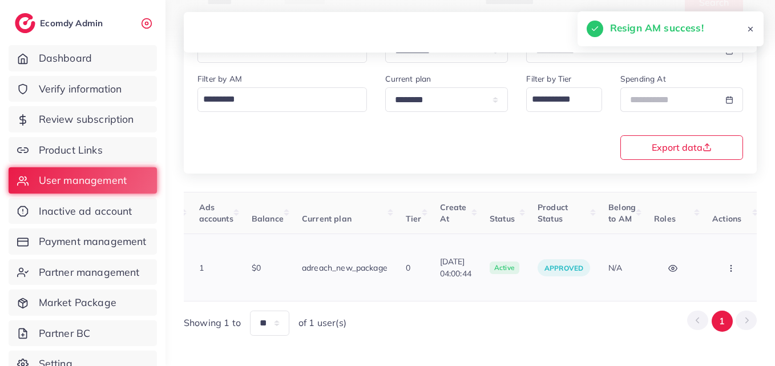
drag, startPoint x: 498, startPoint y: 278, endPoint x: 351, endPoint y: 276, distance: 146.8
click at [354, 276] on tr "1032045 Ahsan mart ahsanmart.site@gmail.com Add note Pakistan $0 1 $0 adreach_n…" at bounding box center [278, 267] width 970 height 67
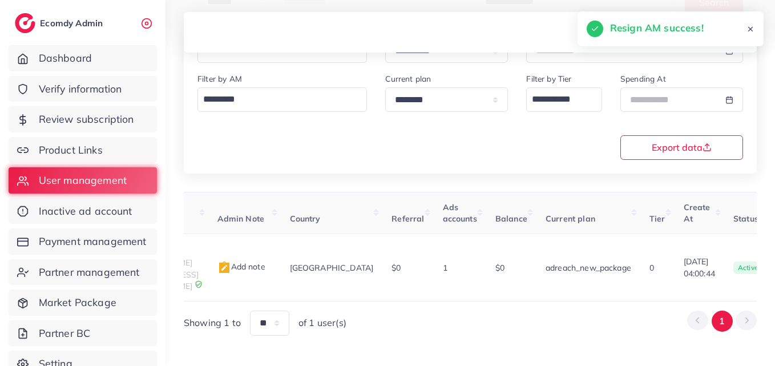
scroll to position [0, 26]
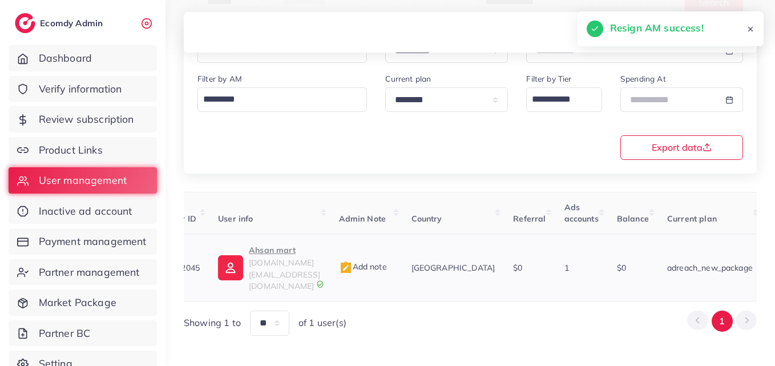
click at [246, 258] on link "Ahsan mart ahsanmart.site@gmail.com" at bounding box center [269, 267] width 102 height 49
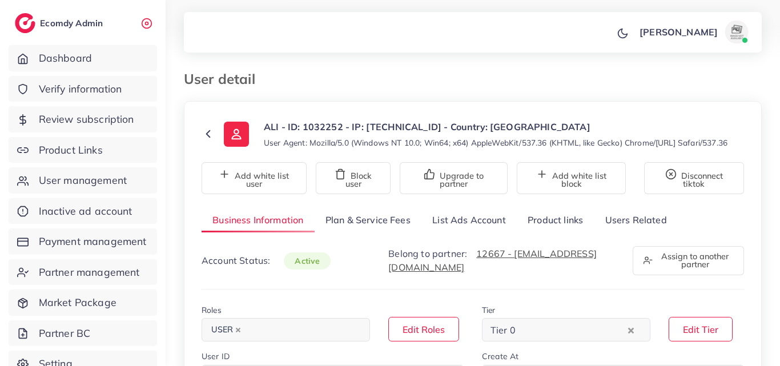
select select "**********"
click at [459, 228] on link "List Ads Account" at bounding box center [468, 220] width 95 height 25
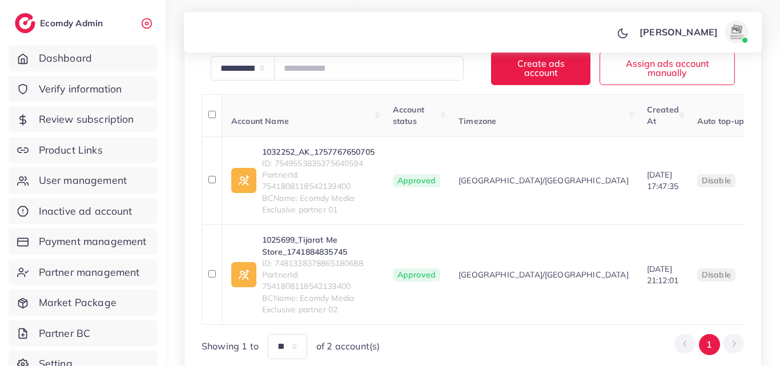
scroll to position [298, 0]
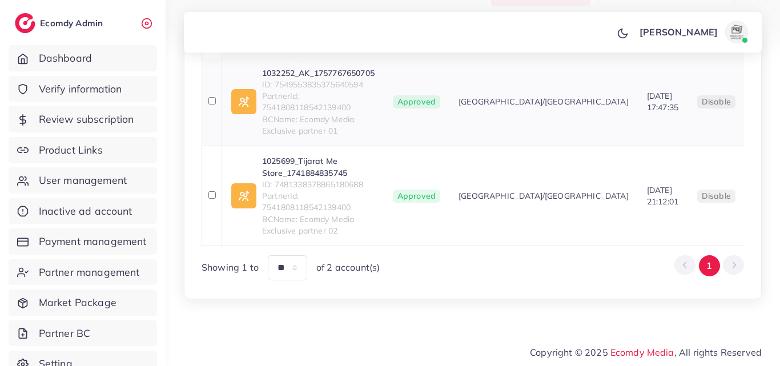
click at [337, 67] on link "1032252_AK_1757767650705" at bounding box center [318, 72] width 112 height 11
click at [321, 159] on link "1025699_Tijarat Me Store_1741884835745" at bounding box center [318, 166] width 112 height 23
click at [307, 179] on span "ID: 7481338378865180688" at bounding box center [318, 184] width 112 height 11
copy span "7481338378865180688"
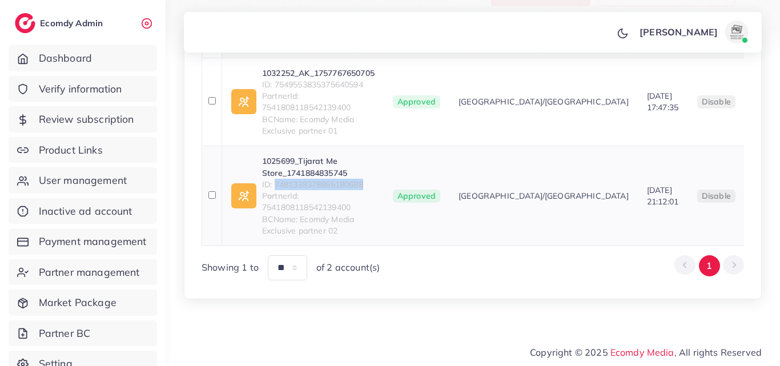
click at [305, 179] on span "ID: 7481338378865180688" at bounding box center [318, 184] width 112 height 11
click at [308, 160] on link "1025699_Tijarat Me Store_1741884835745" at bounding box center [318, 166] width 112 height 23
click at [306, 79] on span "ID: 7549553835375640594" at bounding box center [318, 84] width 112 height 11
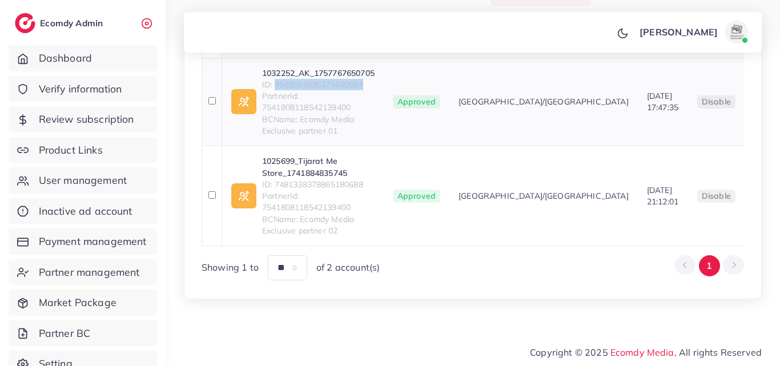
click at [306, 79] on span "ID: 7549553835375640594" at bounding box center [318, 84] width 112 height 11
copy span "7549553835375640594"
click at [333, 67] on link "1032252_AK_1757767650705" at bounding box center [318, 72] width 112 height 11
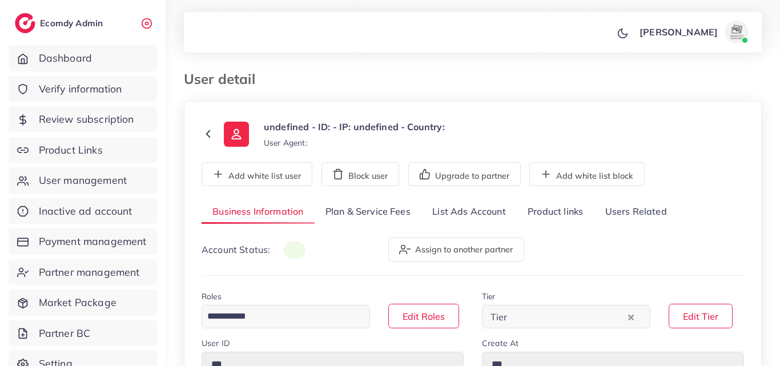
type input "*******"
type input "**********"
type input "******"
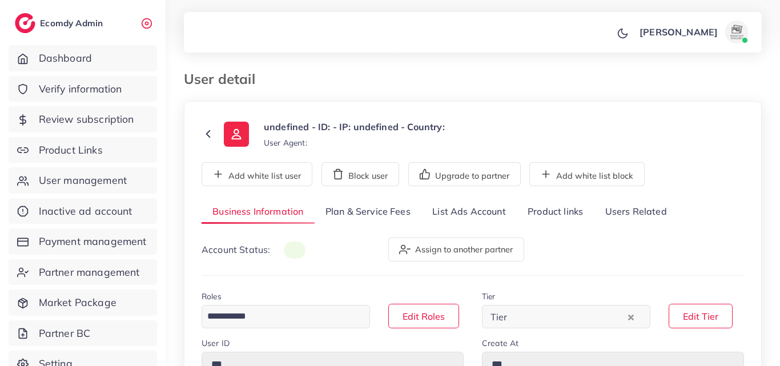
type input "**********"
select select "********"
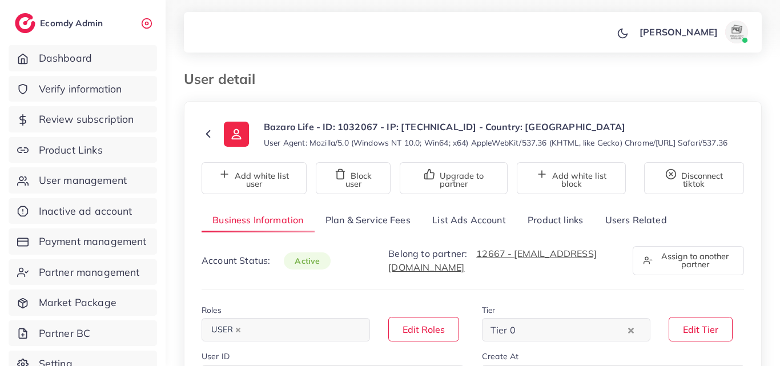
click at [460, 225] on link "List Ads Account" at bounding box center [468, 220] width 95 height 25
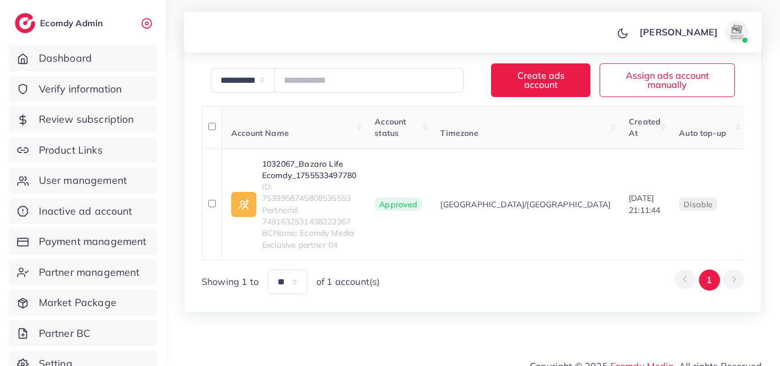
scroll to position [213, 0]
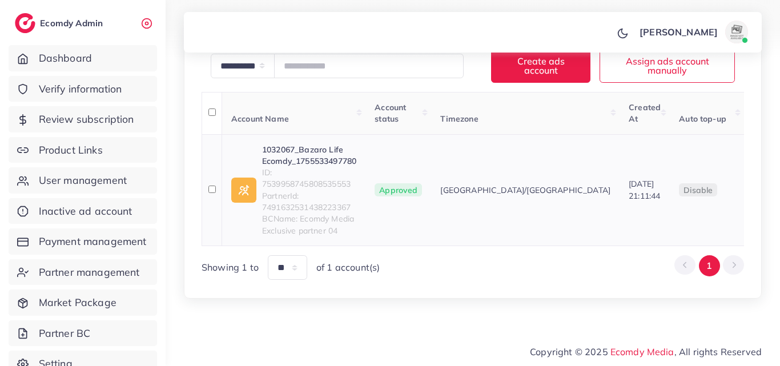
click at [312, 179] on span "ID: 7539958745808535553" at bounding box center [309, 178] width 94 height 23
copy span "7539958745808535553"
click at [353, 154] on link "1032067_Bazaro Life Ecomdy_1755533497780" at bounding box center [309, 155] width 94 height 23
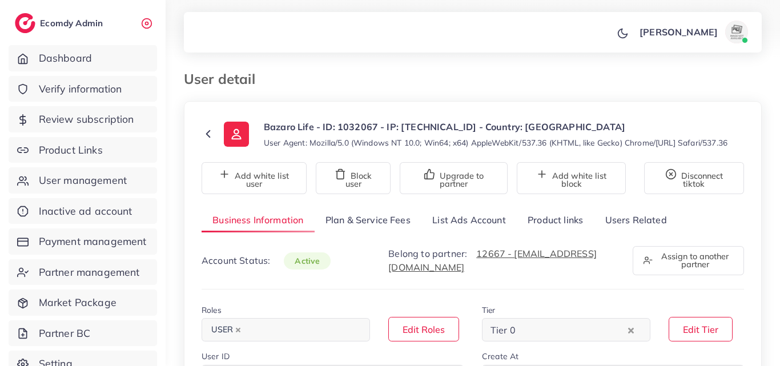
select select "********"
click at [458, 232] on link "List Ads Account" at bounding box center [468, 220] width 95 height 25
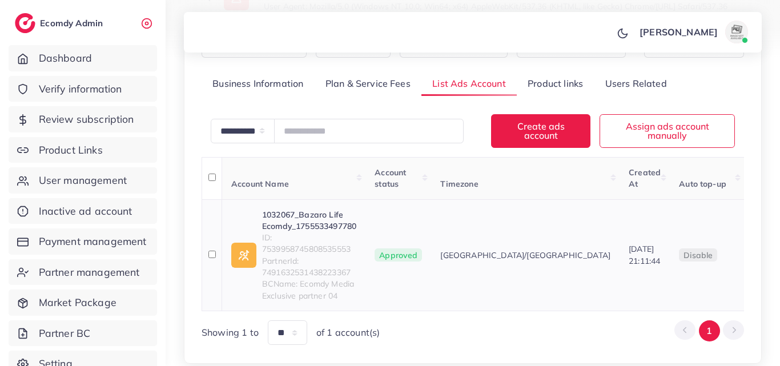
scroll to position [213, 0]
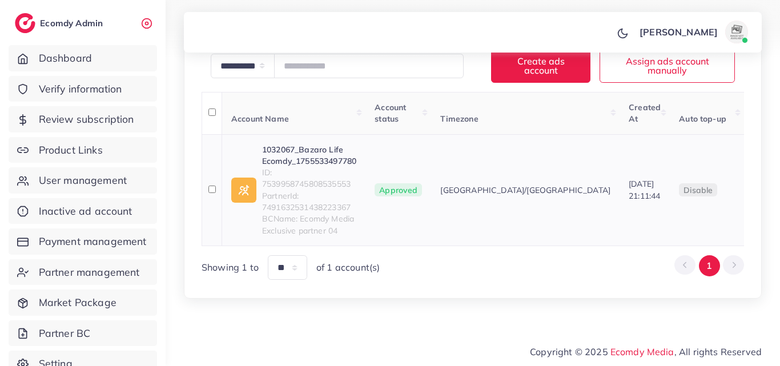
click at [311, 190] on span "PartnerId: 7491632531438223367" at bounding box center [309, 201] width 94 height 23
click at [316, 184] on span "ID: 7539958745808535553" at bounding box center [309, 178] width 94 height 23
click at [321, 137] on td "1032067_Bazaro Life Ecomdy_1755533497780 ID: 7539958745808535553 PartnerId: 749…" at bounding box center [294, 189] width 144 height 111
click at [327, 145] on link "1032067_Bazaro Life Ecomdy_1755533497780" at bounding box center [309, 155] width 94 height 23
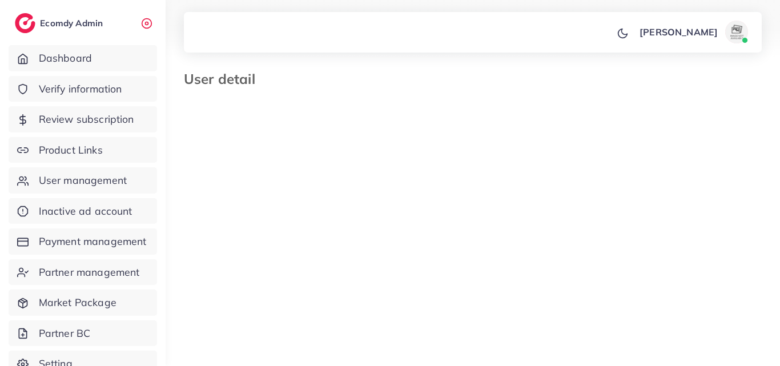
select select "*********"
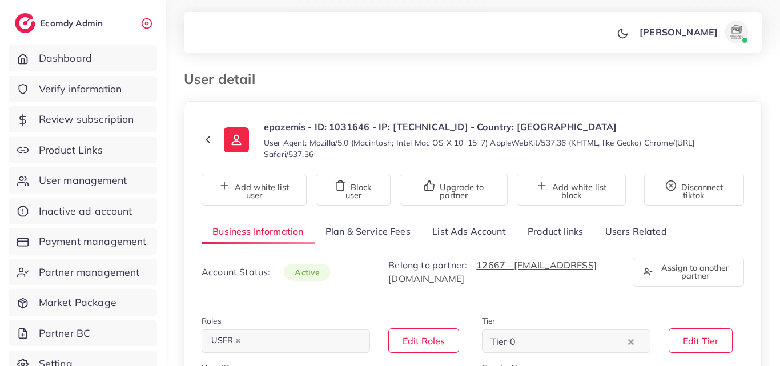
click at [492, 227] on link "List Ads Account" at bounding box center [468, 231] width 95 height 25
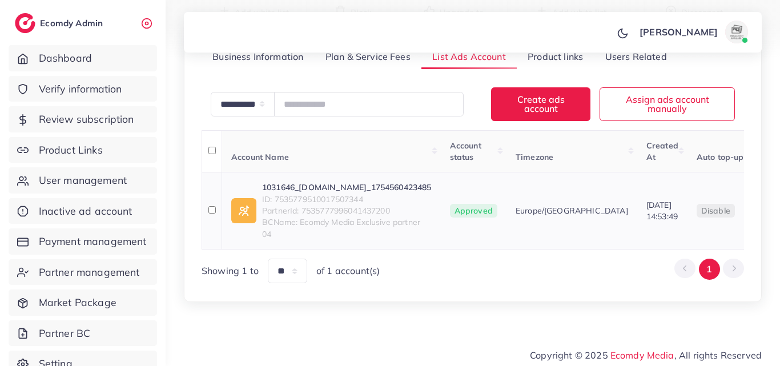
scroll to position [187, 0]
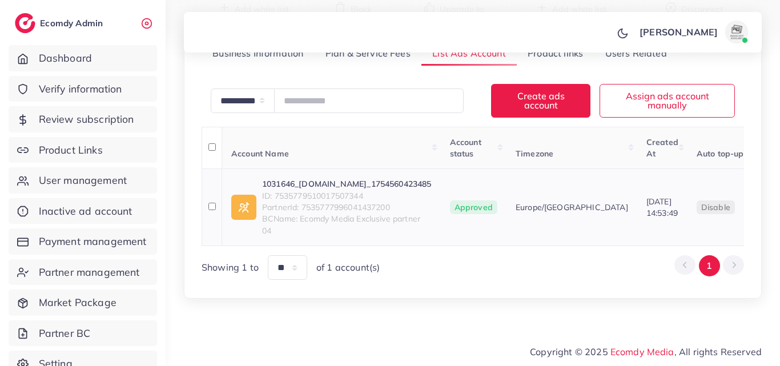
click at [348, 178] on link "1031646_BaltijosStilius.lt_1754560423485" at bounding box center [347, 183] width 170 height 11
click at [359, 190] on span "ID: 7535779510017507344" at bounding box center [347, 195] width 170 height 11
copy span "7535779510017507344"
click at [368, 178] on link "1031646_BaltijosStilius.lt_1754560423485" at bounding box center [347, 183] width 170 height 11
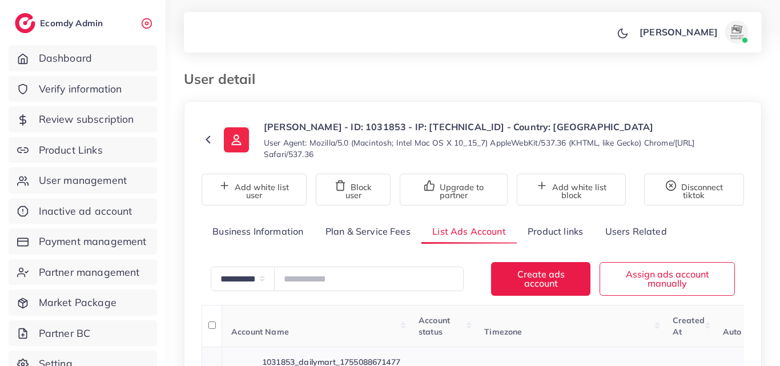
scroll to position [187, 0]
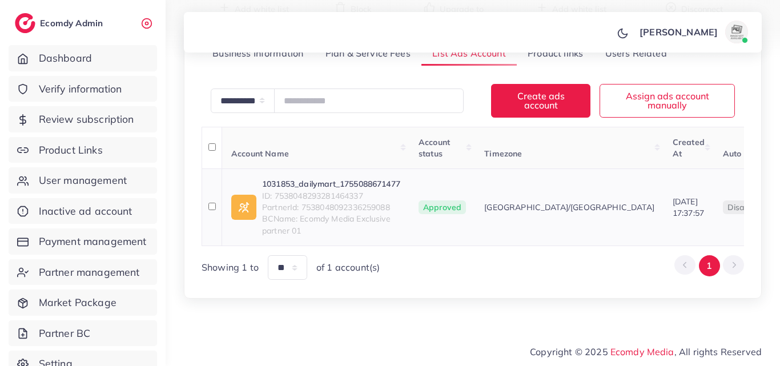
click at [309, 190] on span "ID: 7538048293281464337" at bounding box center [331, 195] width 138 height 11
copy span "7538048293281464337"
click at [332, 178] on link "1031853_dailymart_1755088671477" at bounding box center [331, 183] width 138 height 11
click at [349, 178] on link "1031853_dailymart_1755088671477" at bounding box center [331, 183] width 138 height 11
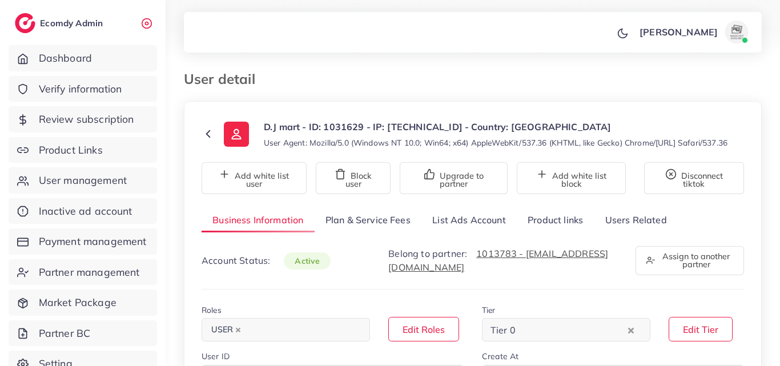
select select "**********"
click at [487, 232] on link "List Ads Account" at bounding box center [468, 220] width 95 height 25
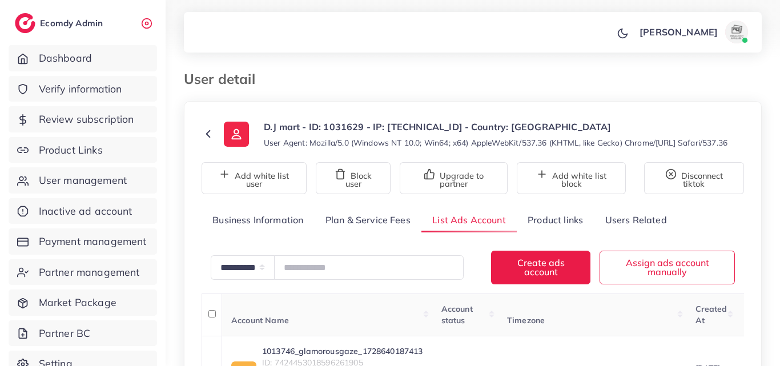
scroll to position [187, 0]
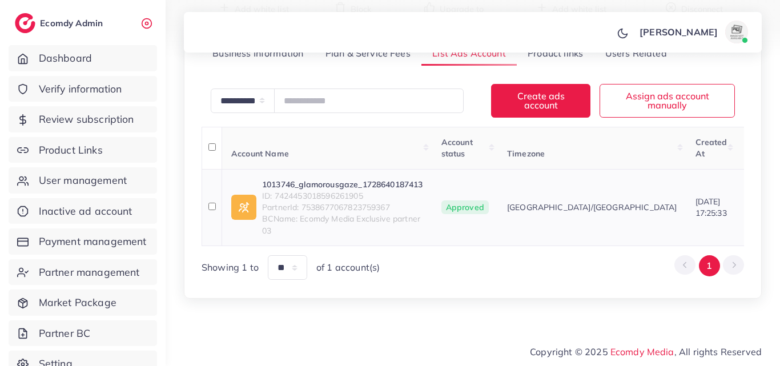
click at [343, 192] on span "ID: 7424453018596261905" at bounding box center [342, 195] width 161 height 11
copy span "7424453018596261905"
click at [361, 179] on link "1013746_glamorousgaze_1728640187413" at bounding box center [342, 184] width 161 height 11
click at [368, 179] on link "1013746_glamorousgaze_1728640187413" at bounding box center [342, 184] width 161 height 11
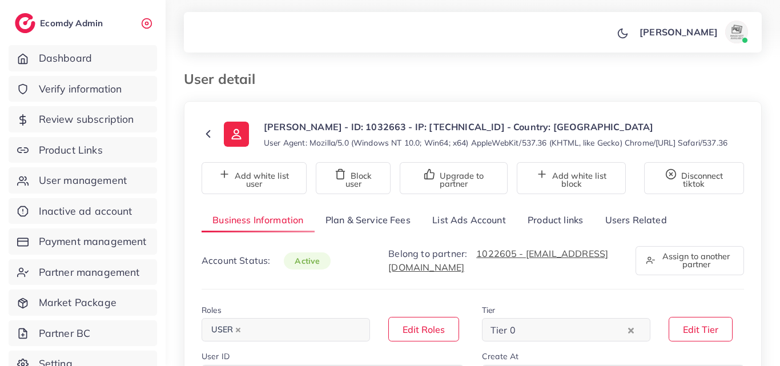
select select "********"
click at [479, 226] on link "List Ads Account" at bounding box center [468, 220] width 95 height 25
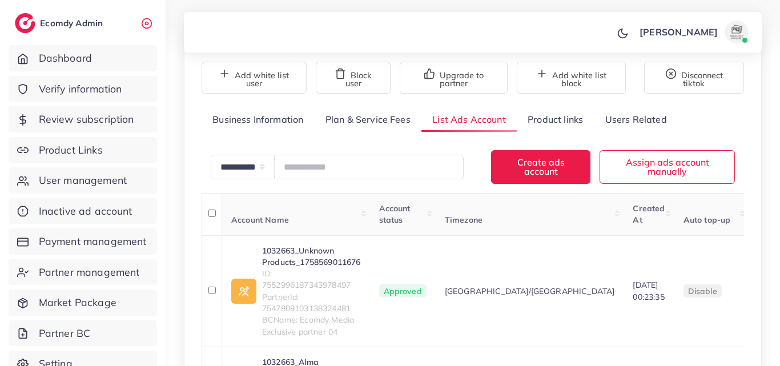
scroll to position [228, 0]
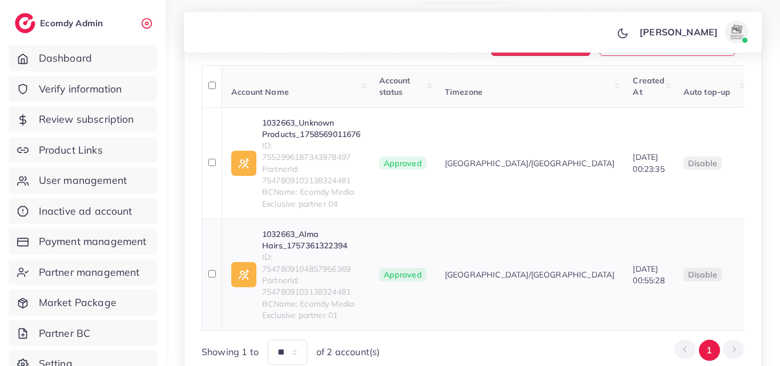
click at [345, 275] on span "ID: 7547809104857956369" at bounding box center [311, 262] width 99 height 23
copy span "7547809104857956369"
click at [295, 242] on link "1032663_Alma Hairs_1757361322394" at bounding box center [311, 239] width 99 height 23
click at [339, 163] on span "ID: 7552996187343978497" at bounding box center [311, 151] width 99 height 23
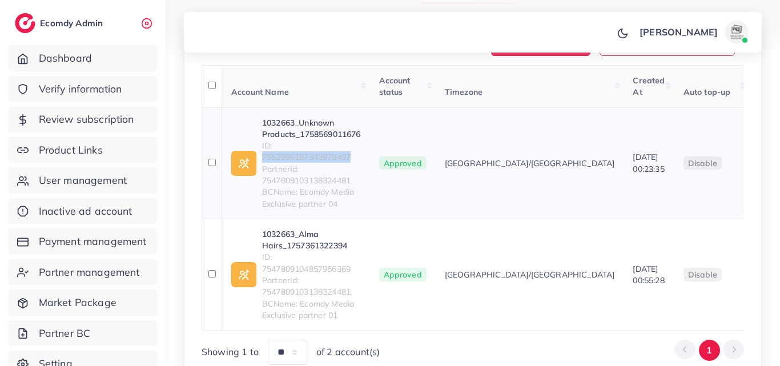
click at [339, 163] on span "ID: 7552996187343978497" at bounding box center [311, 151] width 99 height 23
copy span "7552996187343978497"
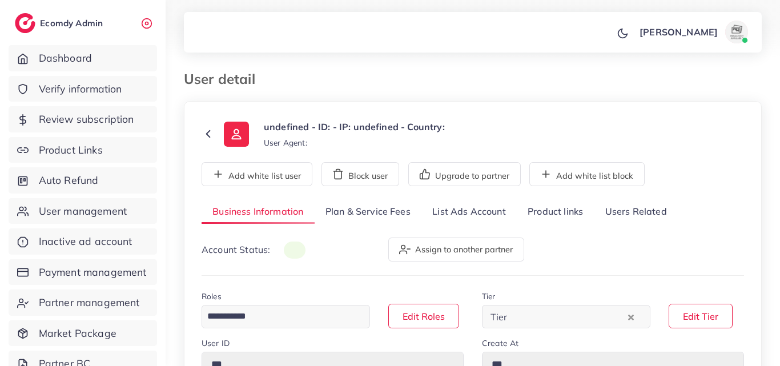
type input "*******"
type input "**********"
type input "******"
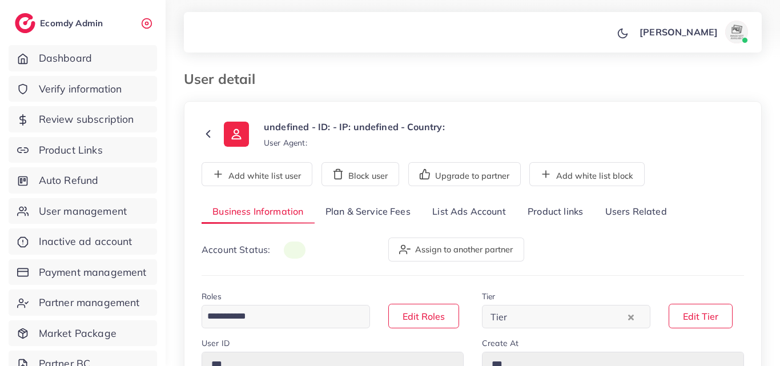
type input "**********"
select select "********"
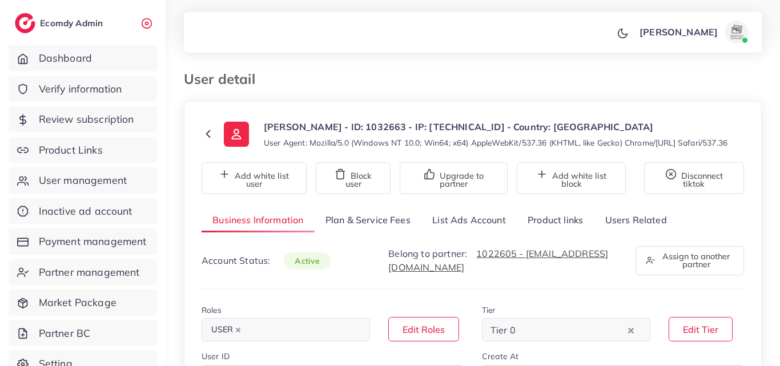
click at [463, 232] on link "List Ads Account" at bounding box center [468, 220] width 95 height 25
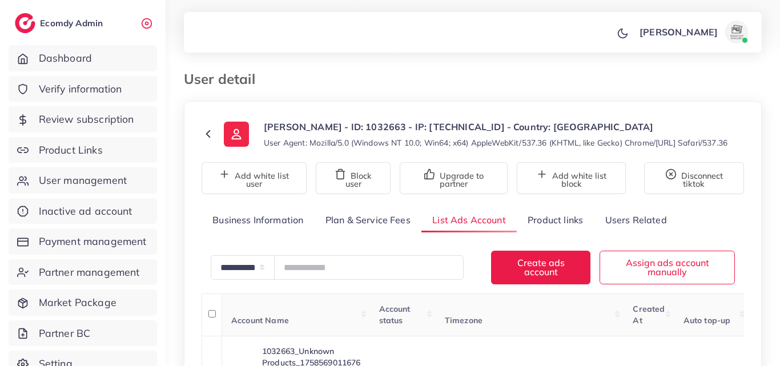
scroll to position [171, 0]
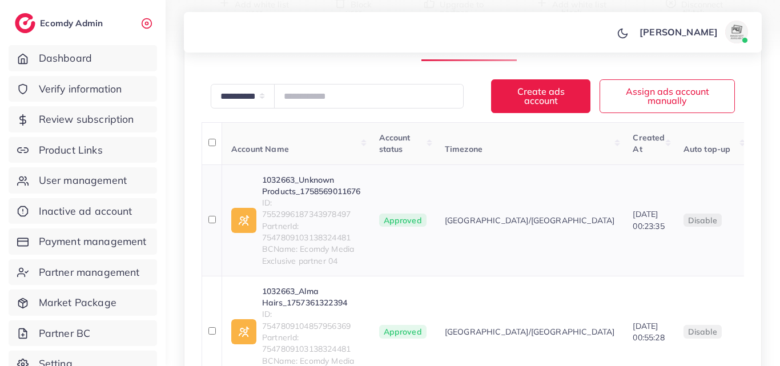
click at [304, 220] on span "ID: 7552996187343978497" at bounding box center [311, 208] width 99 height 23
copy span "7552996187343978497"
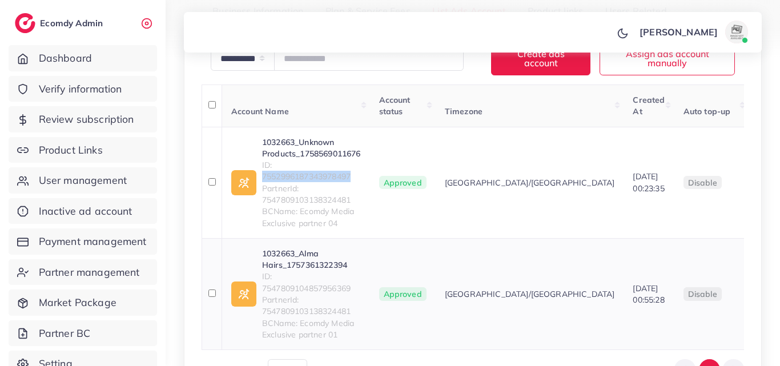
scroll to position [228, 0]
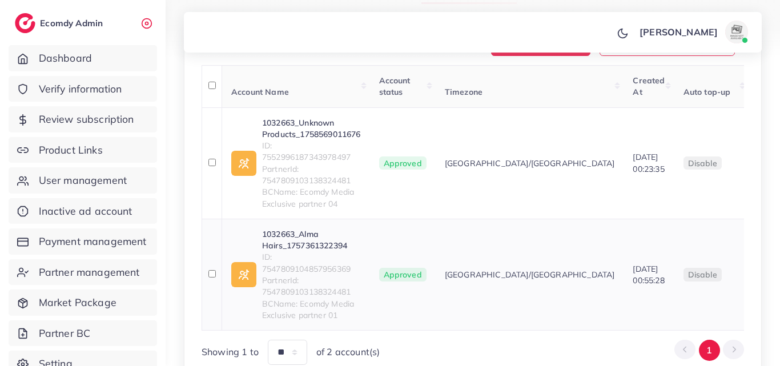
click at [314, 275] on span "ID: 7547809104857956369" at bounding box center [311, 262] width 99 height 23
copy span "7547809104857956369"
click at [314, 175] on span "PartnerId: 7547809103138324481" at bounding box center [311, 174] width 99 height 23
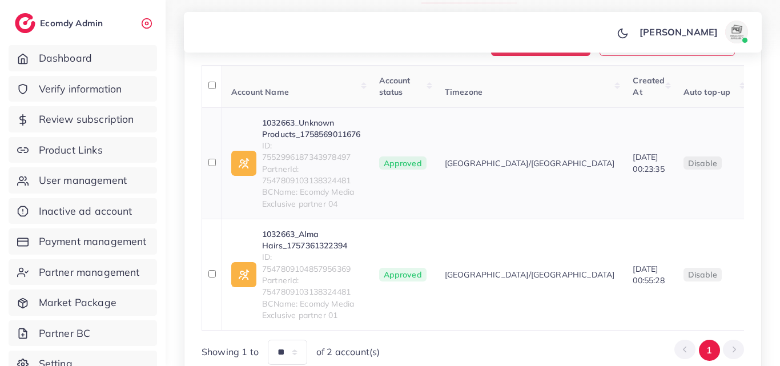
drag, startPoint x: 314, startPoint y: 175, endPoint x: 316, endPoint y: 168, distance: 7.8
click at [316, 163] on span "ID: 7552996187343978497" at bounding box center [311, 151] width 99 height 23
copy span "7552996187343978497"
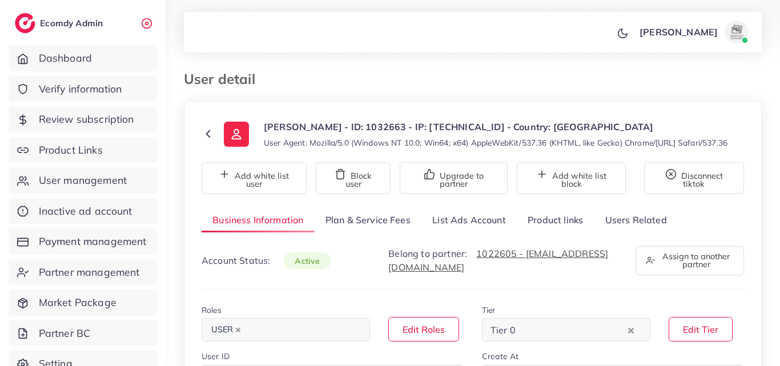
select select "********"
click at [497, 227] on link "List Ads Account" at bounding box center [468, 220] width 95 height 25
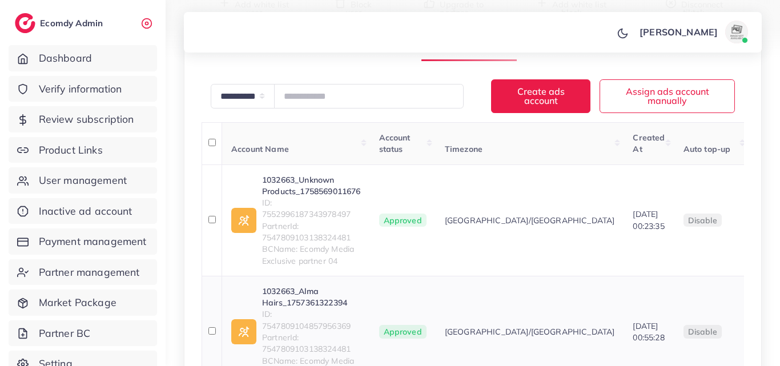
scroll to position [228, 0]
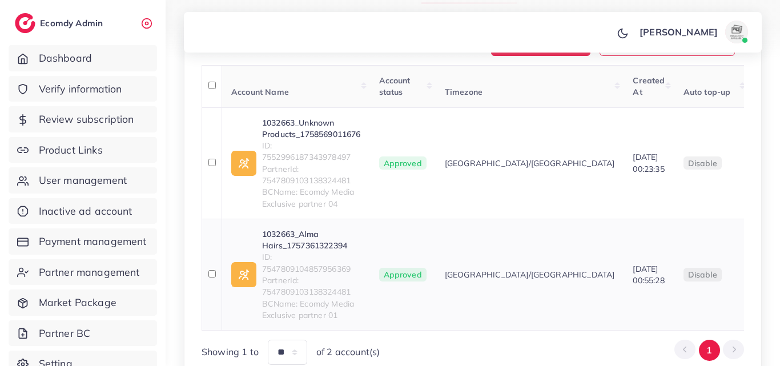
click at [339, 275] on span "ID: 7547809104857956369" at bounding box center [311, 262] width 99 height 23
copy span "7547809104857956369"
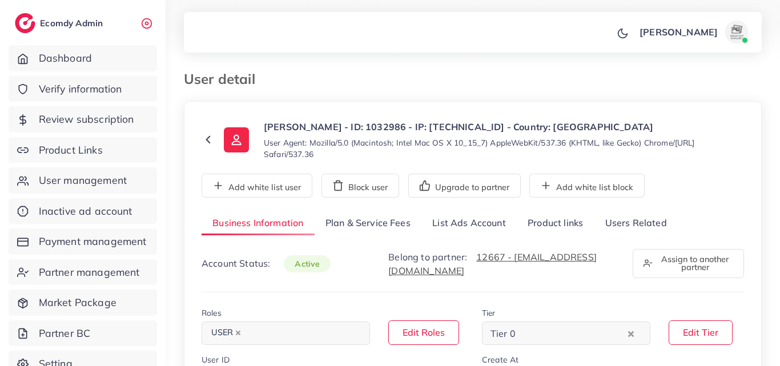
select select "********"
click at [467, 230] on link "List Ads Account" at bounding box center [468, 223] width 95 height 25
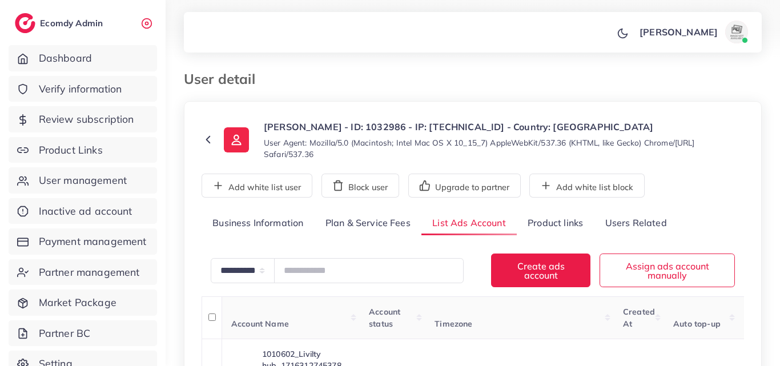
scroll to position [204, 0]
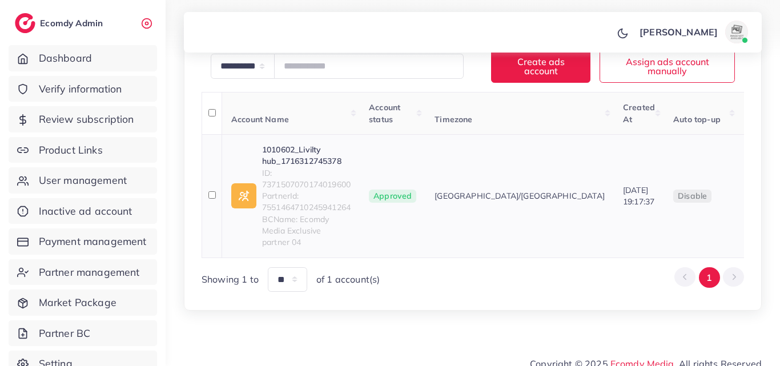
click at [307, 147] on link "1010602_Livilty hub_1716312745378" at bounding box center [306, 155] width 89 height 23
click at [312, 183] on span "ID: 7371507070174019600" at bounding box center [306, 178] width 89 height 23
copy span "7371507070174019600"
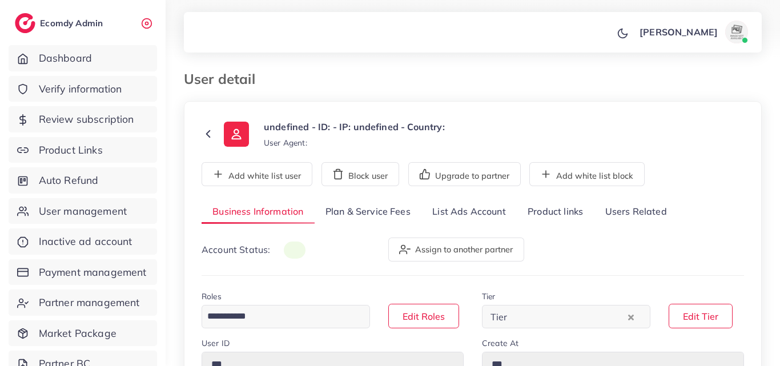
type input "*******"
type input "**********"
type input "******"
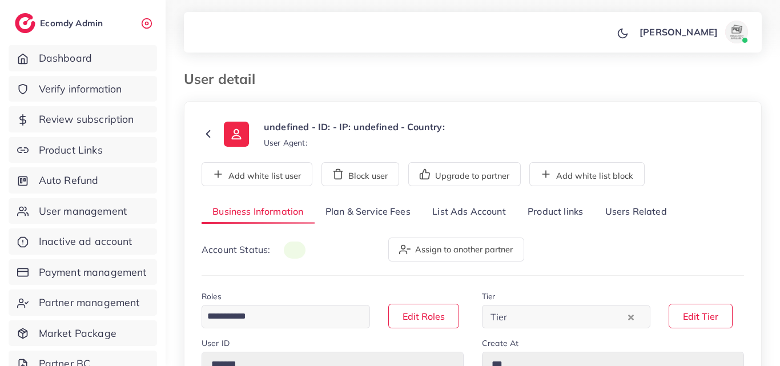
type input "**********"
select select "********"
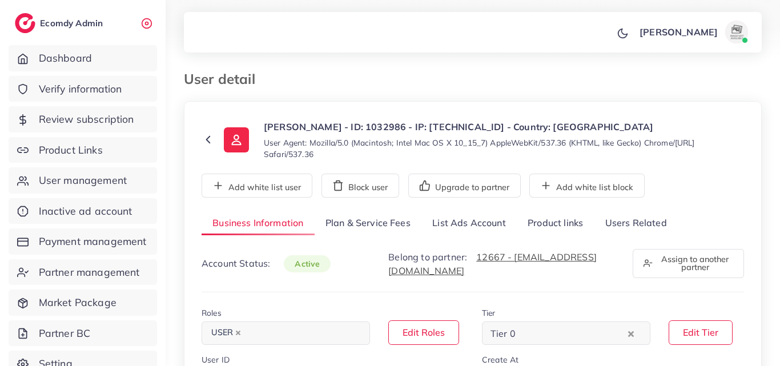
click at [471, 228] on link "List Ads Account" at bounding box center [468, 223] width 95 height 25
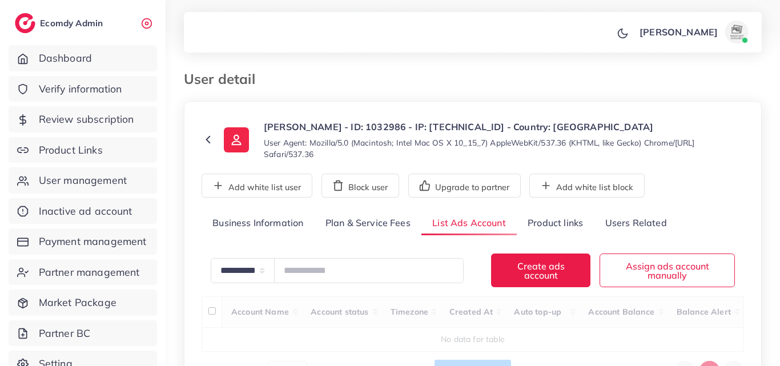
scroll to position [106, 0]
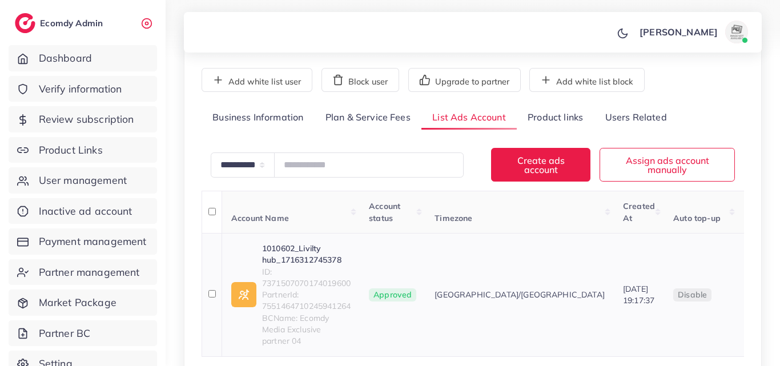
click at [288, 282] on span "ID: 7371507070174019600" at bounding box center [306, 277] width 89 height 23
copy span "7371507070174019600"
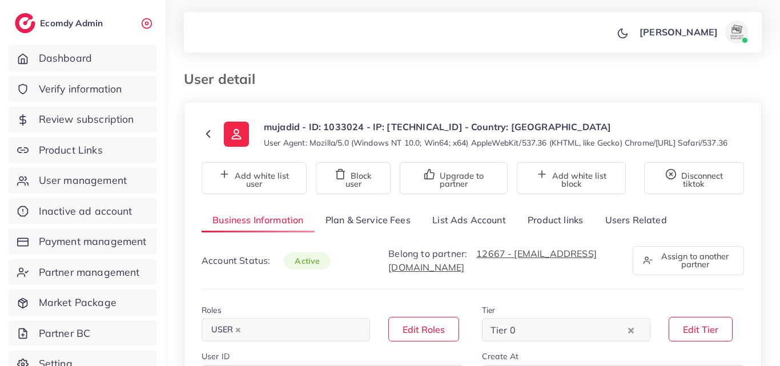
select select "********"
click at [487, 232] on link "List Ads Account" at bounding box center [468, 220] width 95 height 25
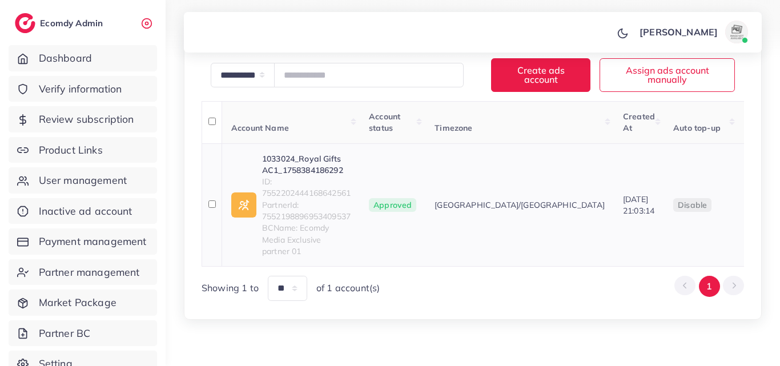
scroll to position [213, 0]
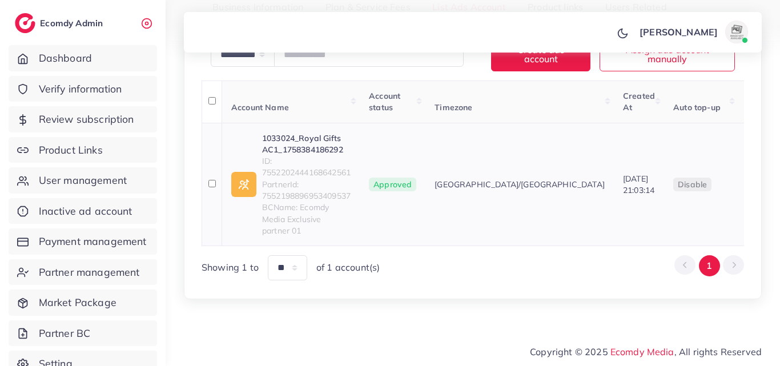
click at [332, 179] on span "ID: 7552202444168642561" at bounding box center [306, 166] width 89 height 23
copy span "7552202444168642561"
click at [315, 139] on td "1033024_Royal Gifts AC1_1758384186292 ID: 7552202444168642561 PartnerId: 755219…" at bounding box center [291, 184] width 138 height 123
click at [316, 152] on link "1033024_Royal Gifts AC1_1758384186292" at bounding box center [306, 143] width 89 height 23
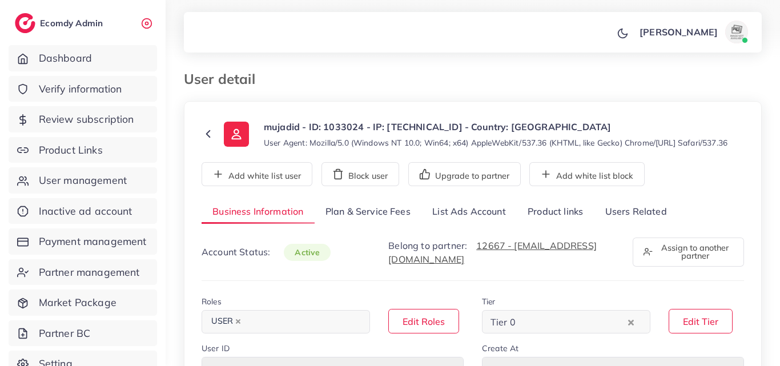
select select "********"
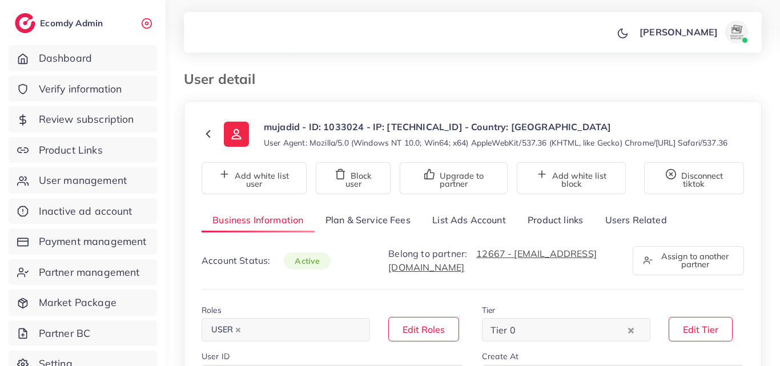
click at [503, 231] on link "List Ads Account" at bounding box center [468, 220] width 95 height 25
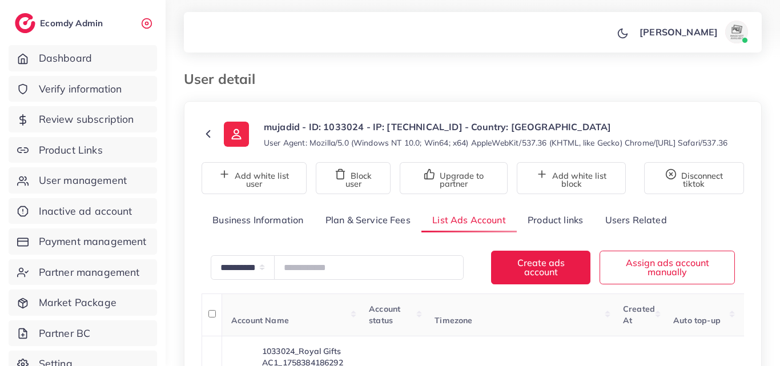
scroll to position [213, 0]
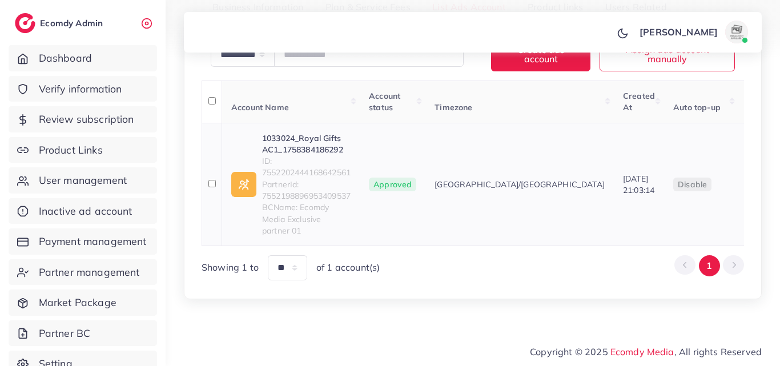
click at [283, 156] on link "1033024_Royal Gifts AC1_1758384186292" at bounding box center [306, 143] width 89 height 23
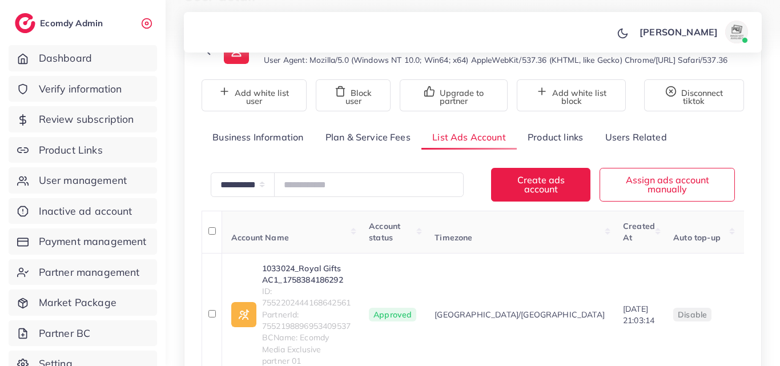
scroll to position [0, 0]
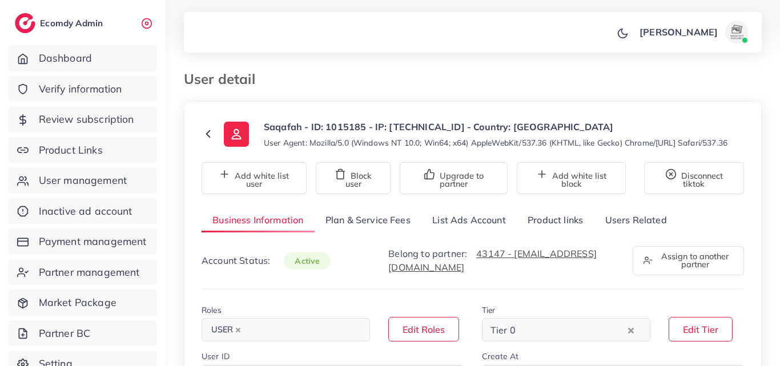
select select "********"
click at [451, 232] on link "List Ads Account" at bounding box center [468, 220] width 95 height 25
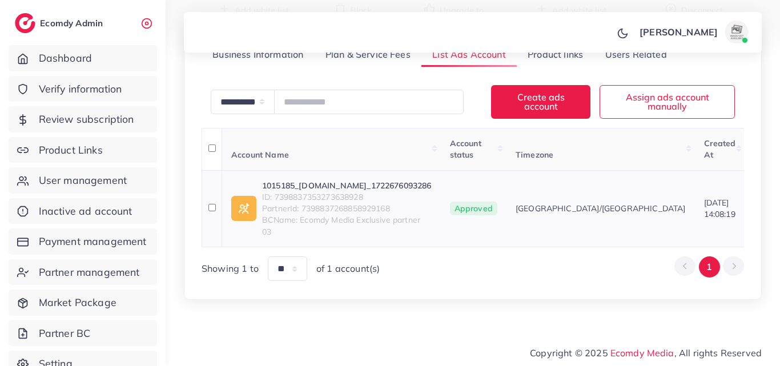
scroll to position [171, 0]
click at [357, 199] on span "ID: 7398837353273638928" at bounding box center [347, 195] width 170 height 11
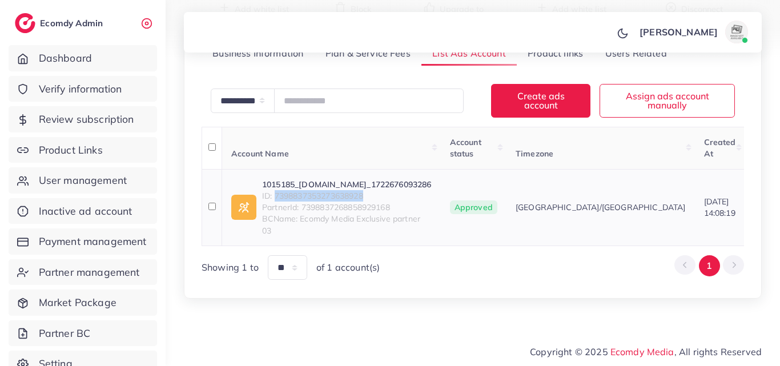
click at [357, 199] on span "ID: 7398837353273638928" at bounding box center [347, 195] width 170 height 11
copy span "7398837353273638928"
click at [377, 190] on link "1015185_[DOMAIN_NAME]_1722676093286" at bounding box center [347, 184] width 170 height 11
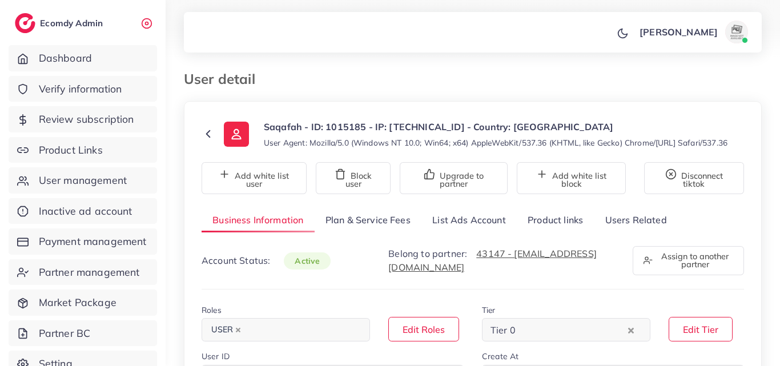
select select "********"
click at [474, 232] on link "List Ads Account" at bounding box center [468, 220] width 95 height 25
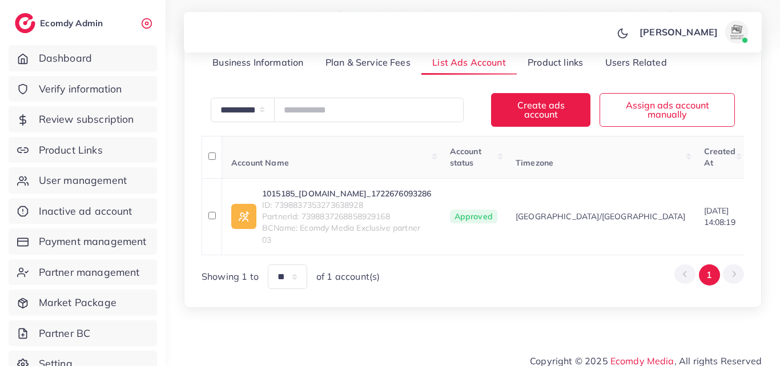
scroll to position [187, 0]
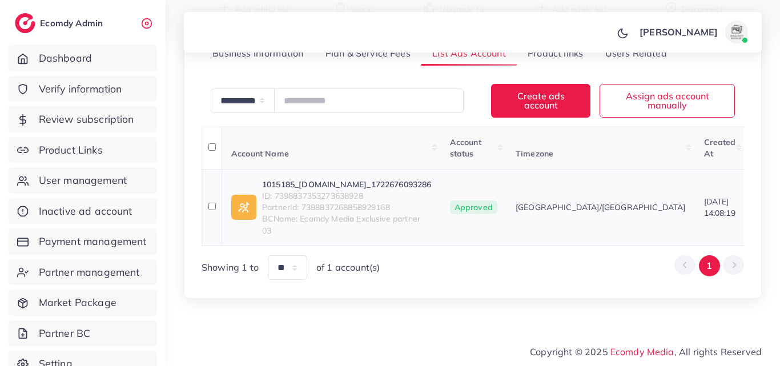
click at [337, 190] on span "ID: 7398837353273638928" at bounding box center [347, 195] width 170 height 11
click at [339, 180] on link "1015185_saqafah.online_1722676093286" at bounding box center [347, 184] width 170 height 11
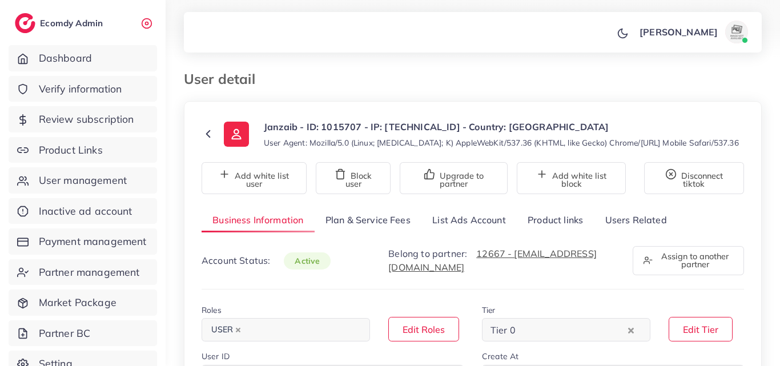
select select "********"
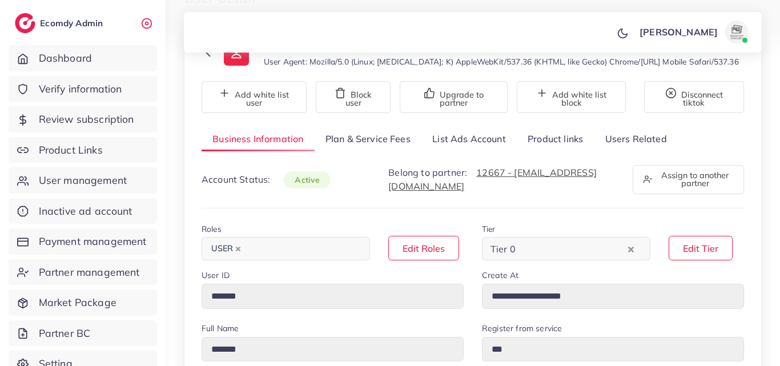
scroll to position [114, 0]
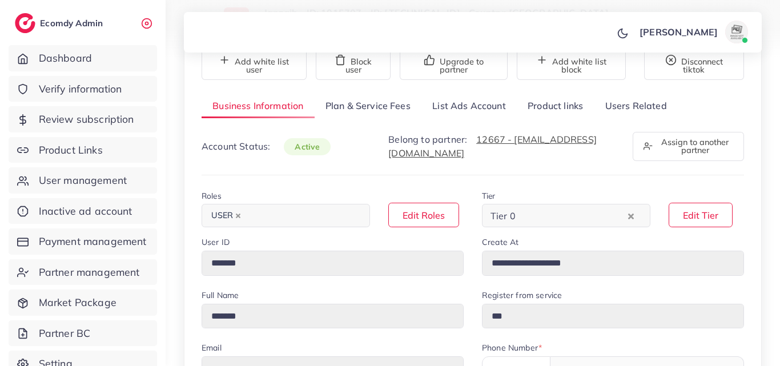
click at [472, 106] on link "List Ads Account" at bounding box center [468, 106] width 95 height 25
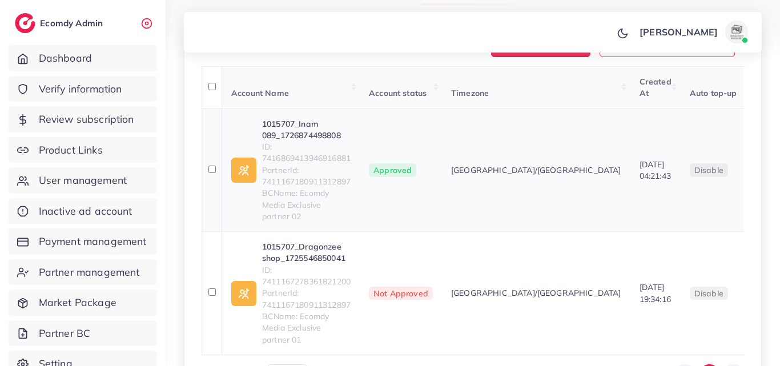
scroll to position [228, 0]
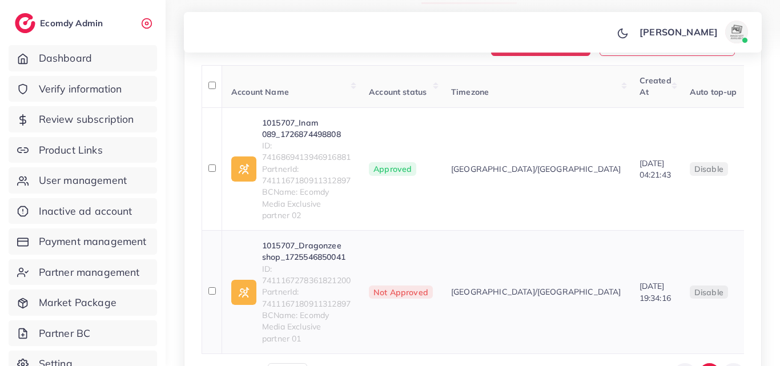
click at [323, 265] on span "ID: 7411167278361821200" at bounding box center [306, 274] width 89 height 23
copy span "7411167278361821200"
click at [323, 251] on link "1015707_Dragonzee shop_1725546850041" at bounding box center [306, 251] width 89 height 23
click at [305, 126] on link "1015707_Inam 089_1726874498808" at bounding box center [306, 128] width 89 height 23
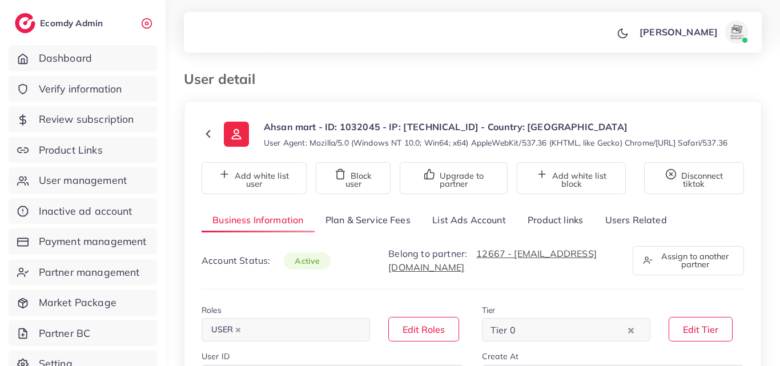
select select "********"
click at [495, 232] on link "List Ads Account" at bounding box center [468, 220] width 95 height 25
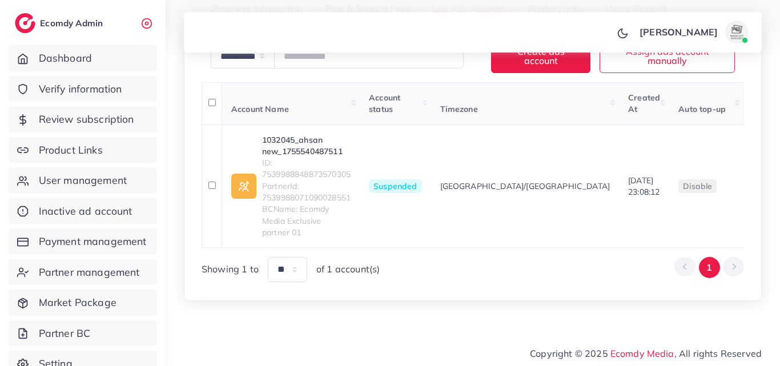
scroll to position [213, 0]
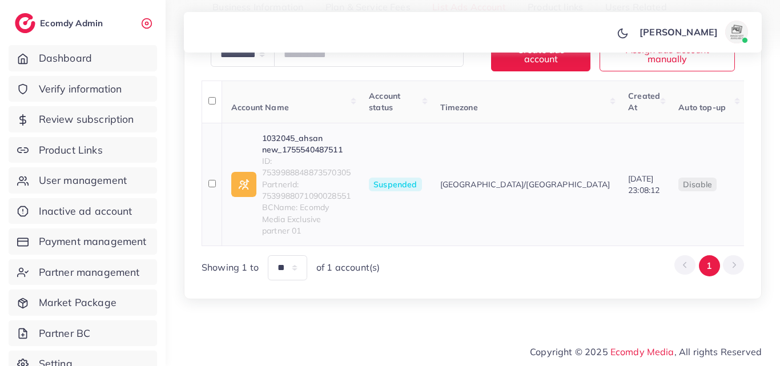
click at [335, 156] on link "1032045_ahsan new_1755540487511" at bounding box center [306, 143] width 89 height 23
click at [309, 179] on span "ID: 7539988848873570305" at bounding box center [306, 166] width 89 height 23
copy span "7539988848873570305"
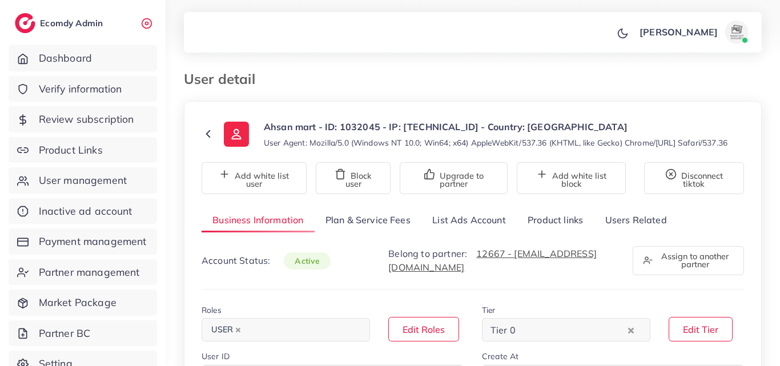
select select "********"
click at [467, 231] on link "List Ads Account" at bounding box center [468, 220] width 95 height 25
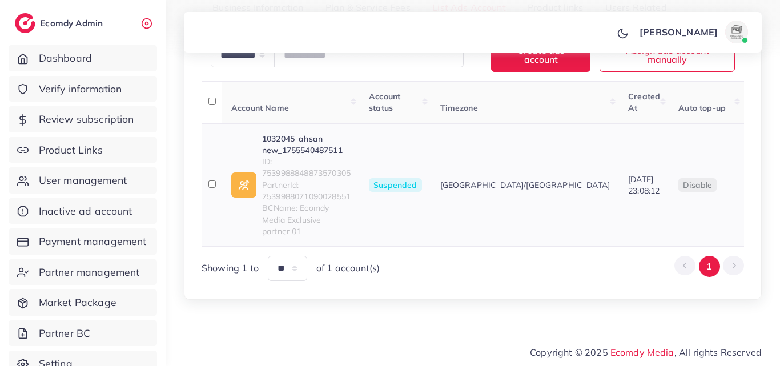
scroll to position [213, 0]
click at [328, 179] on span "ID: 7539988848873570305" at bounding box center [306, 166] width 89 height 23
copy span "7539988848873570305"
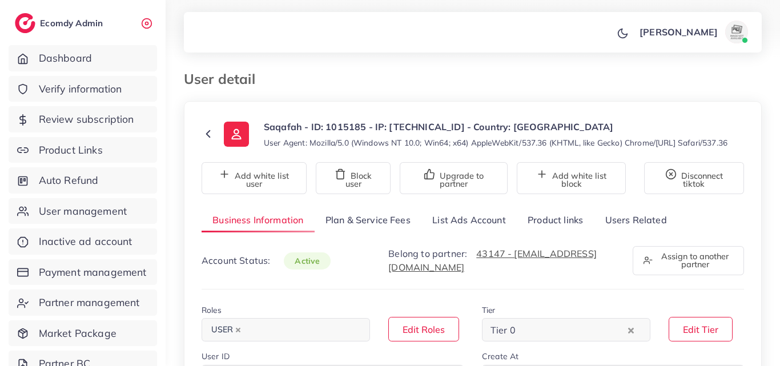
select select "********"
click at [88, 176] on span "User management" at bounding box center [86, 180] width 88 height 15
